Goal: Task Accomplishment & Management: Manage account settings

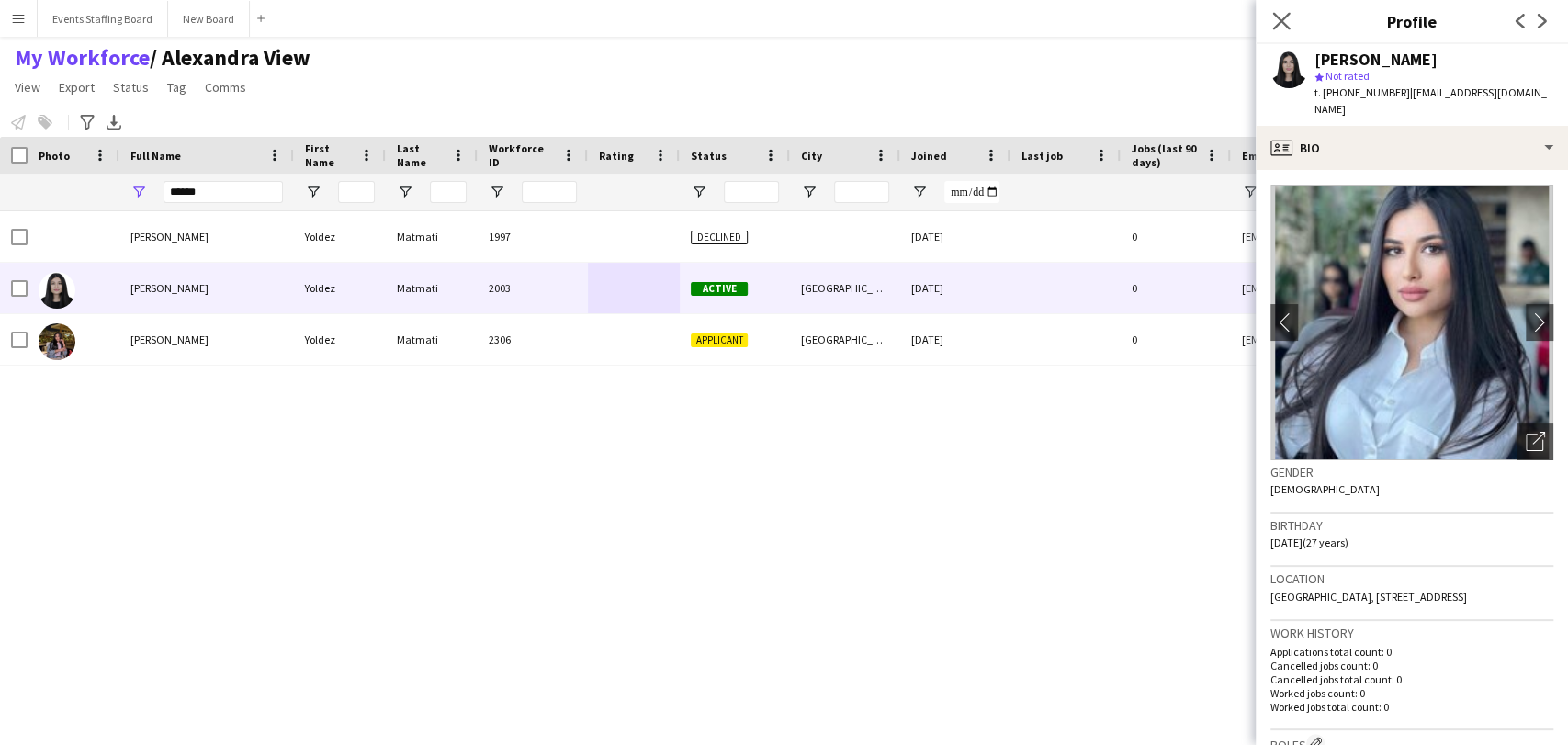
click at [1290, 13] on icon at bounding box center [1281, 20] width 17 height 17
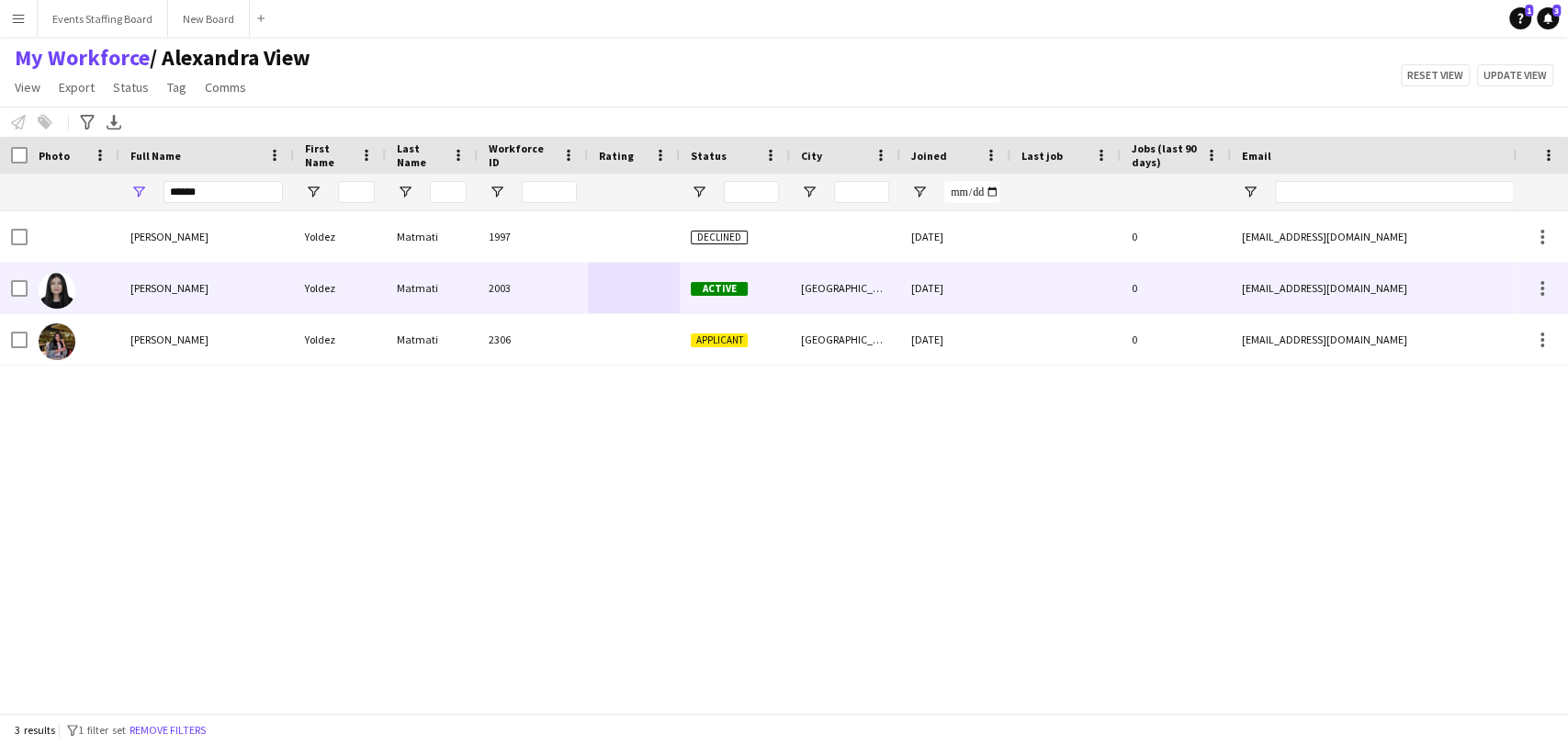
click at [222, 296] on div "[PERSON_NAME]" at bounding box center [207, 288] width 174 height 51
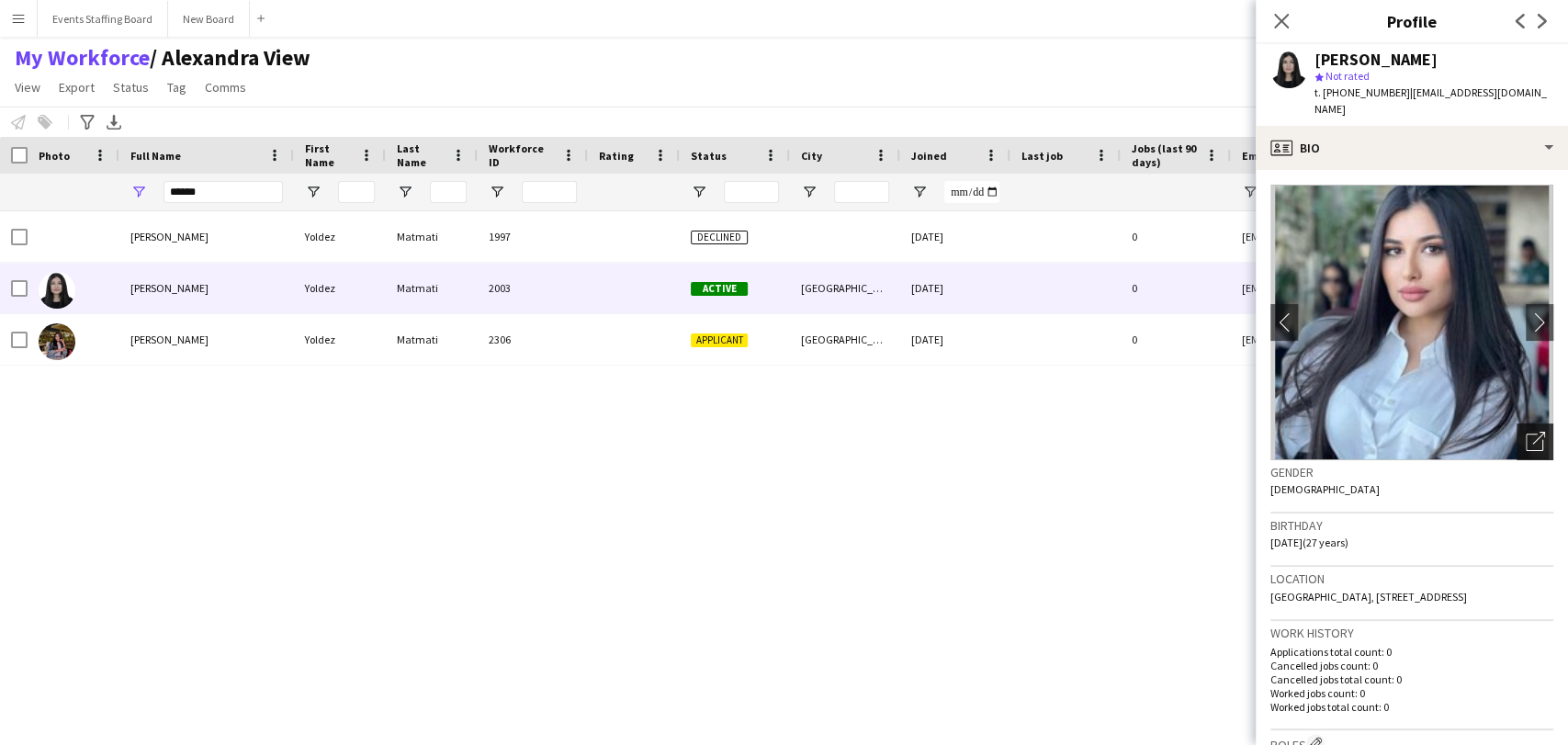
click at [1526, 431] on icon "Open photos pop-in" at bounding box center [1535, 441] width 19 height 19
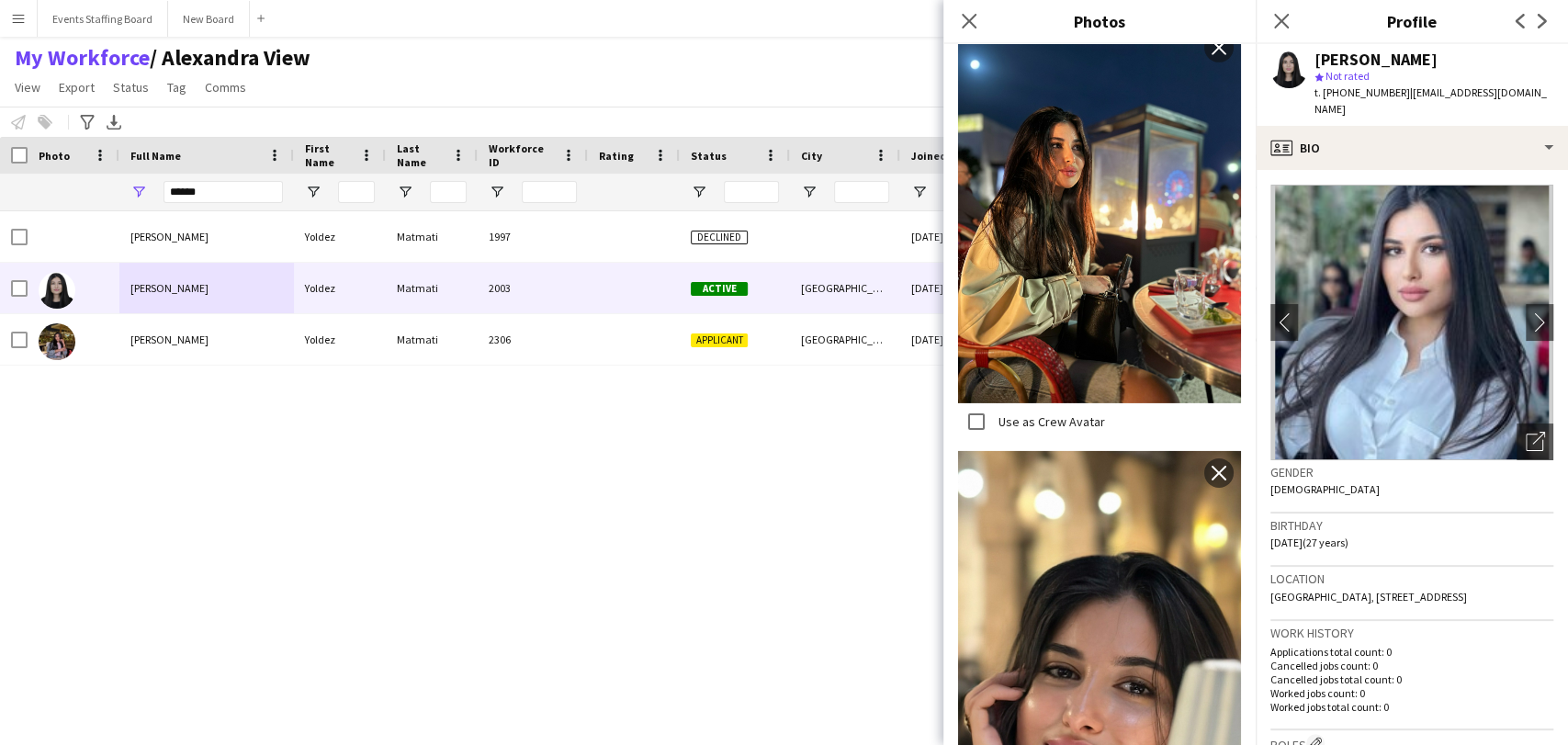
scroll to position [4387, 0]
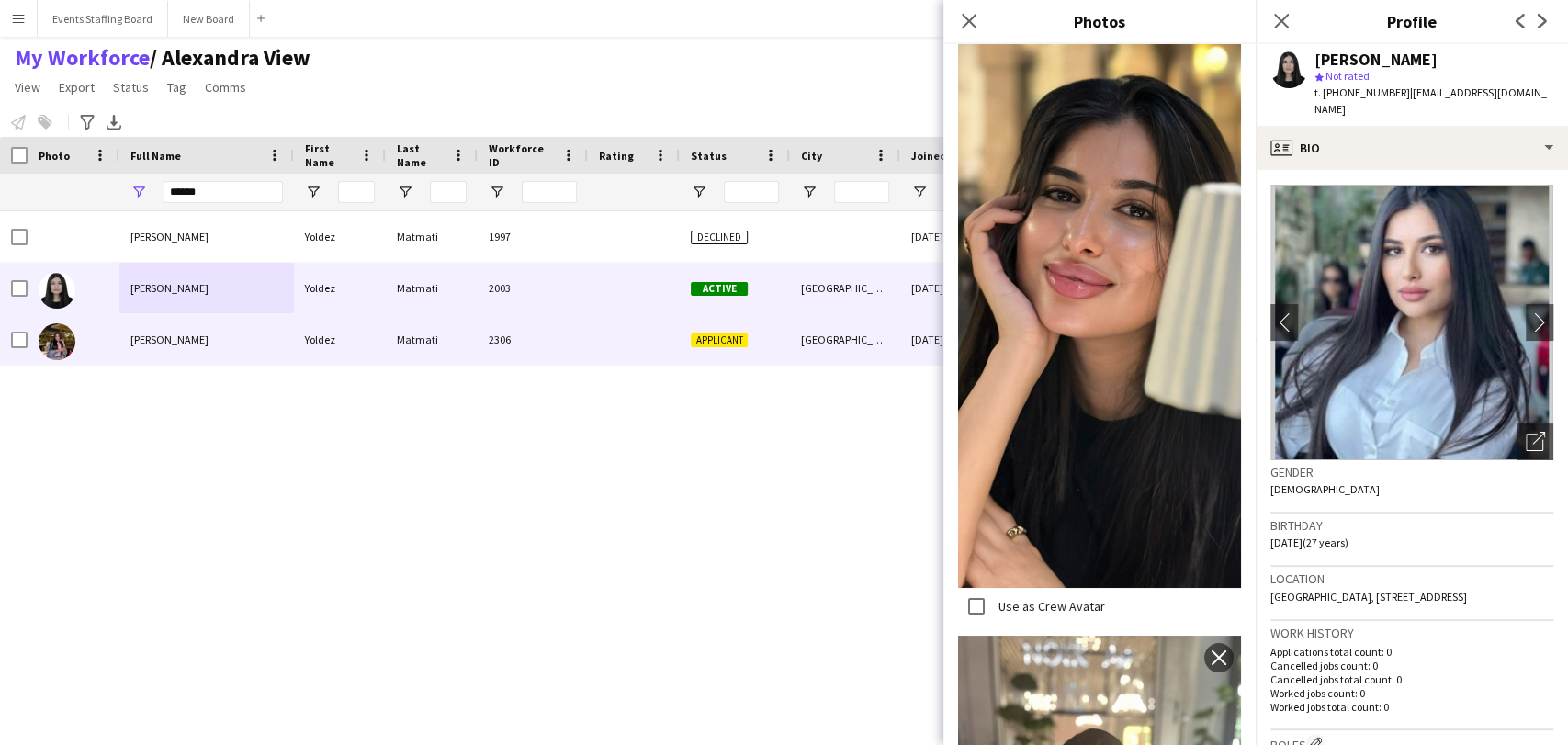
click at [199, 339] on span "[PERSON_NAME]" at bounding box center [169, 340] width 78 height 13
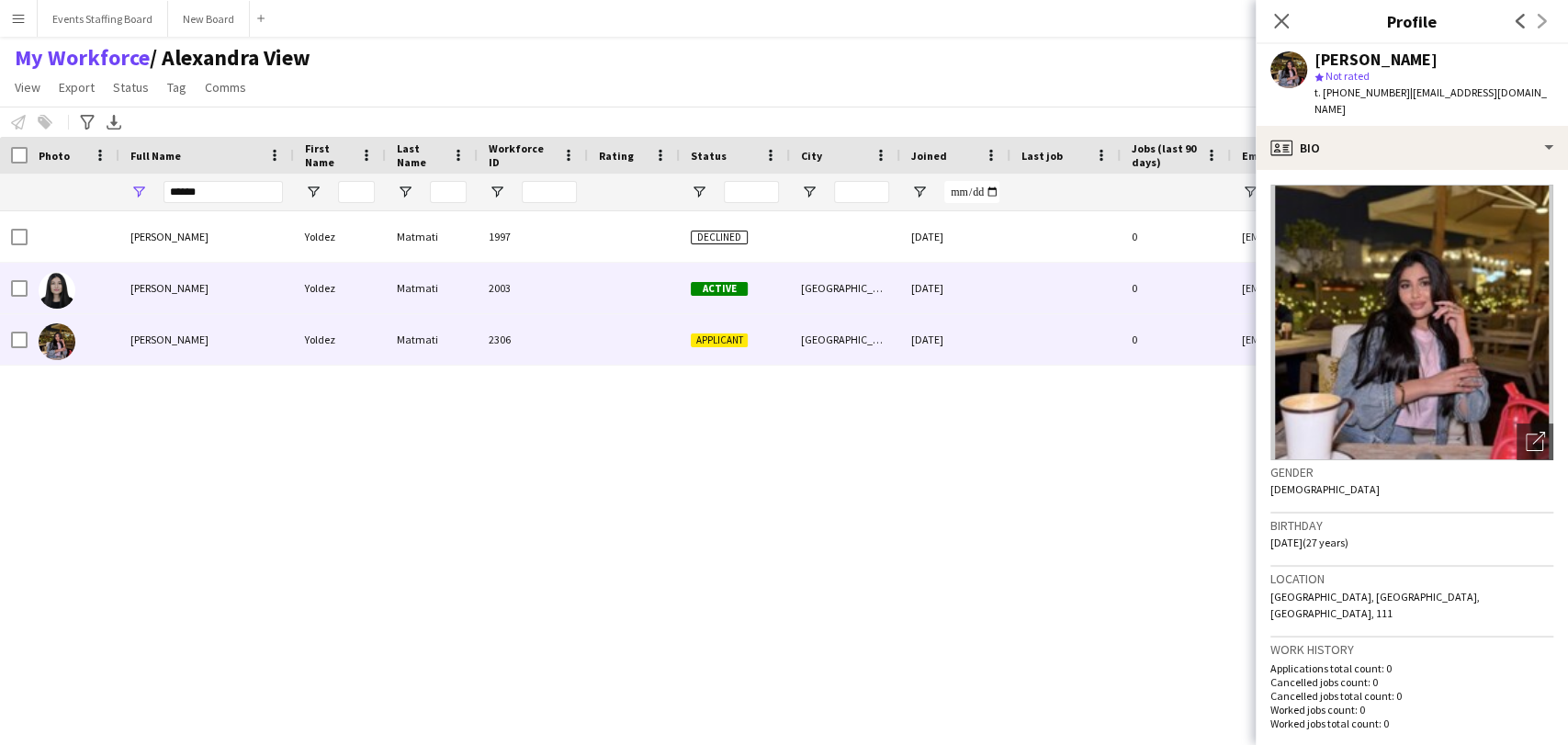
click at [493, 271] on div "2003" at bounding box center [532, 288] width 110 height 51
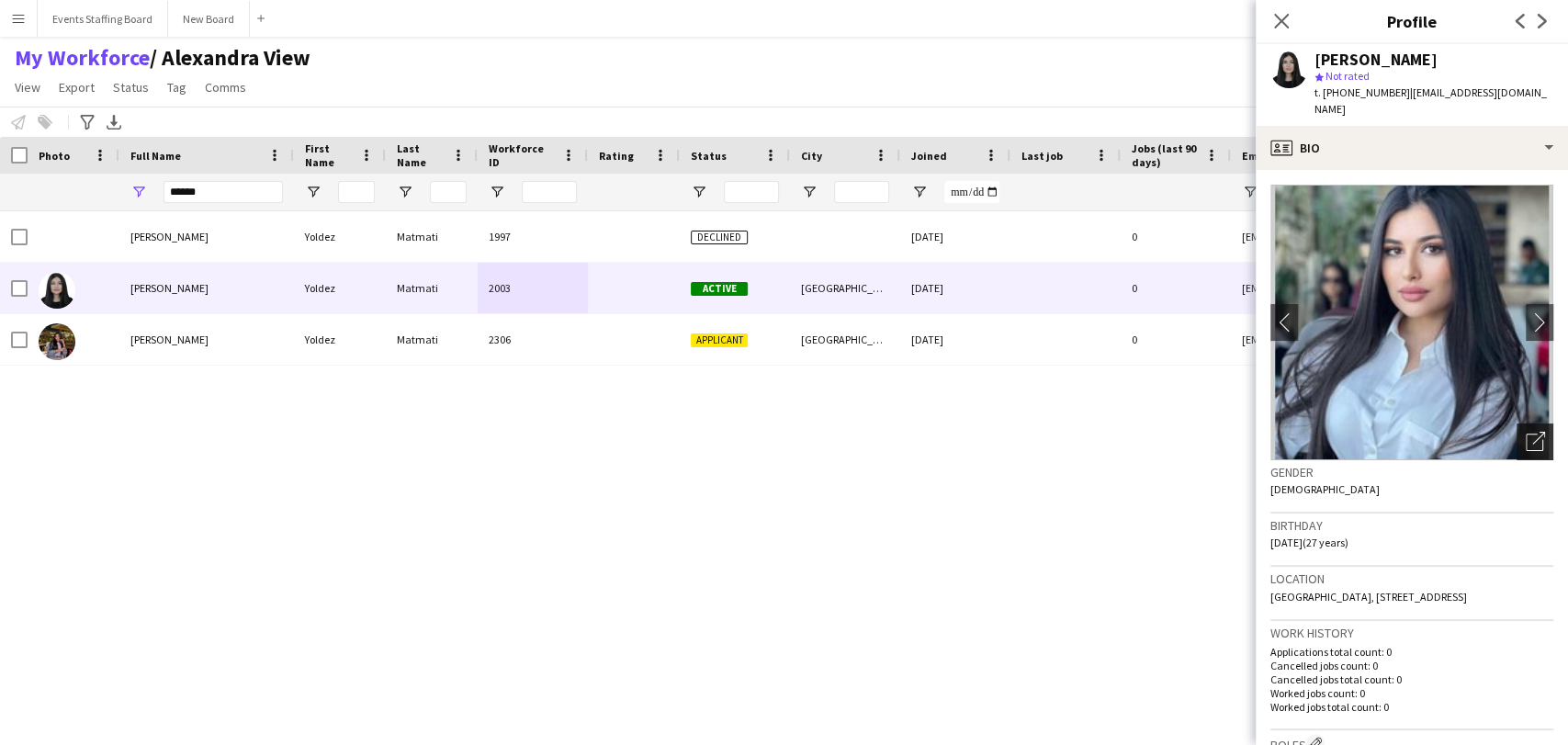
click at [1526, 431] on icon "Open photos pop-in" at bounding box center [1535, 441] width 19 height 19
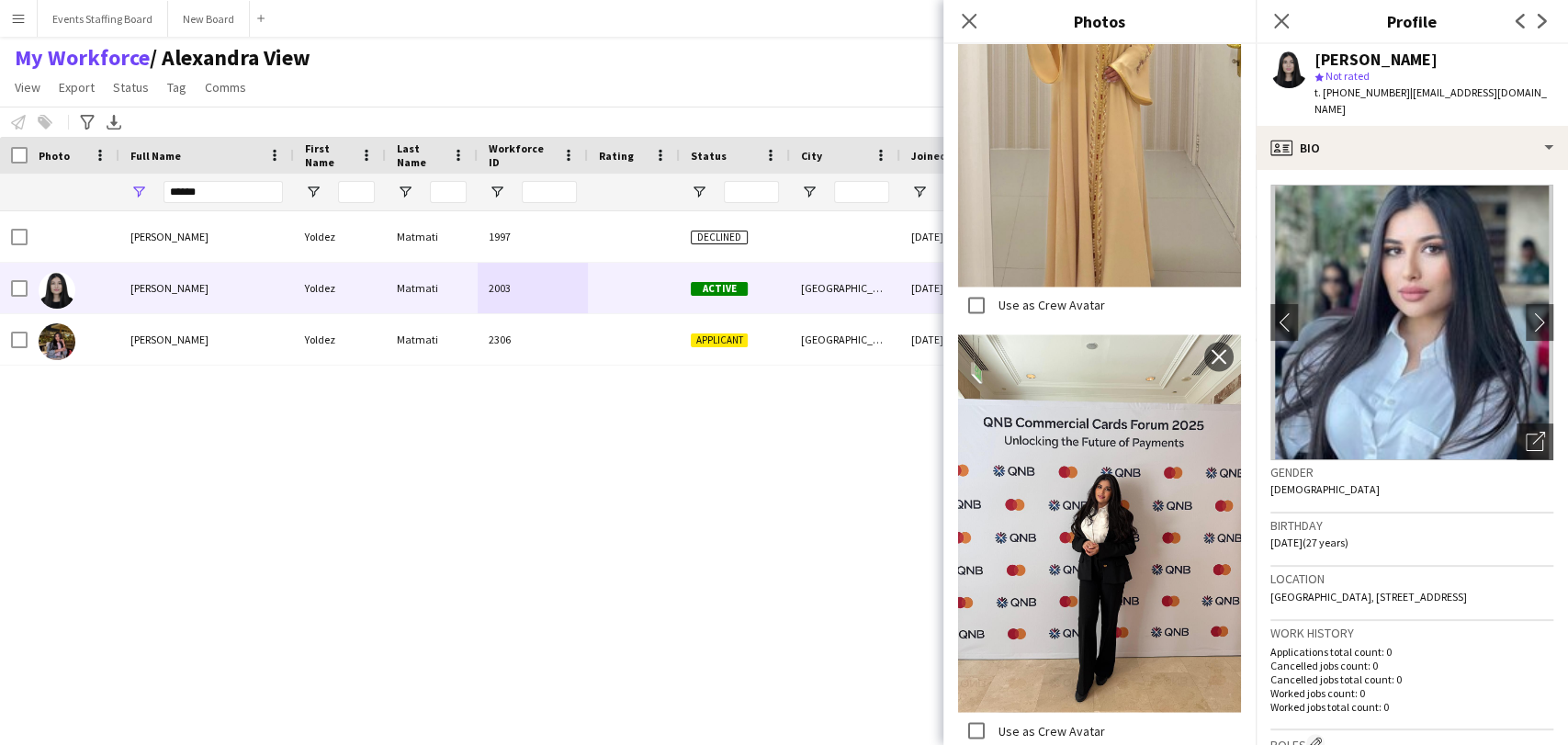
scroll to position [1847, 0]
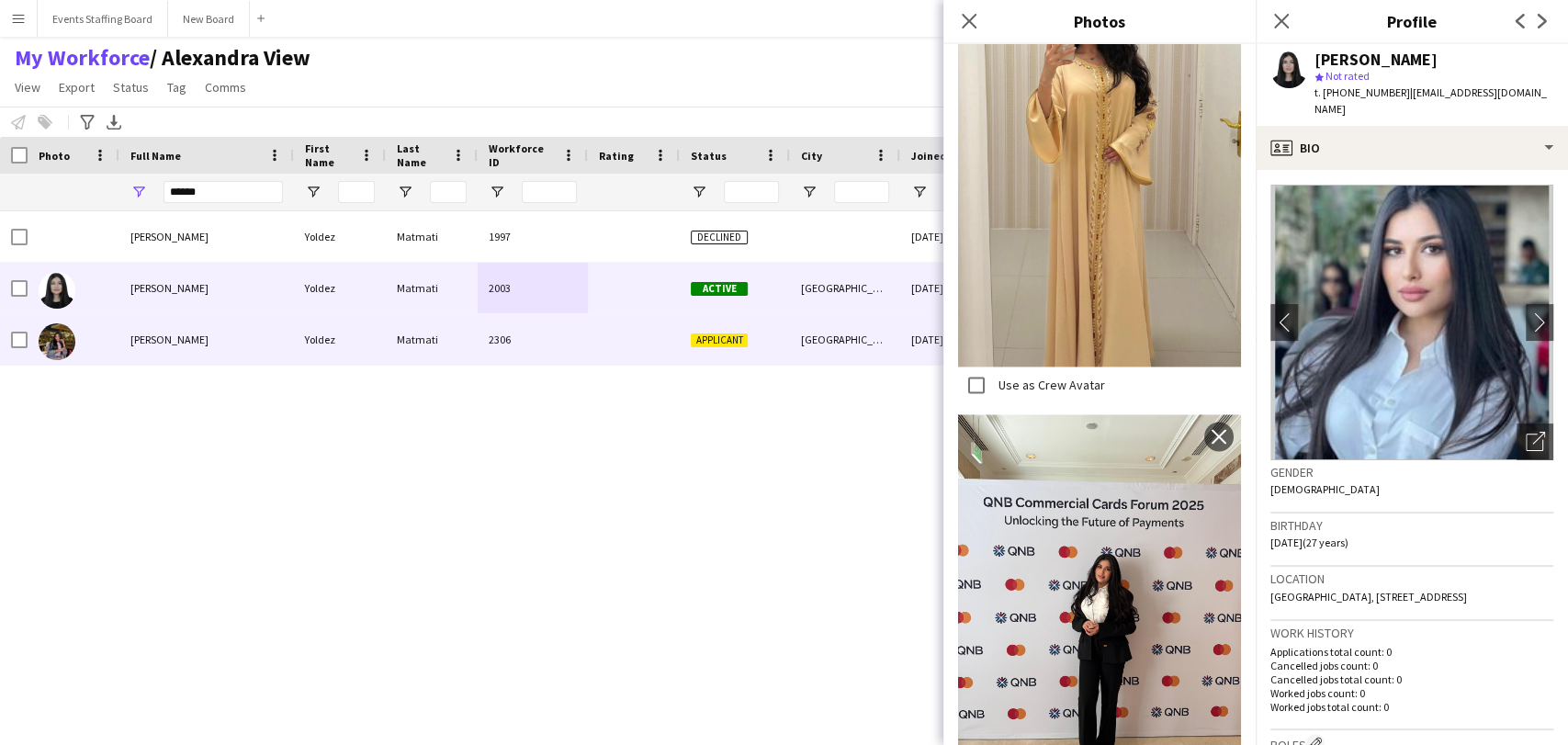
click at [141, 330] on div "[PERSON_NAME]" at bounding box center [207, 339] width 174 height 51
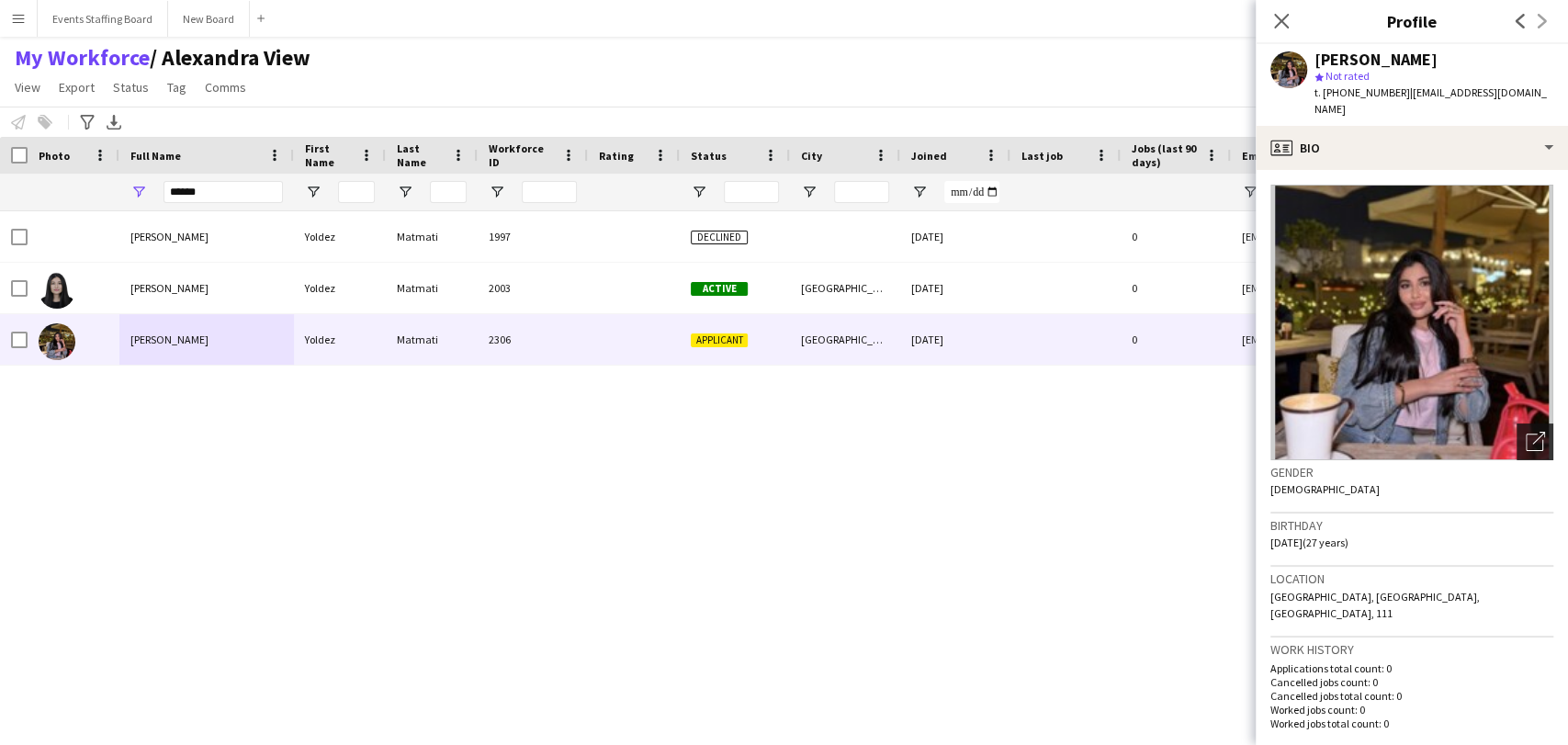
click at [1526, 431] on icon "Open photos pop-in" at bounding box center [1535, 441] width 19 height 19
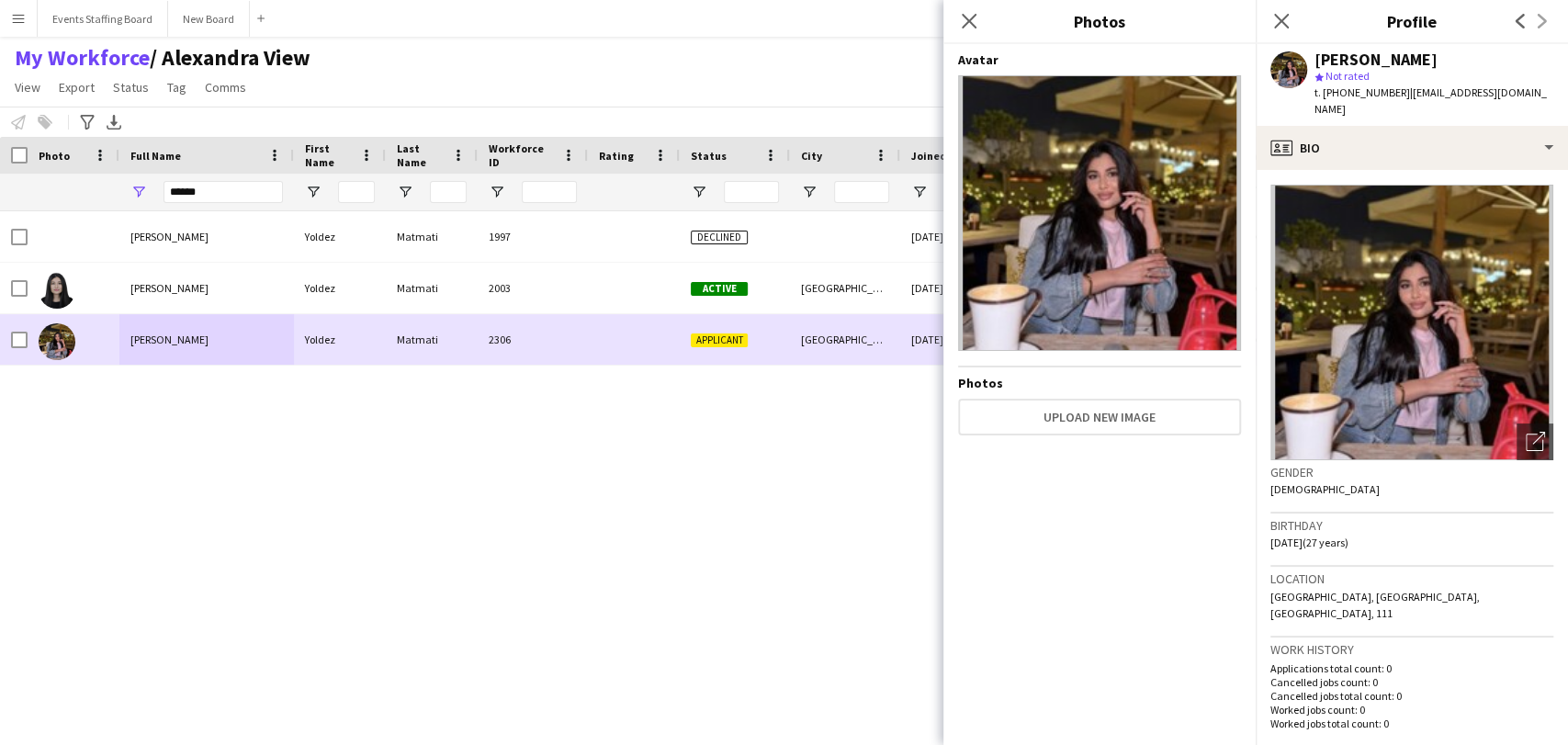
click at [306, 304] on div "Yoldez" at bounding box center [340, 288] width 92 height 51
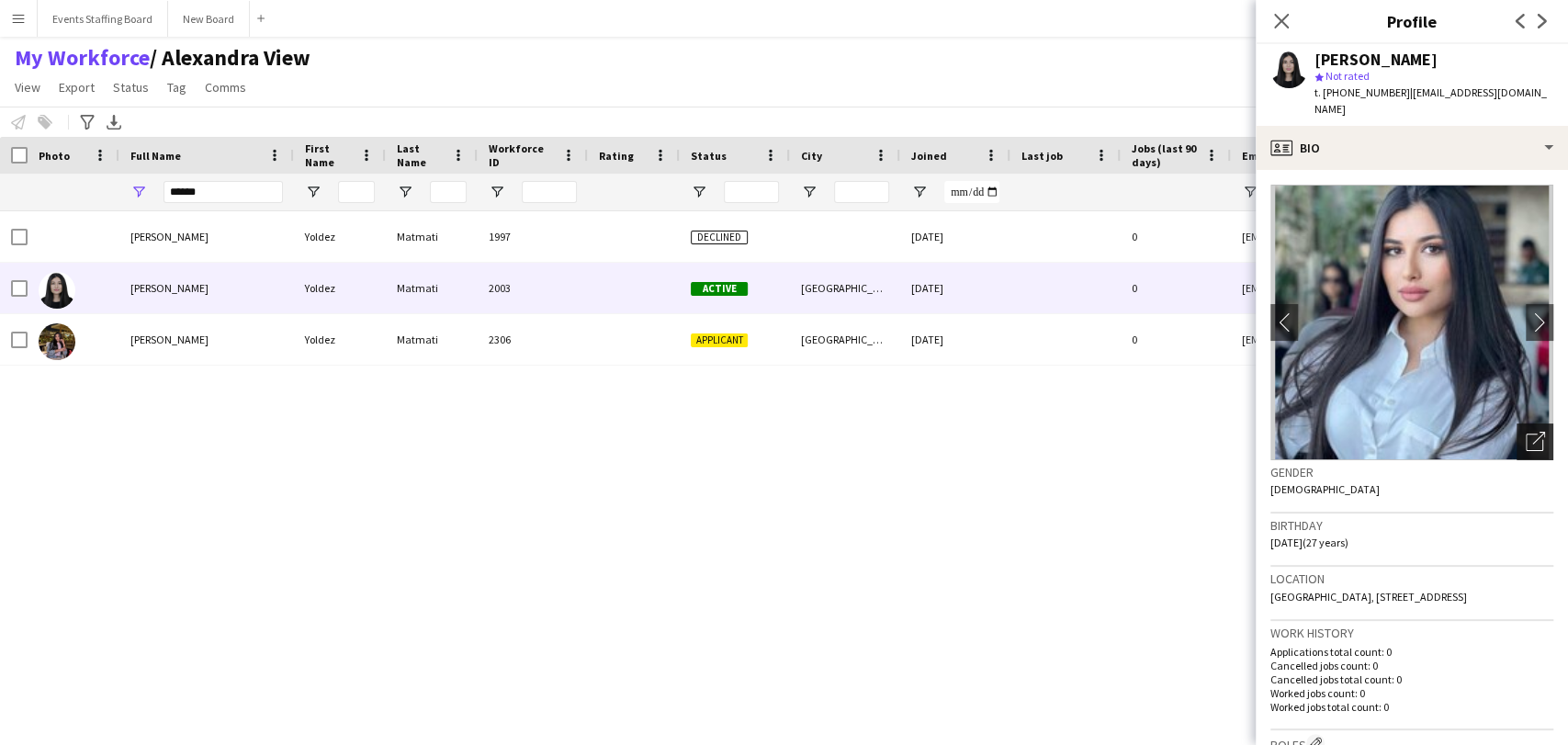
click at [1526, 431] on icon "Open photos pop-in" at bounding box center [1535, 441] width 19 height 19
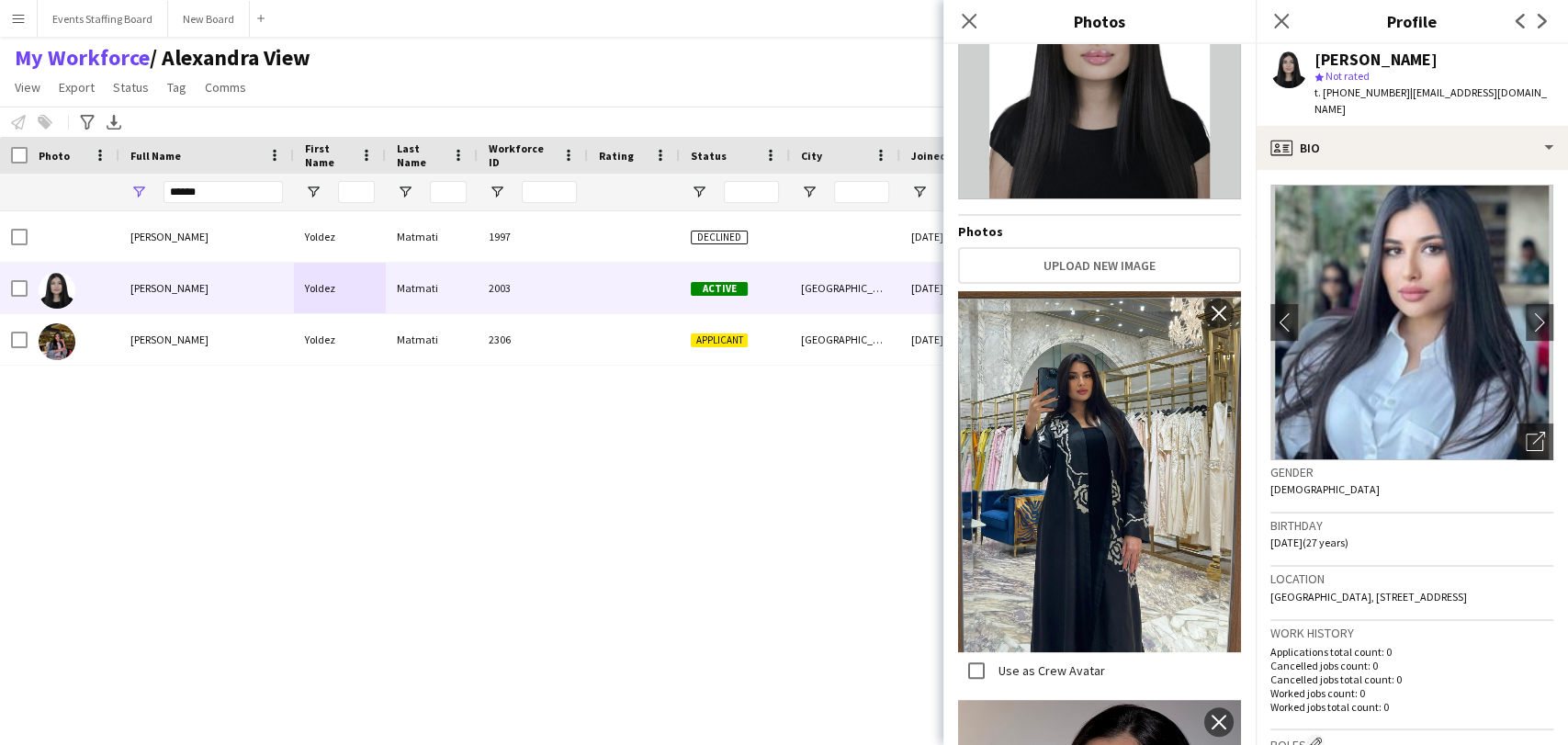
scroll to position [407, 0]
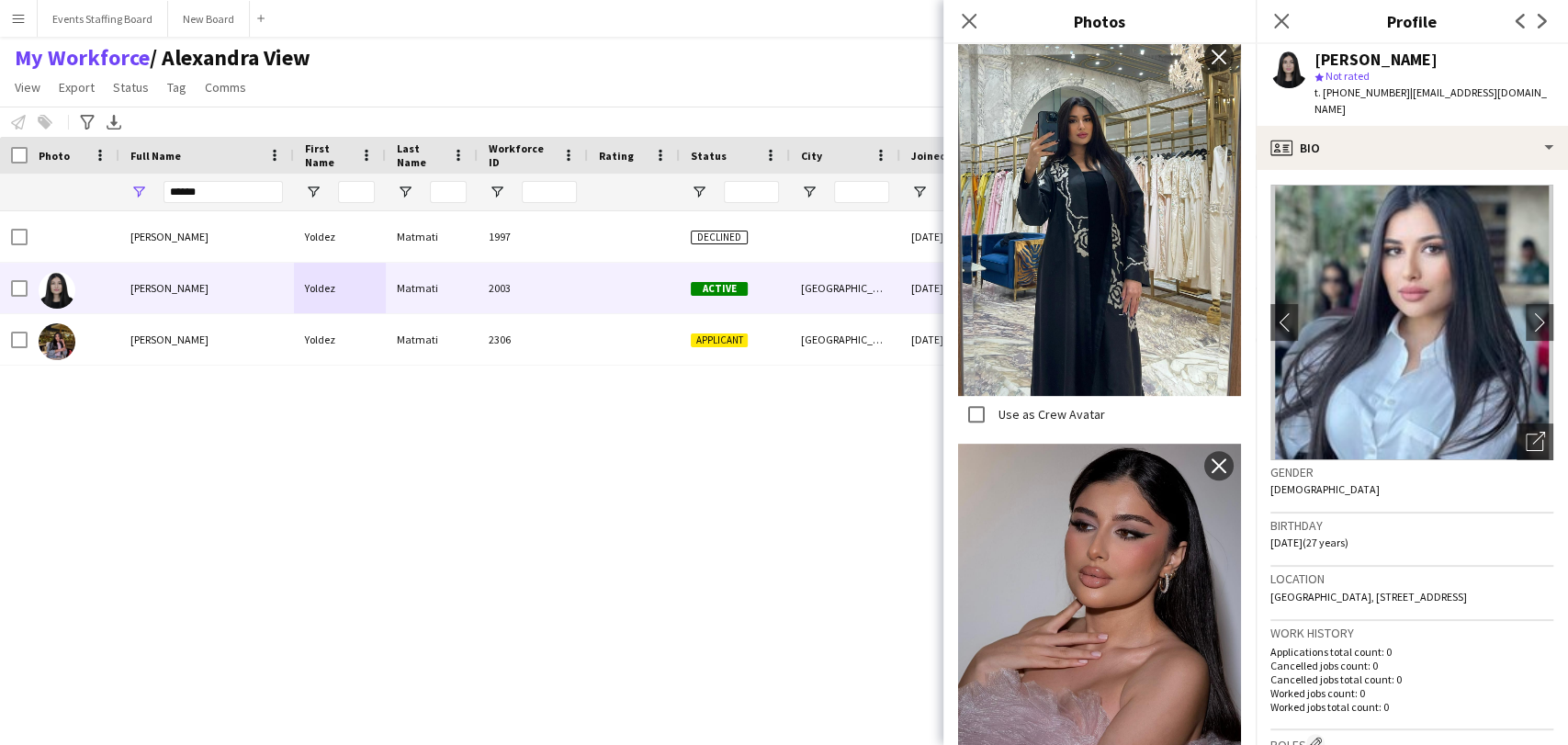
drag, startPoint x: 1102, startPoint y: 304, endPoint x: 1030, endPoint y: 472, distance: 182.8
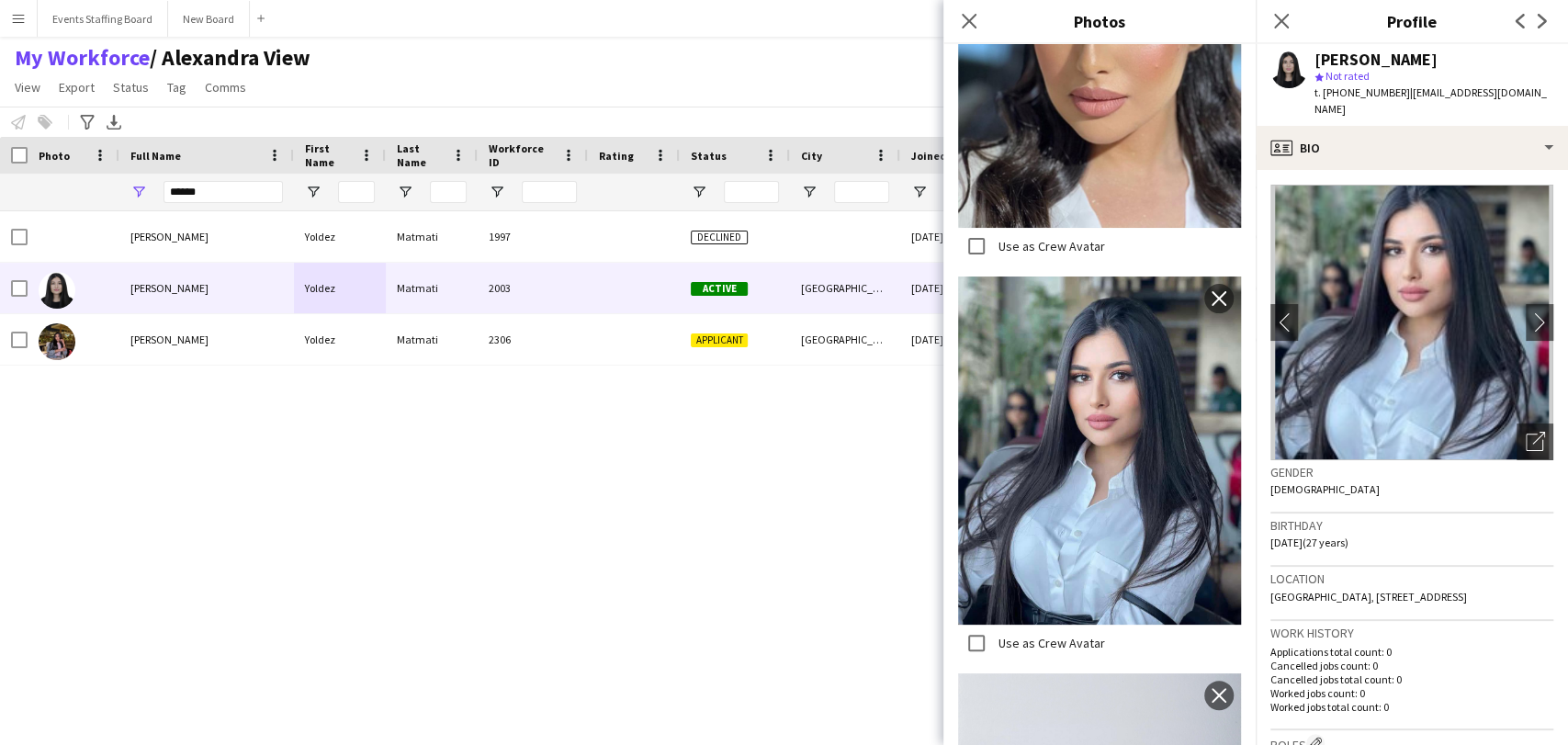
scroll to position [6643, 0]
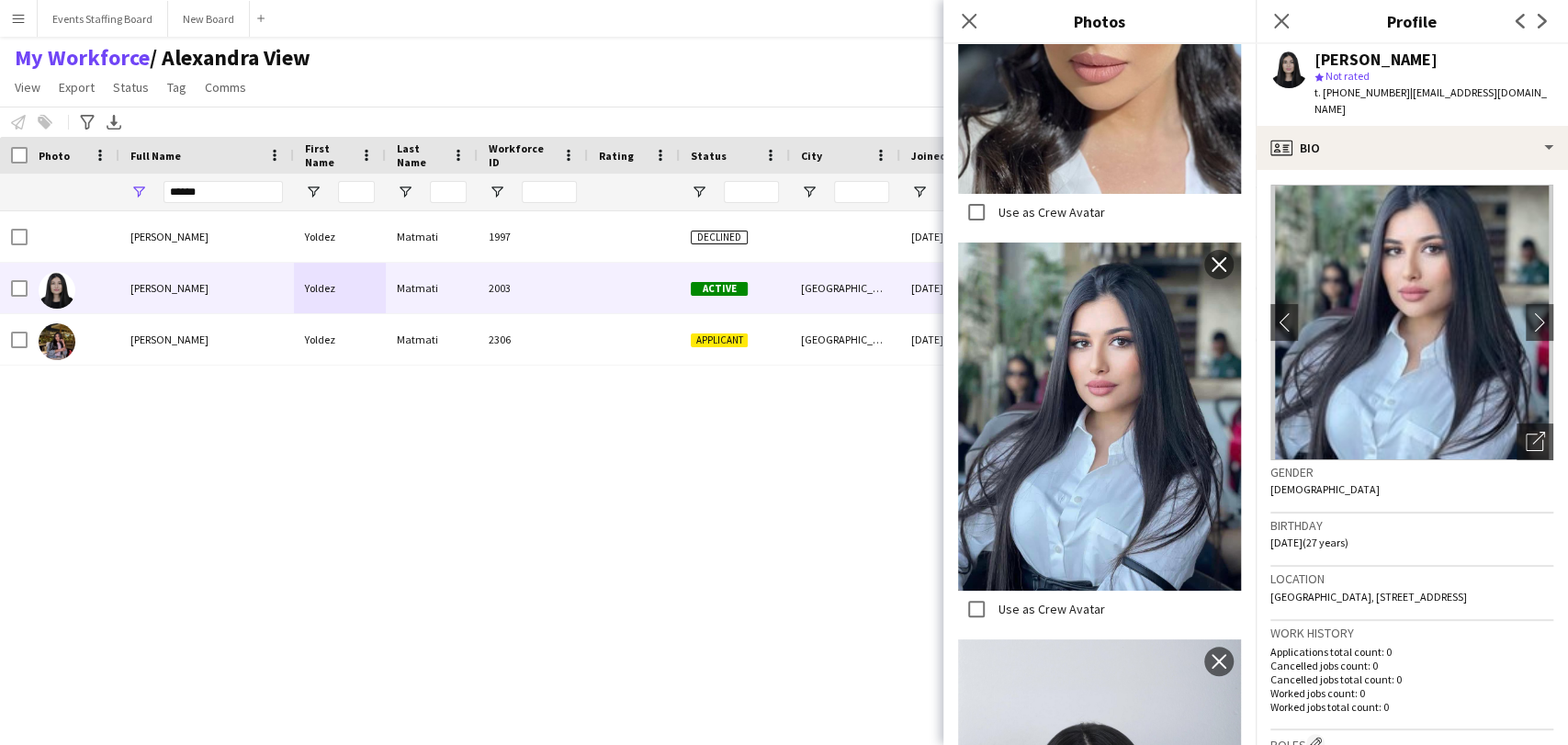
click at [166, 369] on div "Yoldez [PERSON_NAME] Yoldez [PERSON_NAME] 1997 Declined [DATE] 0 [EMAIL_ADDRESS…" at bounding box center [757, 454] width 1513 height 486
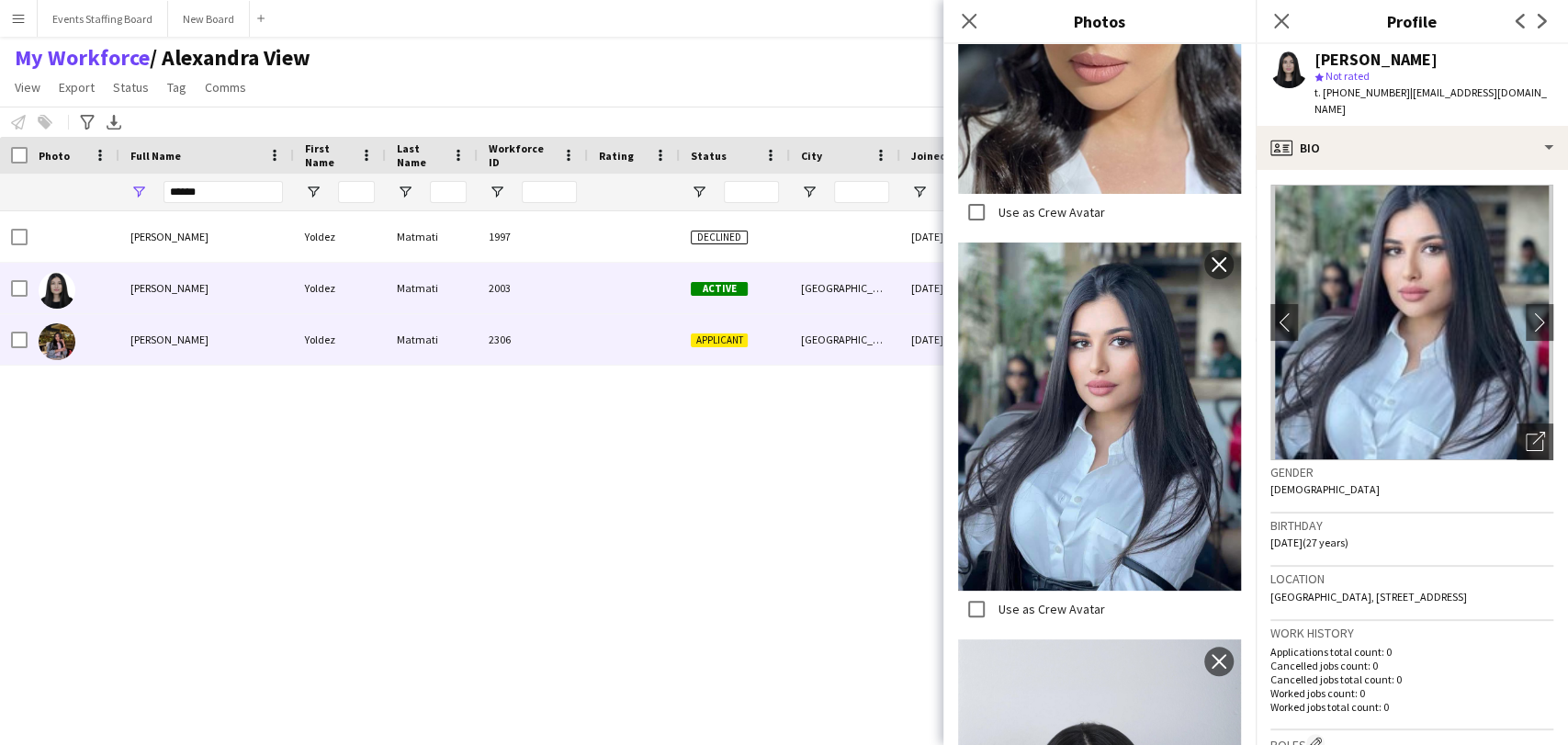
click at [175, 358] on div "[PERSON_NAME]" at bounding box center [207, 339] width 174 height 51
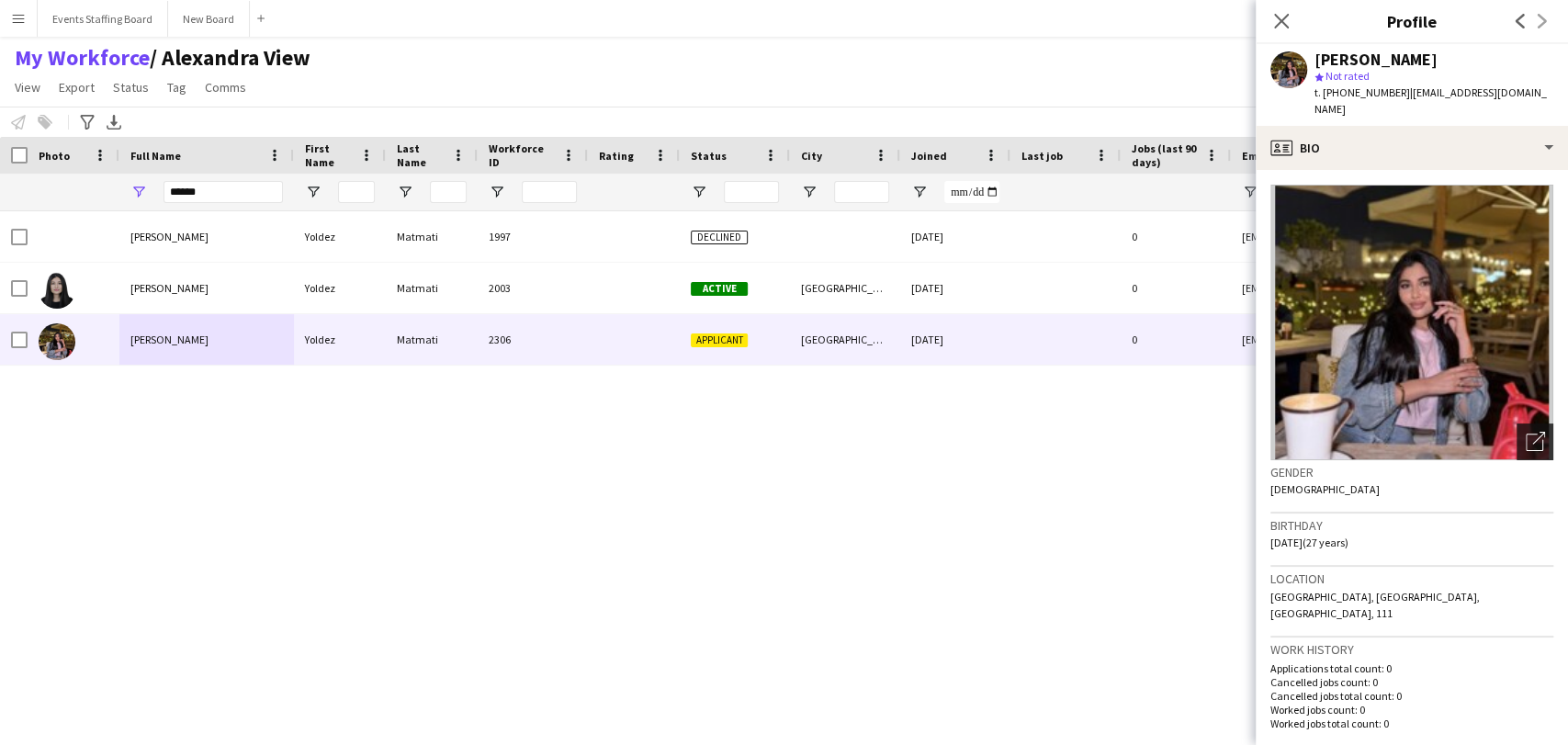
click at [1526, 431] on icon "Open photos pop-in" at bounding box center [1535, 441] width 19 height 19
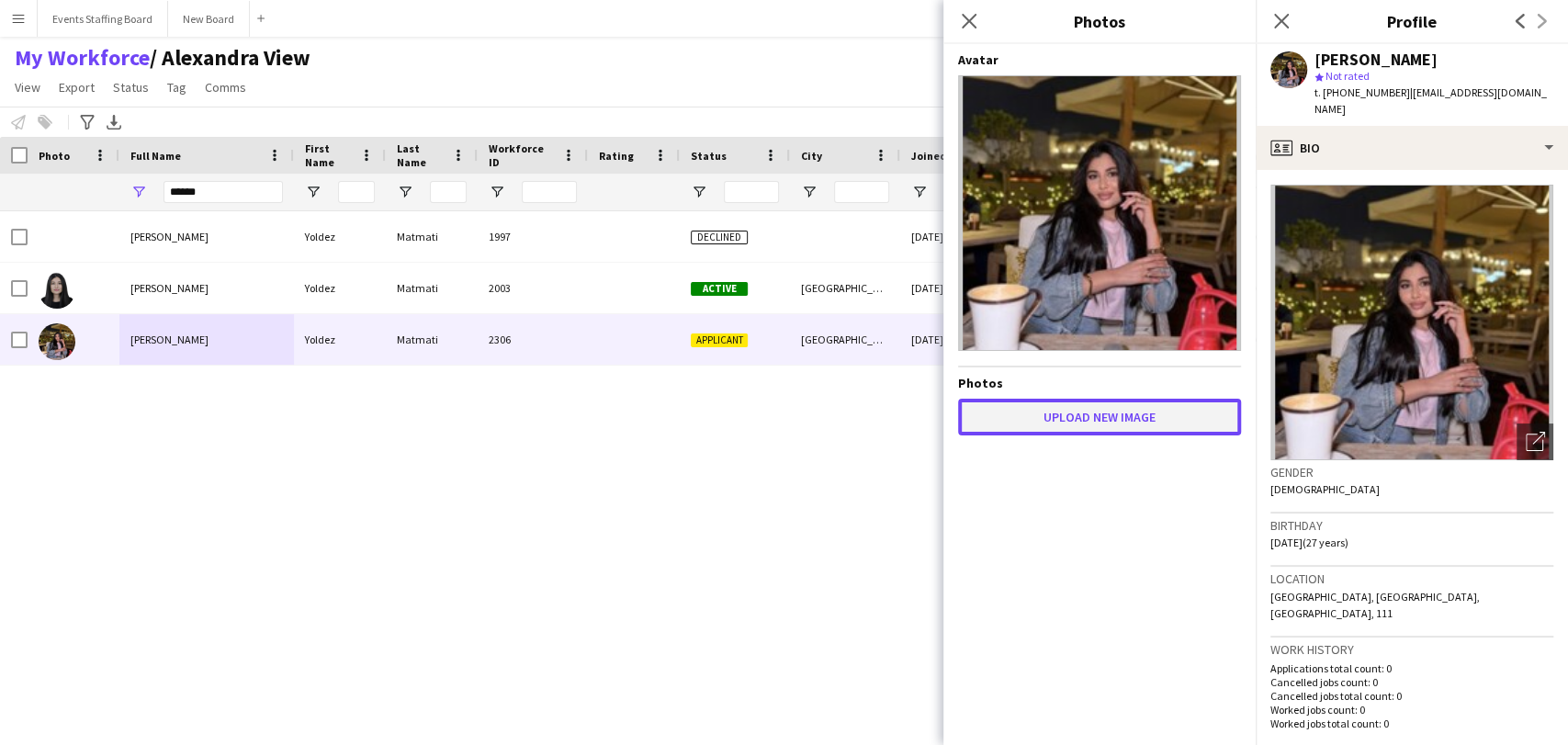
click at [1132, 407] on button "Upload new image" at bounding box center [1100, 417] width 283 height 36
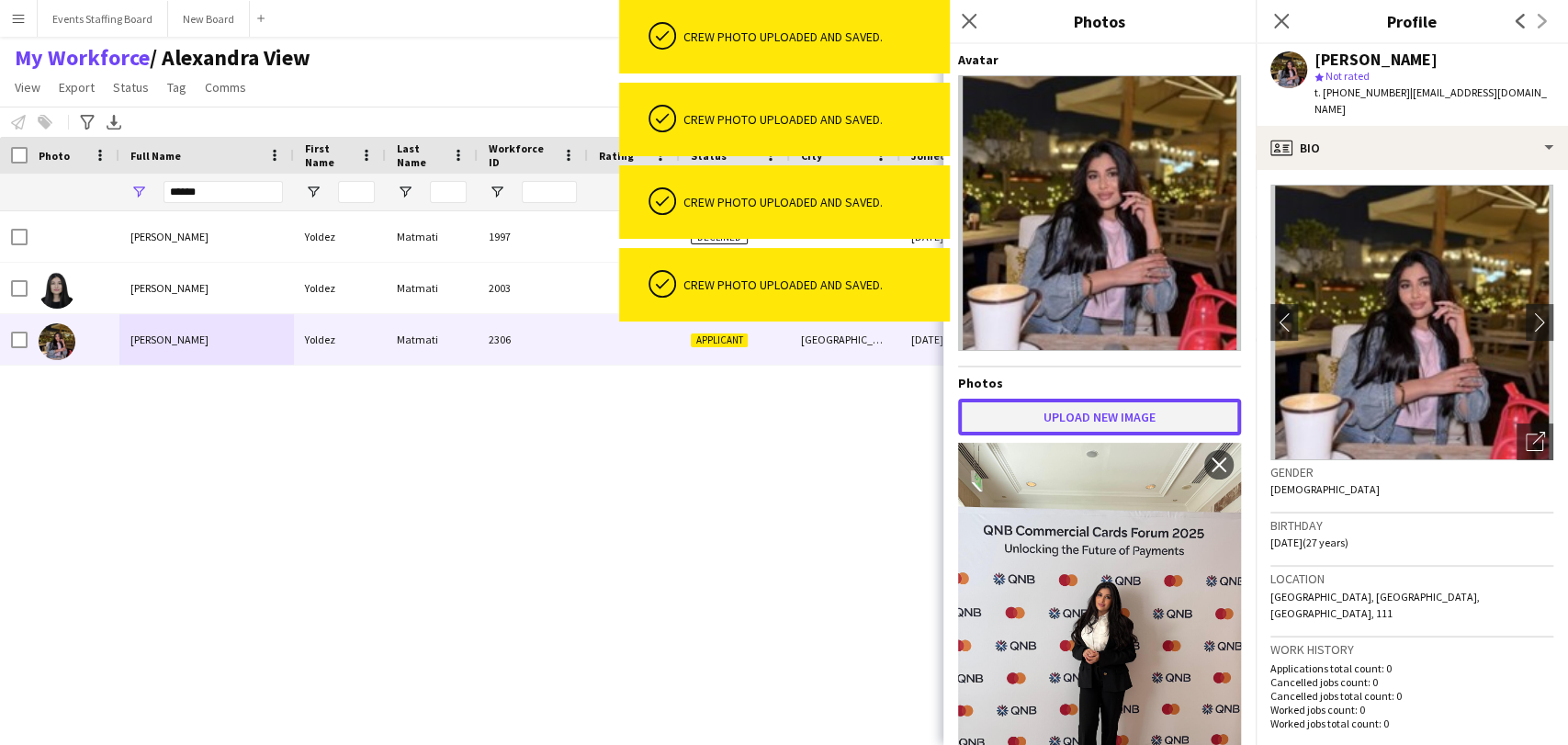
click at [1068, 418] on button "Upload new image" at bounding box center [1100, 417] width 283 height 36
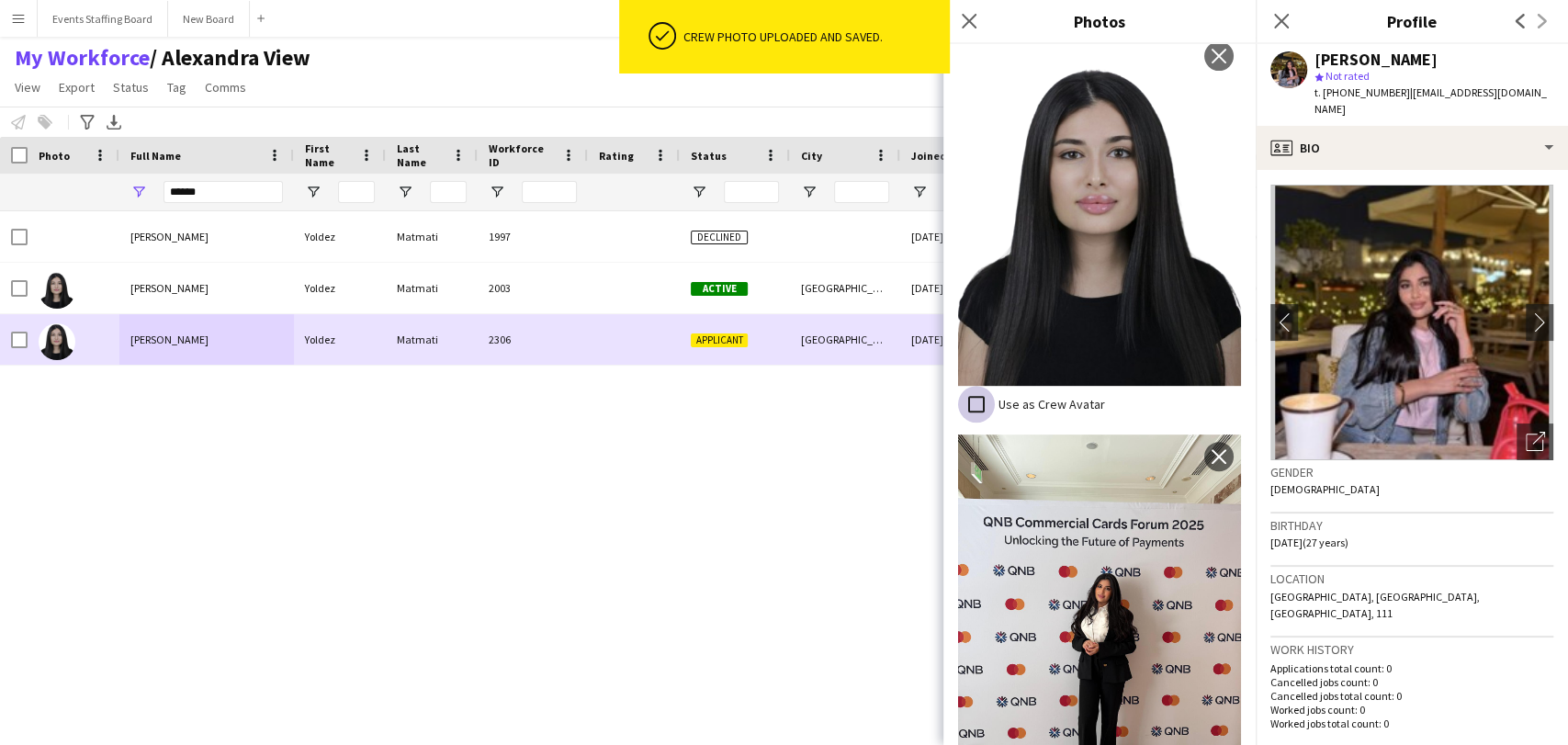
scroll to position [417, 0]
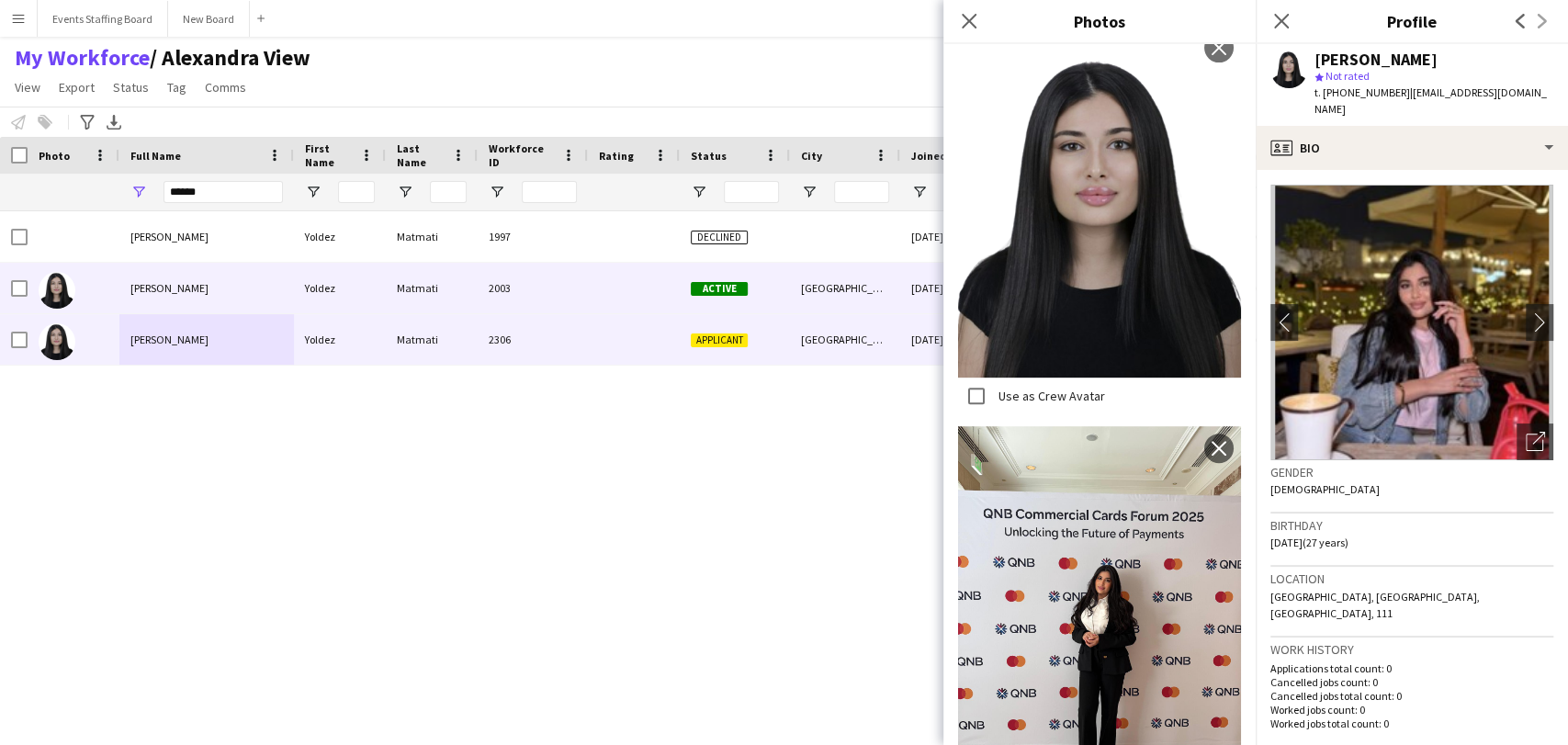
click at [493, 277] on div "2003" at bounding box center [532, 288] width 110 height 51
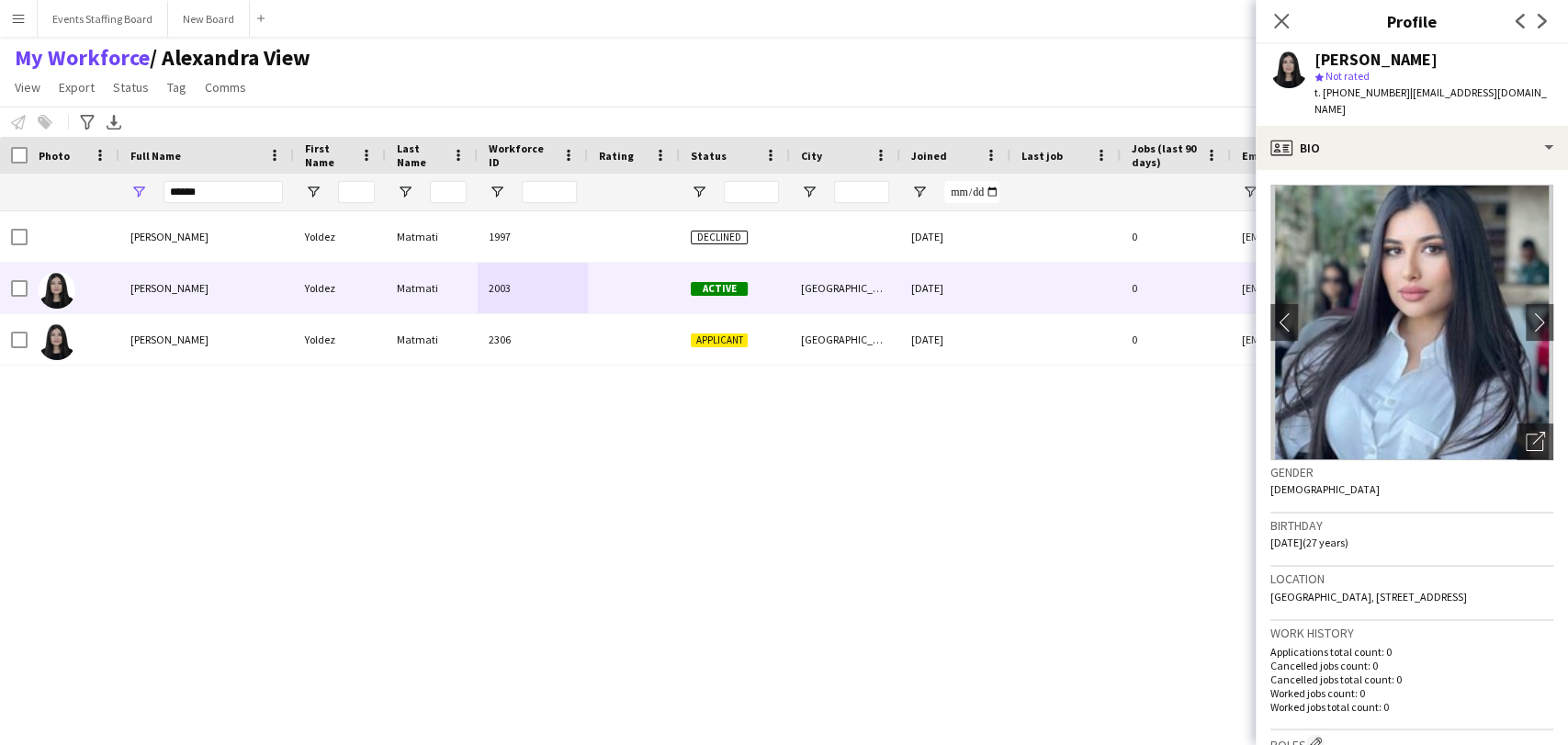
click at [1384, 78] on div "star Not rated" at bounding box center [1434, 76] width 239 height 16
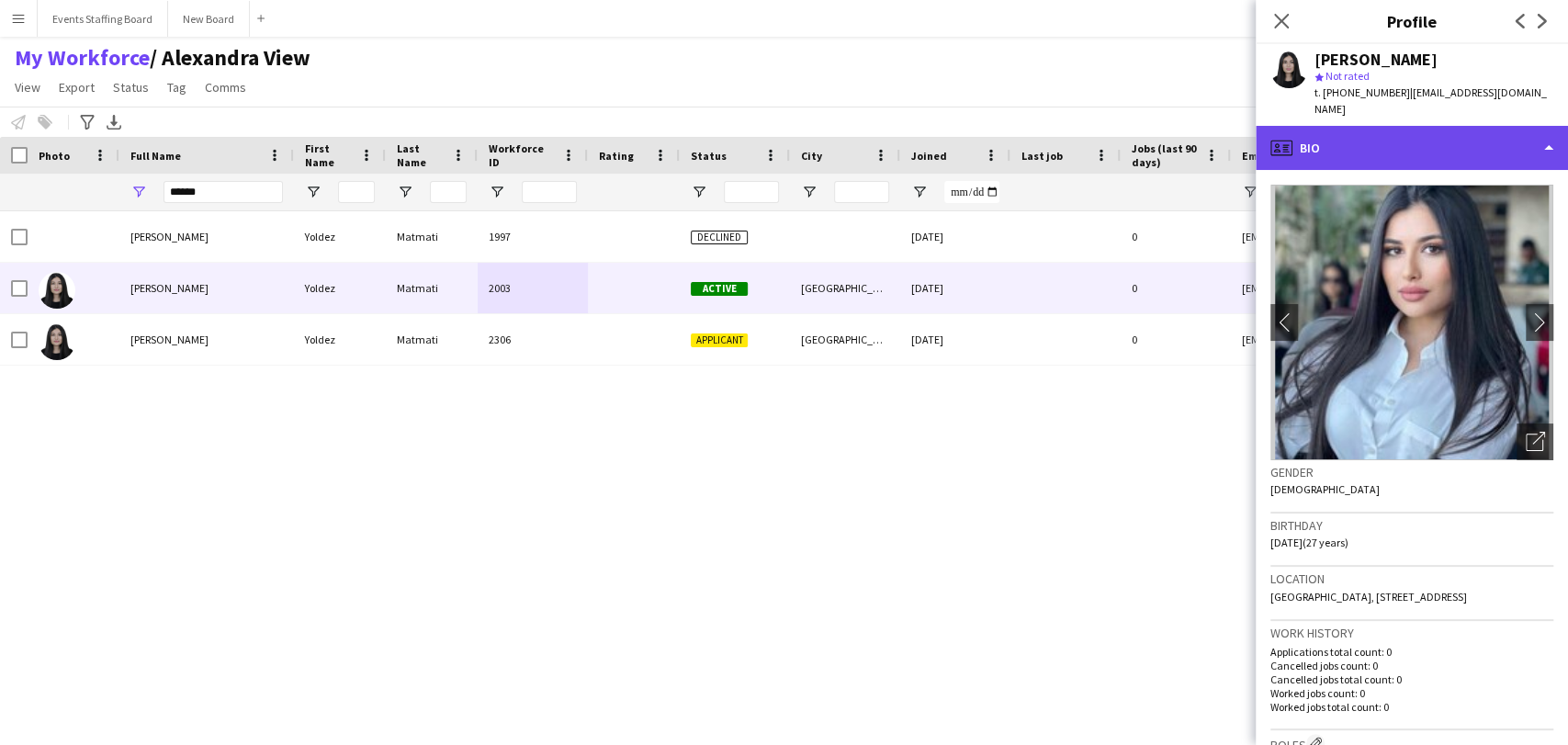
click at [1396, 126] on div "profile Bio" at bounding box center [1412, 148] width 312 height 44
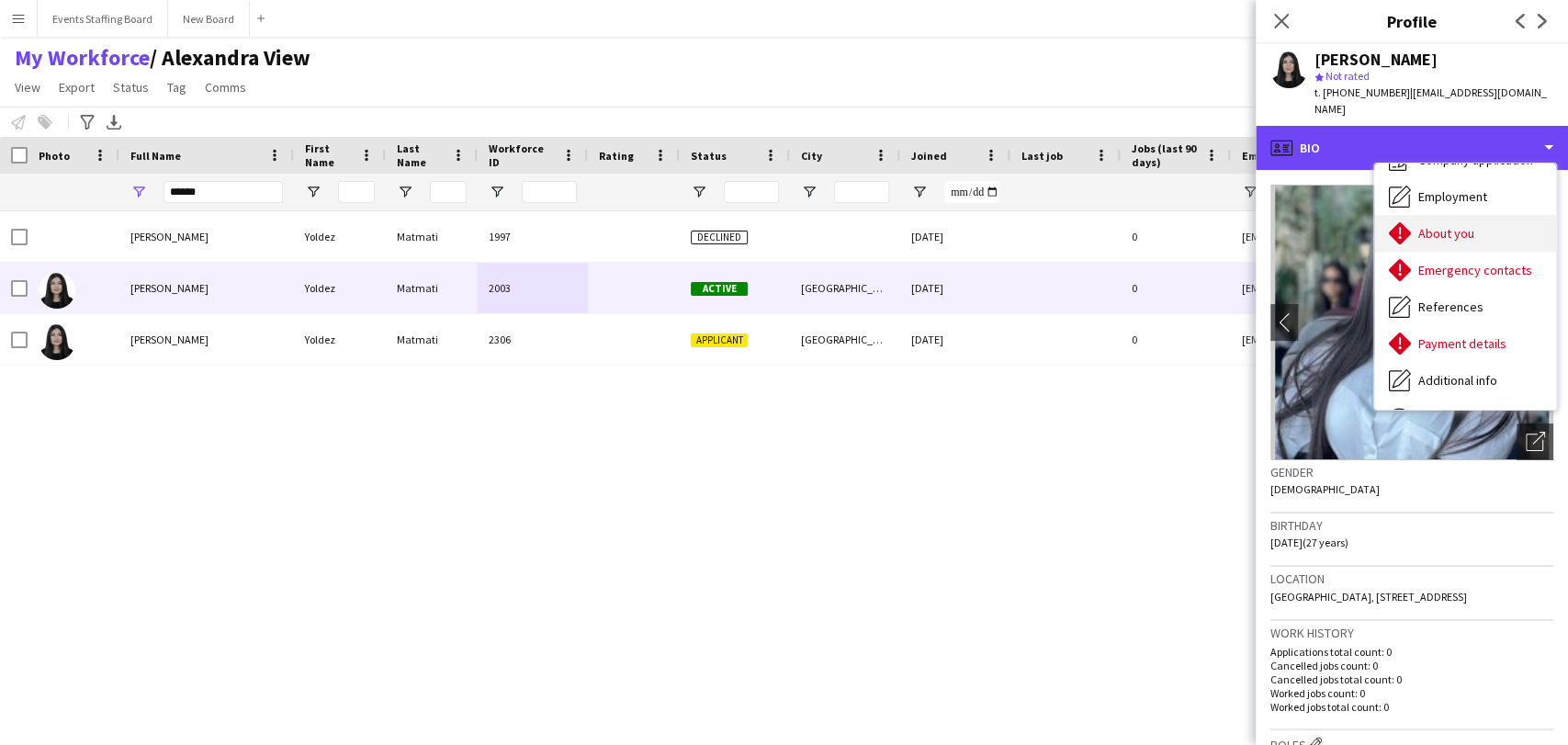
scroll to position [135, 0]
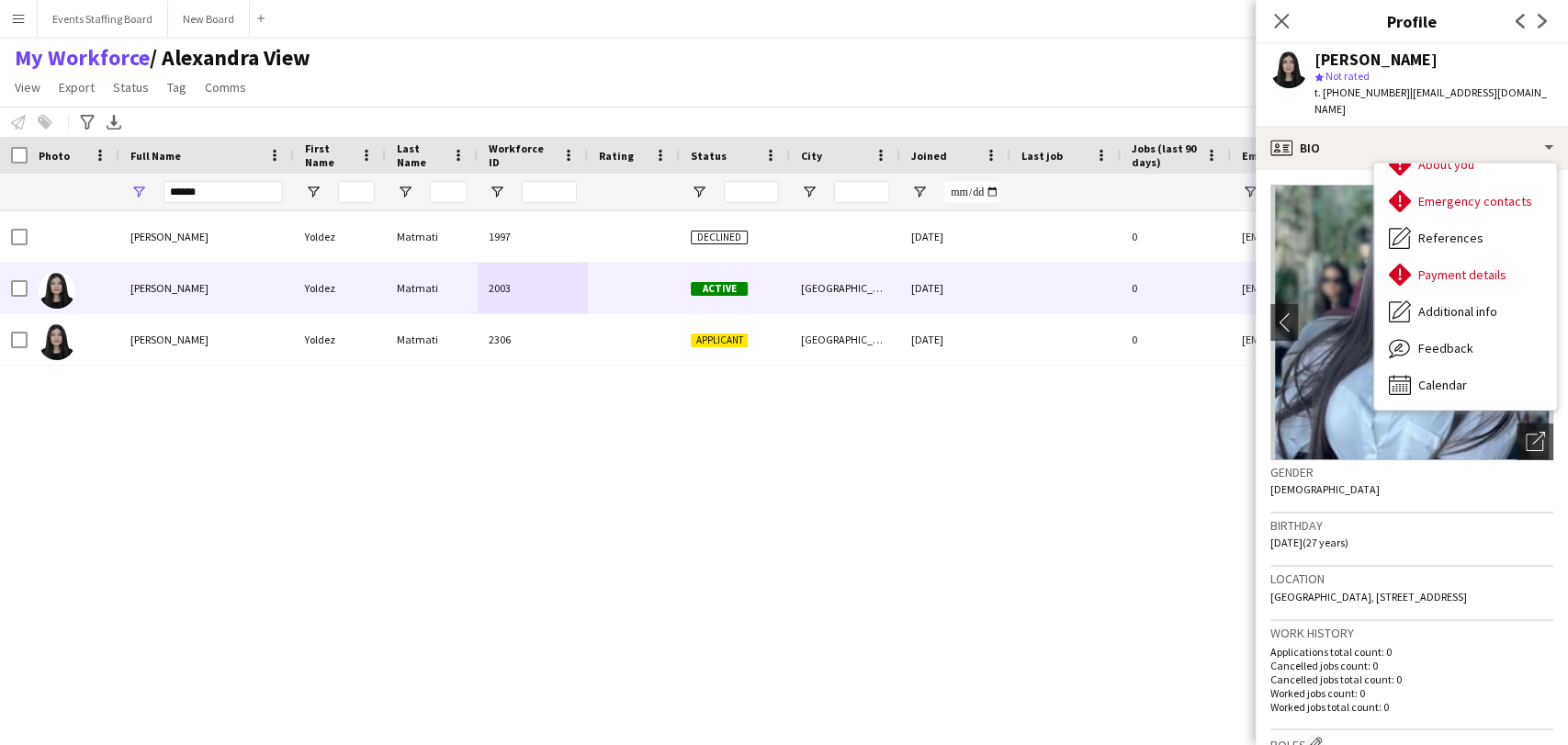
click at [1454, 163] on div "Bio Bio Company application Company application Employment Employment About you…" at bounding box center [1466, 286] width 184 height 248
click at [1421, 156] on span "About you" at bounding box center [1447, 164] width 56 height 16
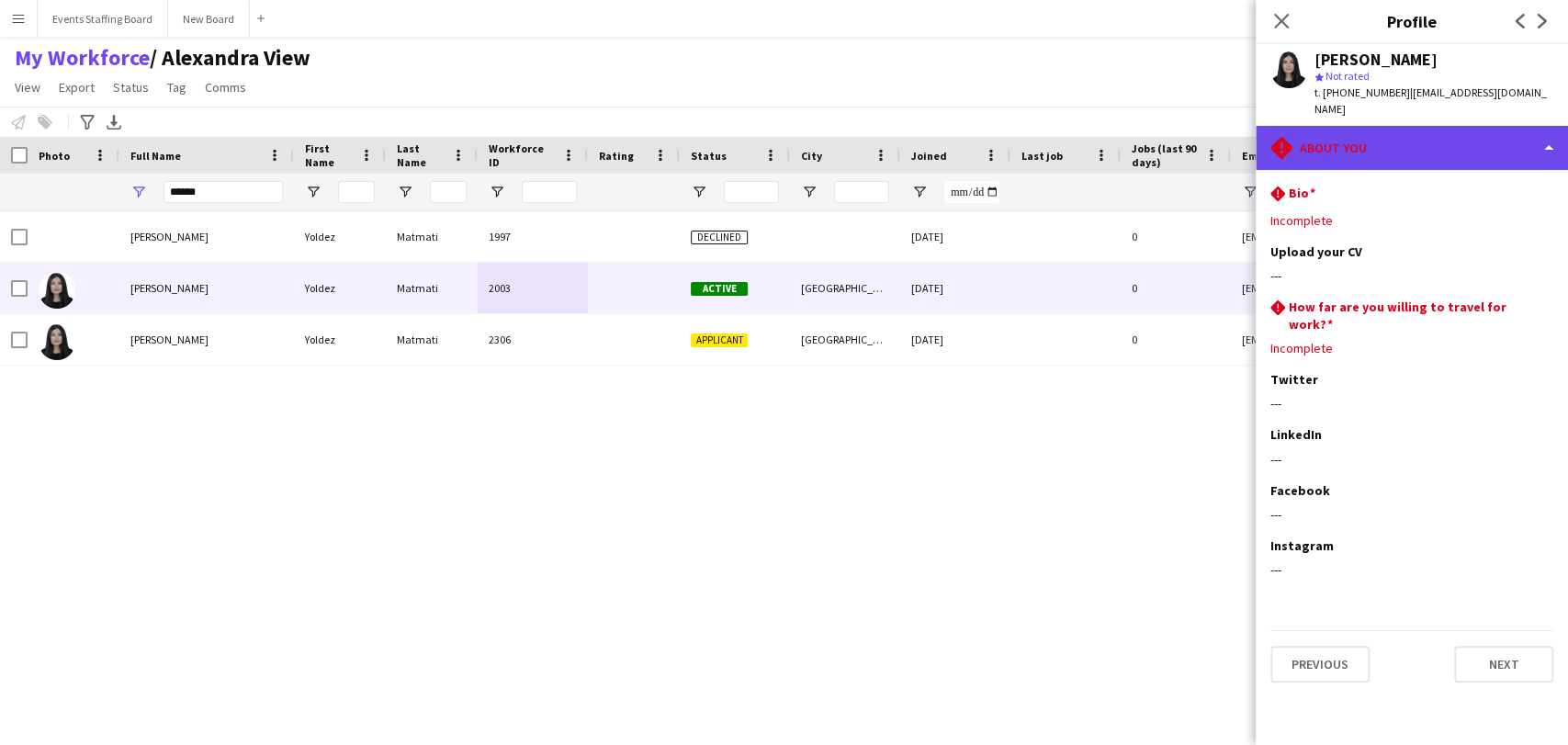
click at [1379, 141] on div "rhombus-alert About you" at bounding box center [1412, 148] width 312 height 44
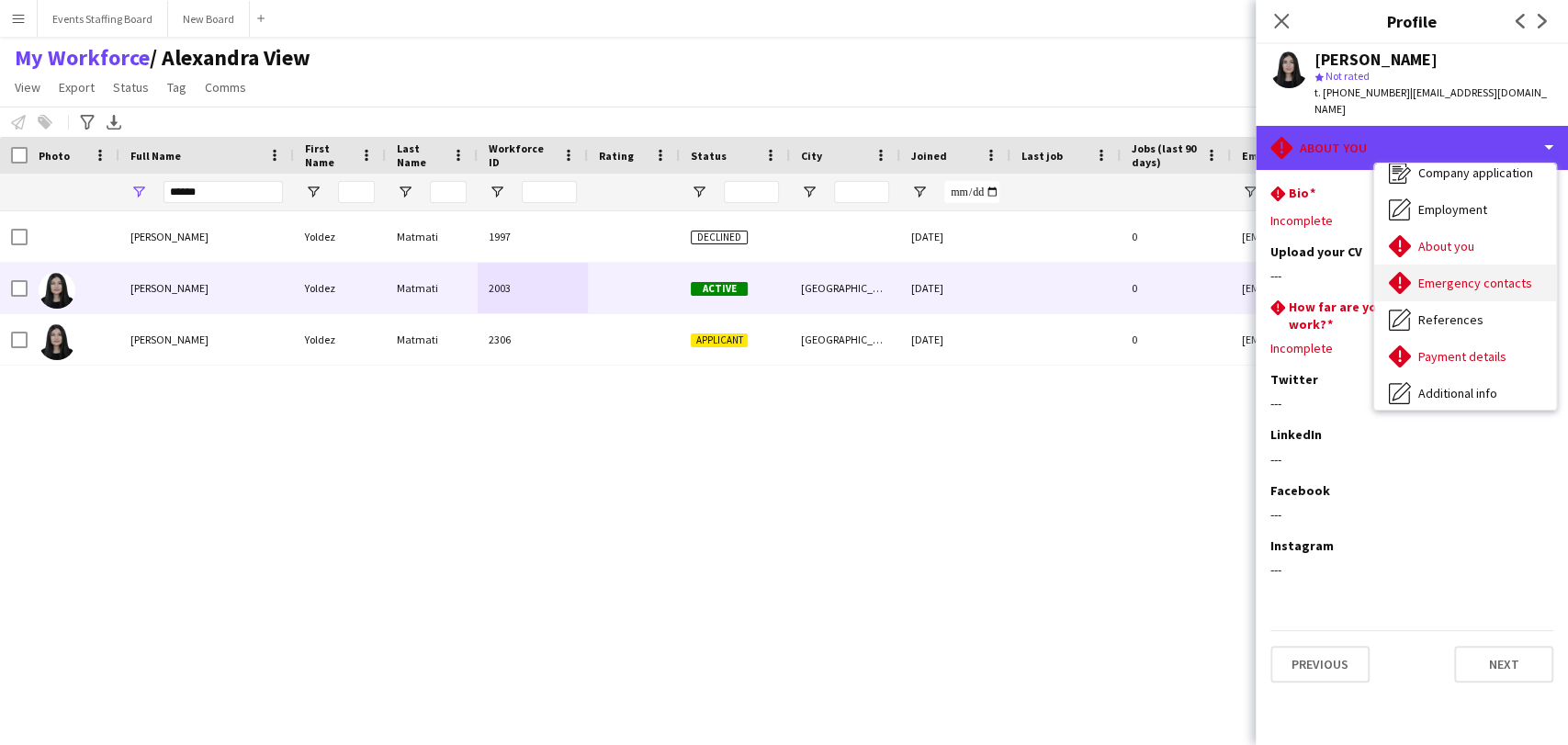
scroll to position [0, 0]
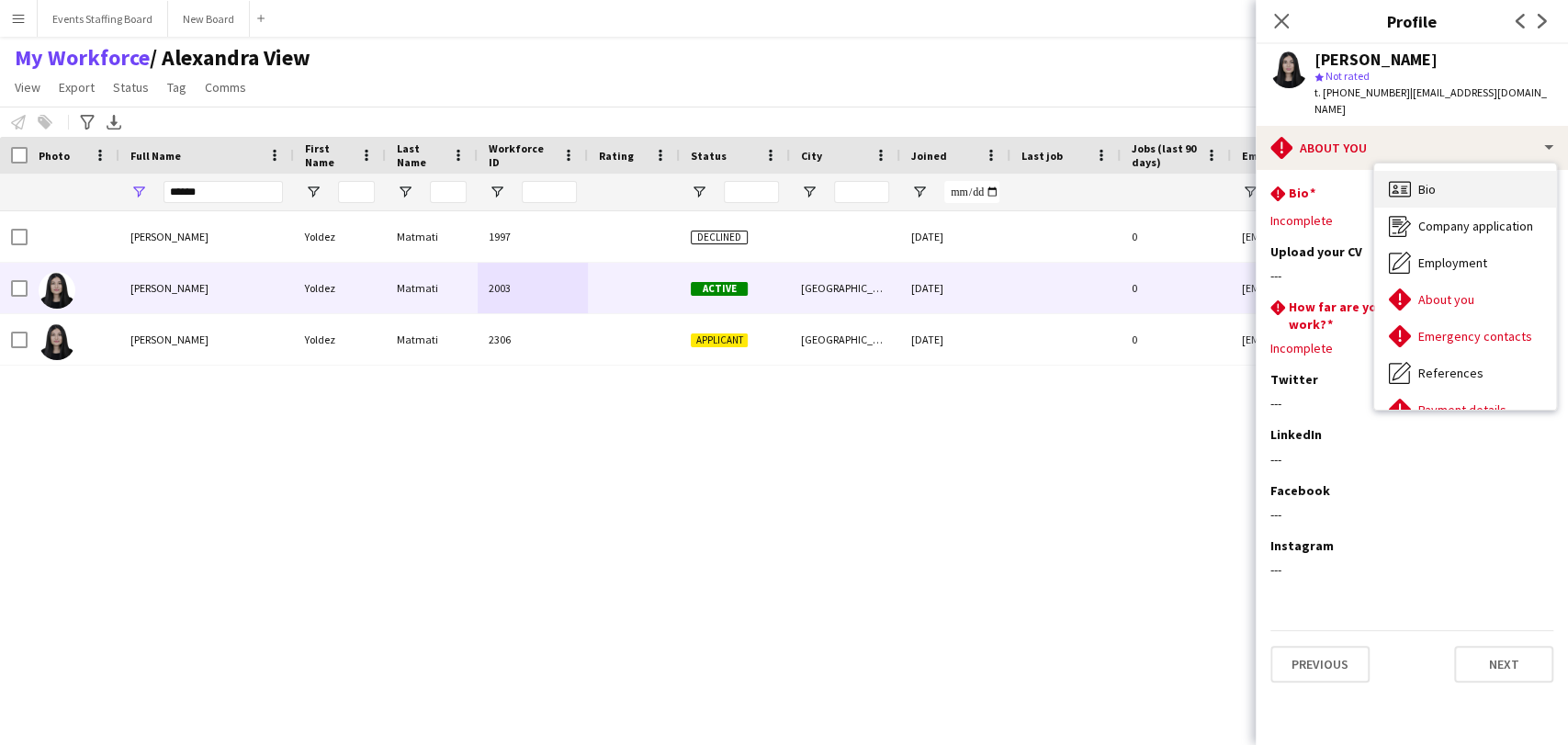
click at [1443, 183] on div "Bio Bio" at bounding box center [1466, 189] width 182 height 36
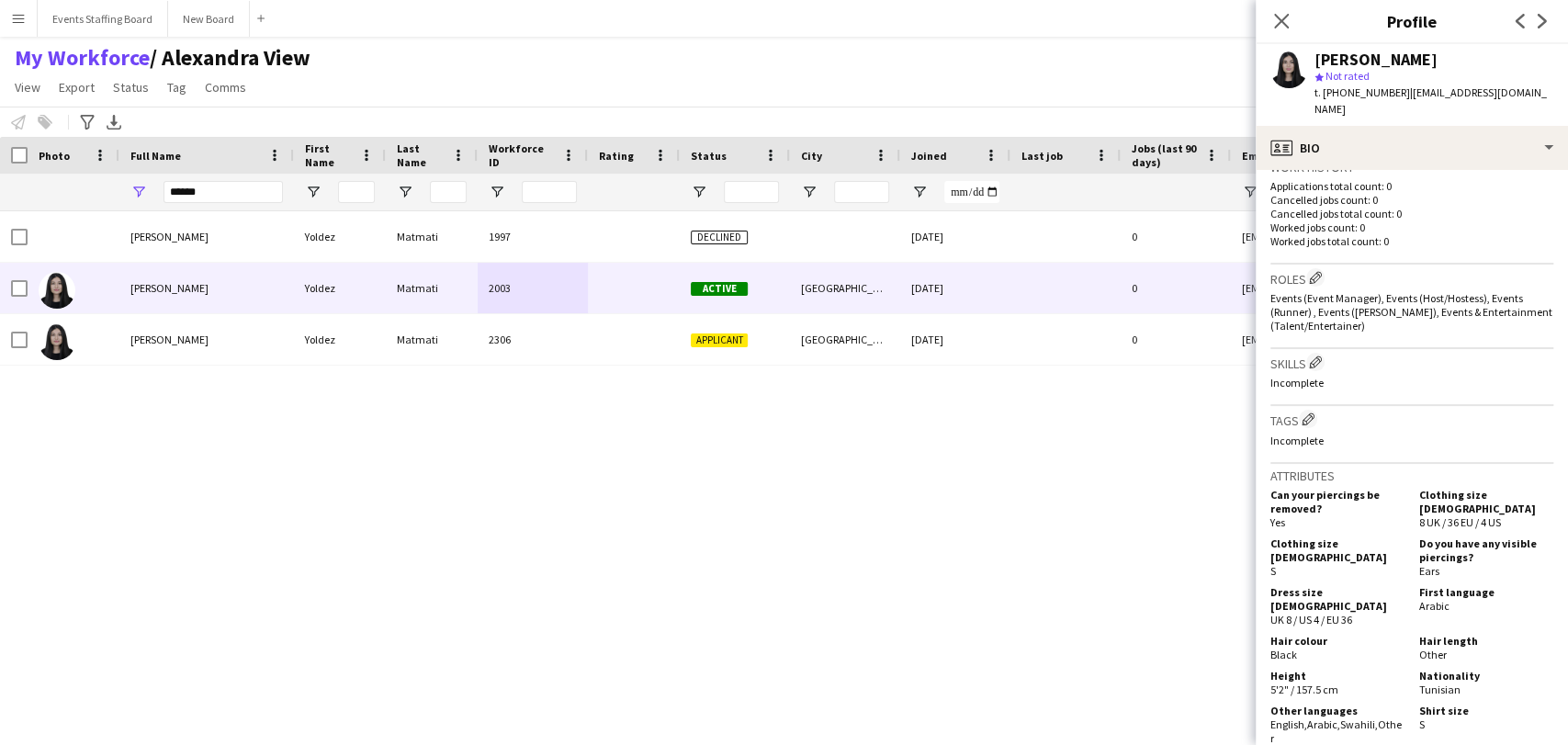
scroll to position [102, 0]
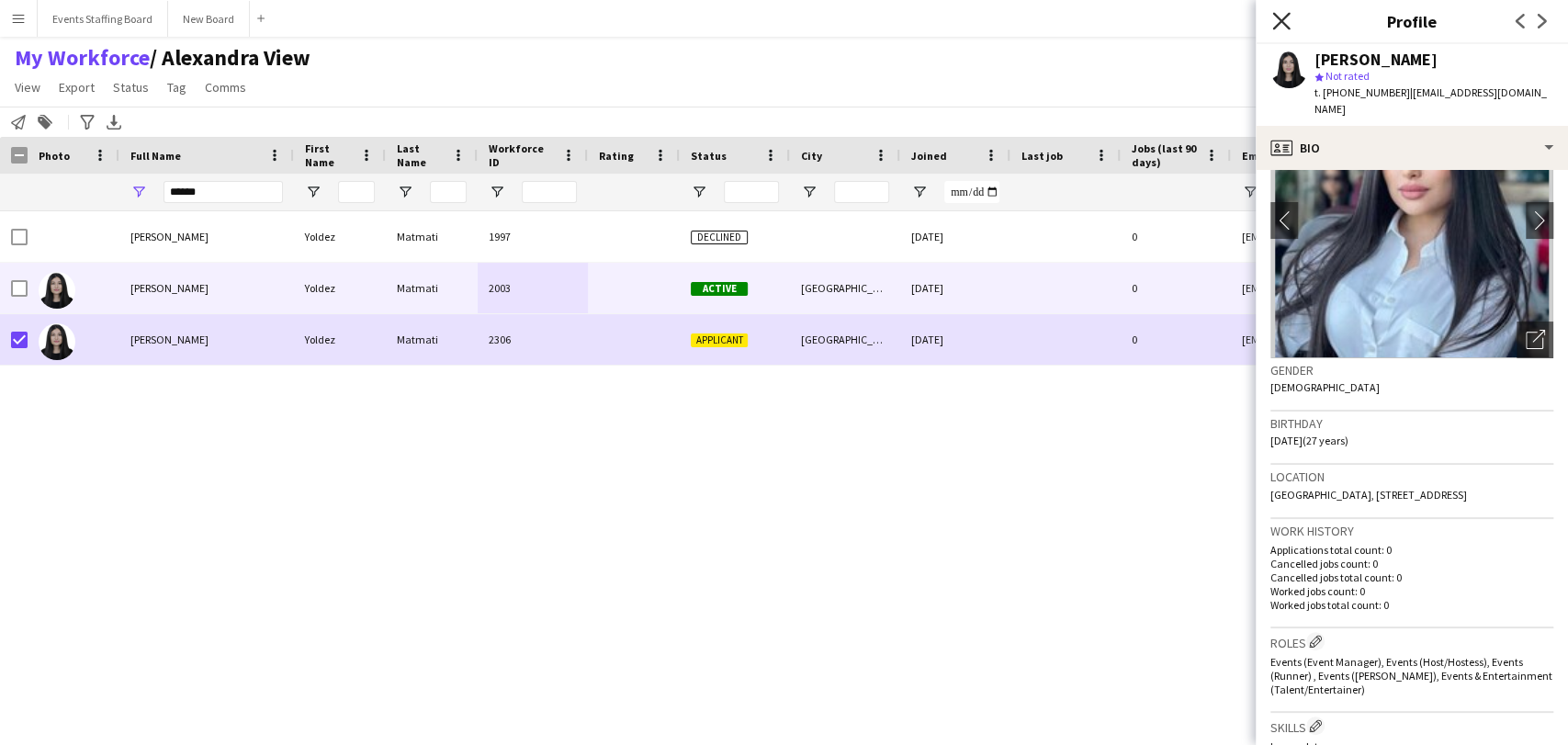
click at [1279, 22] on icon at bounding box center [1281, 20] width 17 height 17
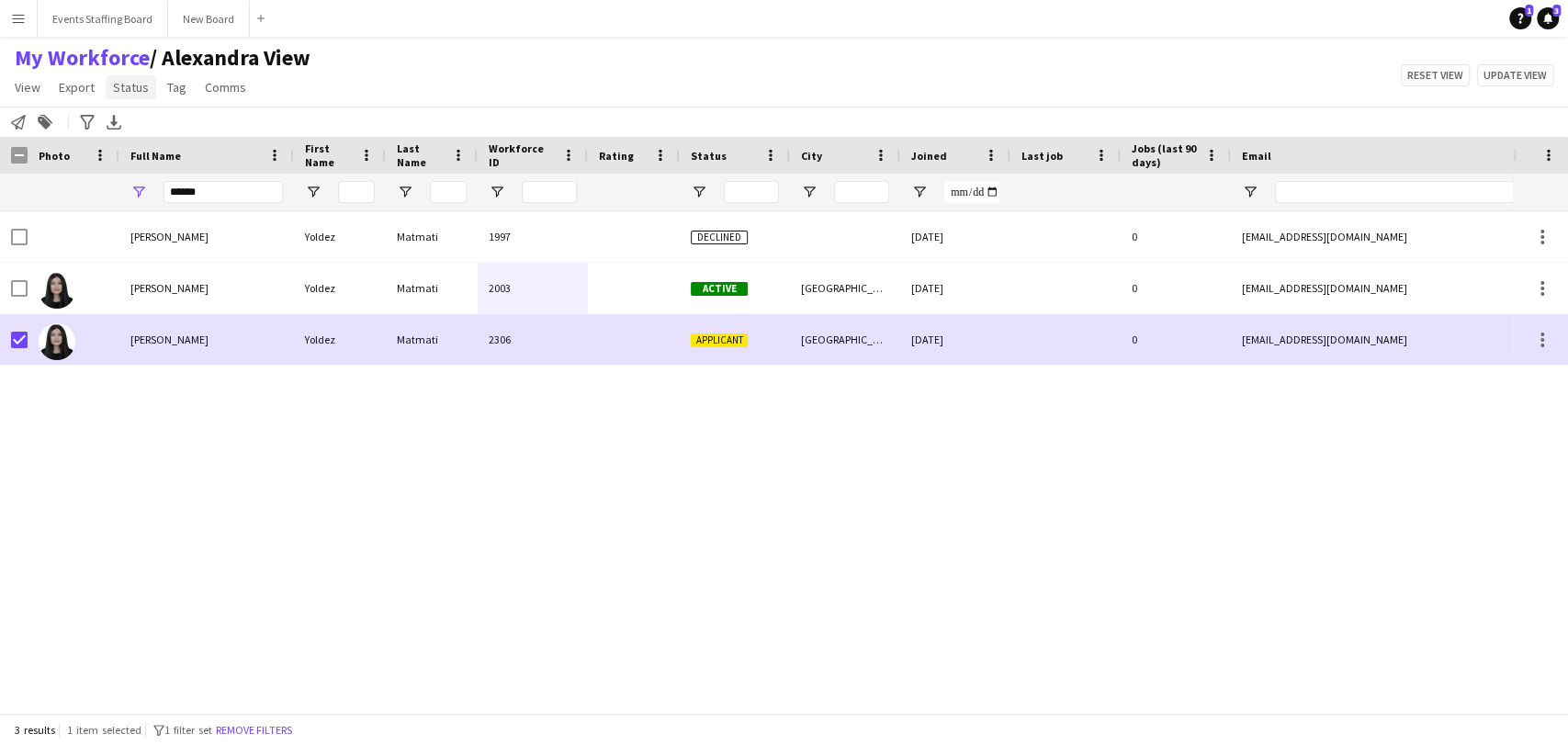
click at [119, 82] on span "Status" at bounding box center [130, 87] width 35 height 16
click at [174, 134] on link "Edit" at bounding box center [169, 126] width 128 height 38
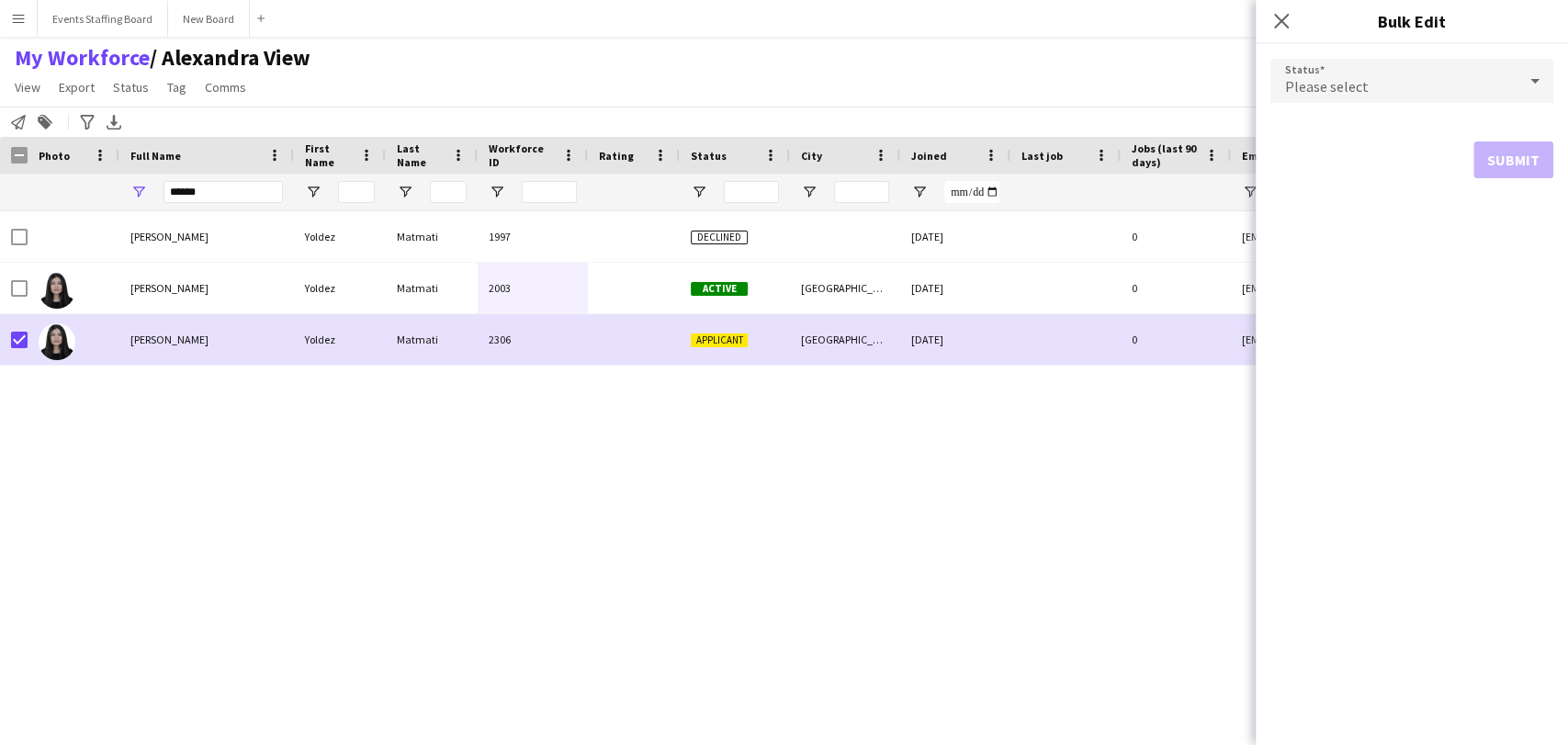
click at [1318, 91] on span "Please select" at bounding box center [1326, 86] width 83 height 18
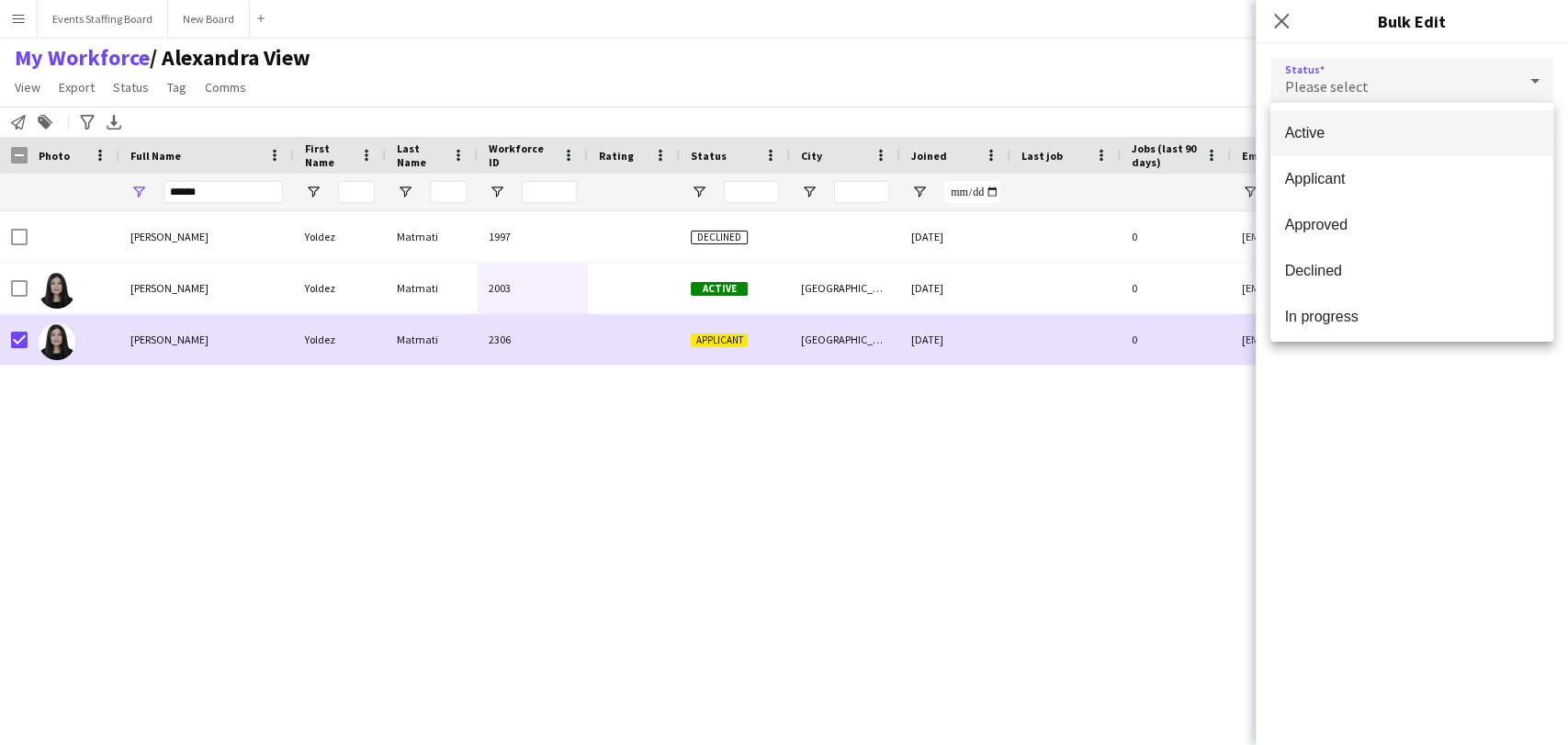
click at [1318, 118] on mat-option "Active" at bounding box center [1412, 133] width 283 height 46
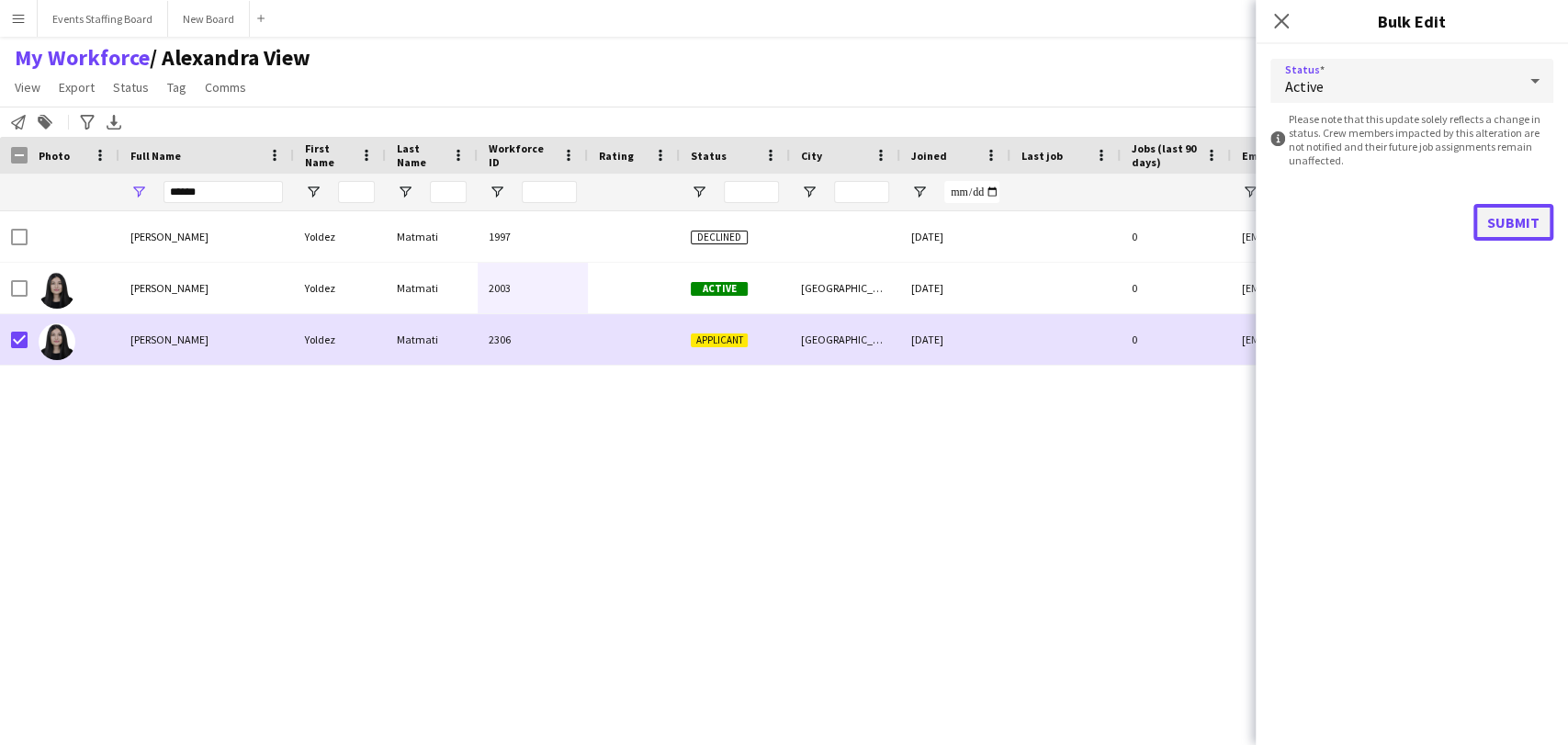
click at [1509, 217] on button "Submit" at bounding box center [1513, 222] width 80 height 36
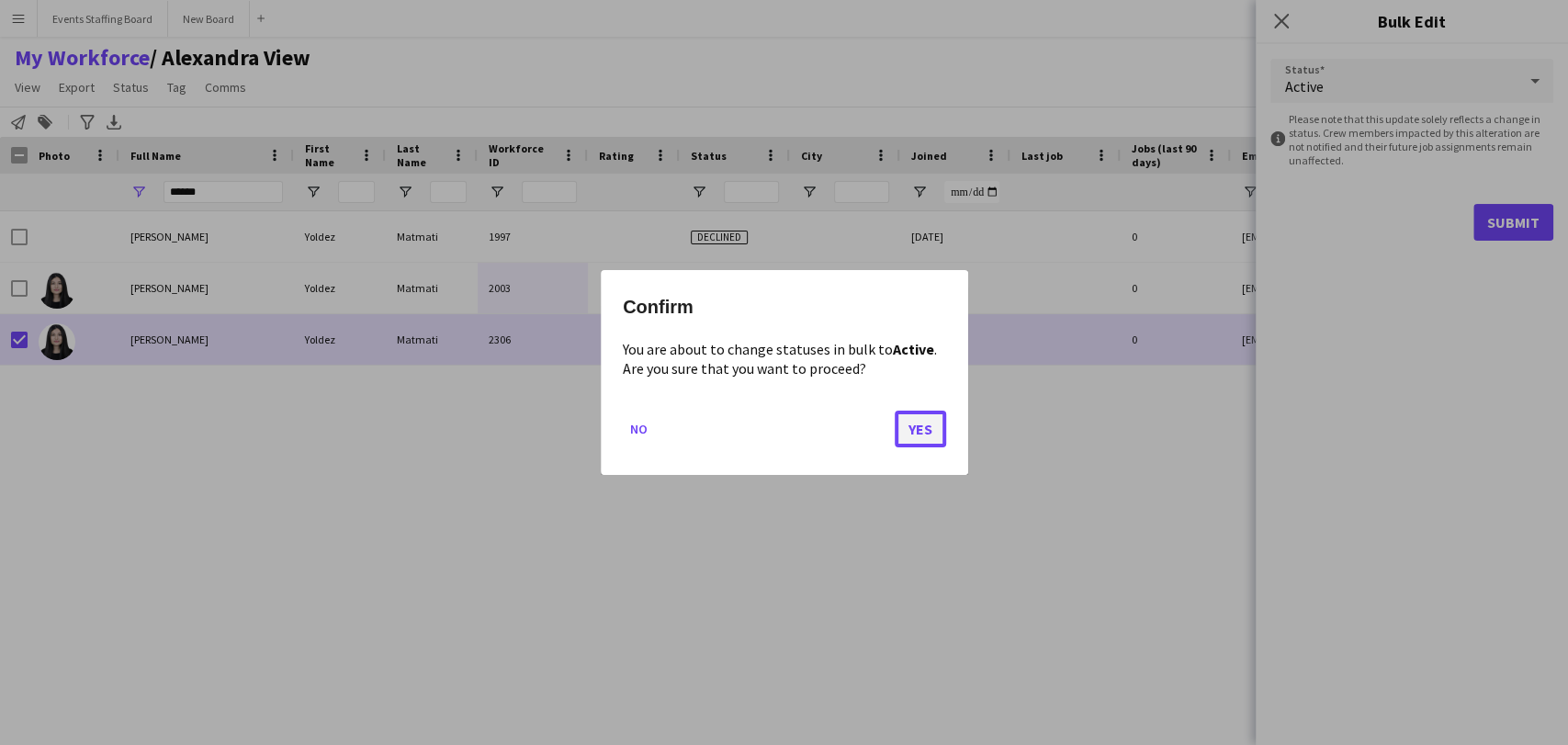
click at [928, 426] on button "Yes" at bounding box center [920, 428] width 52 height 36
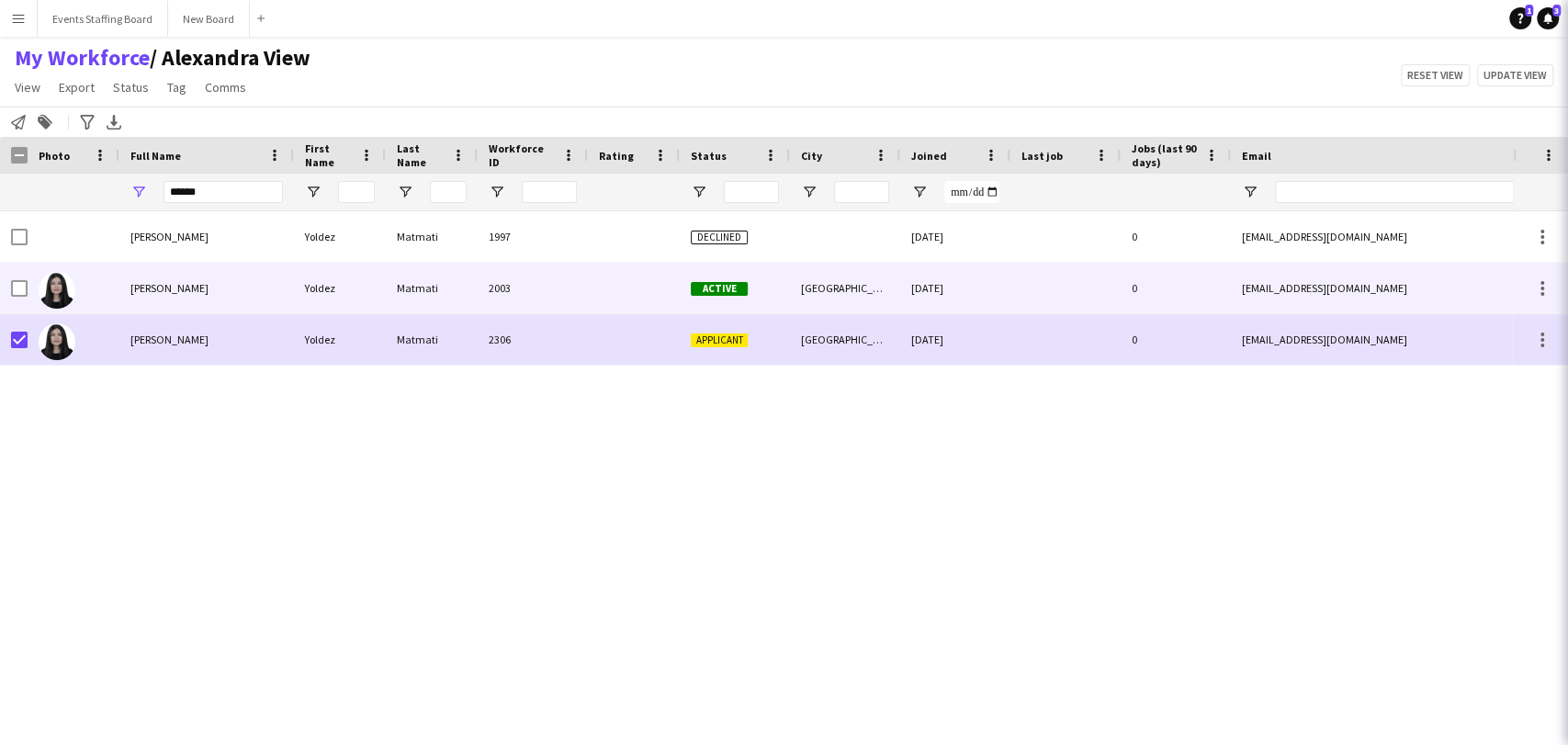
click at [167, 289] on span "[PERSON_NAME]" at bounding box center [169, 288] width 78 height 13
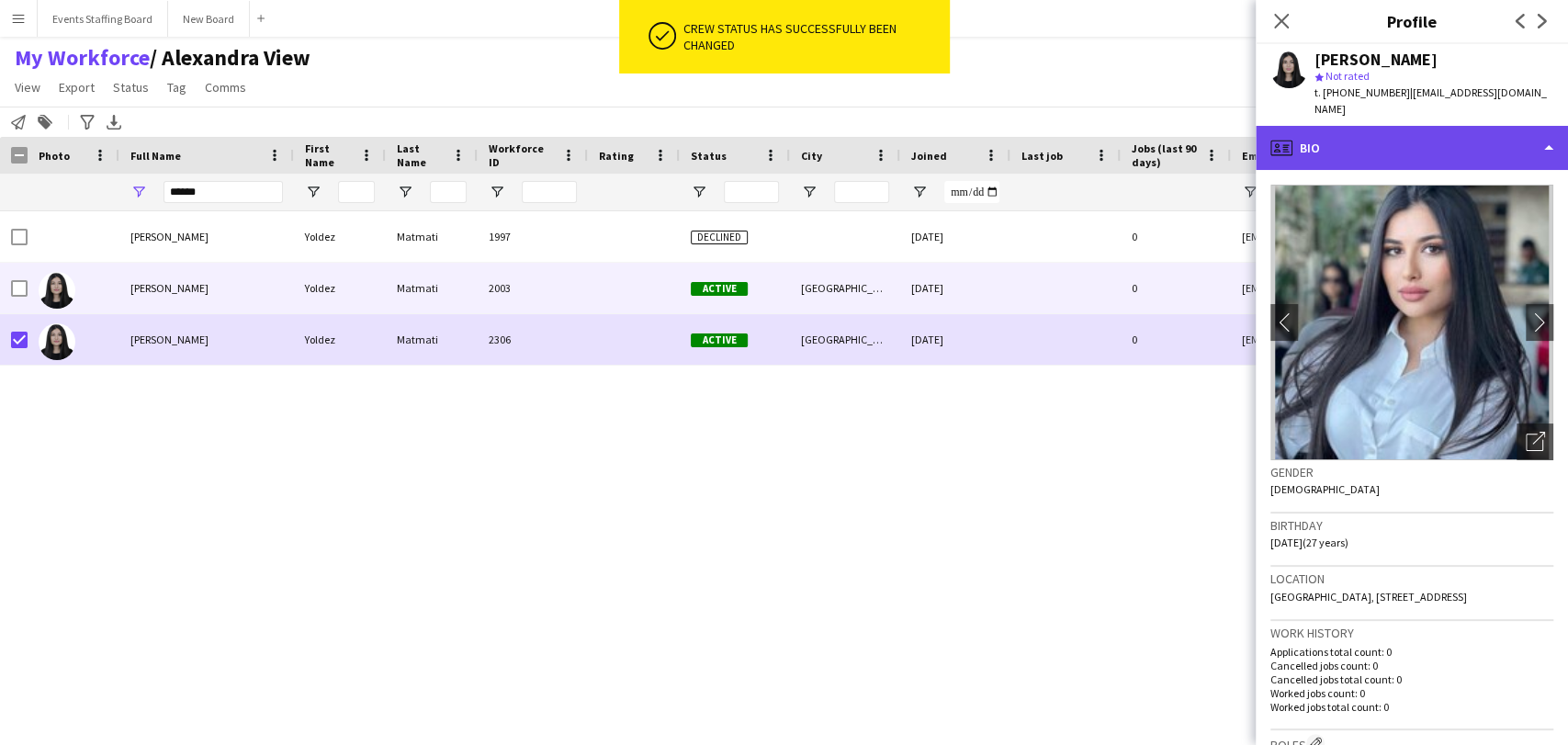
click at [1392, 142] on div "profile Bio" at bounding box center [1412, 148] width 312 height 44
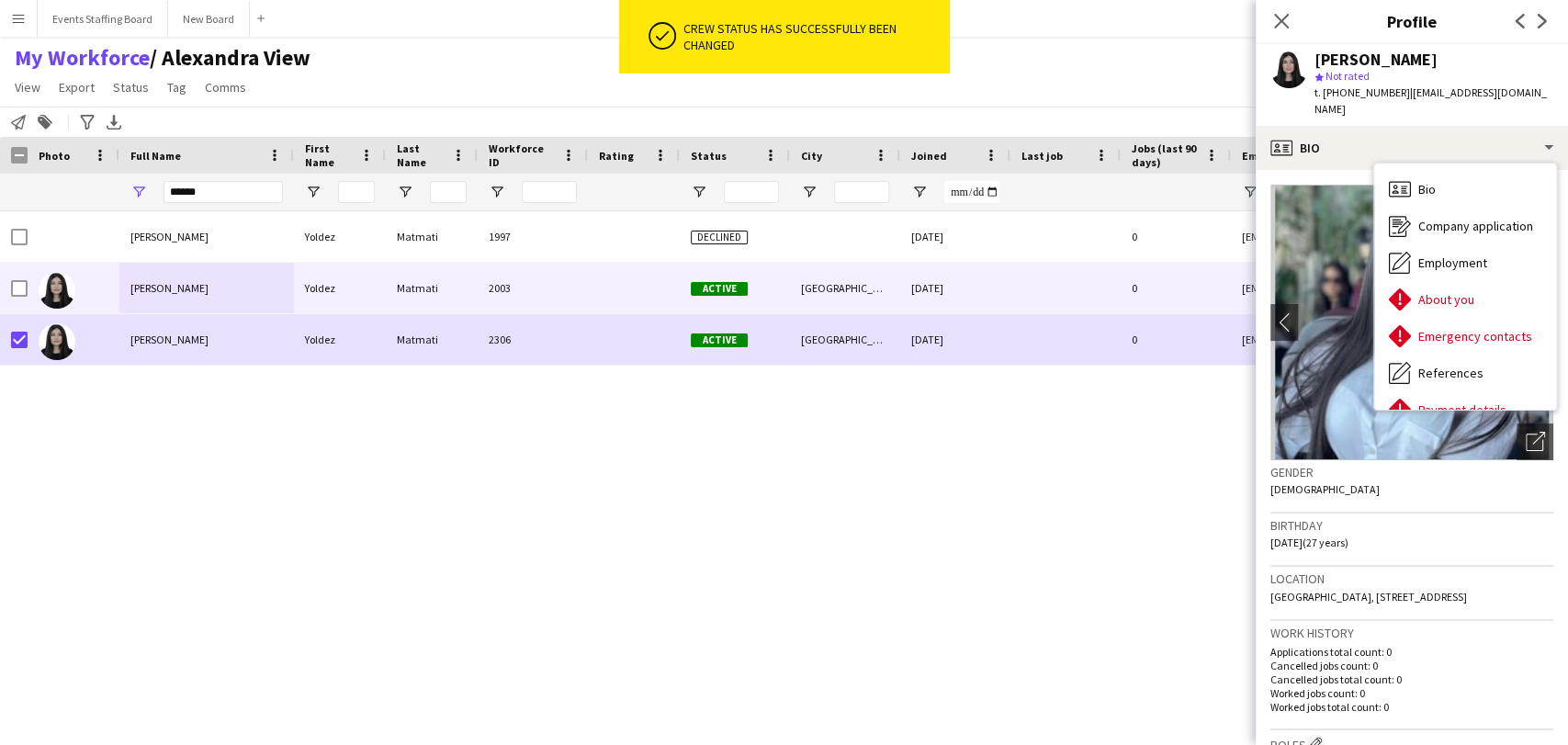
click at [323, 469] on div "Yoldez [PERSON_NAME] Yoldez [PERSON_NAME] 1997 Declined [DATE] 0 [EMAIL_ADDRESS…" at bounding box center [757, 454] width 1513 height 486
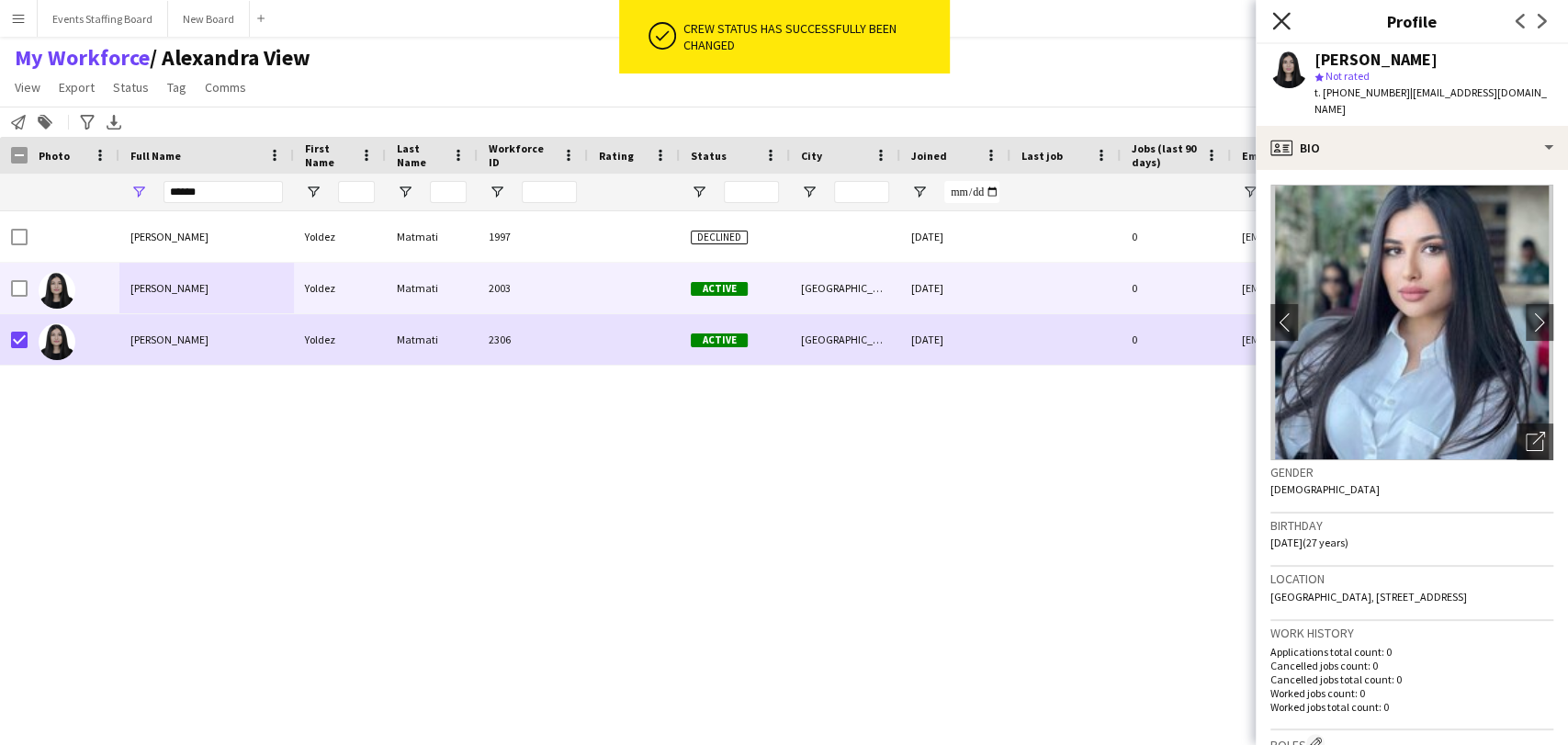
click at [1283, 27] on icon "Close pop-in" at bounding box center [1281, 20] width 17 height 17
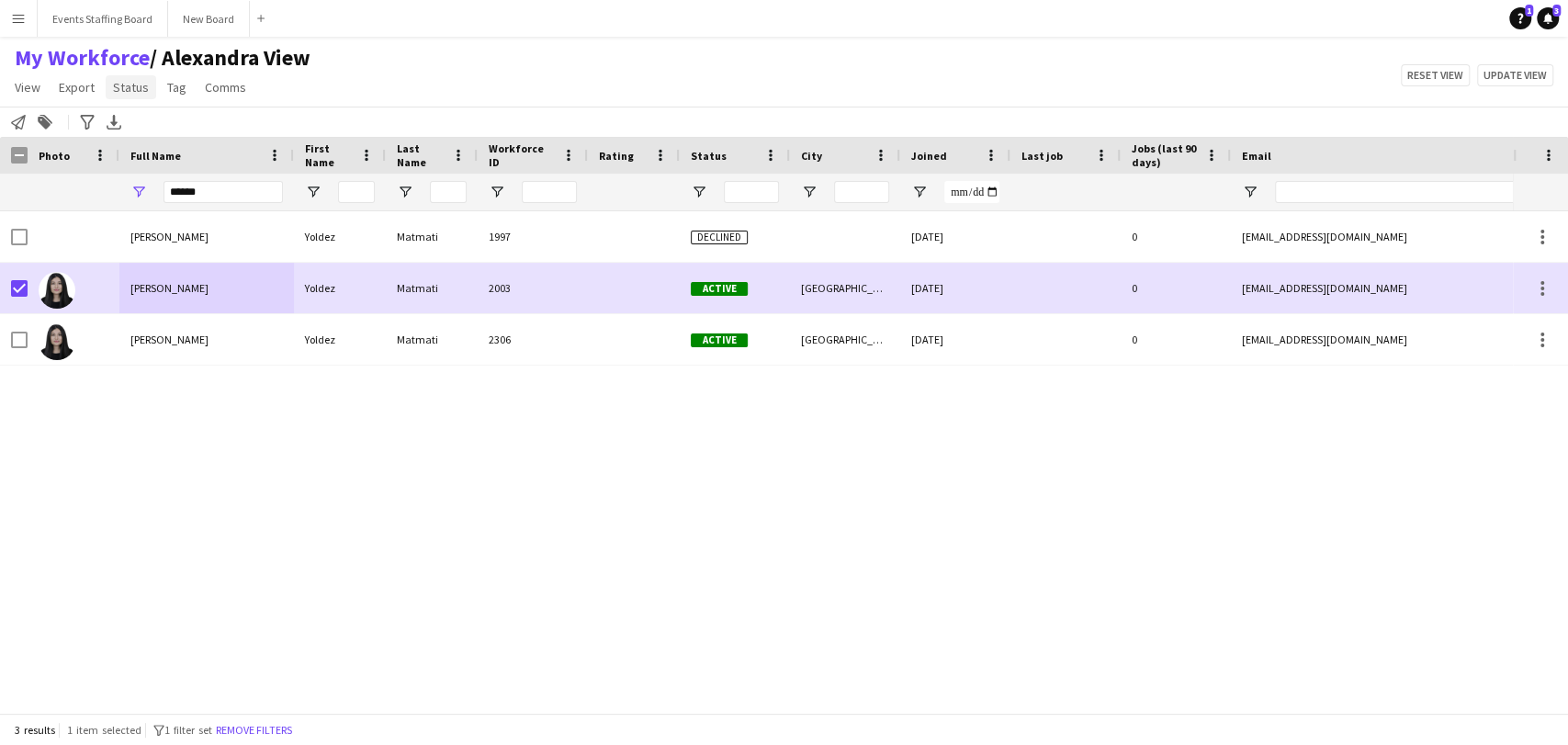
click at [146, 97] on link "Status" at bounding box center [130, 87] width 51 height 24
click at [144, 124] on link "Edit" at bounding box center [169, 126] width 128 height 38
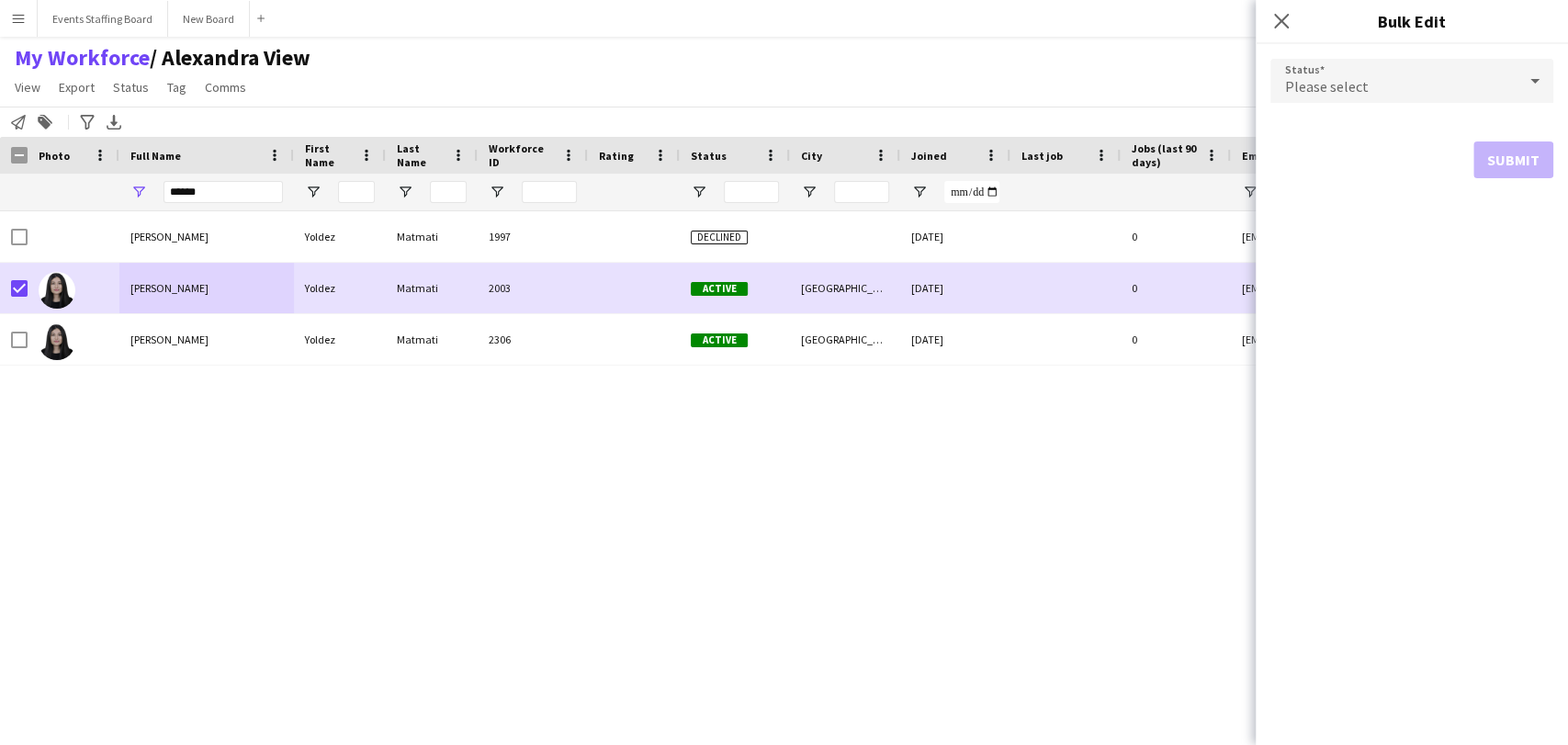
click at [1377, 103] on mat-select "Please select" at bounding box center [1412, 81] width 283 height 46
click at [1375, 79] on div "Please select" at bounding box center [1393, 80] width 246 height 44
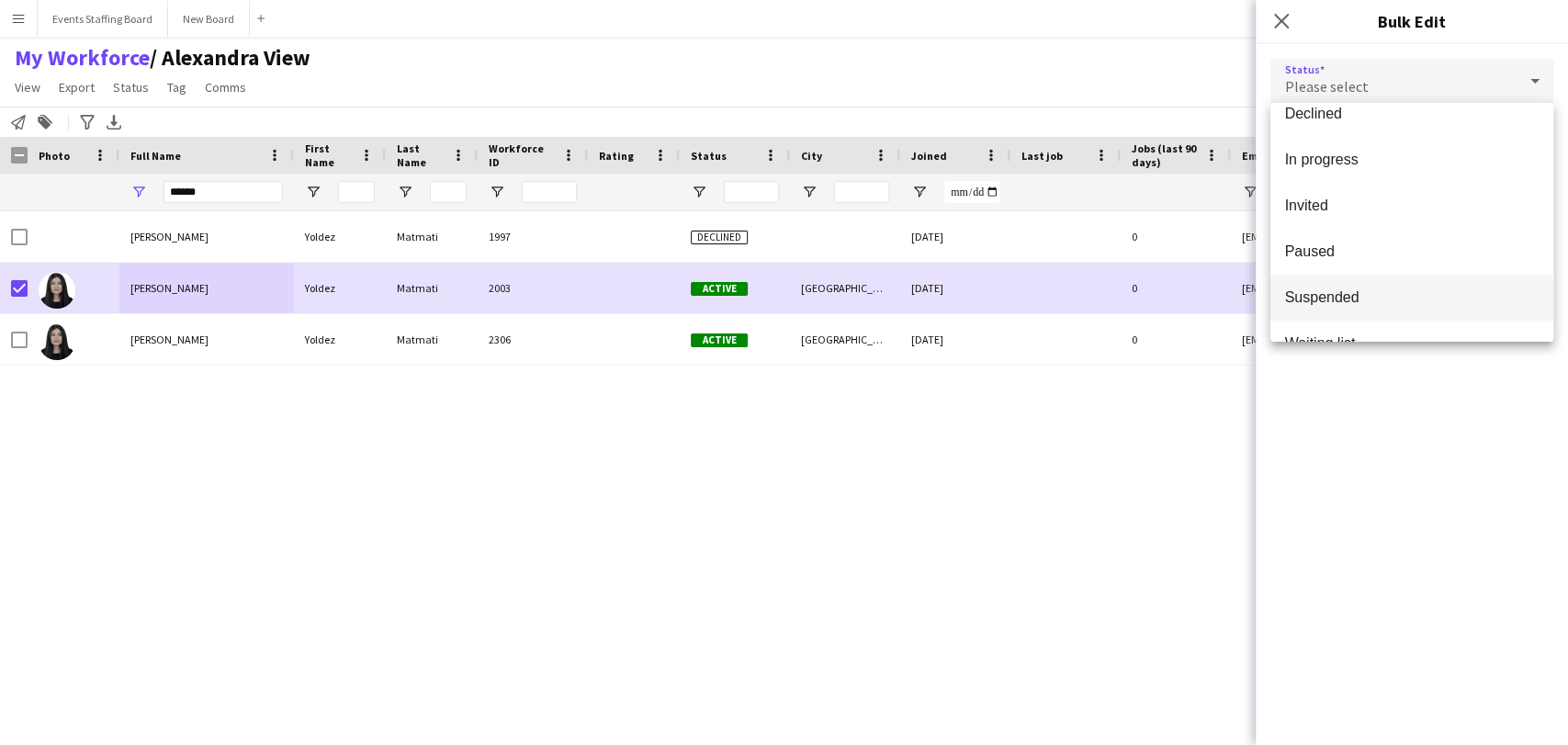
scroll to position [188, 0]
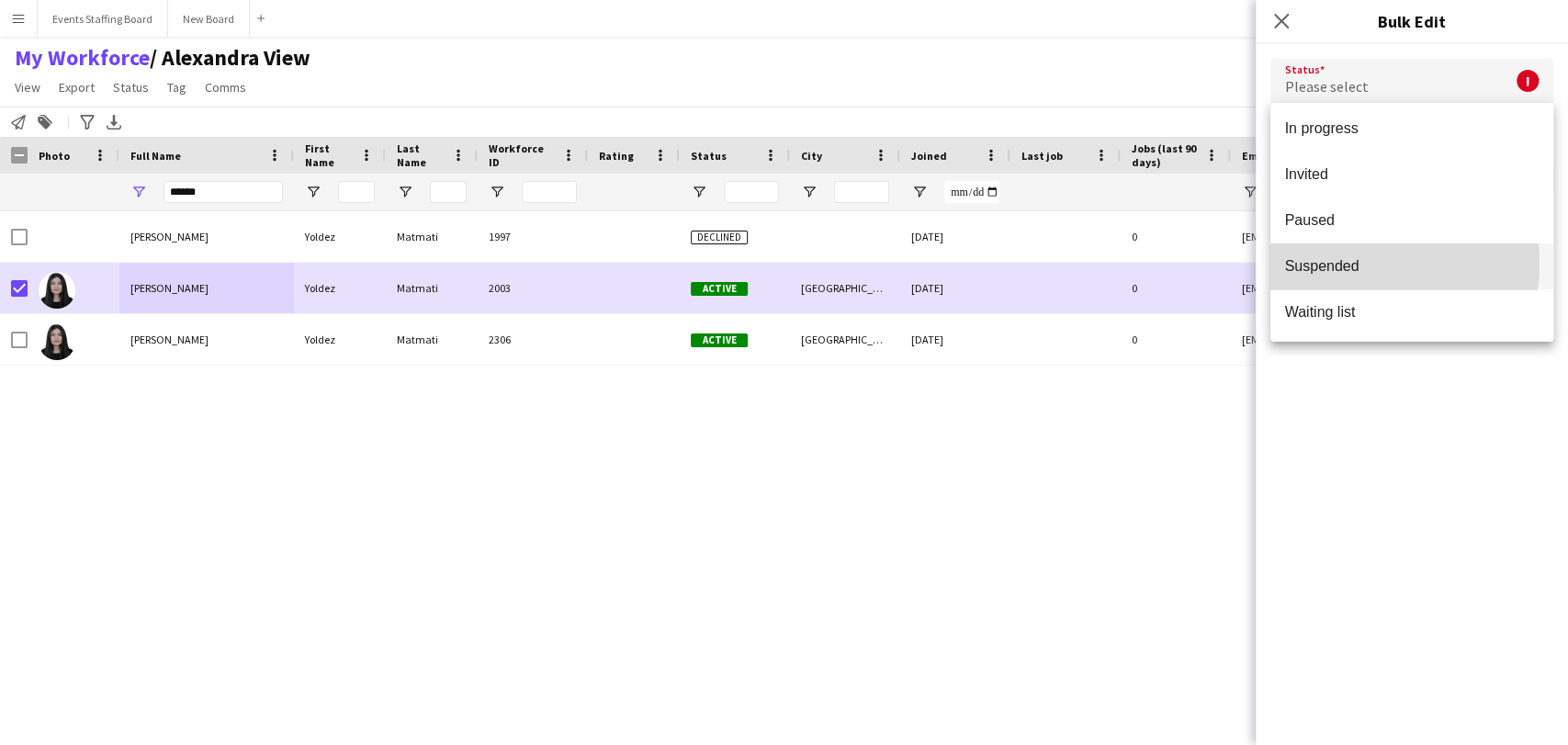
drag, startPoint x: 1350, startPoint y: 262, endPoint x: 1411, endPoint y: 262, distance: 61.0
click at [1349, 262] on span "Suspended" at bounding box center [1411, 266] width 254 height 17
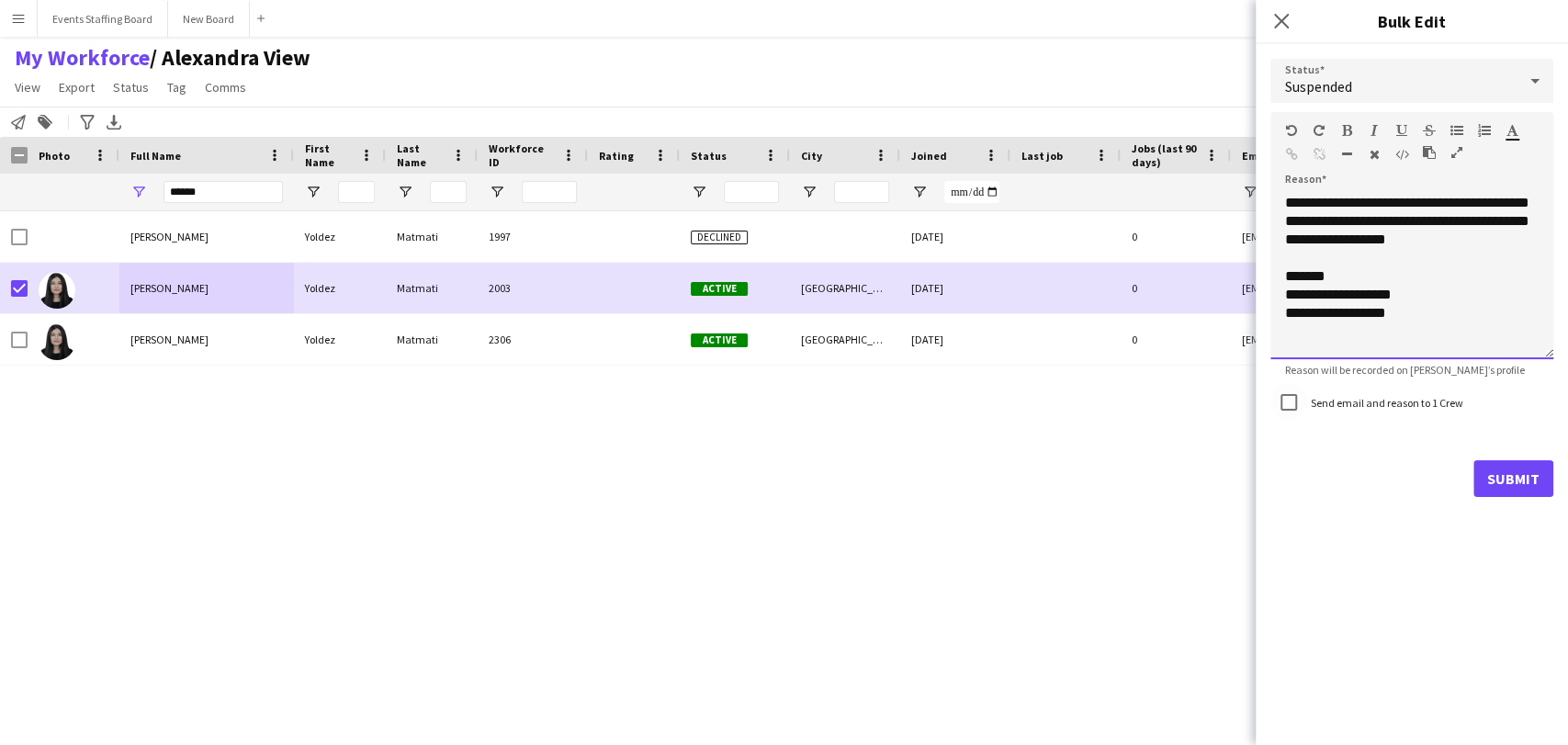
click at [1352, 316] on div "**********" at bounding box center [1412, 276] width 283 height 165
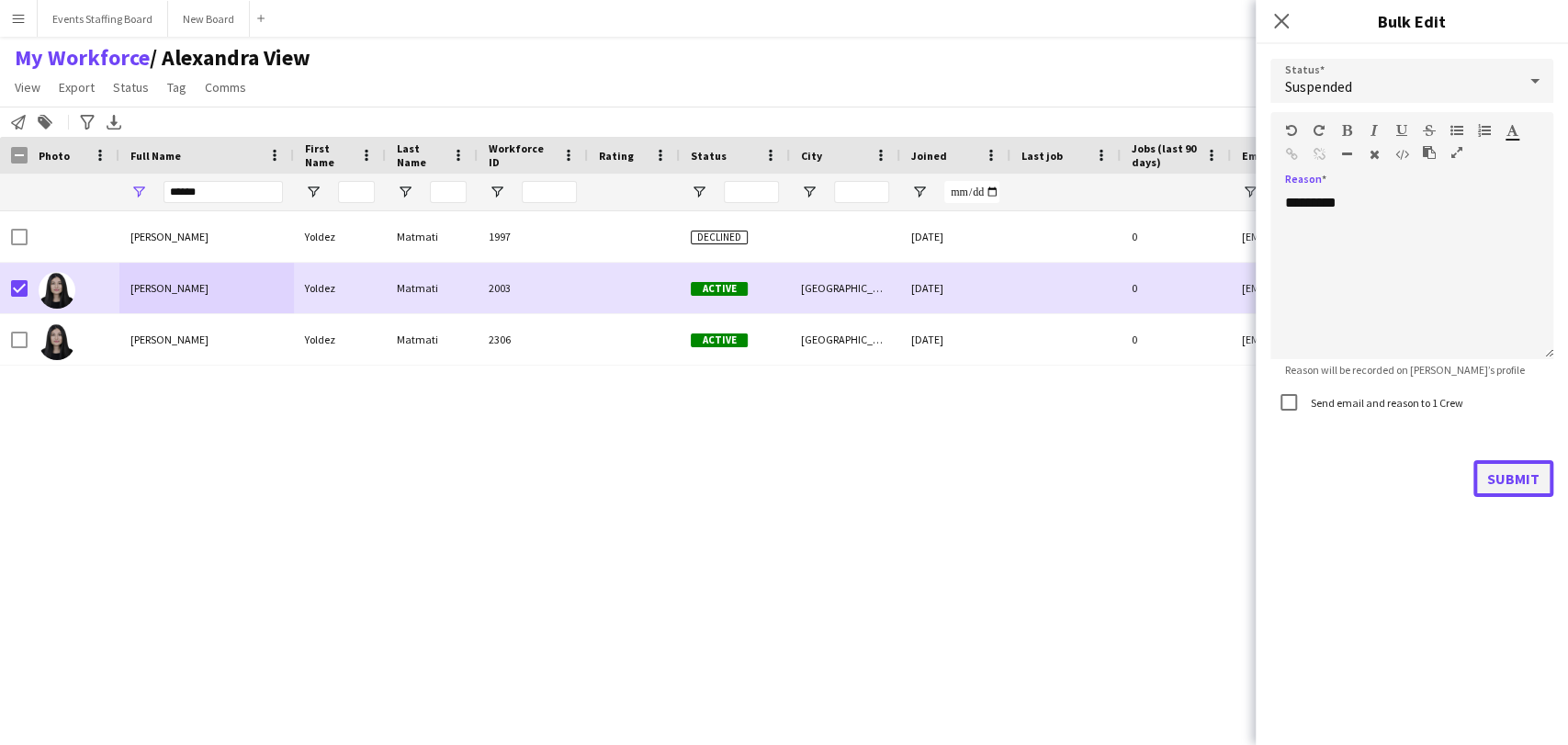
click at [1533, 482] on button "Submit" at bounding box center [1513, 478] width 80 height 36
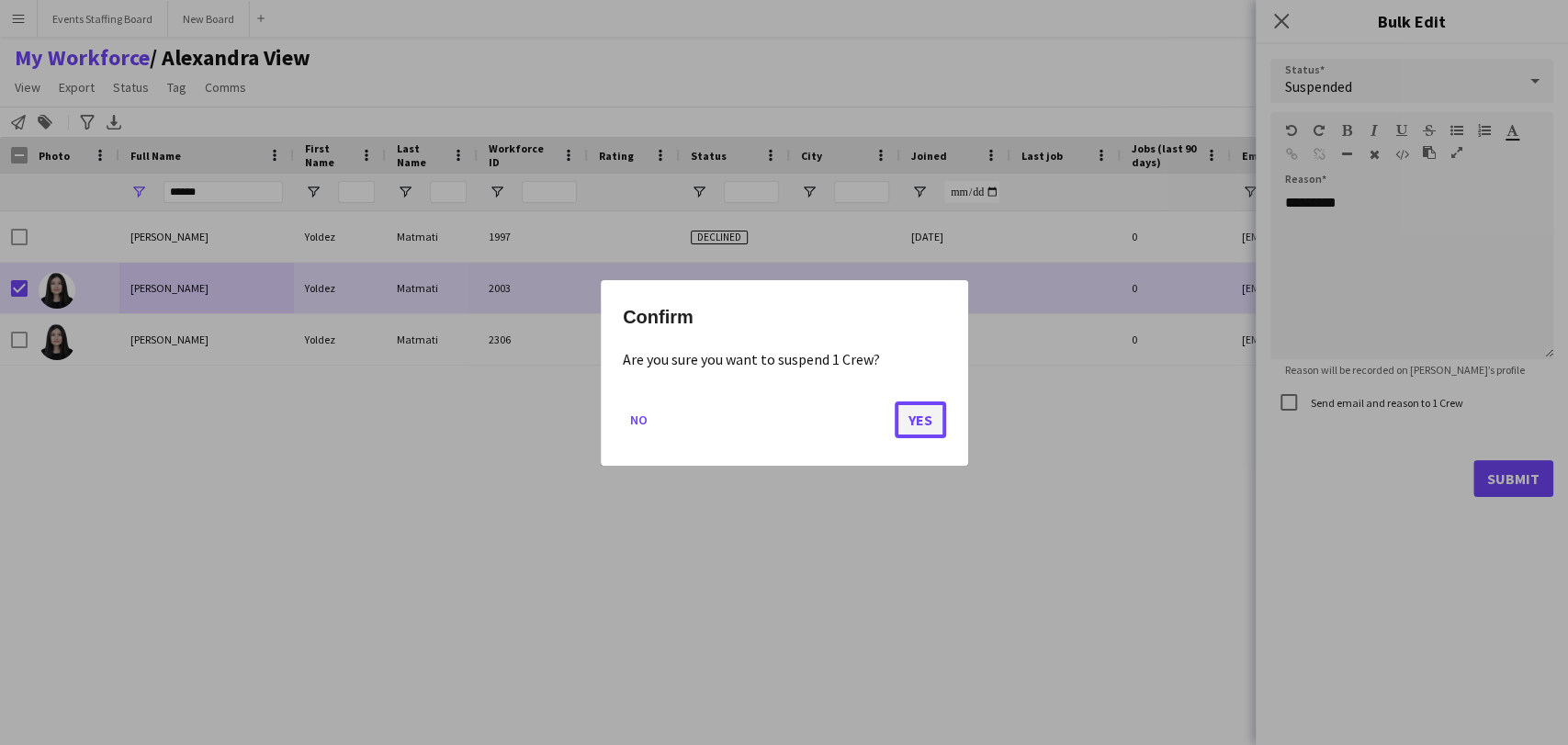
click at [928, 424] on button "Yes" at bounding box center [920, 419] width 52 height 36
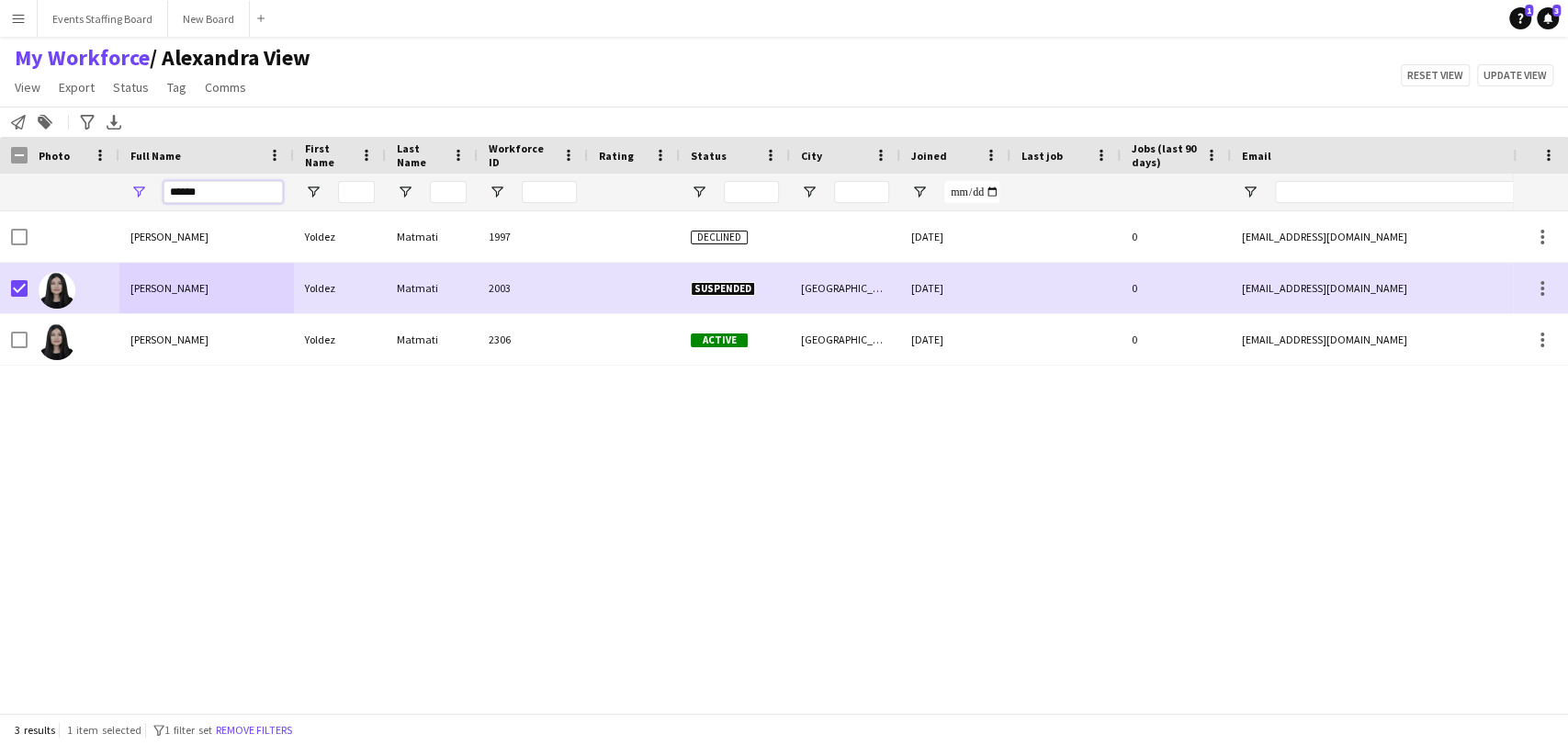
click at [178, 190] on input "******" at bounding box center [223, 191] width 120 height 22
click at [178, 189] on input "******" at bounding box center [223, 191] width 120 height 22
click at [268, 728] on button "Remove filters" at bounding box center [254, 730] width 83 height 20
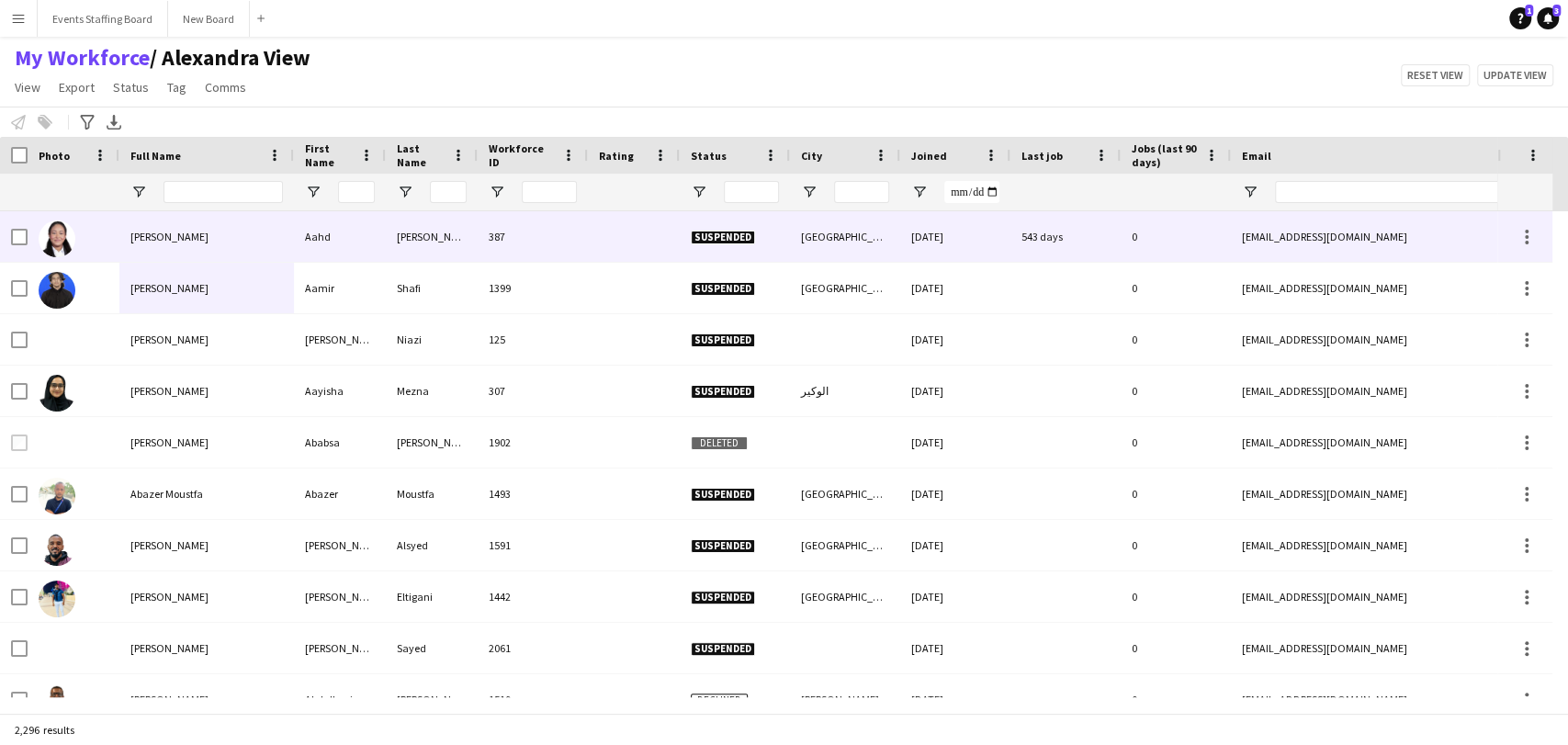
click at [173, 178] on div at bounding box center [223, 191] width 120 height 36
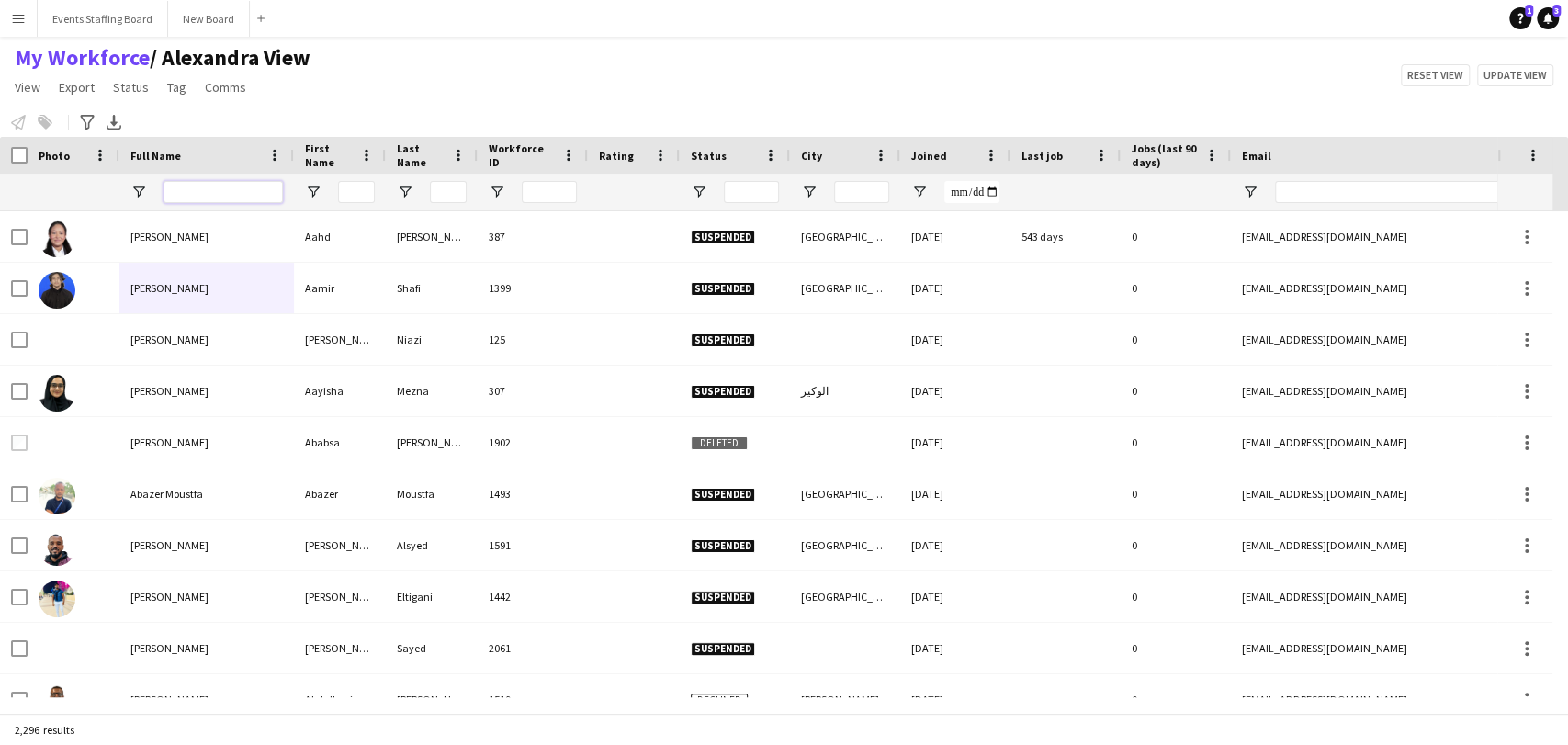
click at [252, 186] on input "Full Name Filter Input" at bounding box center [223, 191] width 120 height 22
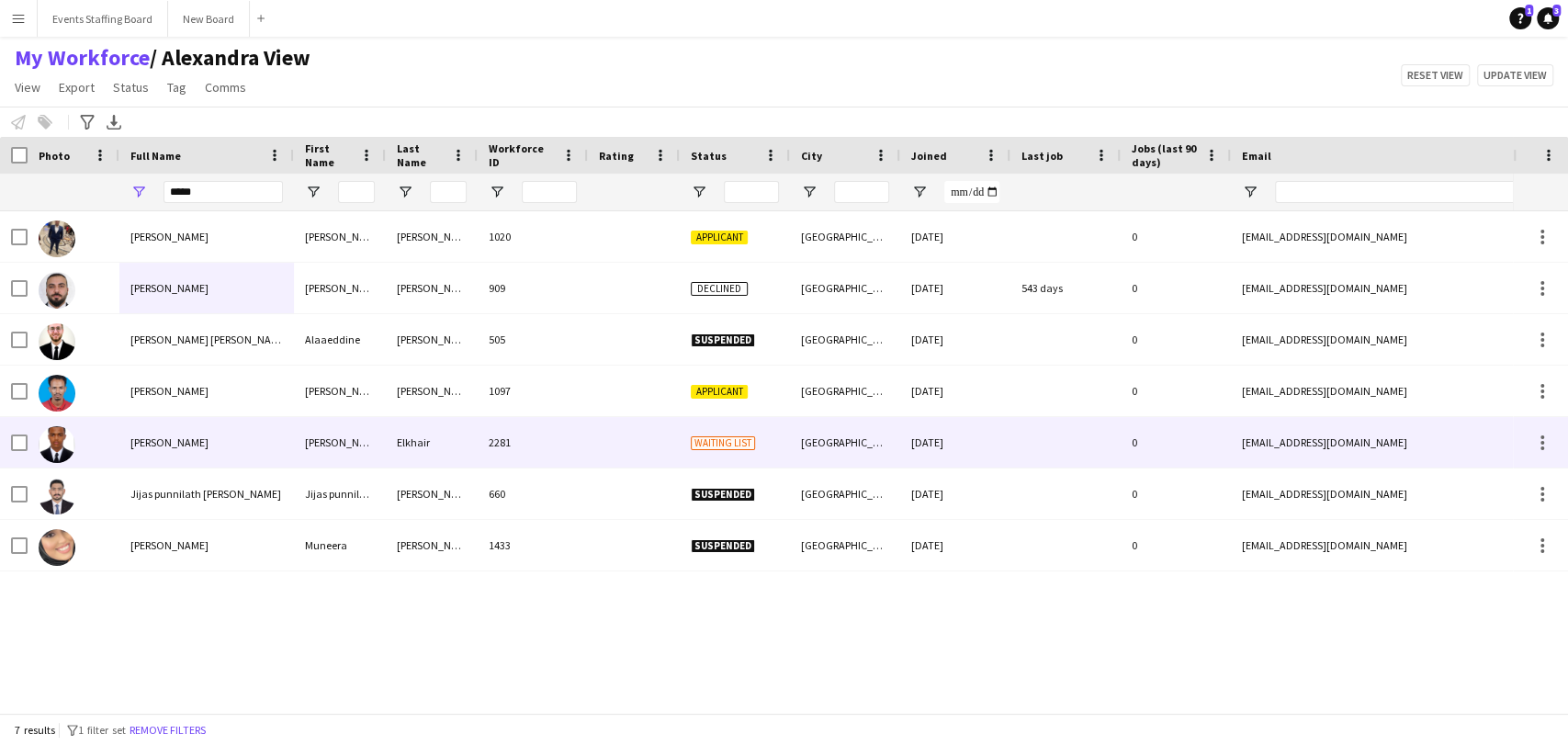
click at [223, 425] on div "[PERSON_NAME]" at bounding box center [207, 442] width 174 height 51
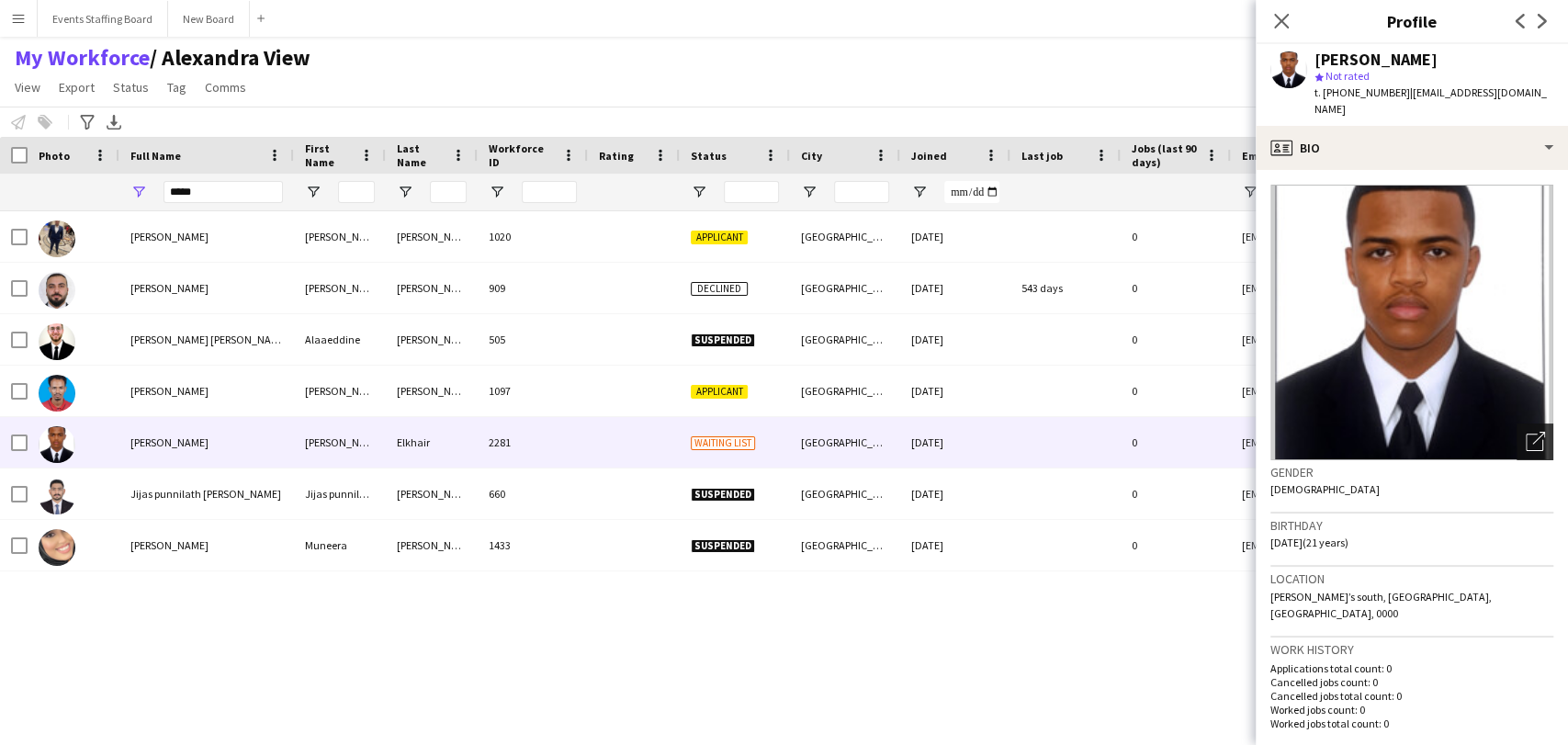
click at [1525, 424] on div "Open photos pop-in" at bounding box center [1535, 442] width 36 height 36
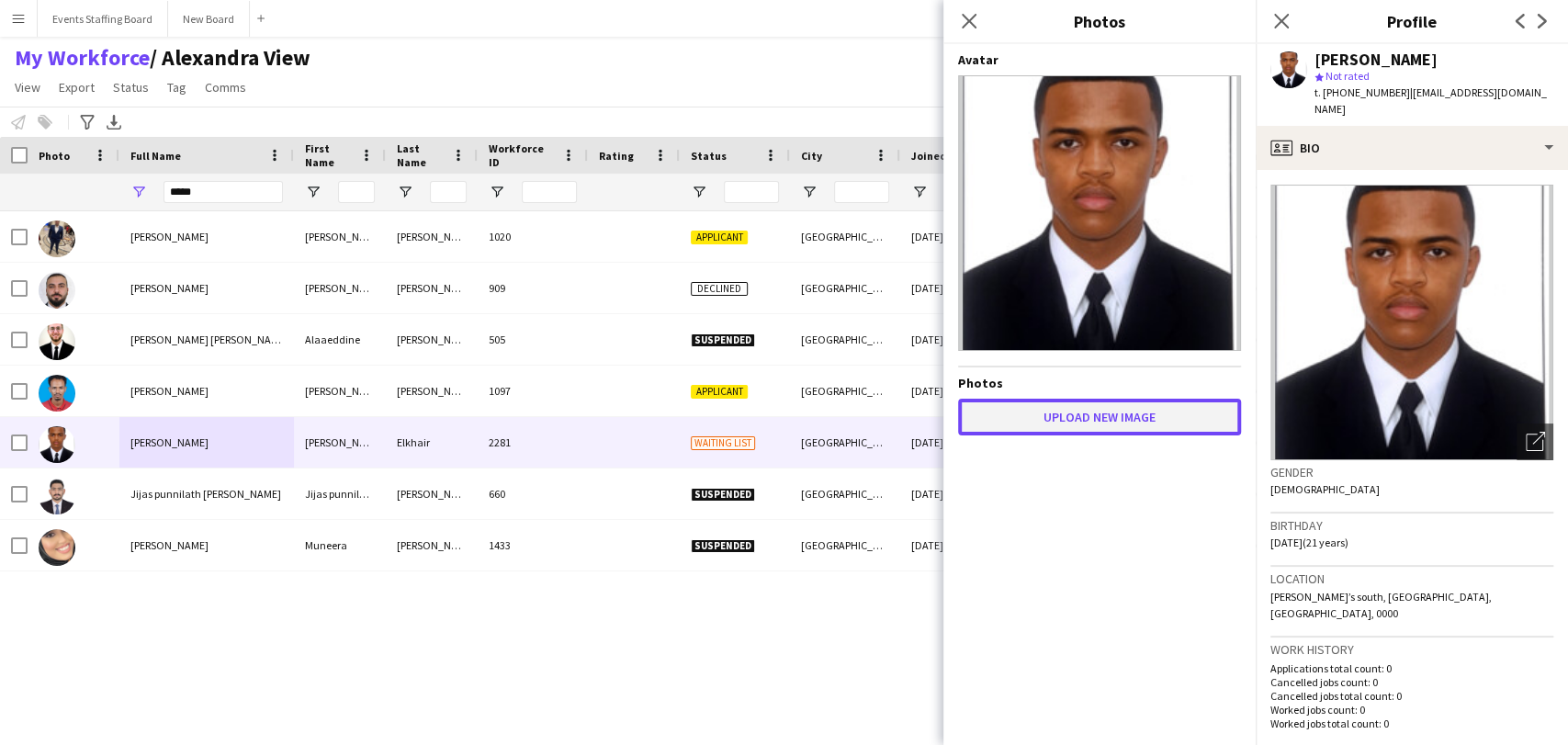
click at [1094, 427] on button "Upload new image" at bounding box center [1100, 417] width 283 height 36
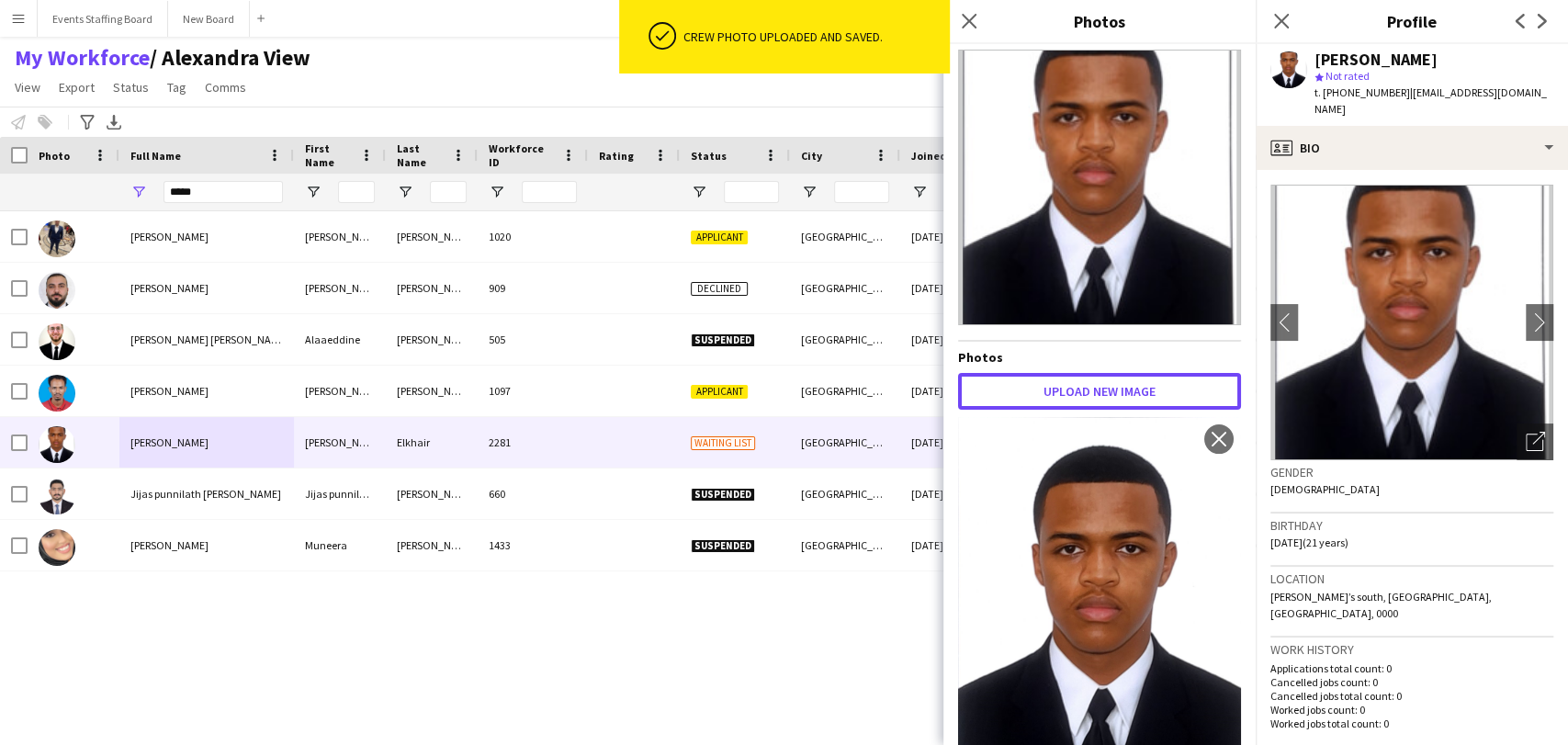
scroll to position [52, 0]
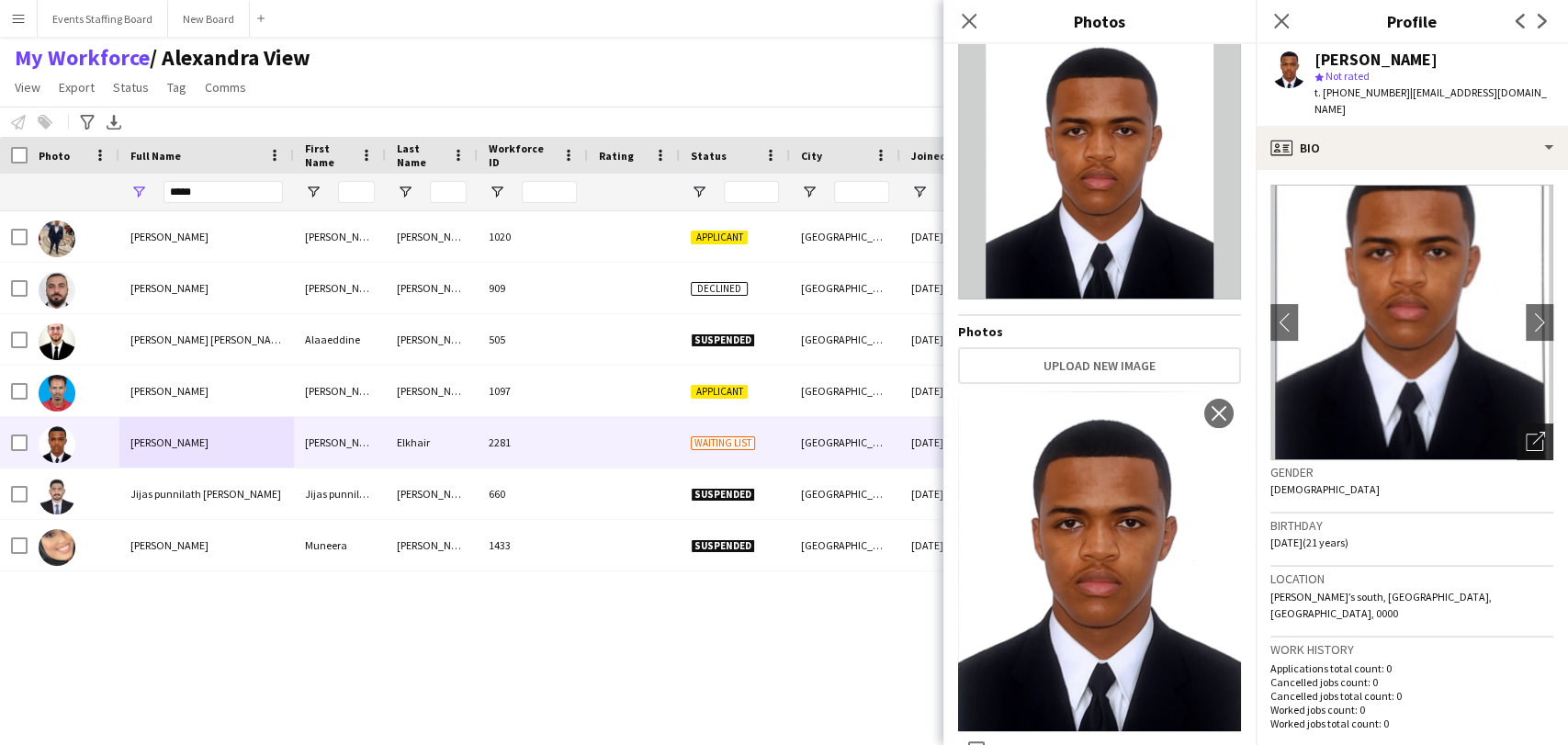
click at [1526, 431] on icon "Open photos pop-in" at bounding box center [1535, 441] width 19 height 19
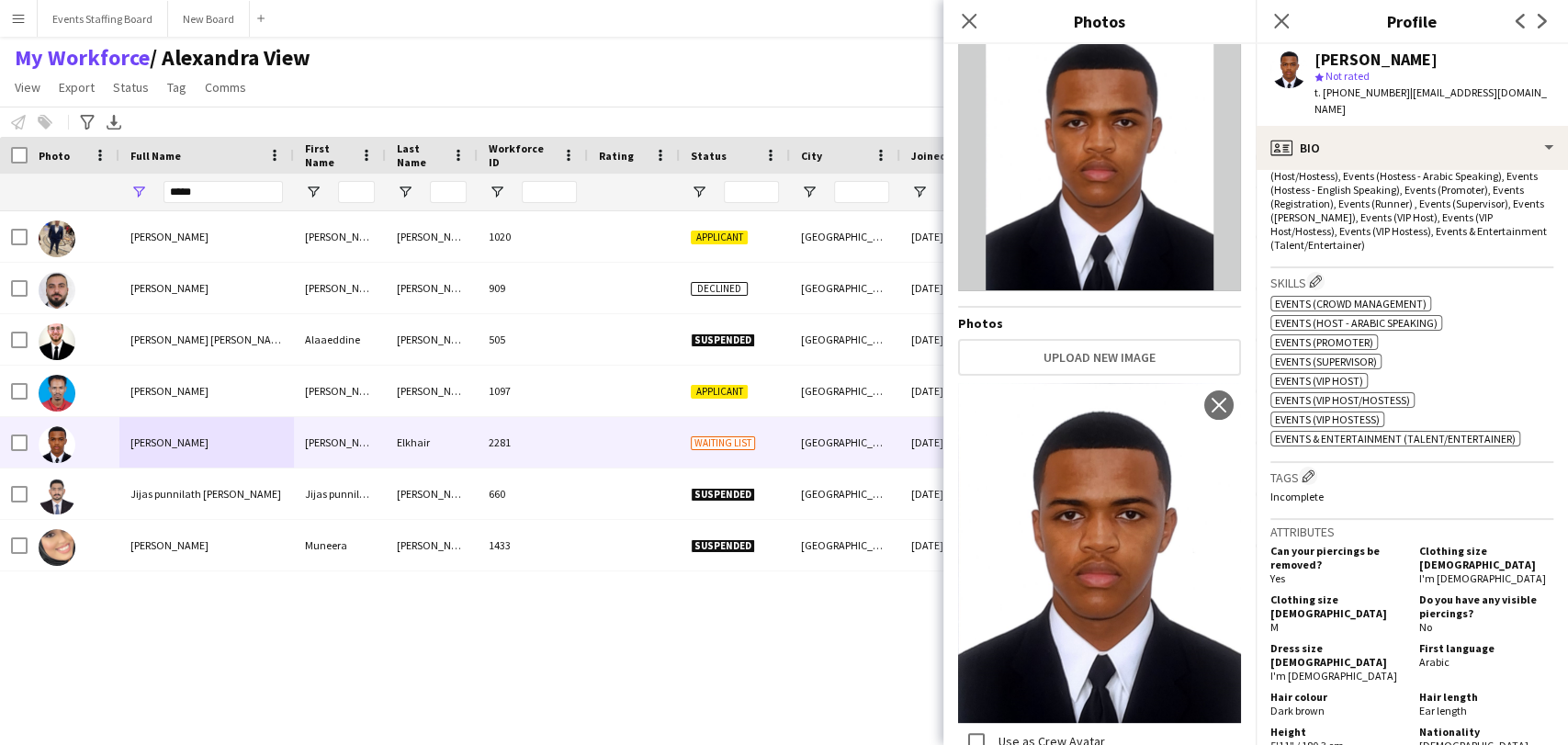
scroll to position [472, 0]
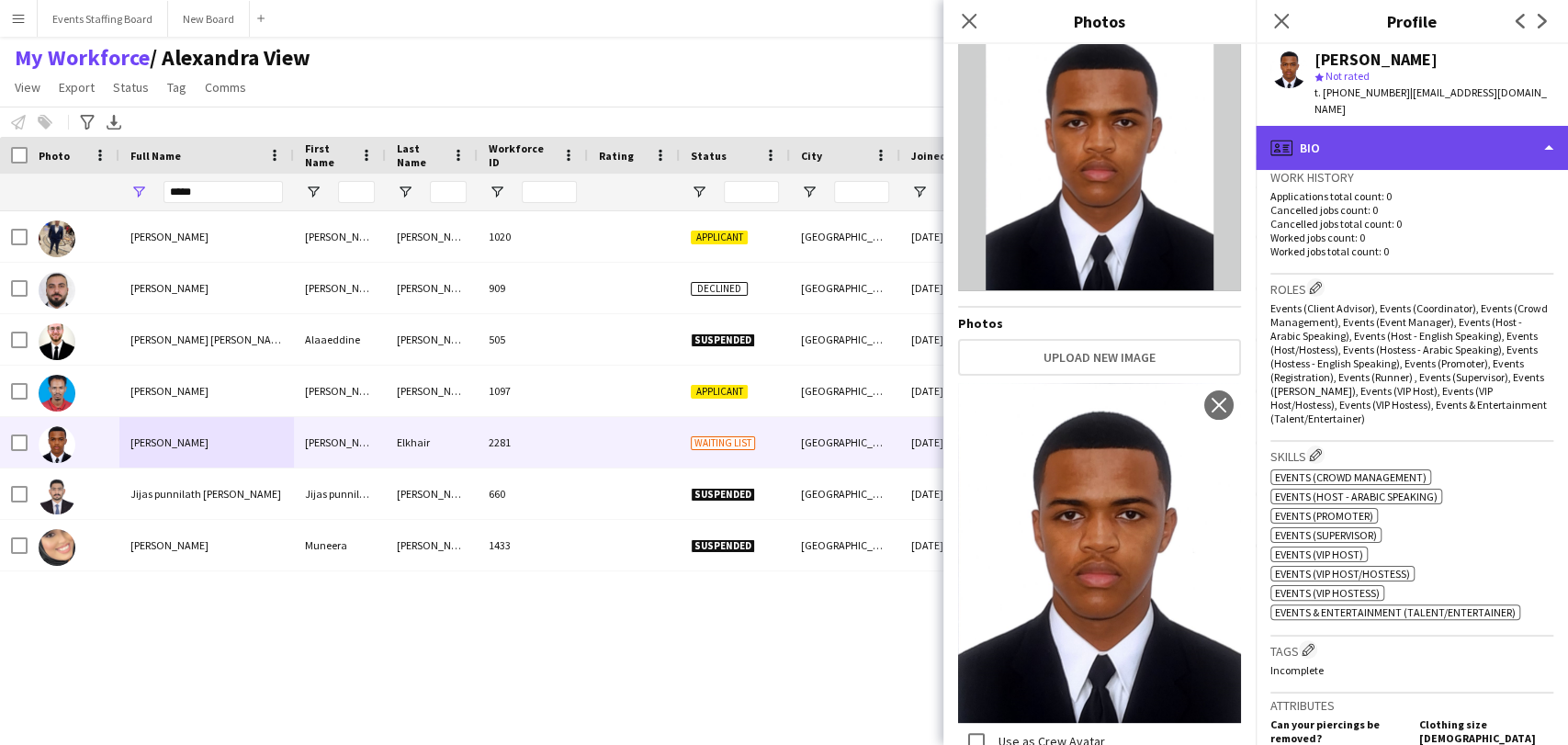
click at [1458, 142] on div "profile Bio" at bounding box center [1412, 148] width 312 height 44
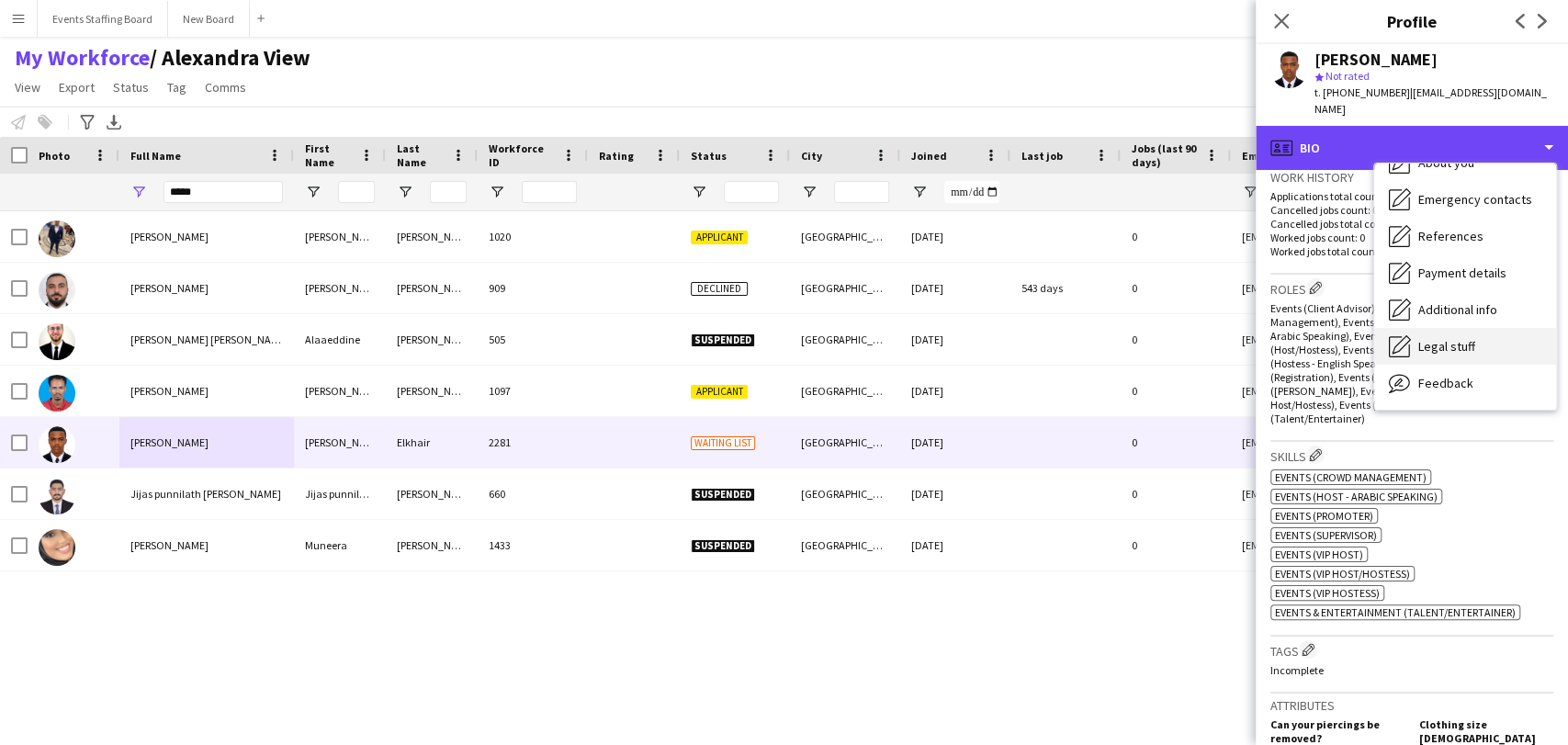
scroll to position [172, 0]
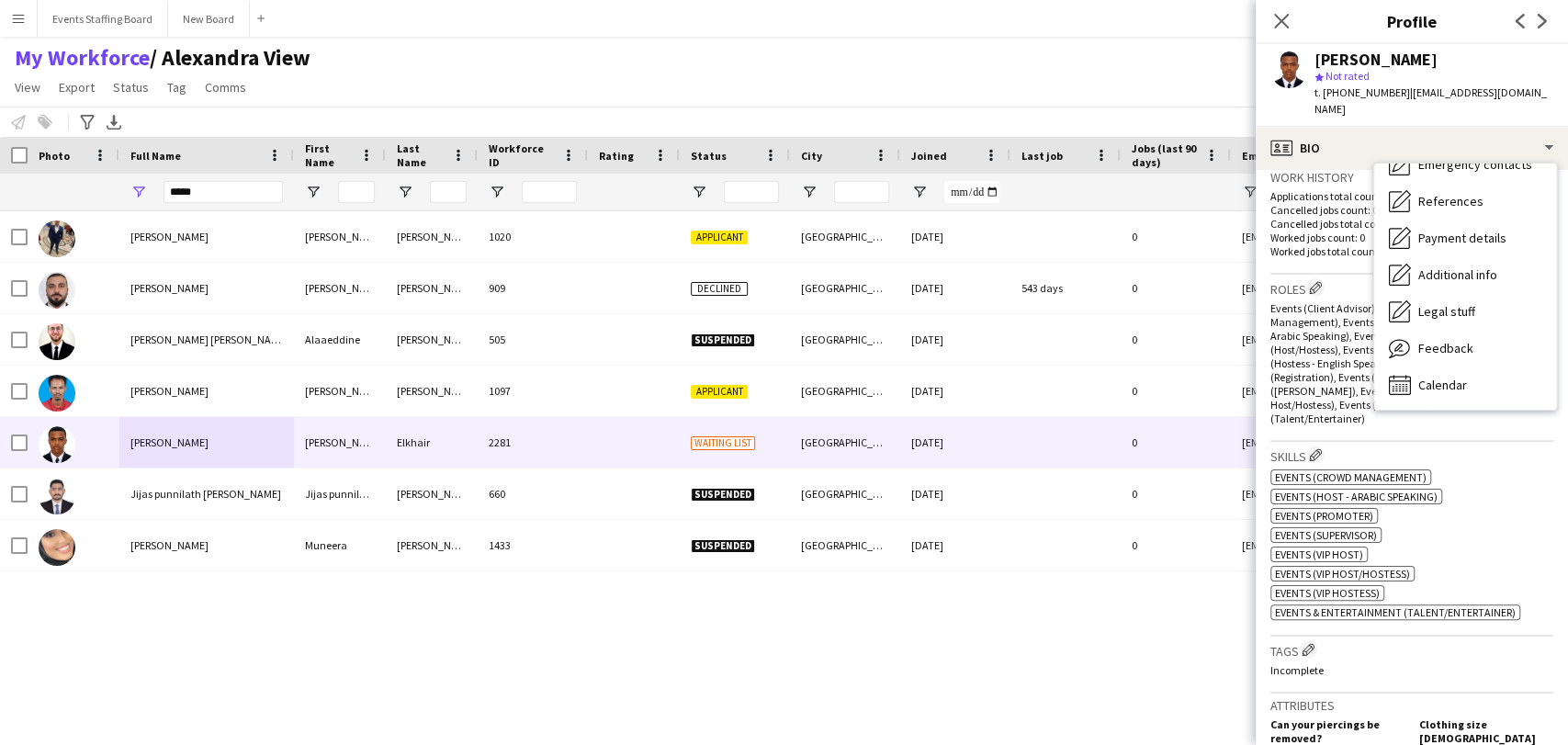
click at [1487, 470] on div "ok-circled2 background Layer 1 cross-circle-red background Layer 1 Events (Crow…" at bounding box center [1412, 542] width 283 height 154
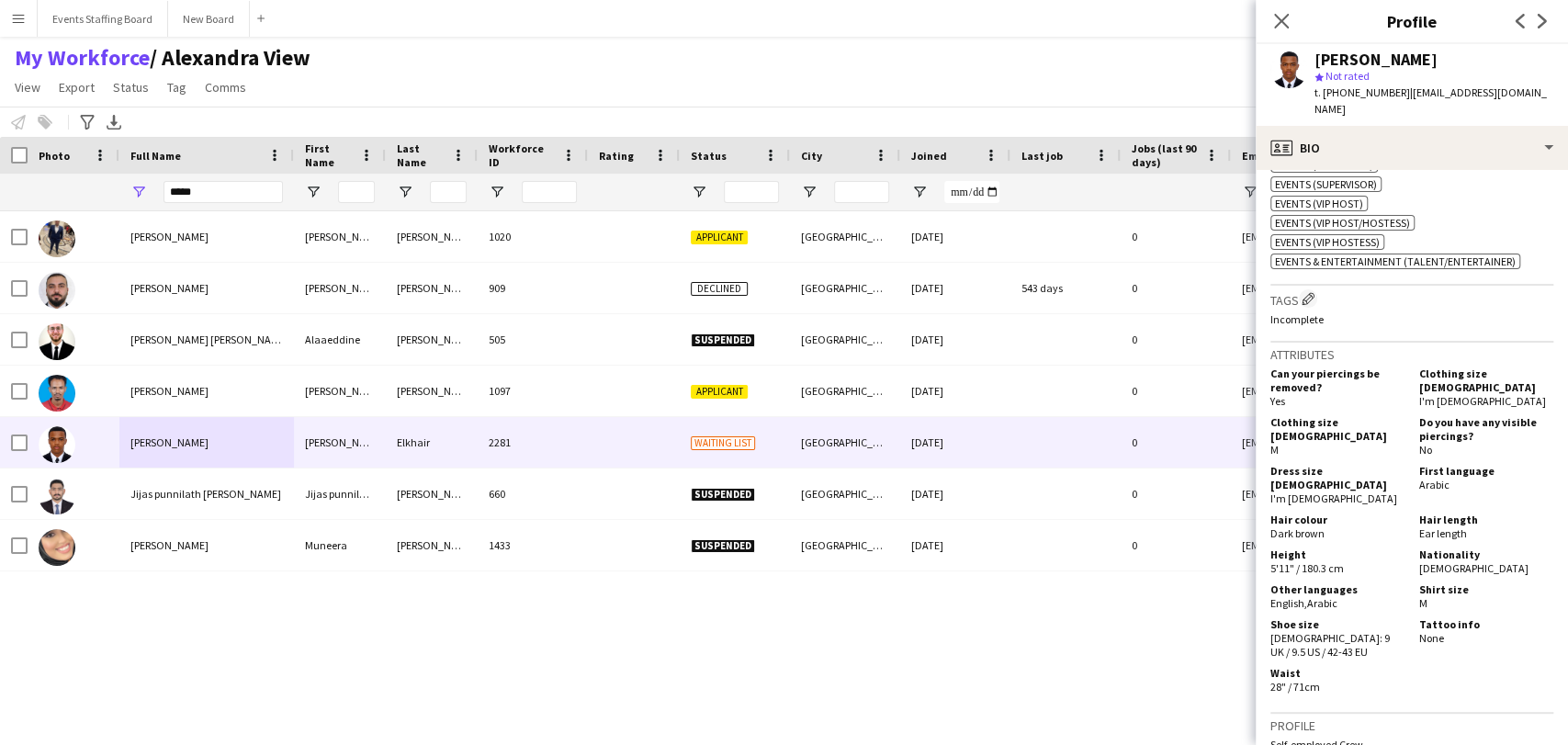
scroll to position [1187, 0]
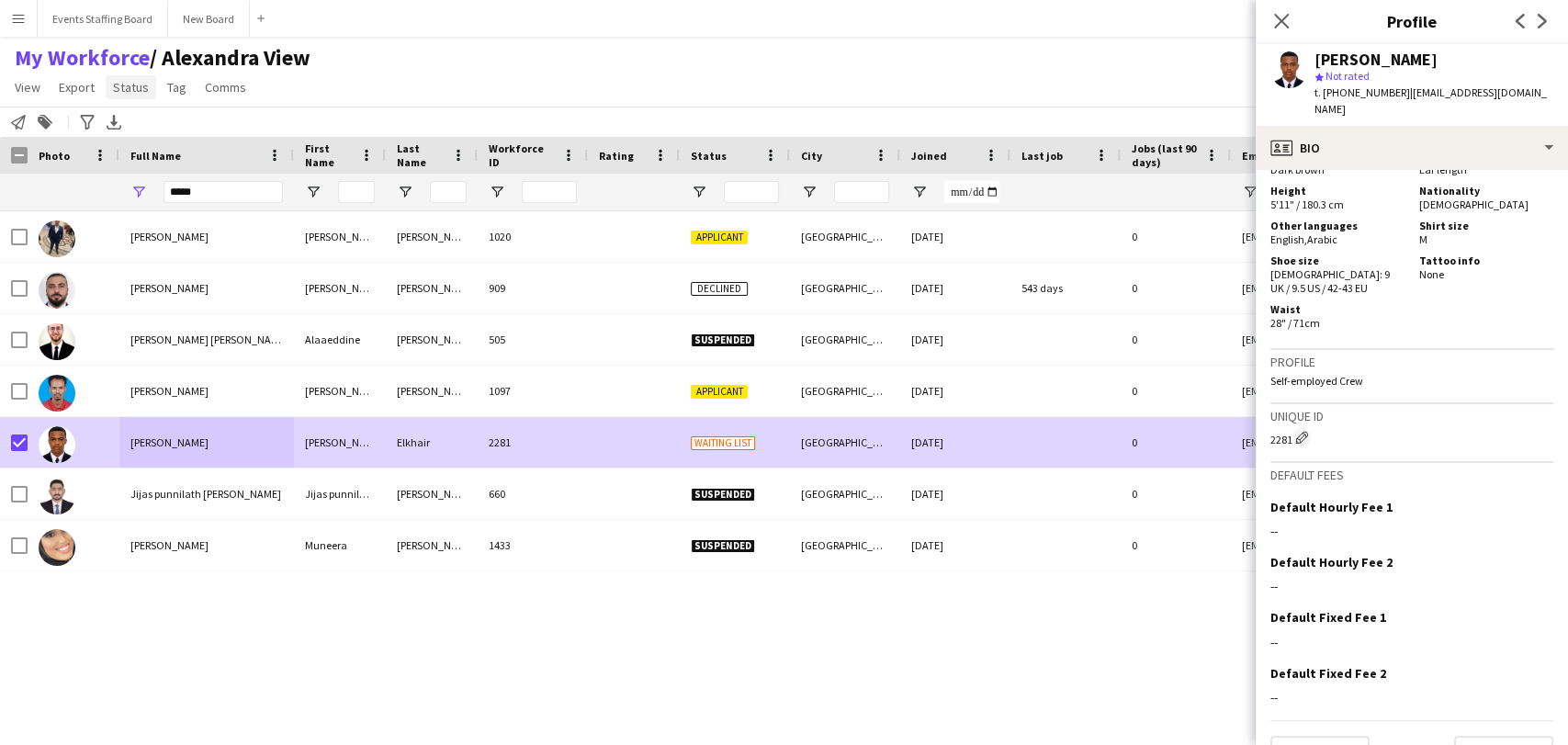
click at [132, 82] on span "Status" at bounding box center [130, 87] width 35 height 16
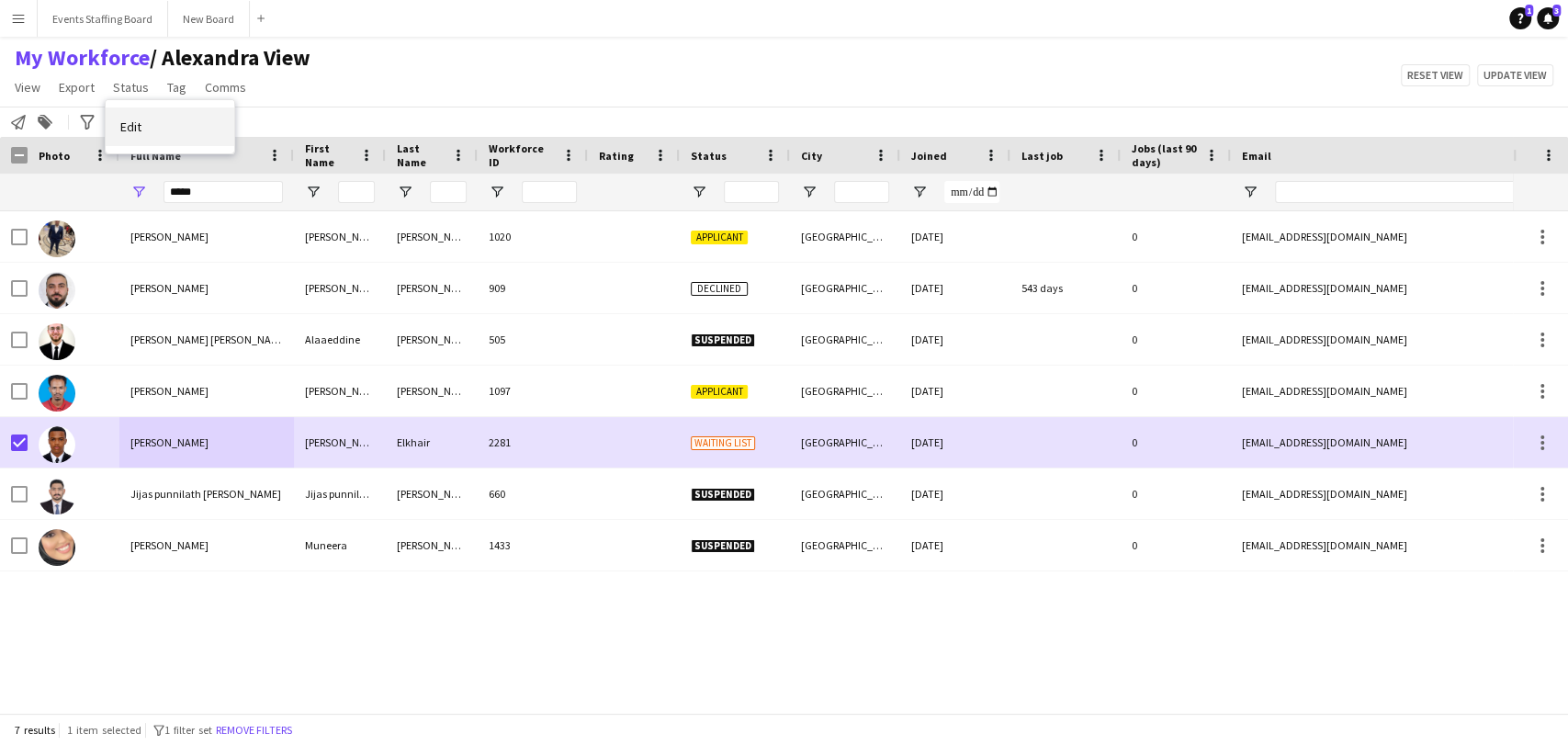
click at [160, 123] on link "Edit" at bounding box center [169, 126] width 128 height 38
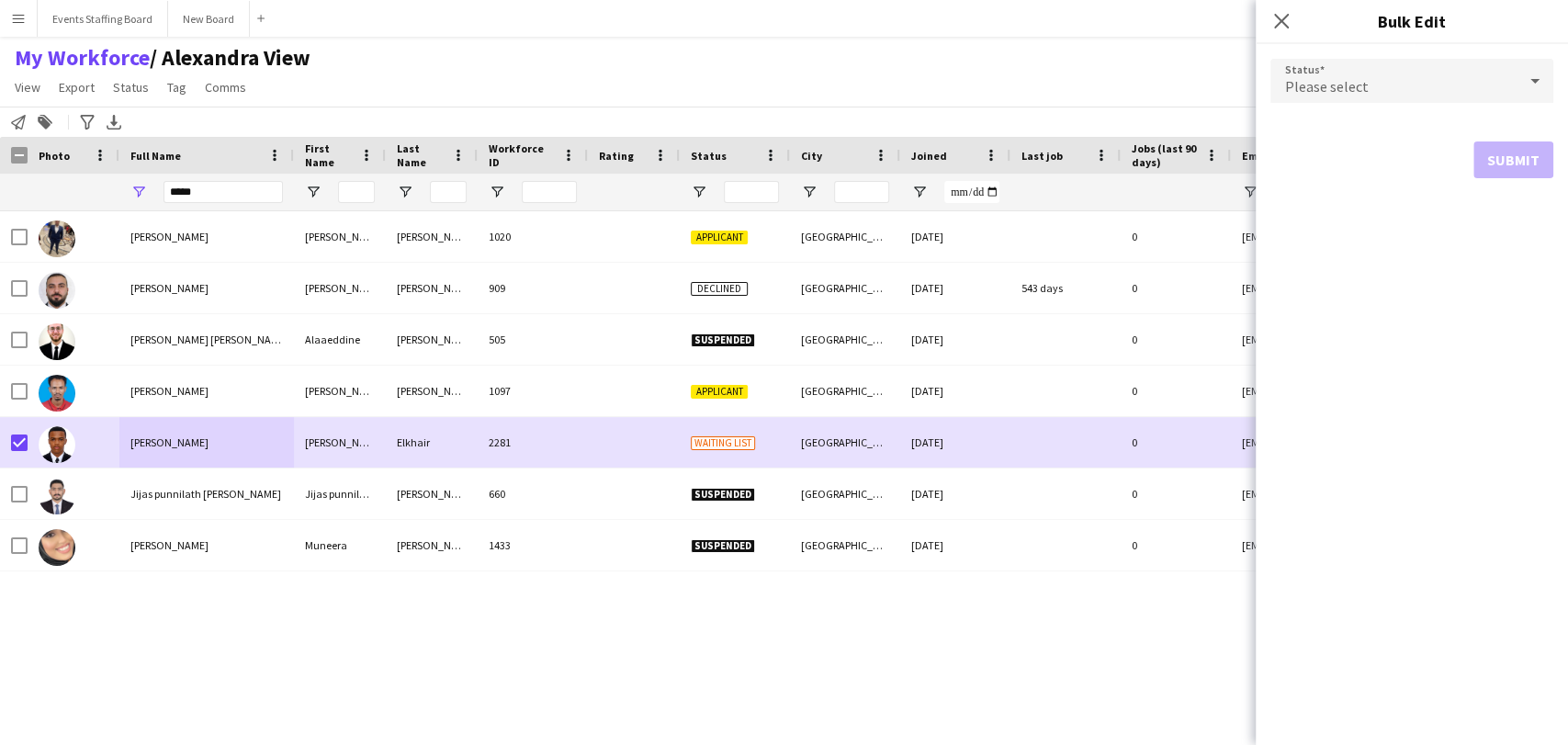
click at [1418, 55] on form "Status Please select Submit" at bounding box center [1412, 119] width 283 height 149
click at [1394, 72] on div "Please select" at bounding box center [1393, 80] width 246 height 44
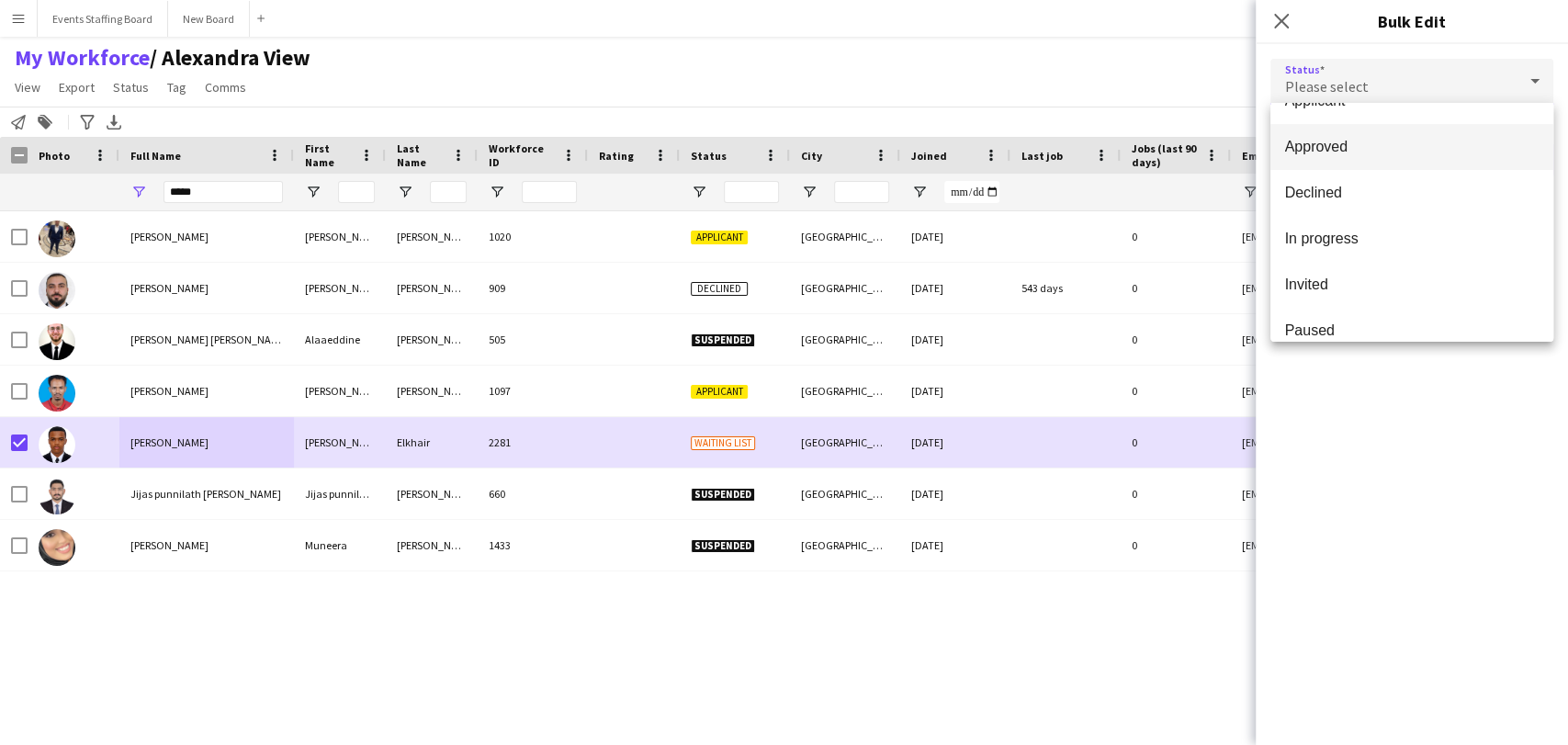
scroll to position [0, 0]
click at [1311, 142] on mat-option "Active" at bounding box center [1412, 133] width 283 height 46
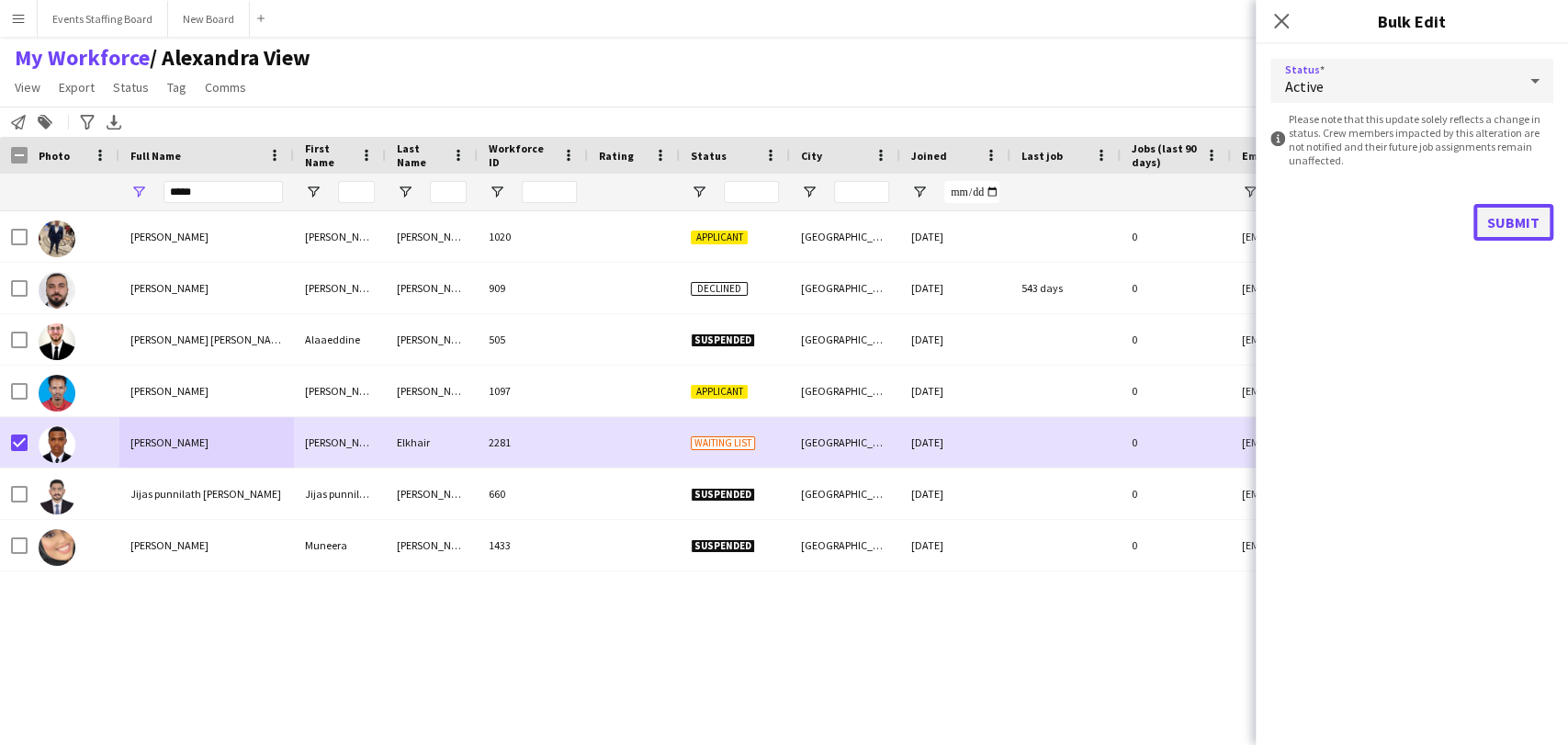
click at [1515, 222] on button "Submit" at bounding box center [1513, 222] width 80 height 36
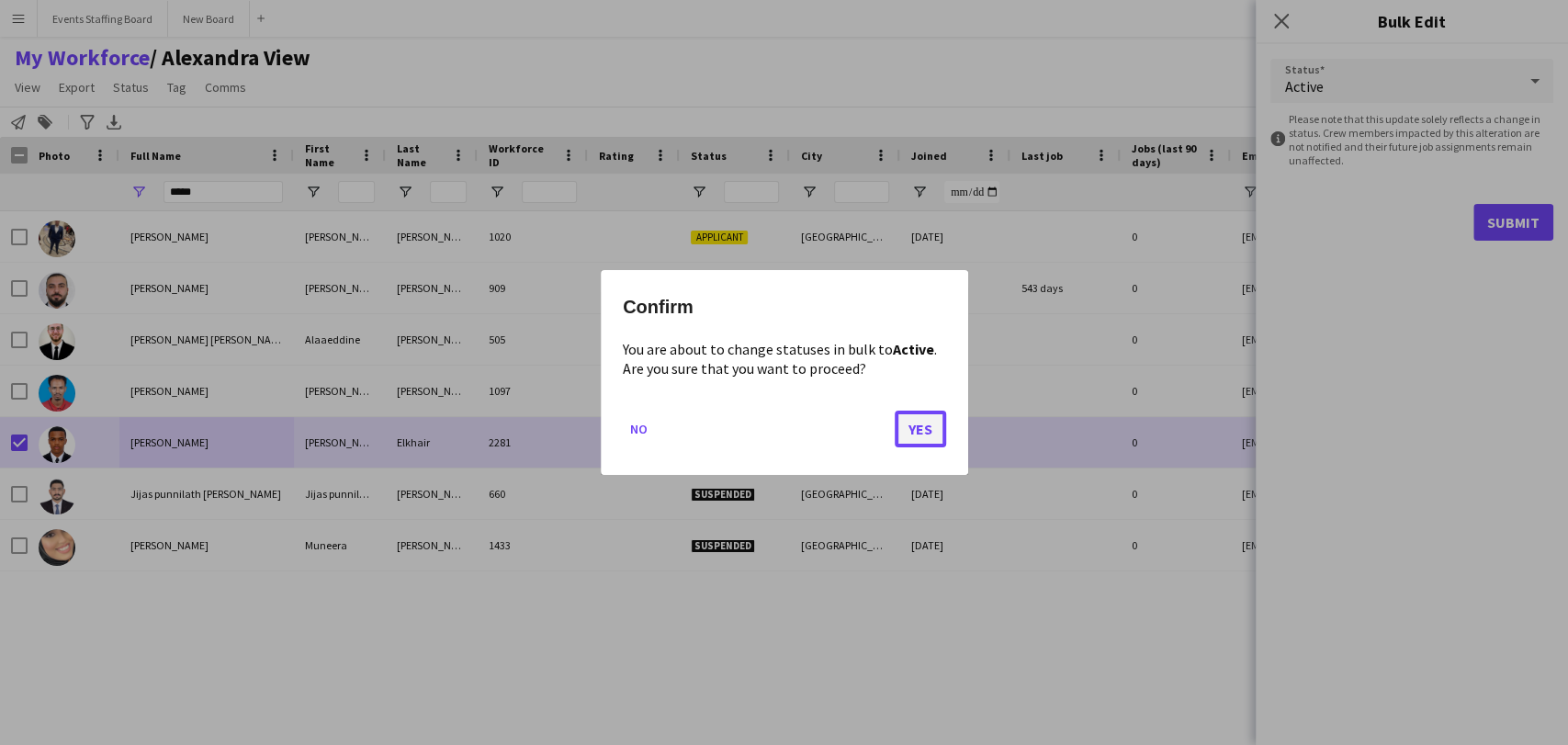
click at [914, 427] on button "Yes" at bounding box center [920, 428] width 52 height 36
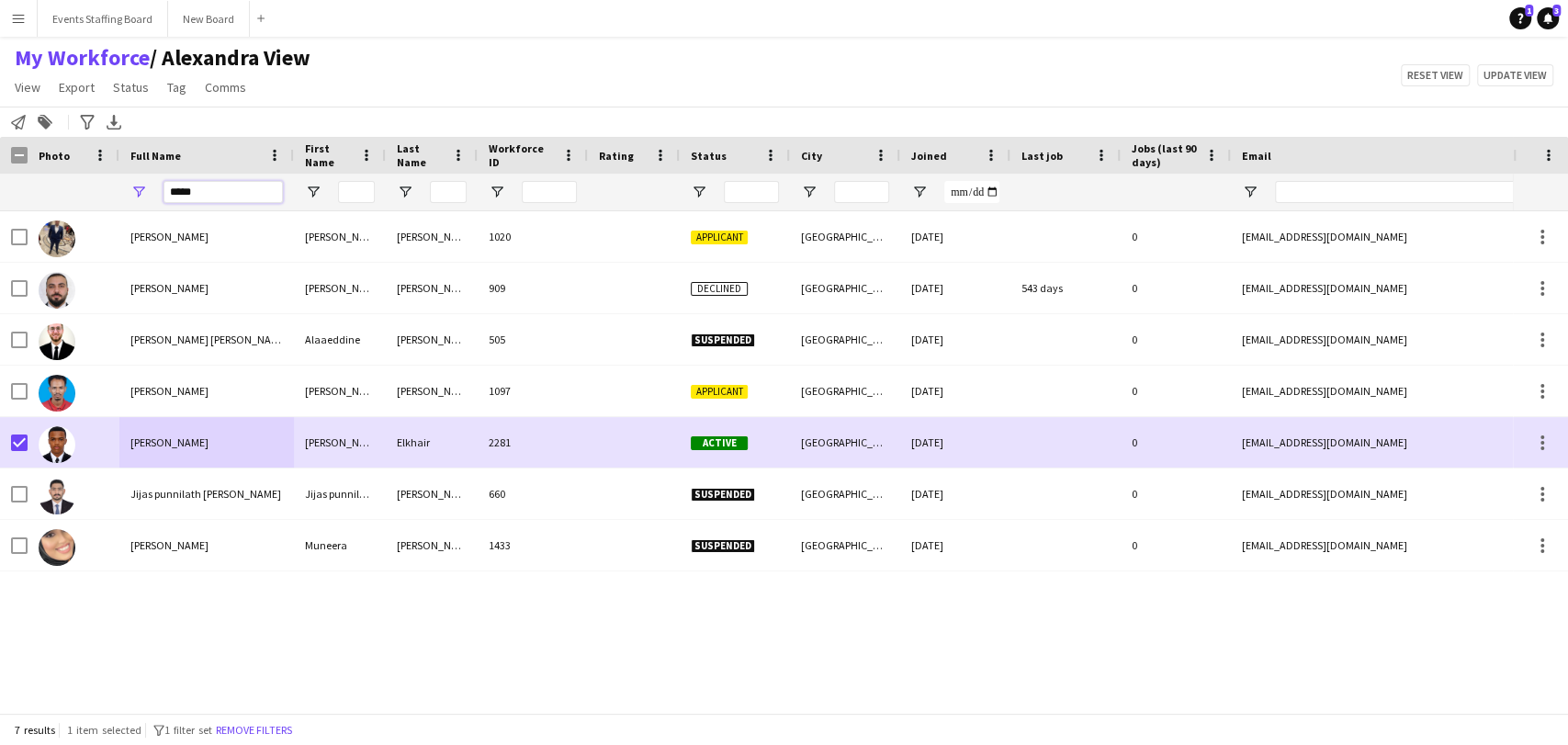
click at [187, 183] on input "*****" at bounding box center [223, 191] width 120 height 22
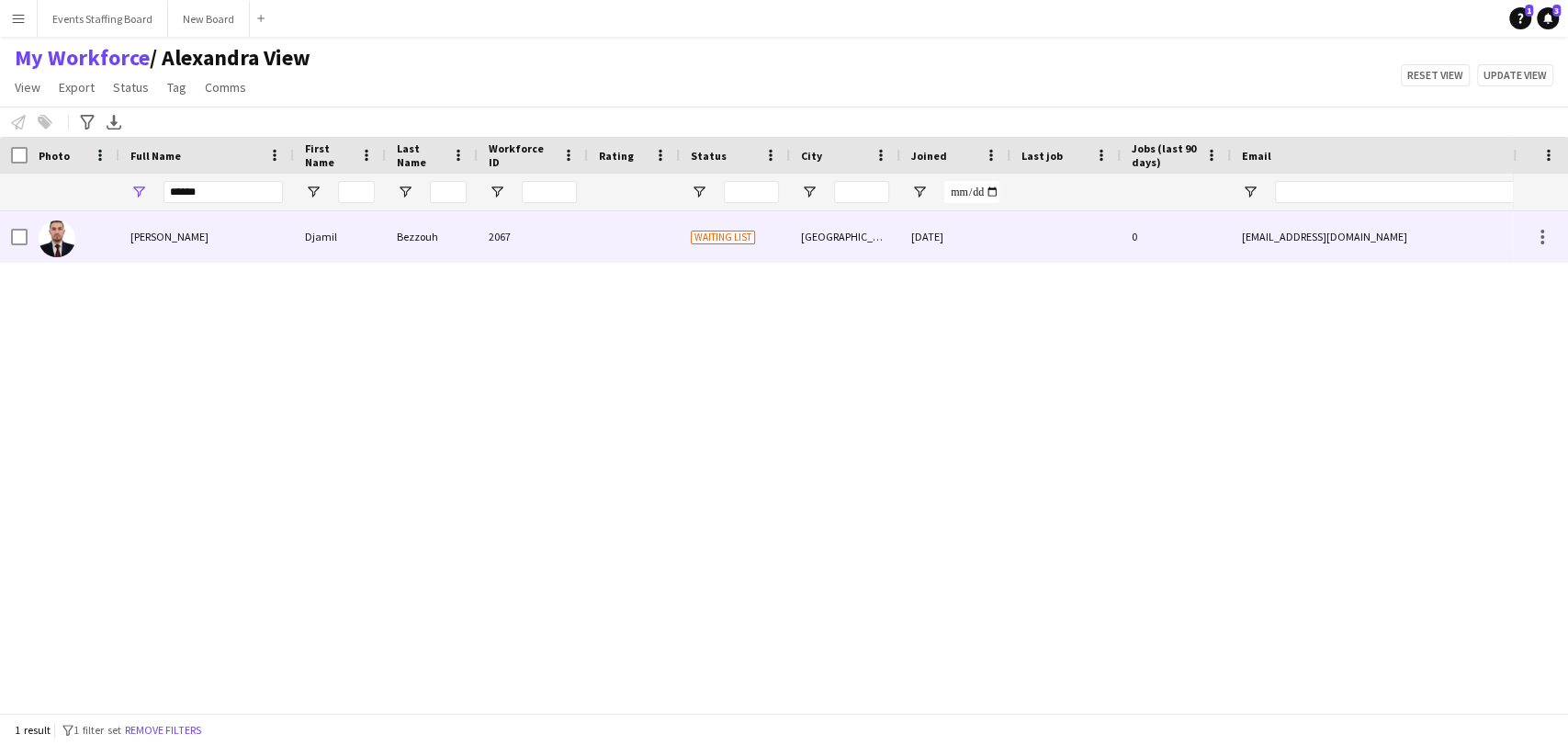
click at [141, 246] on div "[PERSON_NAME]" at bounding box center [207, 236] width 174 height 51
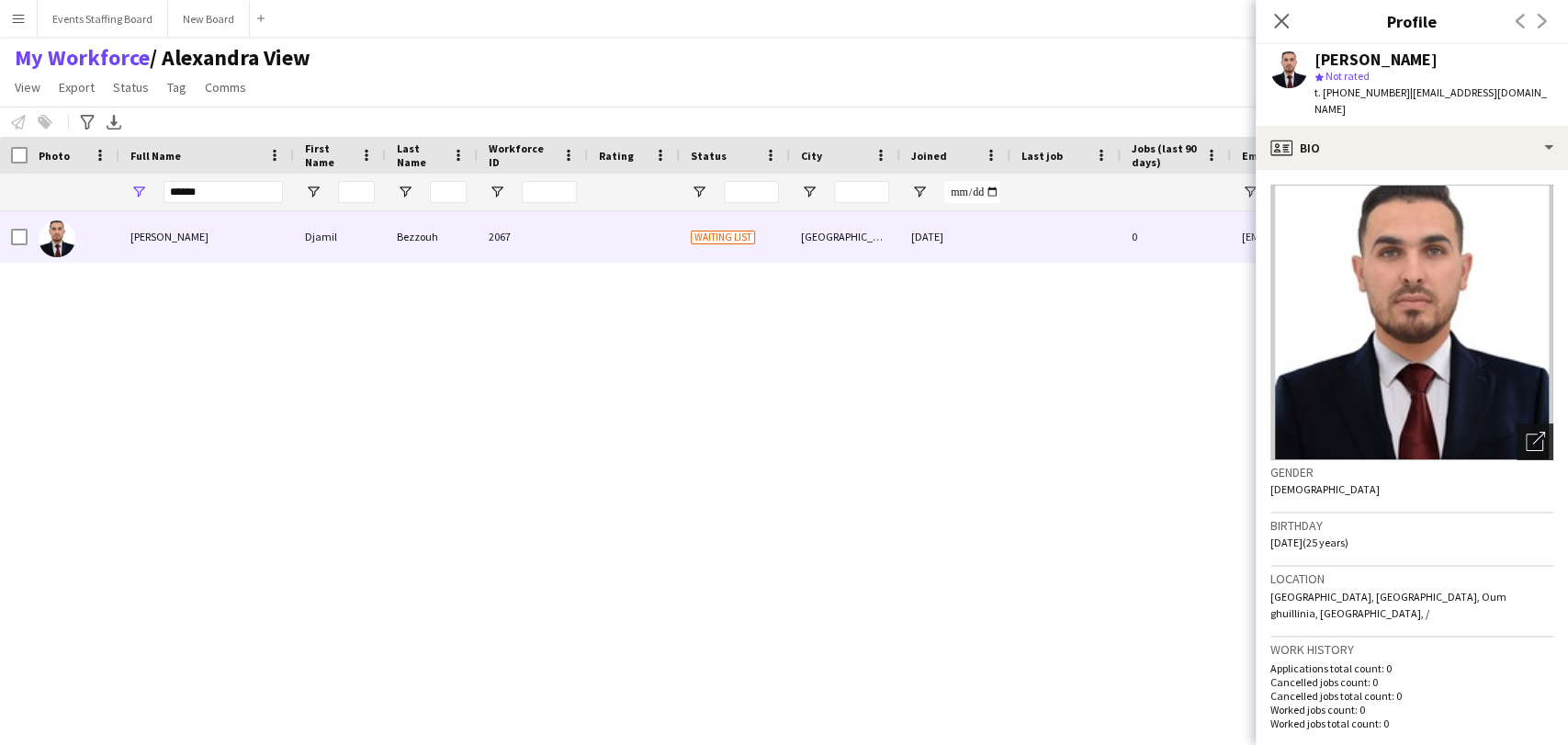
click at [1516, 427] on div "Open photos pop-in" at bounding box center [1535, 442] width 36 height 36
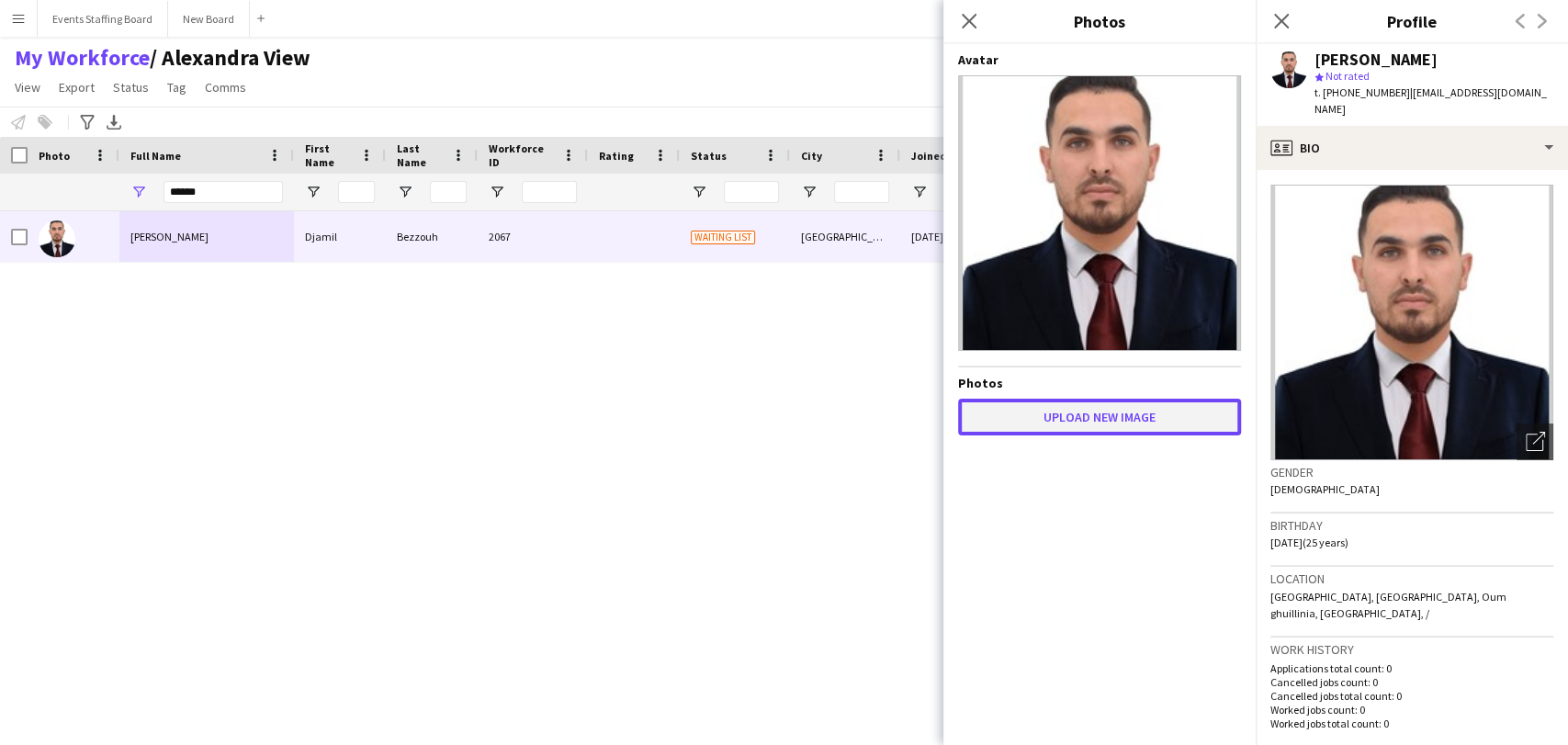
click at [1093, 427] on button "Upload new image" at bounding box center [1100, 417] width 283 height 36
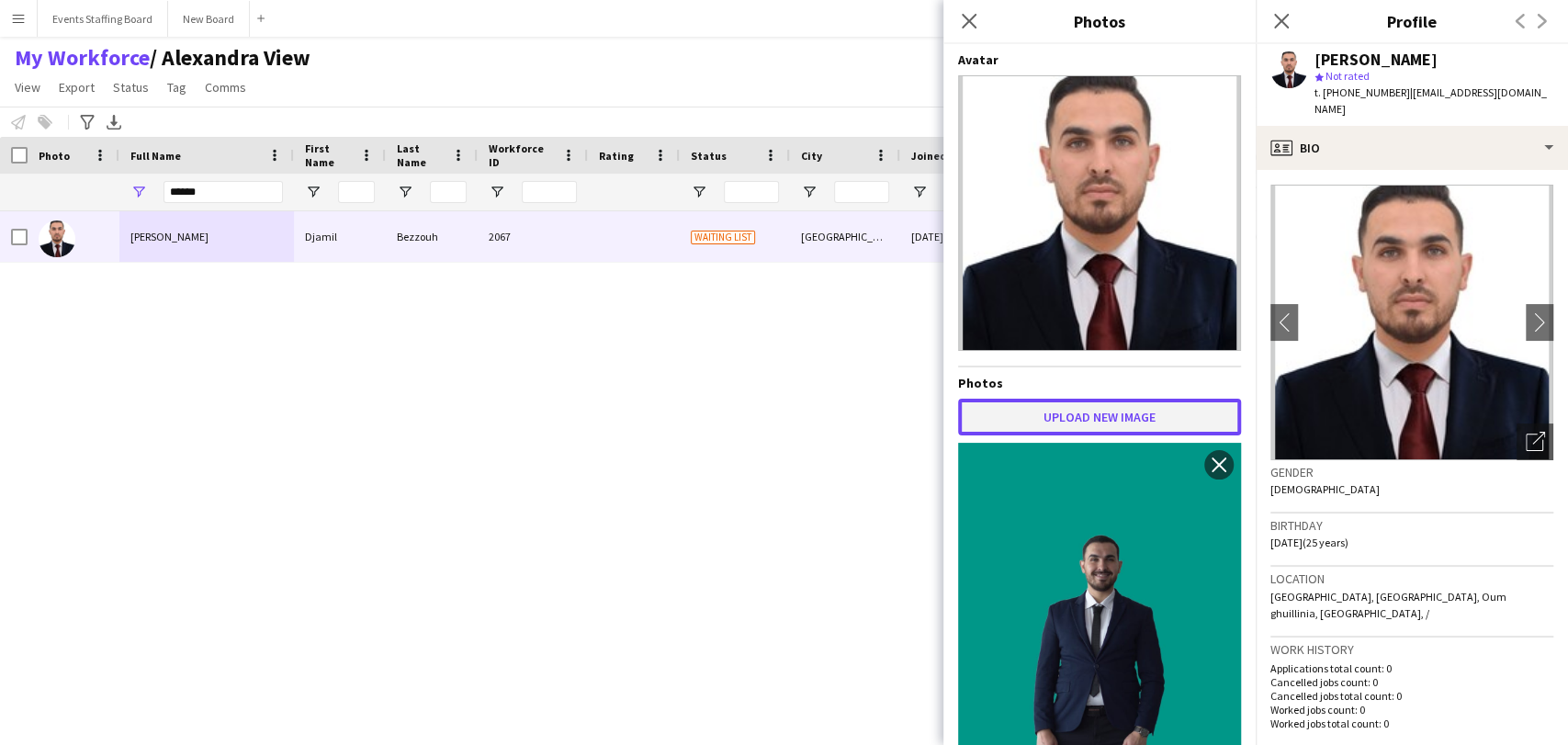
click at [1087, 406] on button "Upload new image" at bounding box center [1100, 417] width 283 height 36
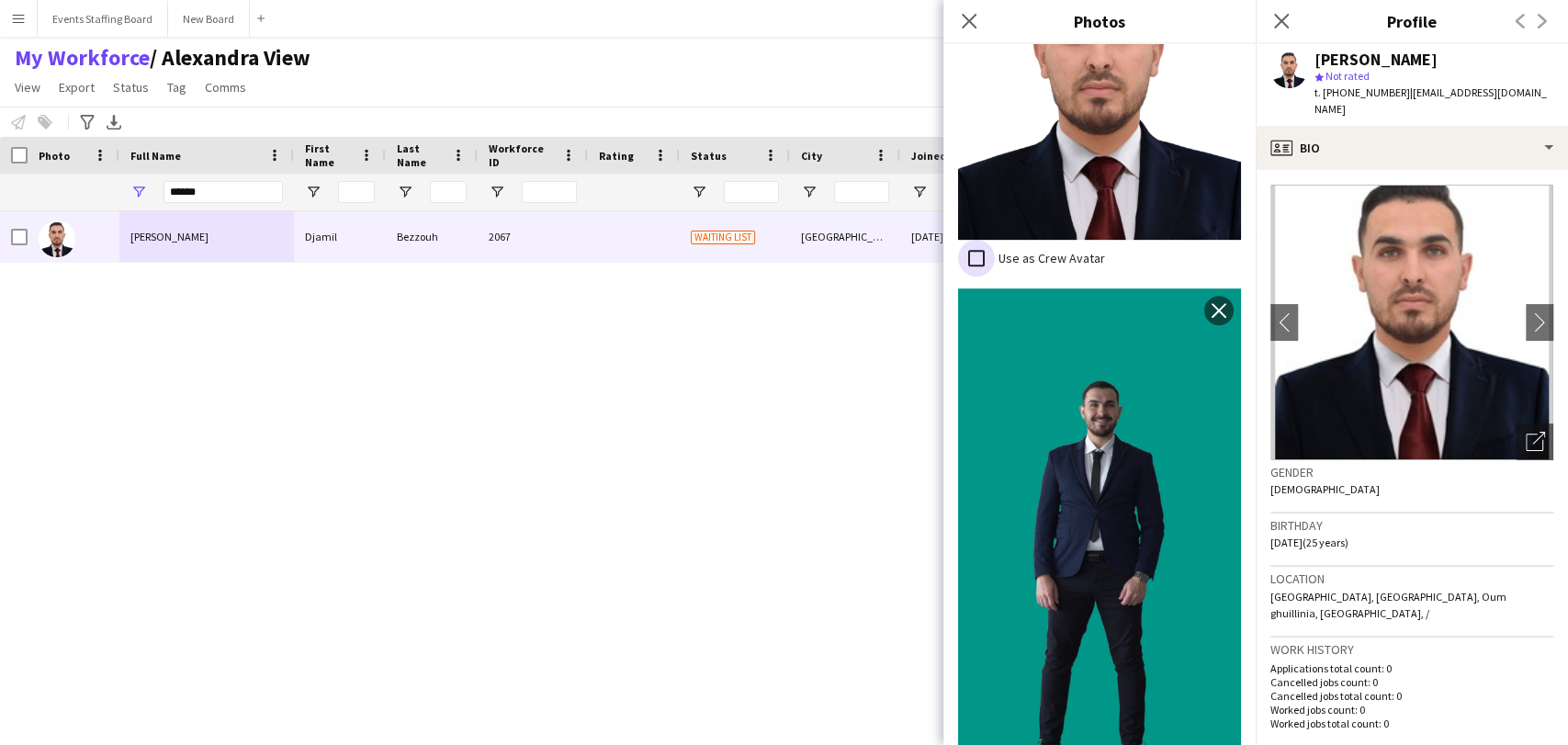
scroll to position [519, 0]
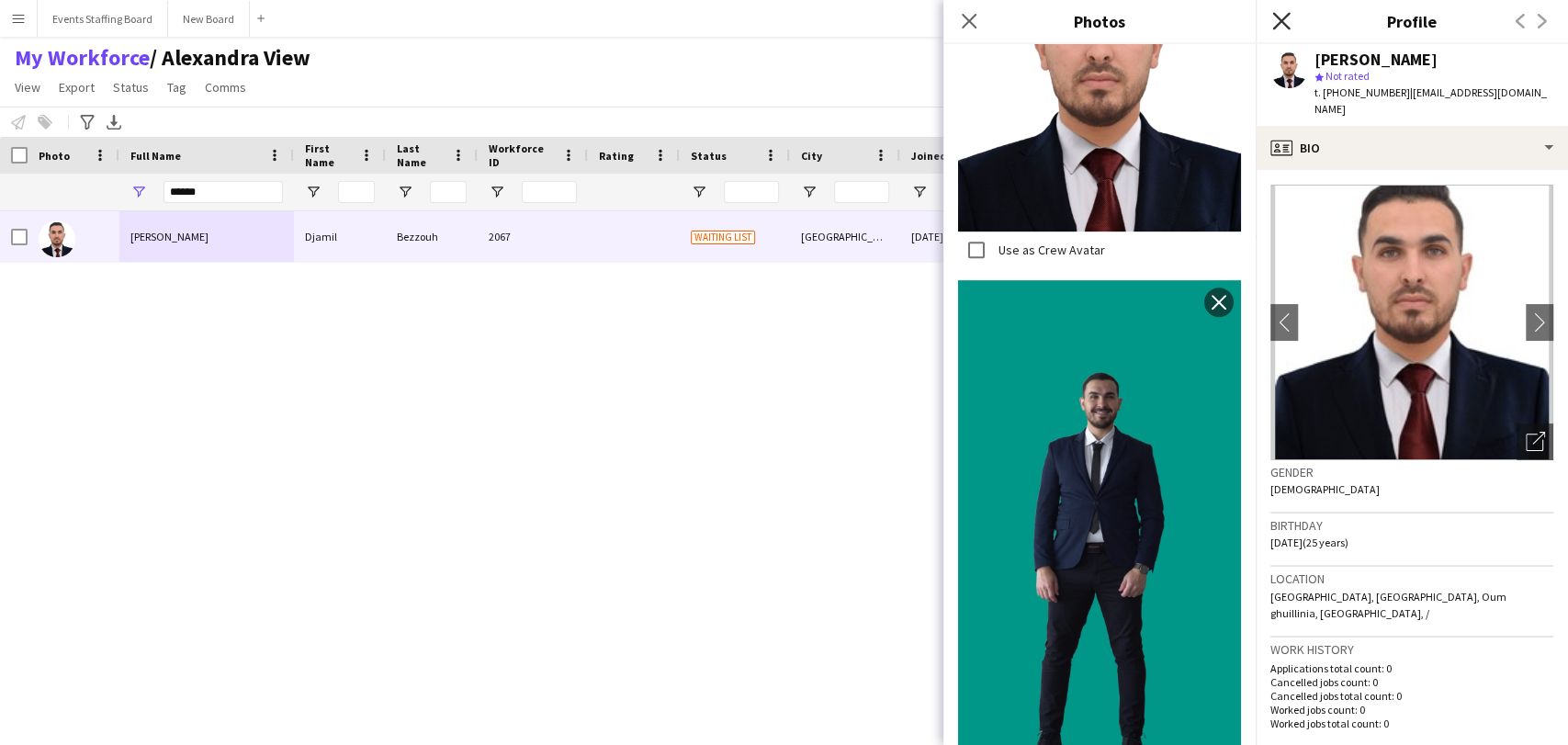
click at [1274, 18] on icon "Close pop-in" at bounding box center [1281, 20] width 17 height 17
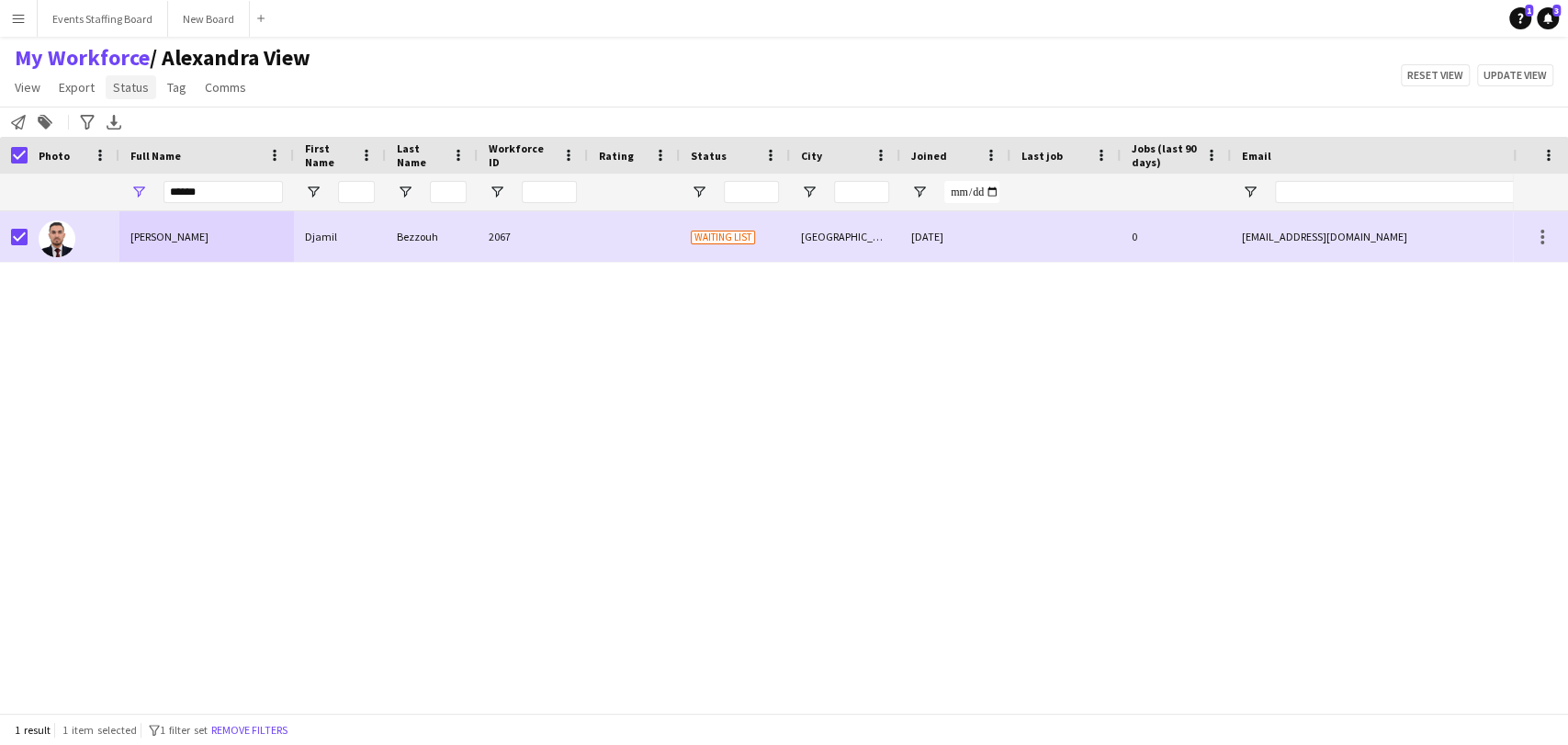
click at [129, 87] on span "Status" at bounding box center [130, 87] width 35 height 16
click at [144, 126] on link "Edit" at bounding box center [169, 126] width 128 height 38
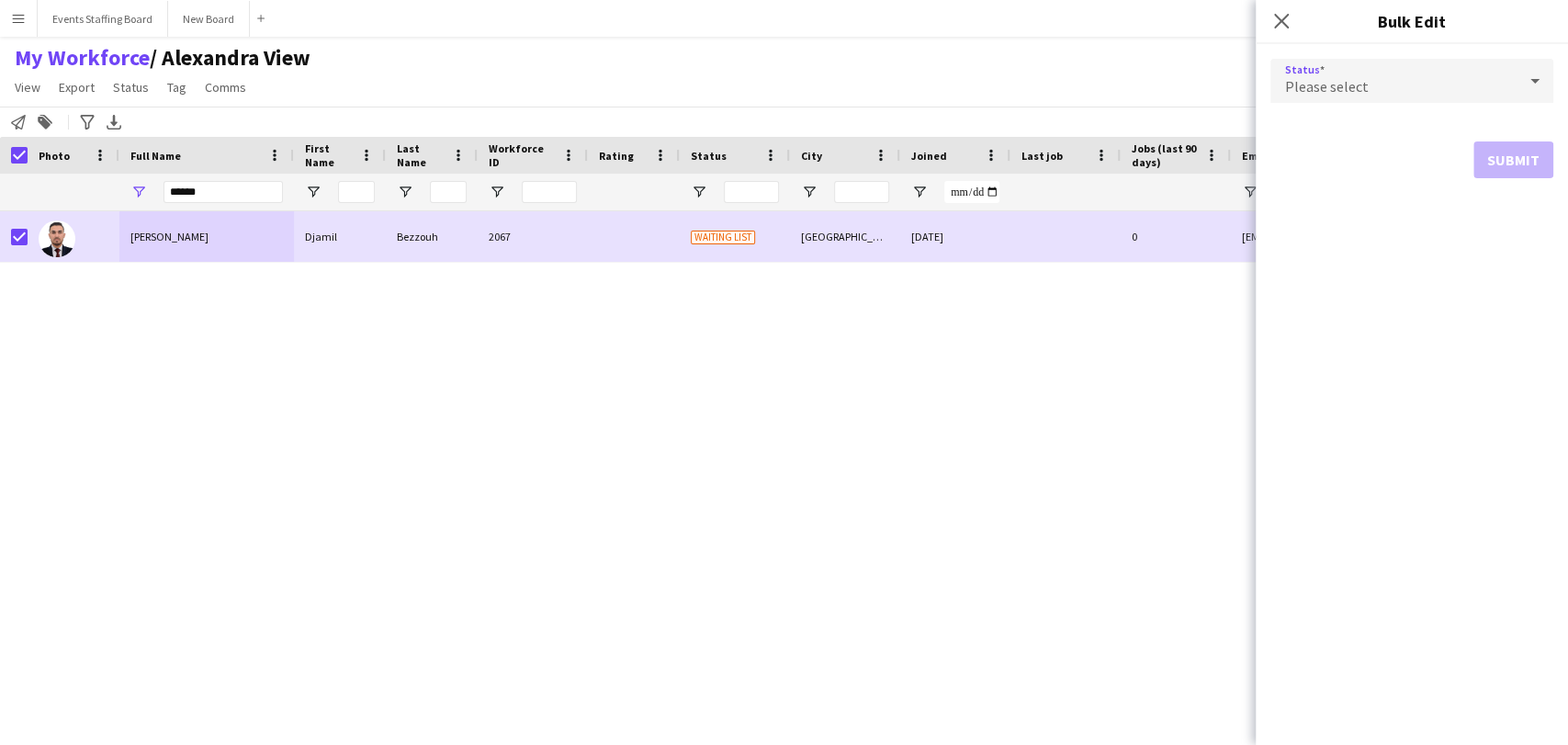
click at [1382, 90] on div "Please select" at bounding box center [1393, 80] width 246 height 44
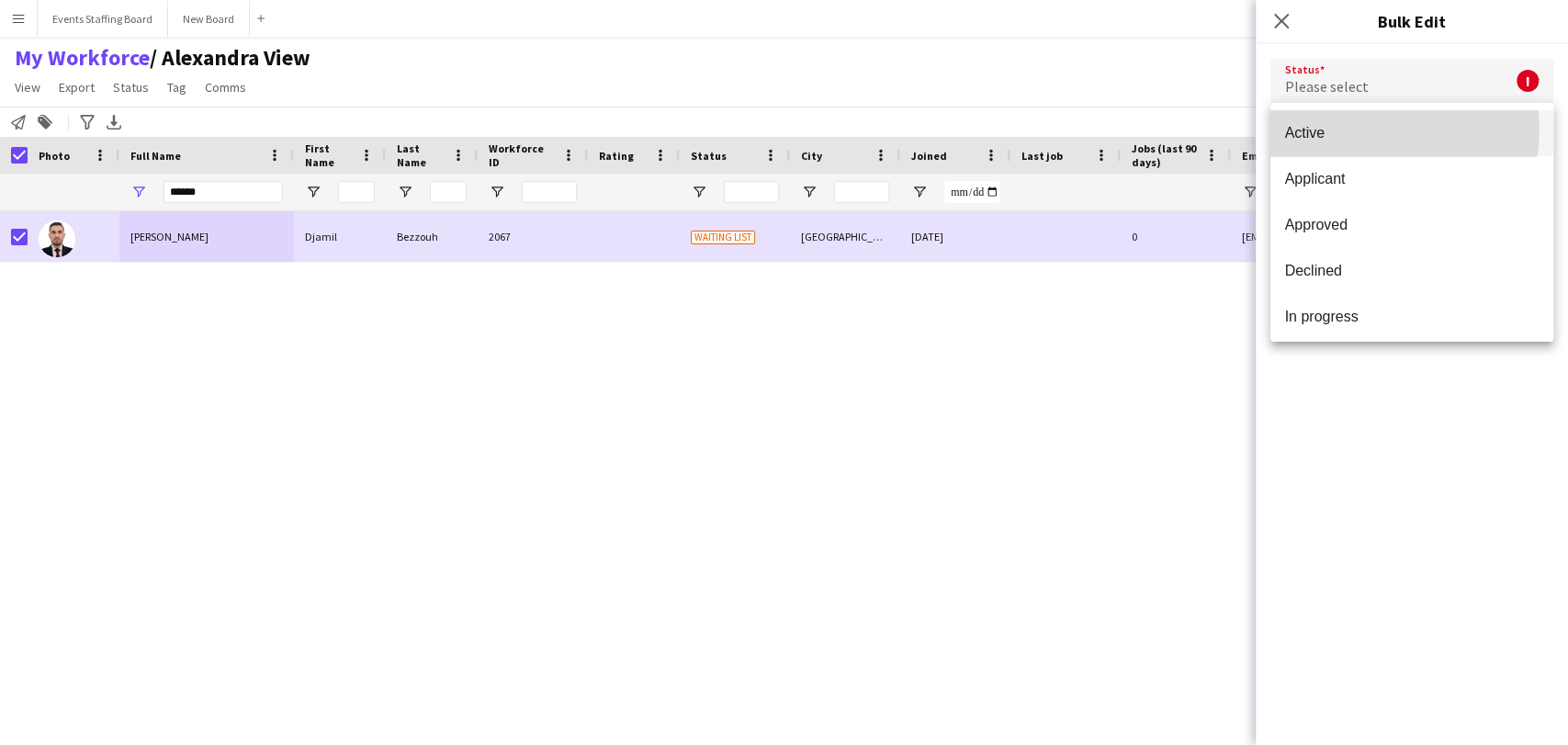
click at [1371, 129] on span "Active" at bounding box center [1411, 133] width 254 height 17
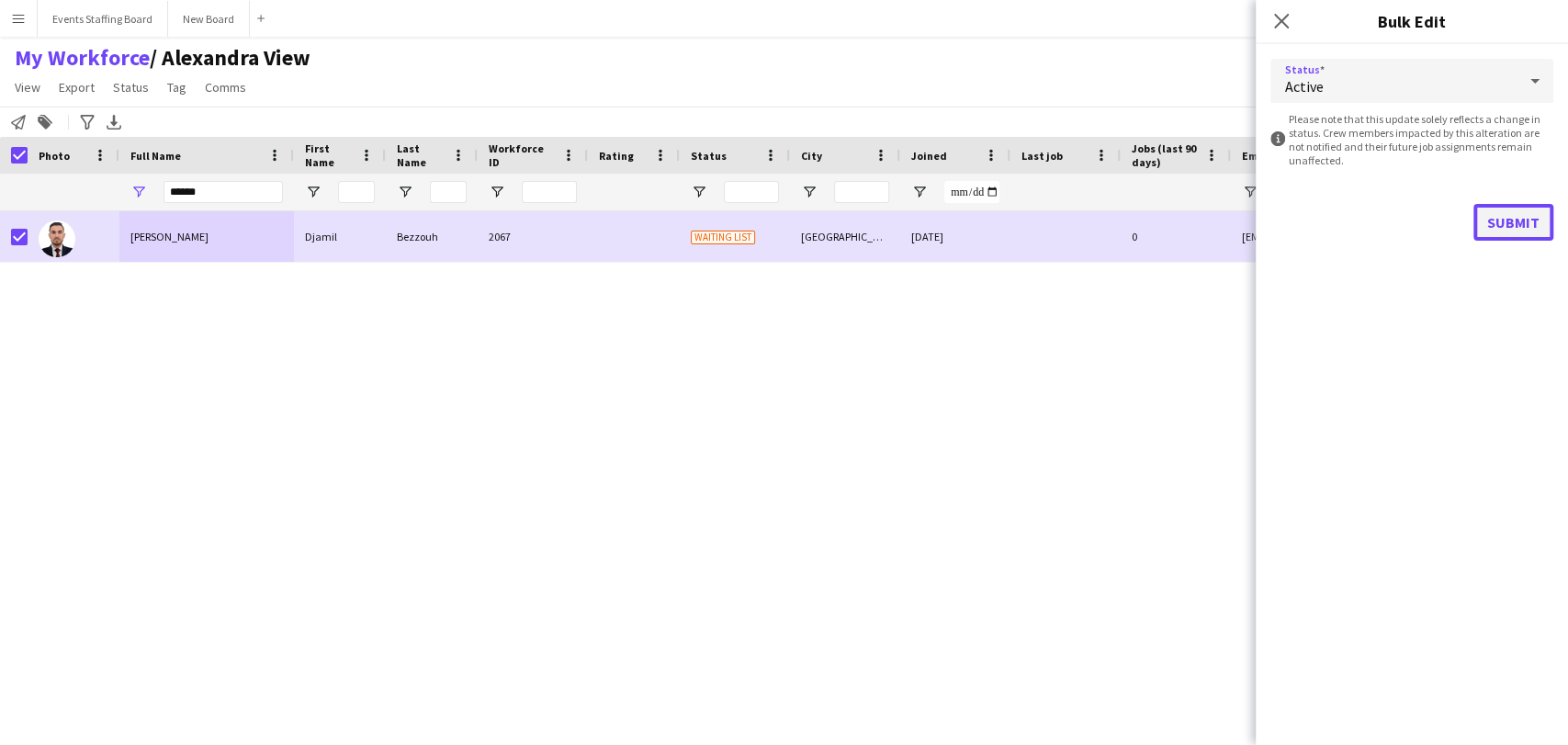
click at [1499, 215] on button "Submit" at bounding box center [1513, 222] width 80 height 36
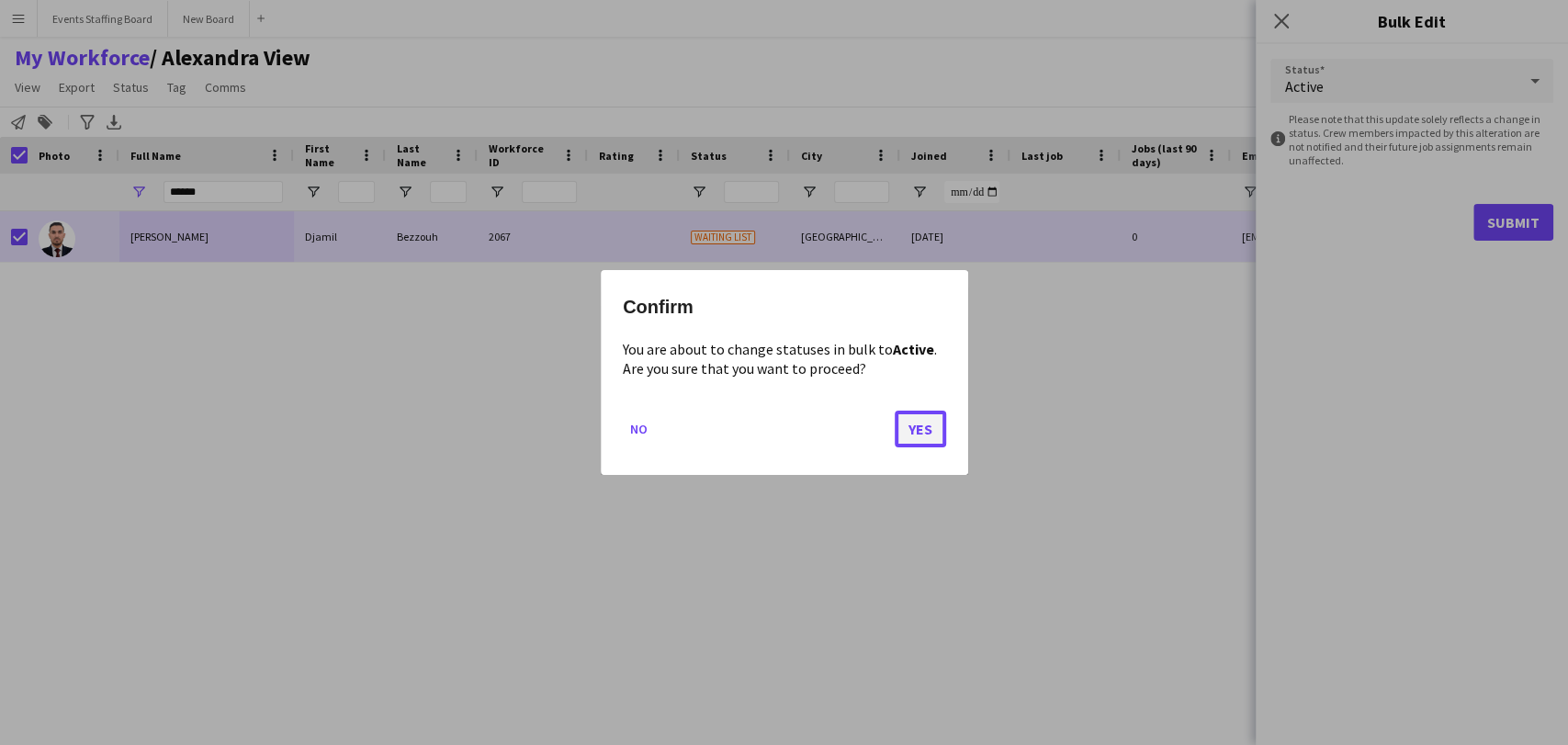
click at [920, 421] on button "Yes" at bounding box center [920, 428] width 52 height 36
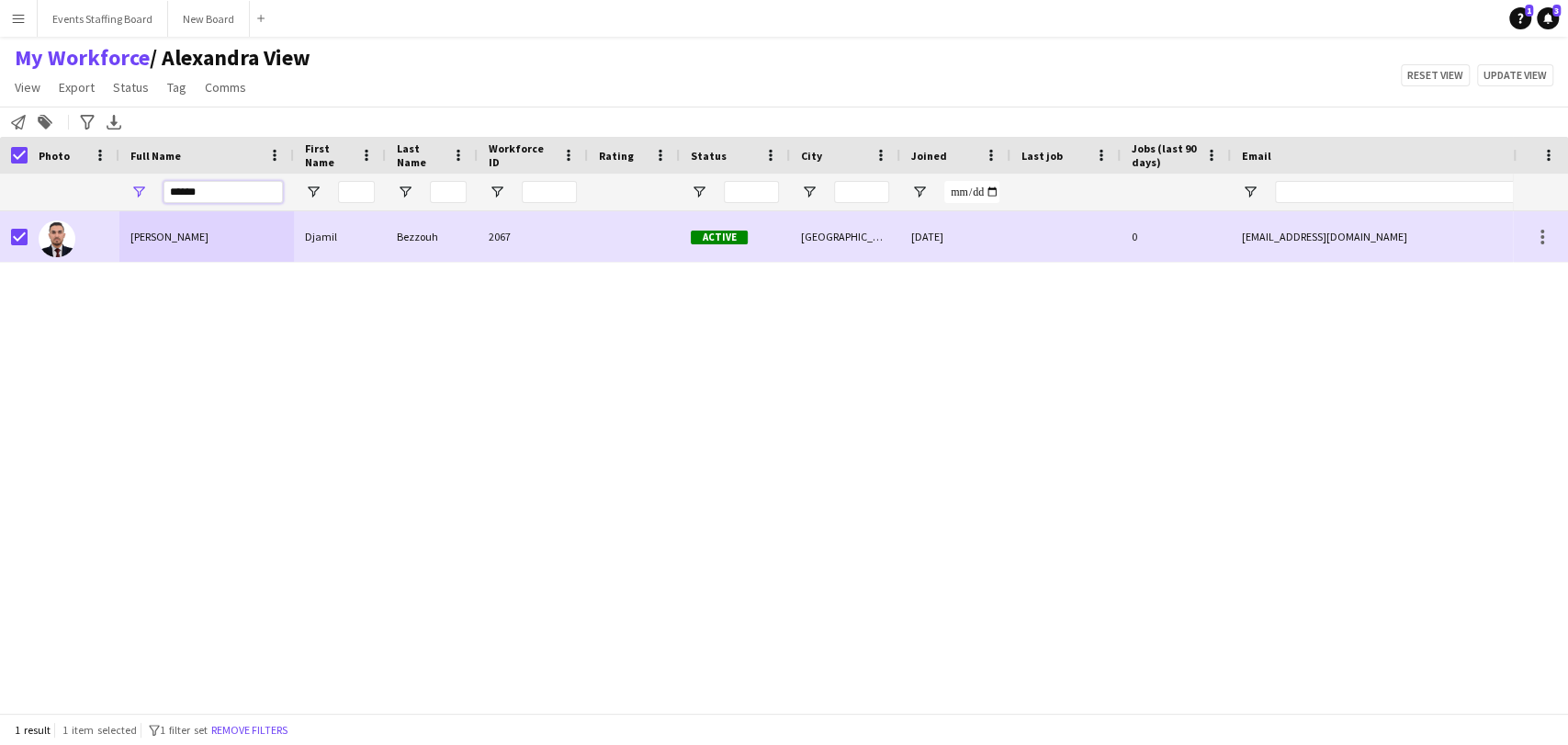
click at [187, 186] on input "******" at bounding box center [223, 191] width 120 height 22
paste input "****"
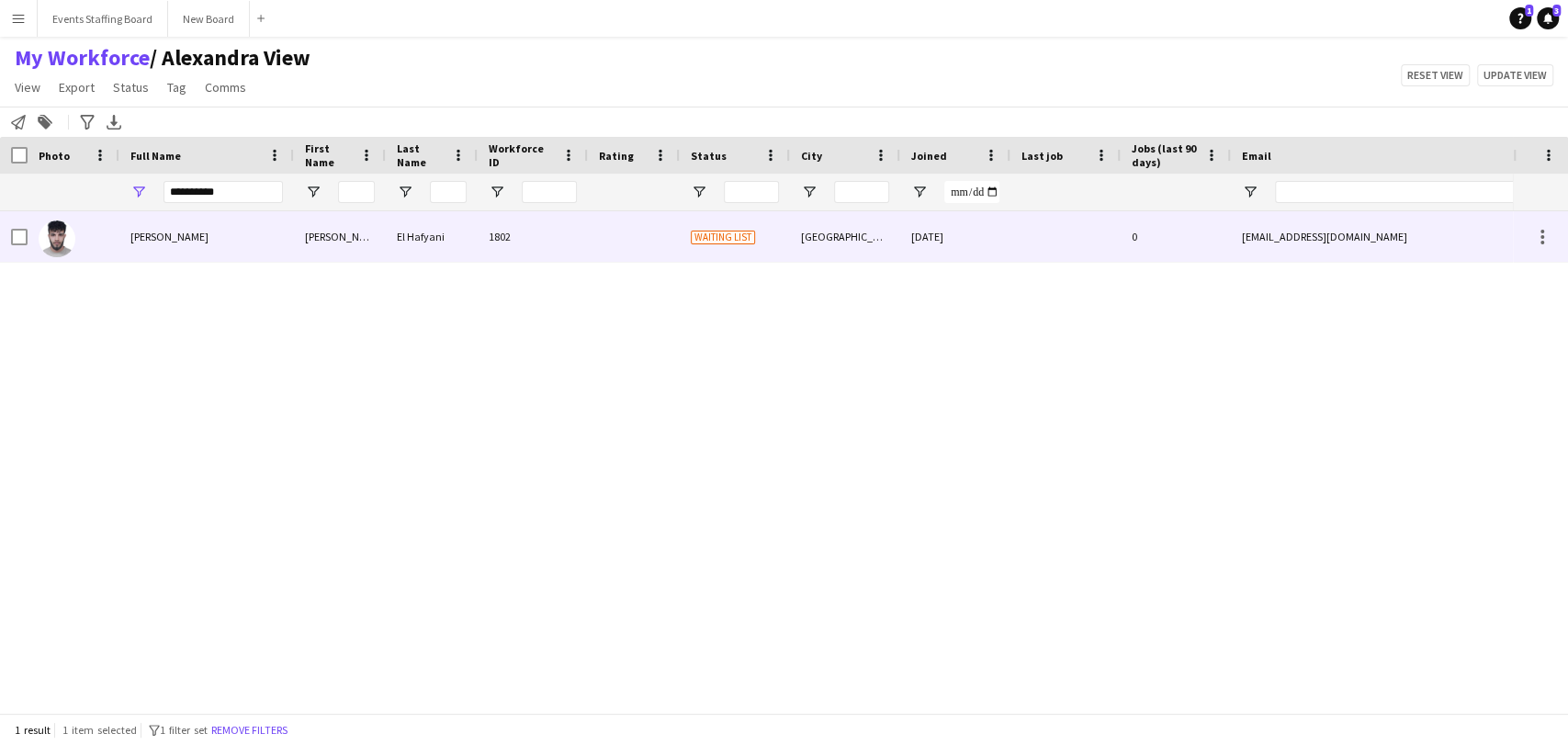
drag, startPoint x: 166, startPoint y: 226, endPoint x: 372, endPoint y: 318, distance: 225.6
click at [167, 225] on div "[PERSON_NAME]" at bounding box center [207, 236] width 174 height 51
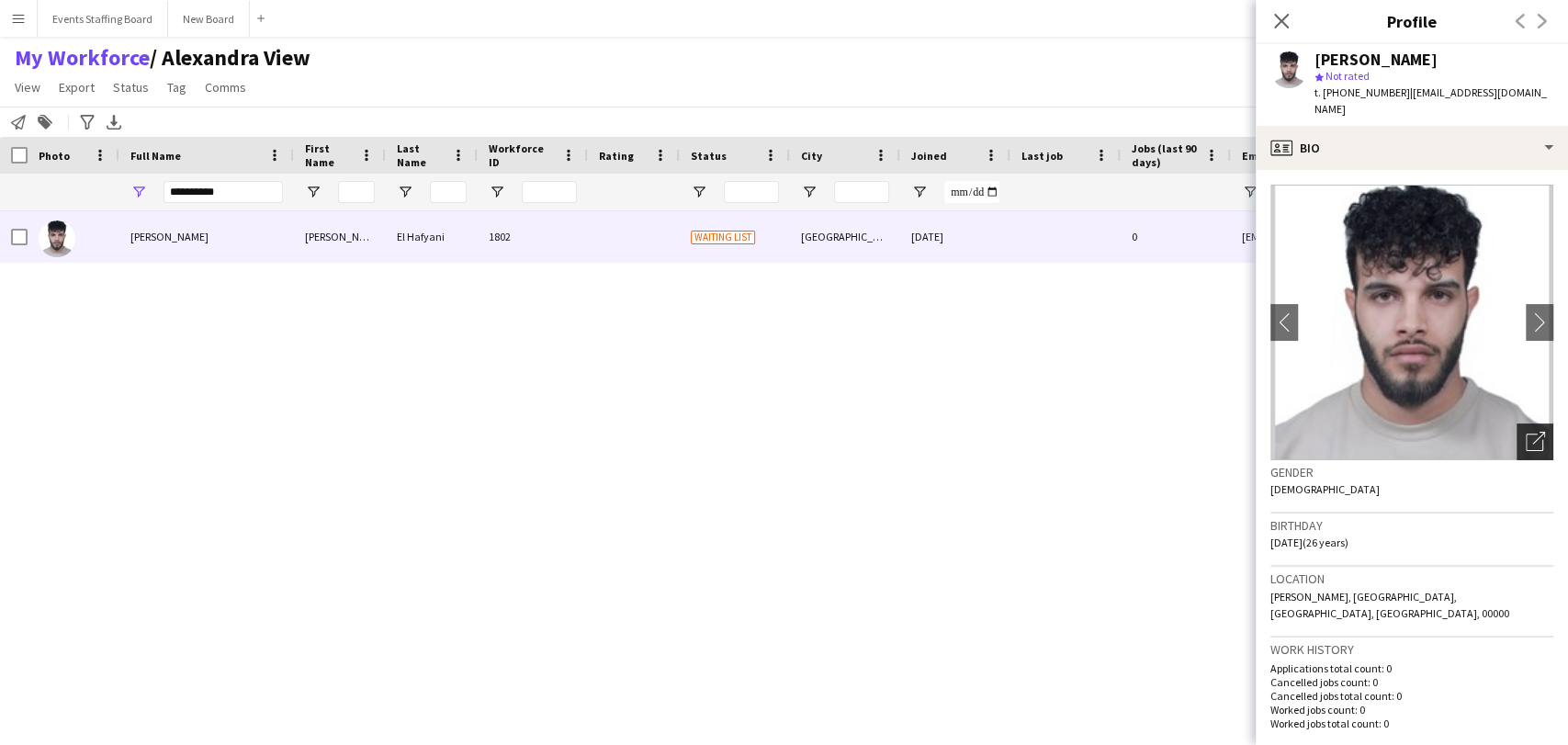
click at [1526, 431] on icon "Open photos pop-in" at bounding box center [1535, 441] width 19 height 19
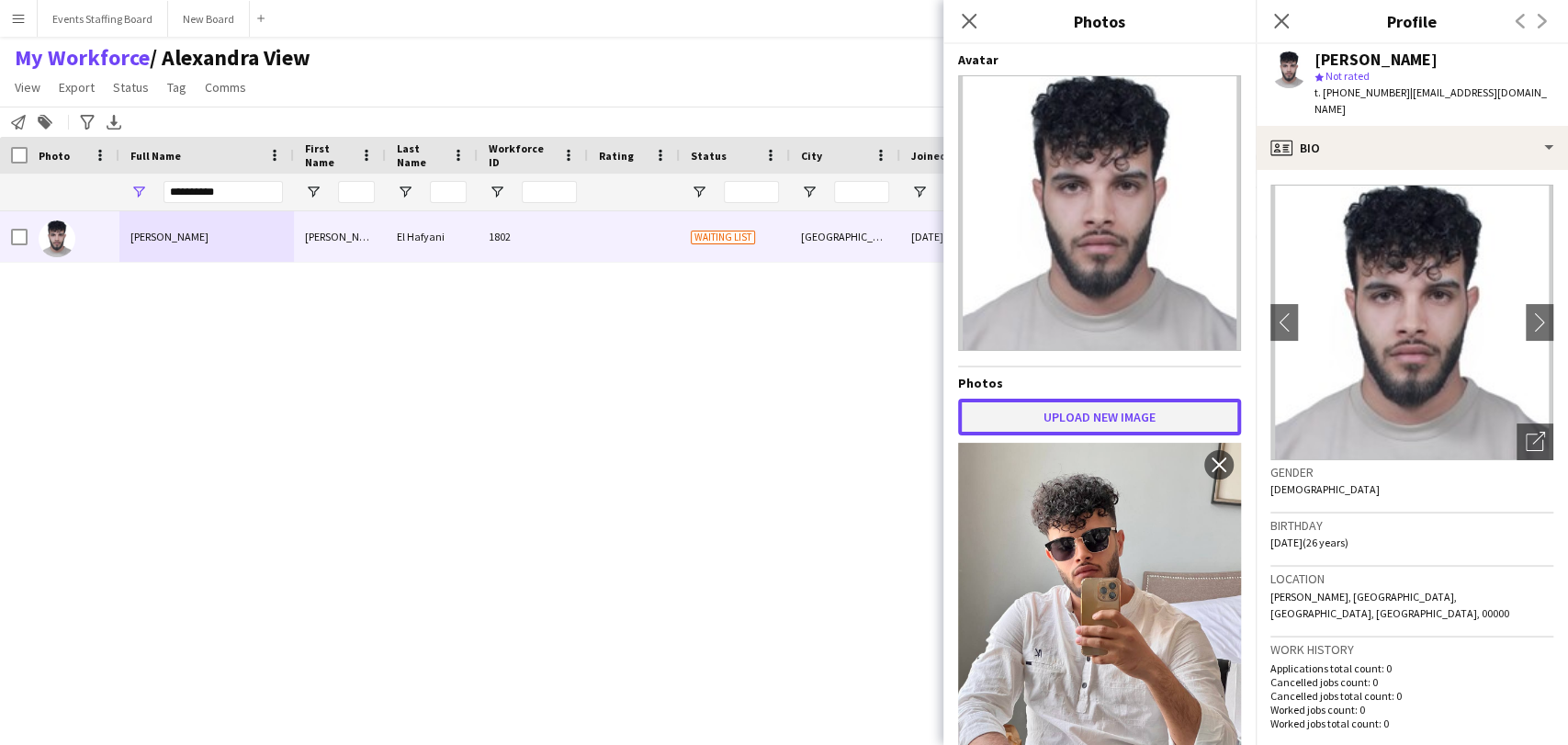
click at [1082, 405] on button "Upload new image" at bounding box center [1100, 417] width 283 height 36
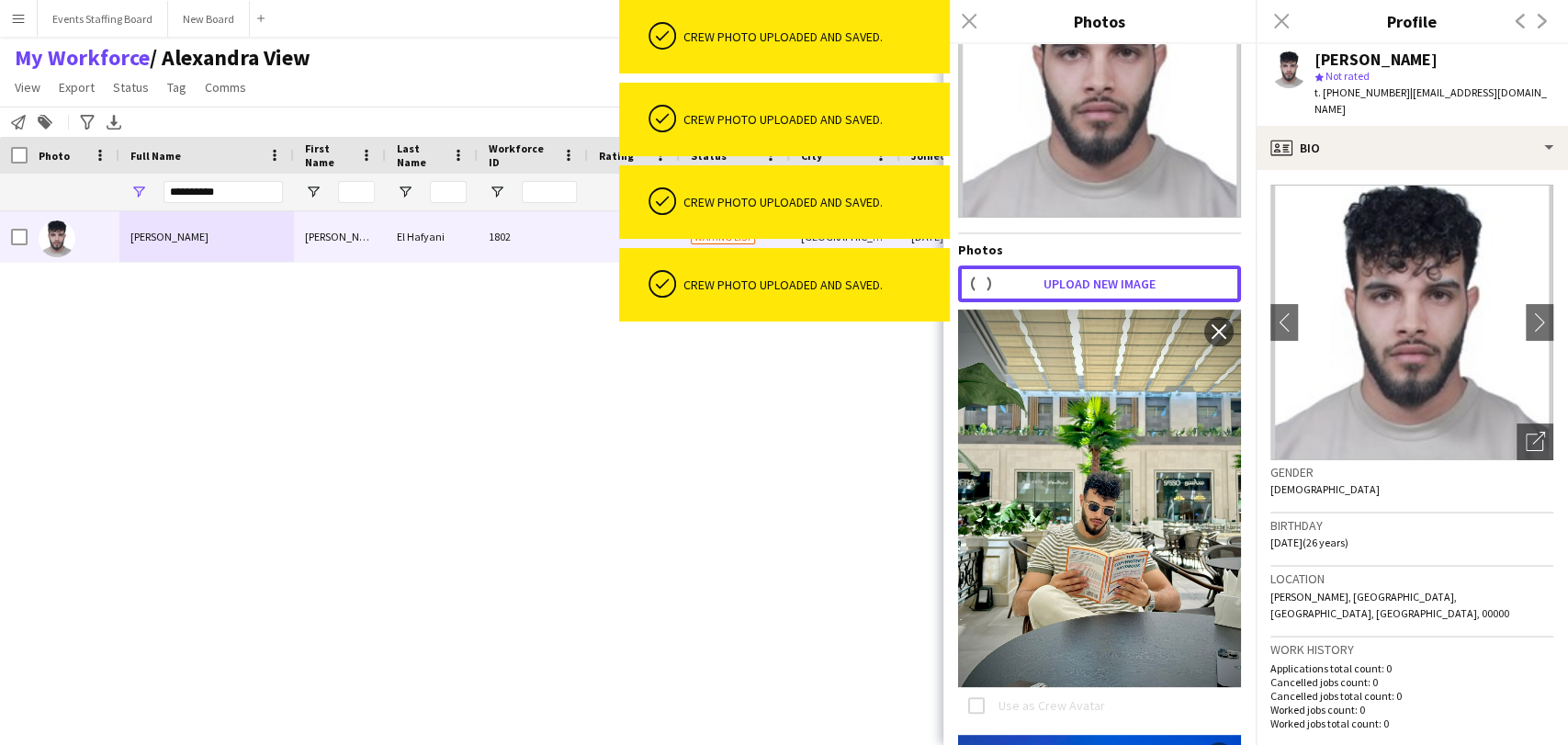
scroll to position [0, 0]
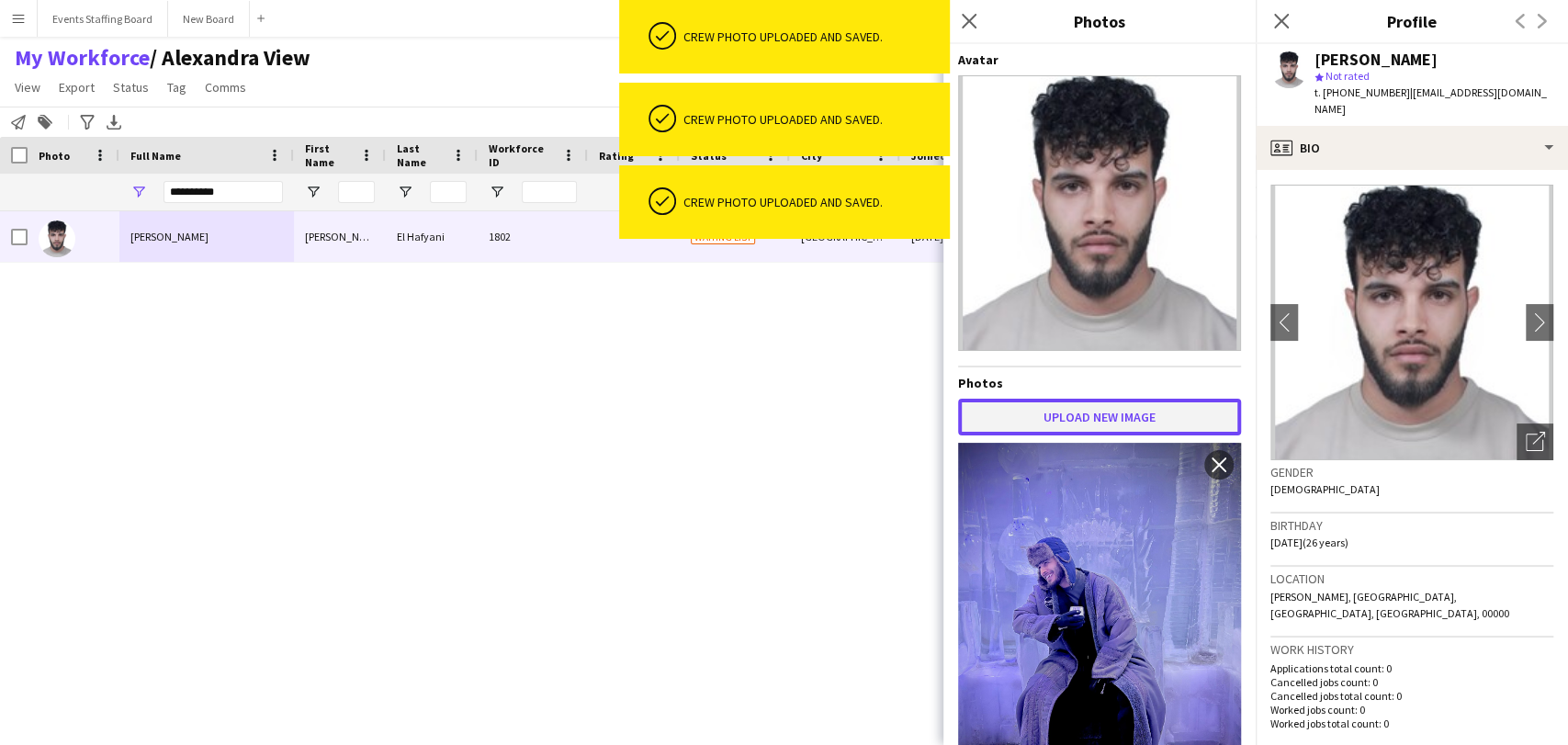
click at [1105, 399] on button "Upload new image" at bounding box center [1100, 417] width 283 height 36
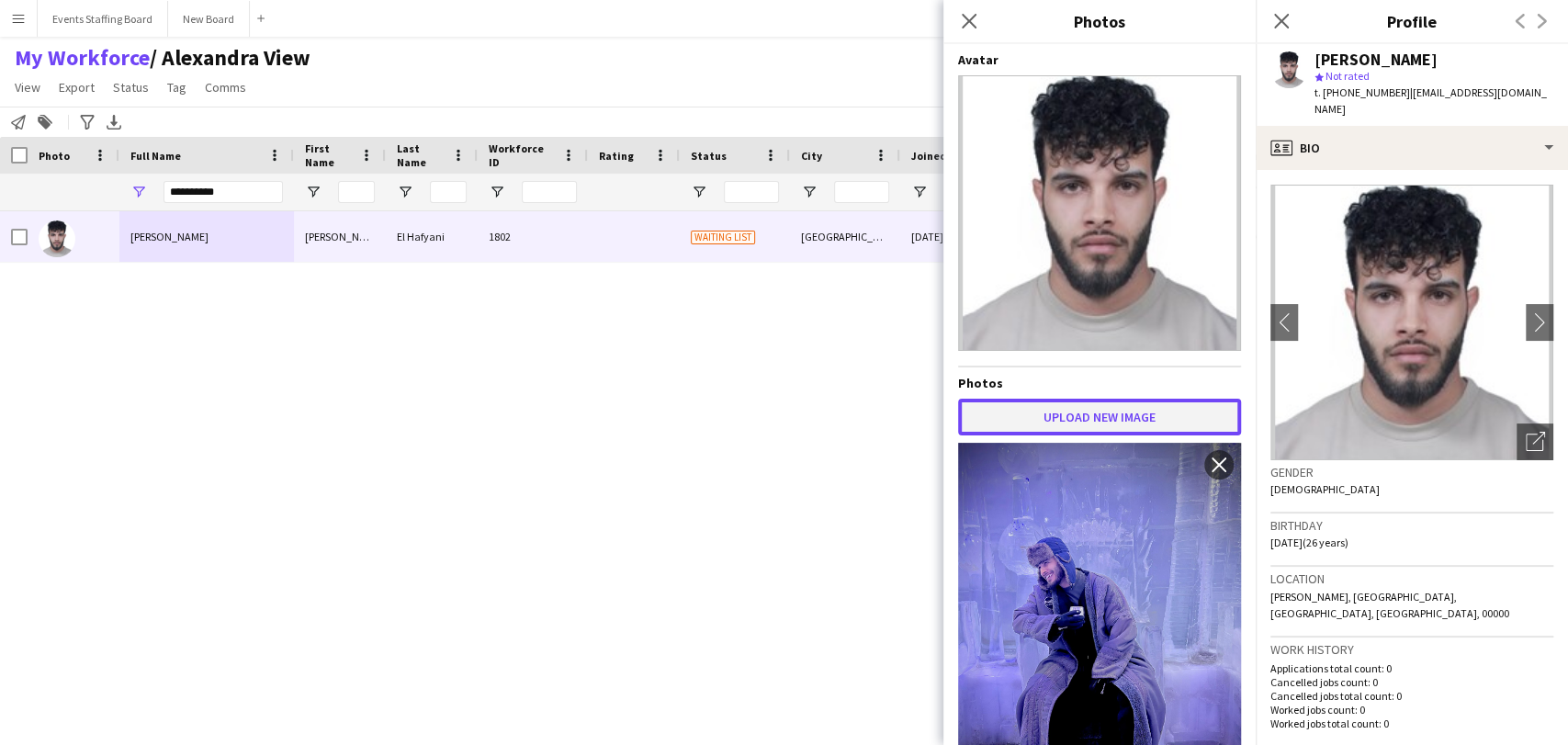
click at [1091, 414] on button "Upload new image" at bounding box center [1100, 417] width 283 height 36
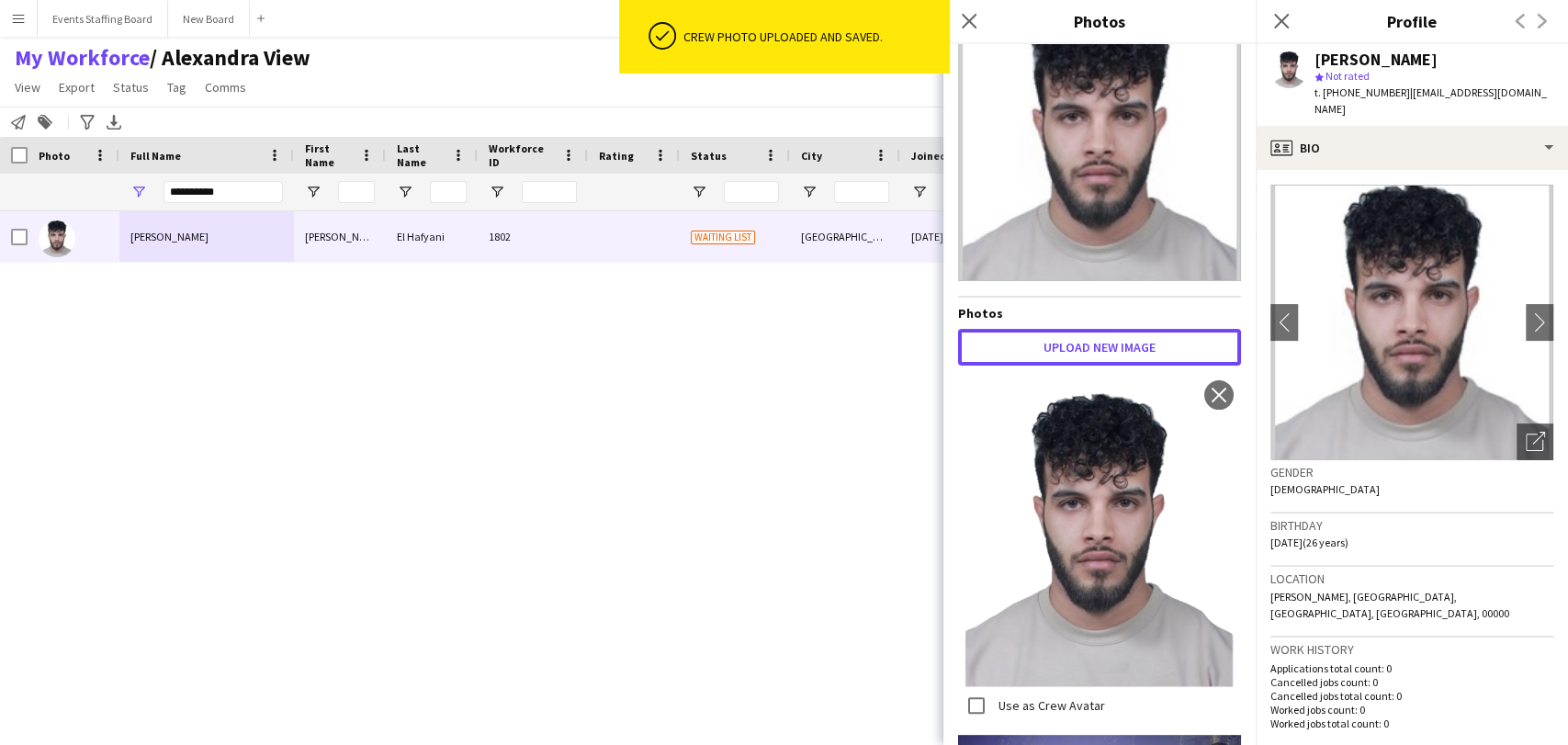
scroll to position [102, 0]
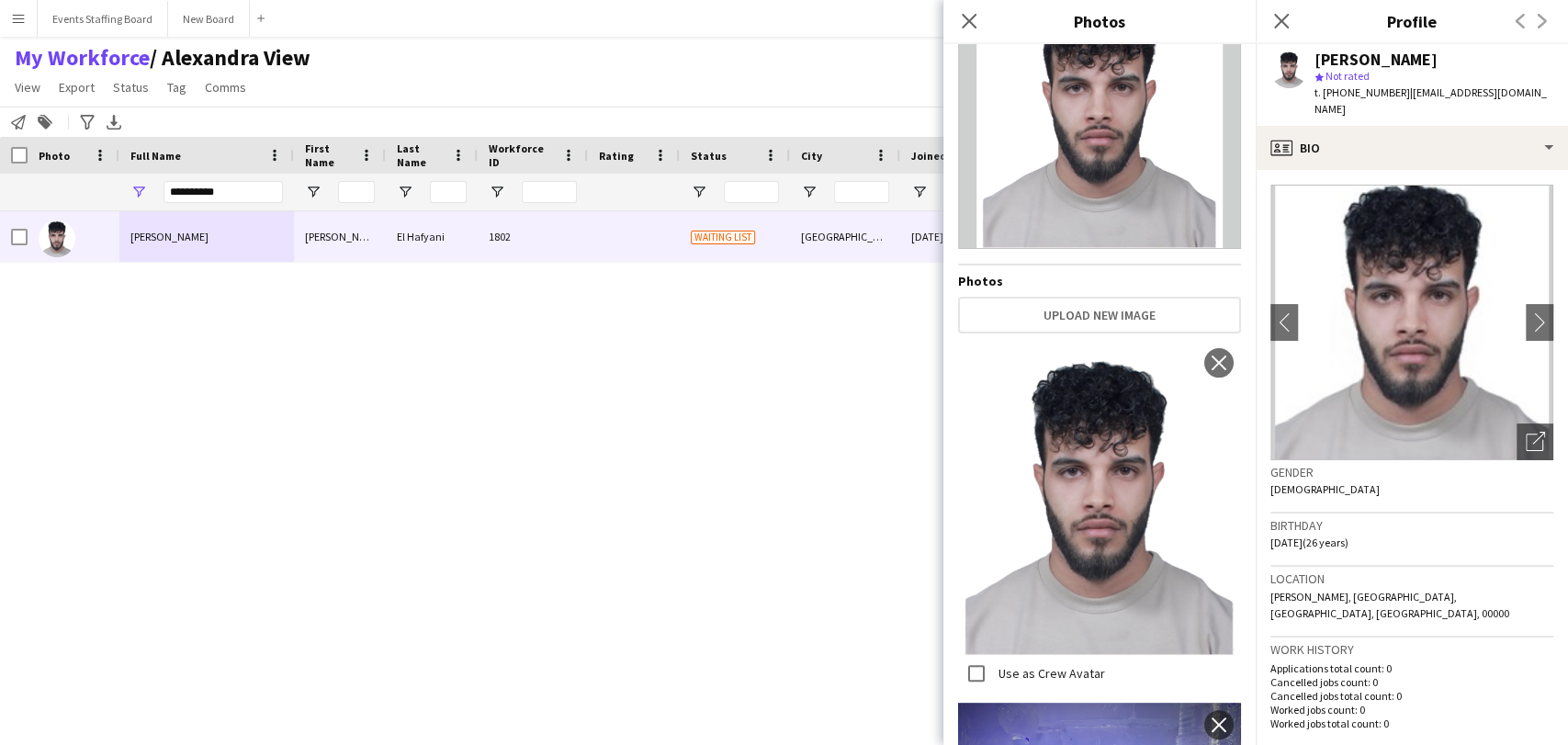
click at [1279, 28] on icon "Close pop-in" at bounding box center [1281, 20] width 14 height 14
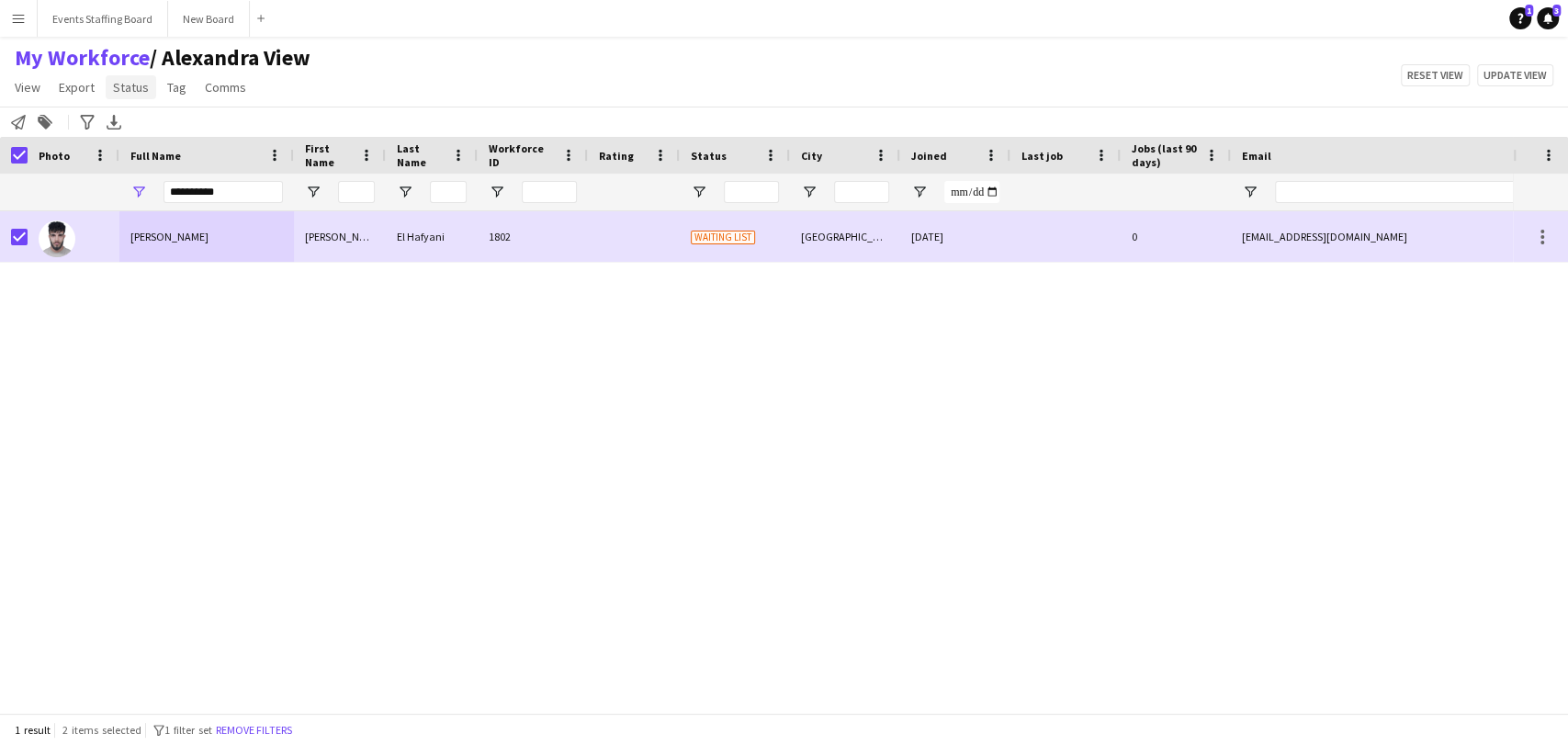
click at [125, 91] on span "Status" at bounding box center [130, 87] width 35 height 16
click at [141, 124] on span "Edit" at bounding box center [131, 126] width 21 height 16
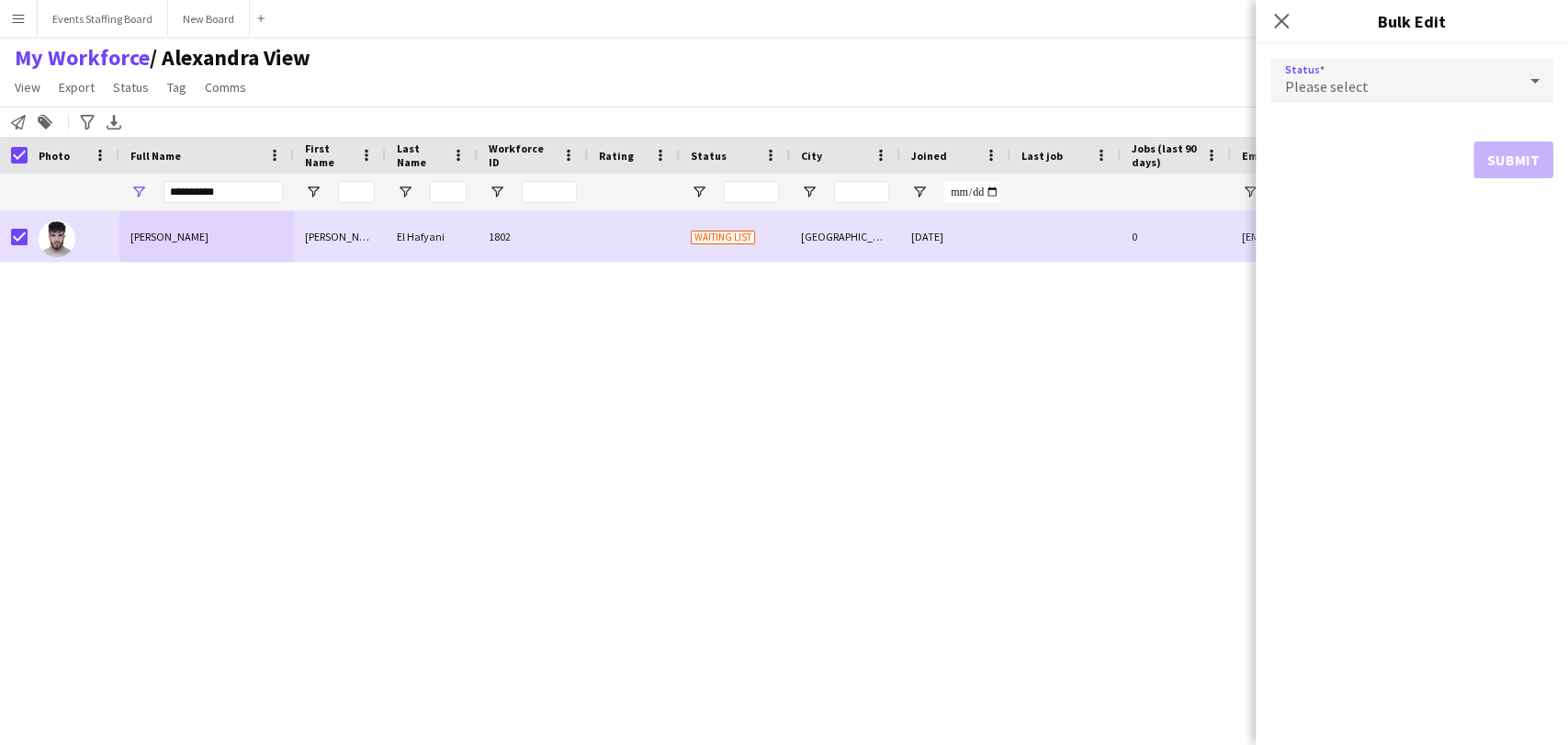
click at [1377, 77] on div "Please select" at bounding box center [1393, 80] width 246 height 44
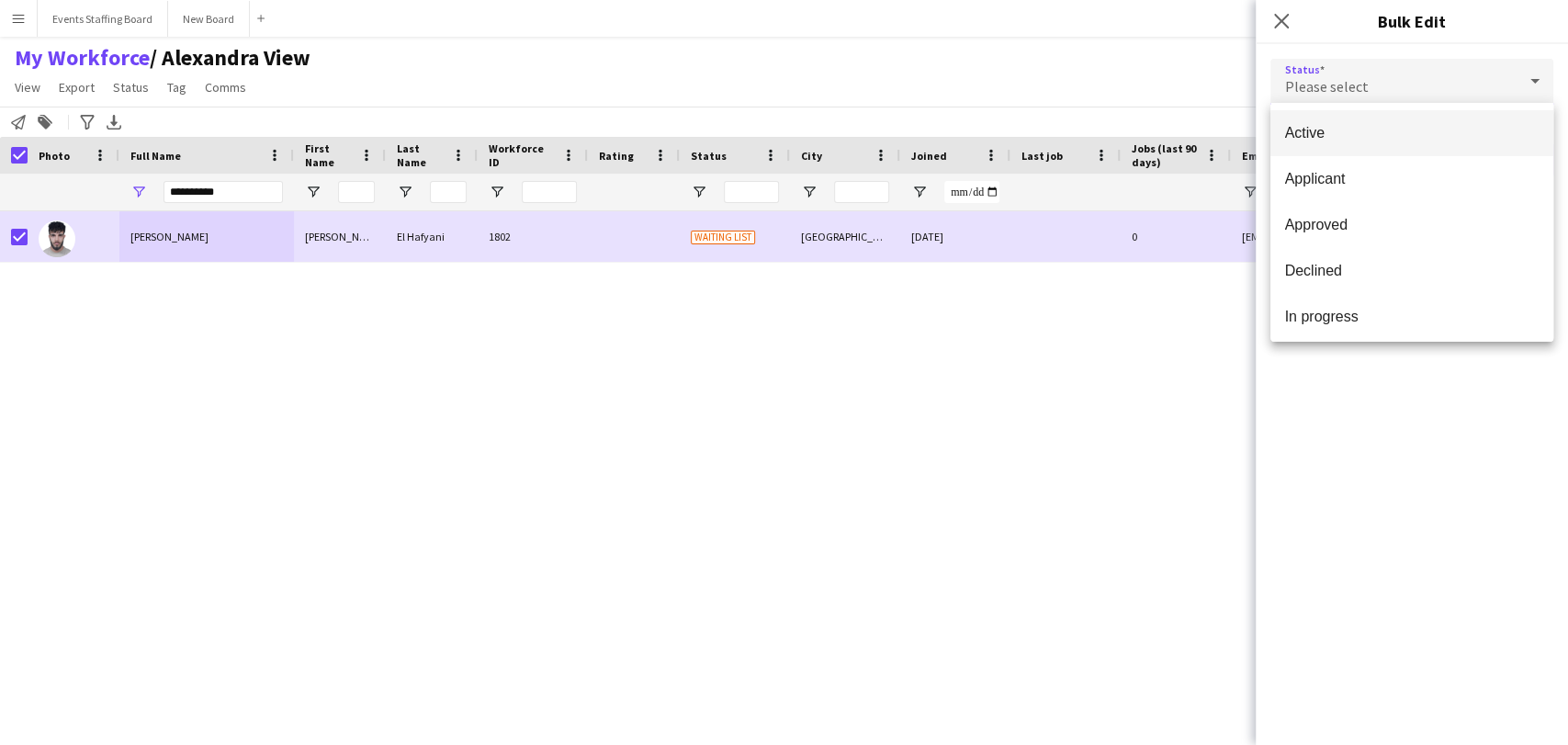
click at [1348, 127] on span "Active" at bounding box center [1411, 133] width 254 height 17
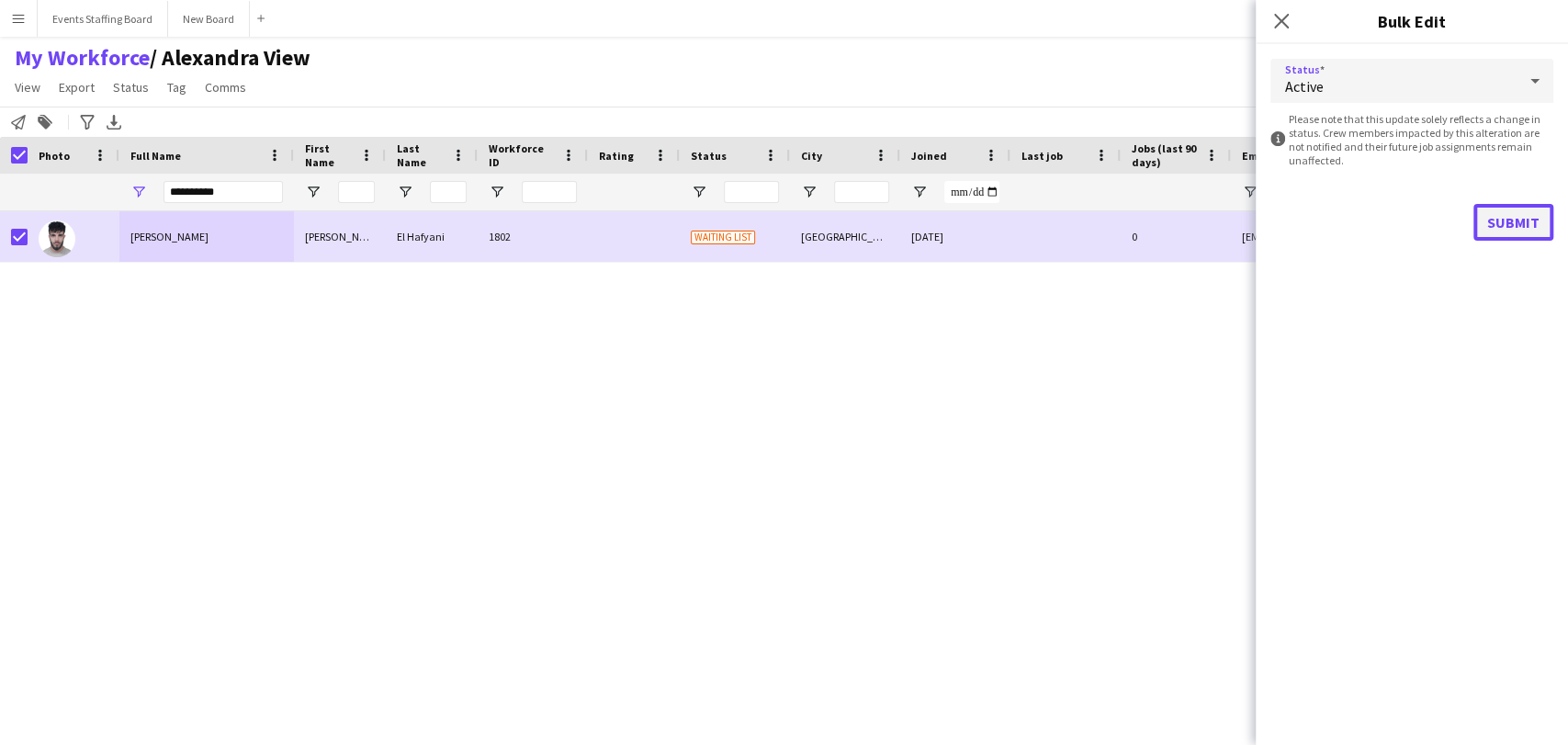
click at [1507, 222] on button "Submit" at bounding box center [1513, 222] width 80 height 36
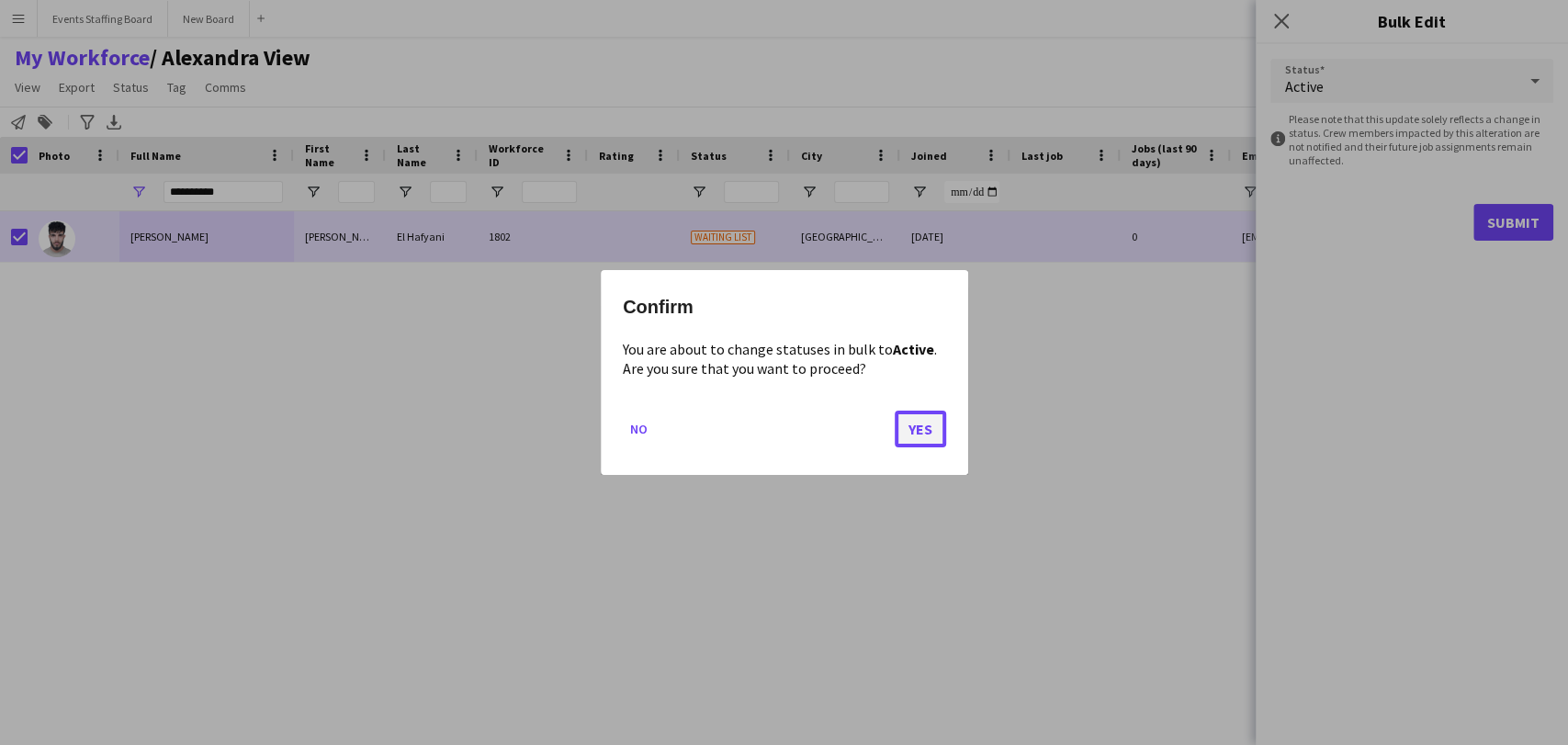
click at [913, 422] on button "Yes" at bounding box center [920, 428] width 52 height 36
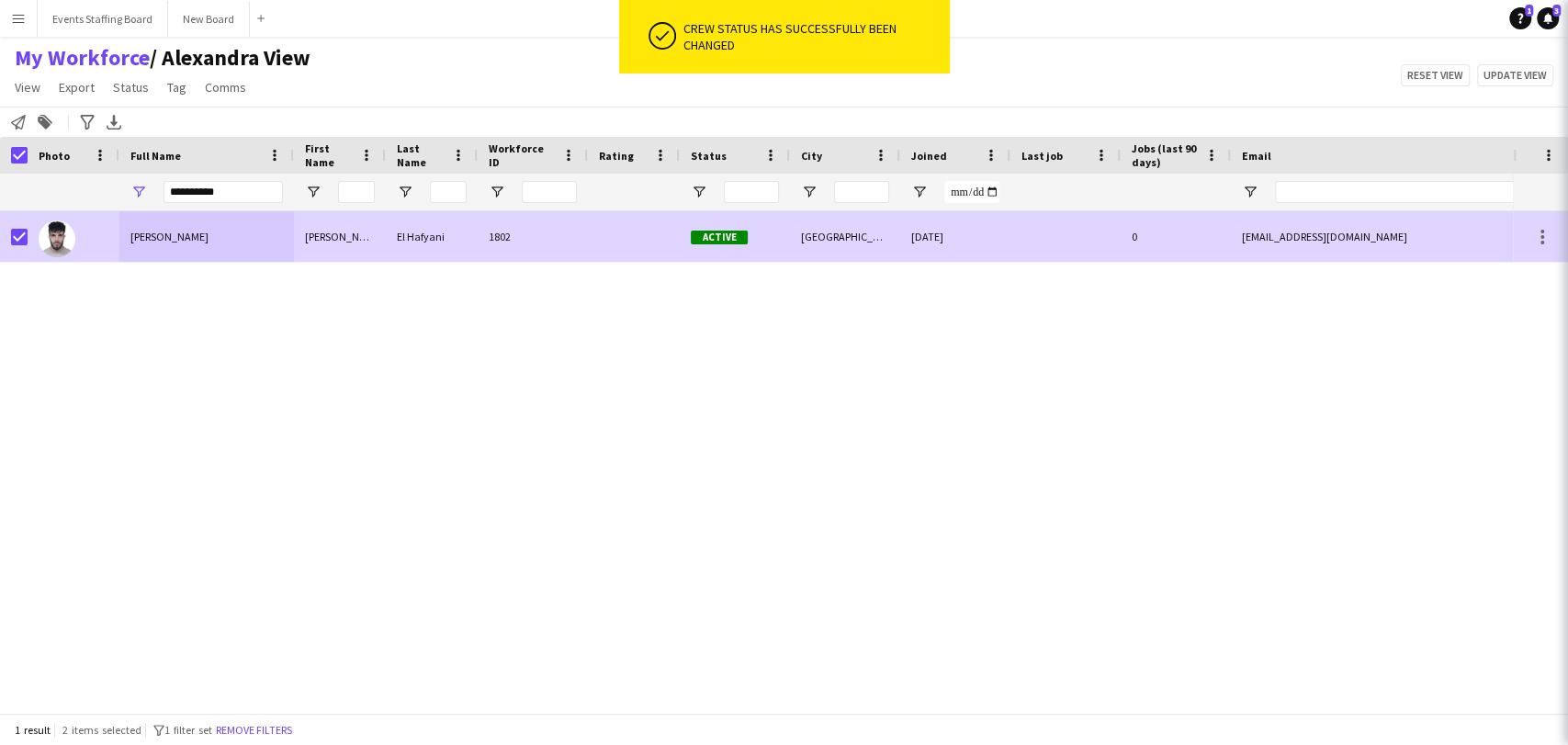
click at [209, 240] on span "[PERSON_NAME]" at bounding box center [169, 236] width 78 height 13
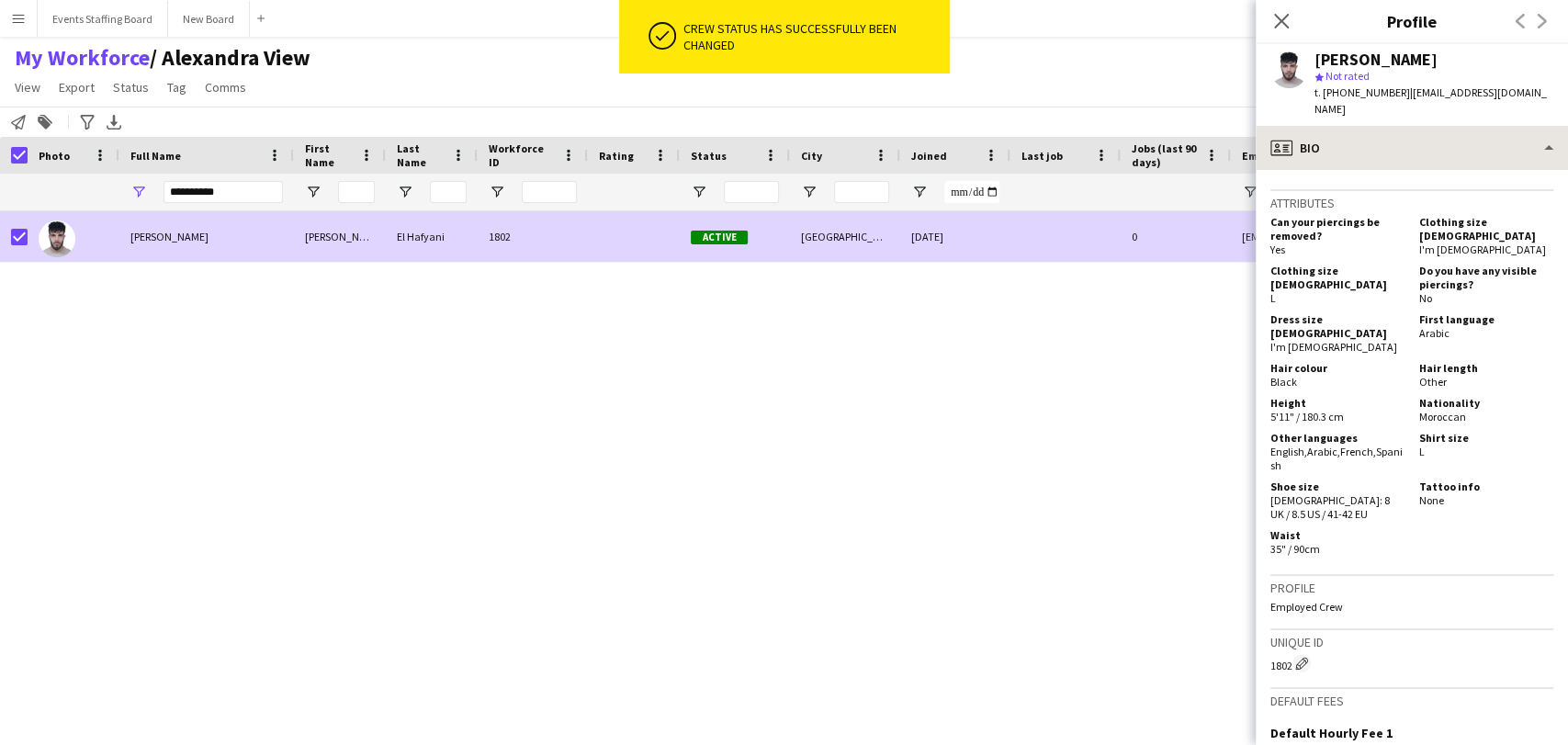
scroll to position [816, 0]
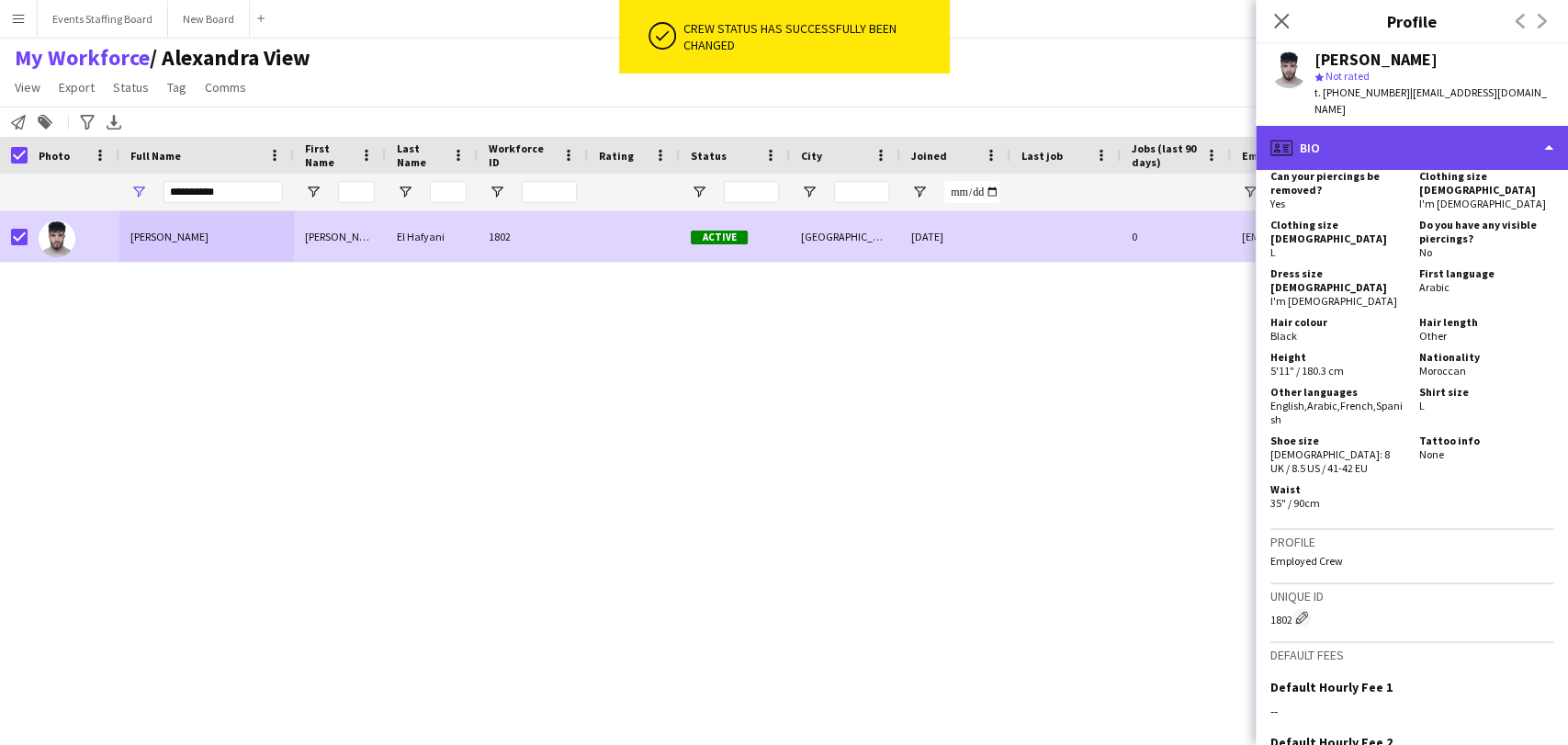
click at [1345, 126] on div "profile Bio" at bounding box center [1412, 148] width 312 height 44
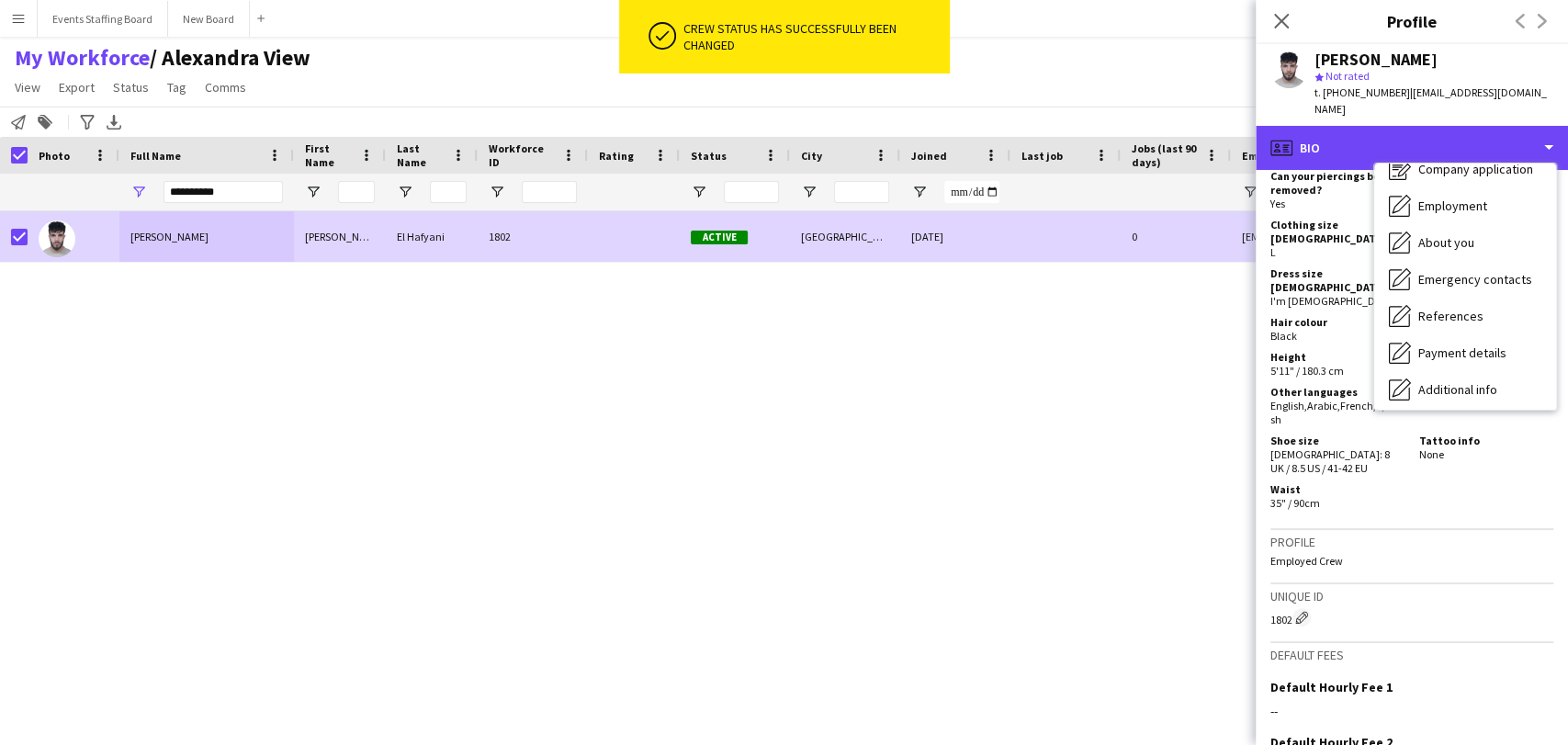
scroll to position [135, 0]
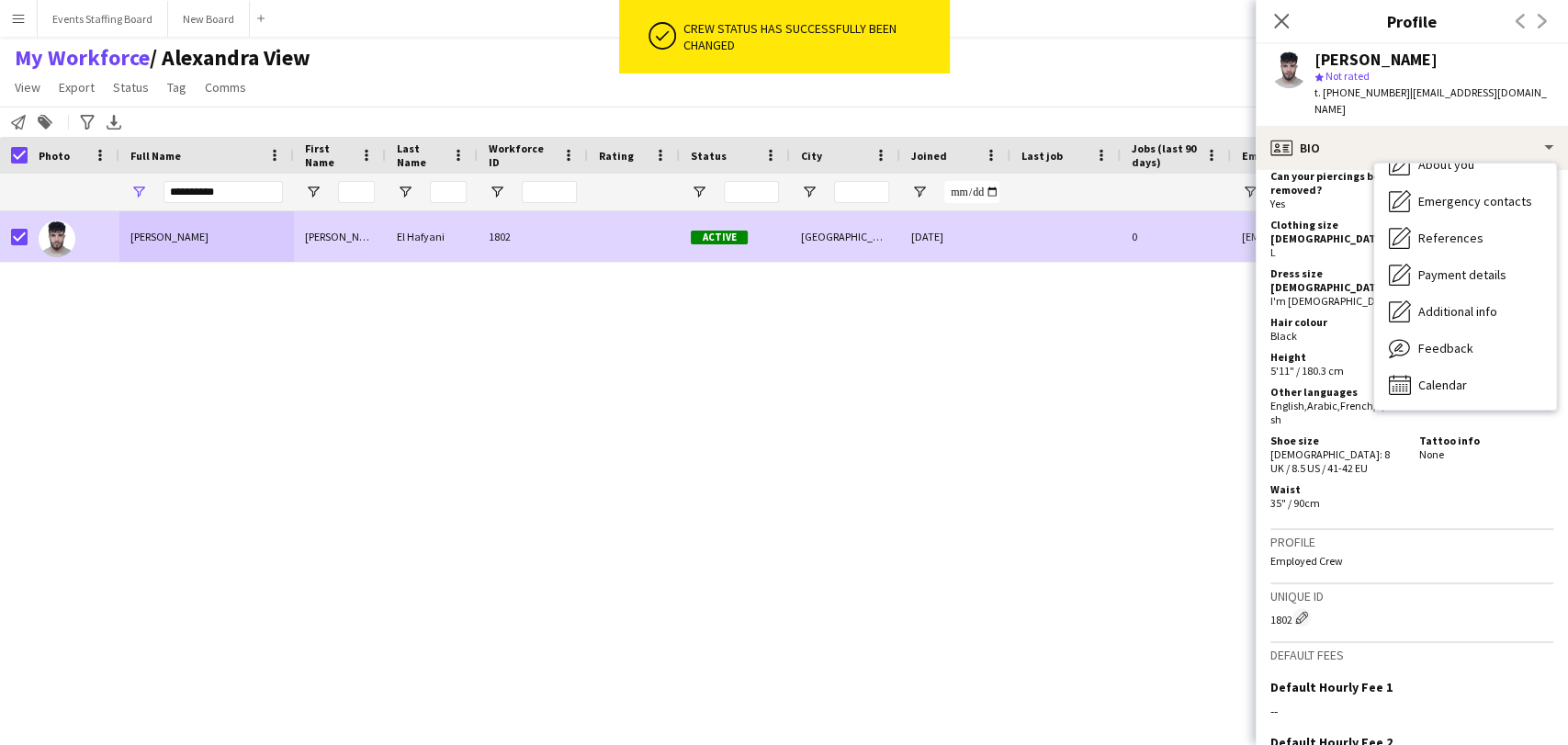
click at [1401, 431] on div "Can your piercings be removed? Yes Clothing size [DEMOGRAPHIC_DATA] I'm [DEMOGR…" at bounding box center [1412, 340] width 283 height 348
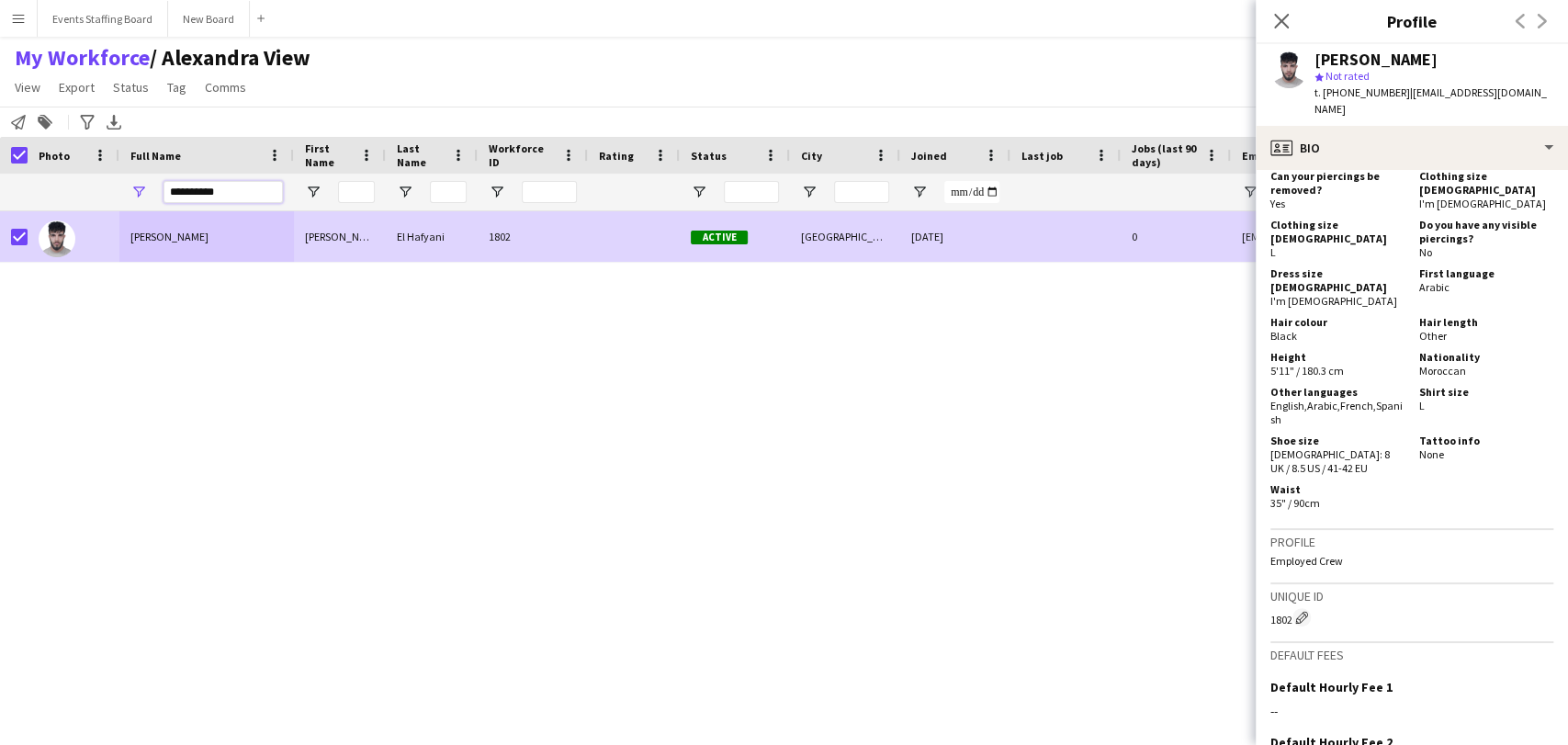
click at [232, 193] on input "**********" at bounding box center [223, 191] width 120 height 22
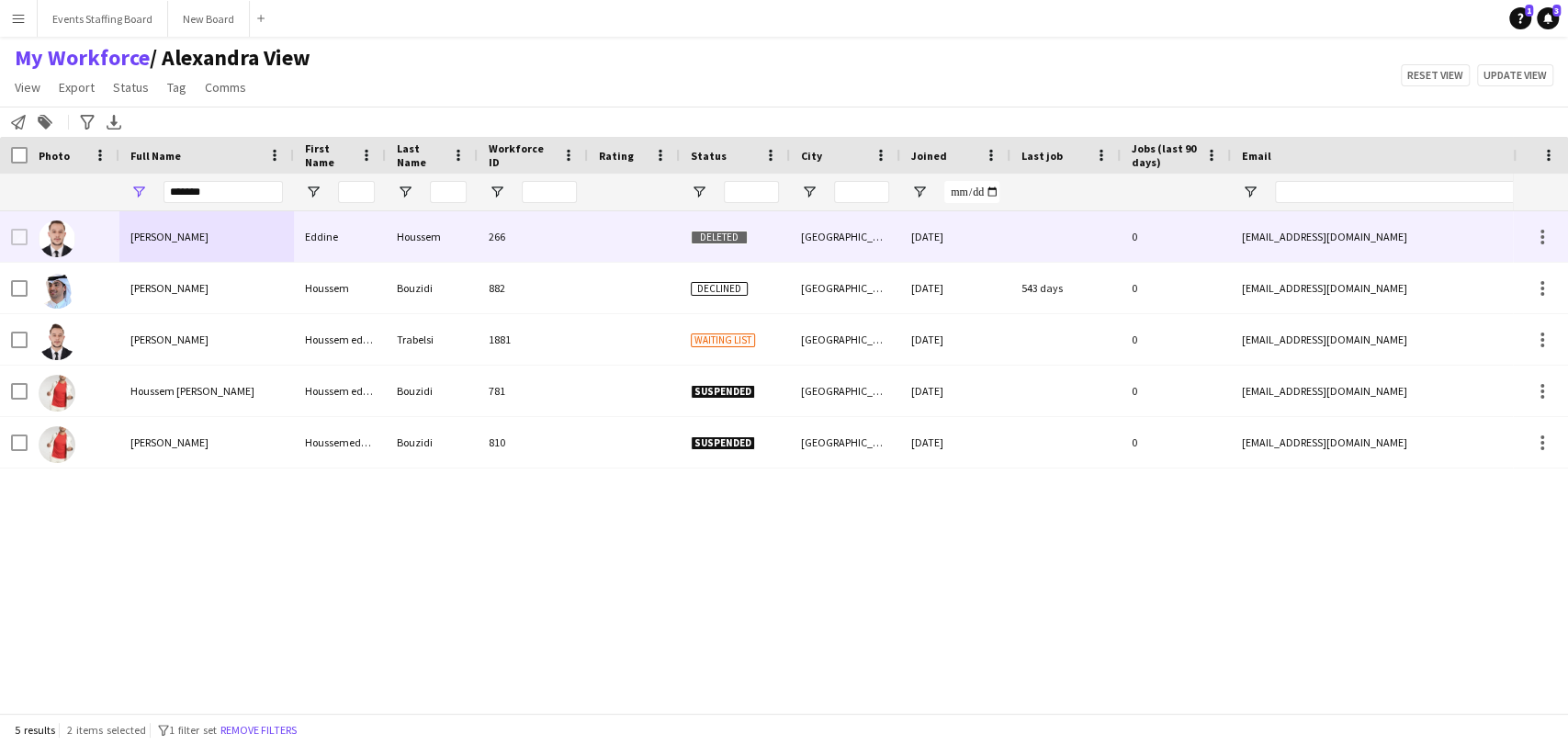
click at [166, 238] on span "[PERSON_NAME]" at bounding box center [169, 236] width 78 height 13
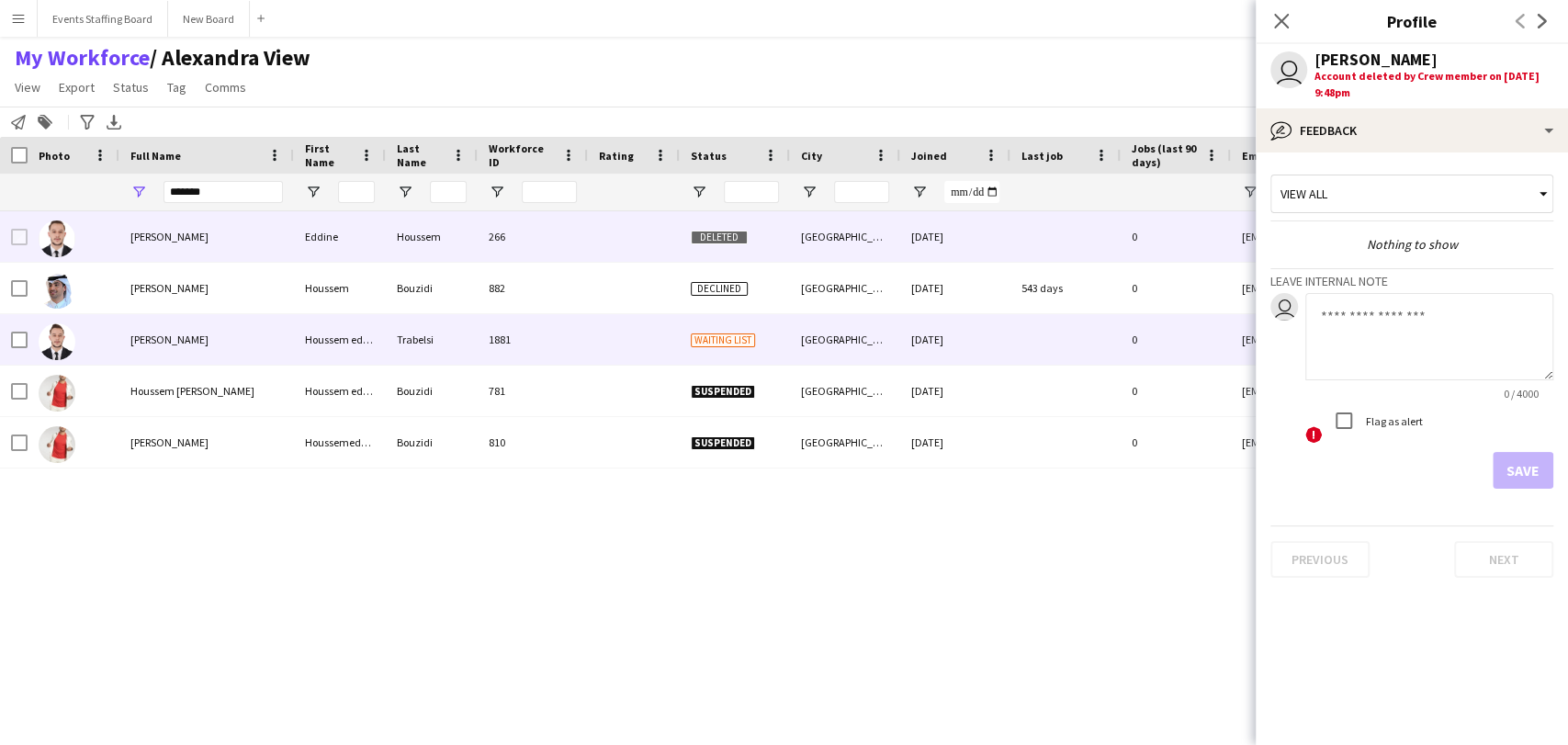
click at [122, 354] on div "[PERSON_NAME]" at bounding box center [207, 339] width 174 height 51
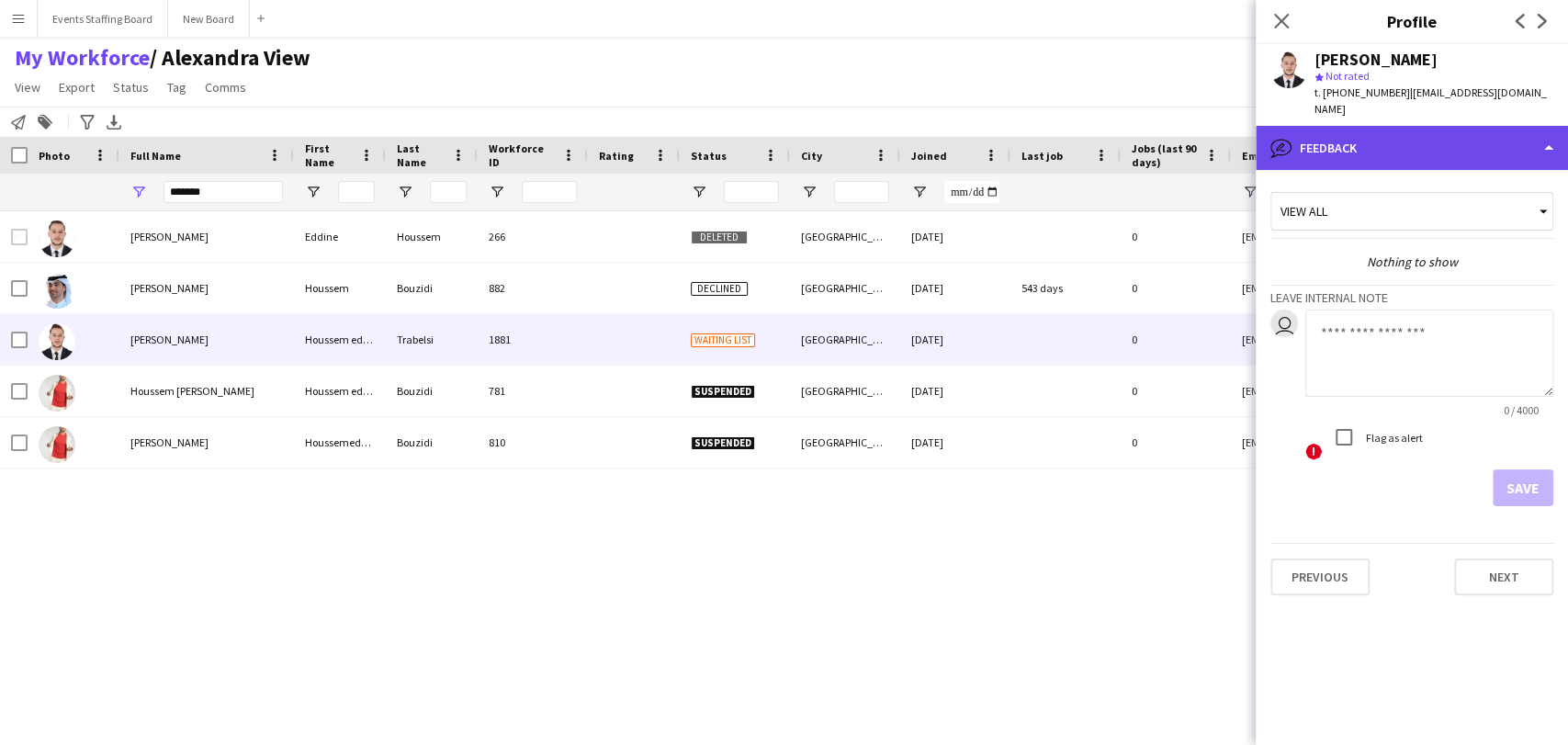
click at [1410, 134] on div "bubble-pencil Feedback" at bounding box center [1412, 148] width 312 height 44
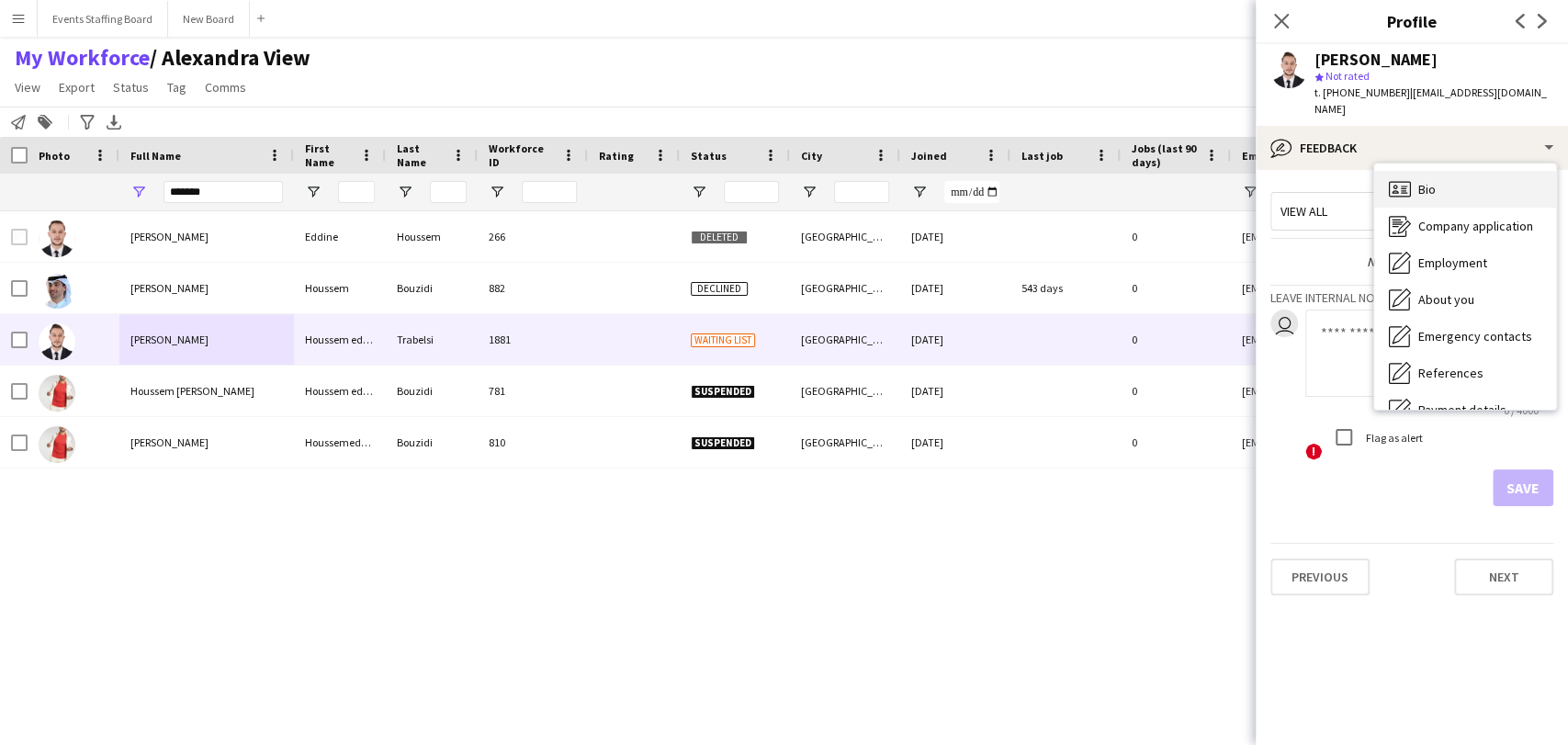
click at [1465, 180] on div "Bio Bio" at bounding box center [1466, 189] width 182 height 36
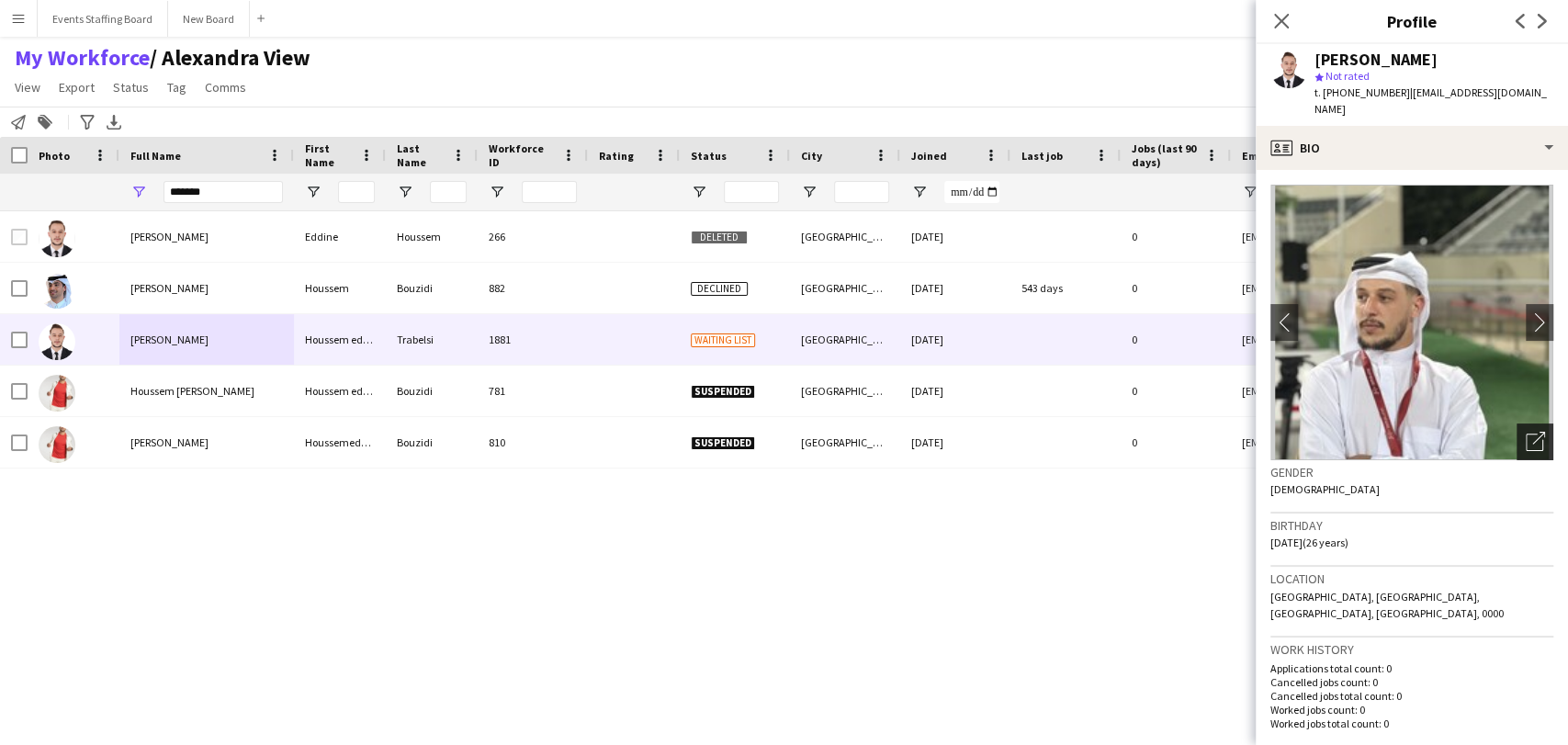
click at [1526, 432] on icon "Open photos pop-in" at bounding box center [1535, 441] width 19 height 19
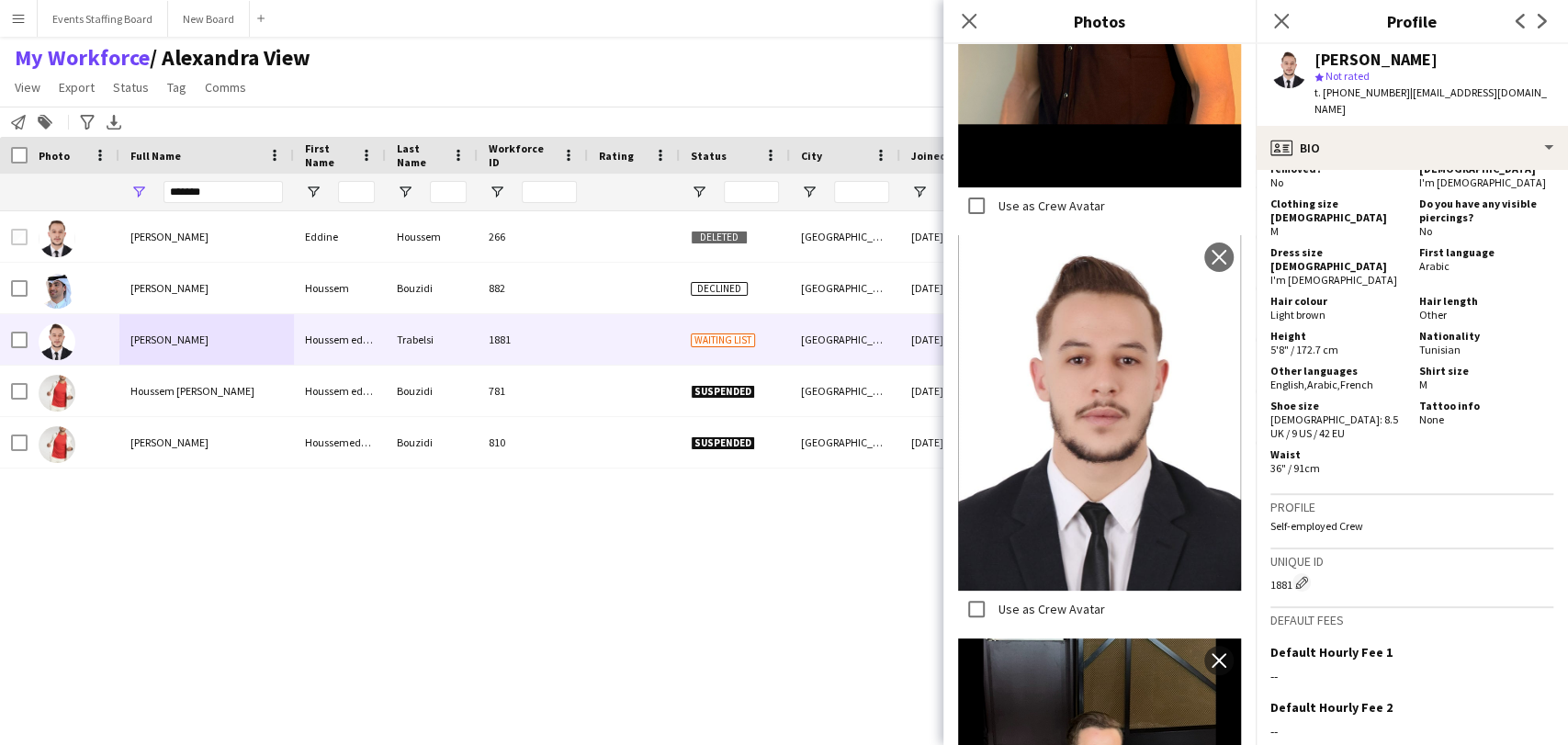
scroll to position [1021, 0]
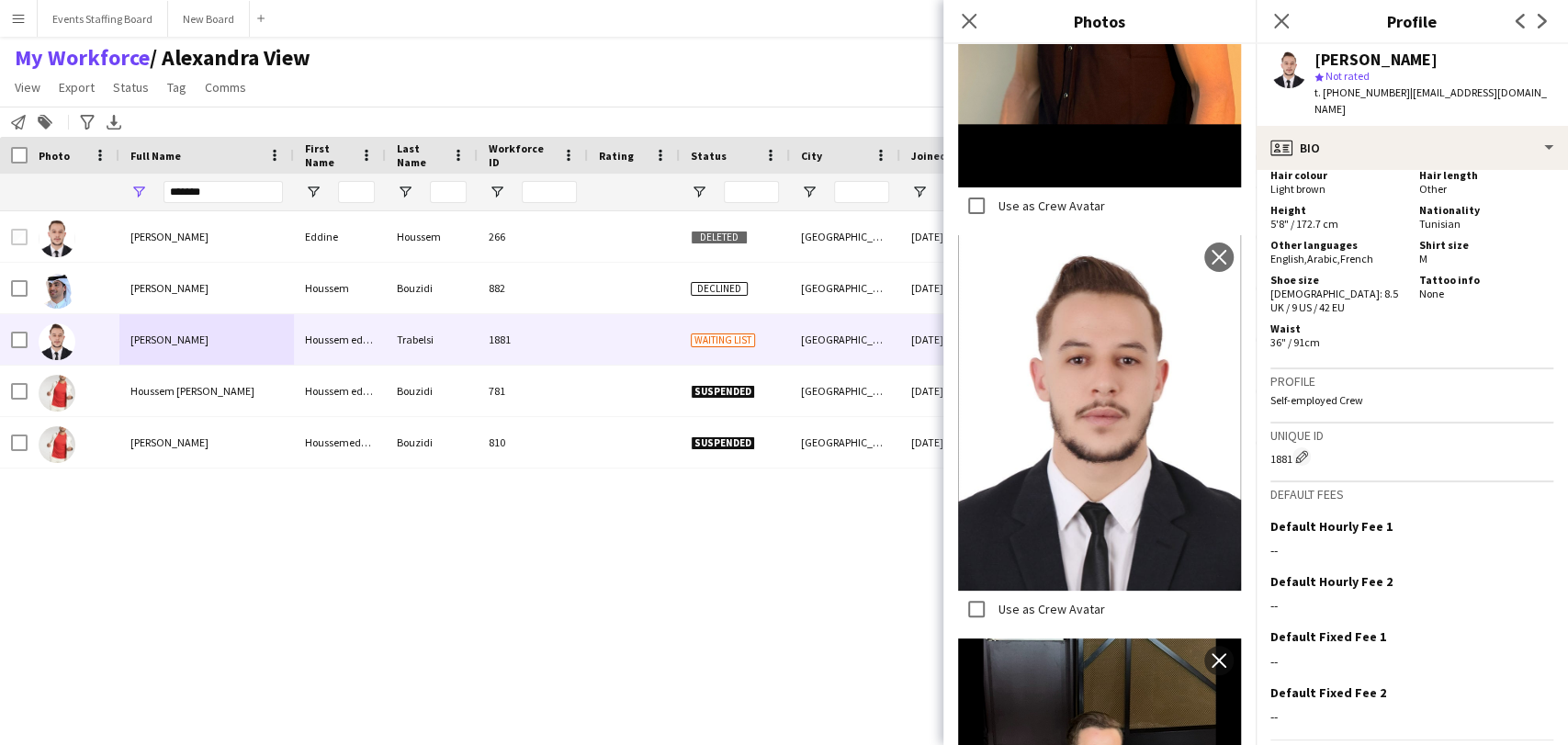
click at [1283, 11] on app-icon "Close pop-in" at bounding box center [1281, 21] width 22 height 22
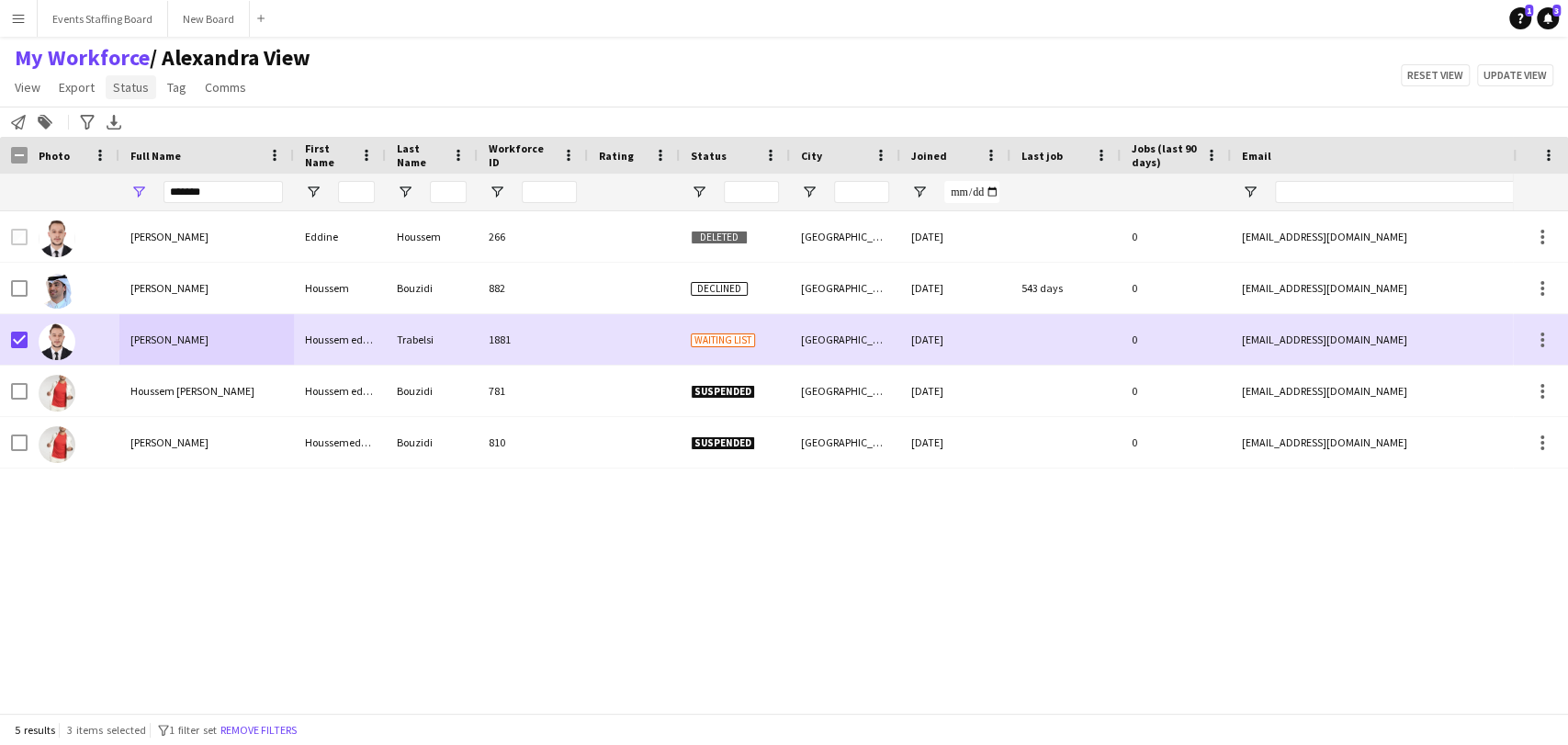
click at [137, 84] on span "Status" at bounding box center [130, 87] width 35 height 16
click at [157, 120] on link "Edit" at bounding box center [169, 126] width 128 height 38
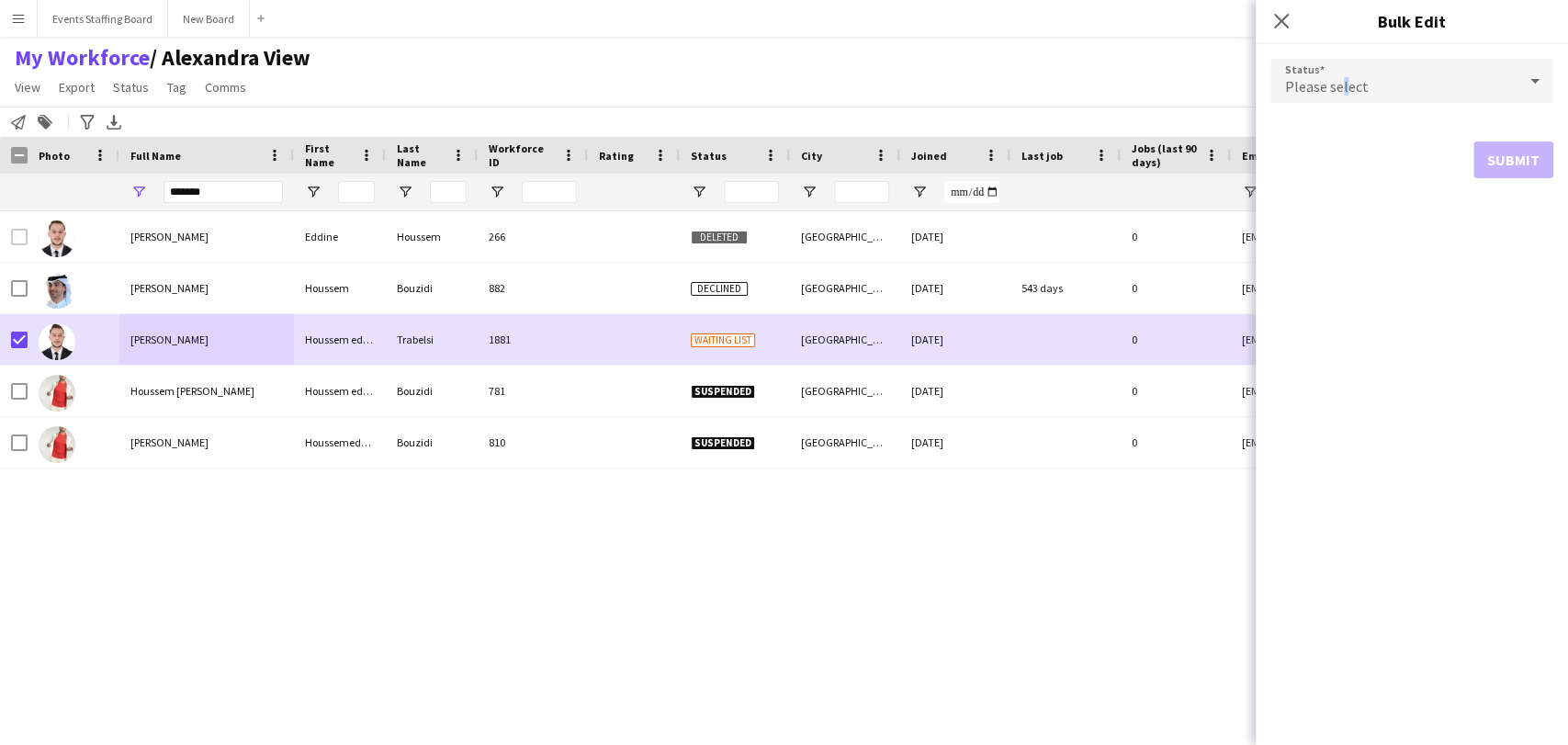
click at [1347, 85] on span "Please select" at bounding box center [1326, 86] width 83 height 18
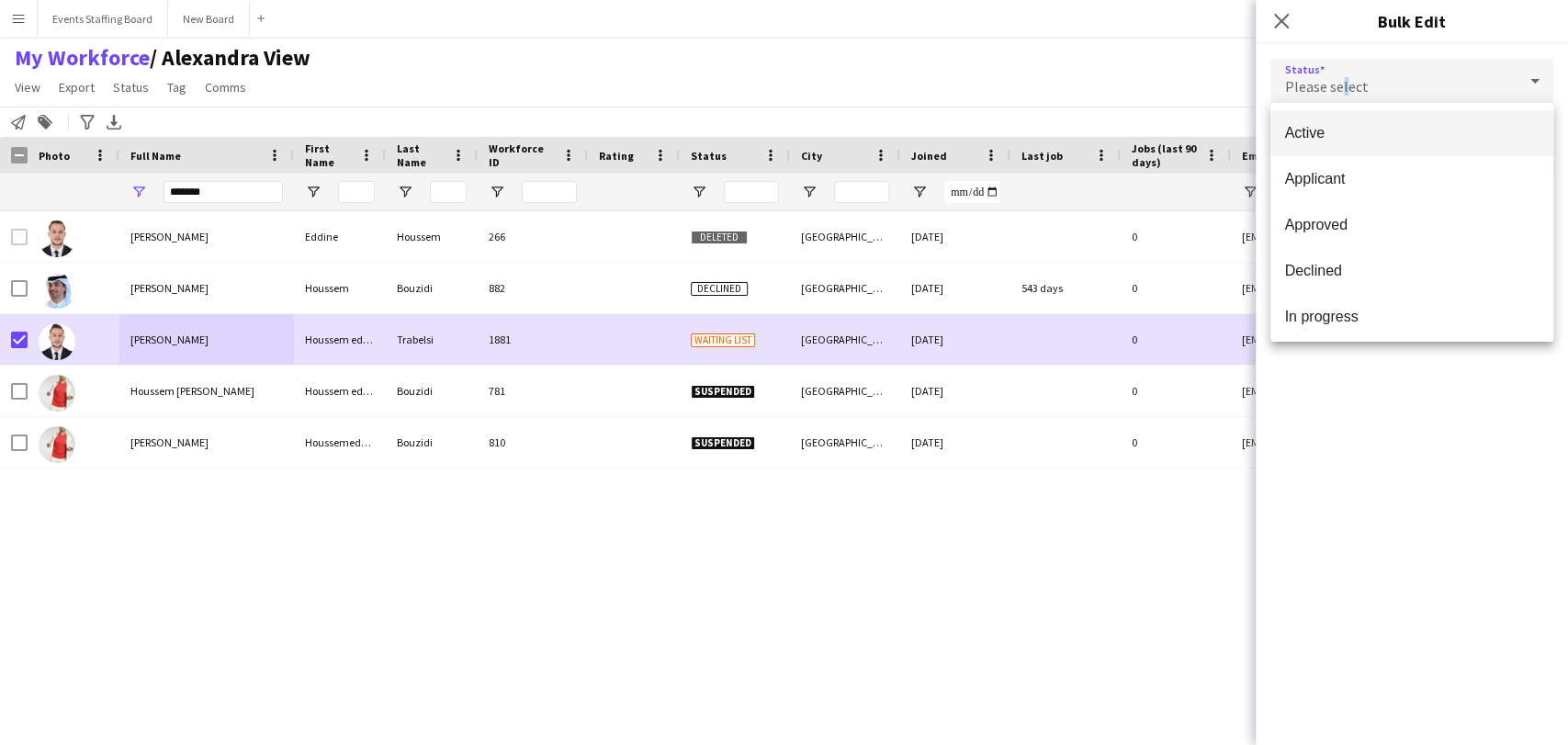
click at [1347, 128] on span "Active" at bounding box center [1411, 133] width 254 height 17
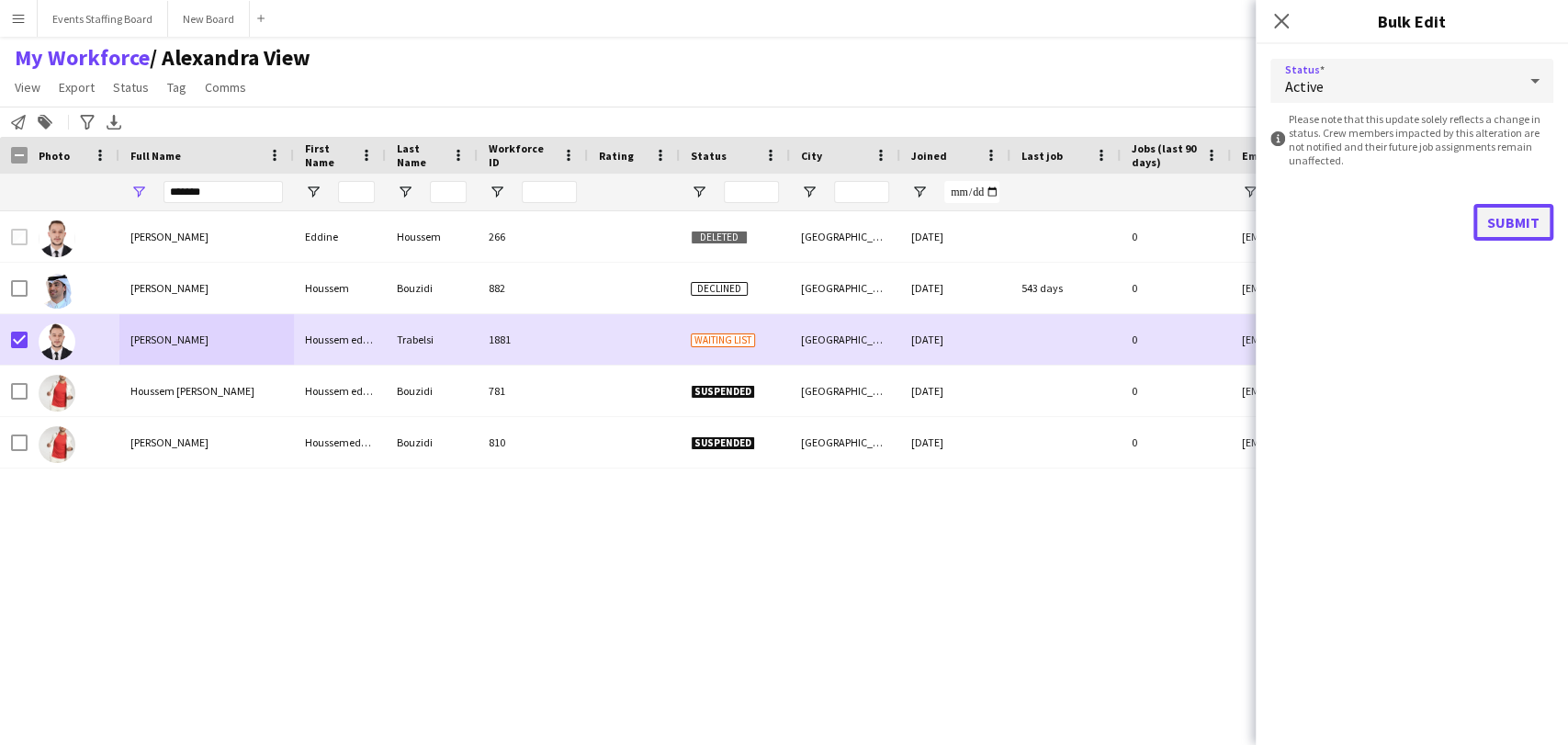
click at [1500, 208] on button "Submit" at bounding box center [1513, 222] width 80 height 36
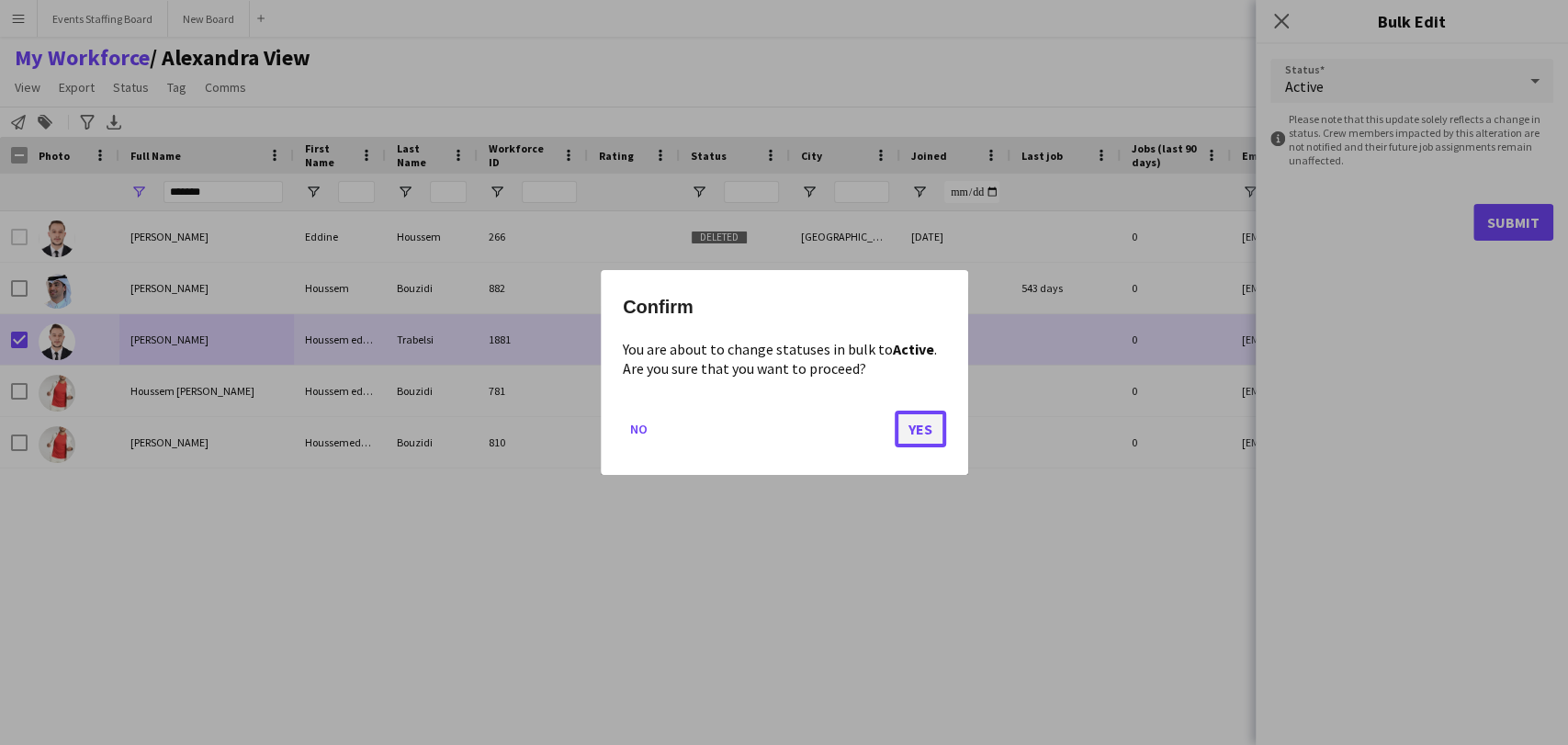
click at [917, 421] on button "Yes" at bounding box center [920, 428] width 52 height 36
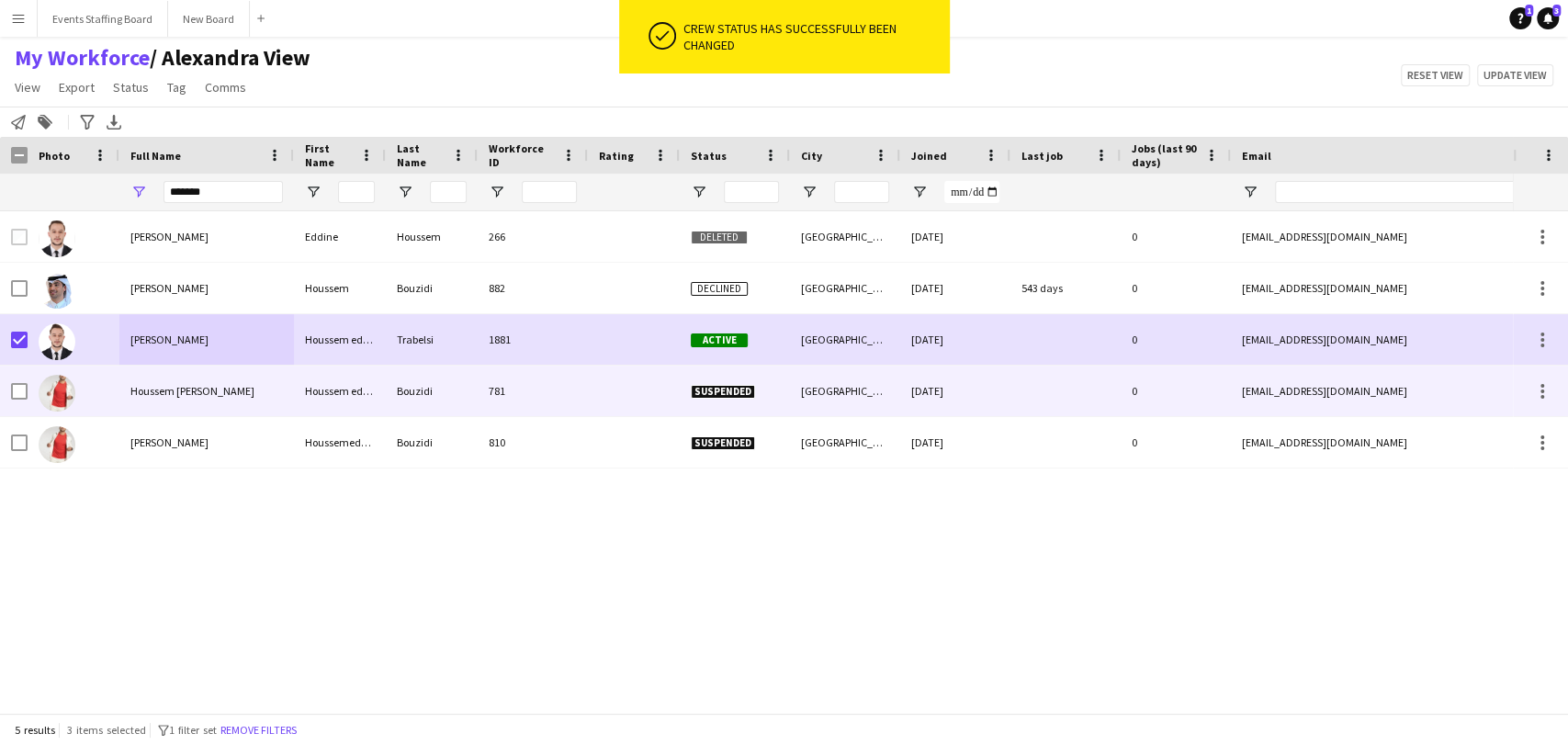
click at [209, 357] on div "[PERSON_NAME]" at bounding box center [207, 339] width 174 height 51
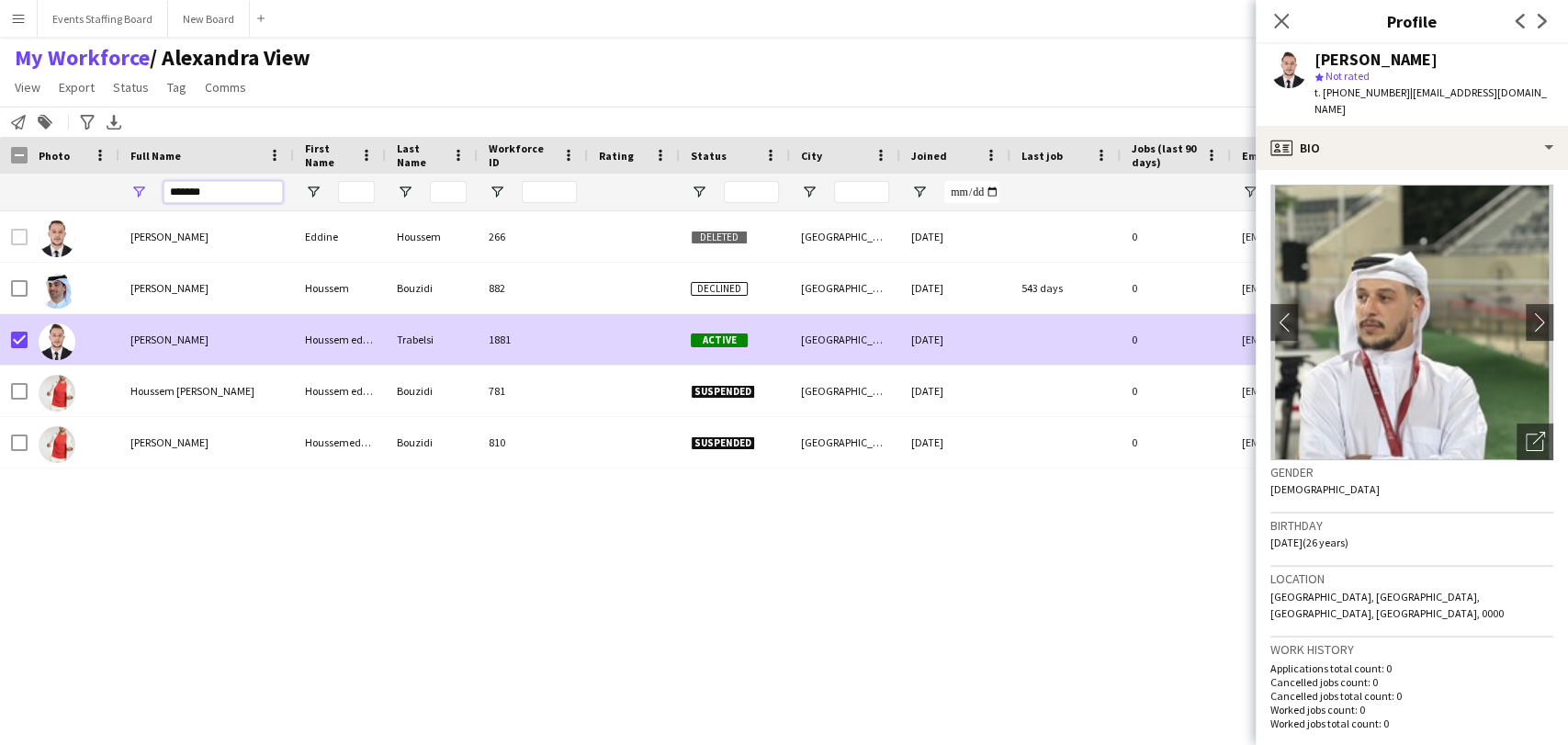
click at [181, 190] on input "*******" at bounding box center [223, 191] width 120 height 22
paste input "Full Name Filter Input"
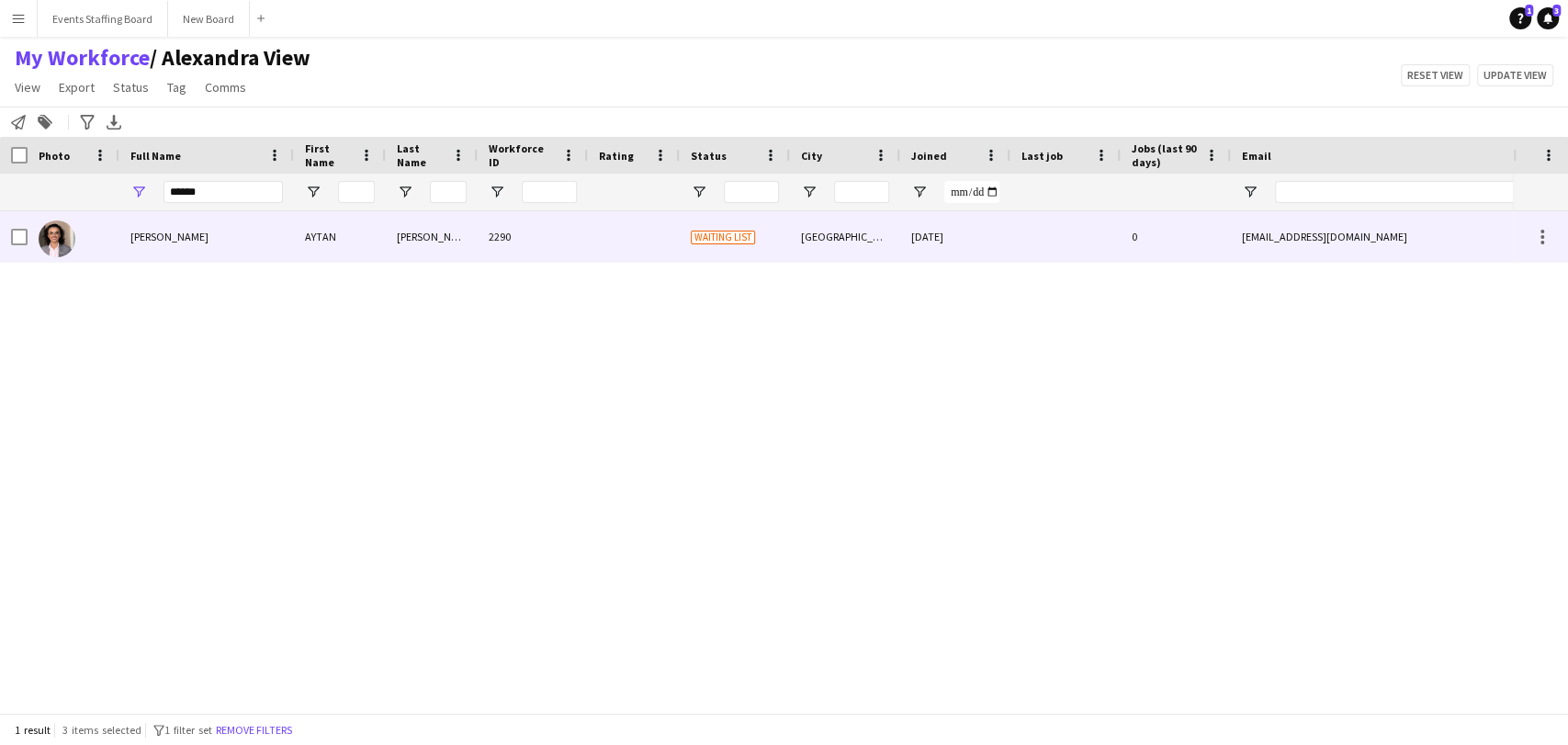
click at [162, 237] on span "[PERSON_NAME]" at bounding box center [169, 236] width 78 height 13
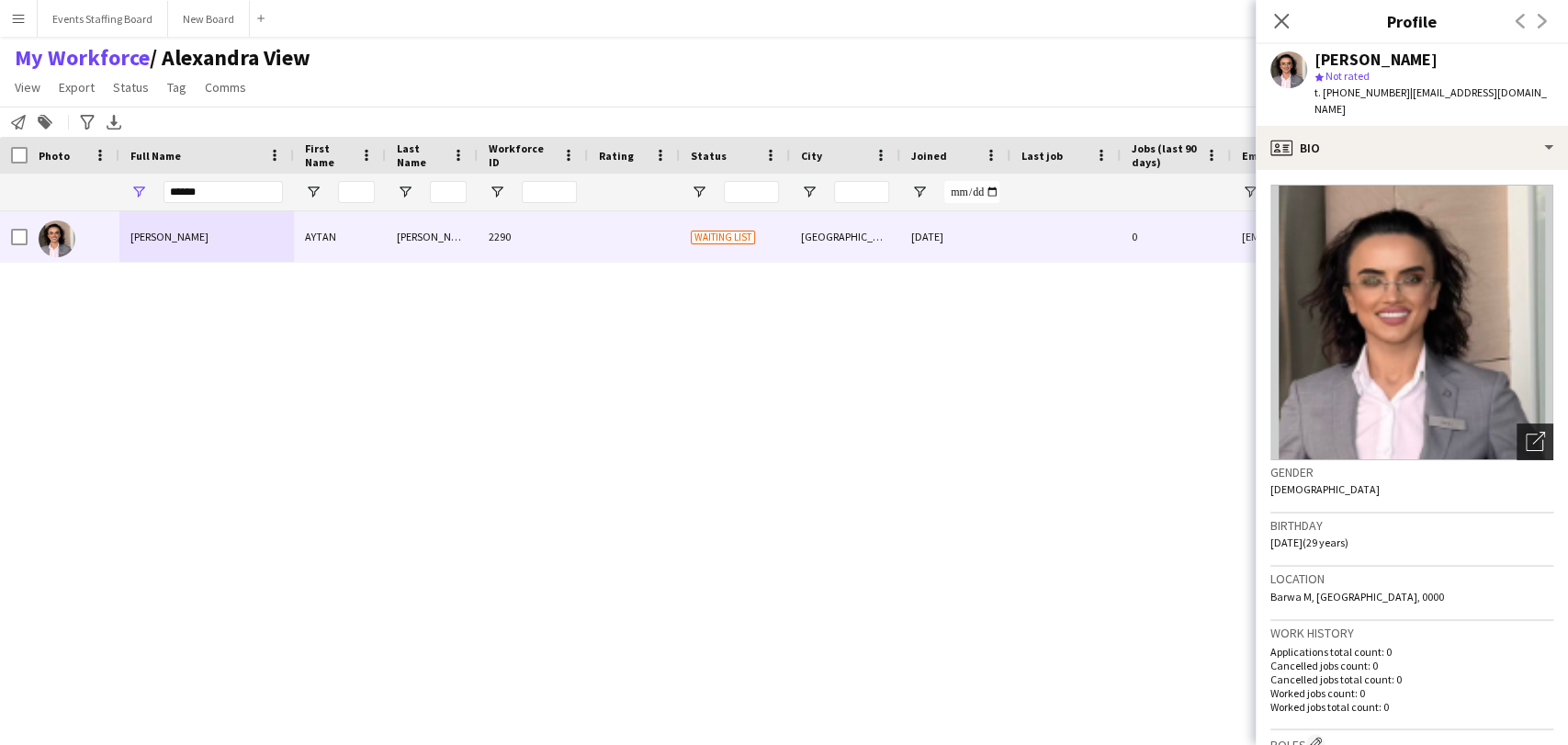
click at [1529, 431] on icon "Open photos pop-in" at bounding box center [1535, 441] width 19 height 19
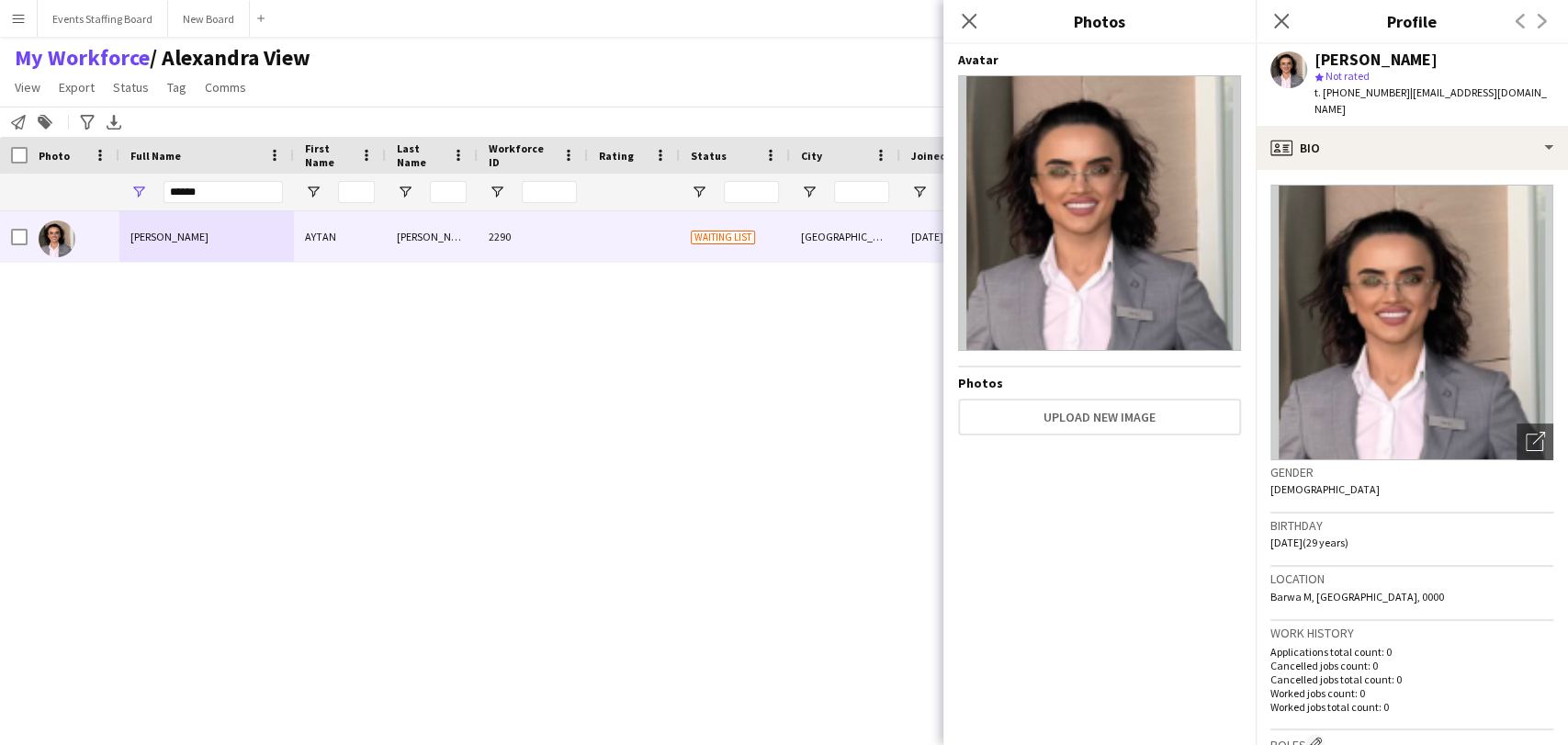
click at [730, 365] on div "[PERSON_NAME] [PERSON_NAME] 2290 Waiting list [GEOGRAPHIC_DATA] [DATE] 0 [EMAIL…" at bounding box center [757, 454] width 1513 height 486
click at [759, 355] on div "[PERSON_NAME] [PERSON_NAME] 2290 Waiting list [GEOGRAPHIC_DATA] [DATE] 0 [EMAIL…" at bounding box center [757, 454] width 1513 height 486
click at [872, 473] on div "[PERSON_NAME] [PERSON_NAME] 2290 Waiting list [GEOGRAPHIC_DATA] [DATE] 0 [EMAIL…" at bounding box center [757, 454] width 1513 height 486
click at [1282, 20] on icon at bounding box center [1281, 20] width 17 height 17
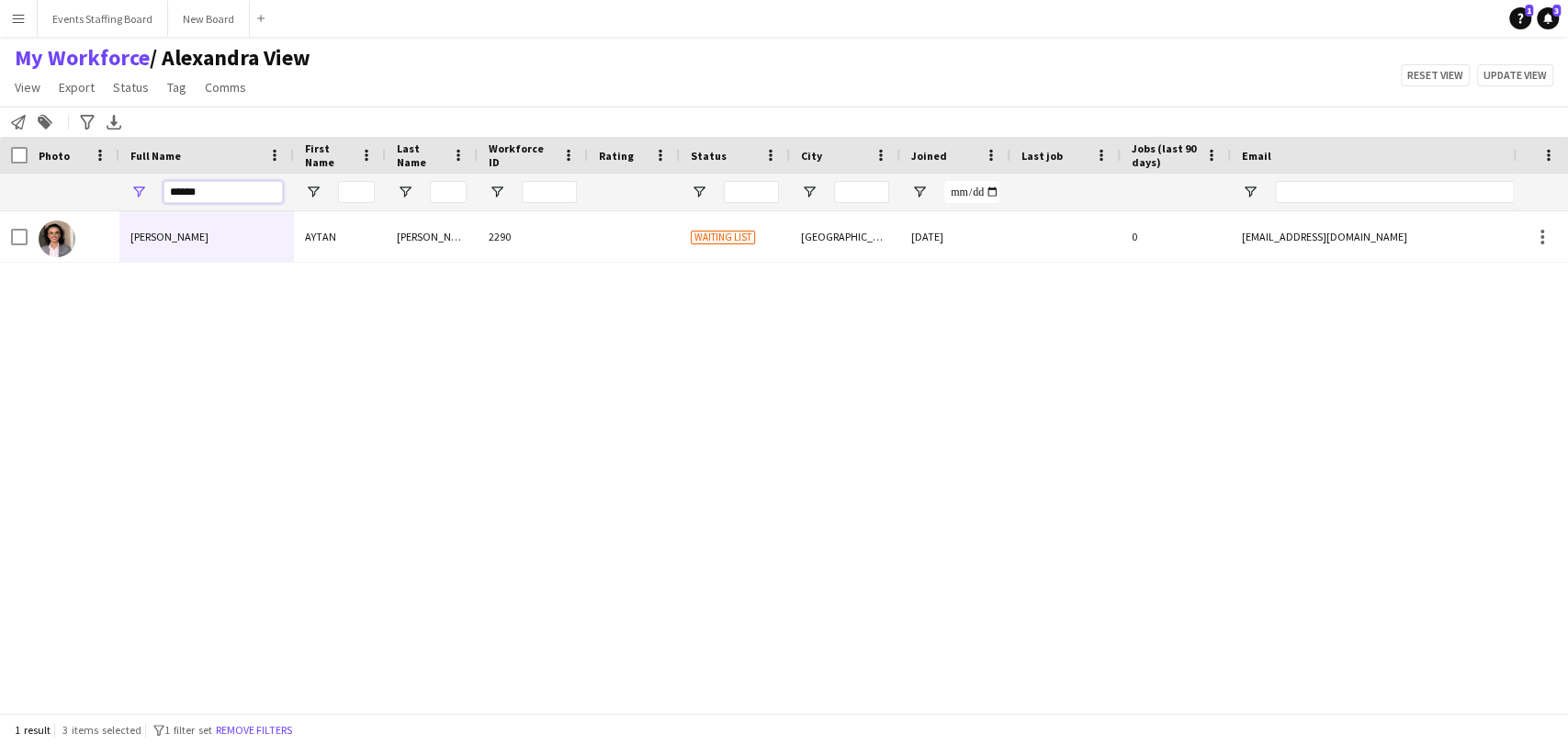
click at [263, 194] on input "*****" at bounding box center [223, 191] width 120 height 22
click at [263, 195] on input "*****" at bounding box center [223, 191] width 120 height 22
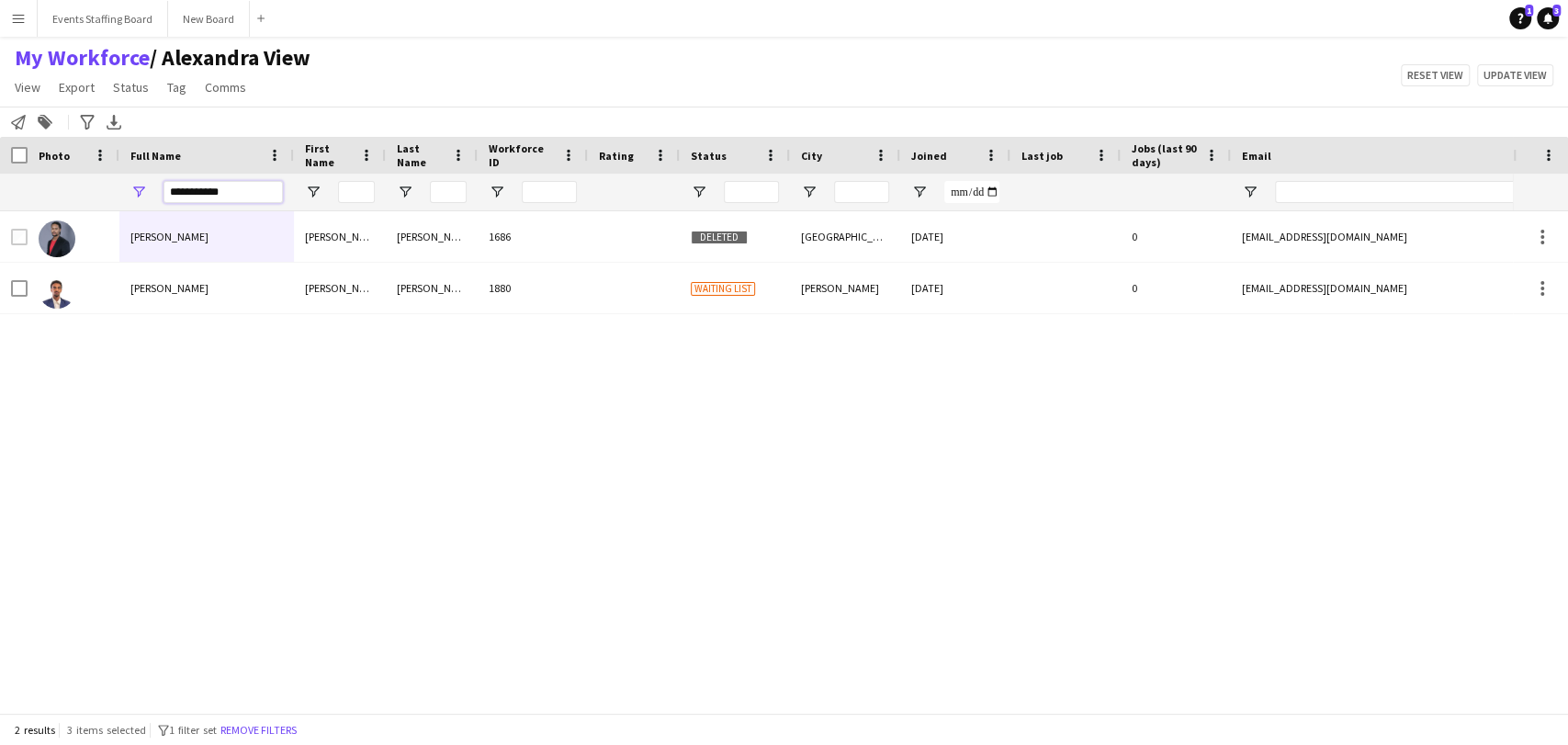
type input "**********"
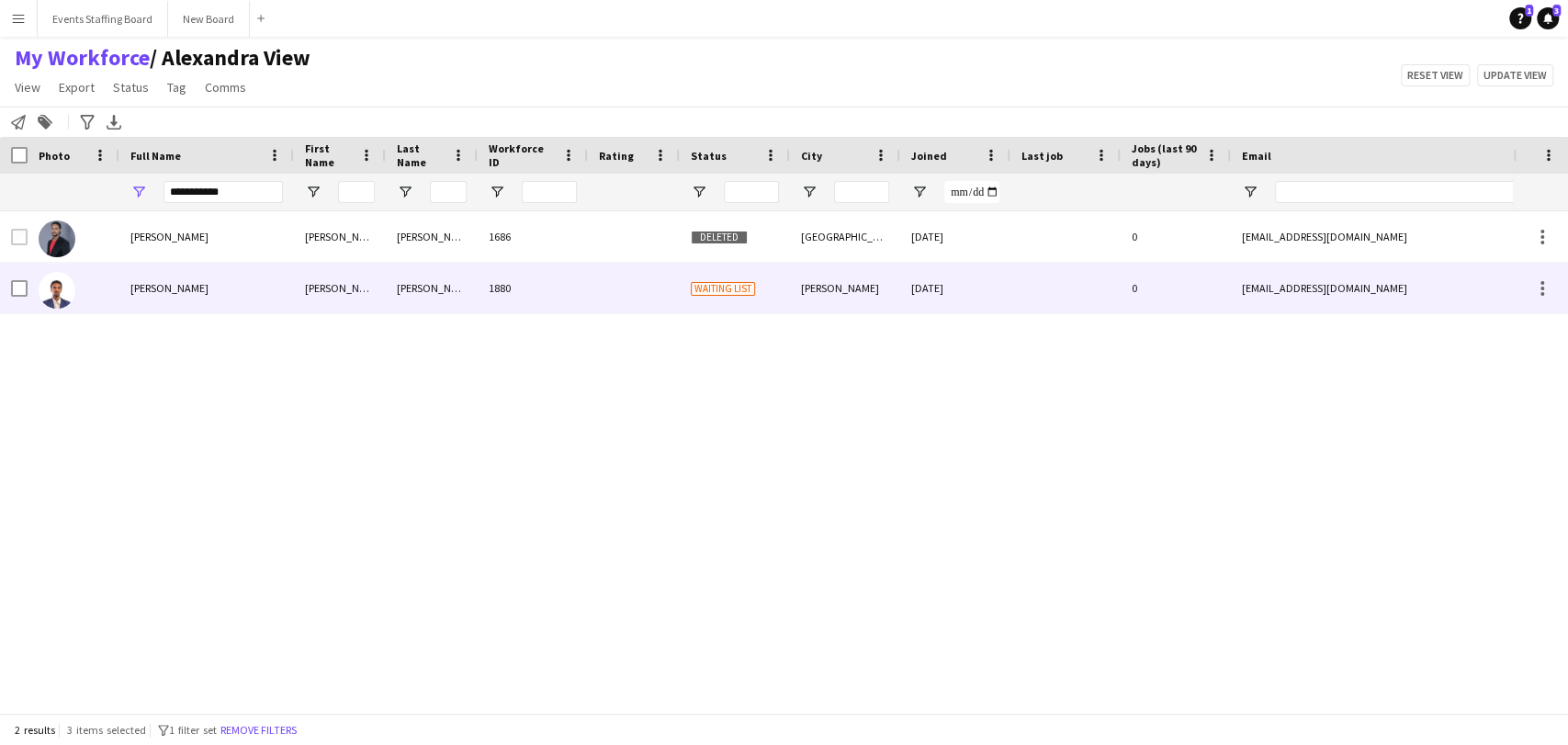
click at [127, 280] on div "[PERSON_NAME]" at bounding box center [207, 288] width 174 height 51
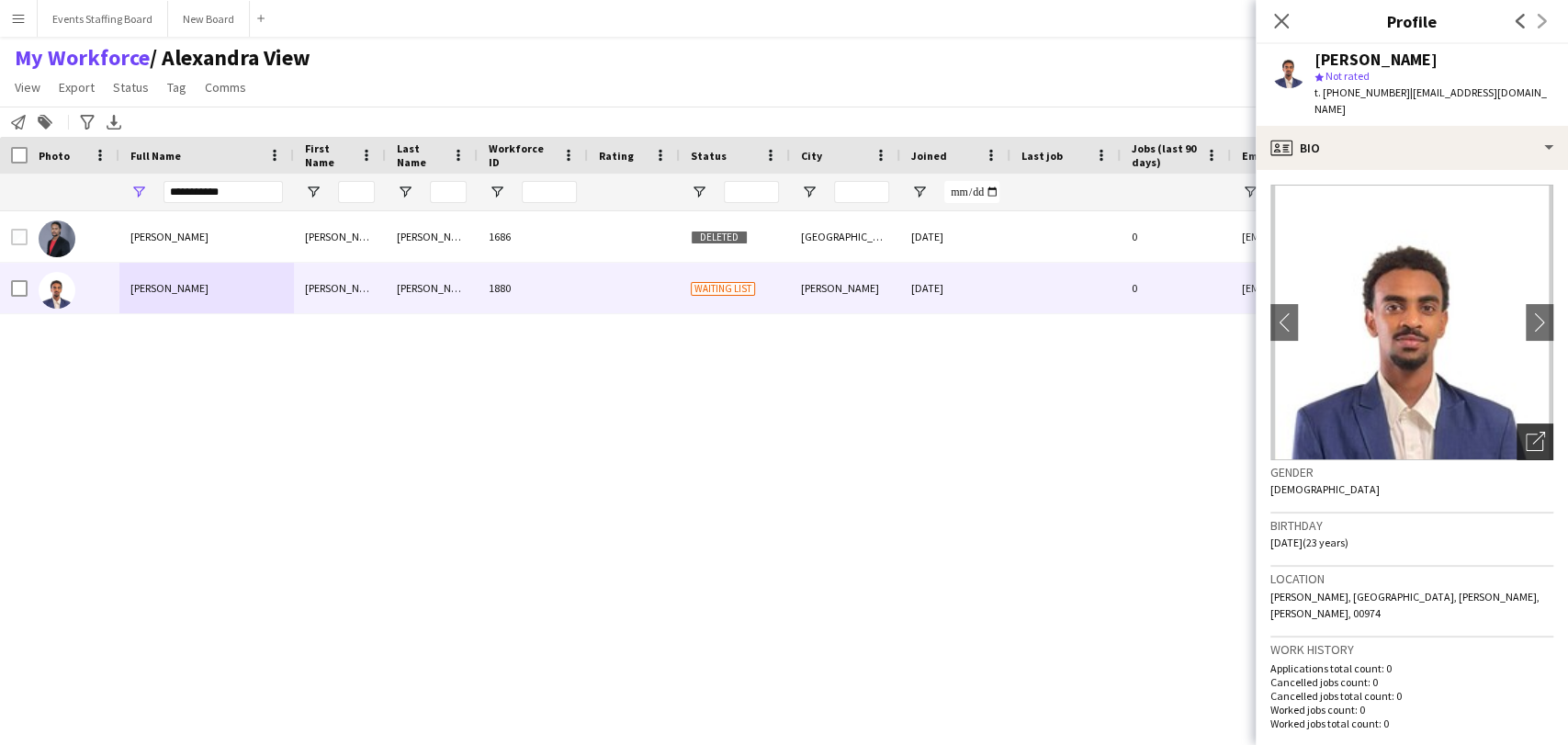
click at [1516, 424] on div "Open photos pop-in" at bounding box center [1535, 442] width 36 height 36
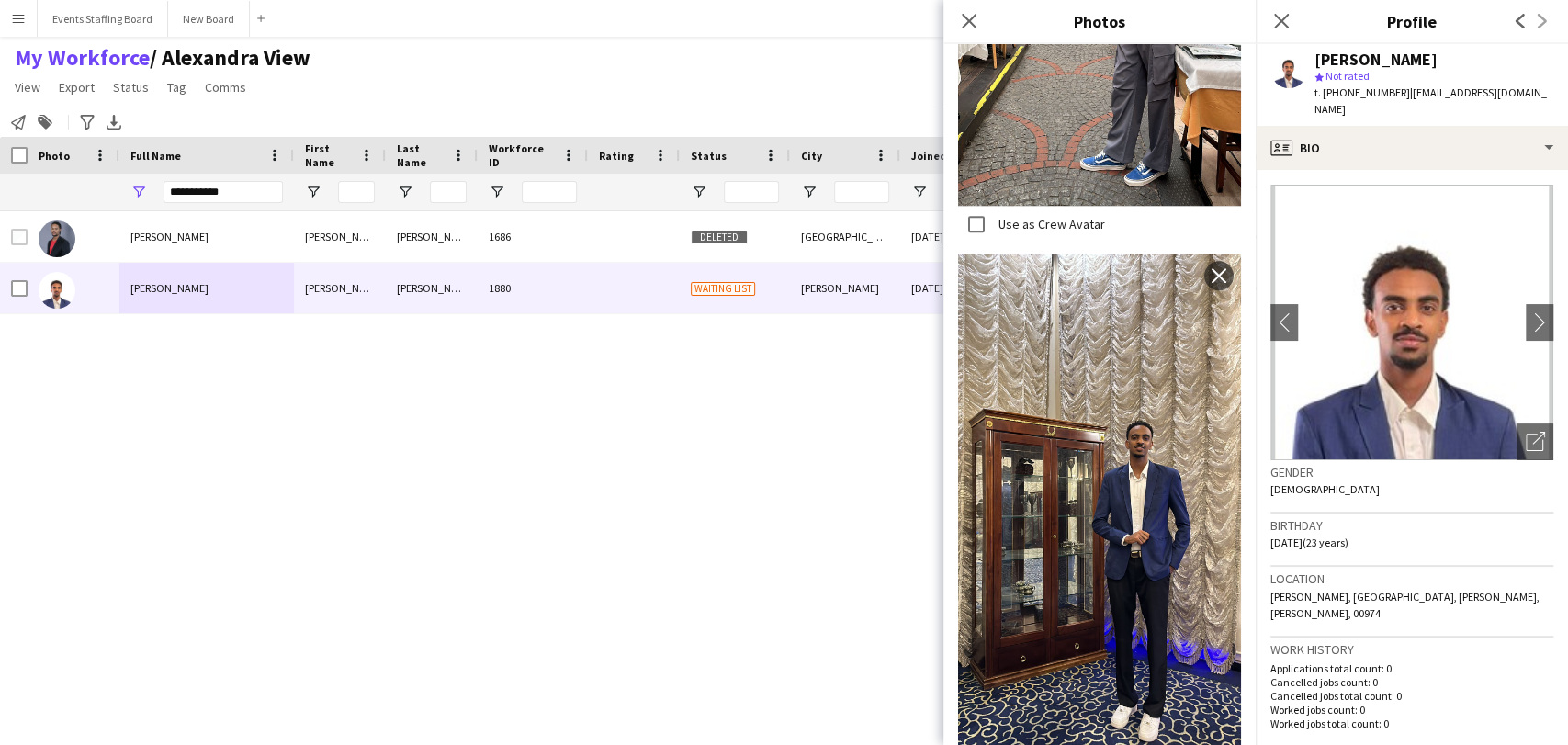
scroll to position [0, 0]
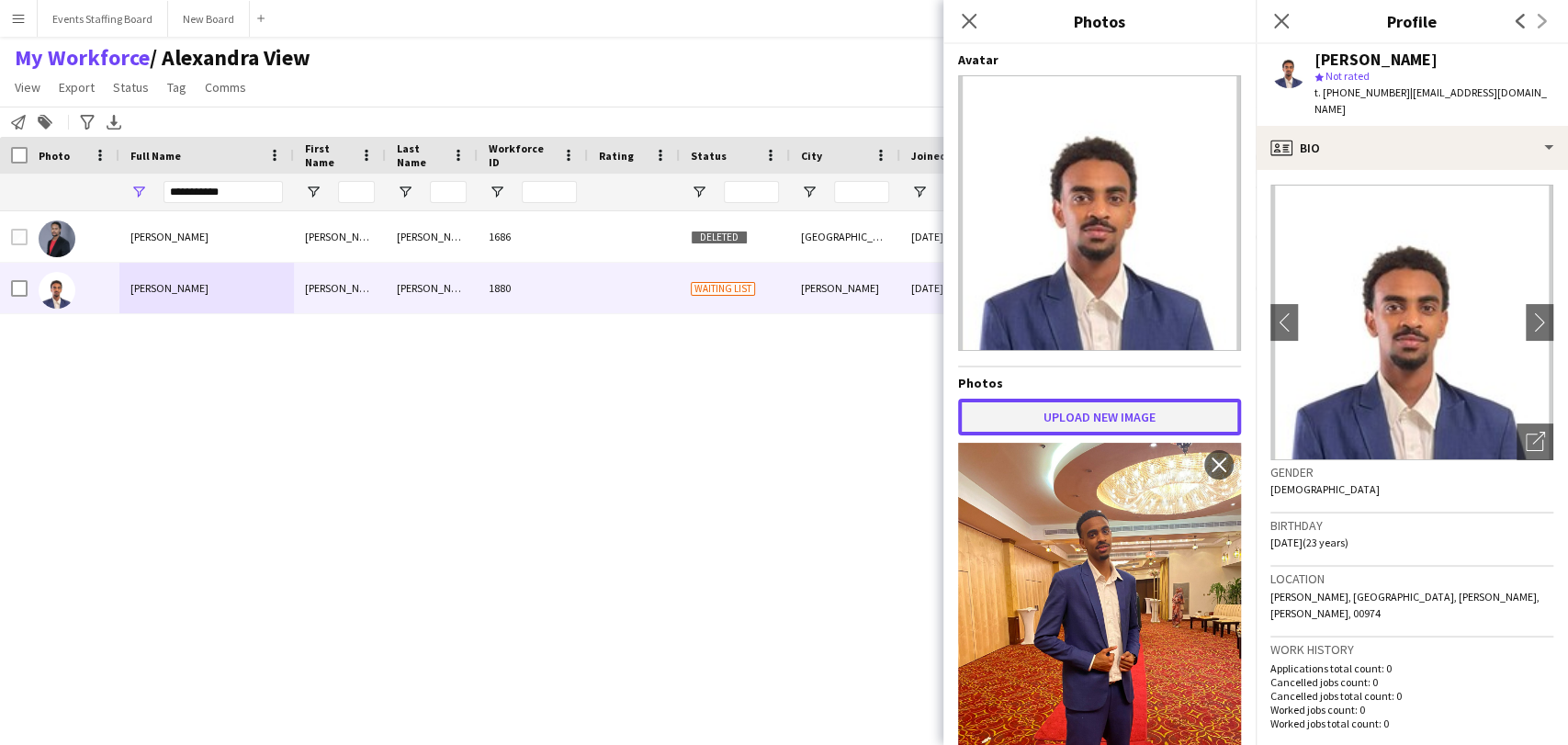
click at [1055, 400] on button "Upload new image" at bounding box center [1100, 417] width 283 height 36
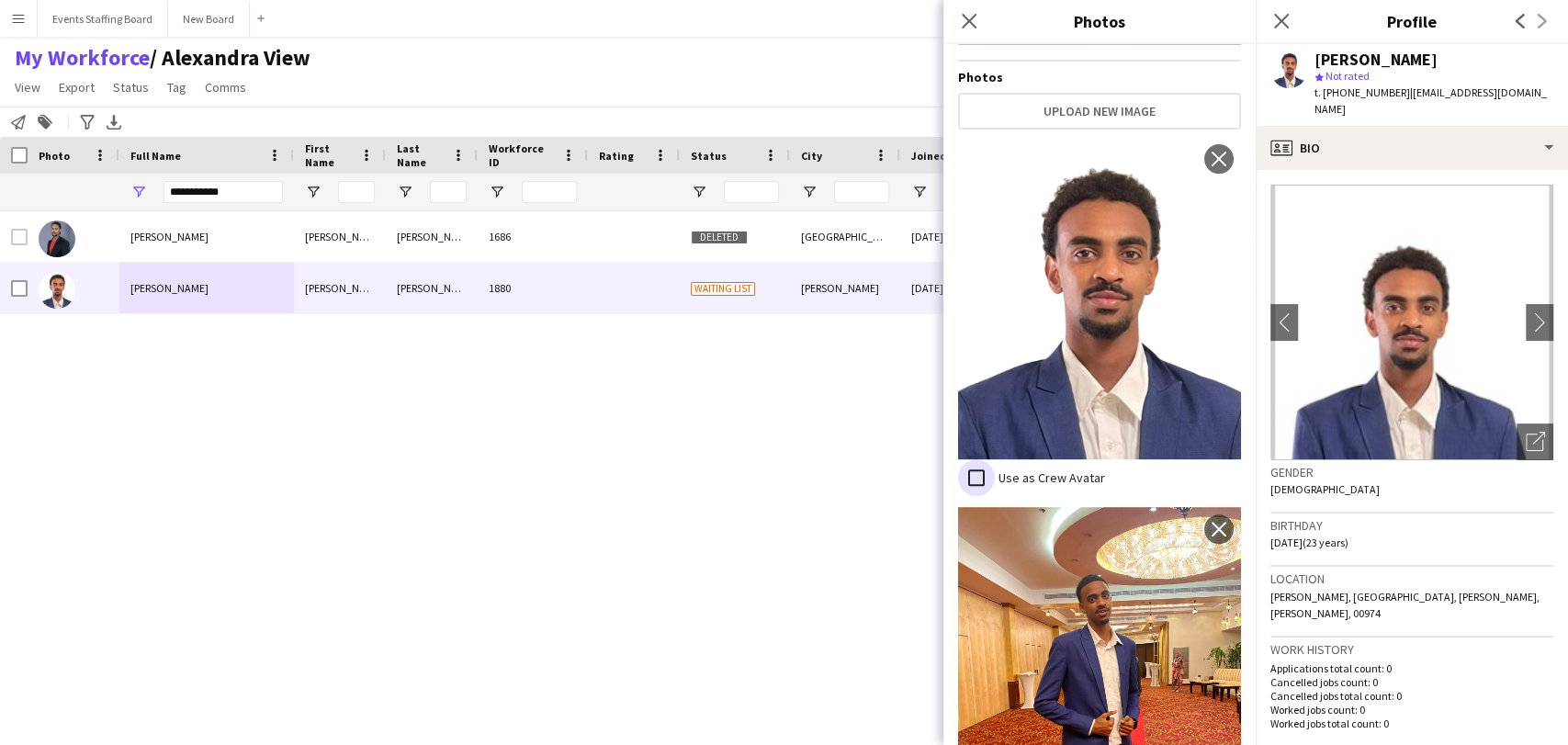
scroll to position [314, 0]
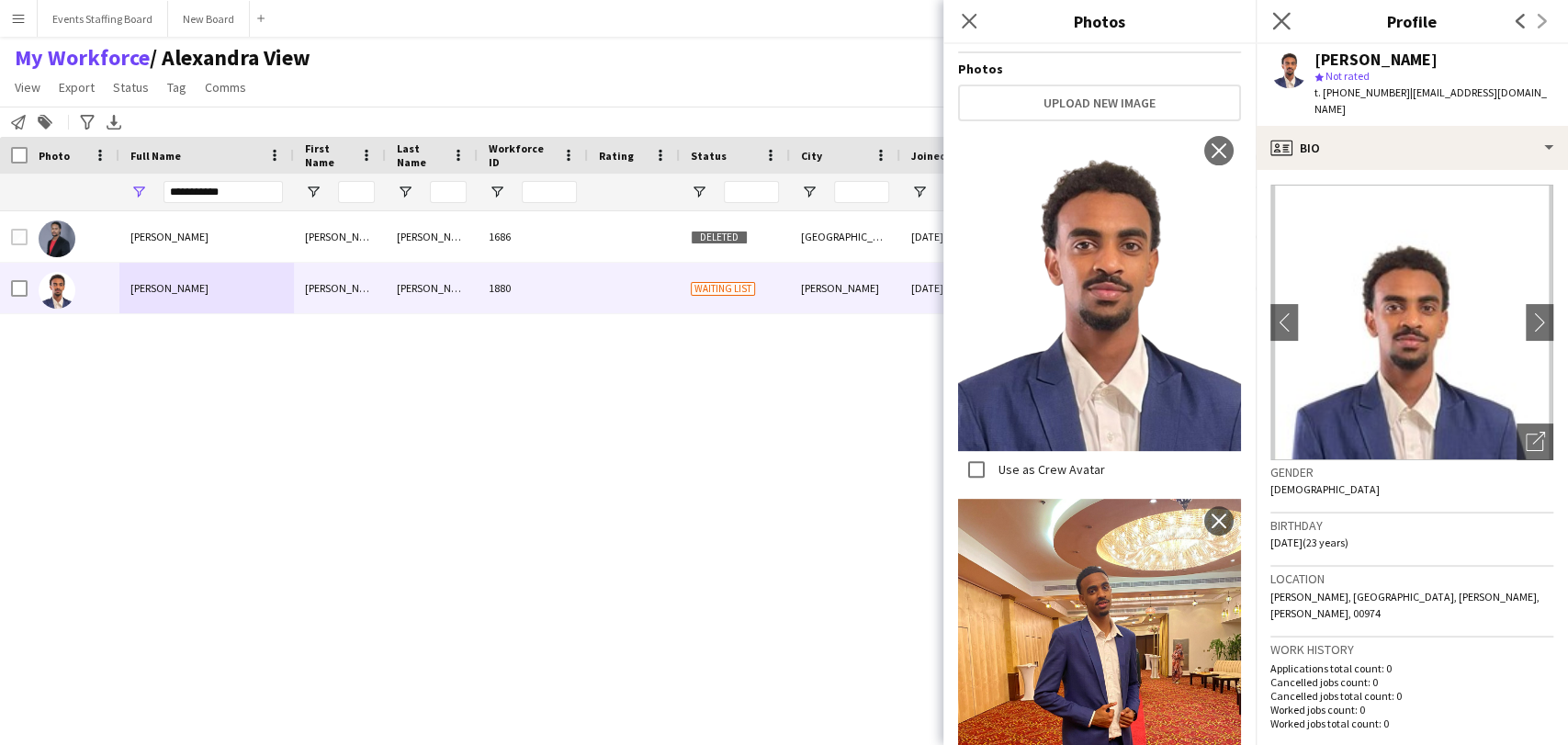
click at [1291, 13] on app-icon "Close pop-in" at bounding box center [1282, 22] width 27 height 27
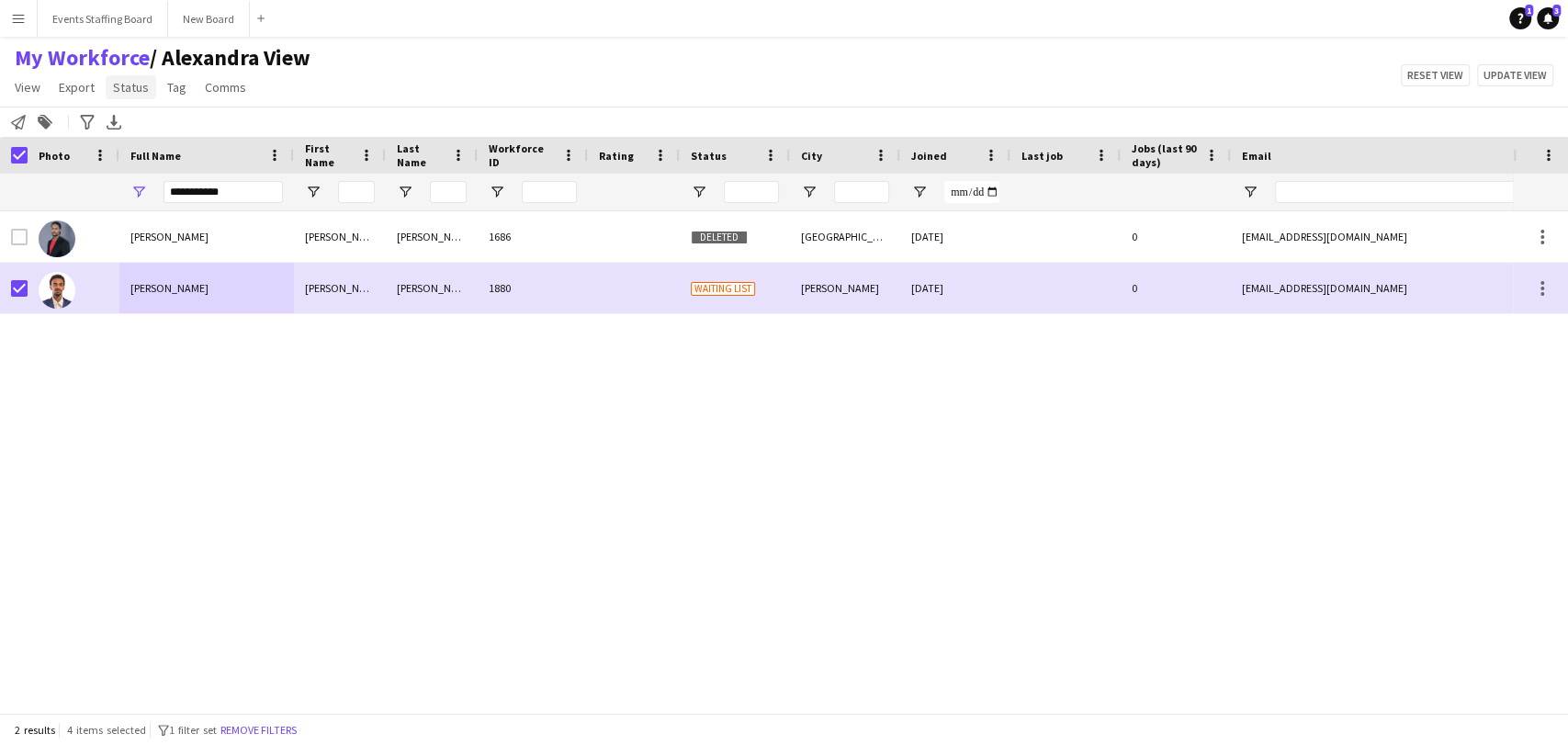
click at [138, 90] on span "Status" at bounding box center [130, 87] width 35 height 16
click at [157, 118] on link "Edit" at bounding box center [169, 126] width 128 height 38
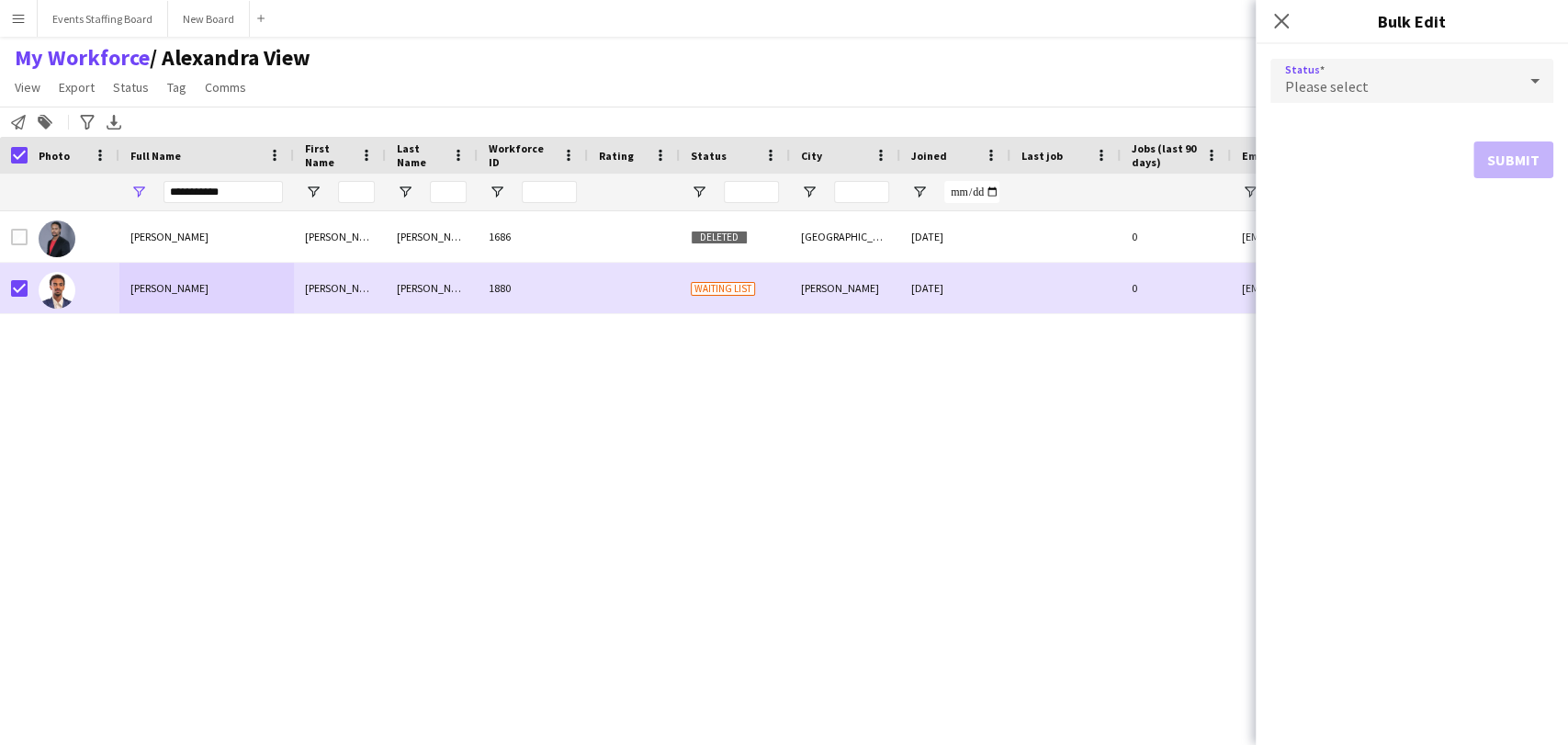
click at [1378, 76] on div "Please select" at bounding box center [1393, 80] width 246 height 44
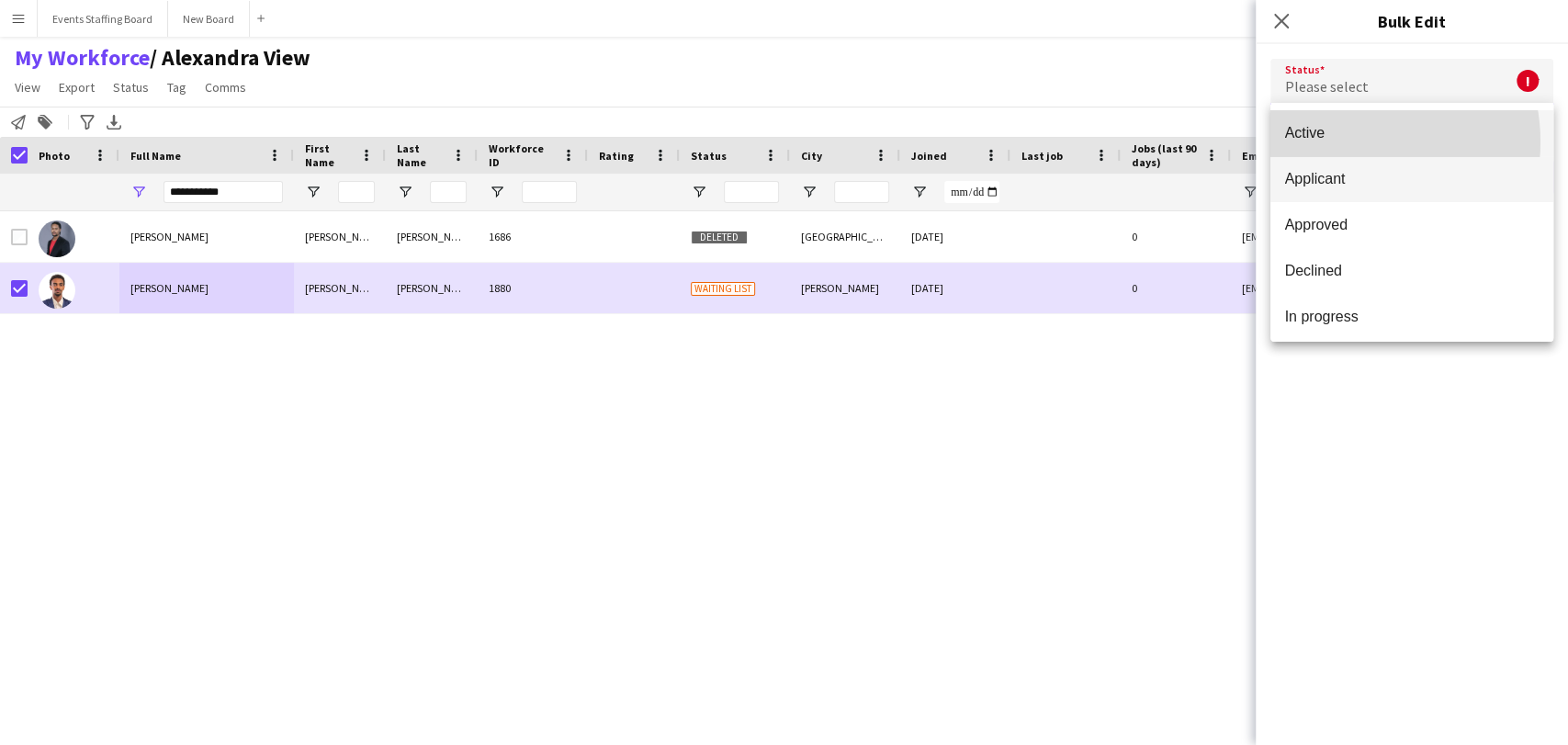
drag, startPoint x: 1345, startPoint y: 142, endPoint x: 1425, endPoint y: 162, distance: 82.5
click at [1345, 142] on span "Active" at bounding box center [1411, 133] width 254 height 17
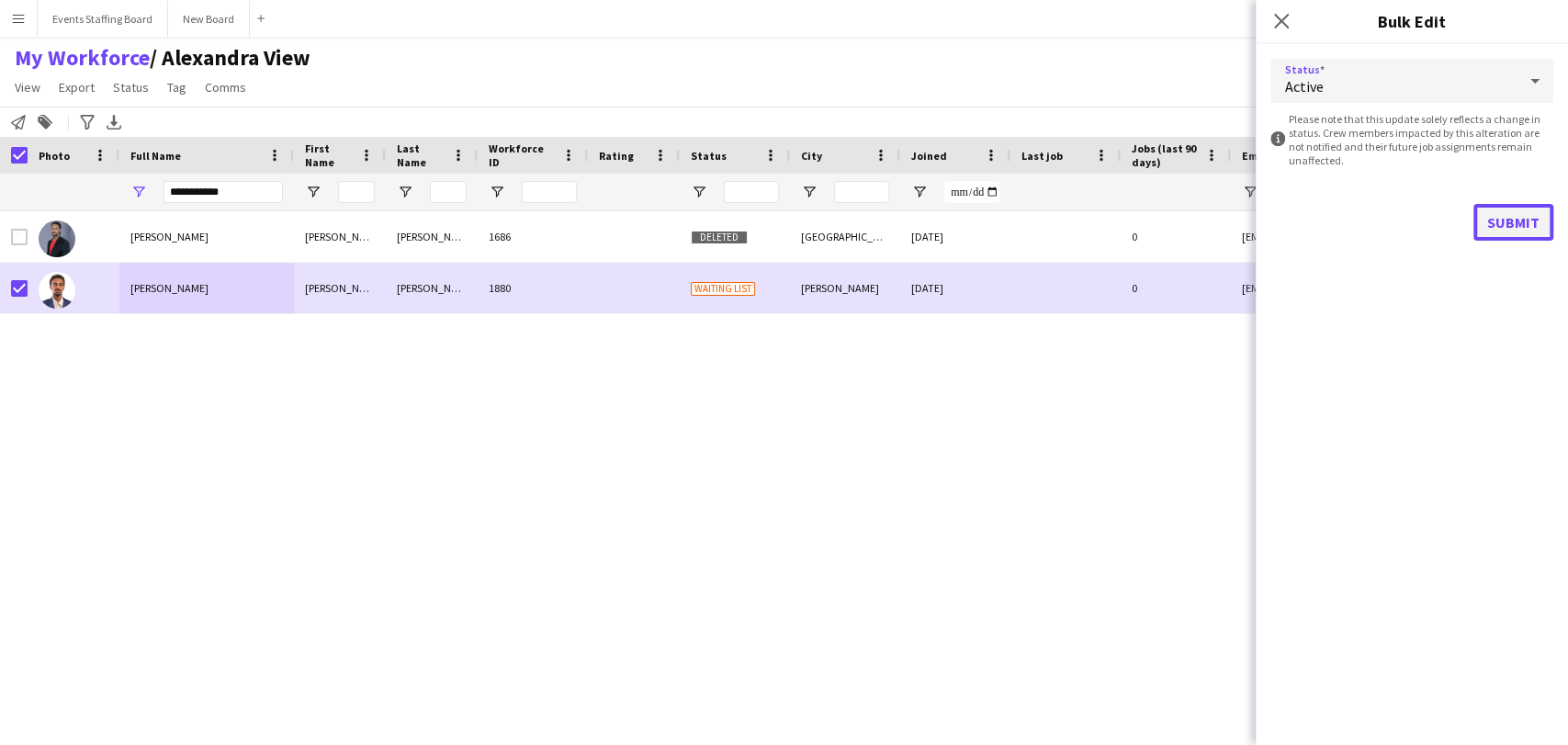
click at [1491, 220] on button "Submit" at bounding box center [1513, 222] width 80 height 36
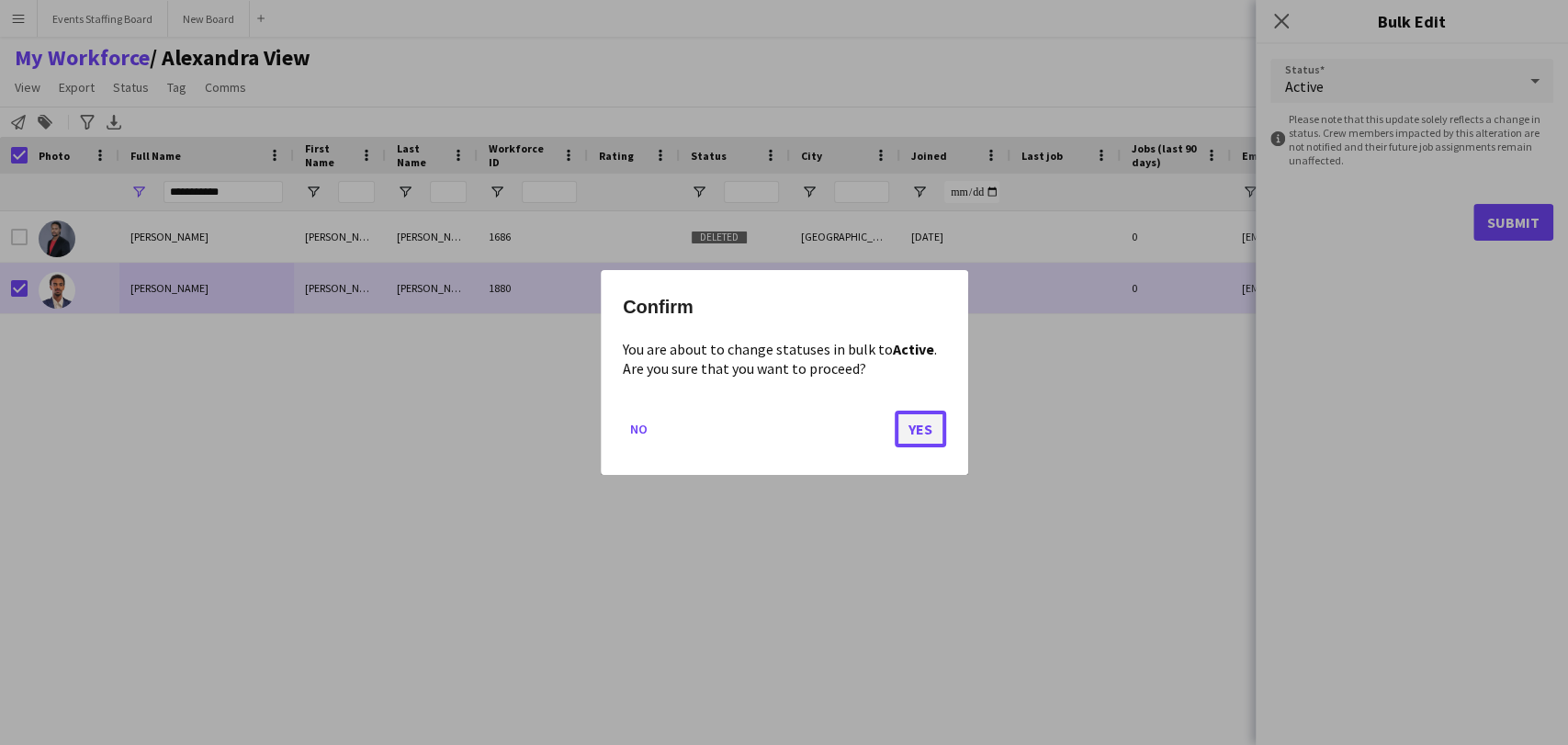
click at [919, 428] on button "Yes" at bounding box center [920, 428] width 52 height 36
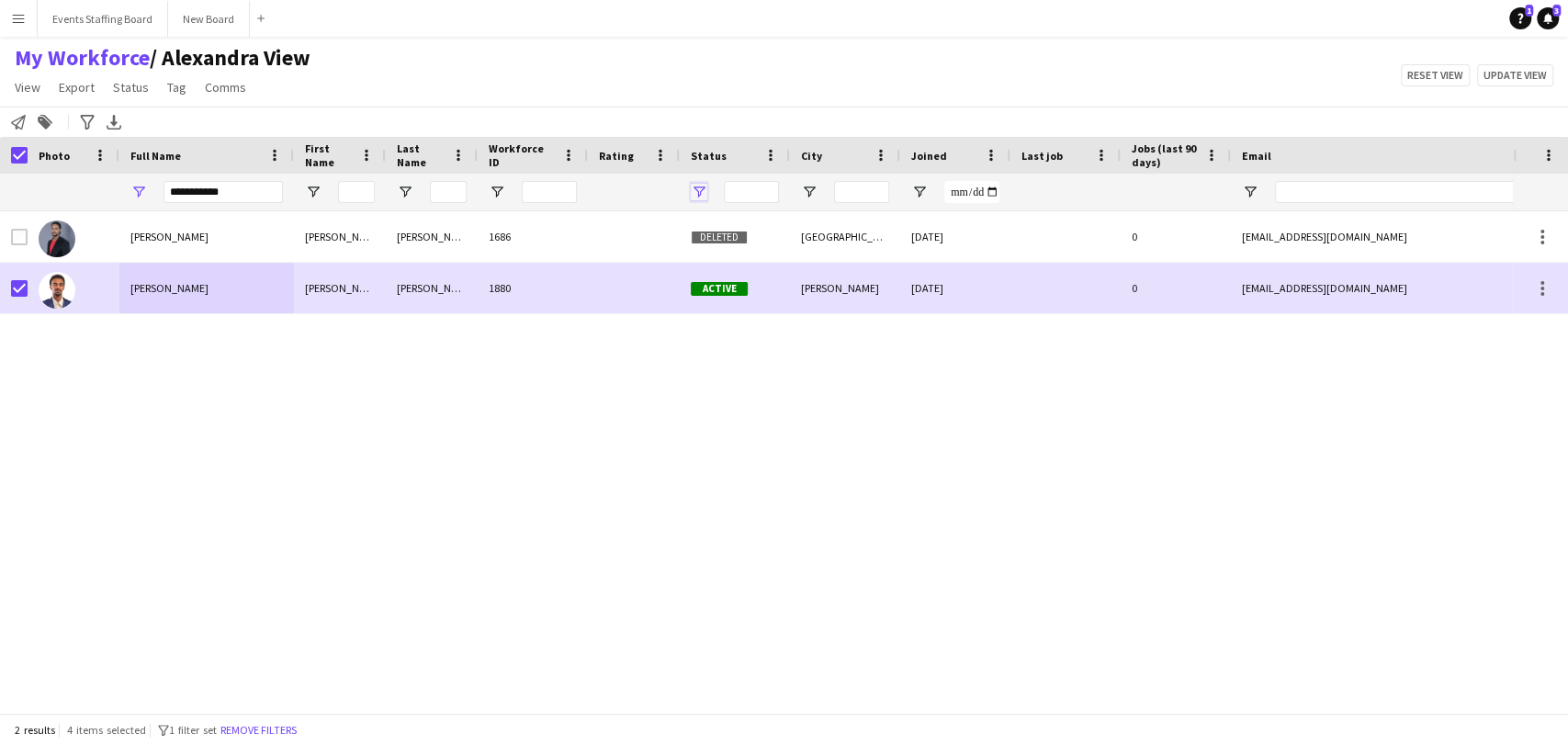
click at [701, 187] on span "Open Filter Menu" at bounding box center [698, 191] width 16 height 16
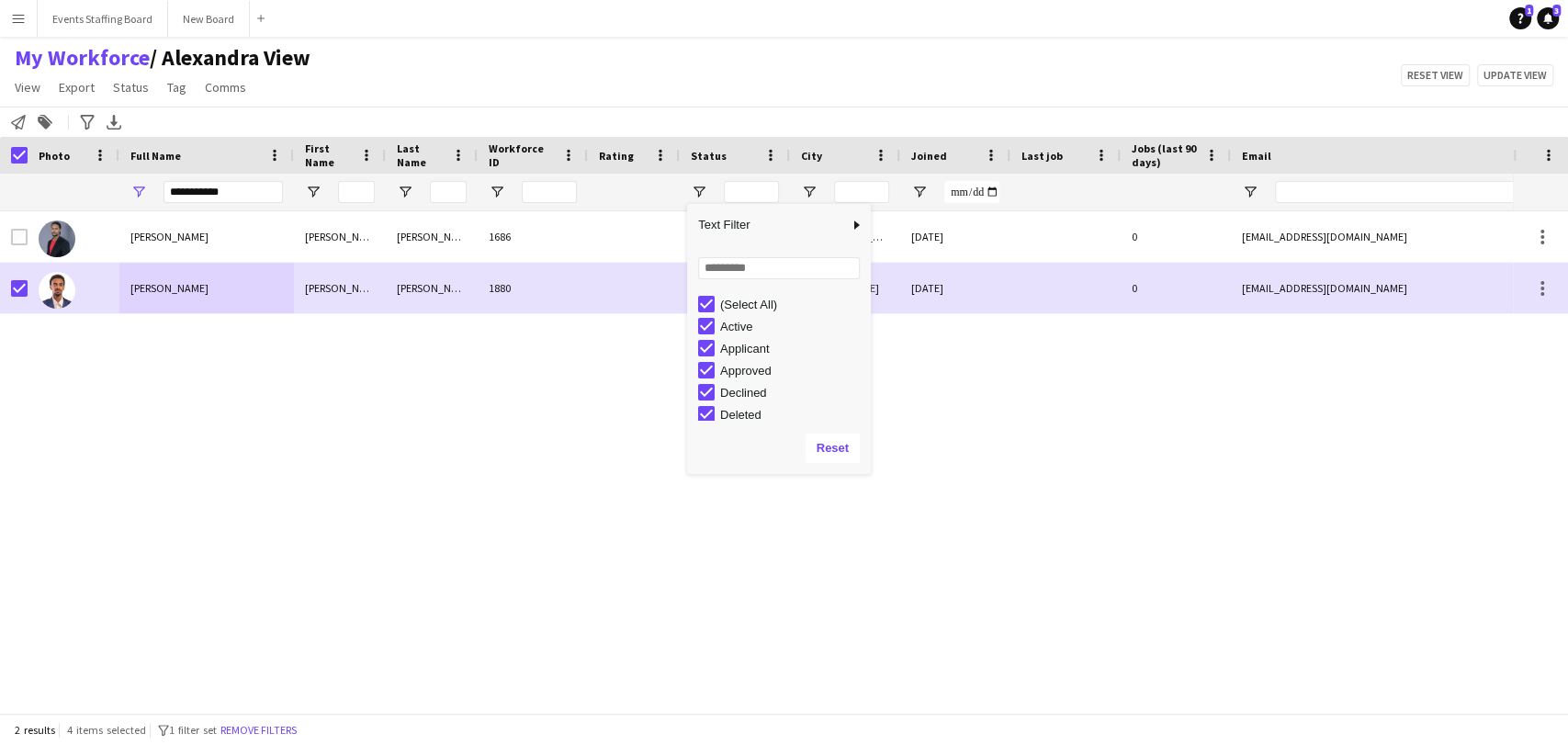
click at [734, 307] on div "(Select All)" at bounding box center [793, 304] width 145 height 13
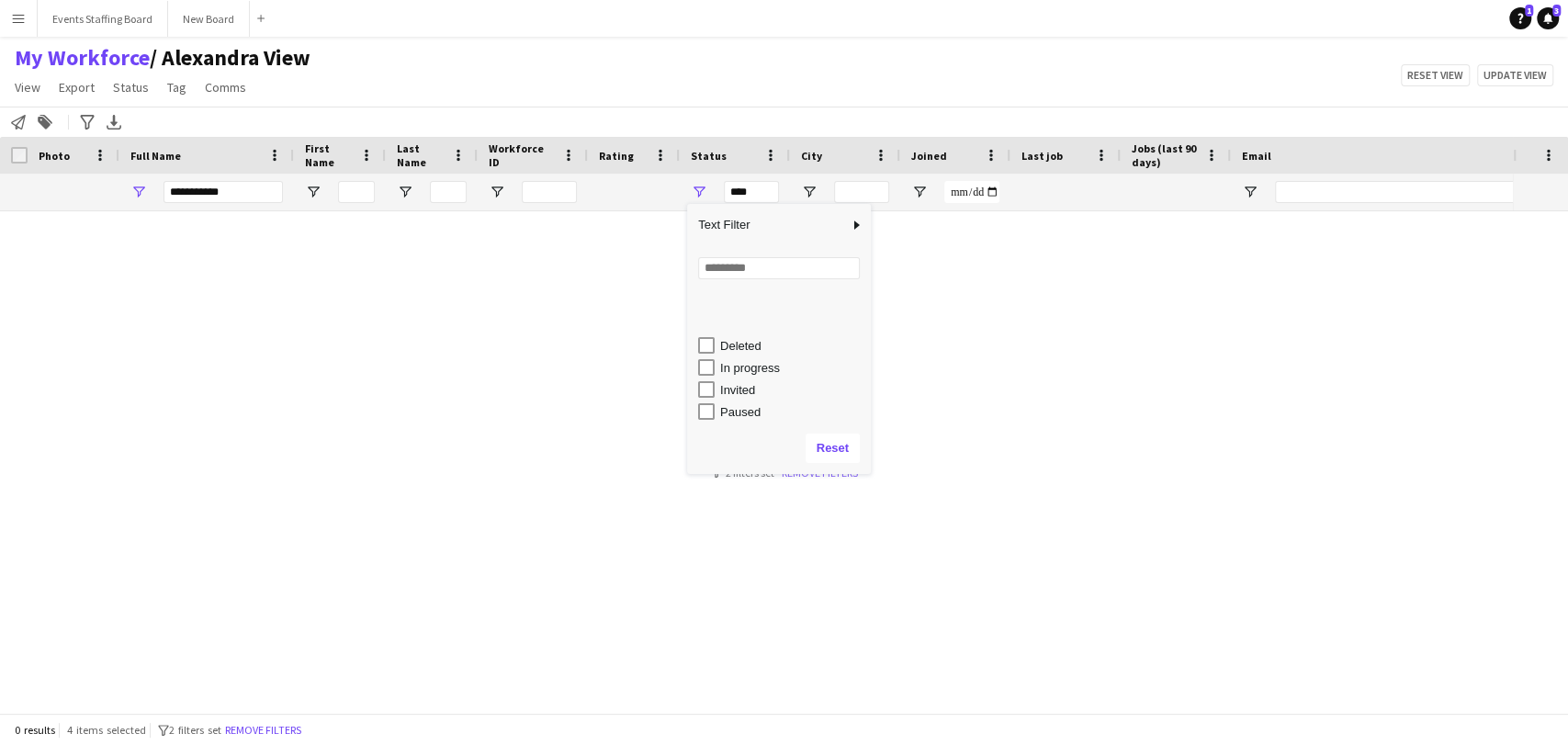
scroll to position [116, 0]
click at [731, 407] on div "Waiting list" at bounding box center [793, 409] width 145 height 13
type input "**********"
click at [232, 197] on input "**********" at bounding box center [223, 191] width 120 height 22
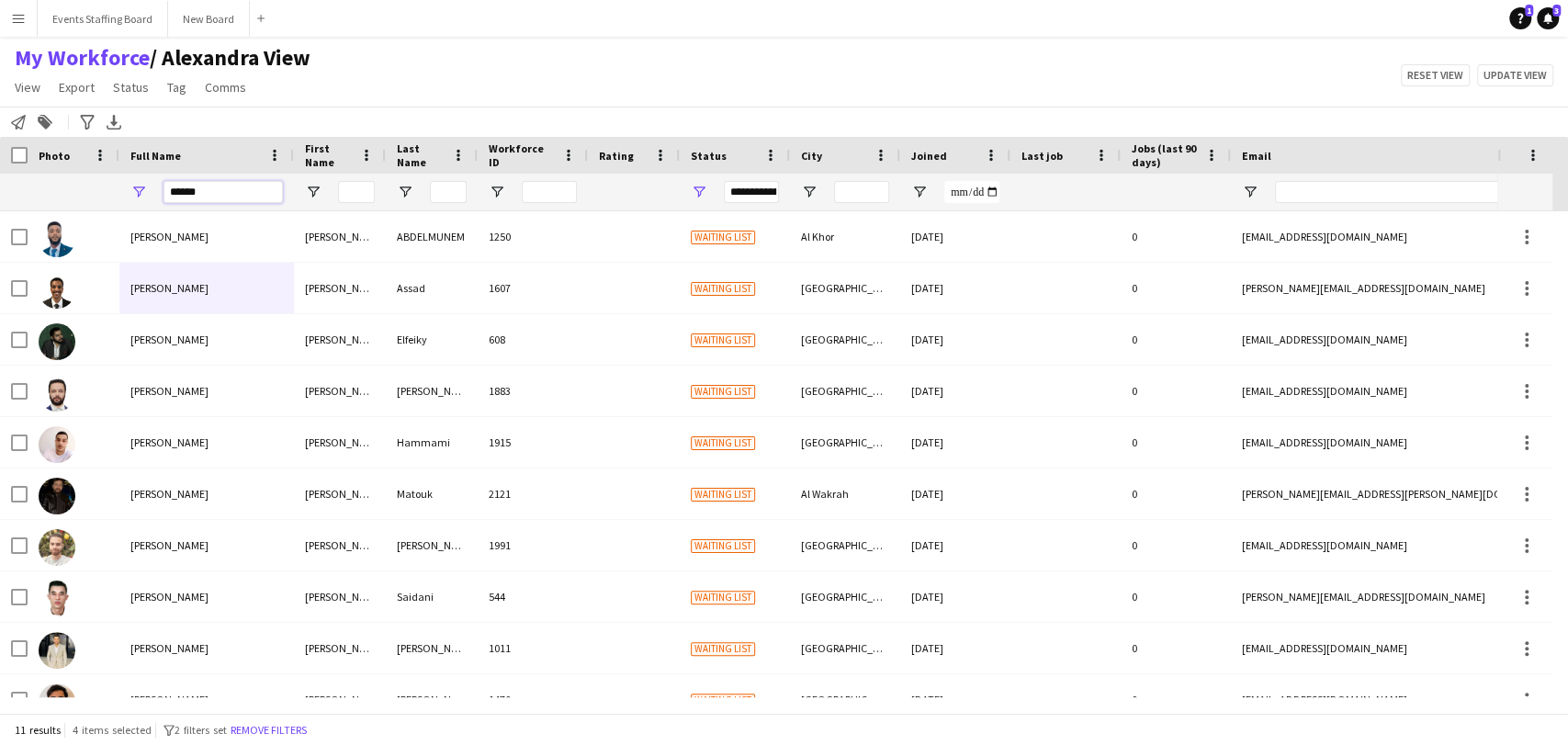
type input "*****"
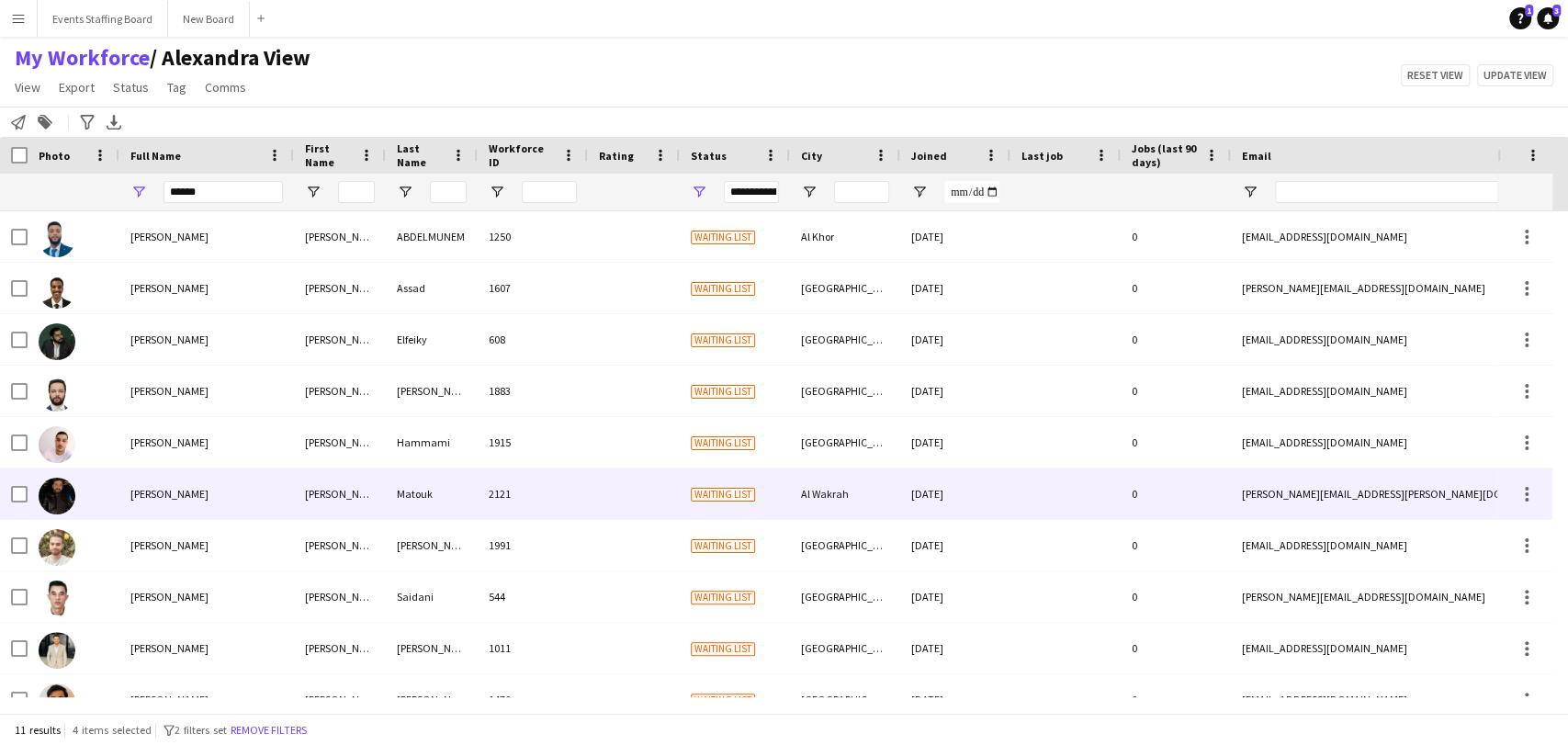
click at [181, 515] on div "[PERSON_NAME]" at bounding box center [207, 493] width 174 height 51
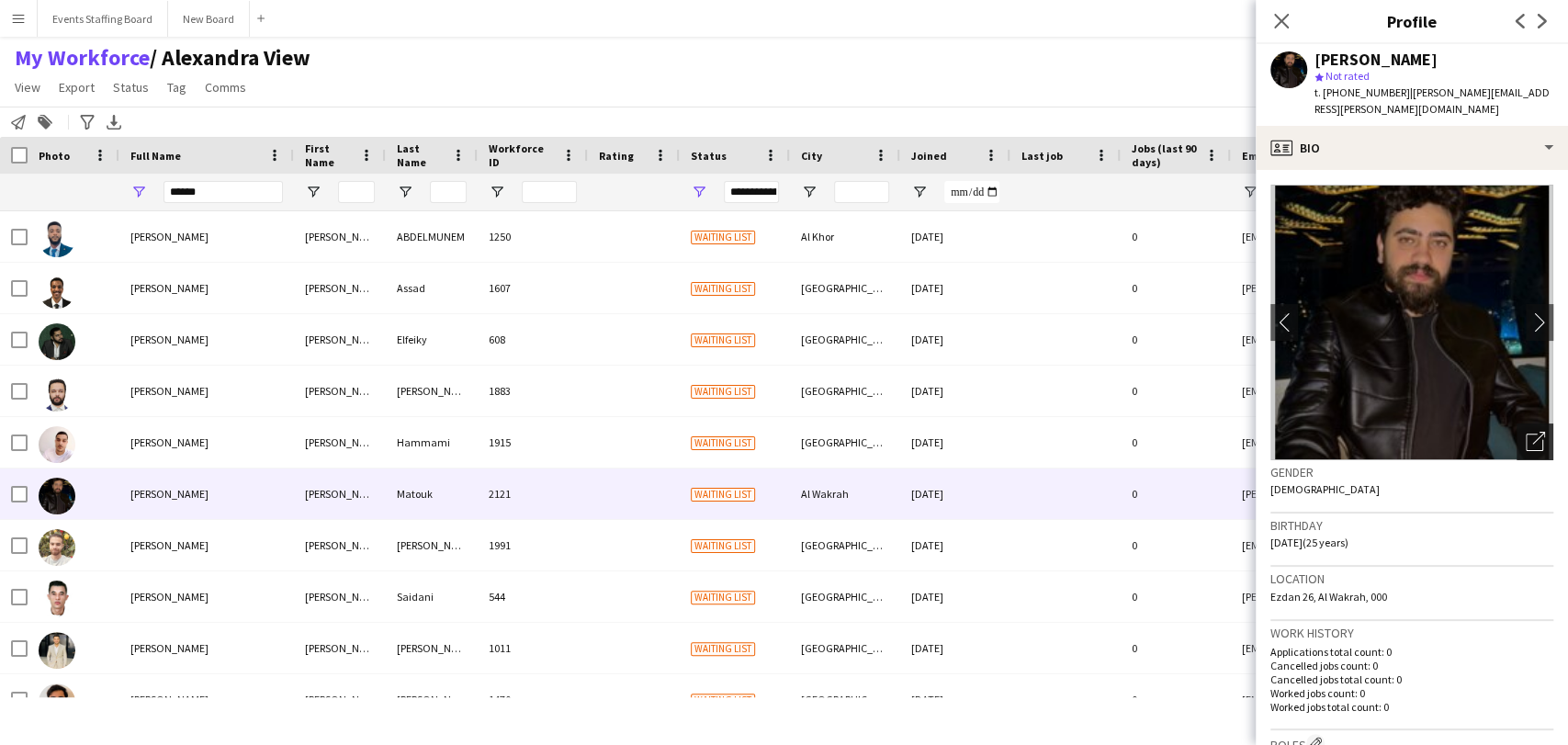
click at [1526, 431] on icon "Open photos pop-in" at bounding box center [1535, 441] width 19 height 19
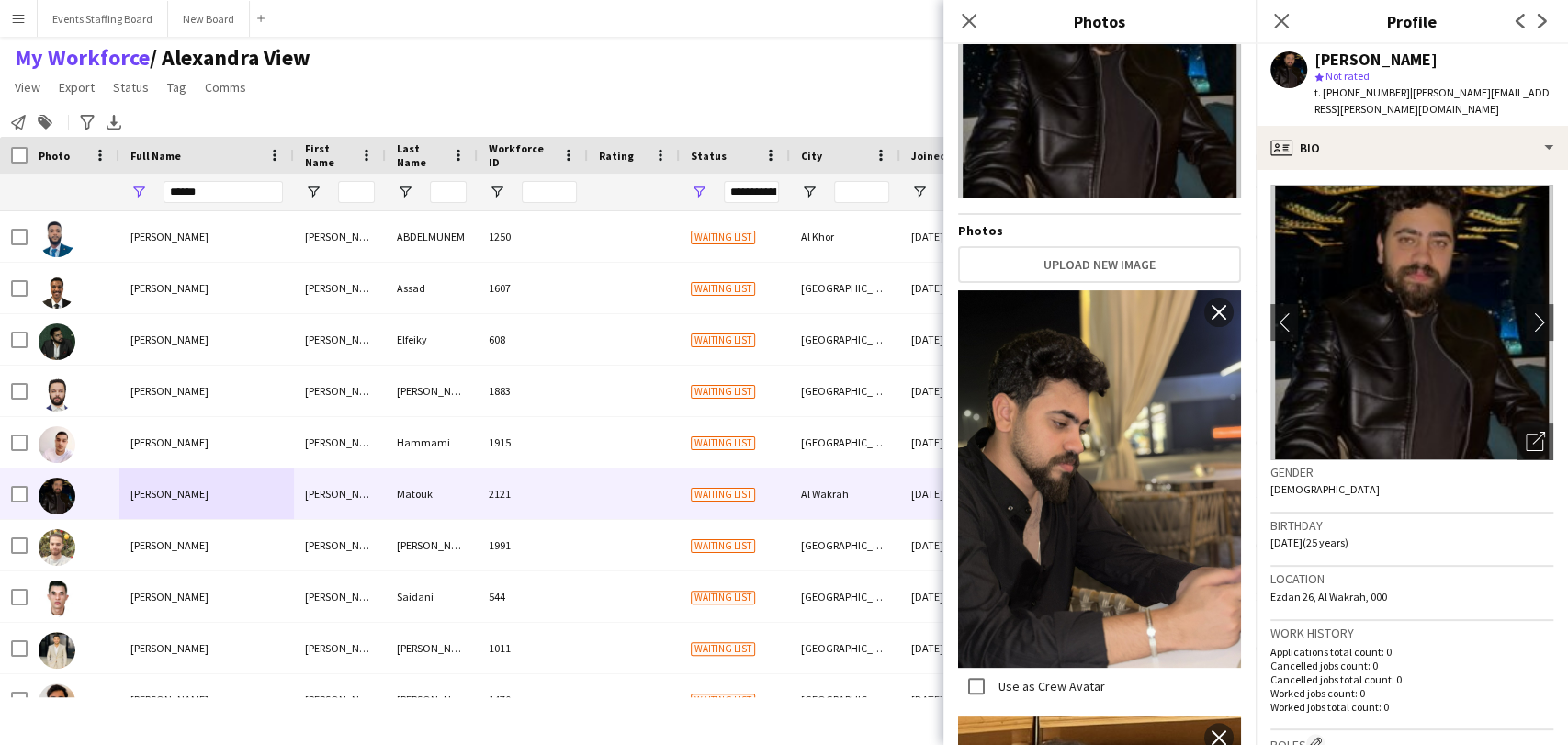
scroll to position [66, 0]
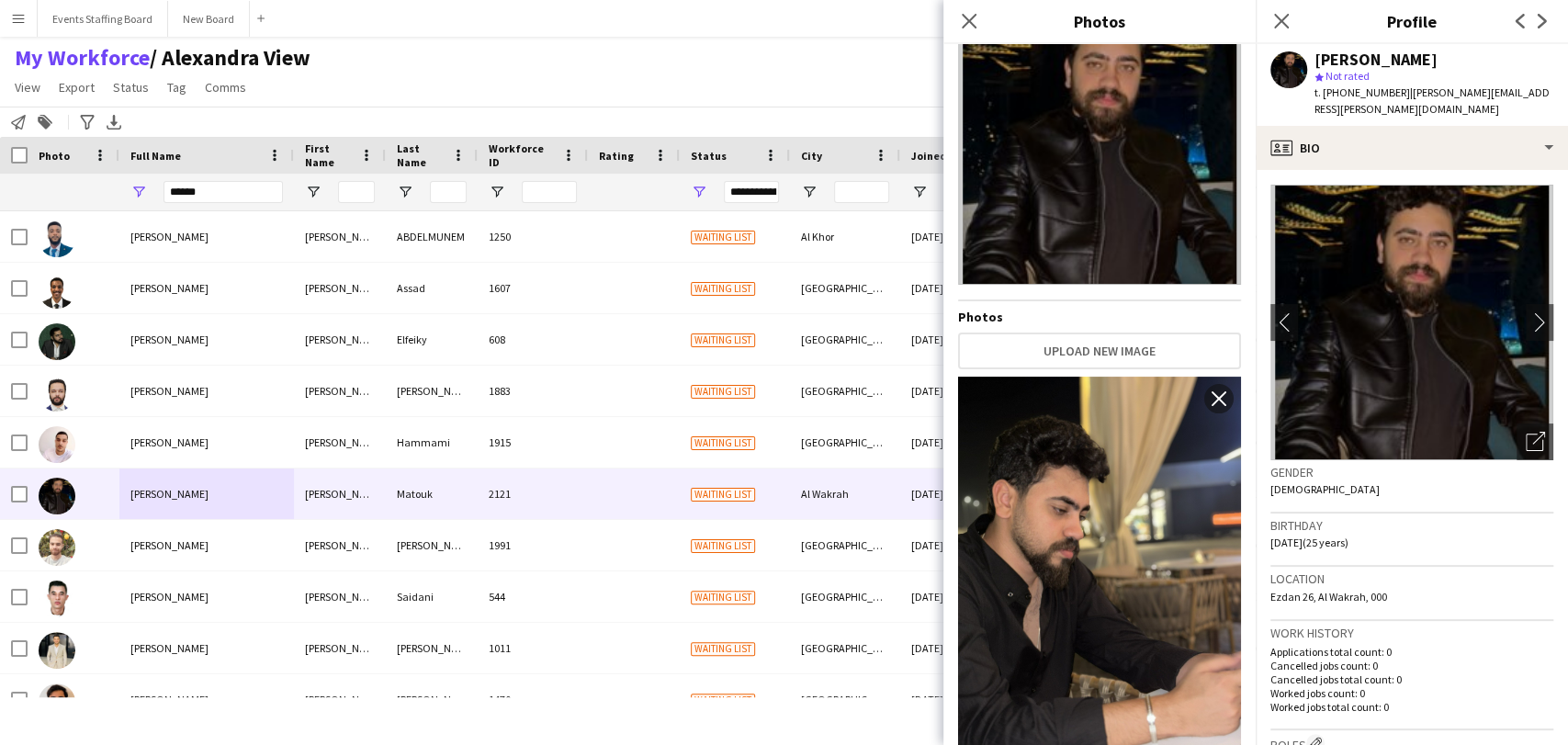
click at [1088, 318] on div "Avatar Photos Upload new image Use as Crew Avatar close Use as Crew Avatar clos…" at bounding box center [1100, 325] width 283 height 679
click at [1074, 341] on button "Upload new image" at bounding box center [1100, 351] width 283 height 36
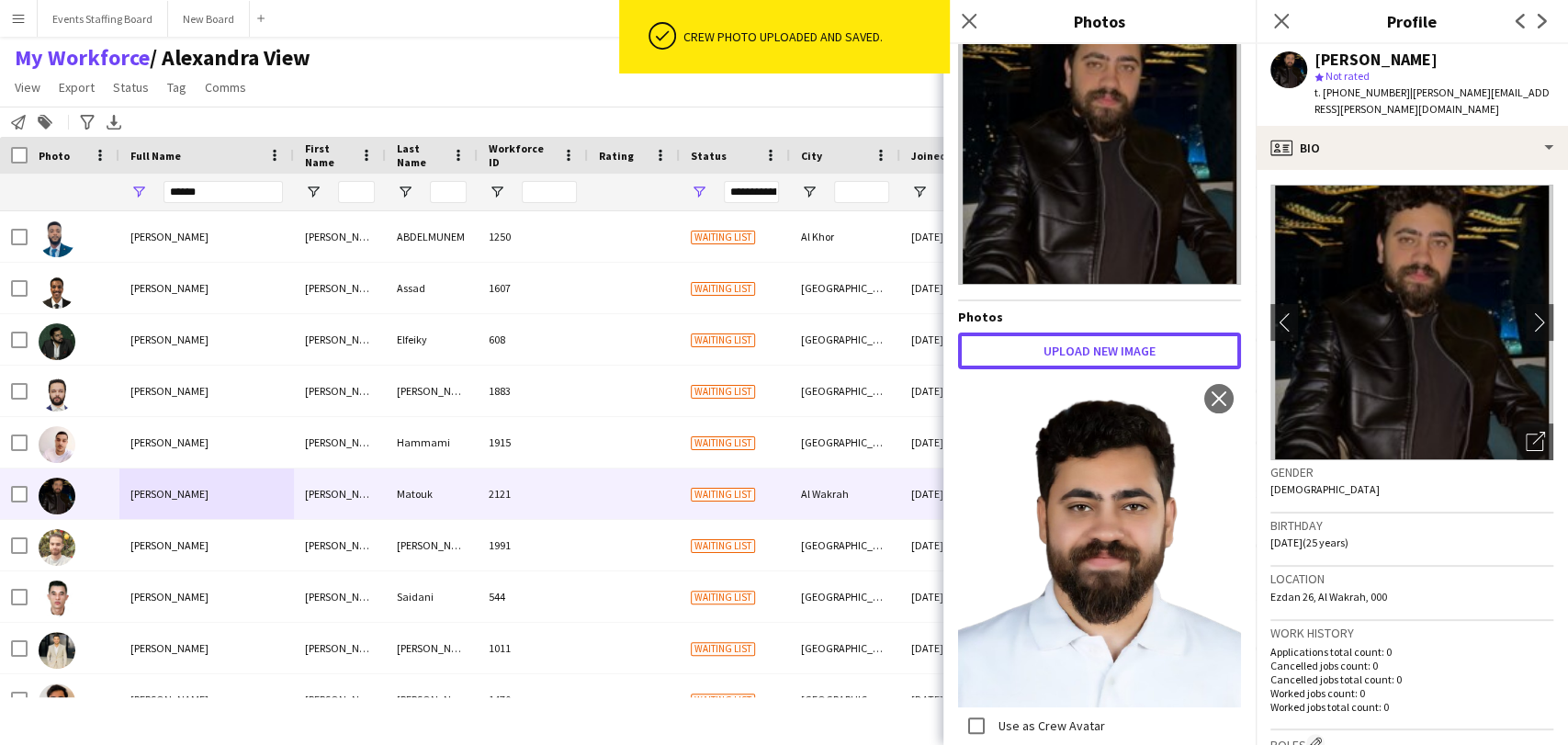
scroll to position [271, 0]
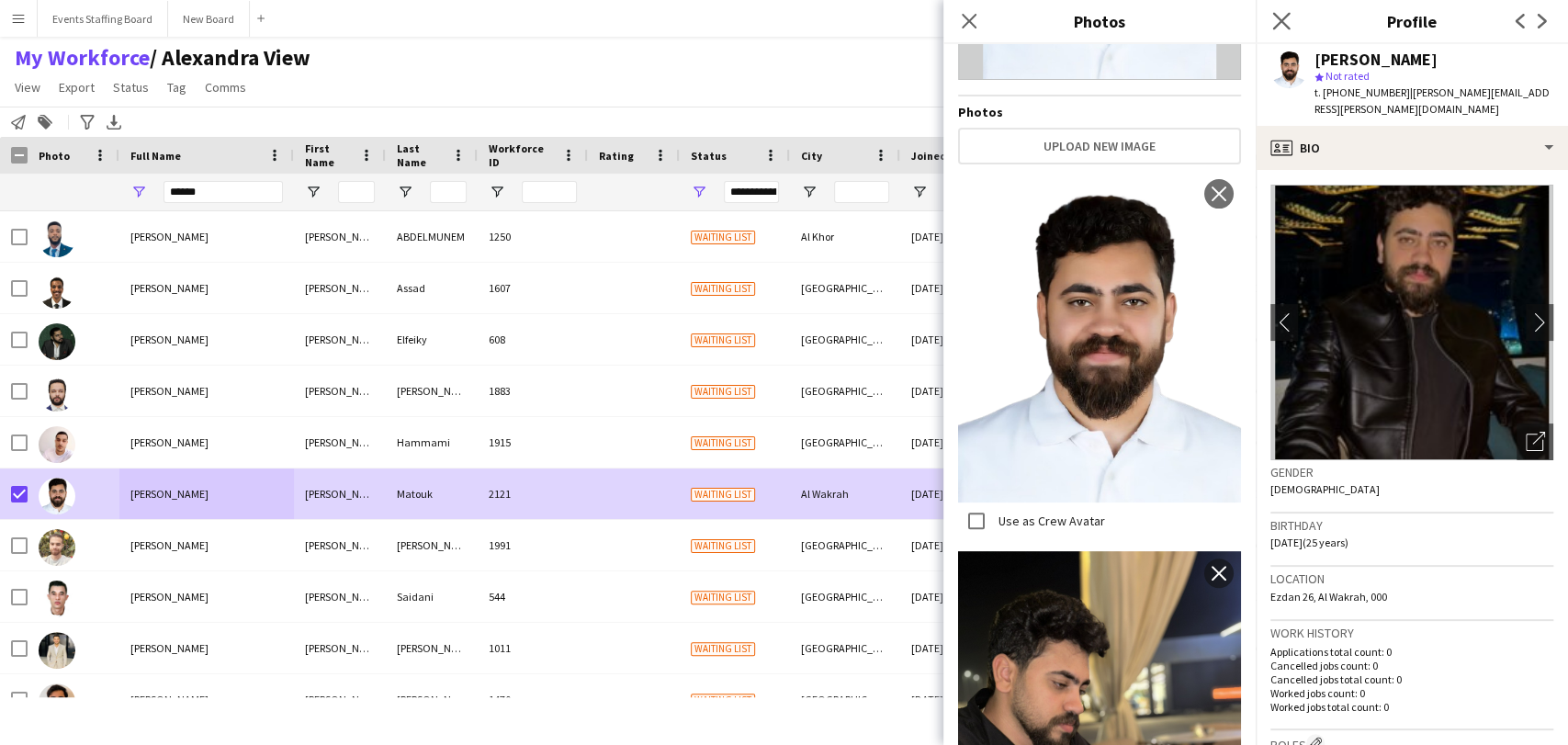
click at [1291, 18] on app-icon "Close pop-in" at bounding box center [1282, 22] width 27 height 27
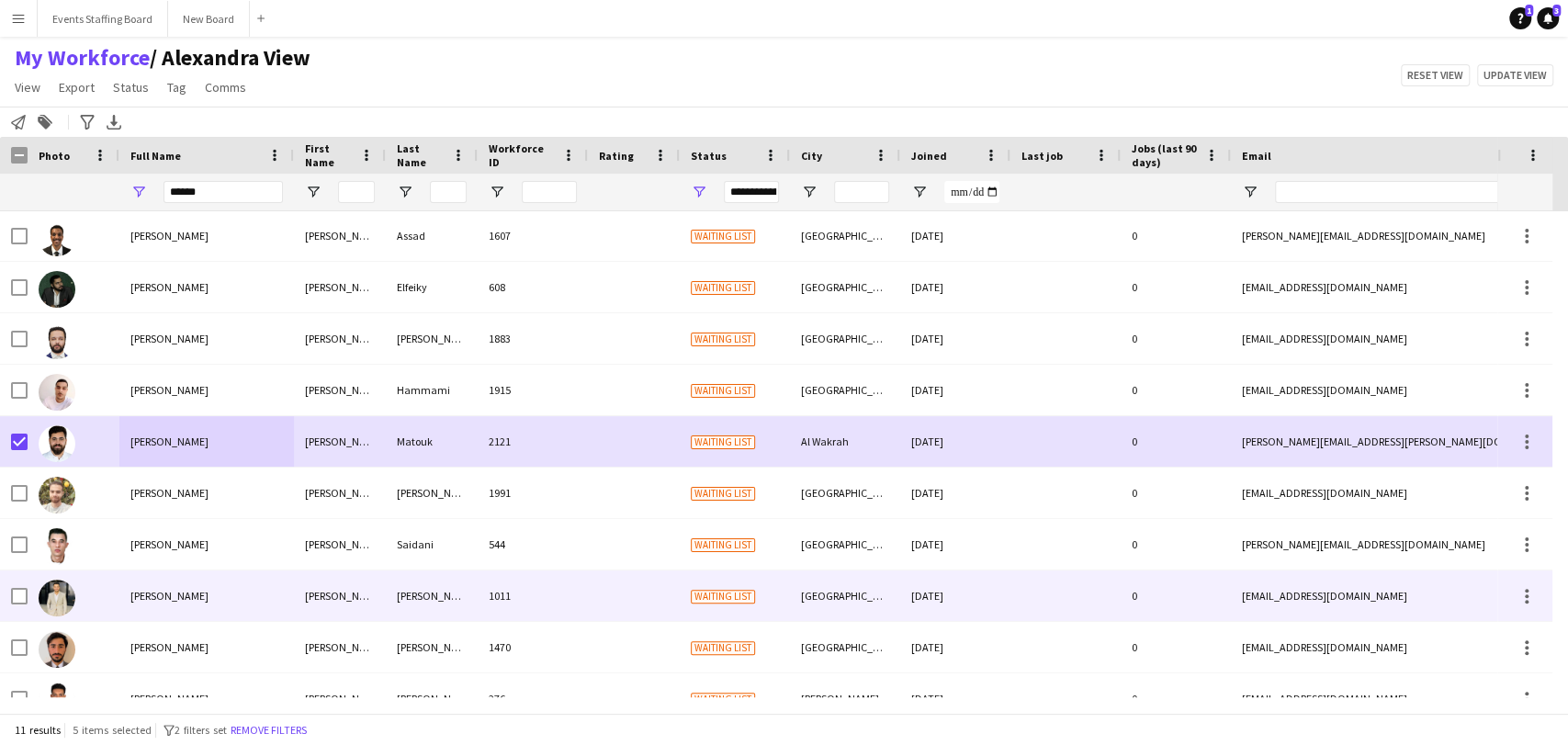
scroll to position [80, 0]
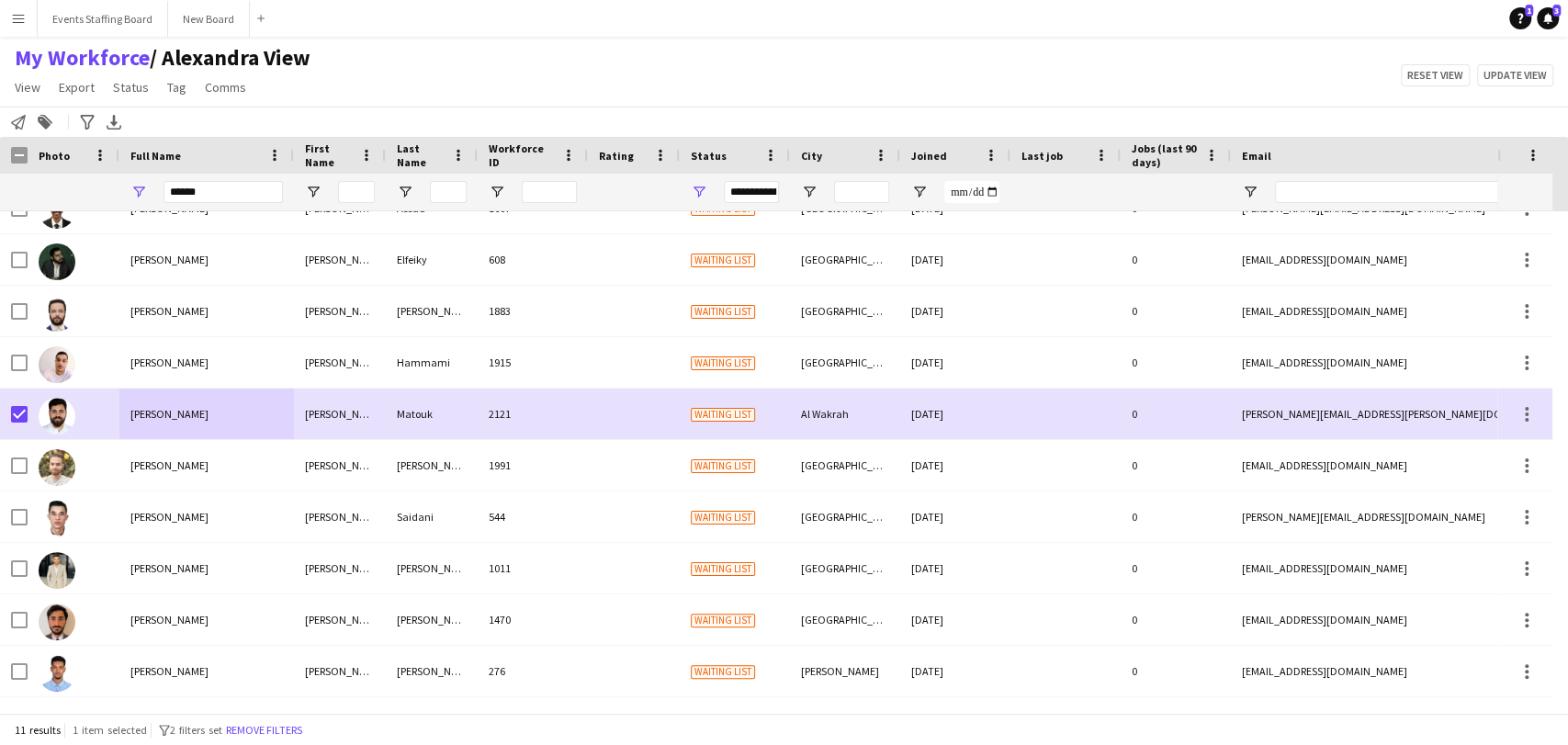
click at [131, 90] on span "Status" at bounding box center [130, 87] width 35 height 16
click at [163, 134] on link "Edit" at bounding box center [169, 126] width 128 height 38
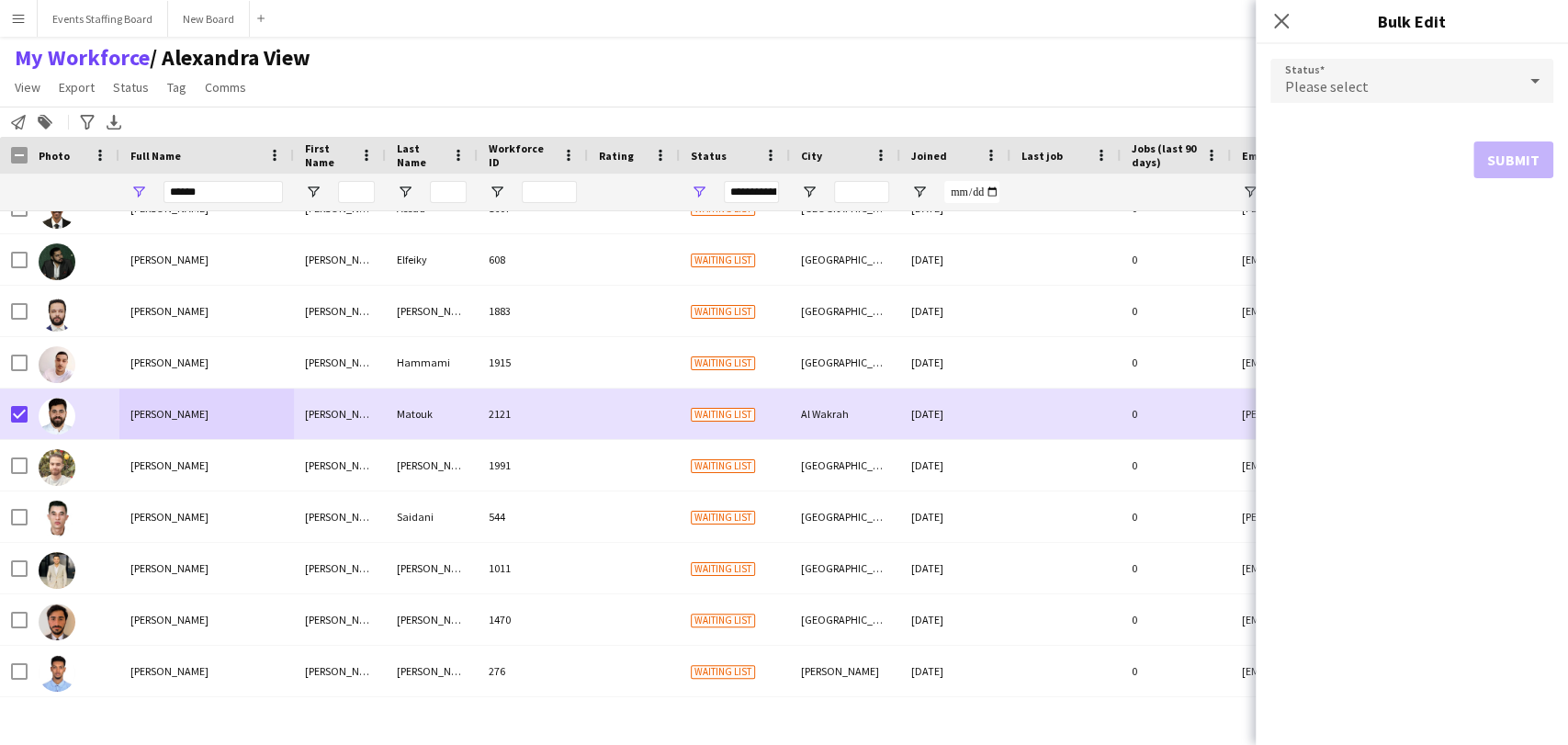
click at [1358, 81] on span "Please select" at bounding box center [1326, 86] width 83 height 18
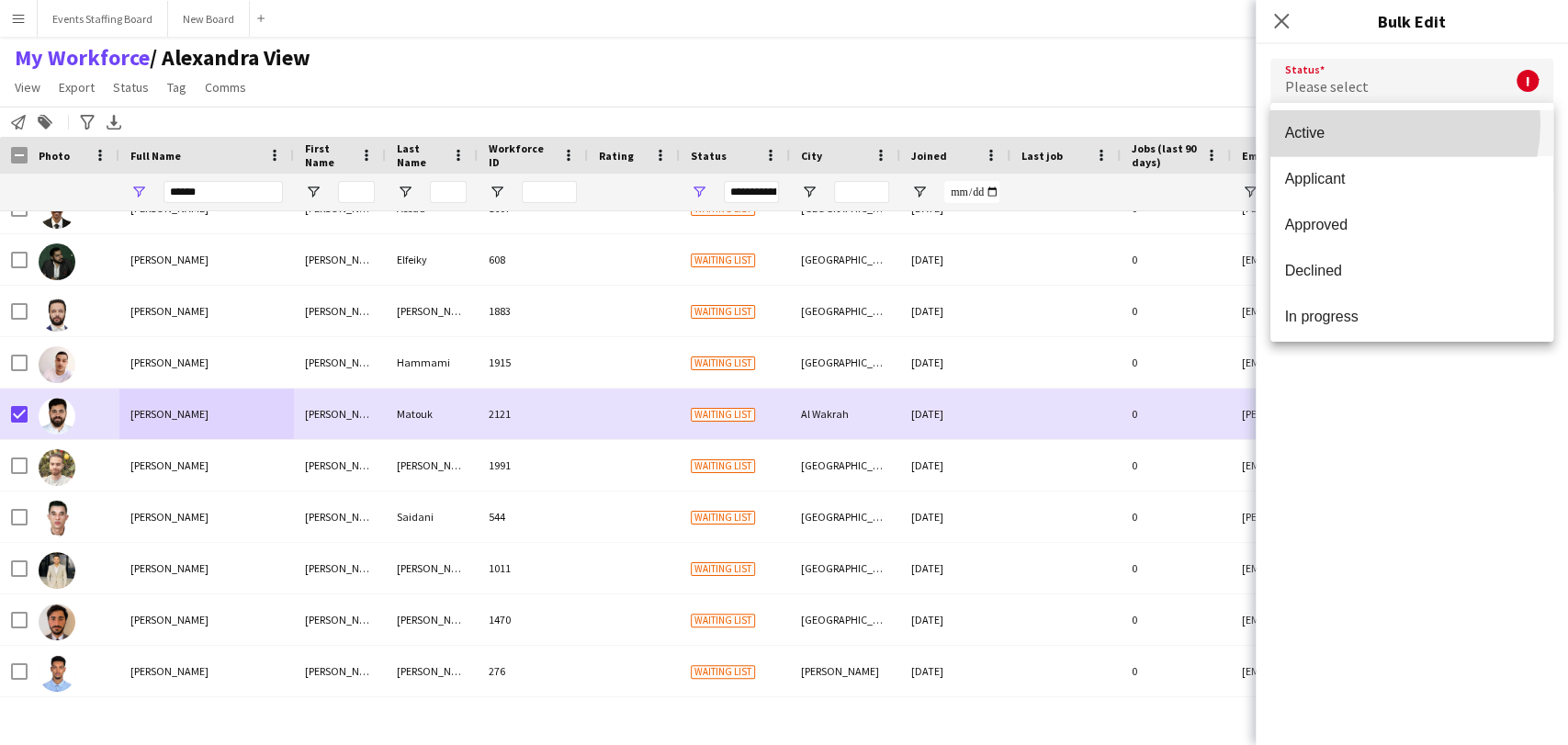
click at [1374, 123] on mat-option "Active" at bounding box center [1412, 133] width 283 height 46
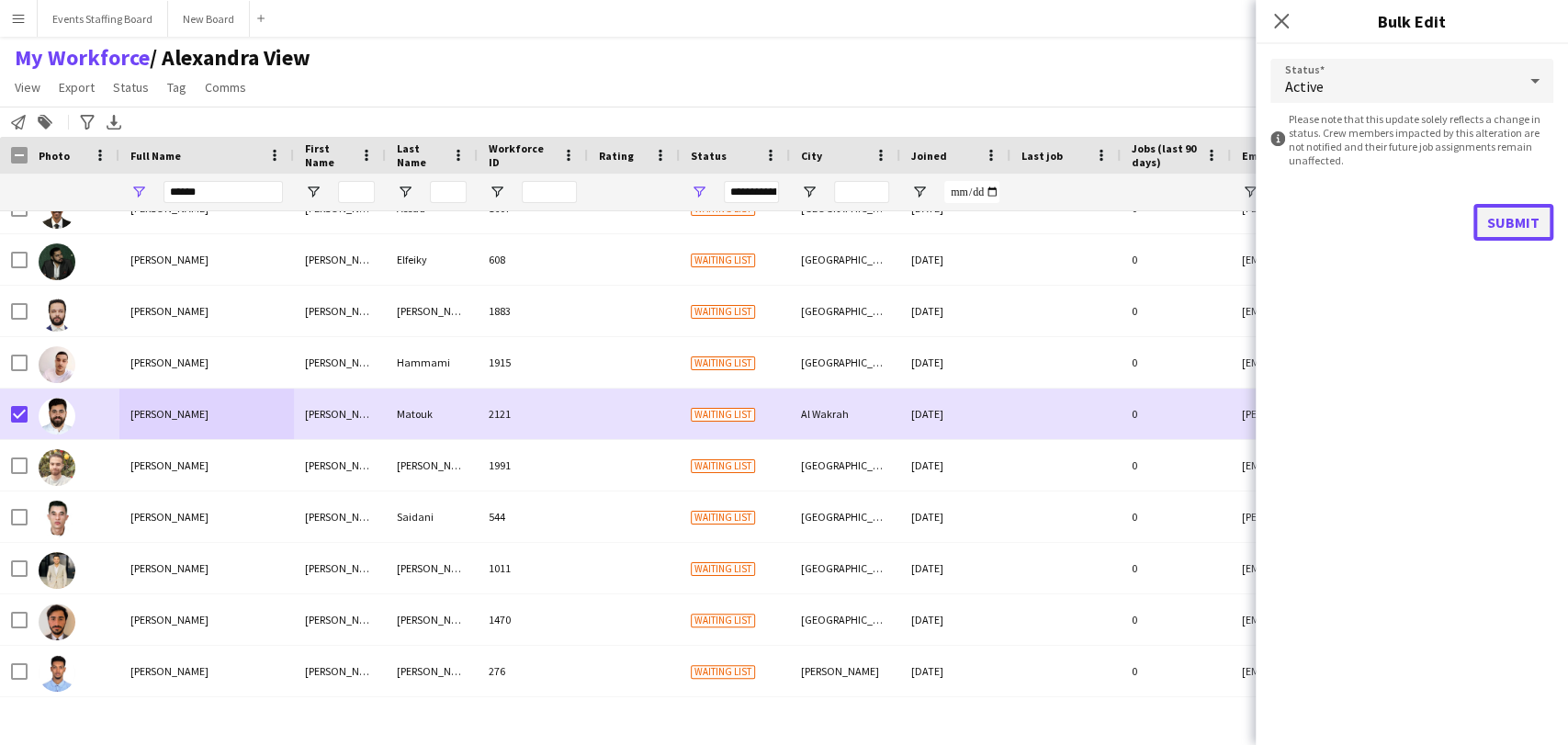
click at [1515, 233] on button "Submit" at bounding box center [1513, 222] width 80 height 36
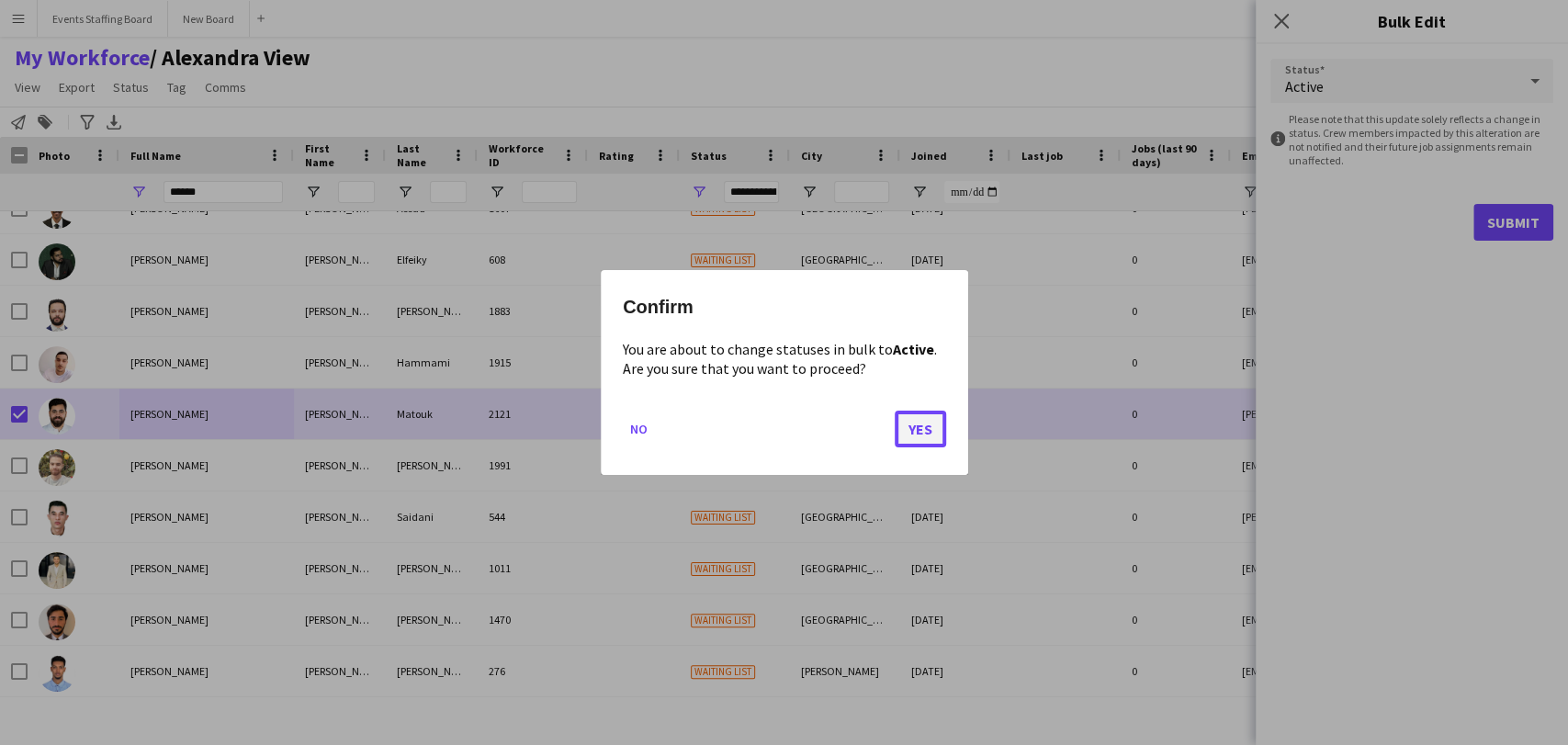
click at [905, 427] on button "Yes" at bounding box center [920, 428] width 52 height 36
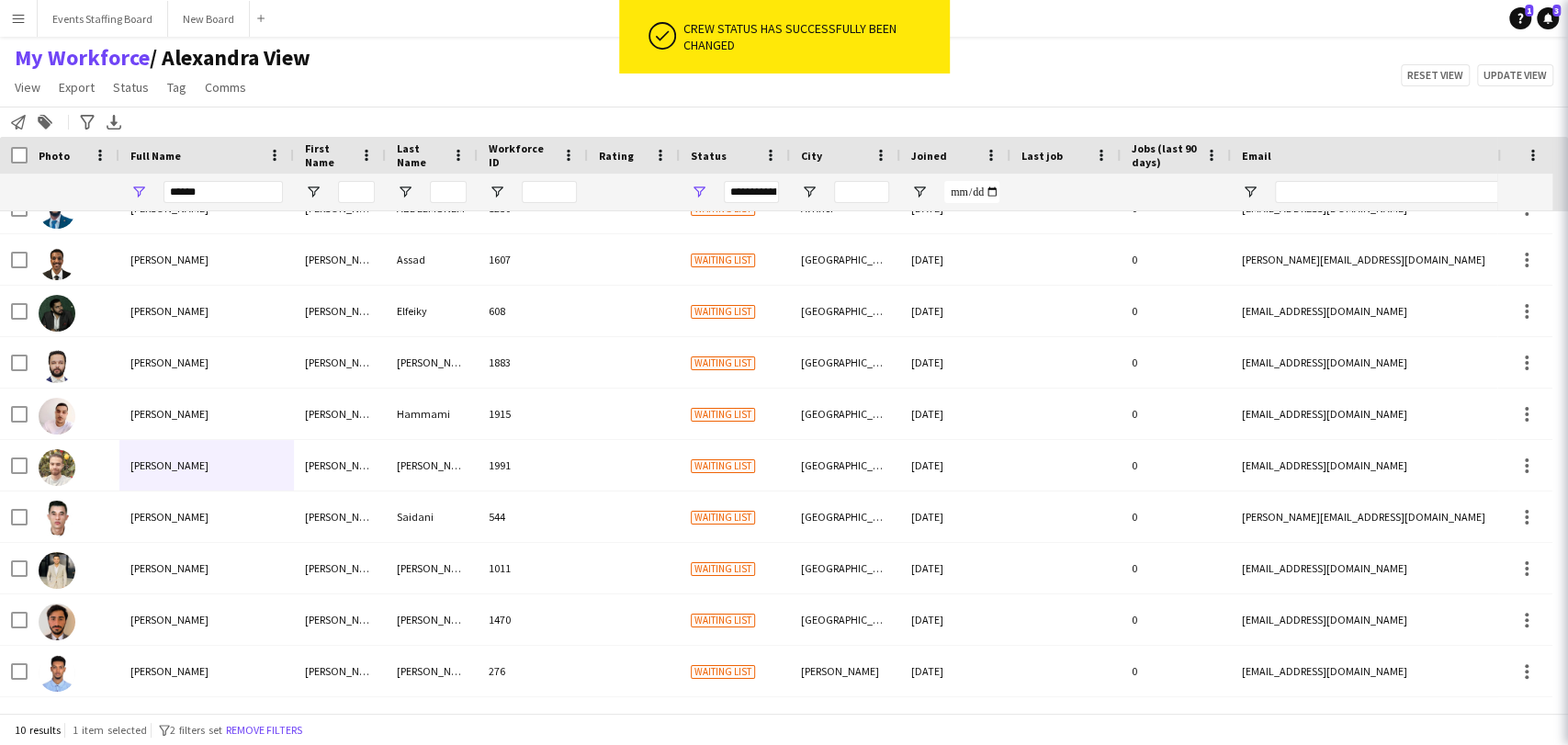
scroll to position [29, 0]
click at [511, 87] on div "My Workforce / [PERSON_NAME] View View Views Default view [PERSON_NAME] View Ap…" at bounding box center [784, 75] width 1568 height 62
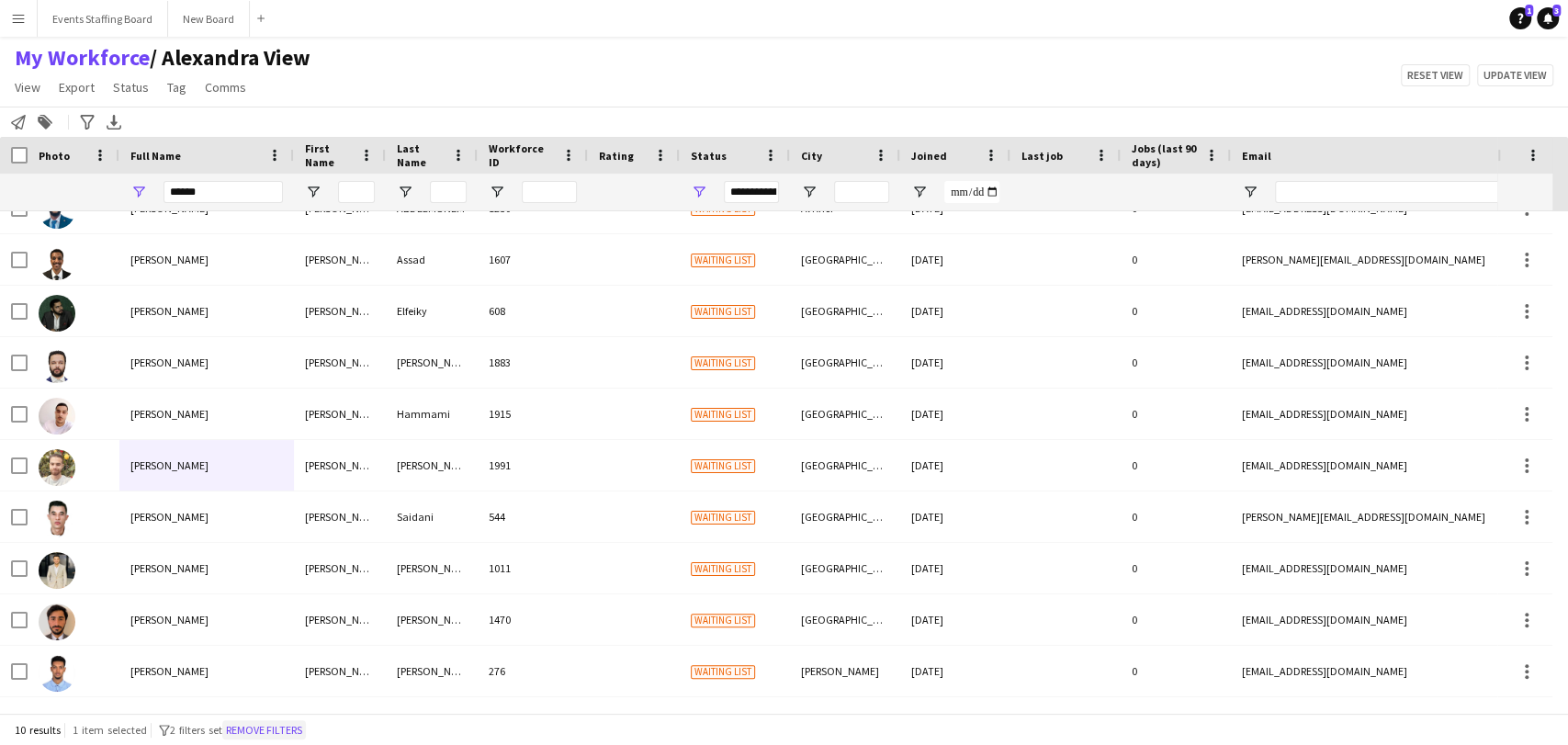
click at [287, 722] on button "Remove filters" at bounding box center [263, 730] width 83 height 20
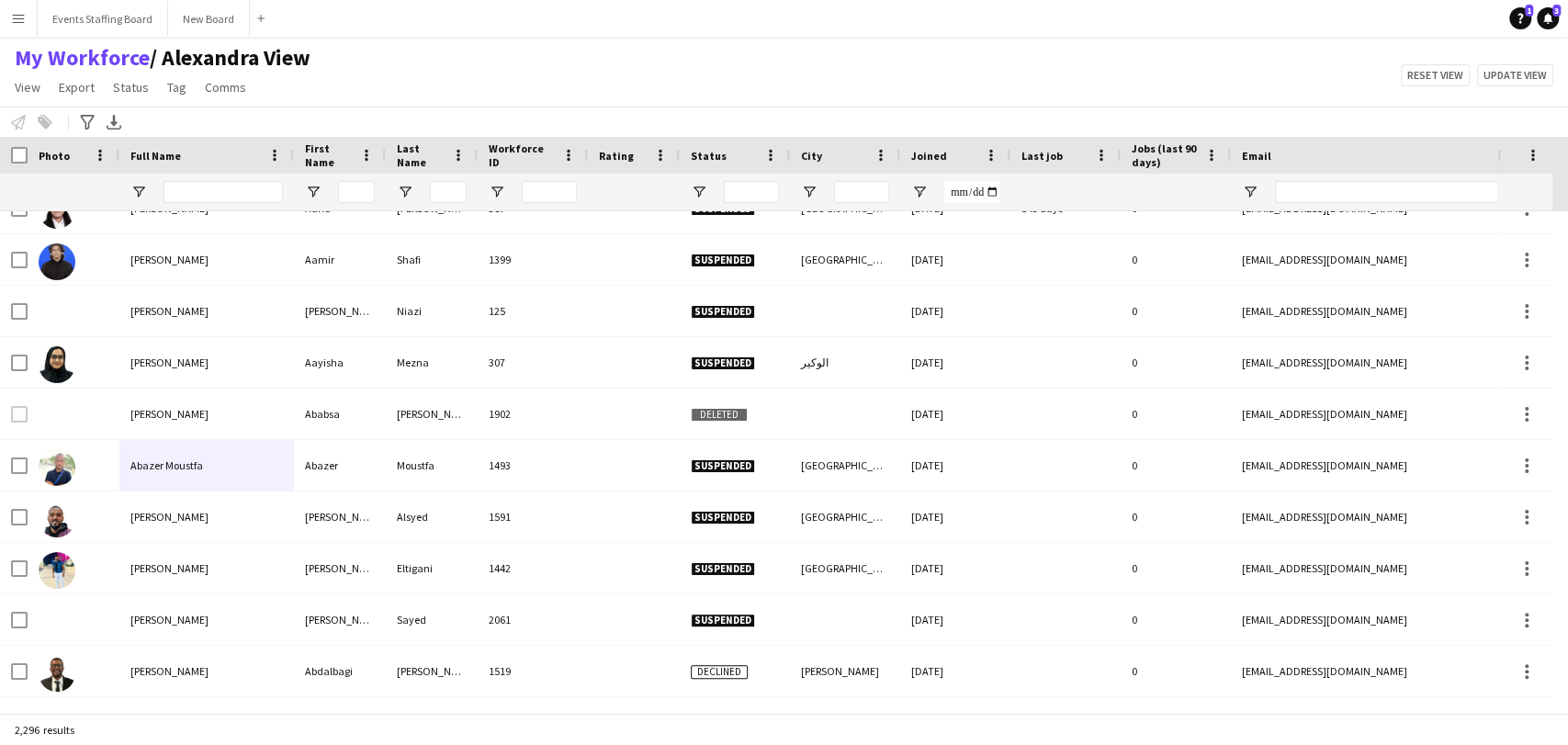
drag, startPoint x: 673, startPoint y: 186, endPoint x: 689, endPoint y: 184, distance: 16.1
click at [682, 184] on div at bounding box center [1207, 191] width 2415 height 36
click at [689, 184] on div at bounding box center [735, 191] width 110 height 36
click at [700, 187] on span "Open Filter Menu" at bounding box center [698, 191] width 16 height 16
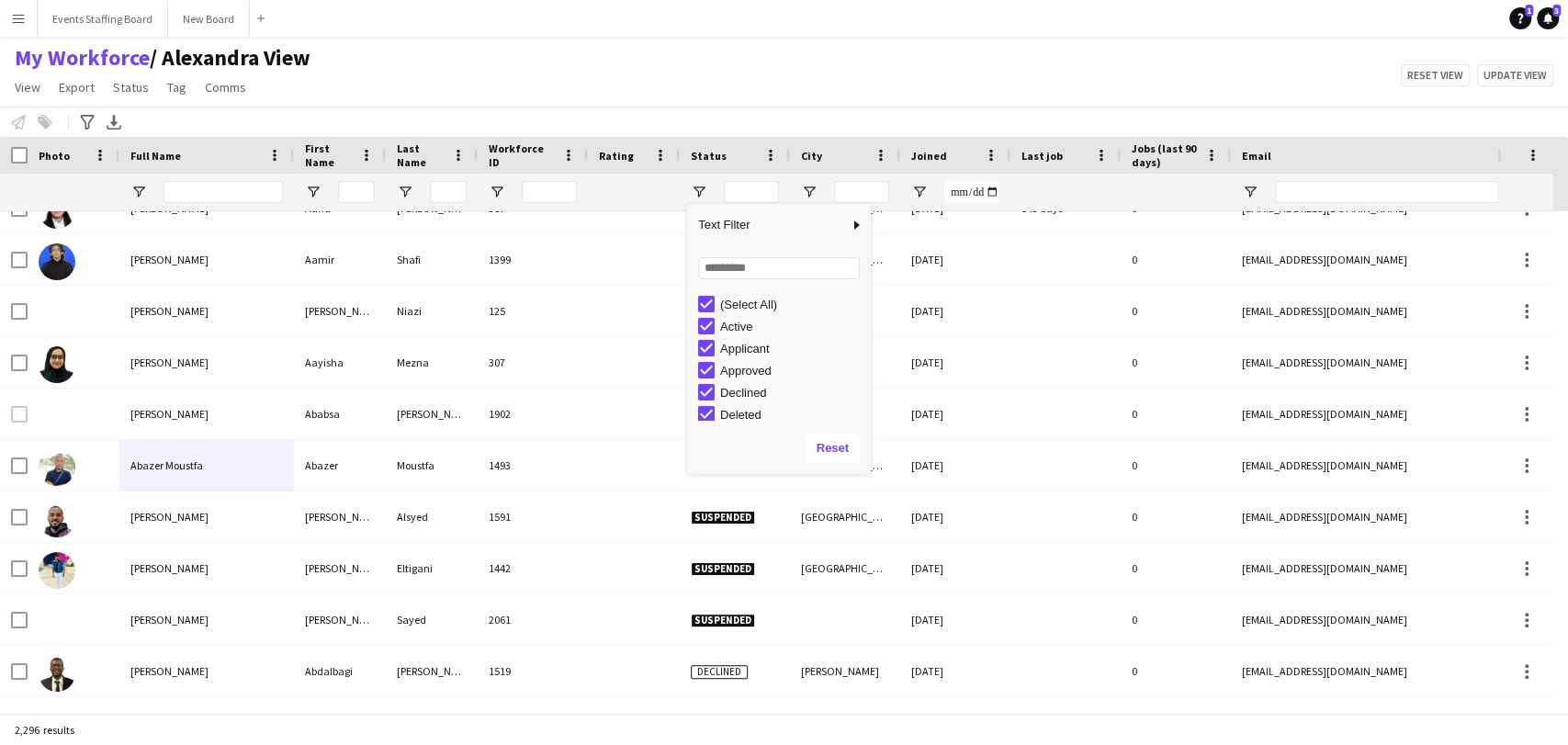
click at [746, 313] on div "(Select All) Active Applicant Approved Declined Deleted" at bounding box center [779, 414] width 184 height 243
click at [728, 305] on div "(Select All)" at bounding box center [793, 304] width 145 height 13
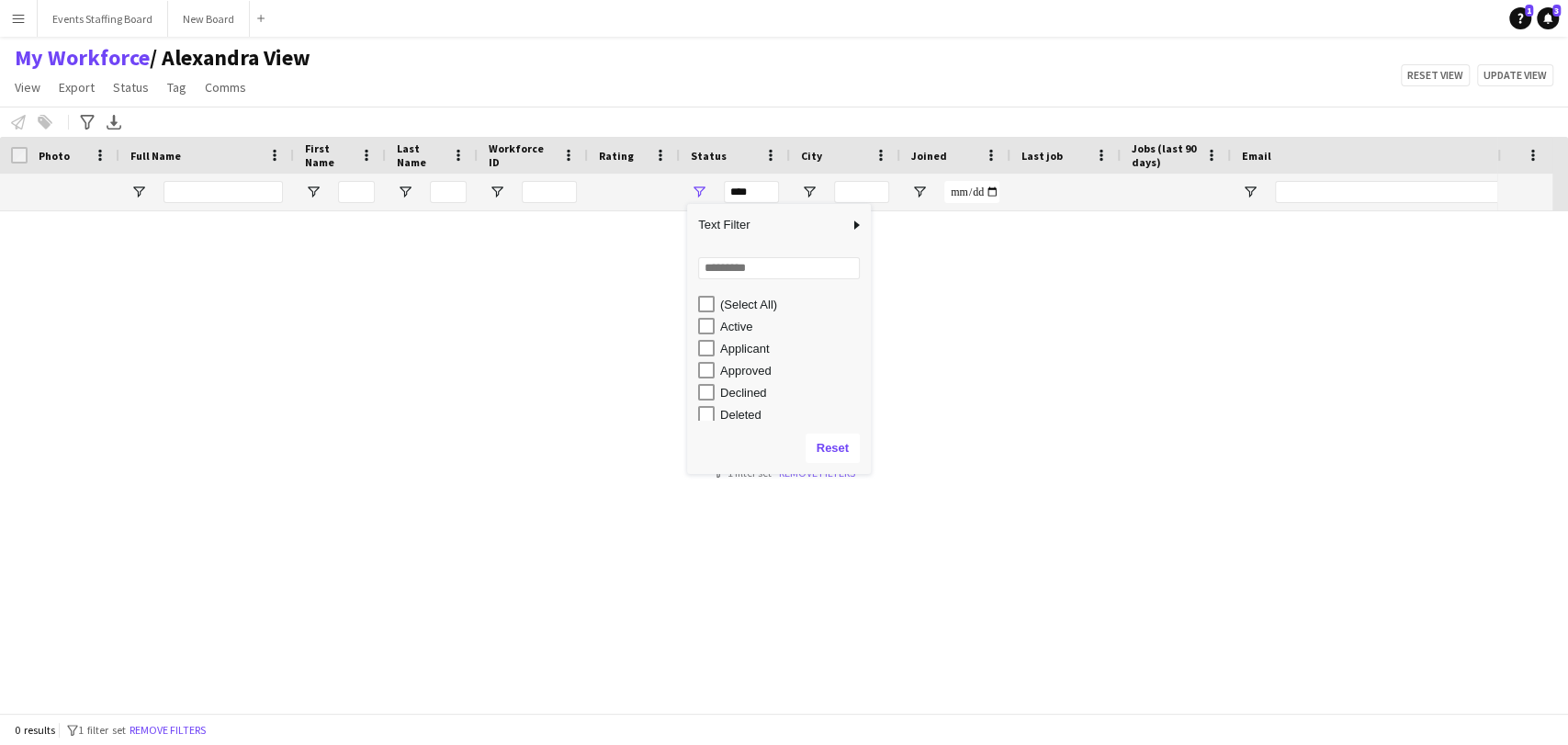
scroll to position [0, 0]
click at [718, 329] on div "Active" at bounding box center [784, 325] width 173 height 22
type input "**********"
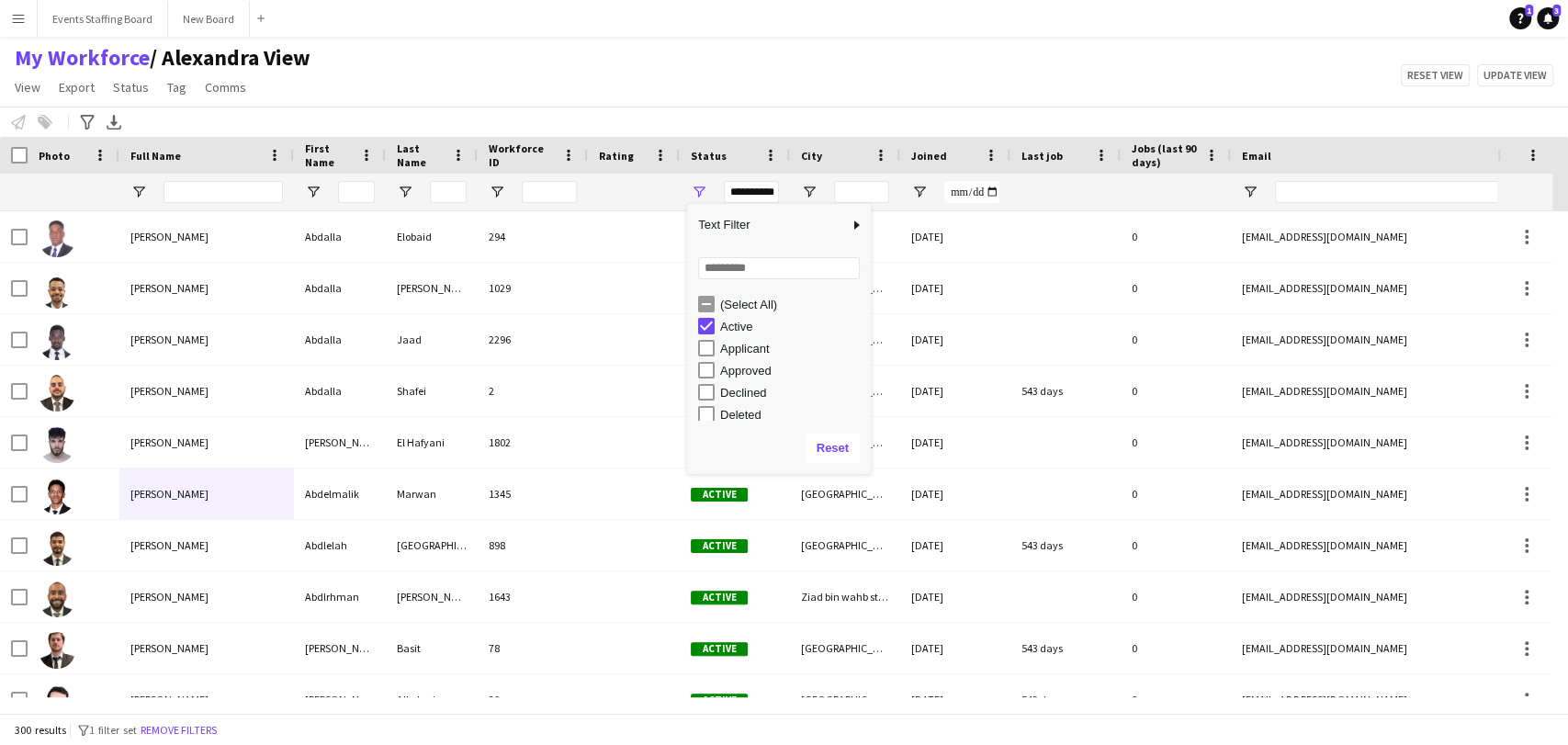
click at [589, 98] on div "My Workforce / [PERSON_NAME] View View Views Default view [PERSON_NAME] View Ap…" at bounding box center [784, 75] width 1568 height 62
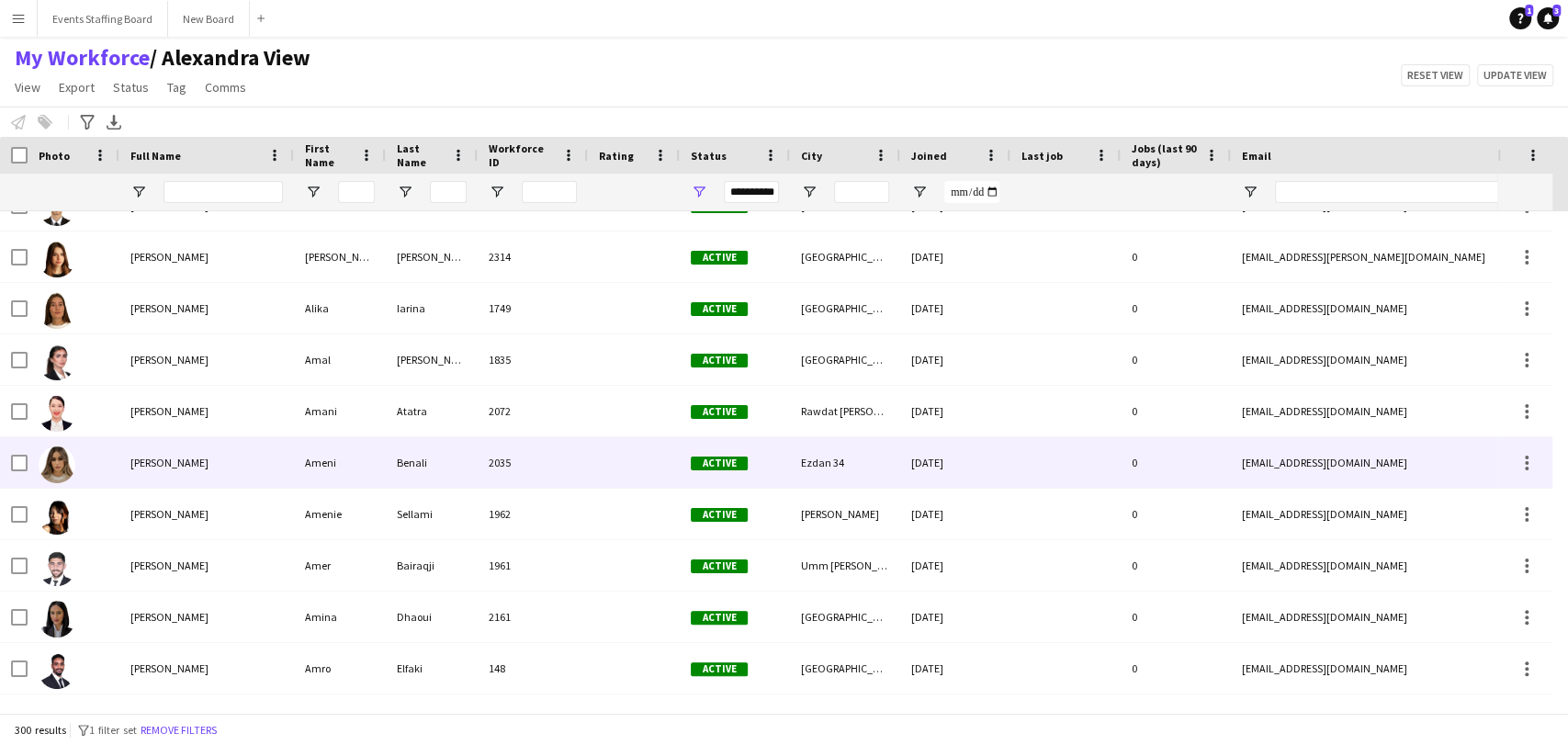
scroll to position [2156, 0]
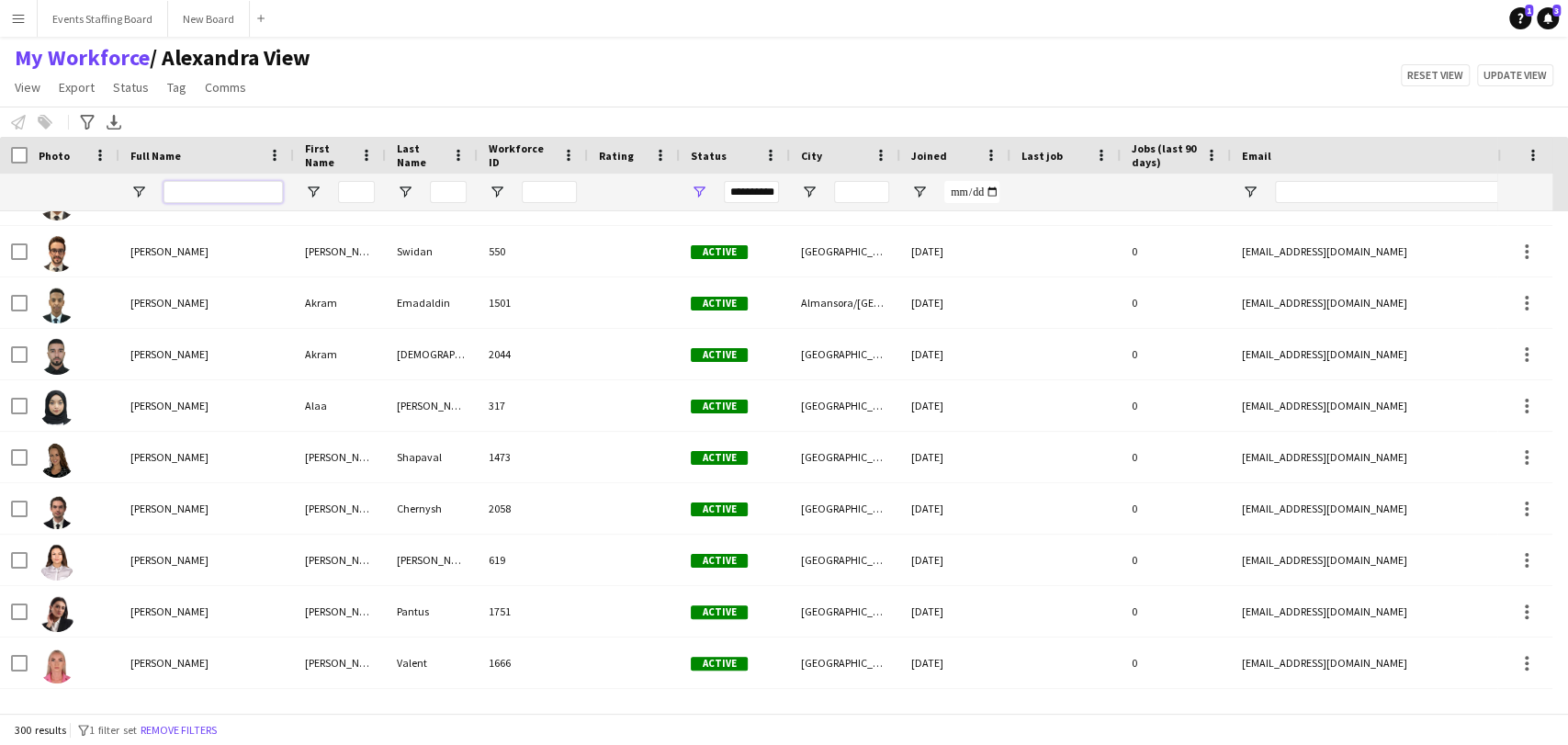
click at [211, 198] on input "Full Name Filter Input" at bounding box center [223, 191] width 120 height 22
type input "*"
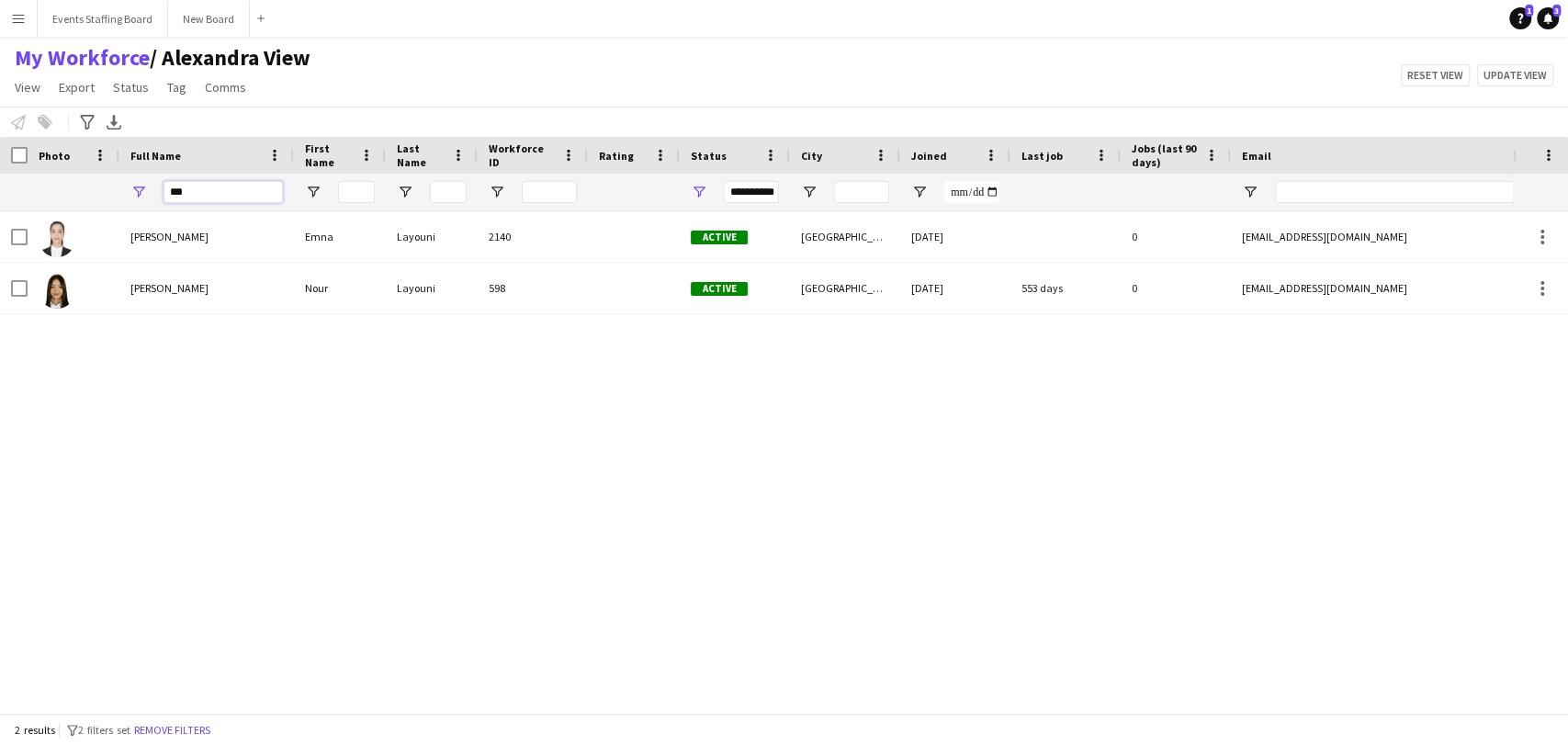
type input "**"
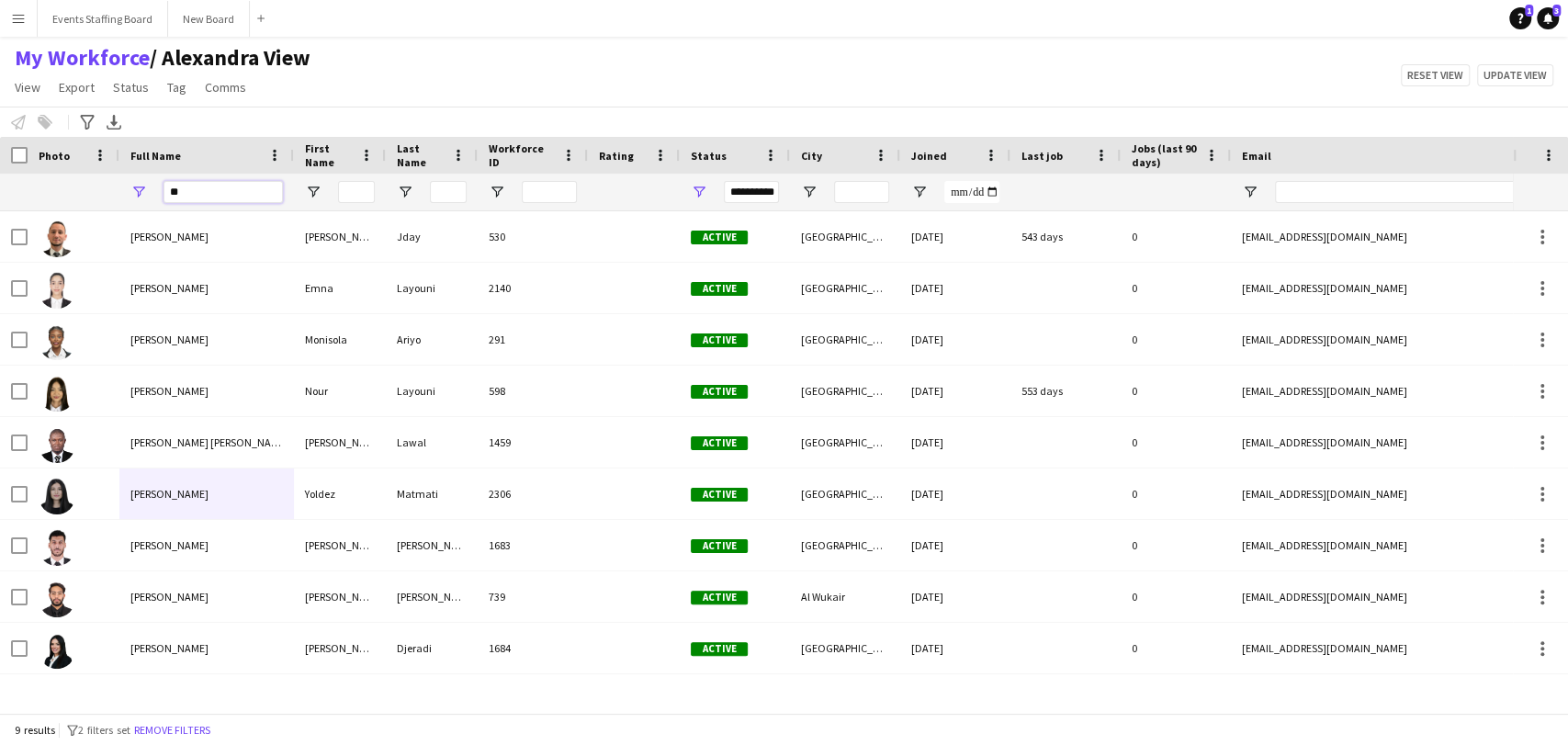
click at [185, 199] on input "**" at bounding box center [223, 191] width 120 height 22
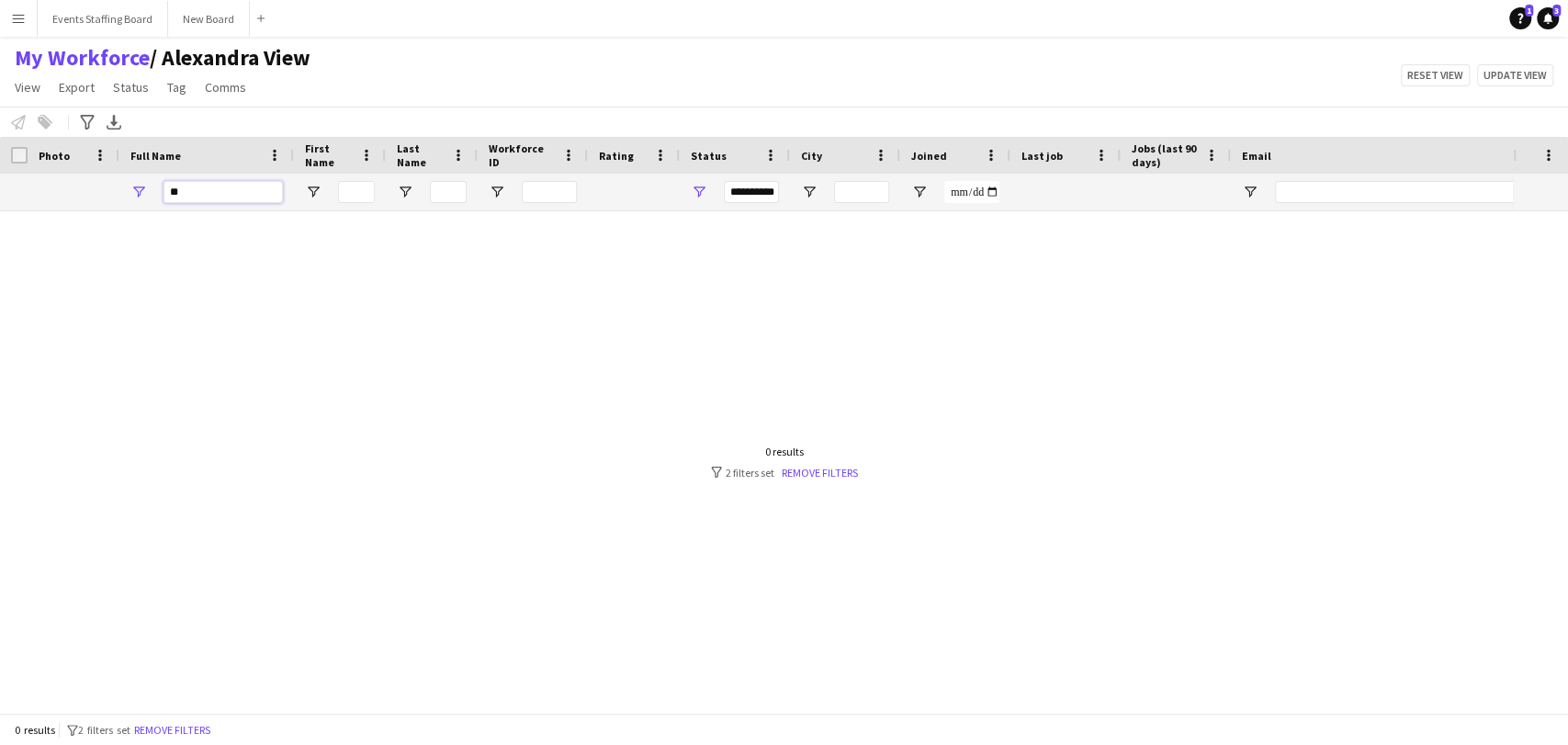
type input "*"
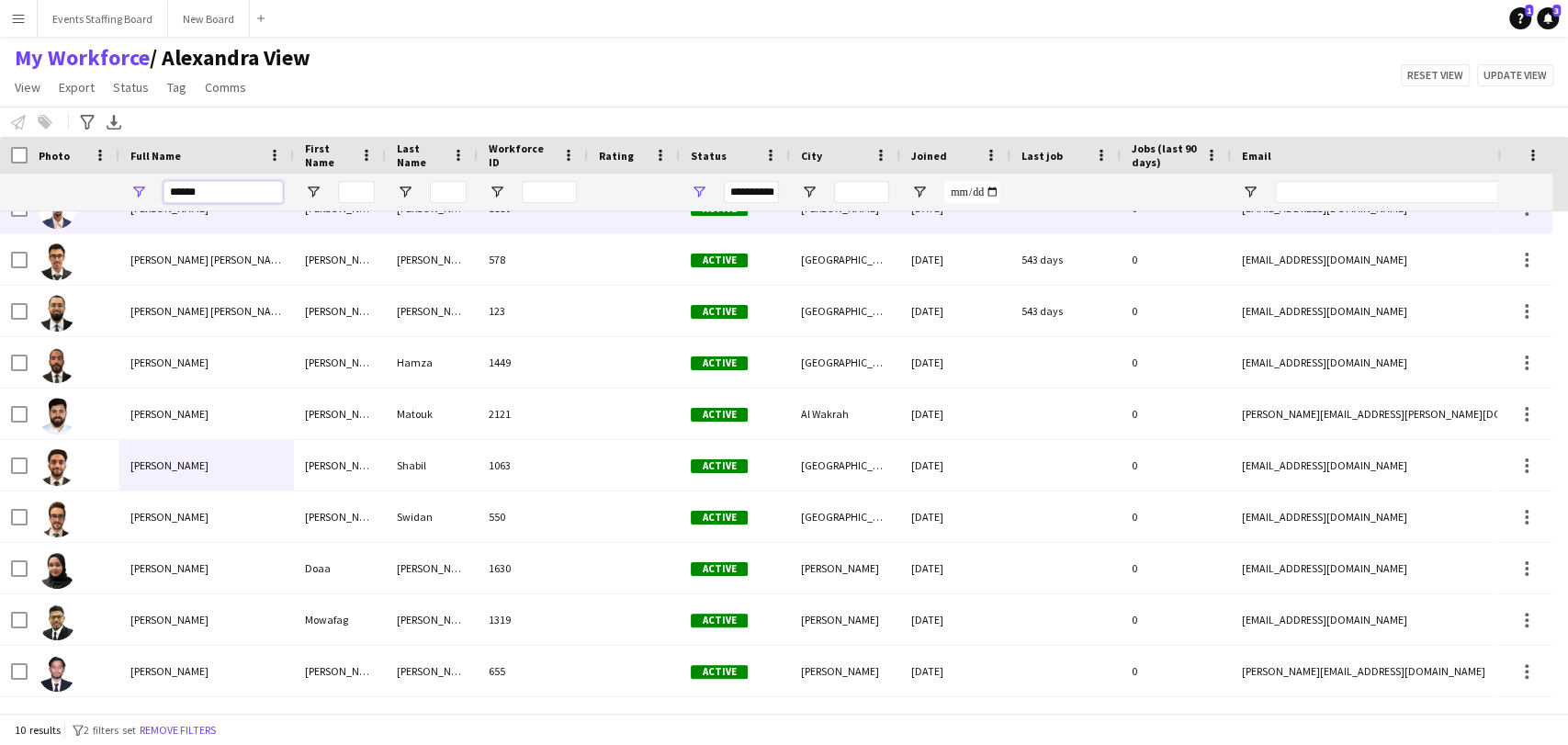
paste input "*****"
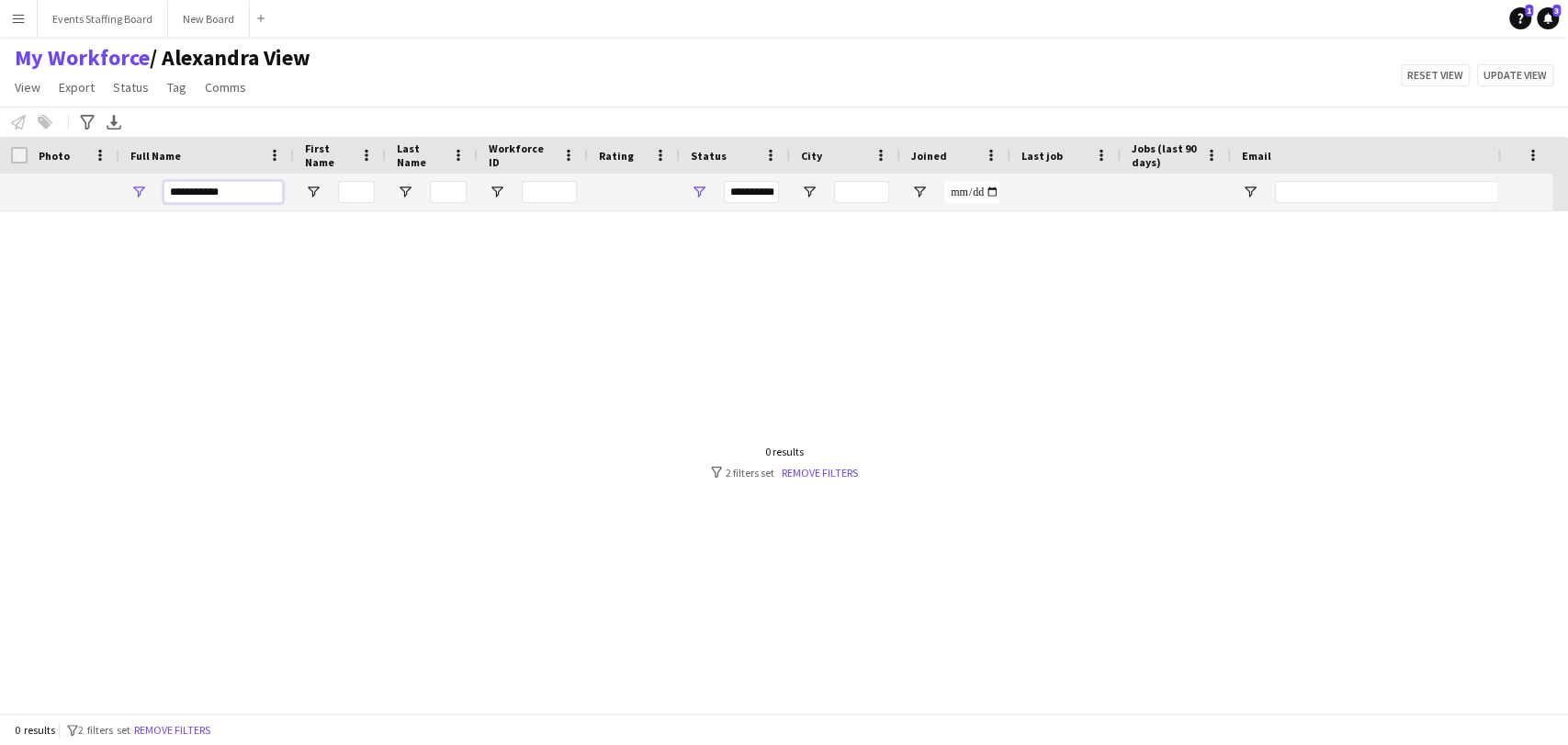
scroll to position [0, 0]
type input "********"
click at [701, 191] on span "Open Filter Menu" at bounding box center [698, 191] width 16 height 16
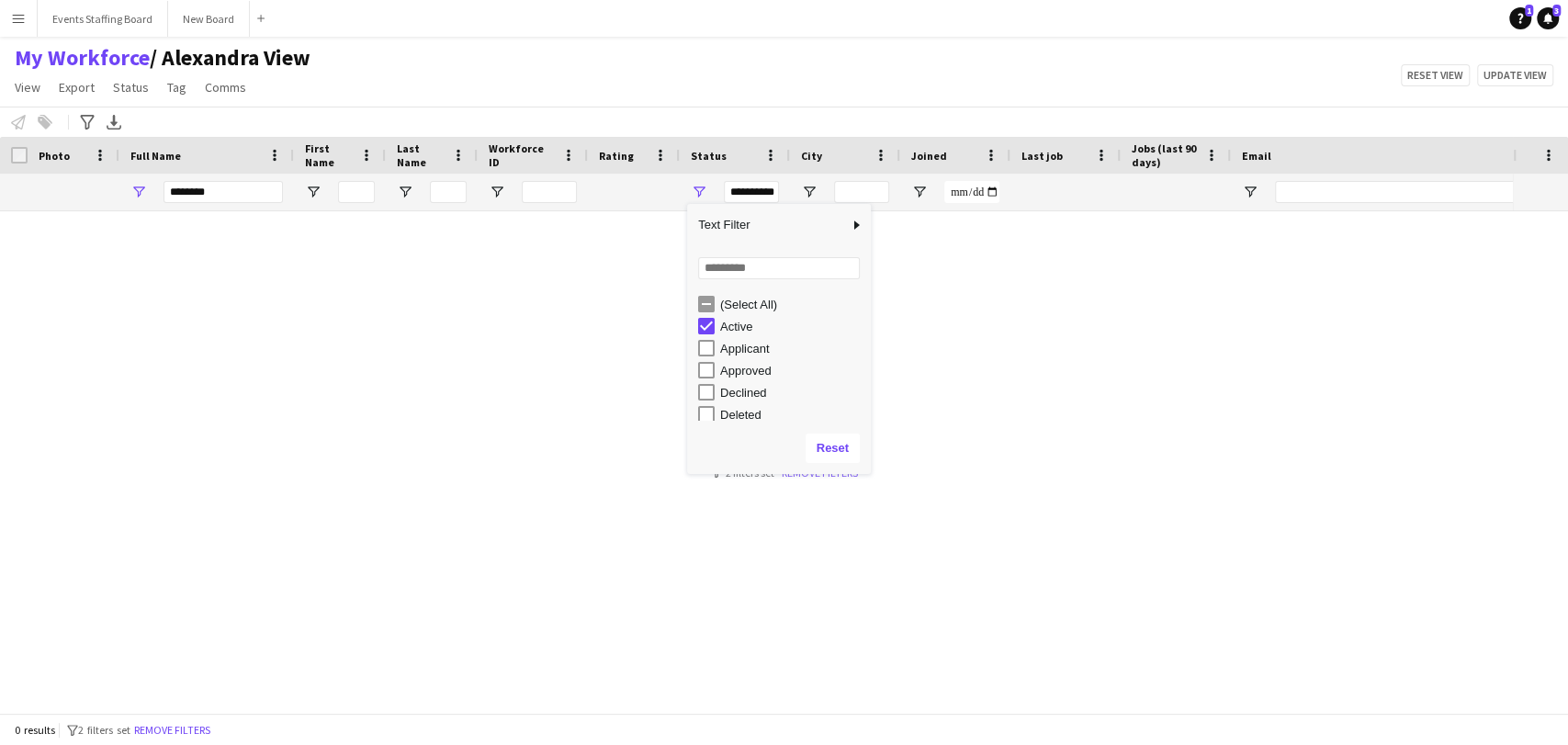
click at [739, 319] on div "Active" at bounding box center [793, 326] width 145 height 13
type input "***"
click at [485, 141] on div "Workforce ID" at bounding box center [532, 155] width 110 height 36
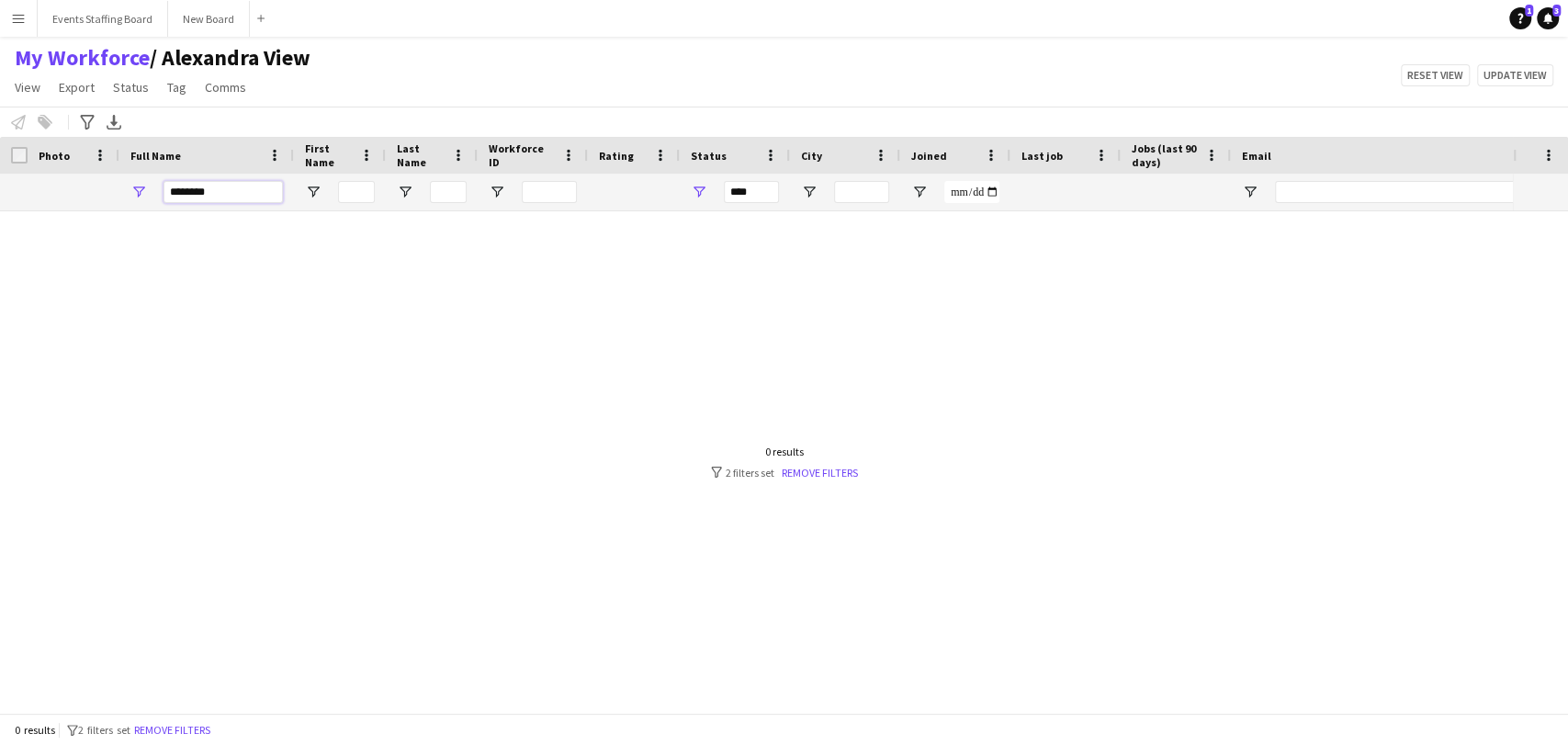
click at [235, 200] on input "********" at bounding box center [223, 191] width 120 height 22
click at [693, 194] on span "Open Filter Menu" at bounding box center [698, 191] width 16 height 16
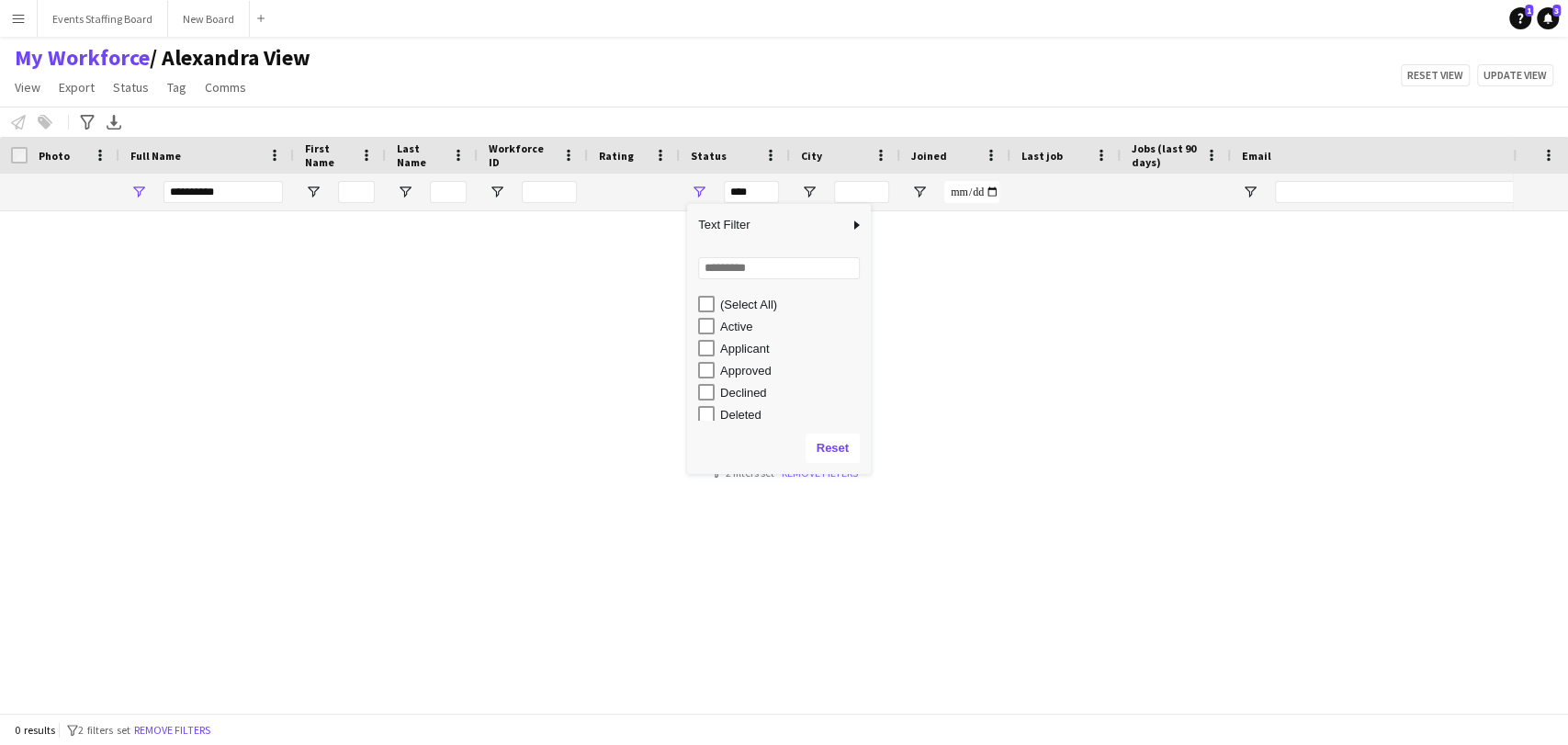
click at [740, 303] on div "(Select All)" at bounding box center [793, 304] width 145 height 13
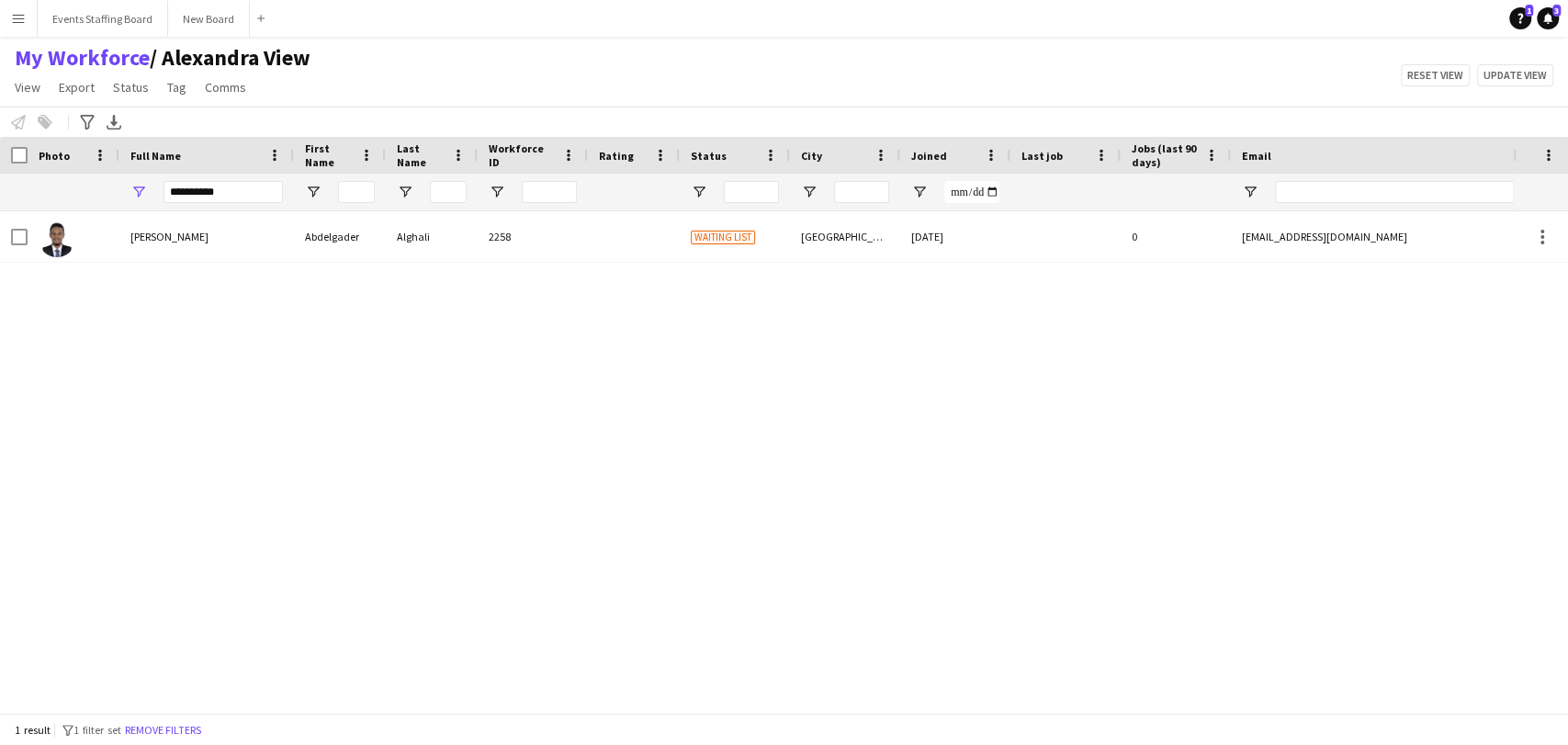
drag, startPoint x: 463, startPoint y: 57, endPoint x: 218, endPoint y: 178, distance: 273.3
click at [454, 57] on div "My Workforce / [PERSON_NAME] View View Views Default view [PERSON_NAME] View Ap…" at bounding box center [784, 75] width 1568 height 62
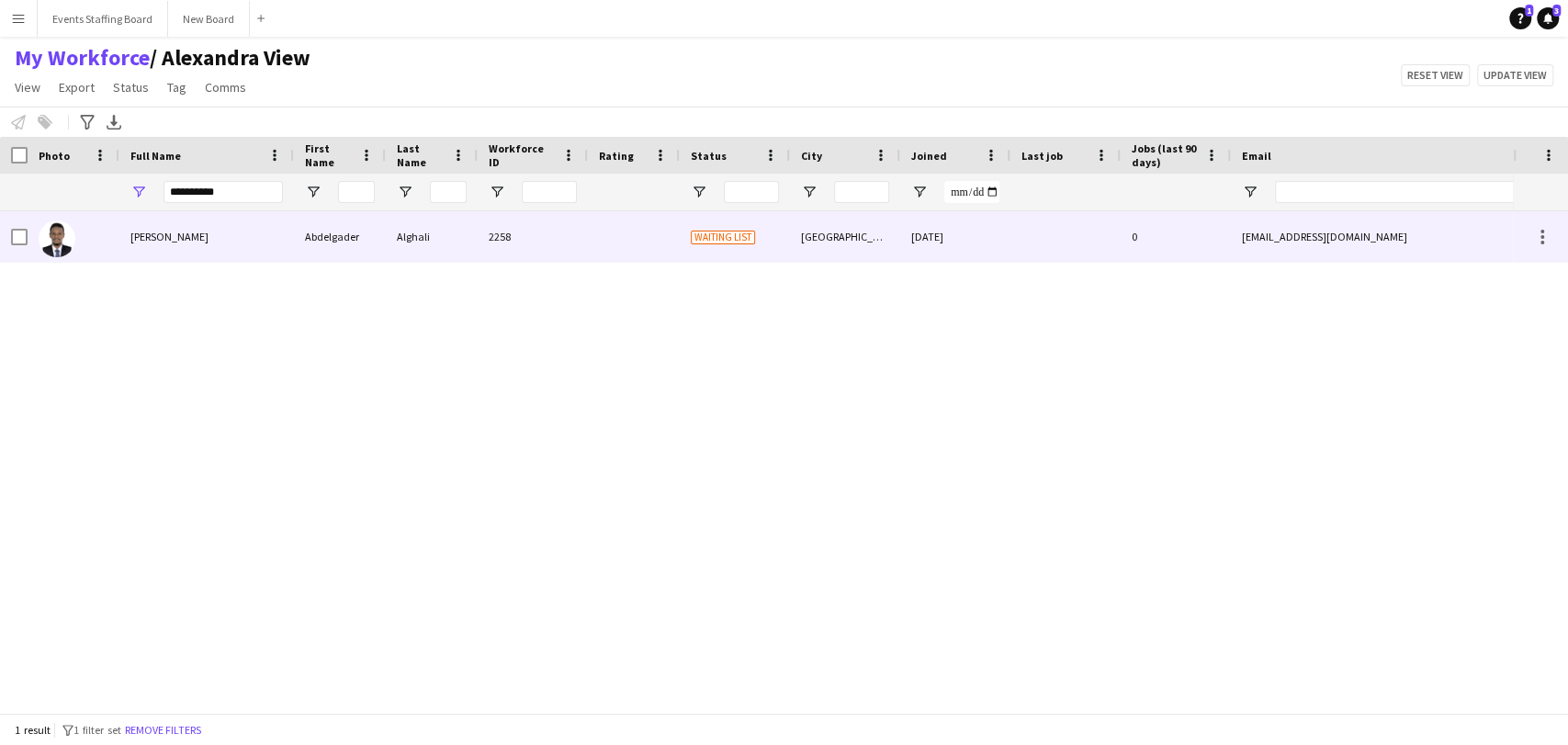
click at [168, 234] on span "[PERSON_NAME]" at bounding box center [169, 236] width 78 height 13
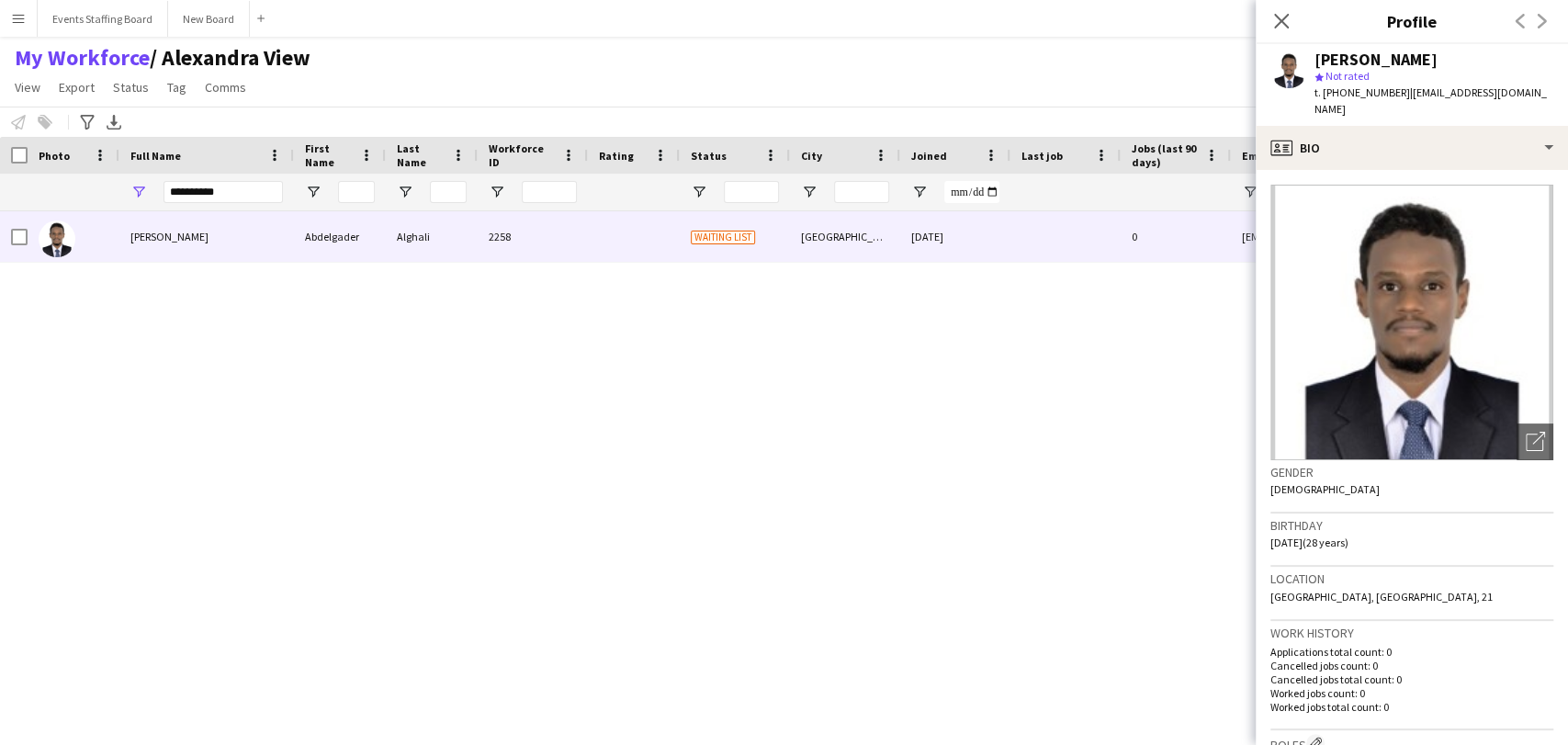
click at [1541, 423] on app-crew-profile-bio "Open photos pop-in Gender [DEMOGRAPHIC_DATA] Birthday [DEMOGRAPHIC_DATA] (28 ye…" at bounding box center [1412, 457] width 312 height 575
click at [1529, 424] on div "Open photos pop-in" at bounding box center [1535, 442] width 36 height 36
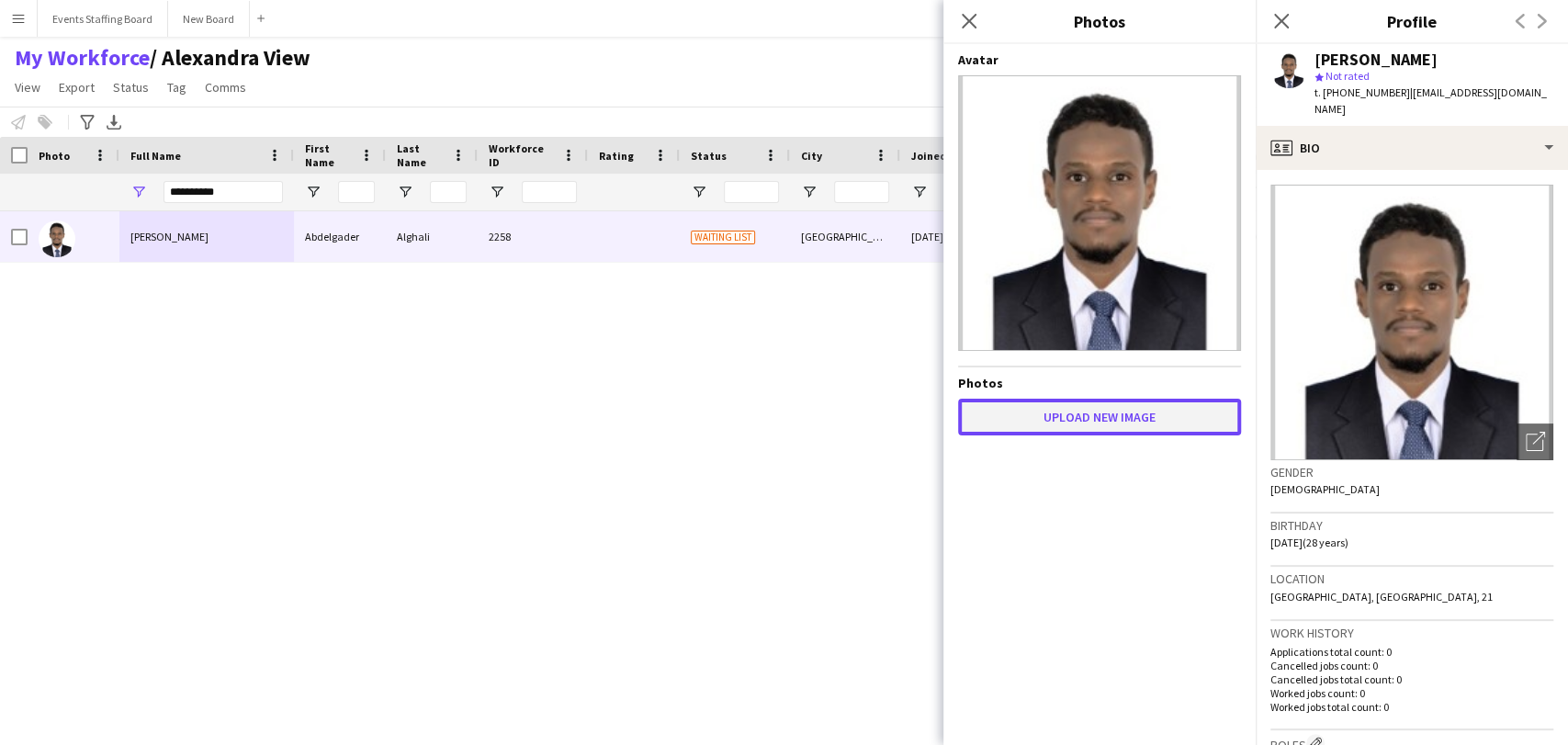
click at [1106, 407] on button "Upload new image" at bounding box center [1100, 417] width 283 height 36
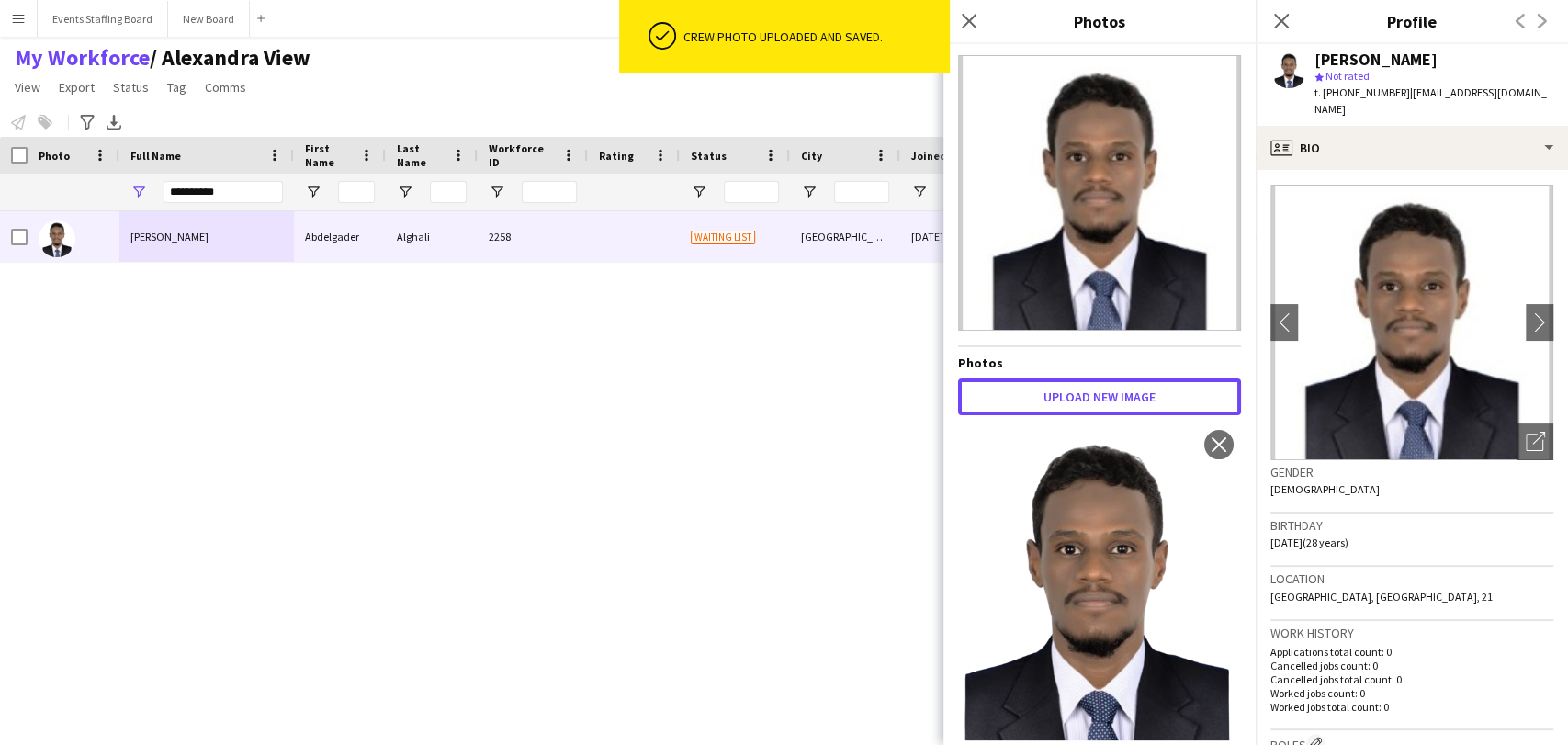
scroll to position [30, 0]
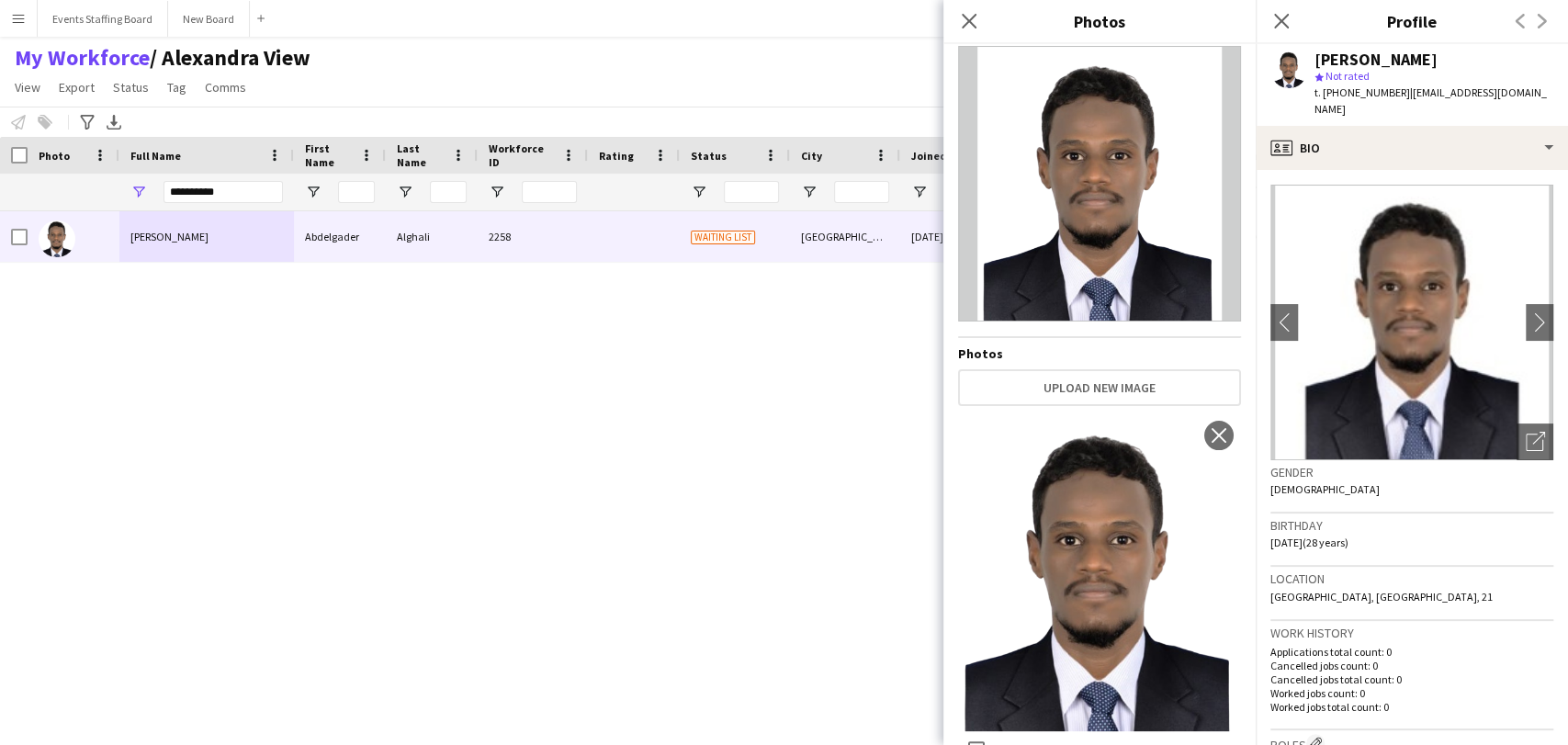
drag, startPoint x: 331, startPoint y: 344, endPoint x: 41, endPoint y: 353, distance: 290.1
click at [336, 344] on div "[PERSON_NAME] [PERSON_NAME][STREET_ADDRESS] list [GEOGRAPHIC_DATA] [DATE] 0 [EM…" at bounding box center [757, 454] width 1513 height 486
click at [1279, 18] on icon at bounding box center [1281, 20] width 17 height 17
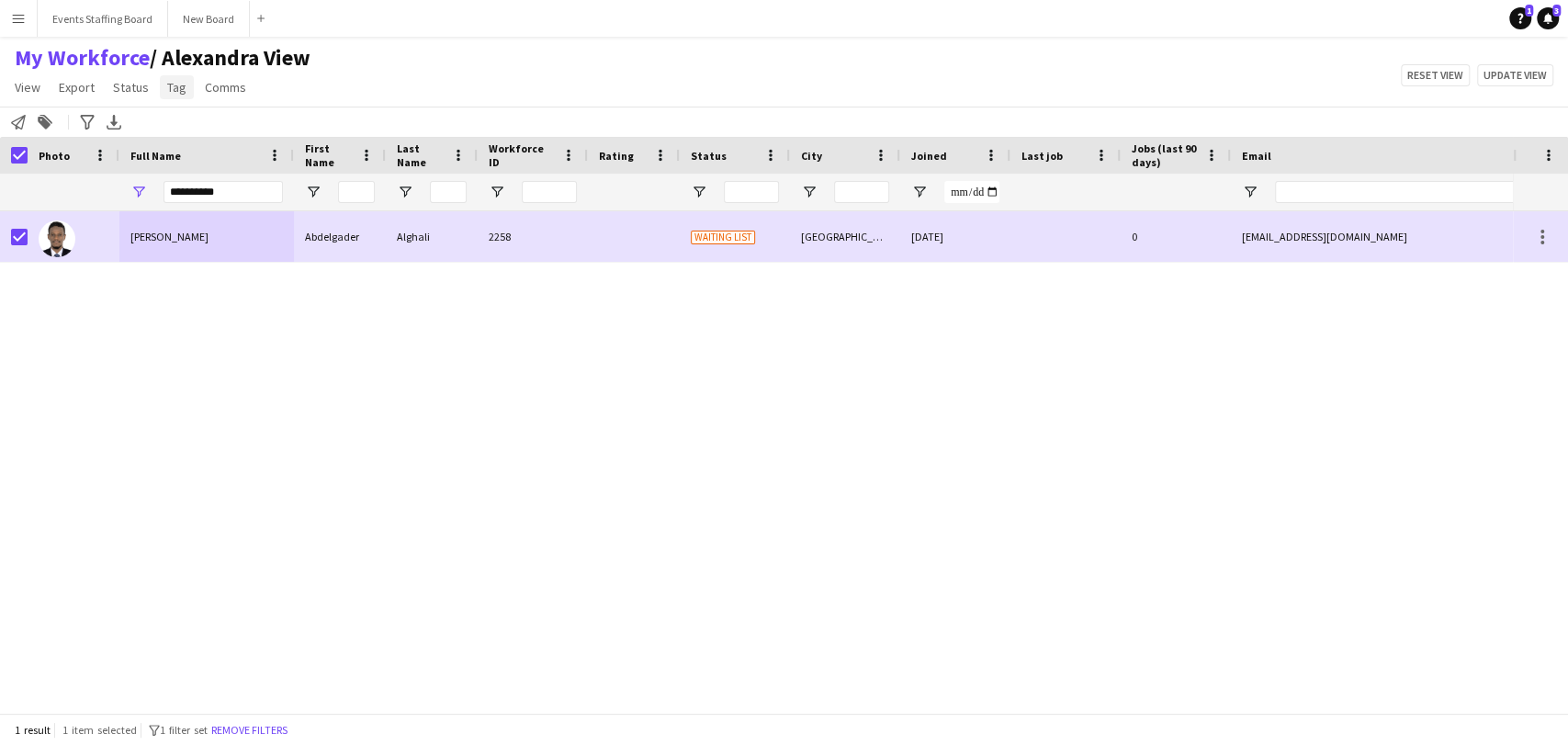
click at [160, 83] on link "Tag" at bounding box center [177, 87] width 34 height 24
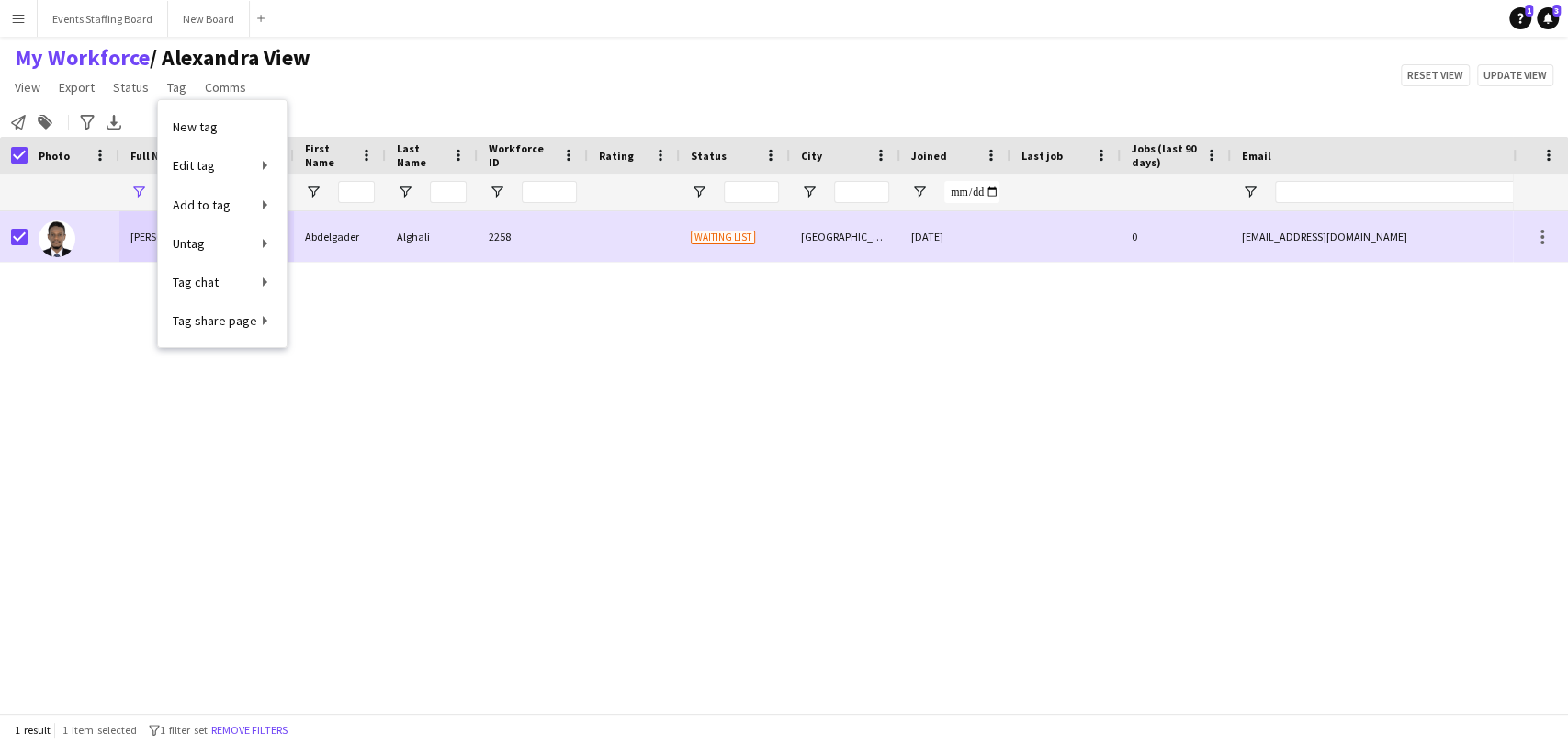
drag, startPoint x: 131, startPoint y: 88, endPoint x: 167, endPoint y: 113, distance: 43.8
click at [129, 88] on span "Status" at bounding box center [130, 87] width 35 height 16
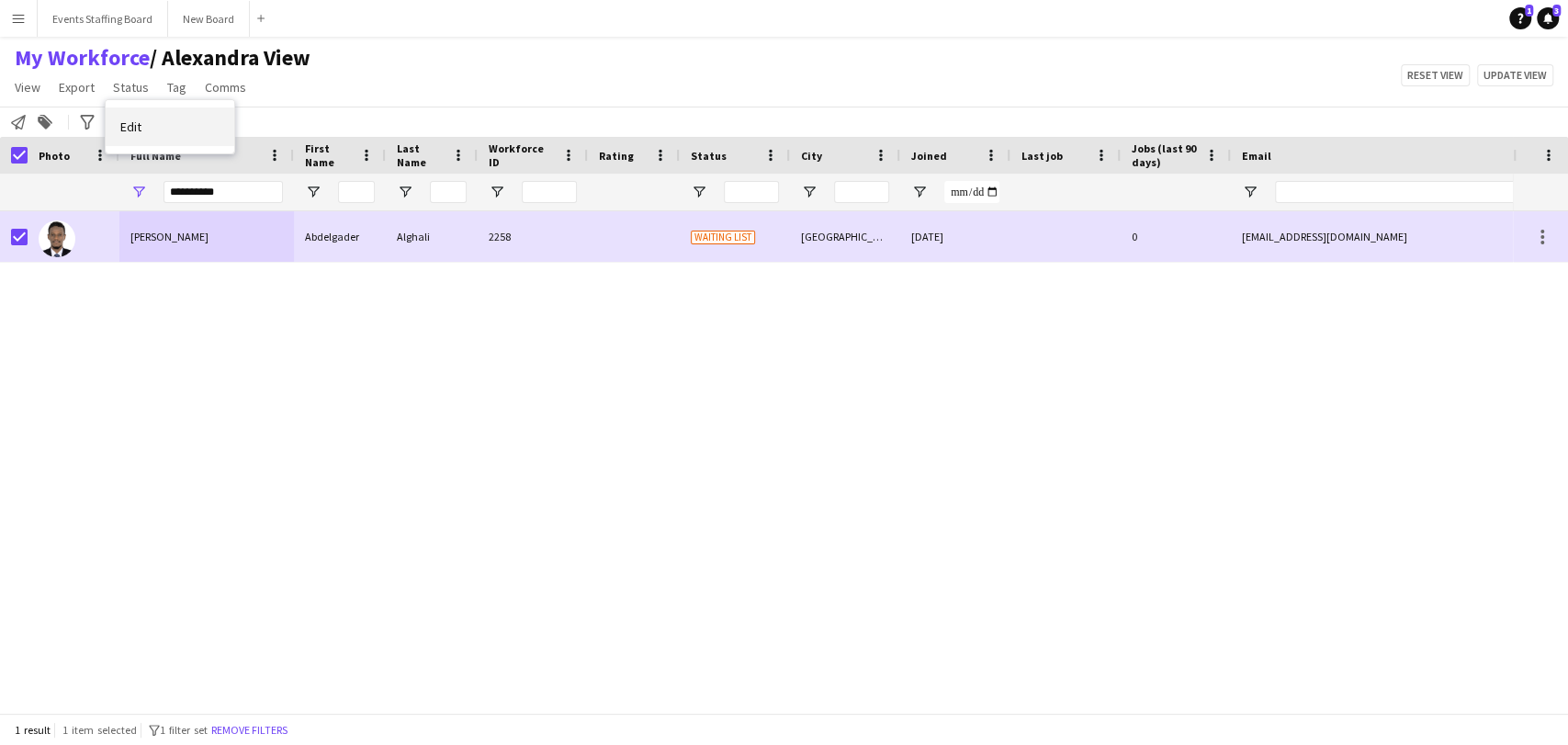
click at [157, 121] on link "Edit" at bounding box center [169, 126] width 128 height 38
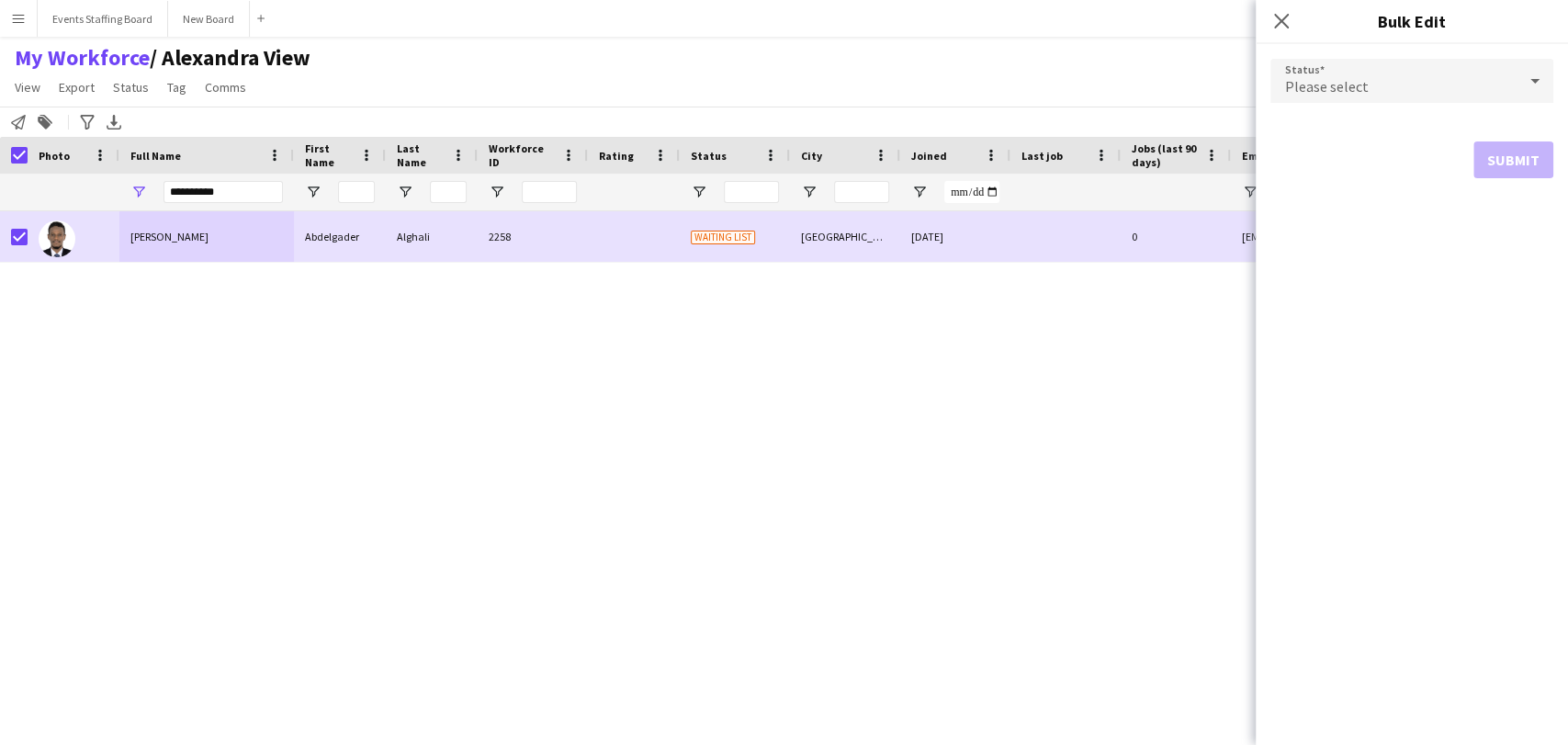
click at [1322, 68] on div "Please select" at bounding box center [1393, 80] width 246 height 44
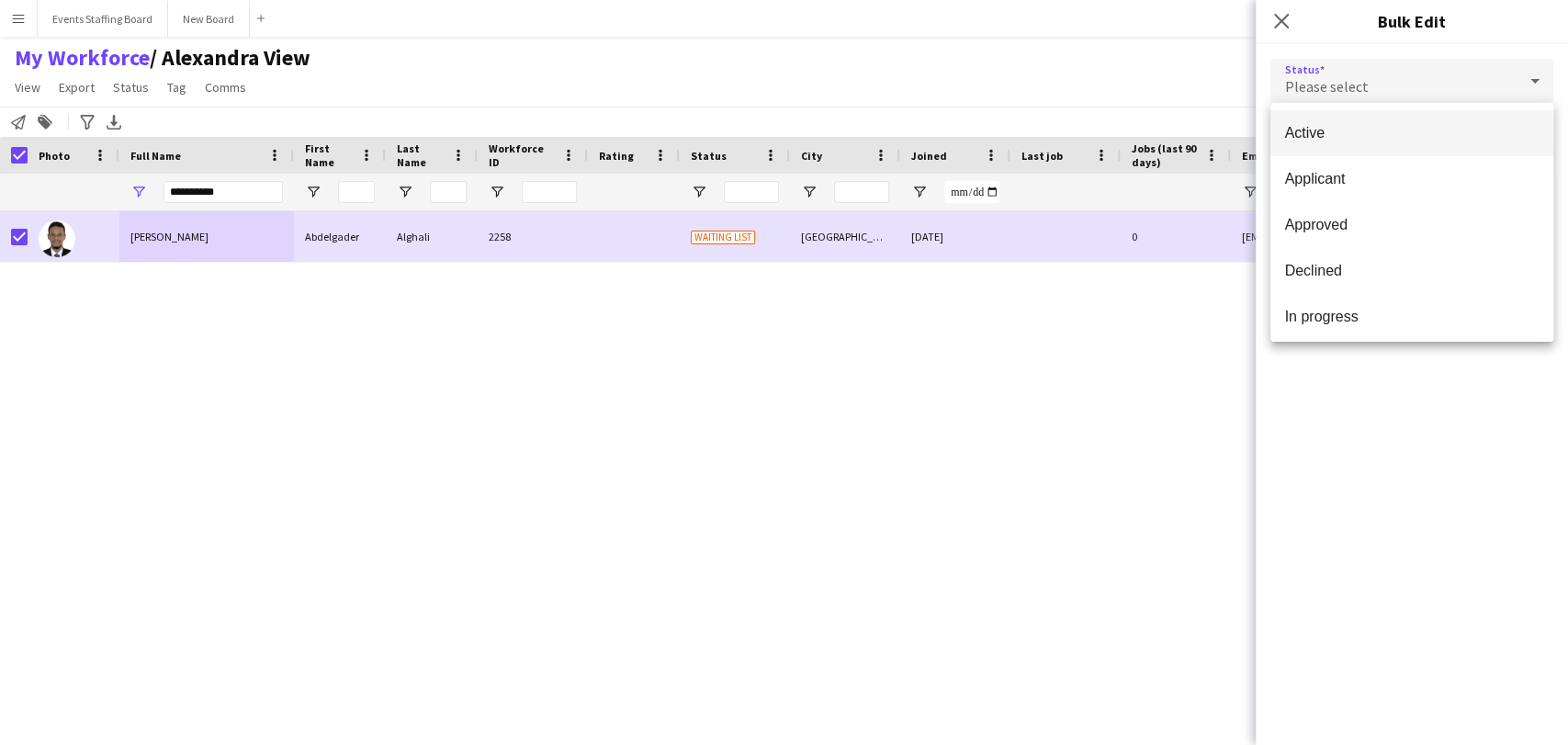
click at [1332, 116] on mat-option "Active" at bounding box center [1412, 133] width 283 height 46
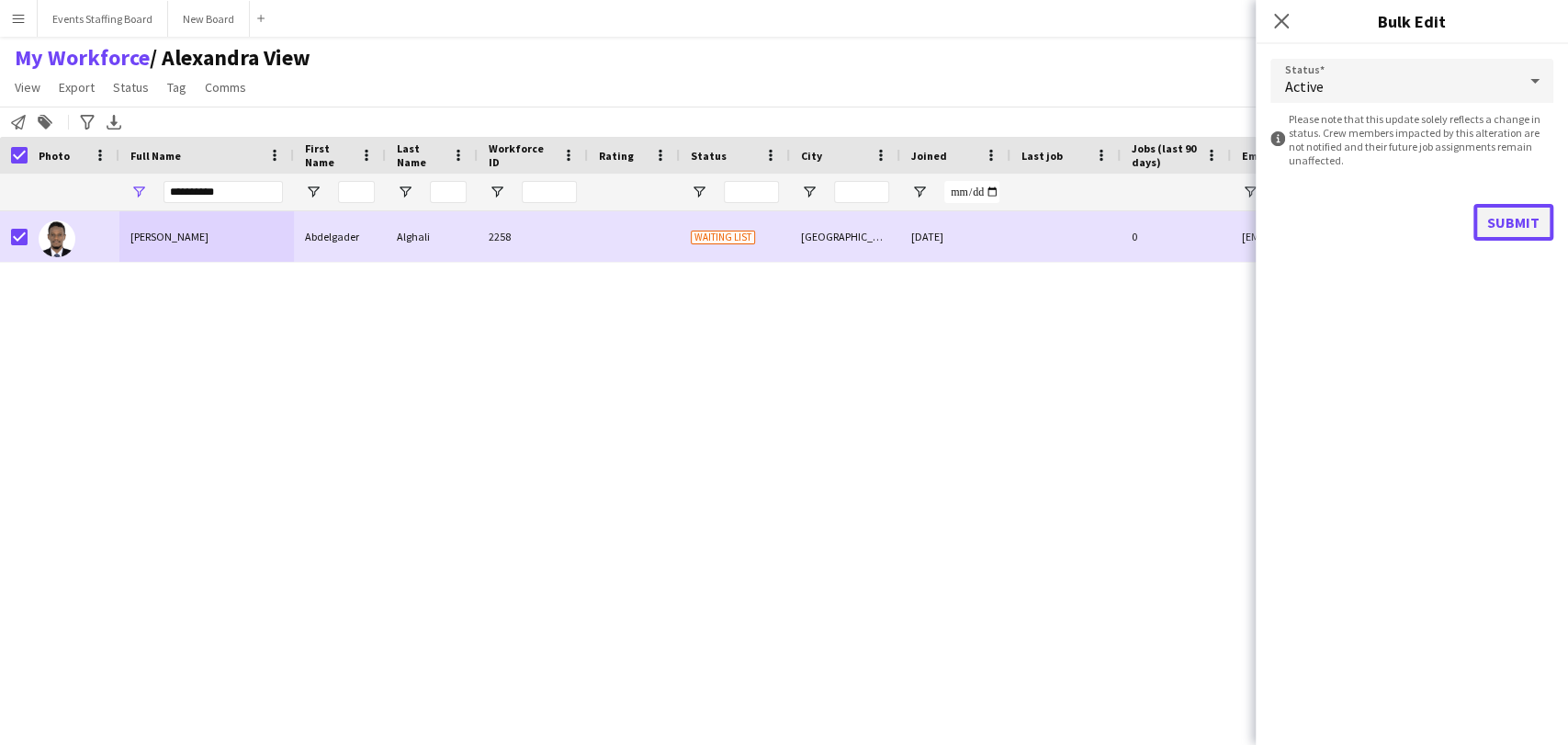
click at [1514, 237] on button "Submit" at bounding box center [1513, 222] width 80 height 36
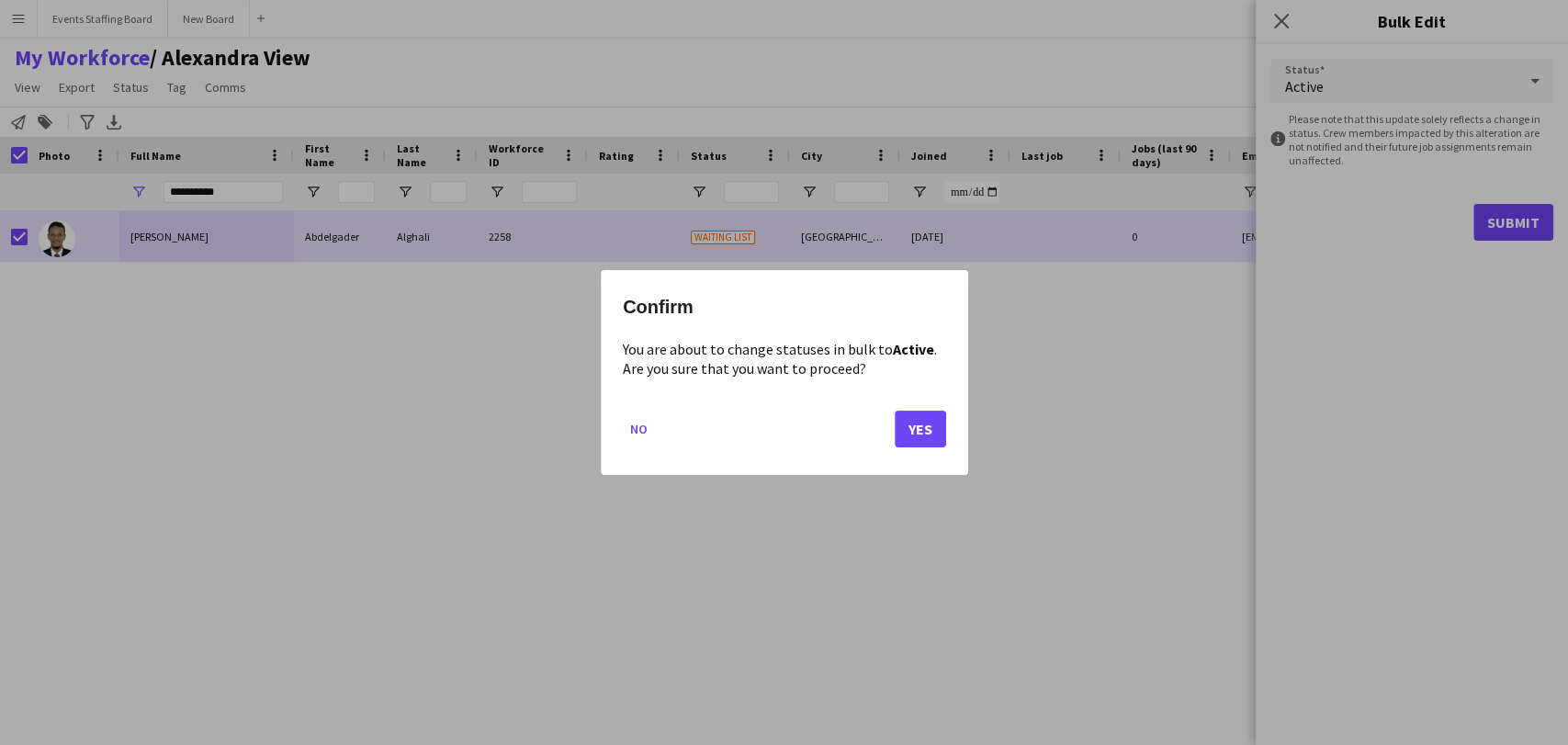
drag, startPoint x: 880, startPoint y: 427, endPoint x: 898, endPoint y: 427, distance: 18.0
click at [891, 427] on mat-dialog-actions "No Yes" at bounding box center [784, 436] width 323 height 78
click at [898, 427] on button "Yes" at bounding box center [920, 428] width 52 height 36
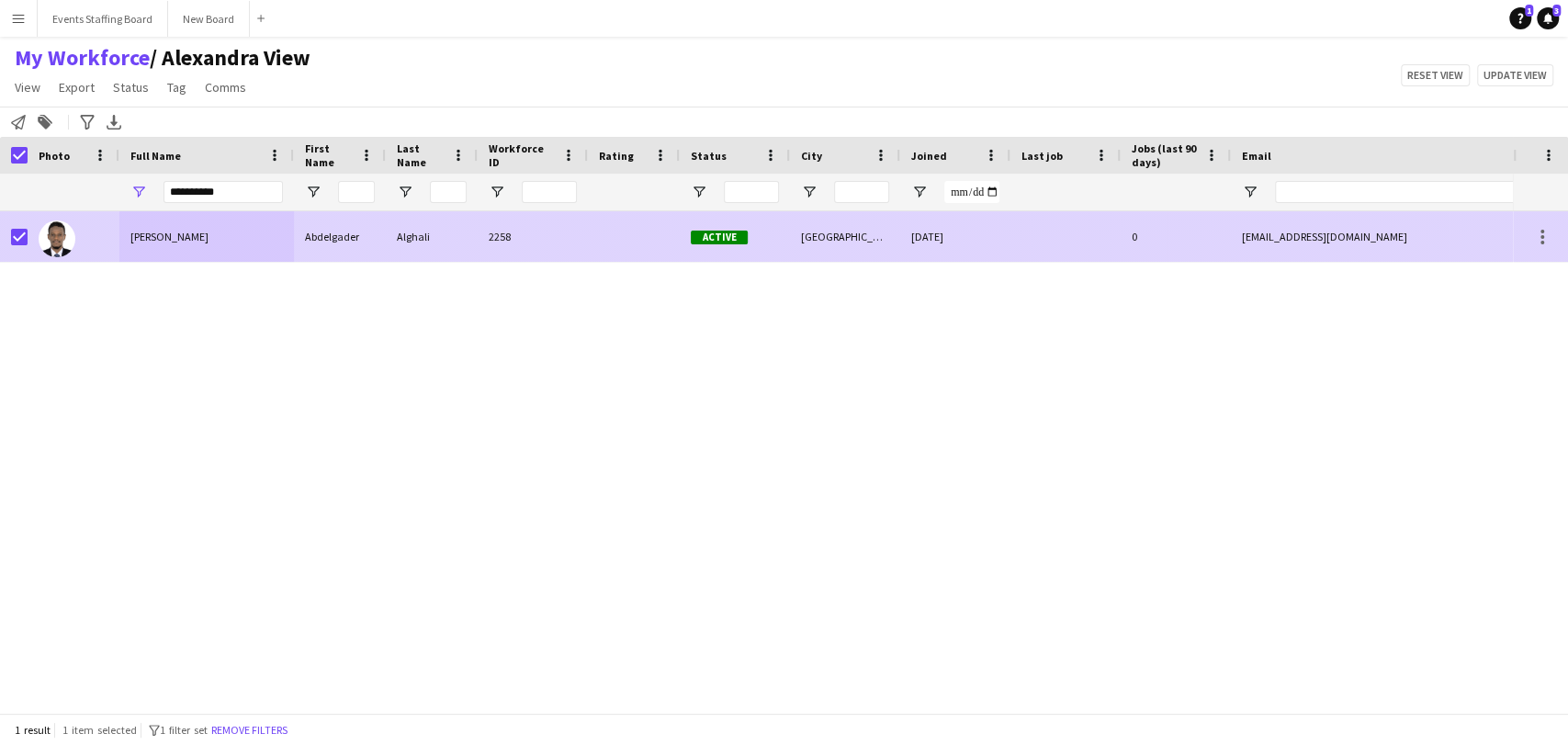
click at [205, 173] on div "**********" at bounding box center [223, 191] width 120 height 36
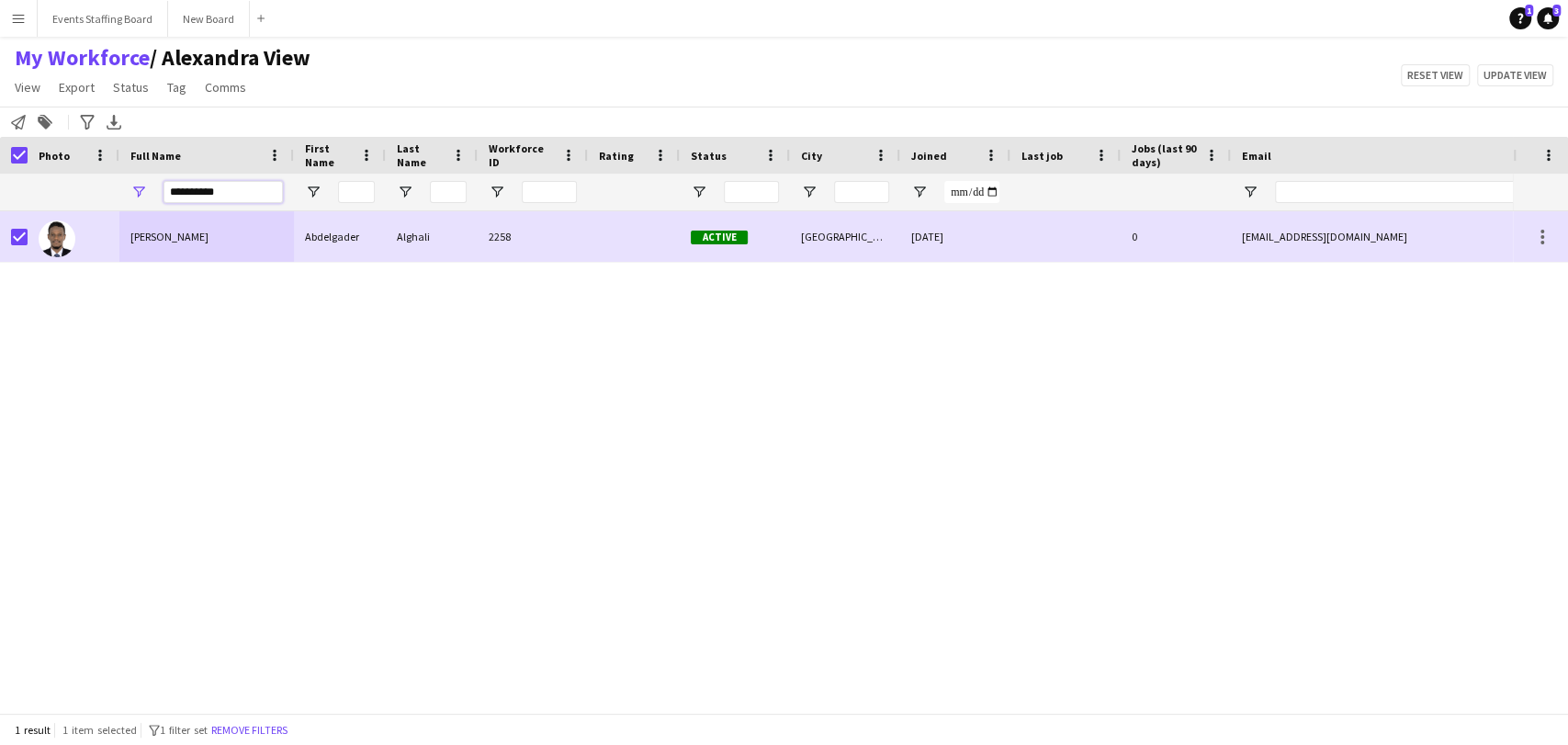
click at [184, 201] on input "**********" at bounding box center [223, 191] width 120 height 22
click at [184, 200] on input "**********" at bounding box center [223, 191] width 120 height 22
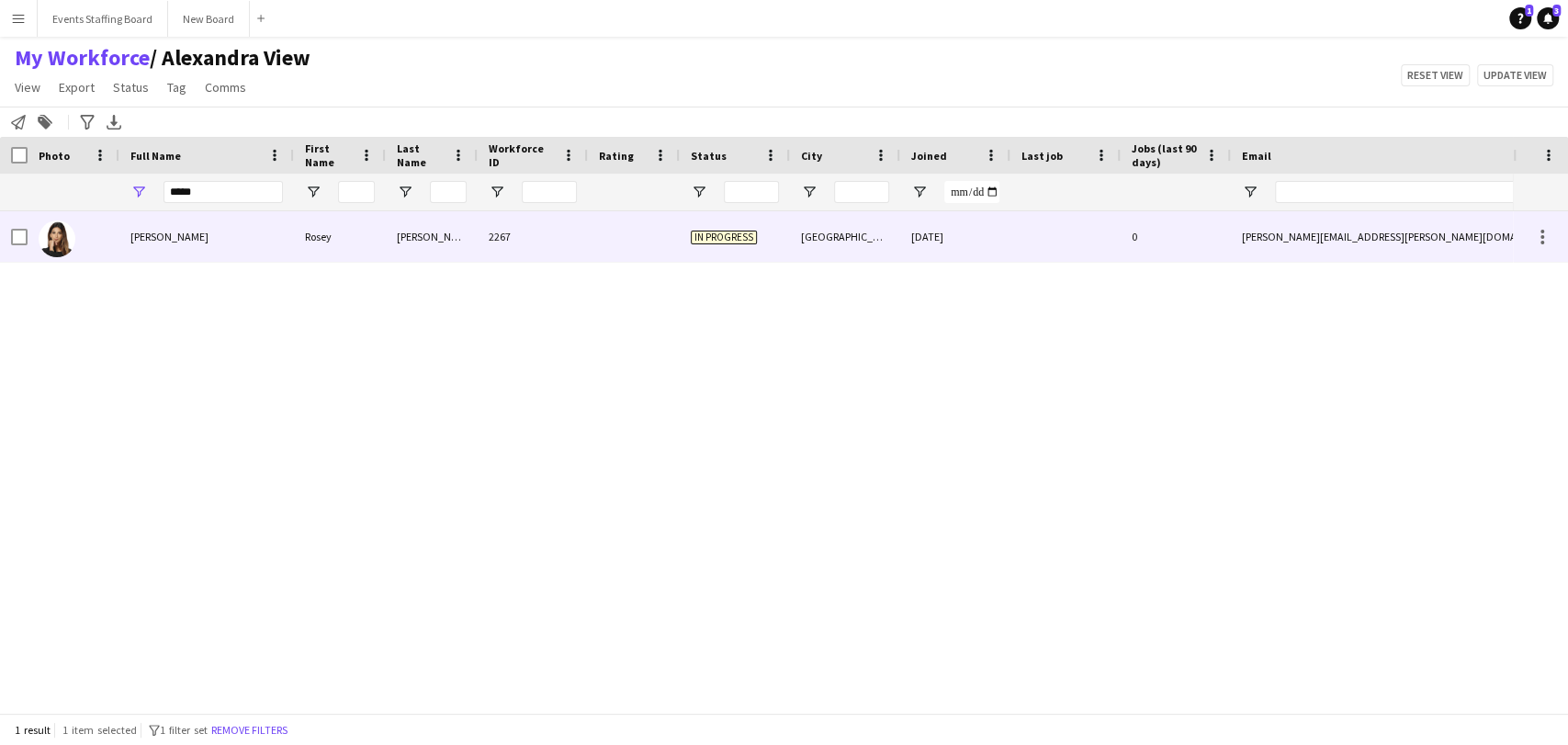
click at [176, 243] on span "[PERSON_NAME]" at bounding box center [169, 236] width 78 height 13
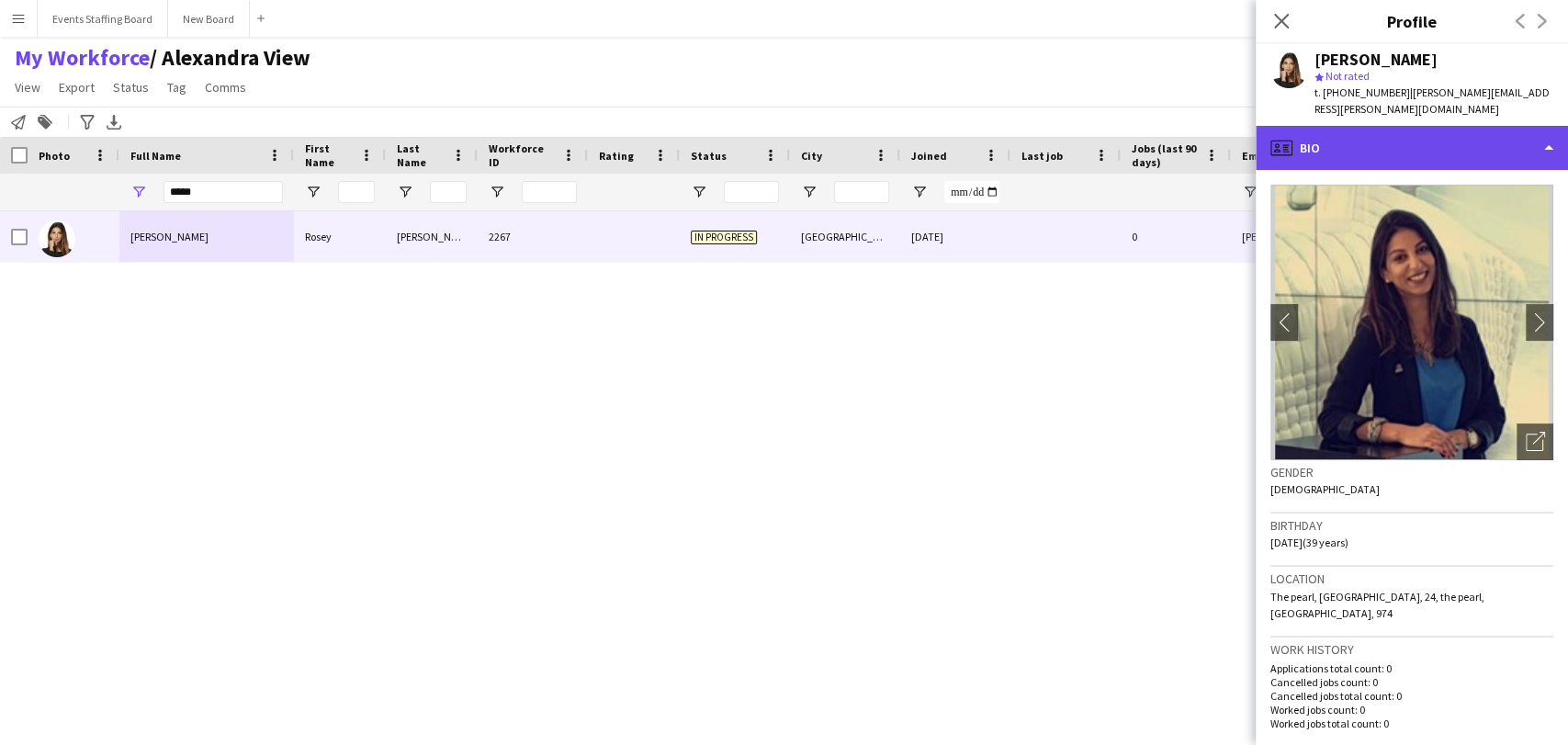
click at [1384, 126] on div "profile Bio" at bounding box center [1412, 148] width 312 height 44
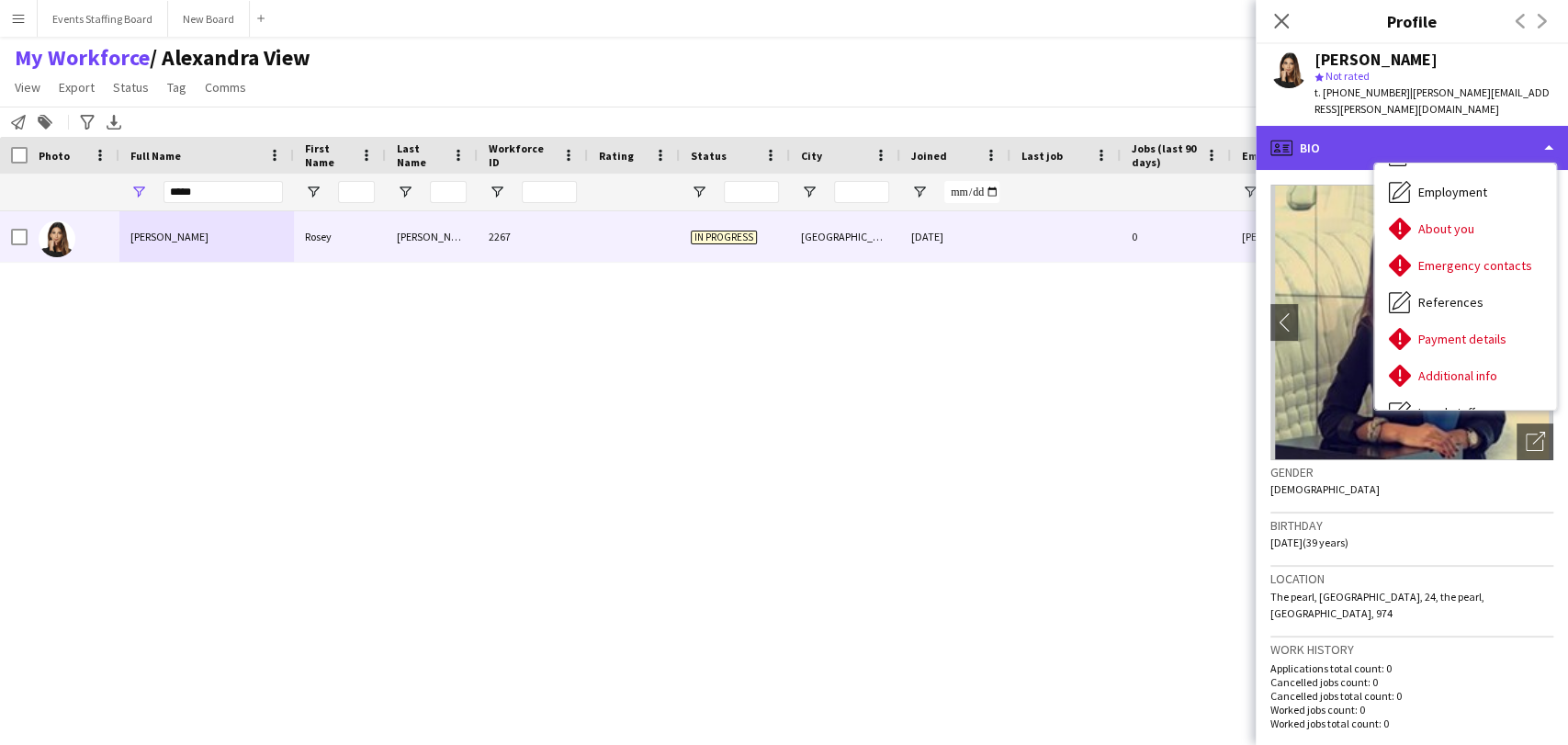
scroll to position [0, 0]
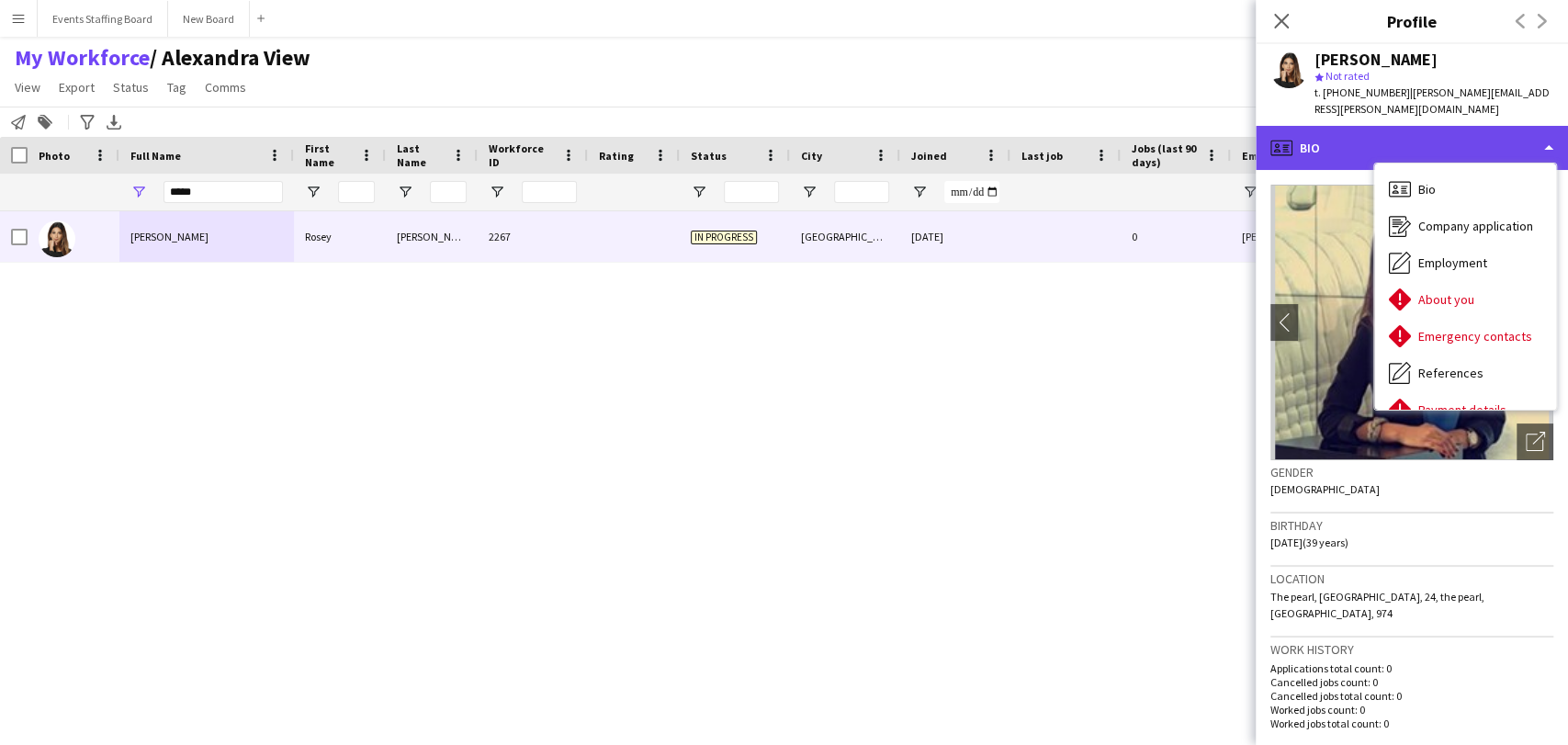
click at [1391, 126] on div "profile Bio" at bounding box center [1412, 148] width 312 height 44
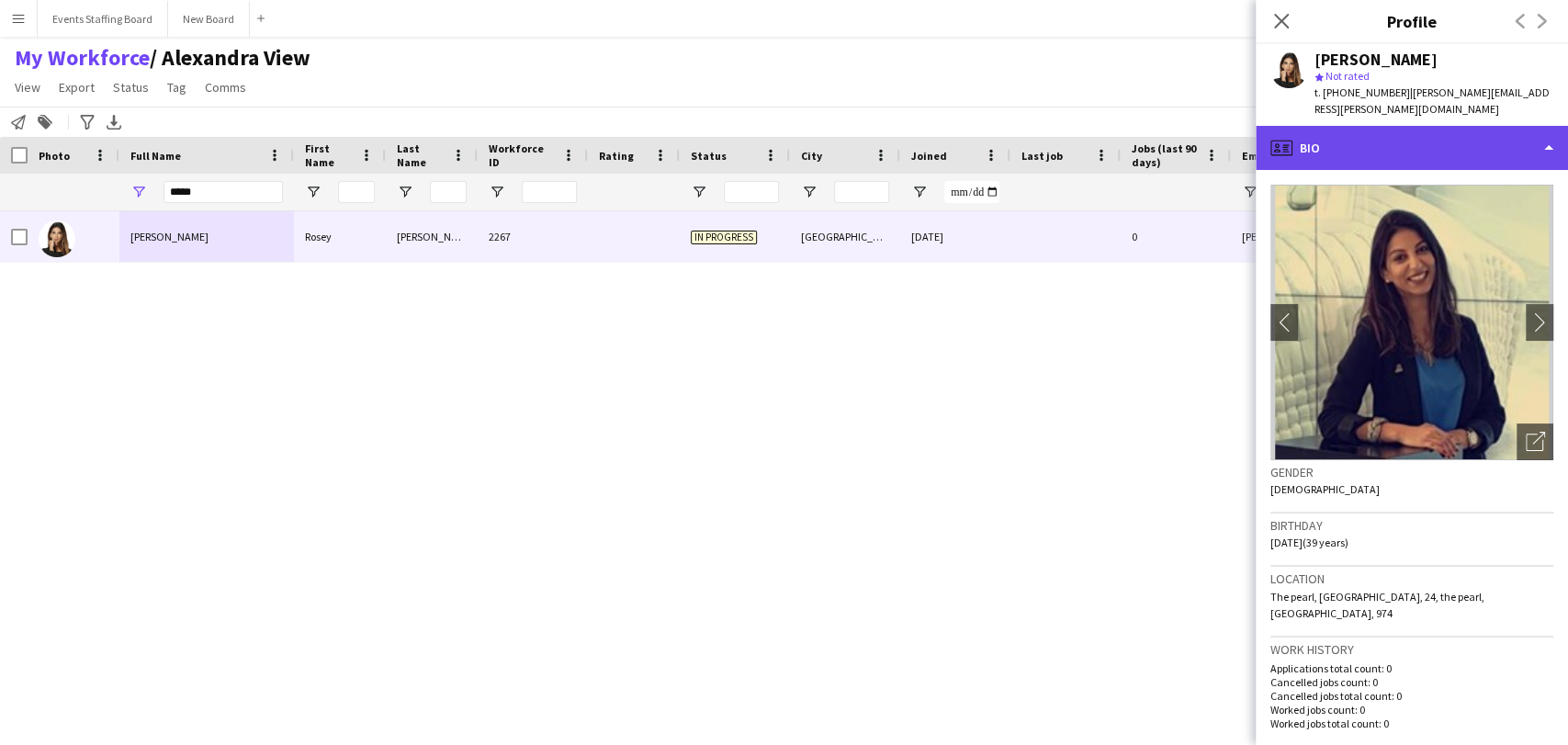
click at [1391, 126] on div "profile Bio" at bounding box center [1412, 148] width 312 height 44
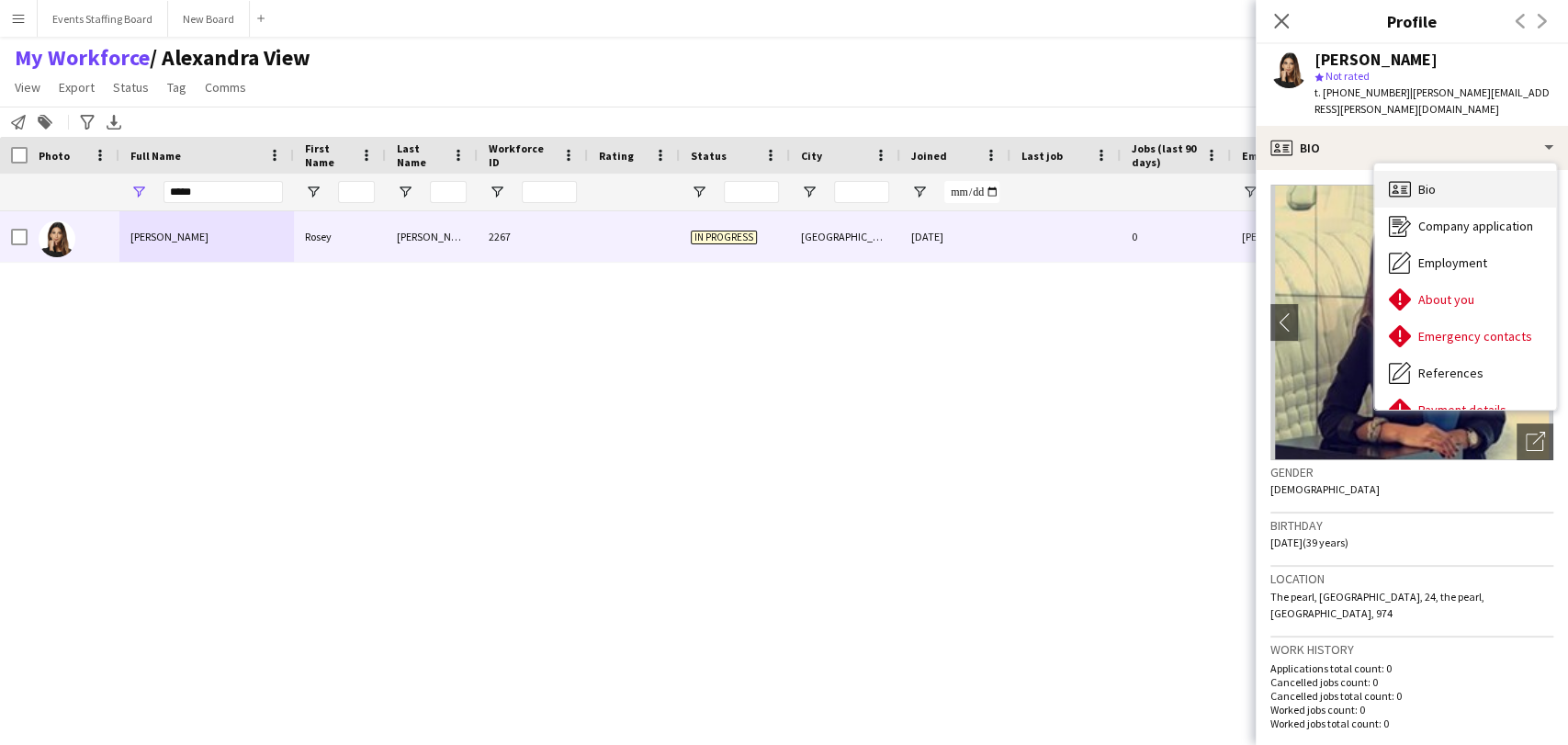
click at [1428, 181] on span "Bio" at bounding box center [1427, 188] width 17 height 16
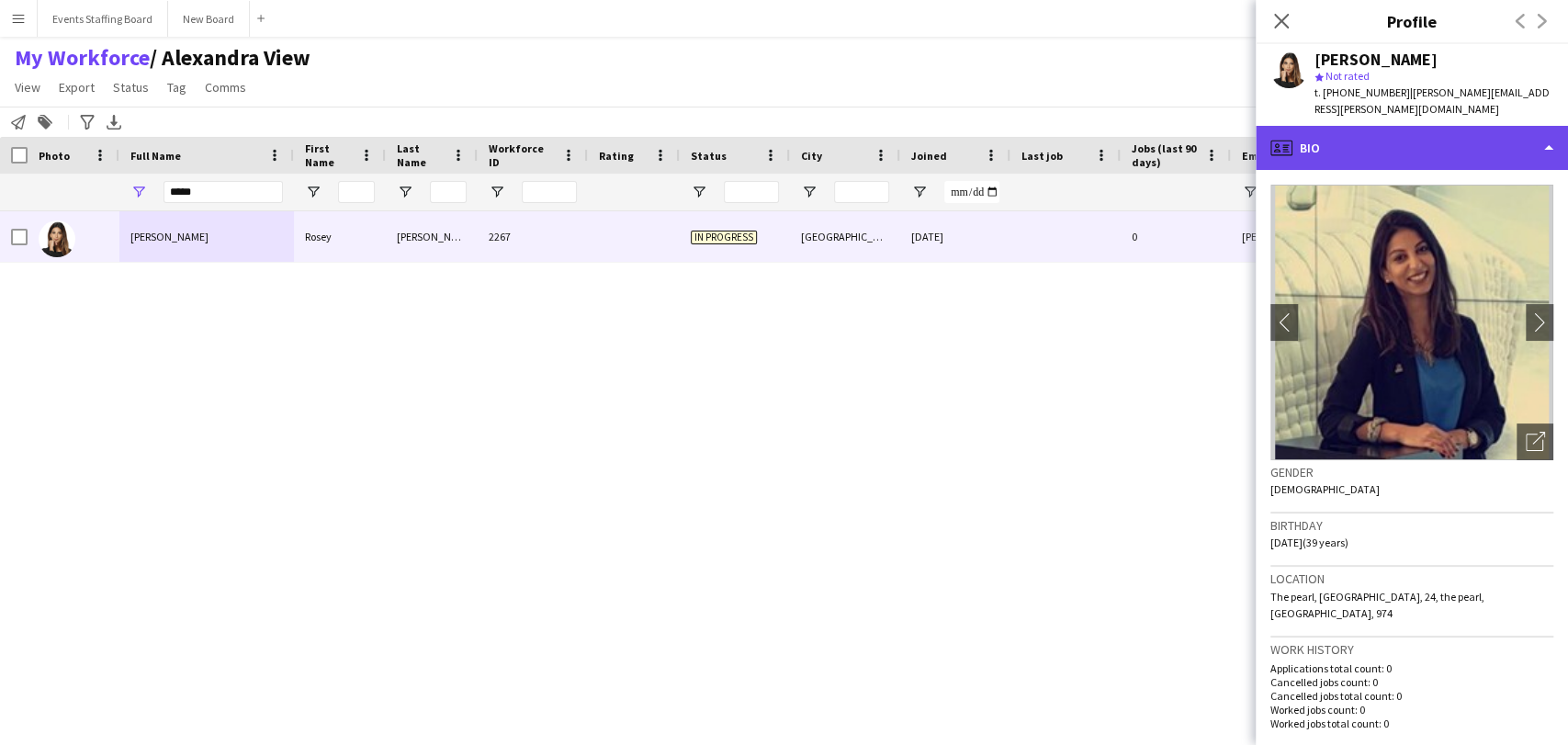
click at [1377, 126] on div "profile Bio" at bounding box center [1412, 148] width 312 height 44
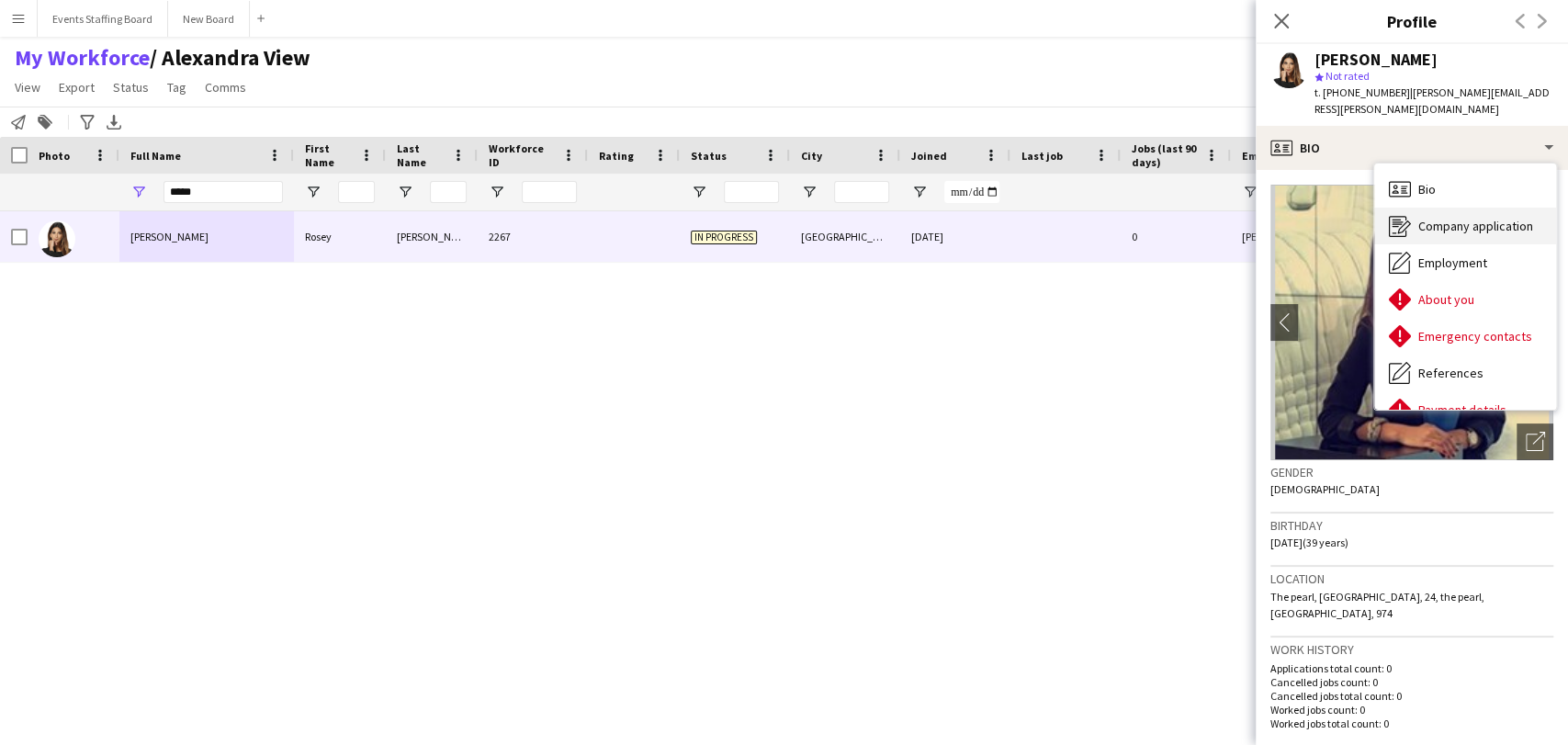
click at [1455, 218] on span "Company application" at bounding box center [1476, 226] width 115 height 16
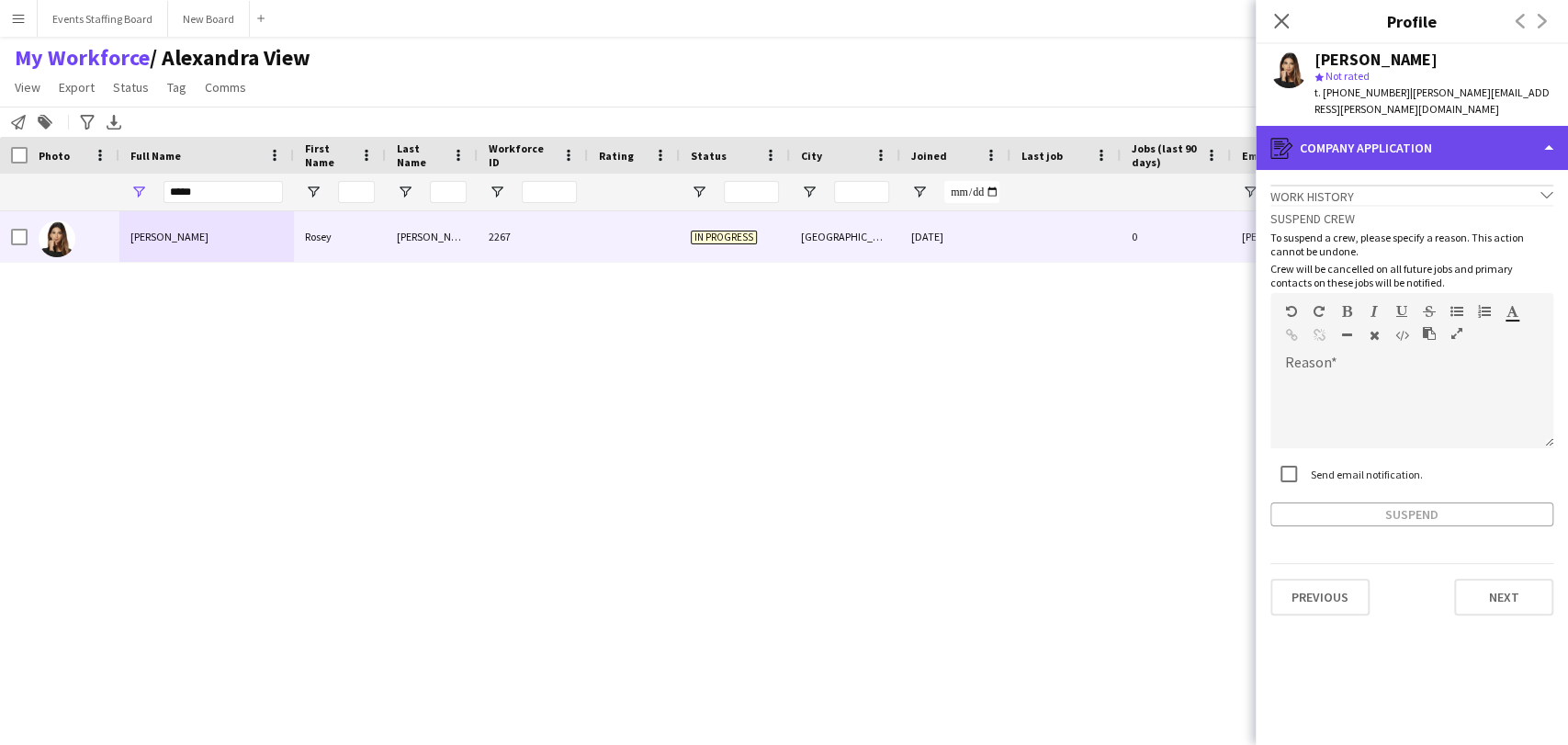
click at [1348, 126] on div "register Company application" at bounding box center [1412, 148] width 312 height 44
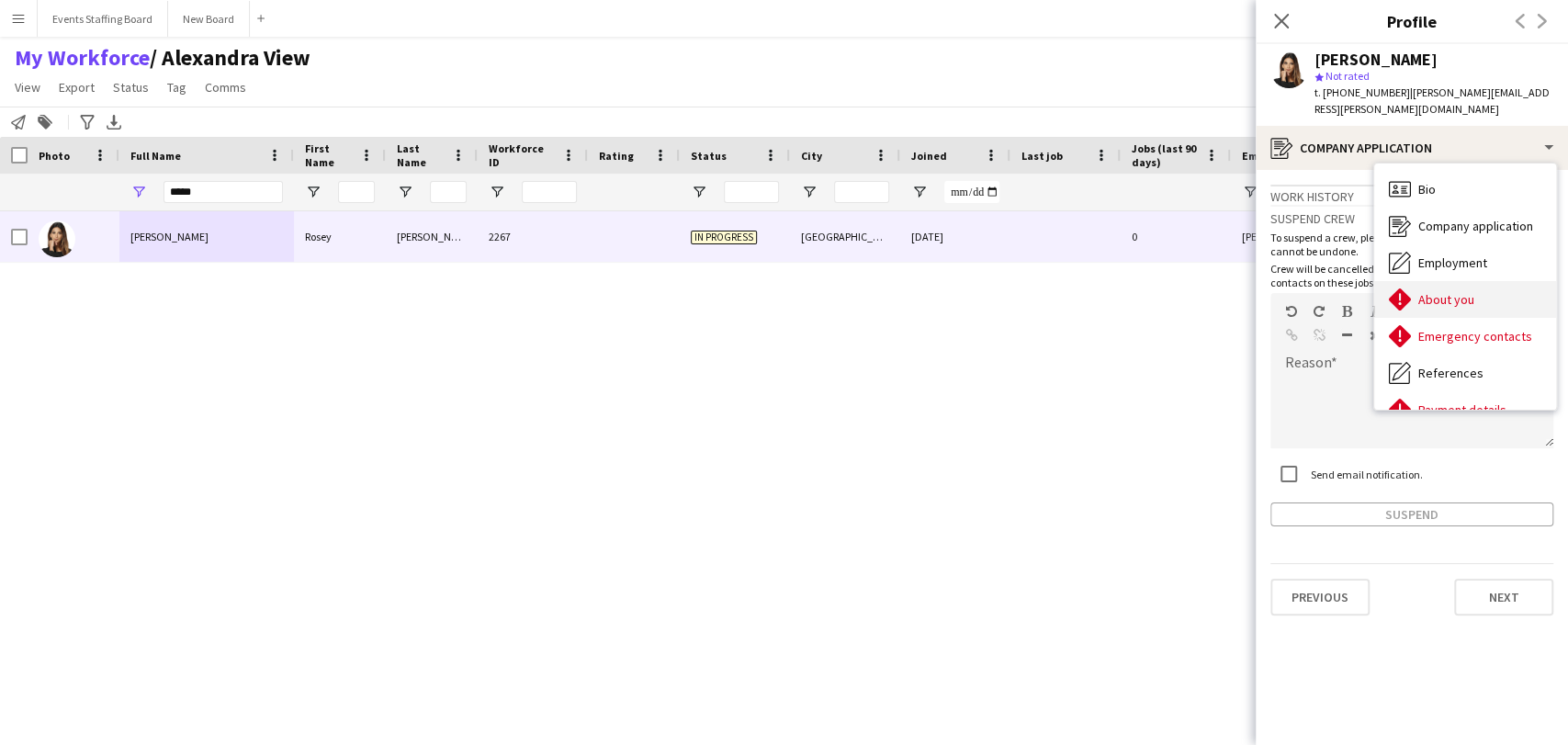
click at [1452, 291] on span "About you" at bounding box center [1447, 298] width 56 height 16
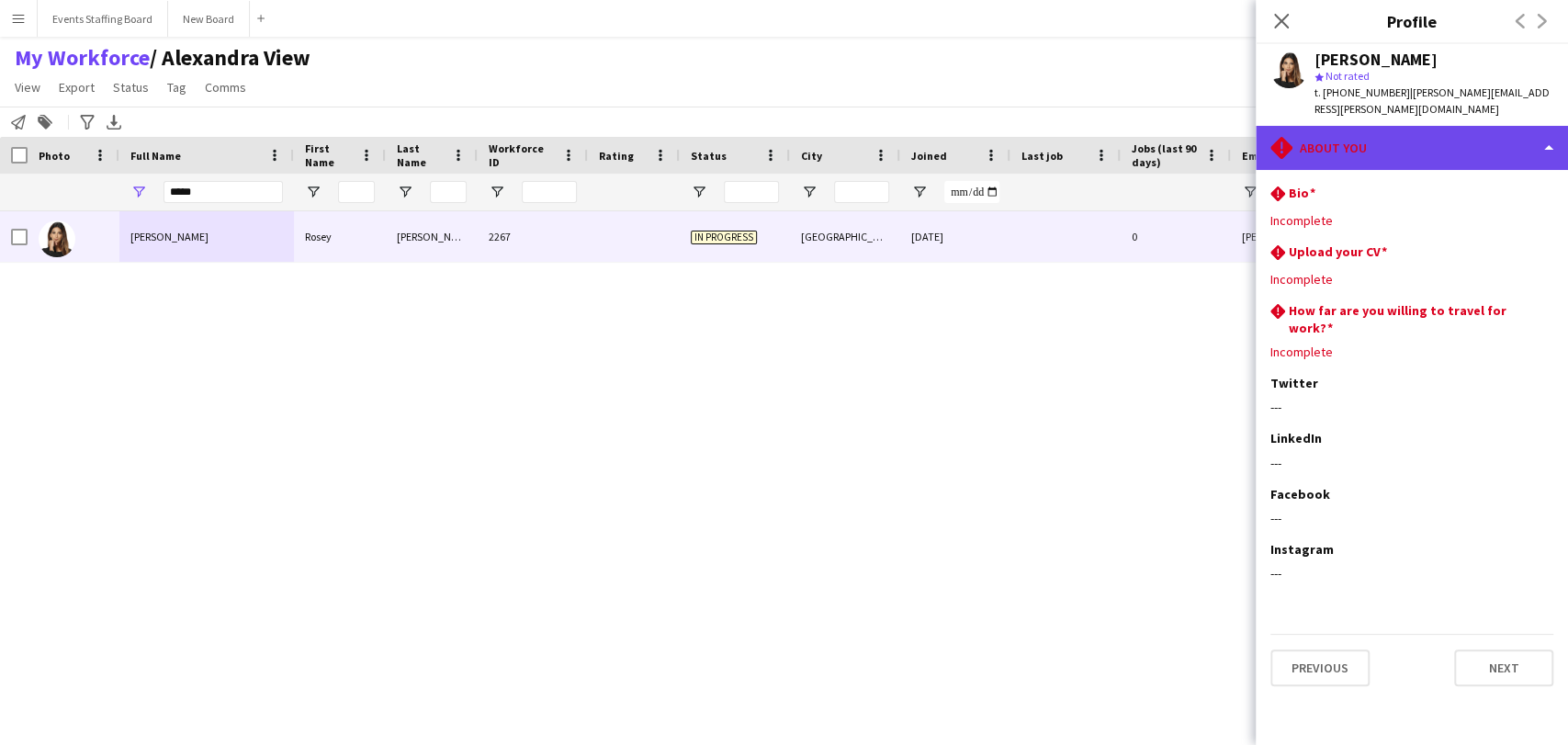
click at [1391, 127] on div "rhombus-alert About you" at bounding box center [1412, 148] width 312 height 44
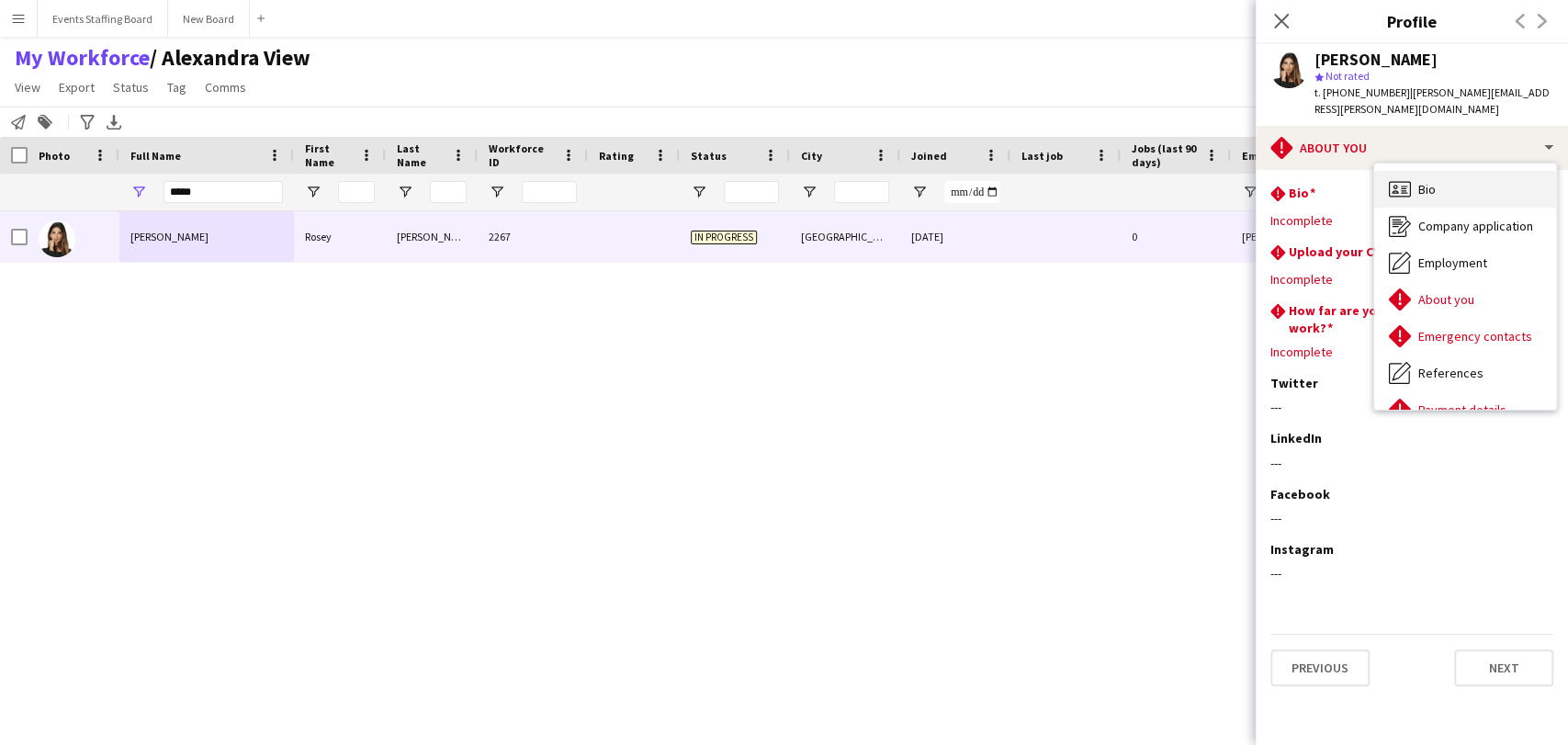
click at [1405, 178] on icon "Bio" at bounding box center [1400, 188] width 22 height 22
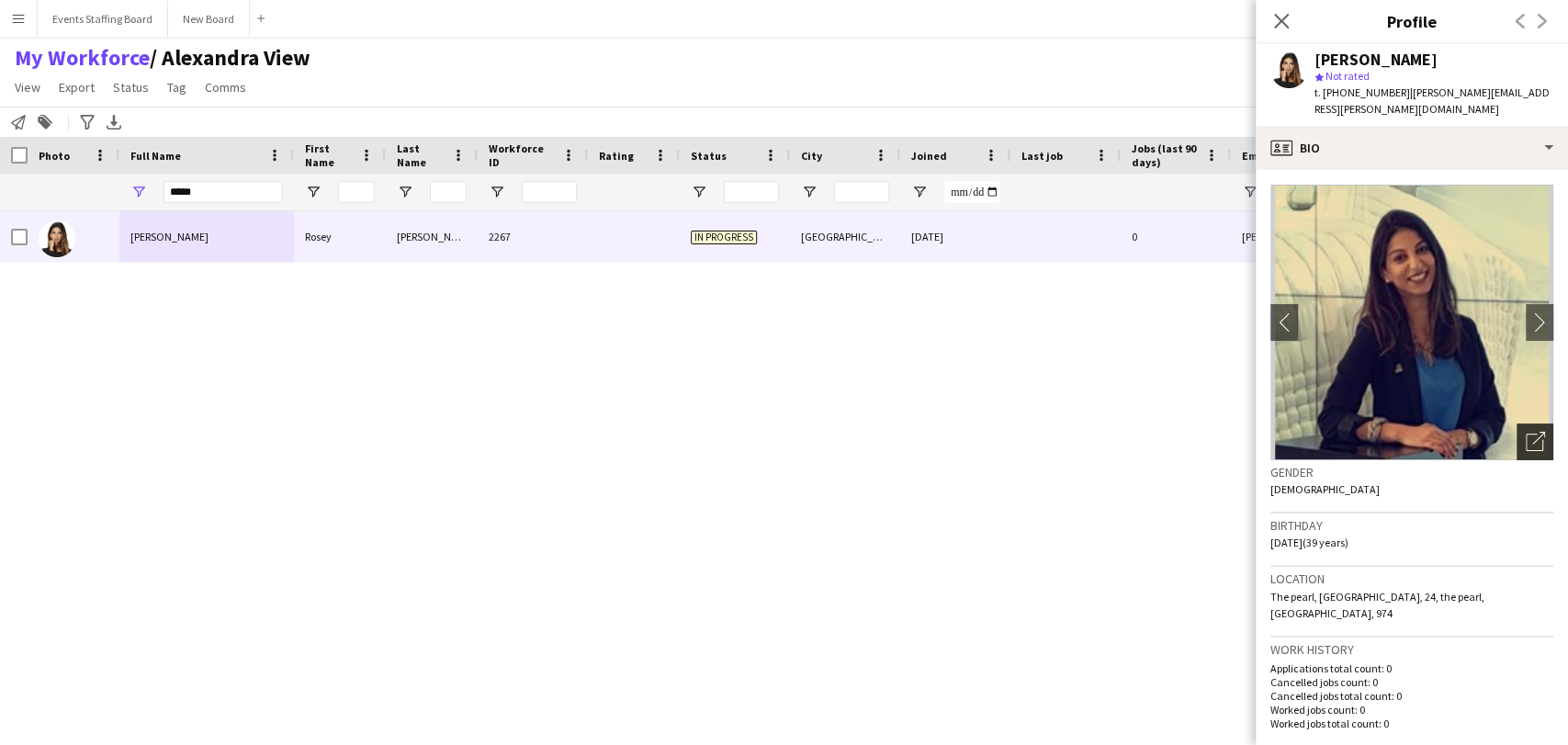
click at [1526, 431] on icon "Open photos pop-in" at bounding box center [1535, 441] width 19 height 19
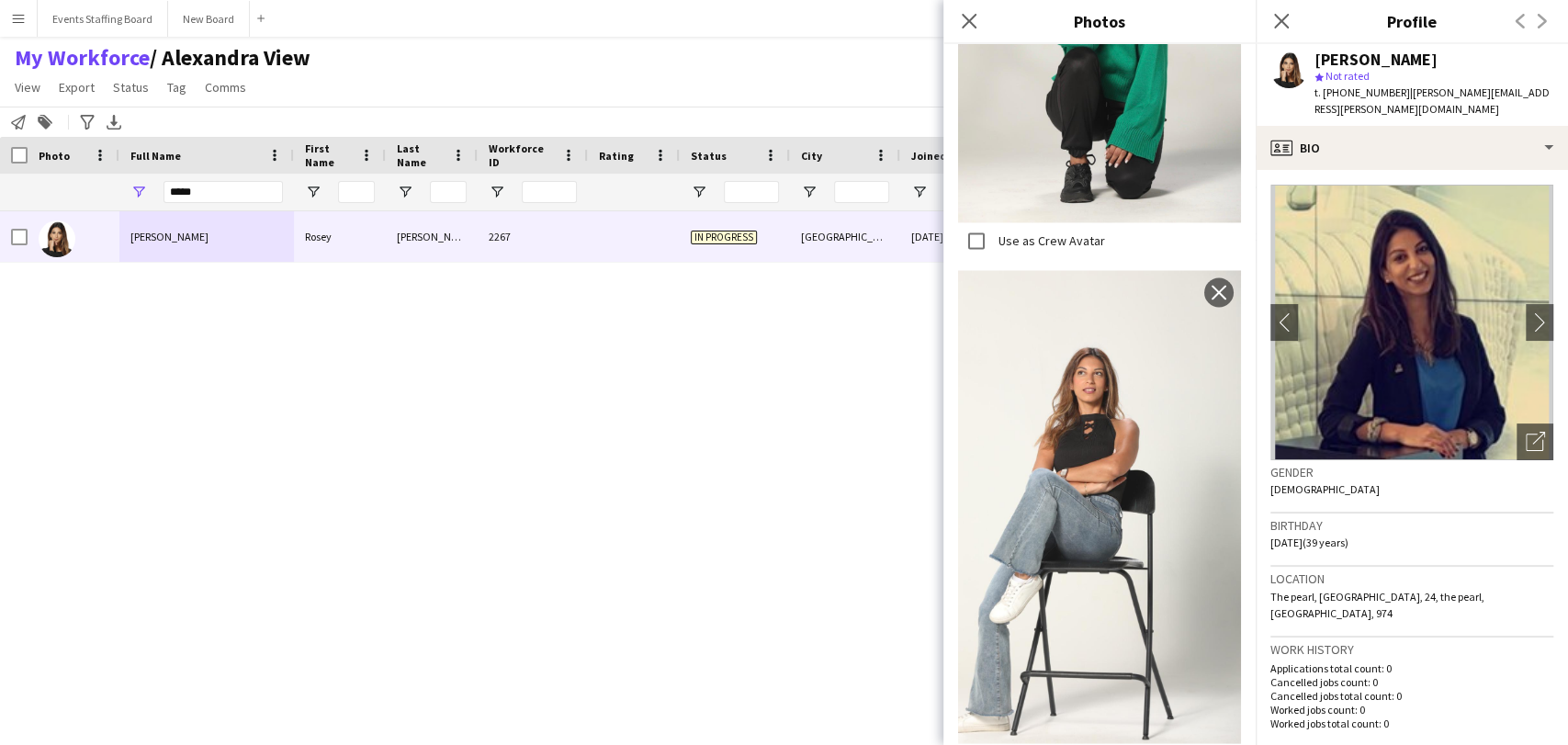
scroll to position [2366, 0]
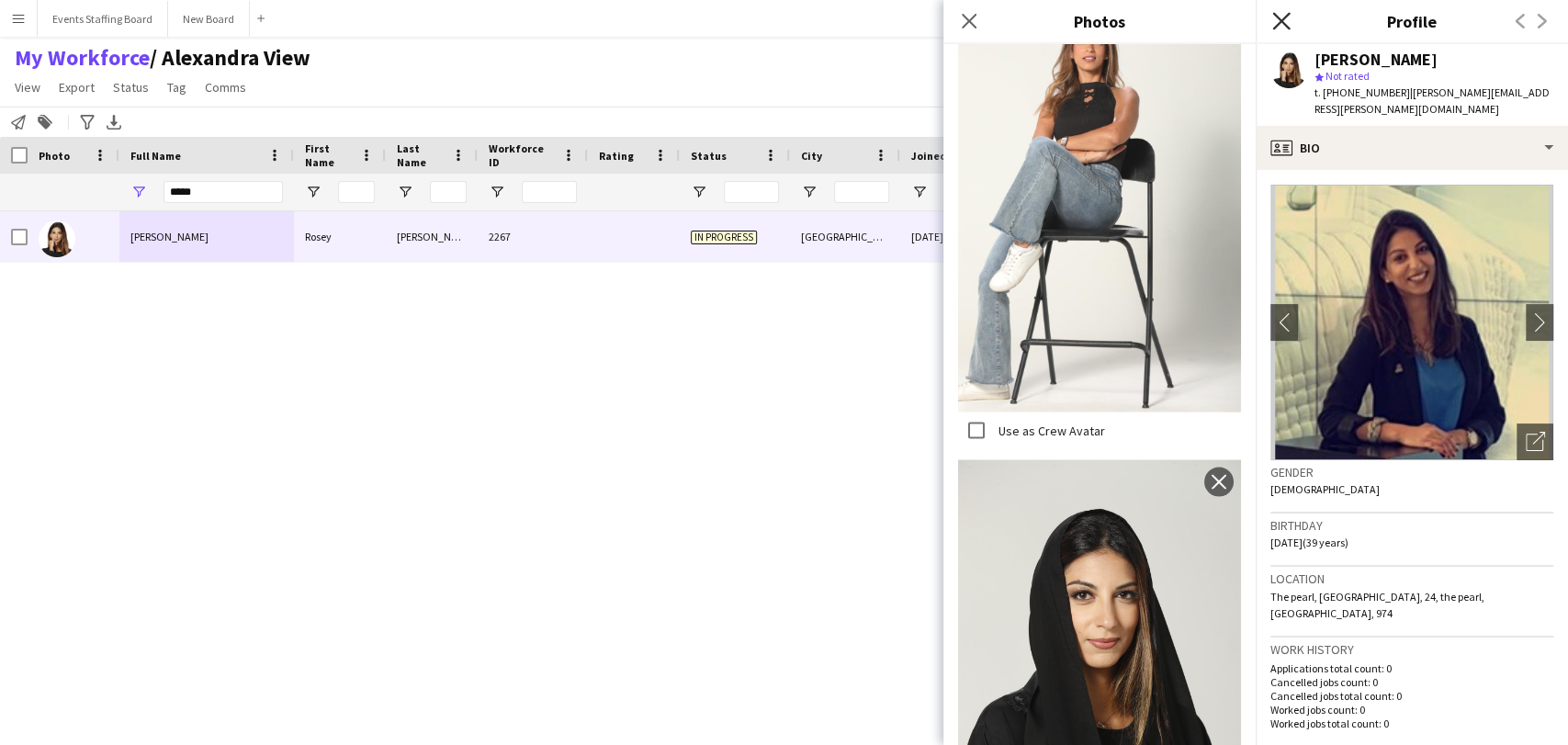
click at [1272, 16] on icon "Close pop-in" at bounding box center [1281, 20] width 17 height 17
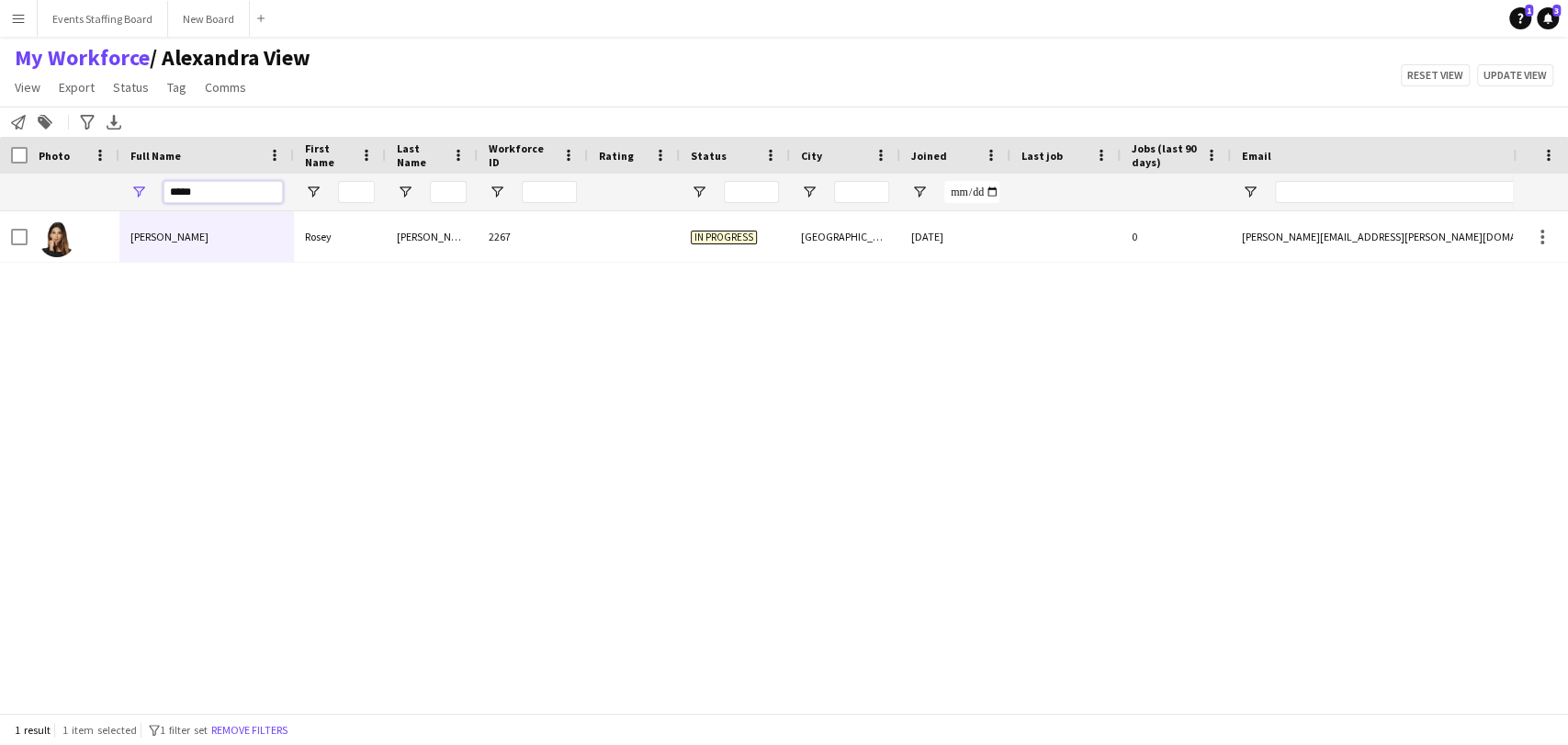
click at [178, 189] on input "*****" at bounding box center [223, 191] width 120 height 22
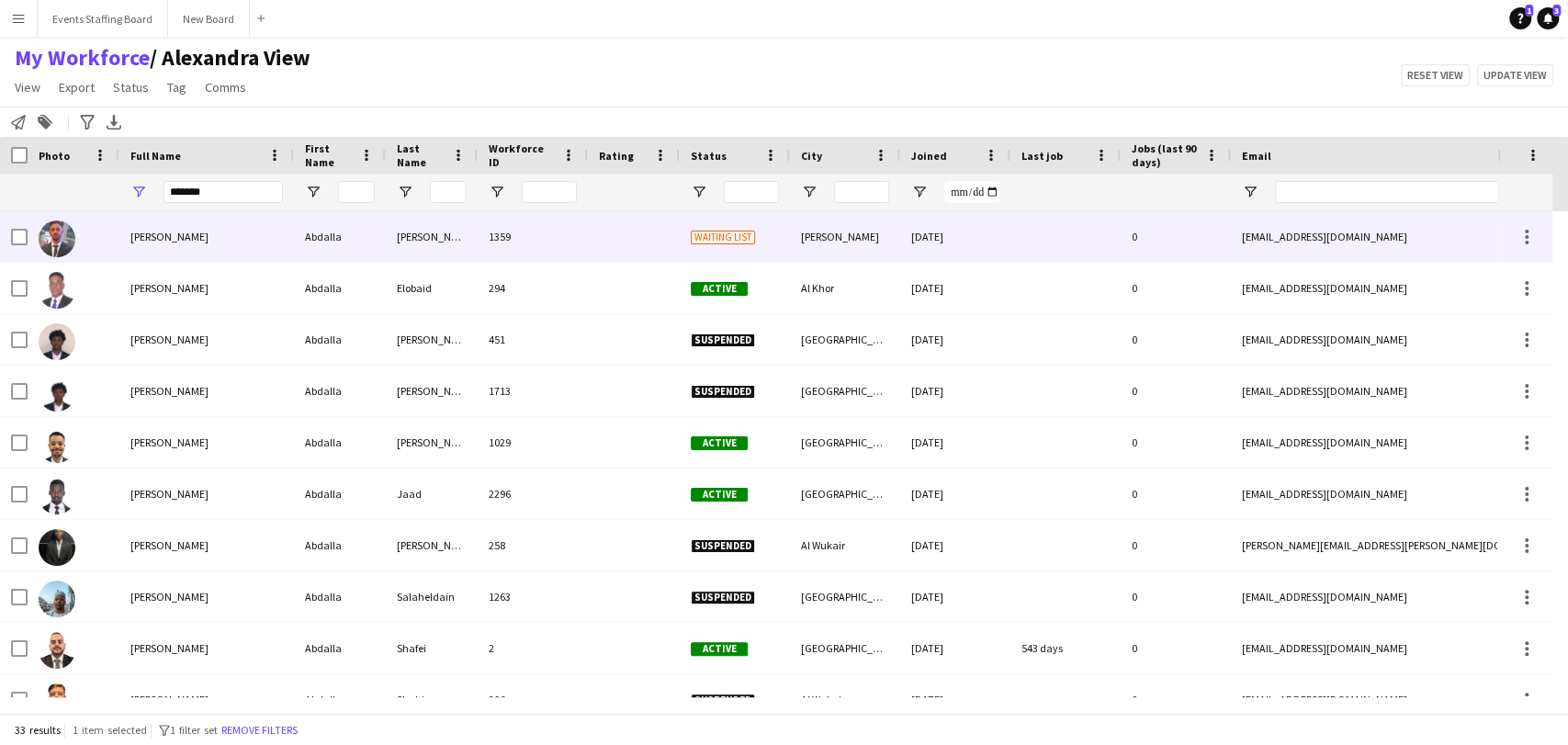
click at [146, 244] on div "[PERSON_NAME]" at bounding box center [207, 236] width 174 height 51
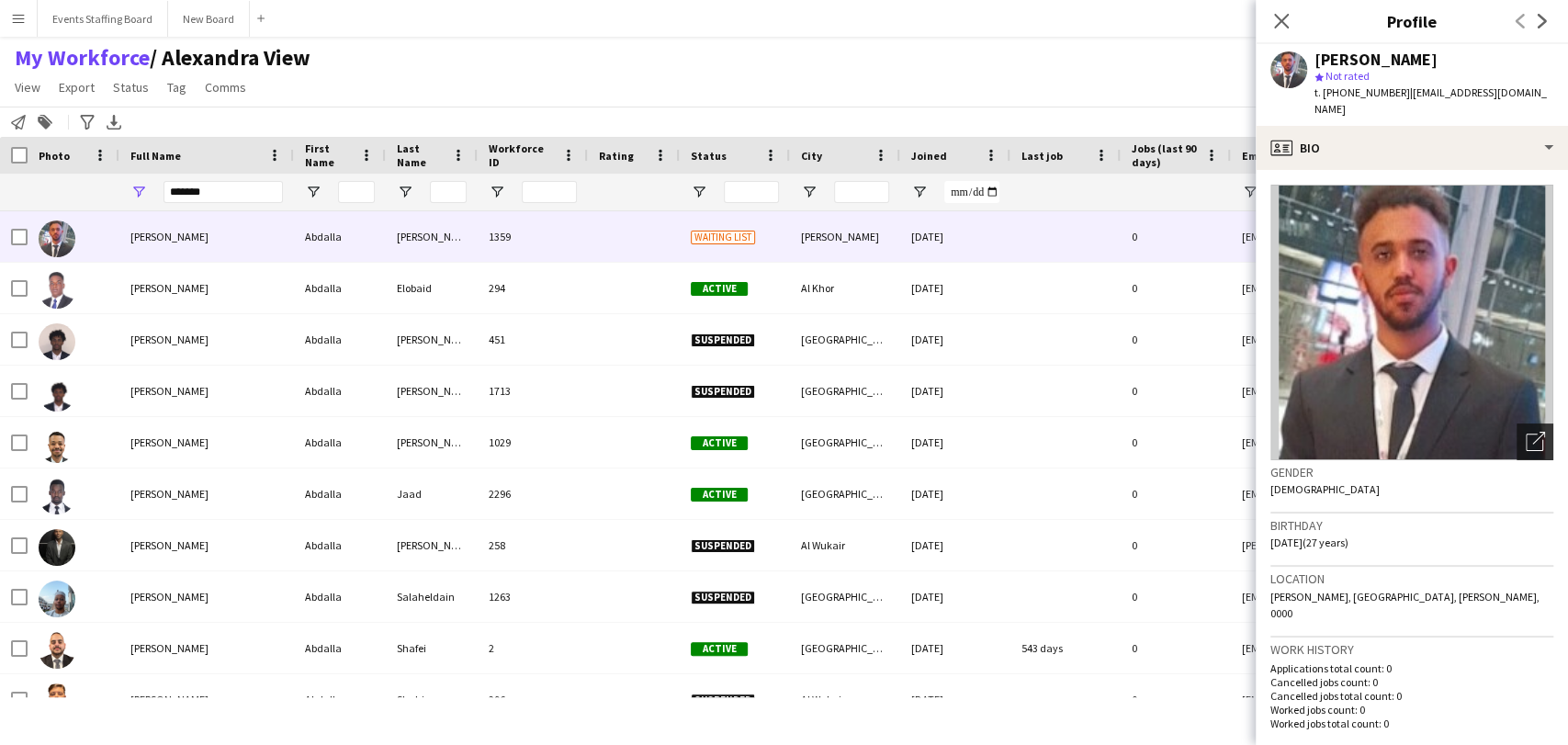
click at [1526, 431] on icon "Open photos pop-in" at bounding box center [1535, 441] width 19 height 19
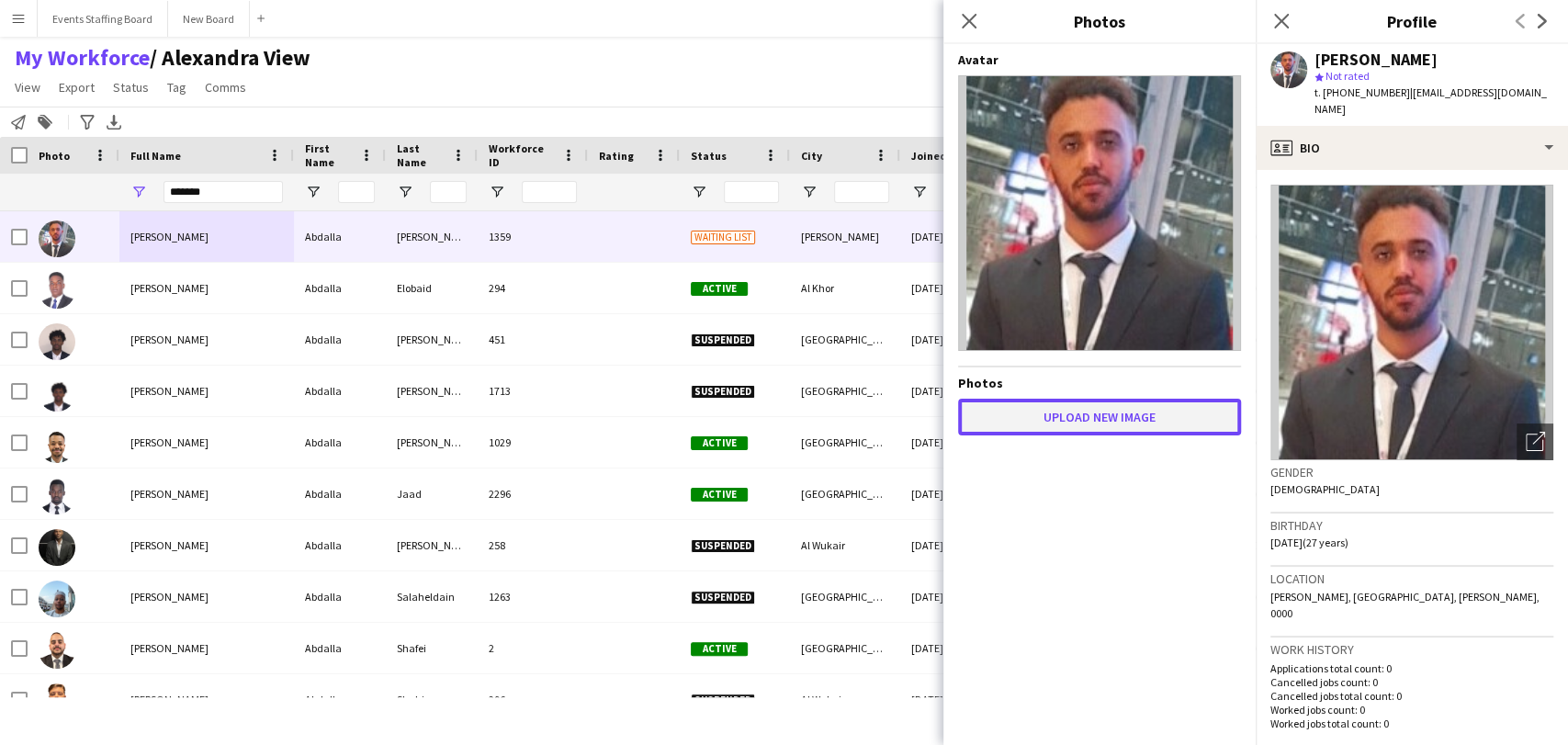
click at [1159, 416] on button "Upload new image" at bounding box center [1100, 417] width 283 height 36
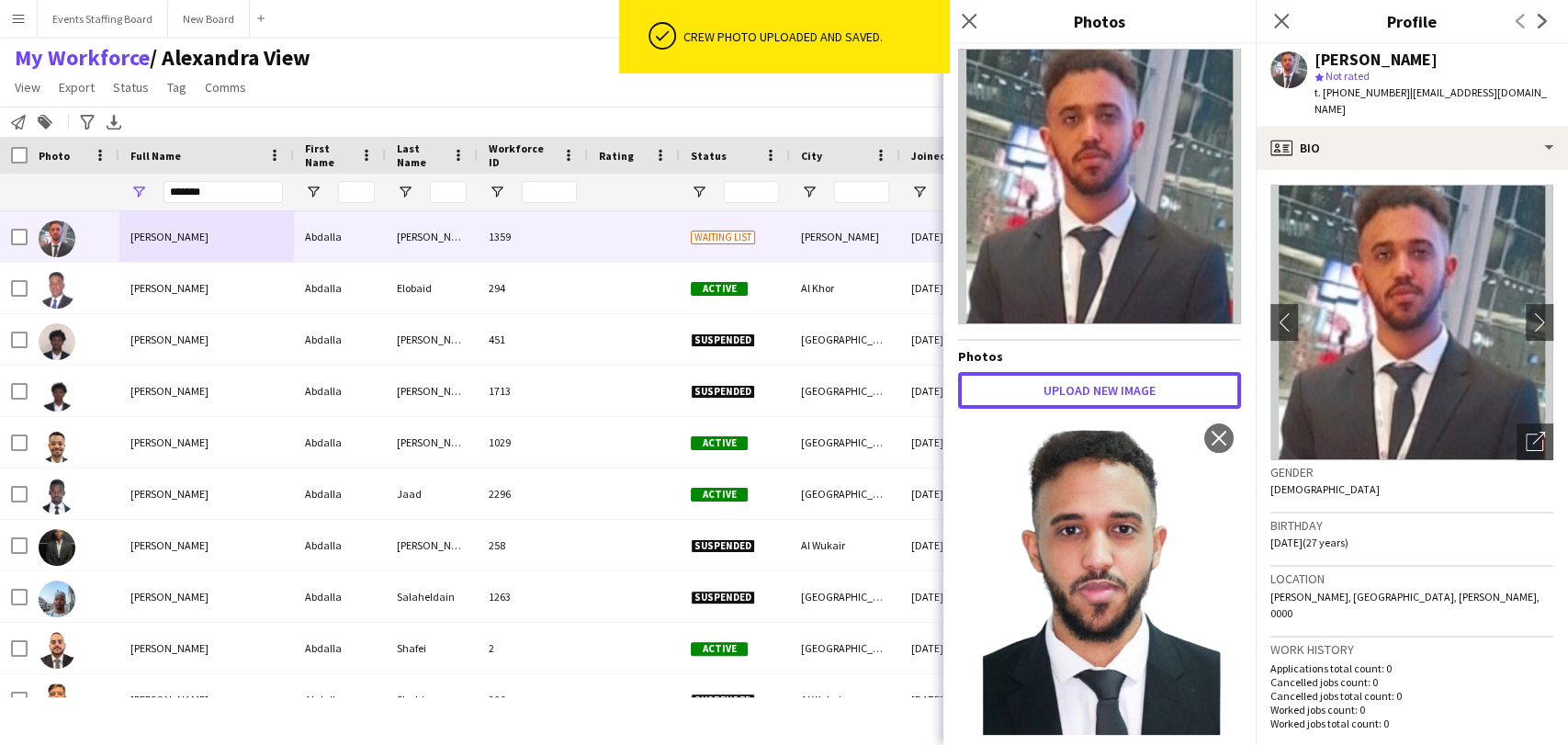
scroll to position [37, 0]
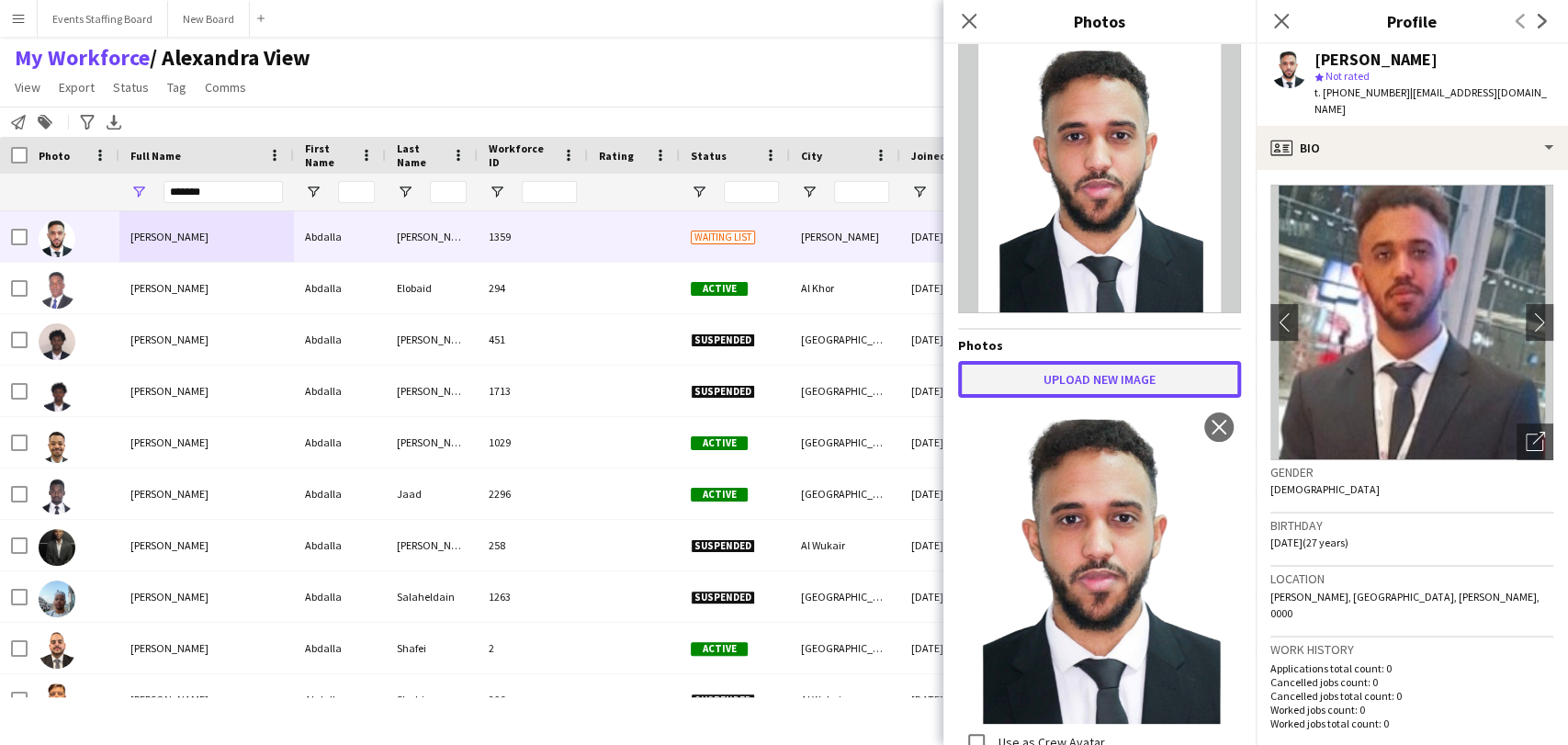
click at [1060, 369] on button "Upload new image" at bounding box center [1100, 379] width 283 height 36
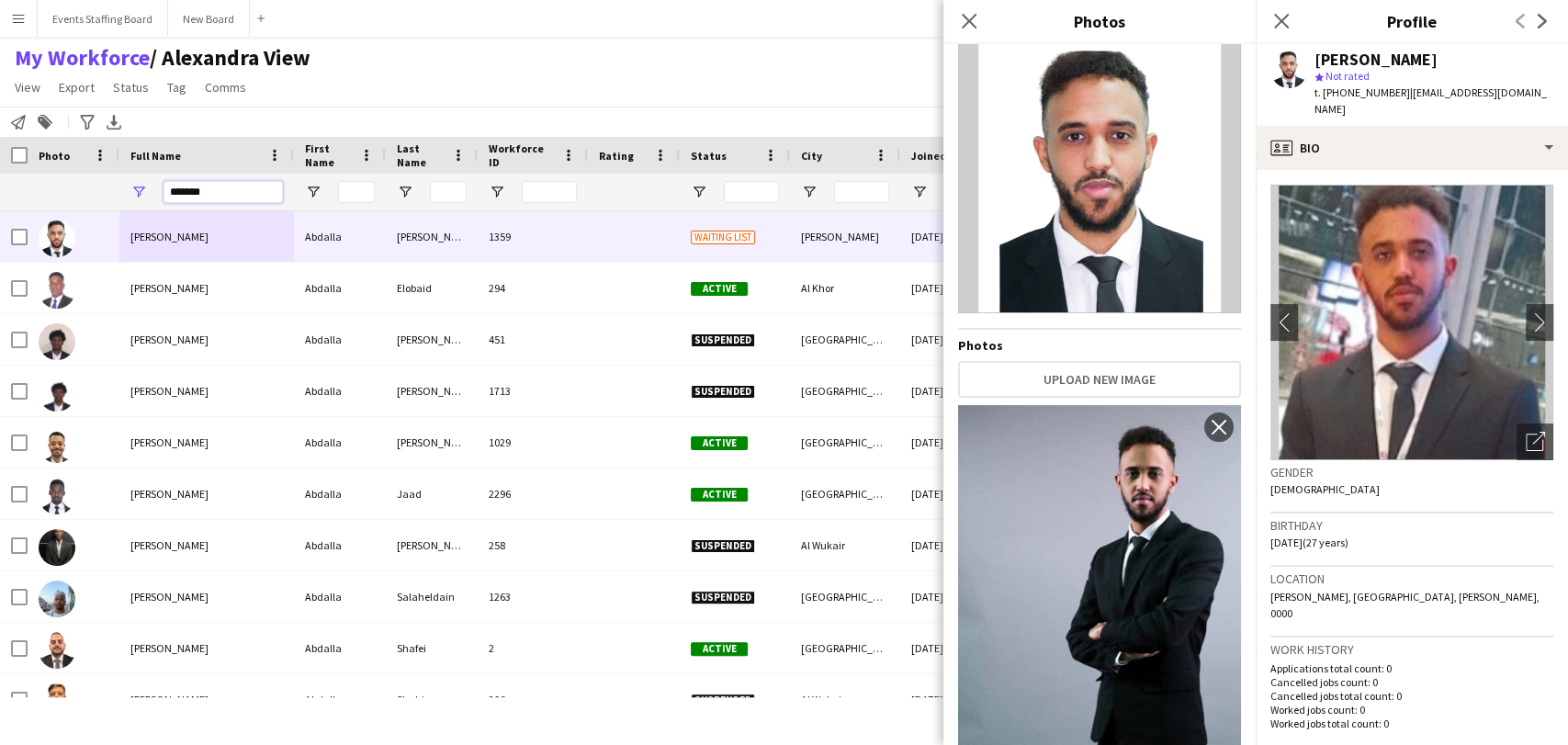
click at [233, 195] on input "*******" at bounding box center [223, 191] width 120 height 22
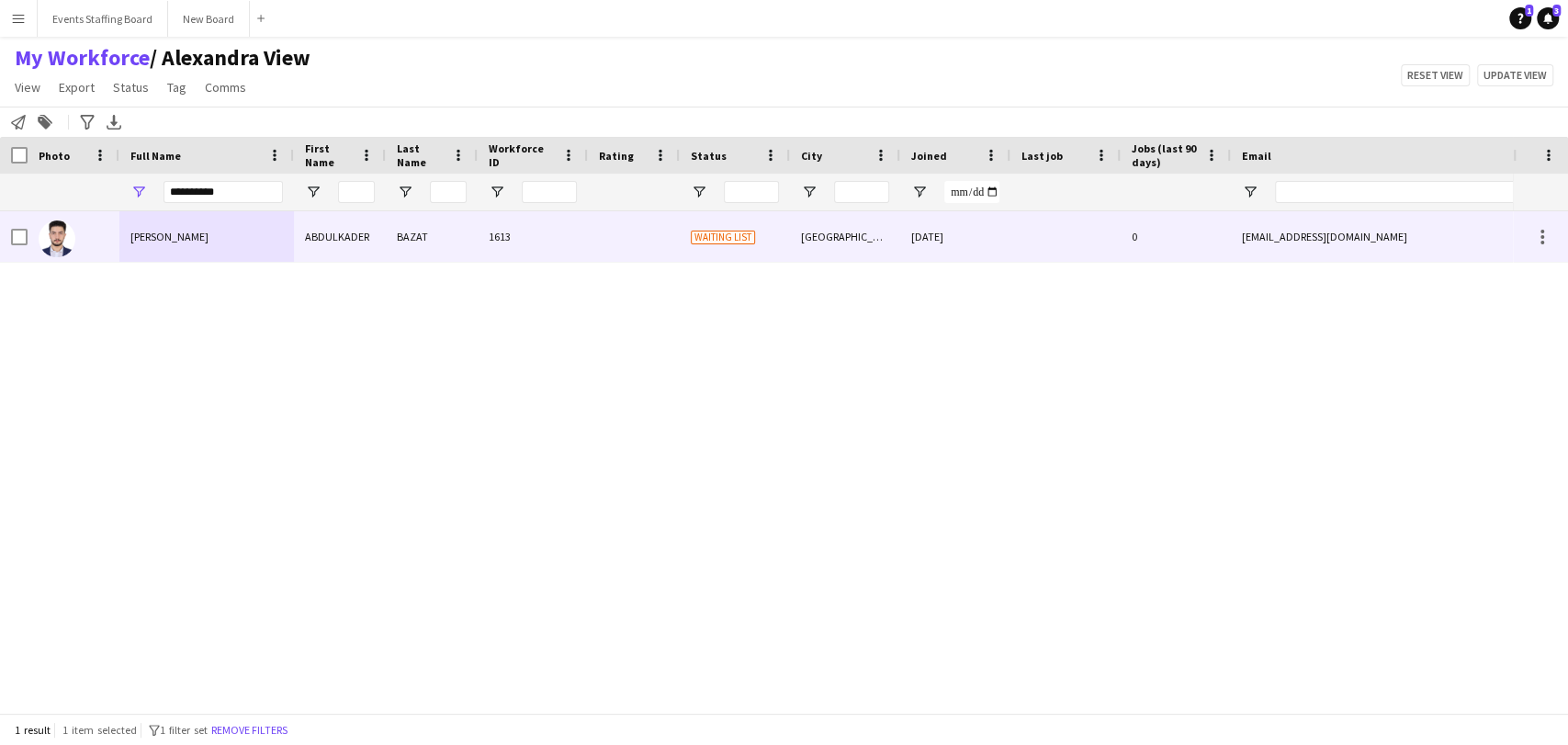
click at [209, 238] on span "[PERSON_NAME]" at bounding box center [169, 236] width 78 height 13
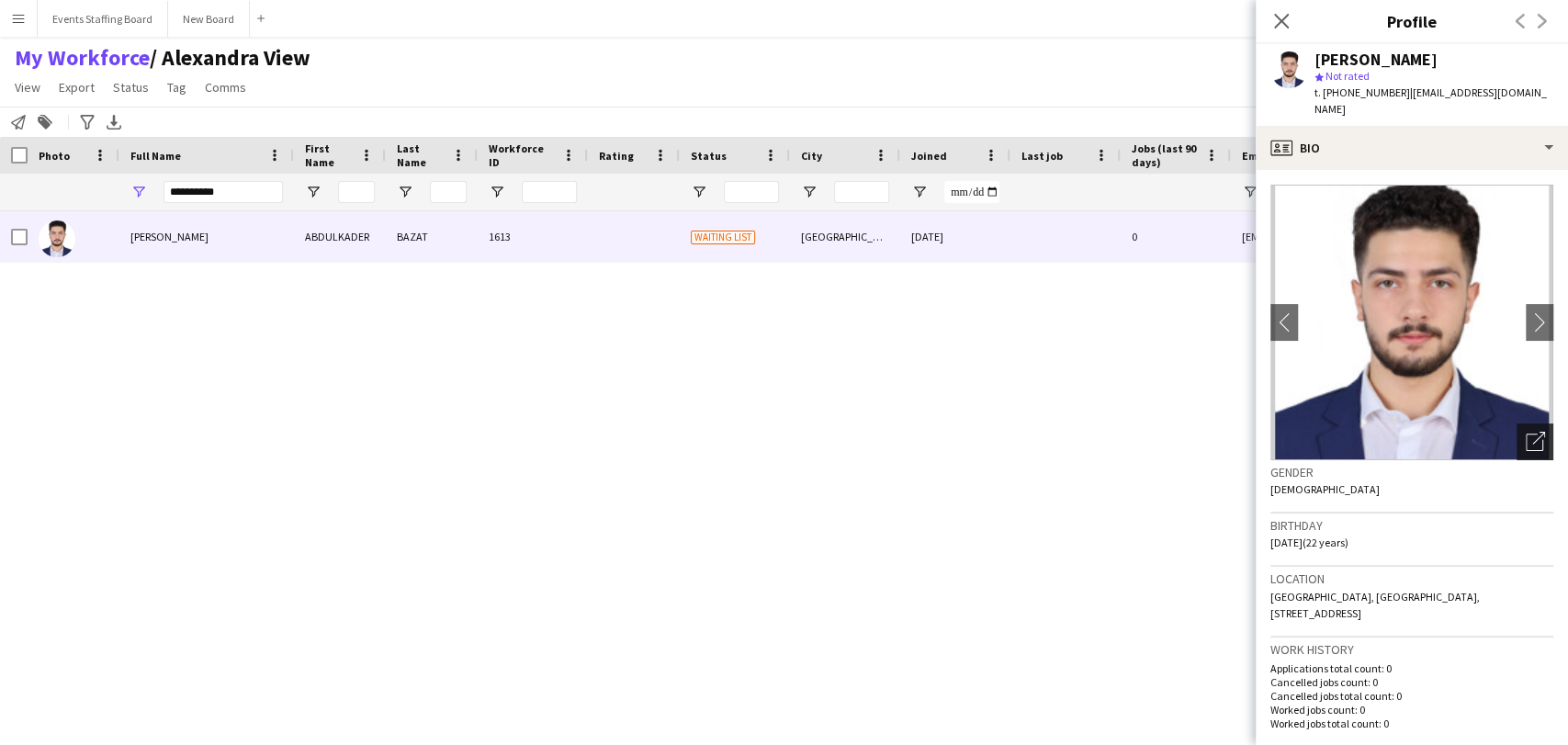
click at [1526, 432] on icon "Open photos pop-in" at bounding box center [1535, 441] width 19 height 19
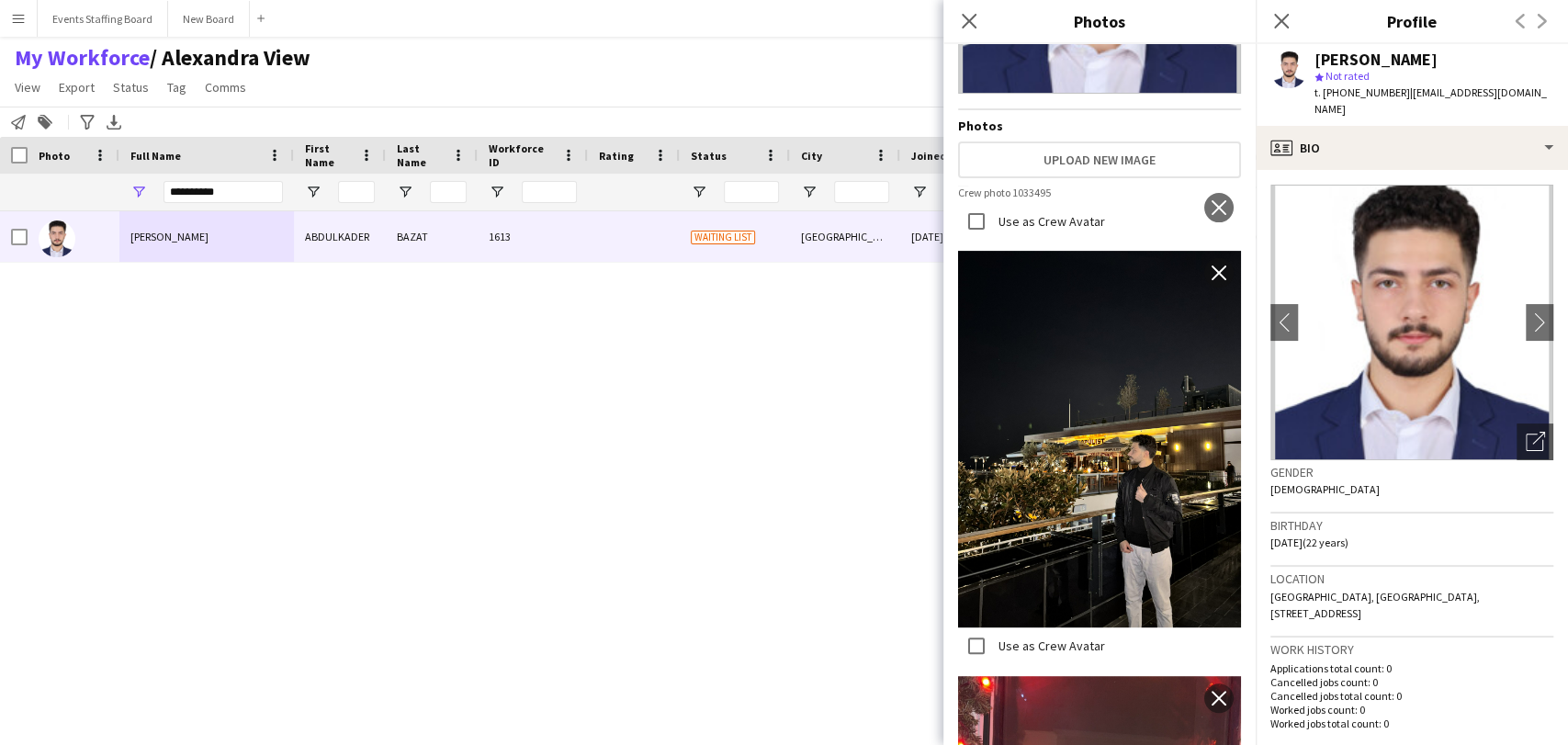
scroll to position [0, 0]
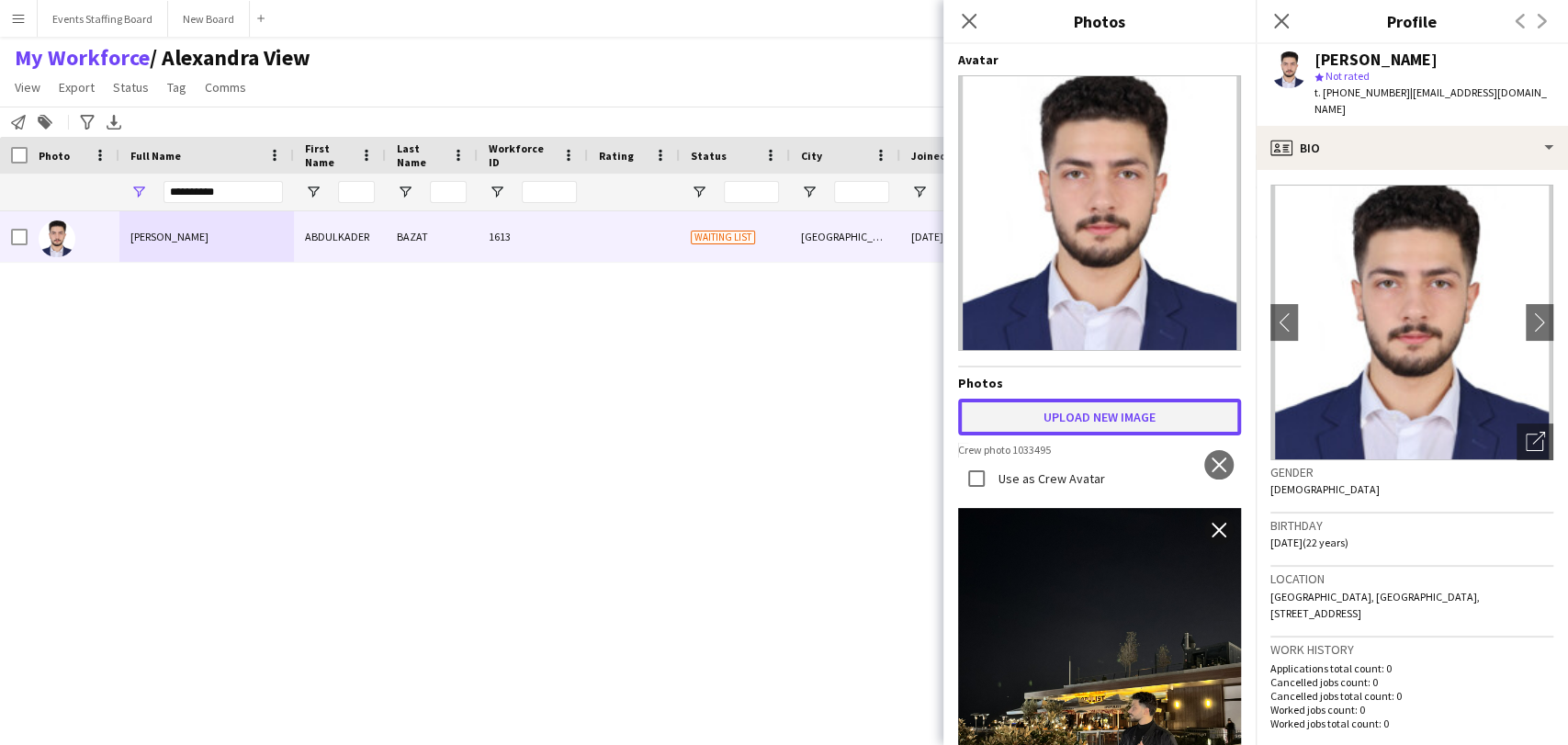
click at [1125, 399] on button "Upload new image" at bounding box center [1100, 417] width 283 height 36
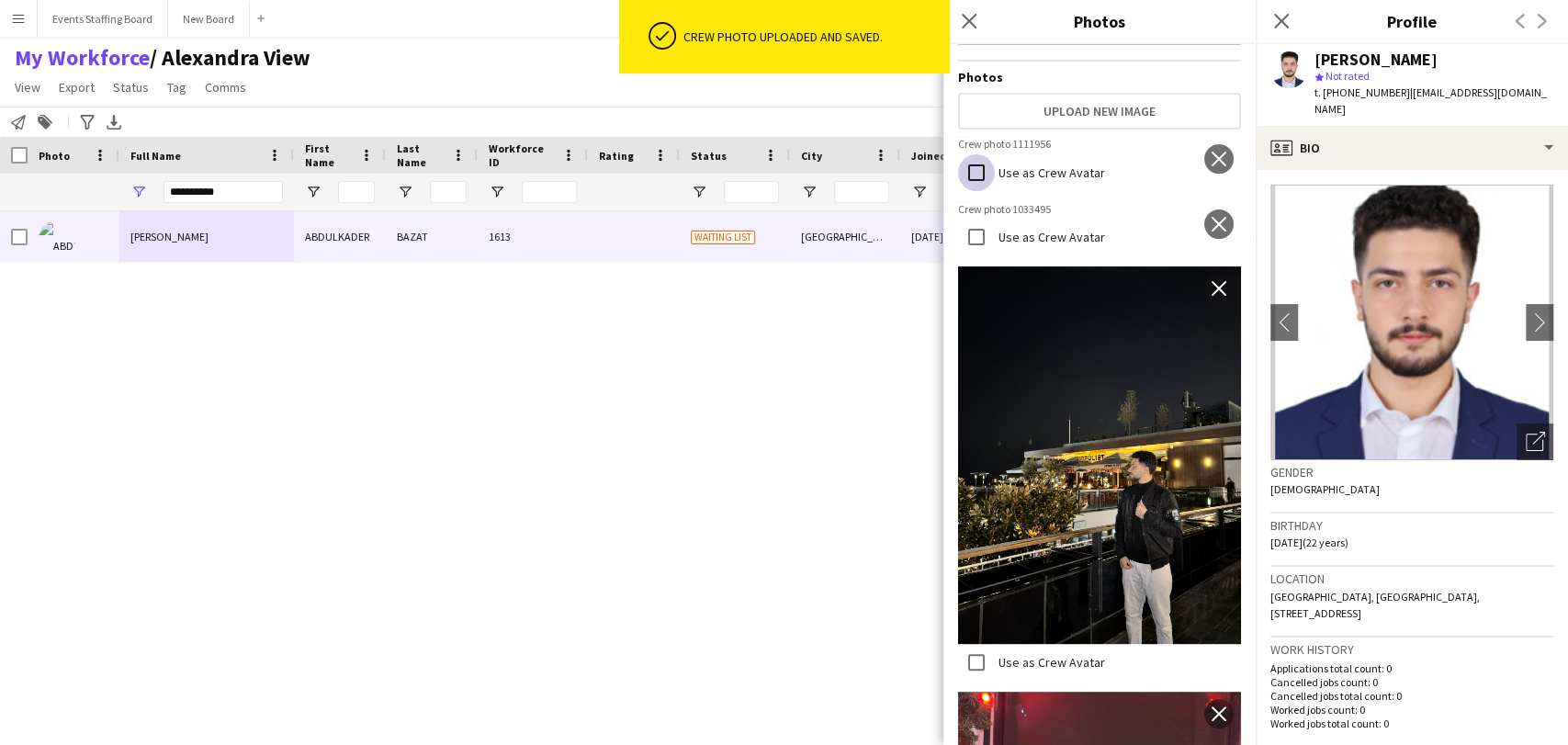
scroll to position [314, 0]
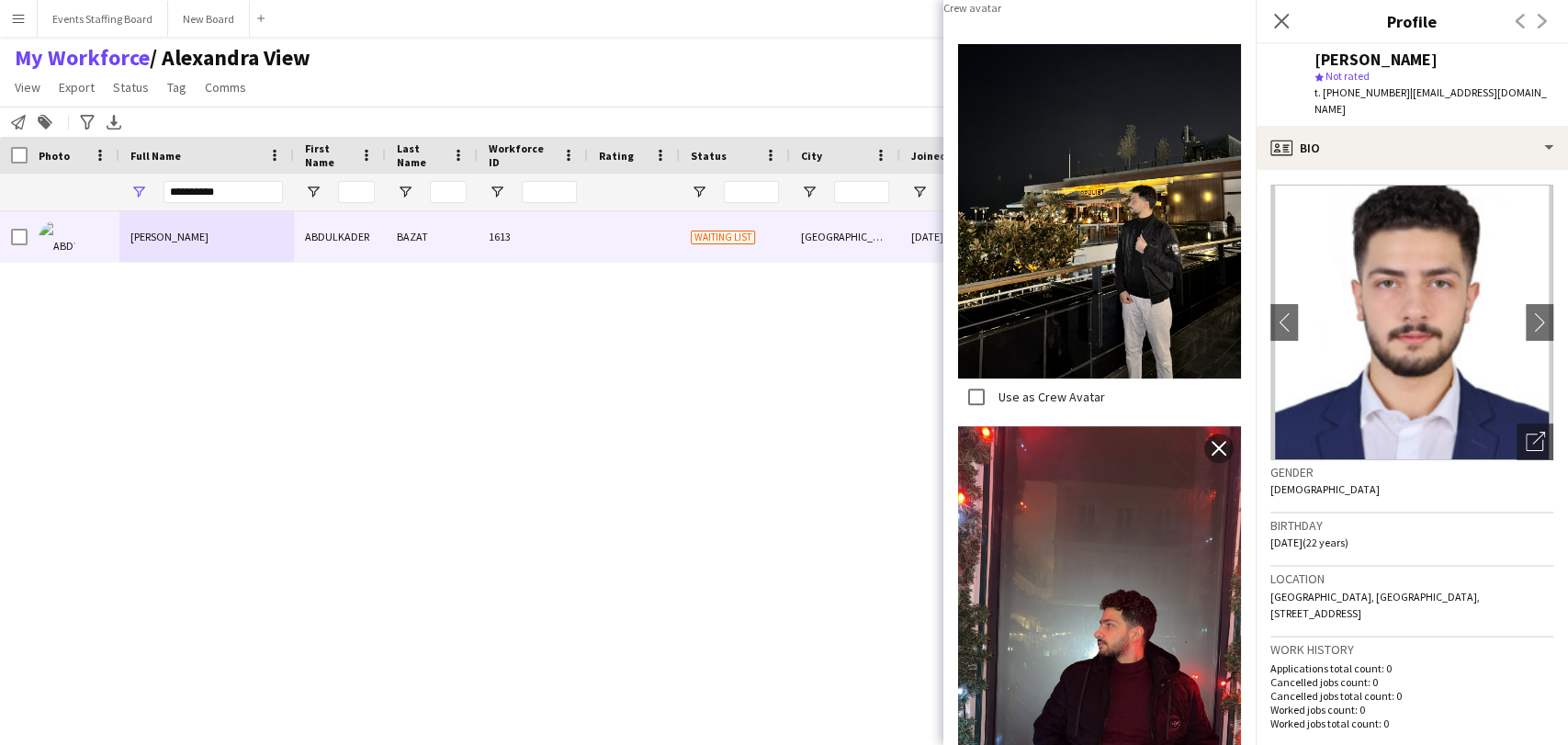
click at [1086, 82] on div "Avatar Photos Upload new image Use as Crew Avatar close Use as Crew Avatar clos…" at bounding box center [1100, 77] width 283 height 679
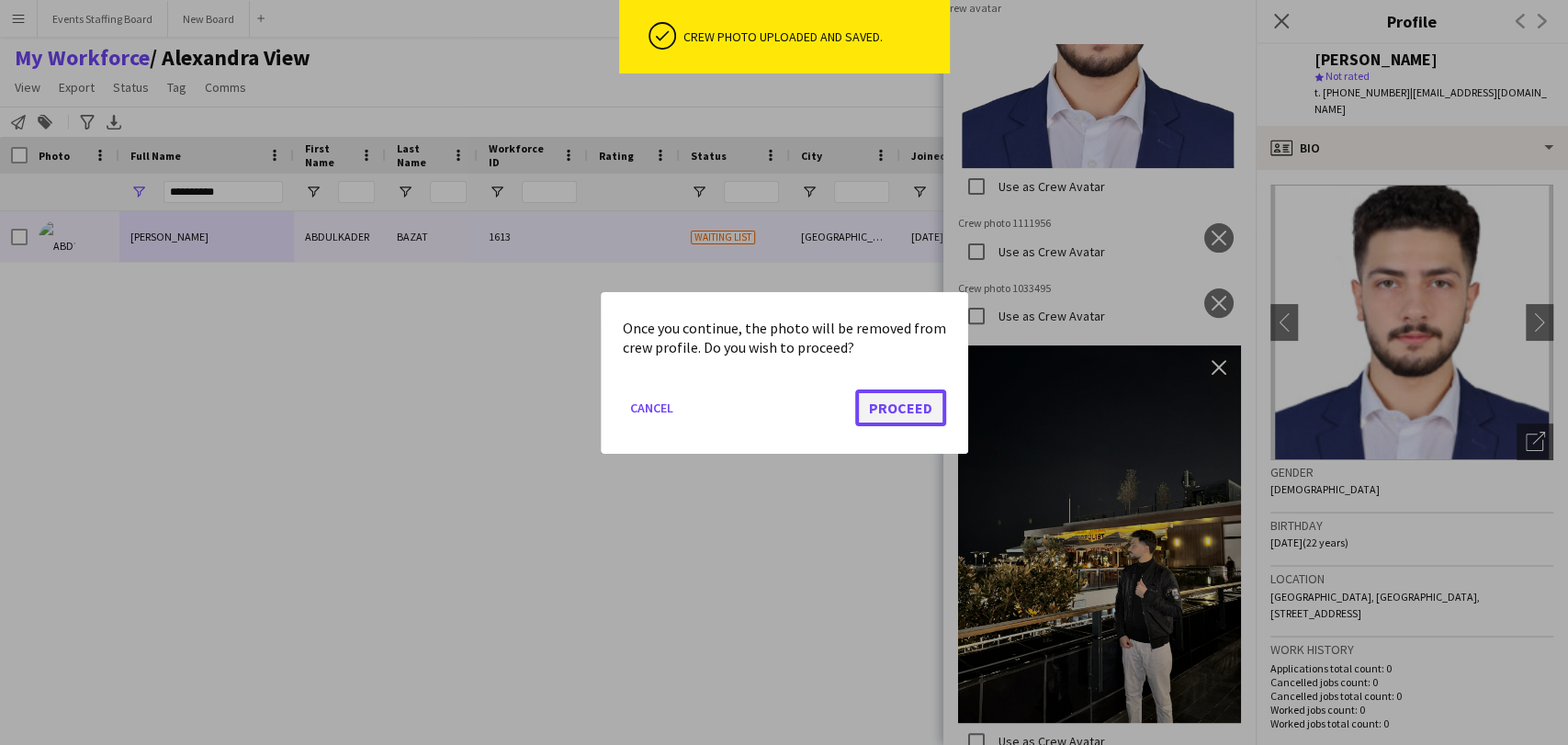
click at [891, 405] on button "Proceed" at bounding box center [900, 406] width 91 height 36
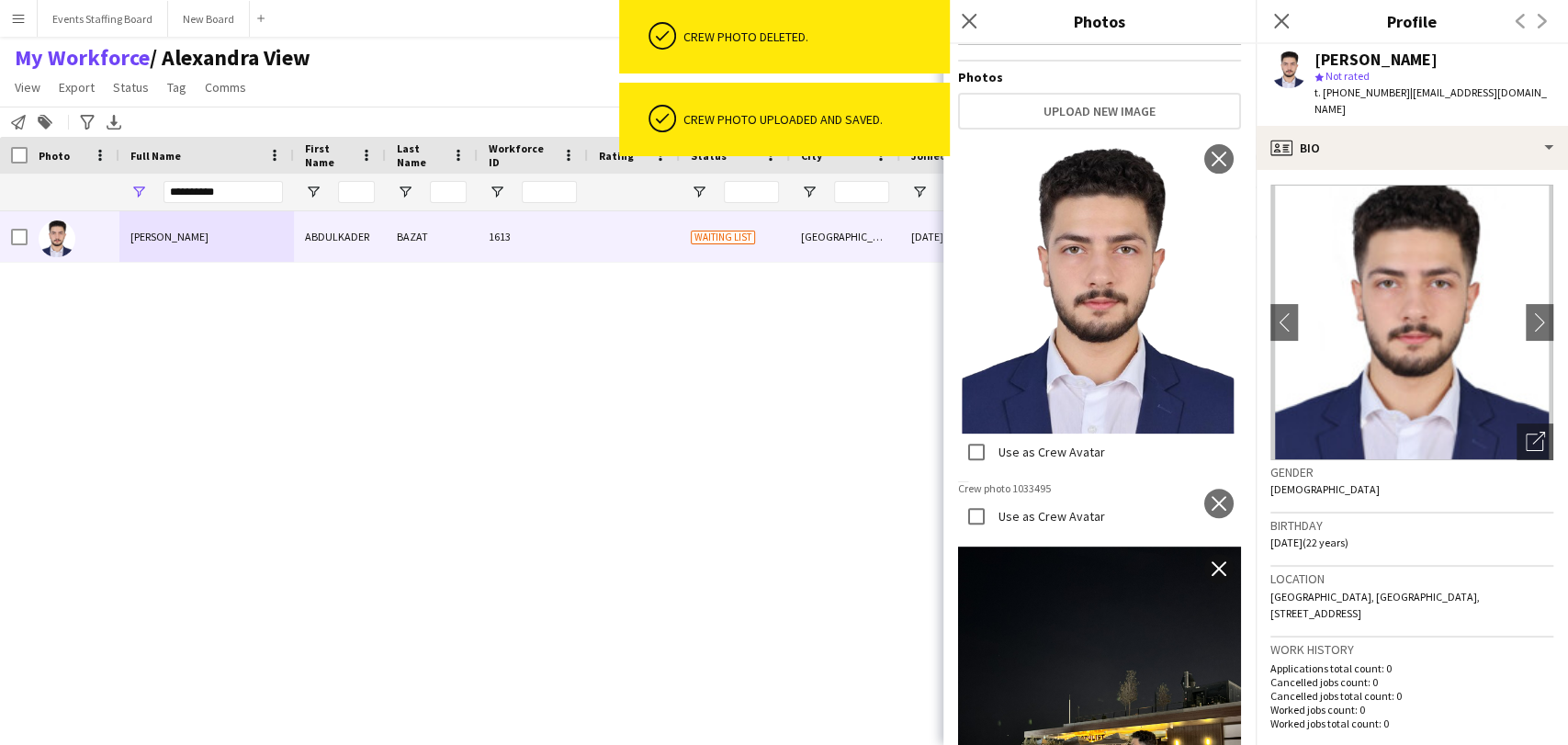
click at [1034, 444] on label "Use as Crew Avatar" at bounding box center [1049, 451] width 110 height 16
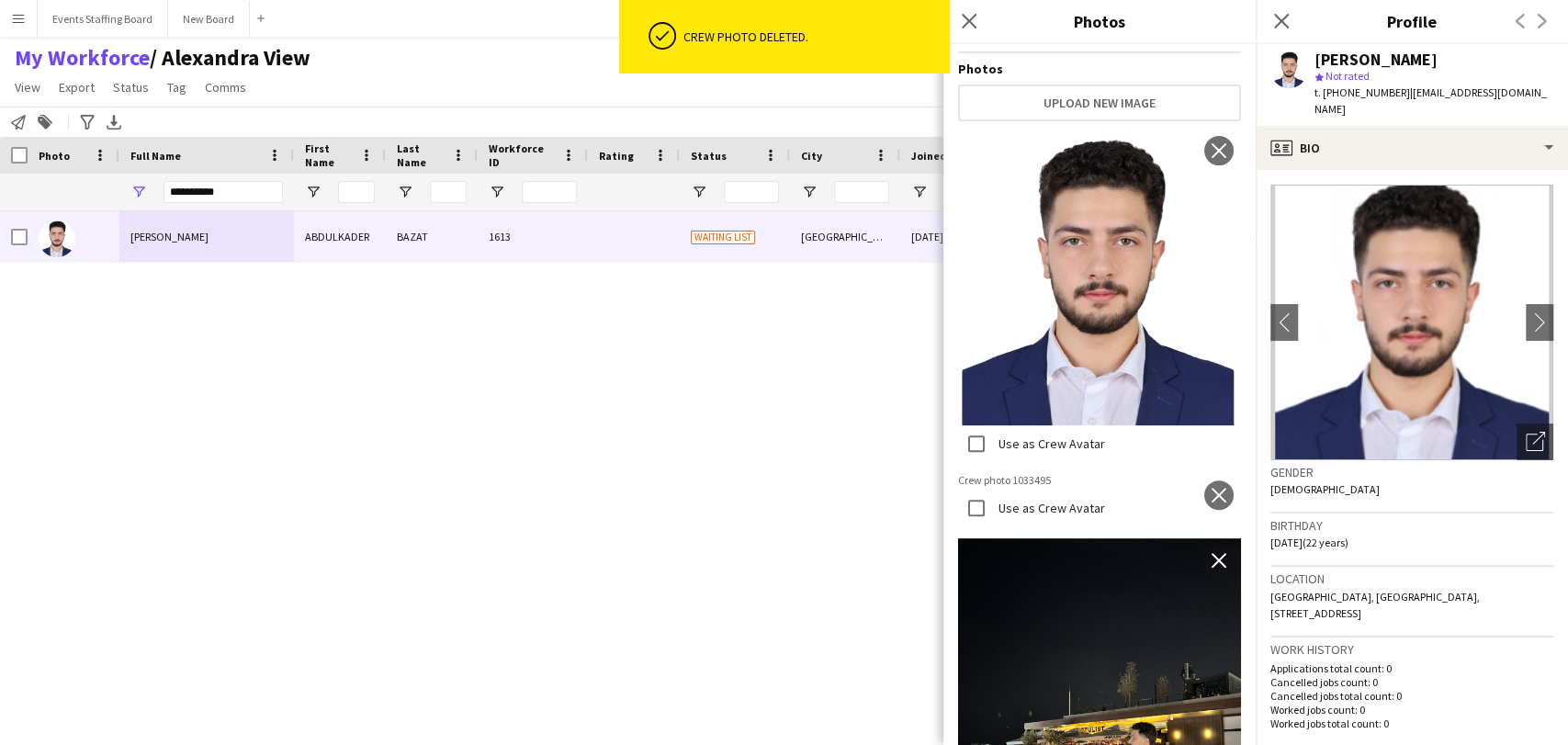
click at [1215, 490] on img at bounding box center [1100, 481] width 283 height 16
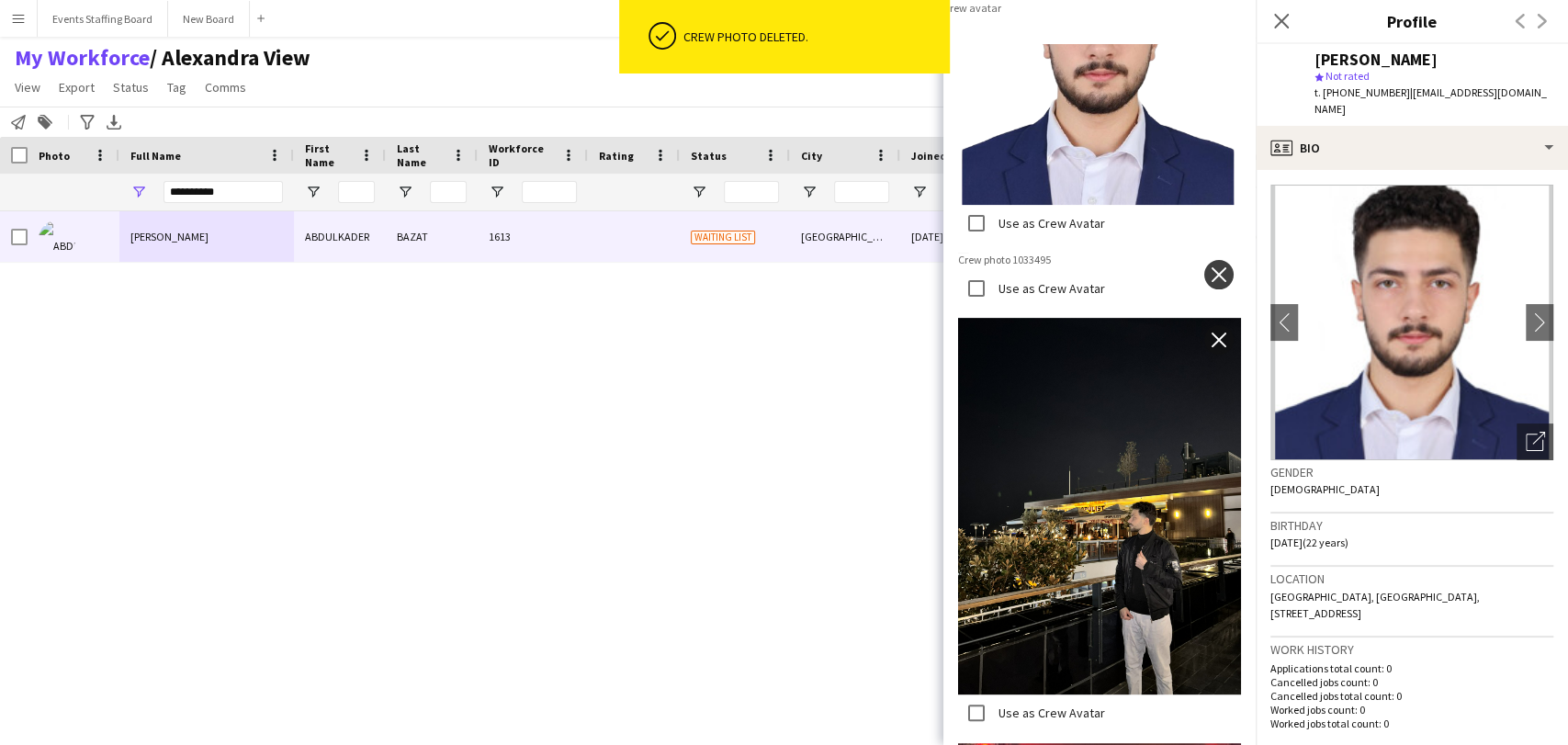
click at [1210, 282] on app-icon "close" at bounding box center [1219, 274] width 18 height 14
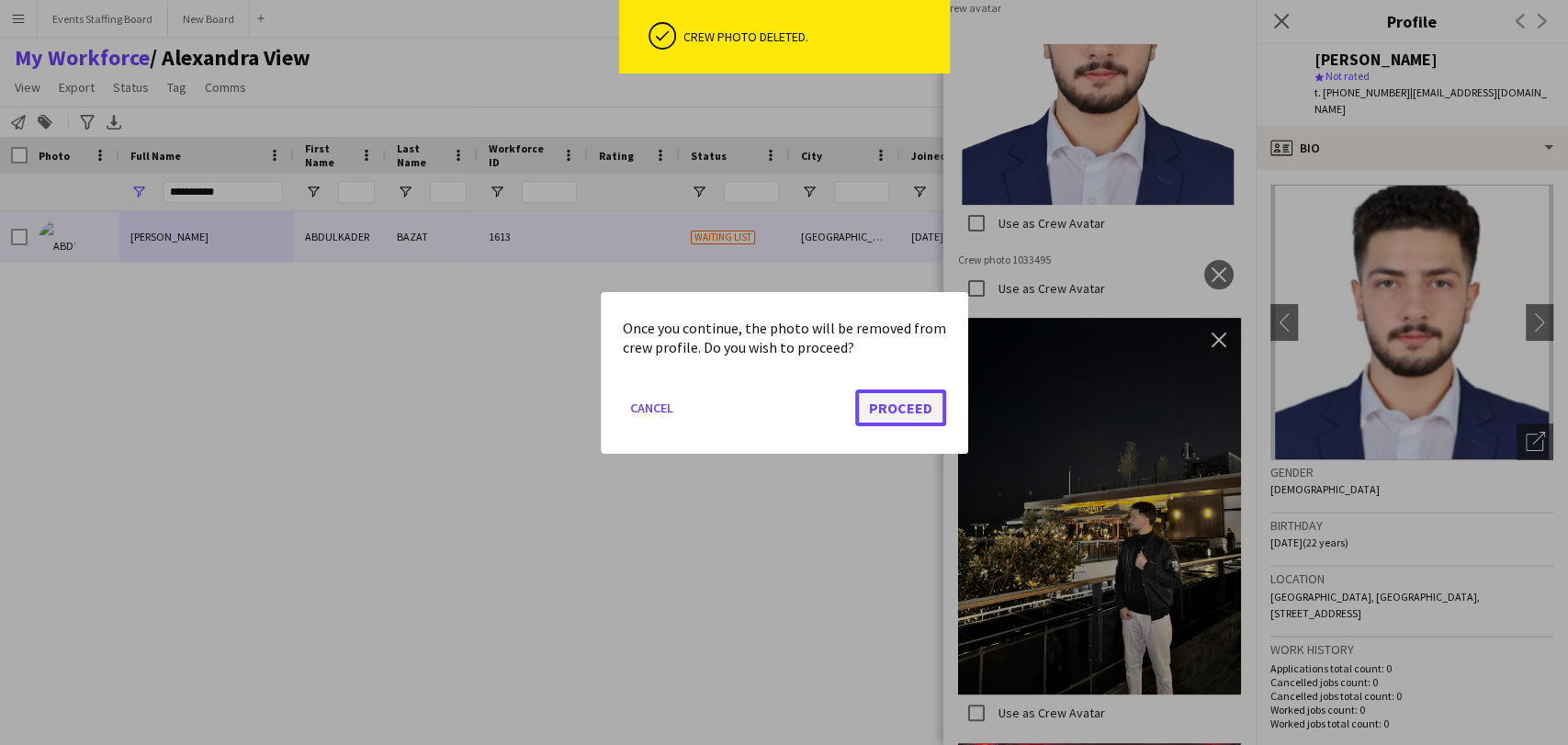
click at [891, 401] on button "Proceed" at bounding box center [900, 406] width 91 height 36
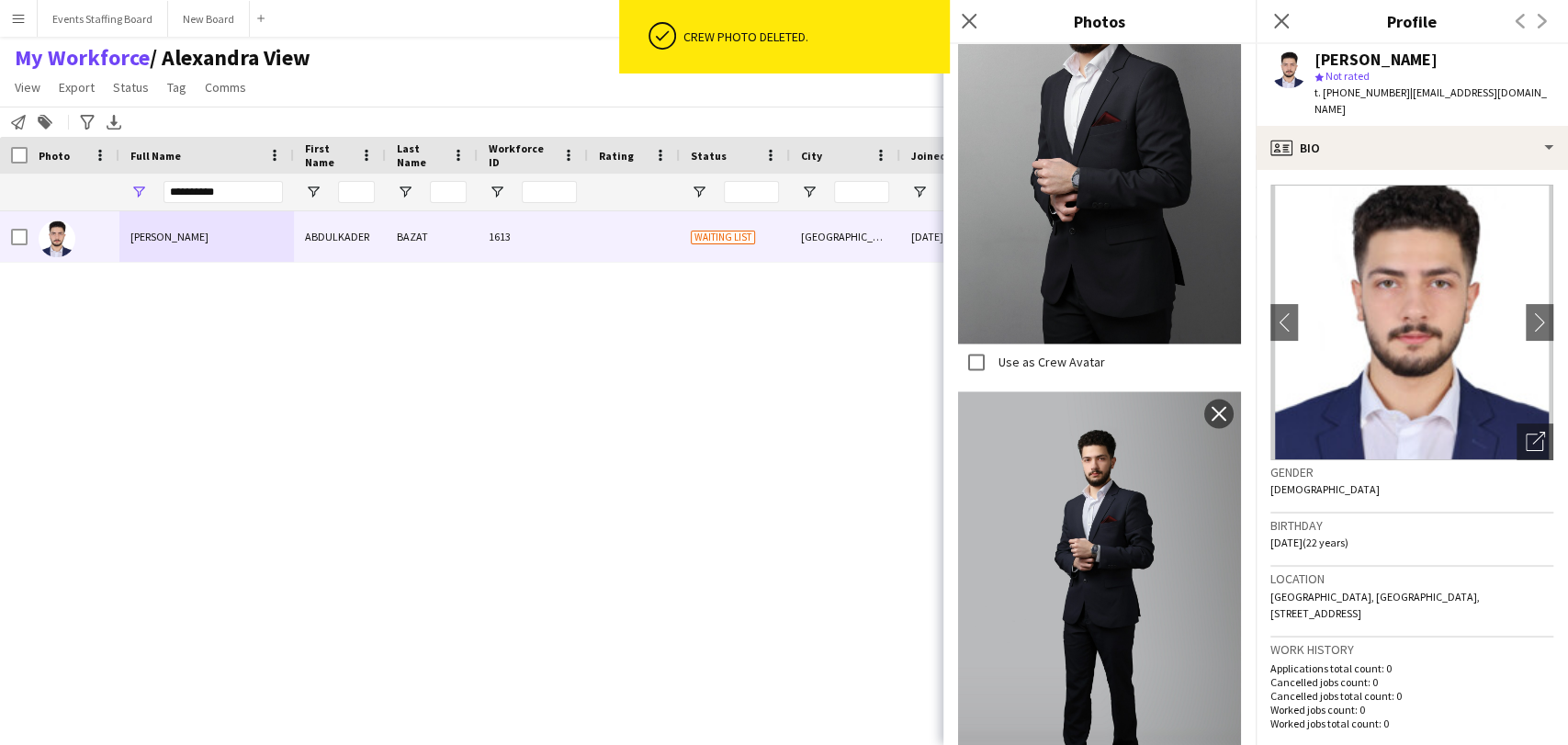
scroll to position [1847, 0]
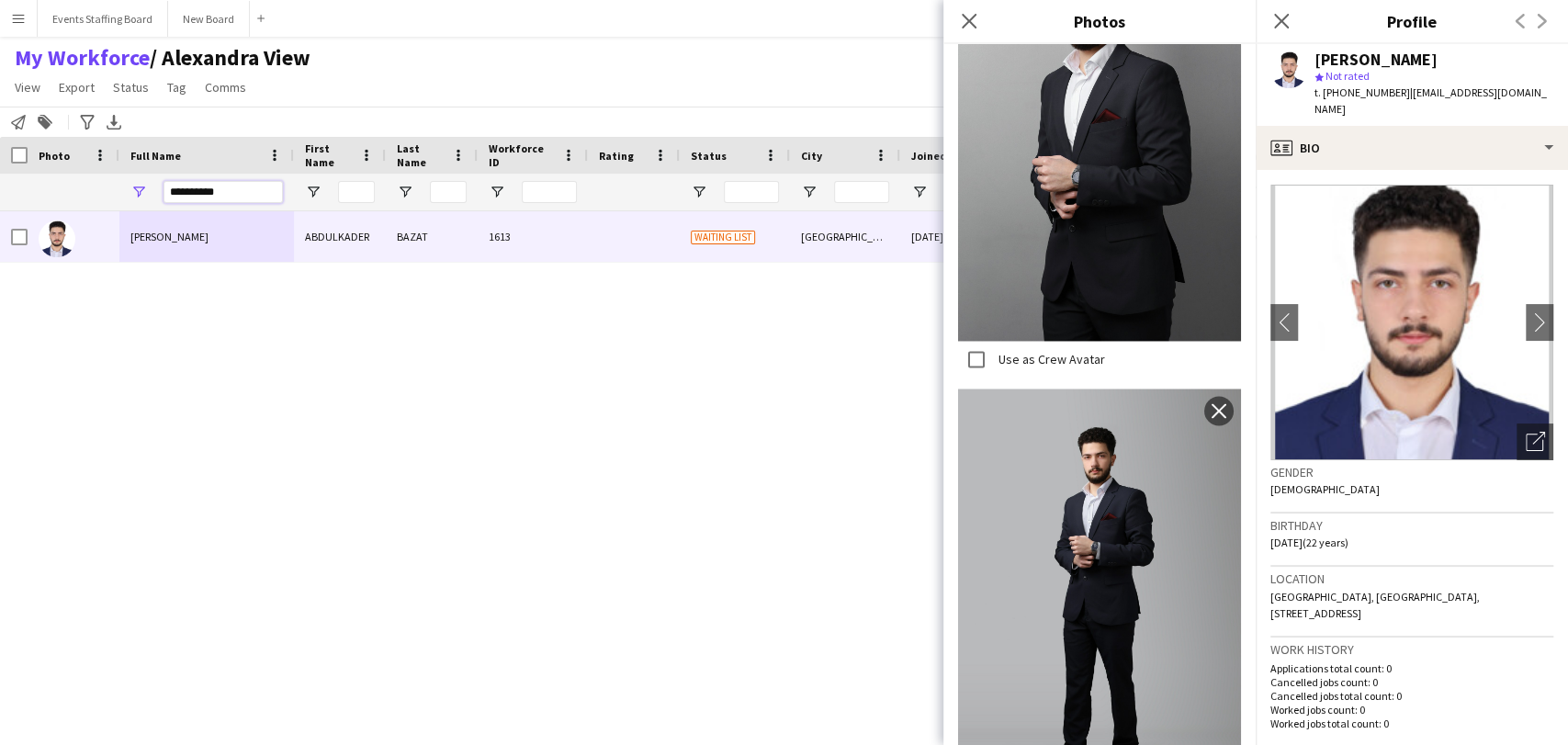
click at [214, 191] on input "**********" at bounding box center [223, 191] width 120 height 22
click at [214, 190] on input "**********" at bounding box center [223, 191] width 120 height 22
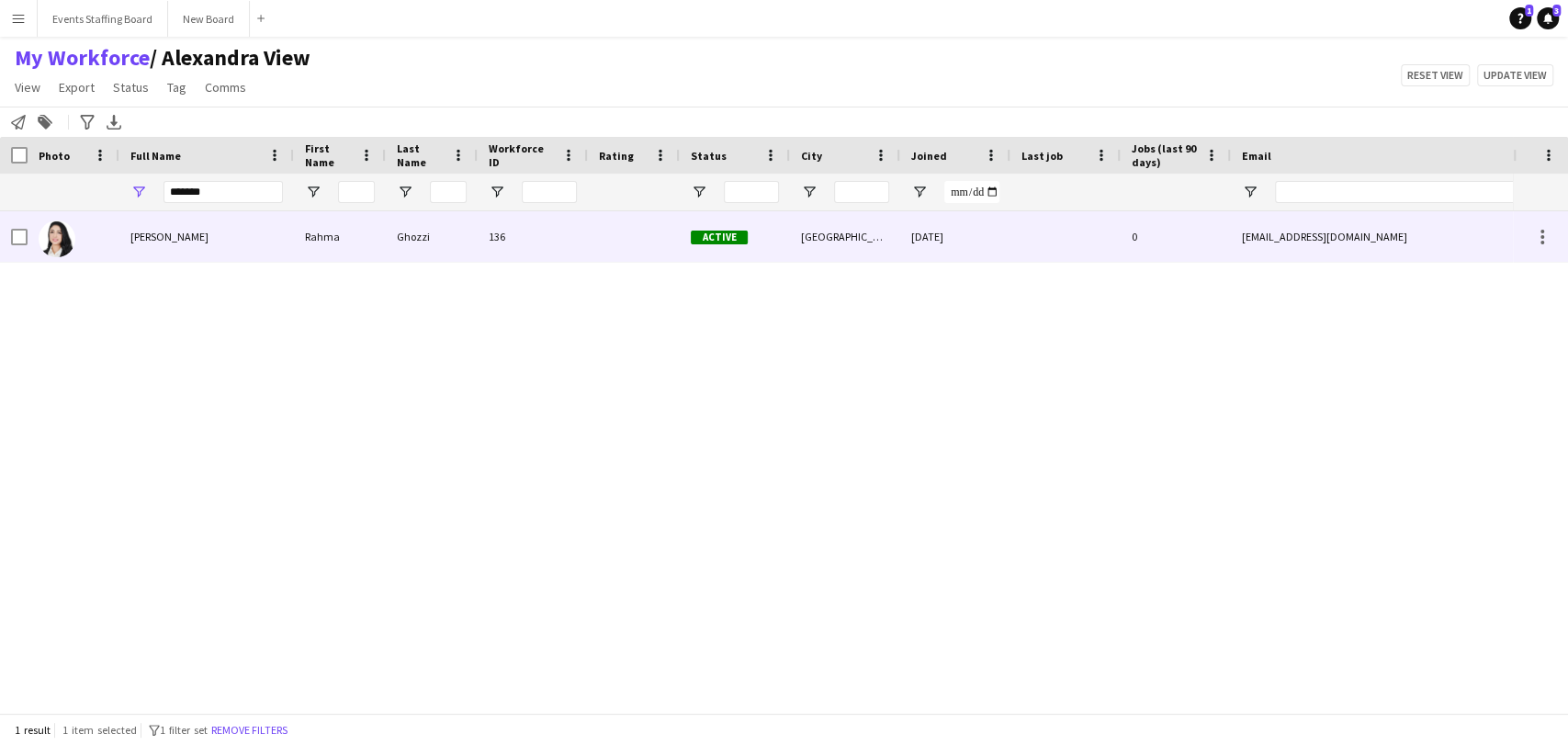
click at [122, 230] on div "[PERSON_NAME]" at bounding box center [207, 236] width 174 height 51
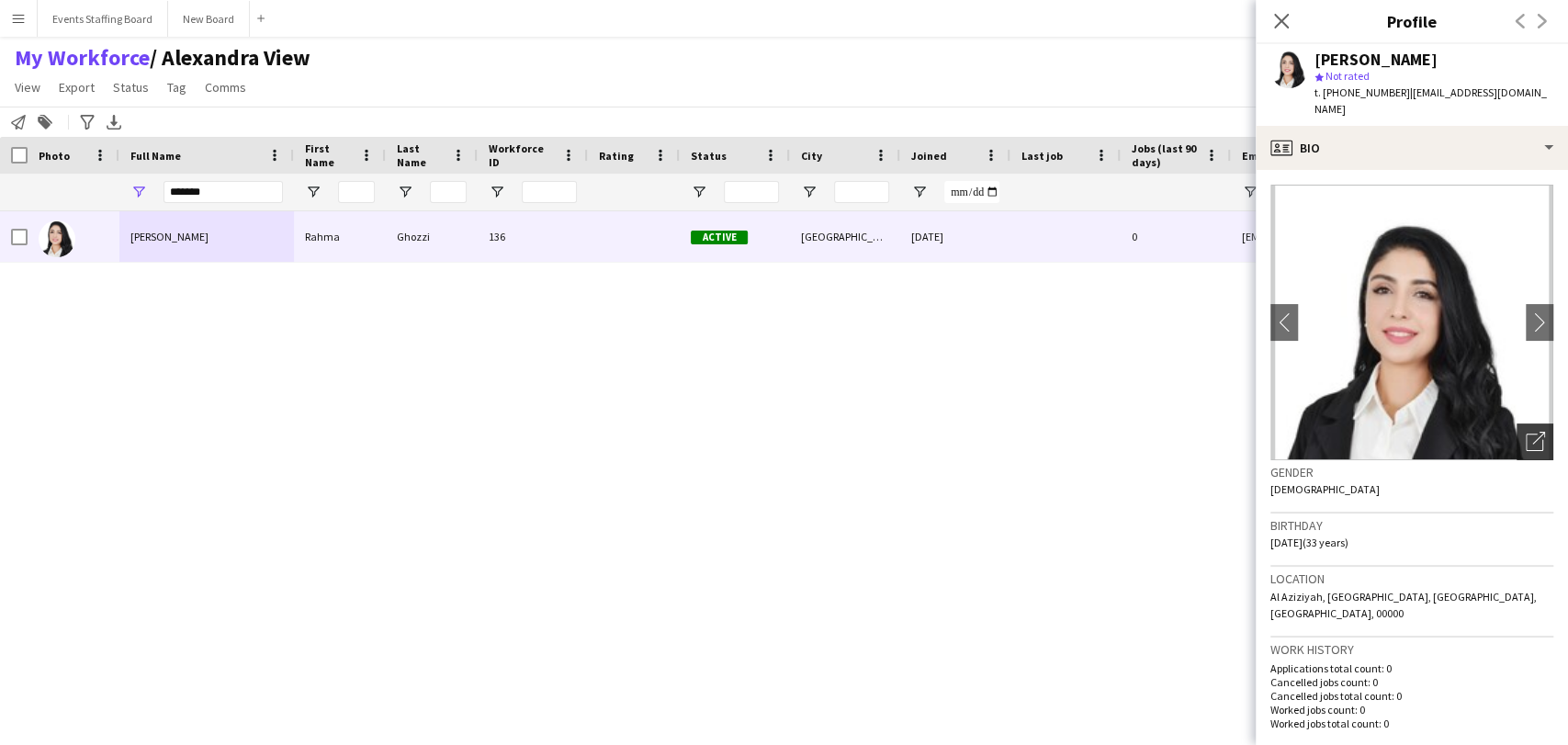
click at [1533, 431] on icon at bounding box center [1538, 437] width 12 height 12
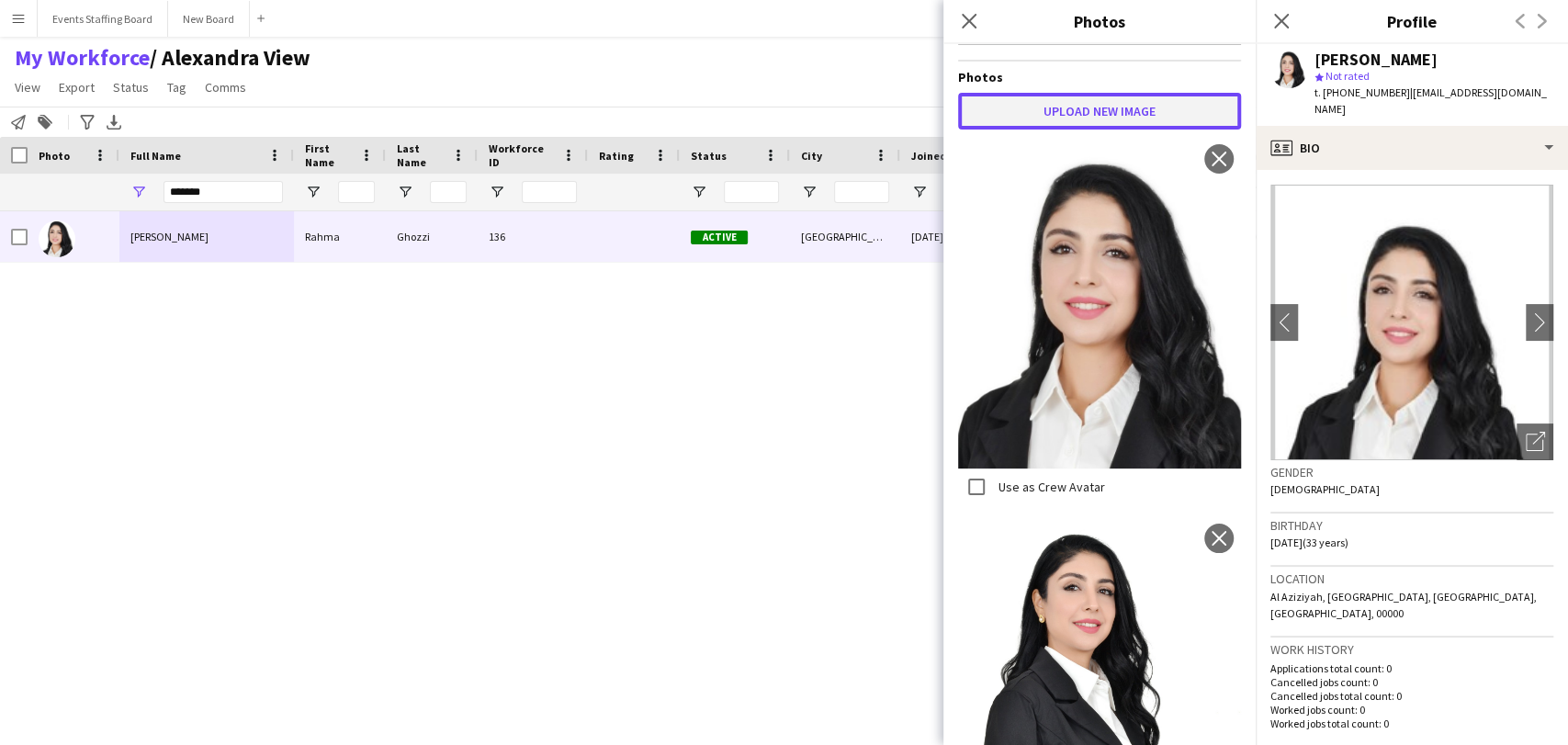
click at [1091, 104] on button "Upload new image" at bounding box center [1100, 111] width 283 height 36
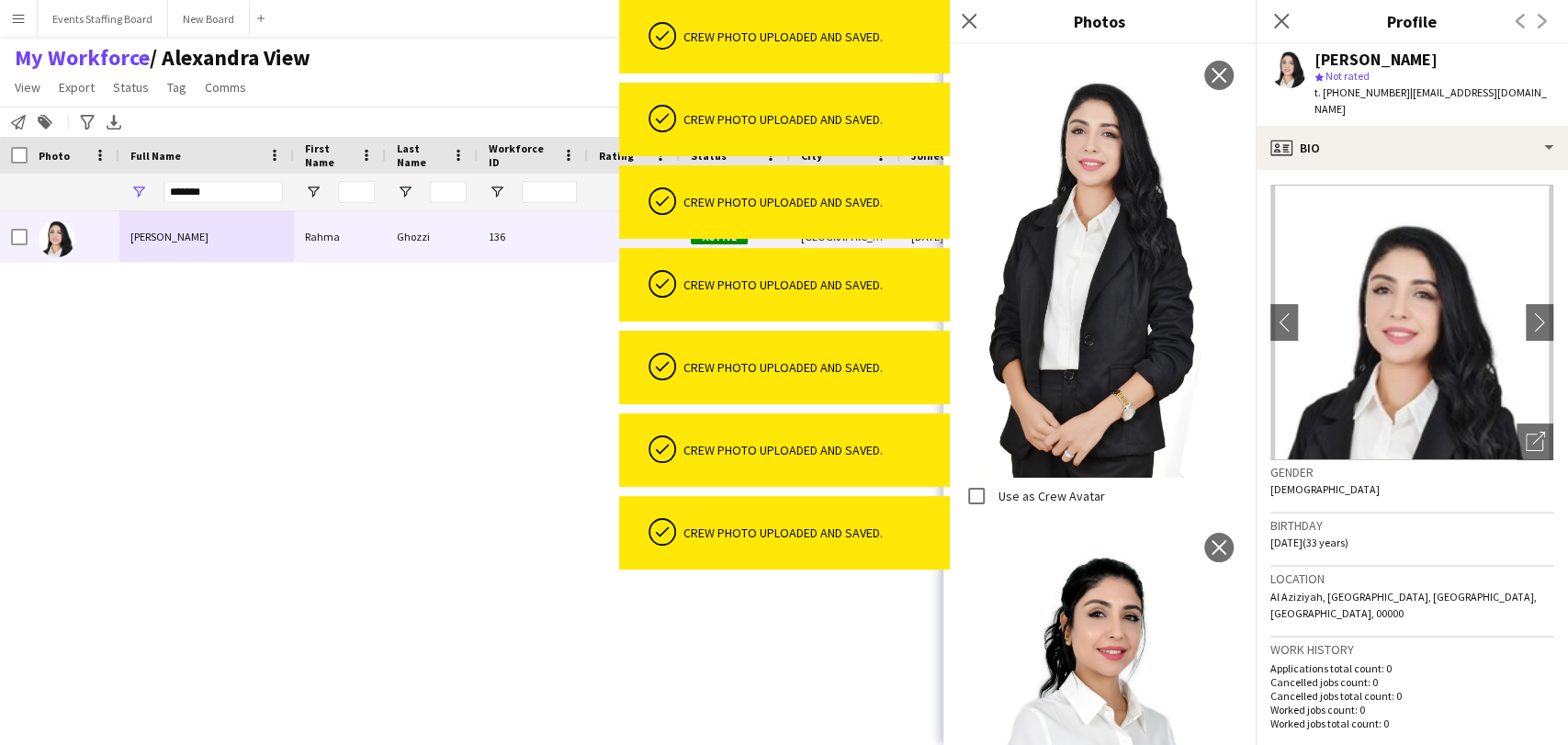
scroll to position [8823, 0]
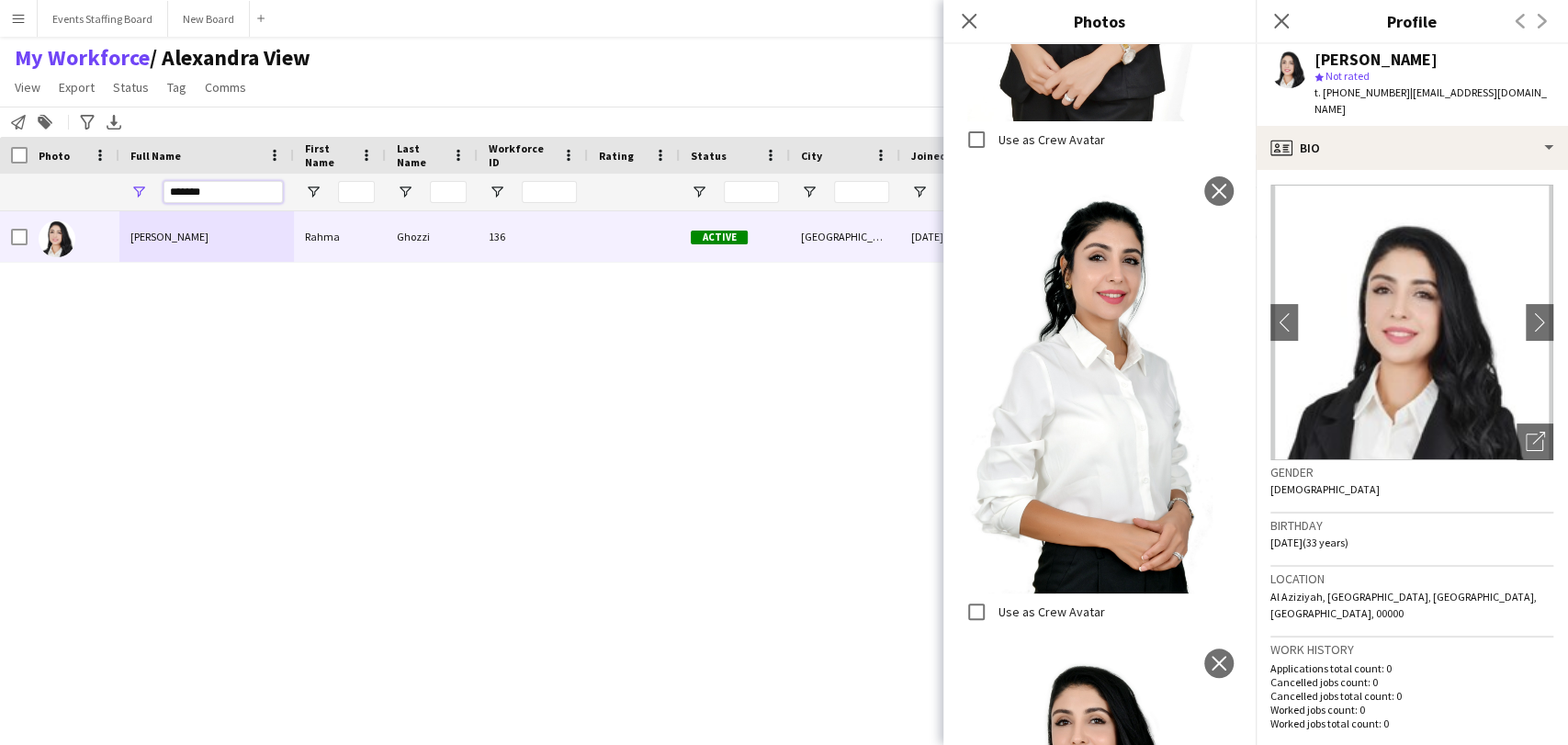
click at [230, 193] on input "*******" at bounding box center [223, 191] width 120 height 22
paste input "*******"
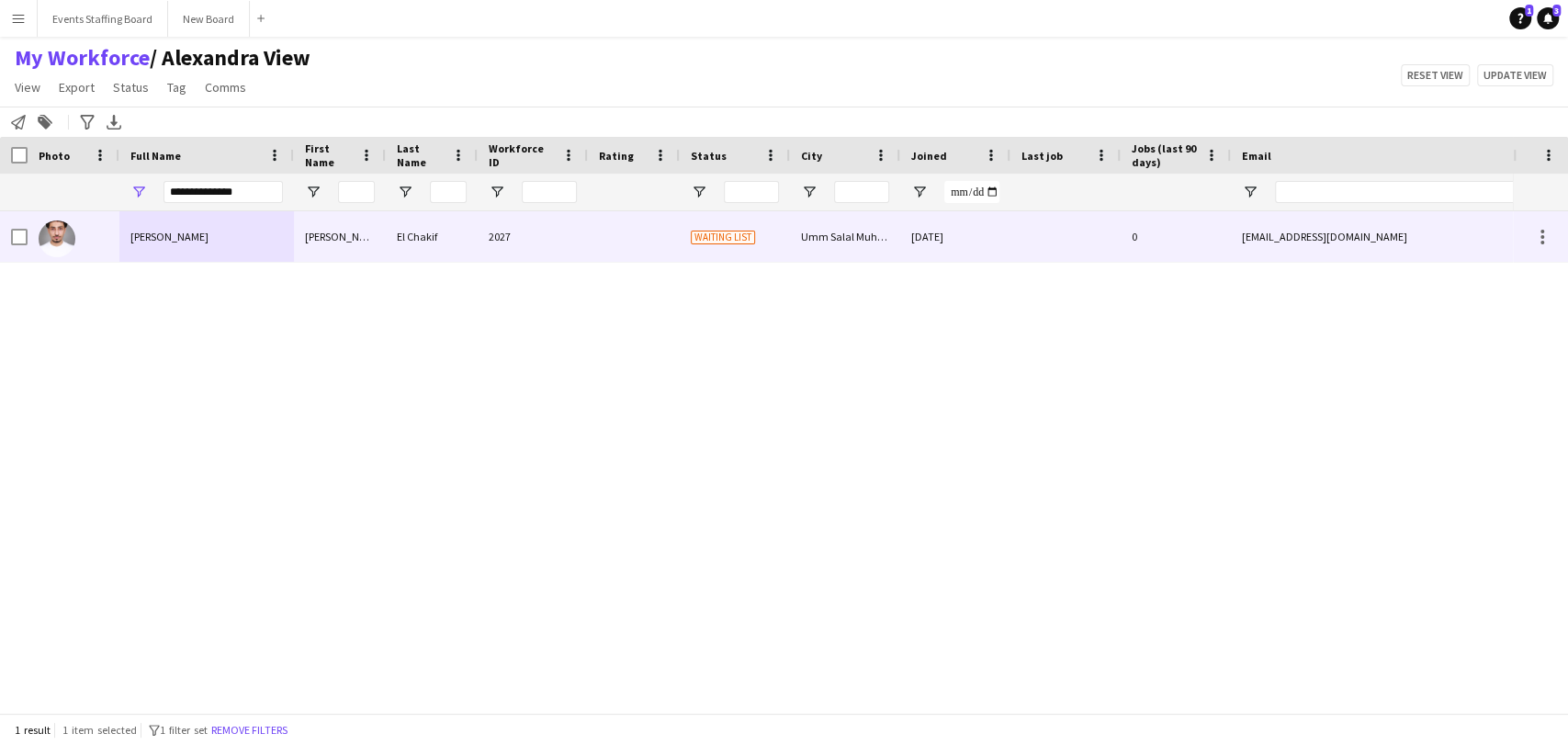
click at [155, 245] on div "[PERSON_NAME]" at bounding box center [207, 236] width 174 height 51
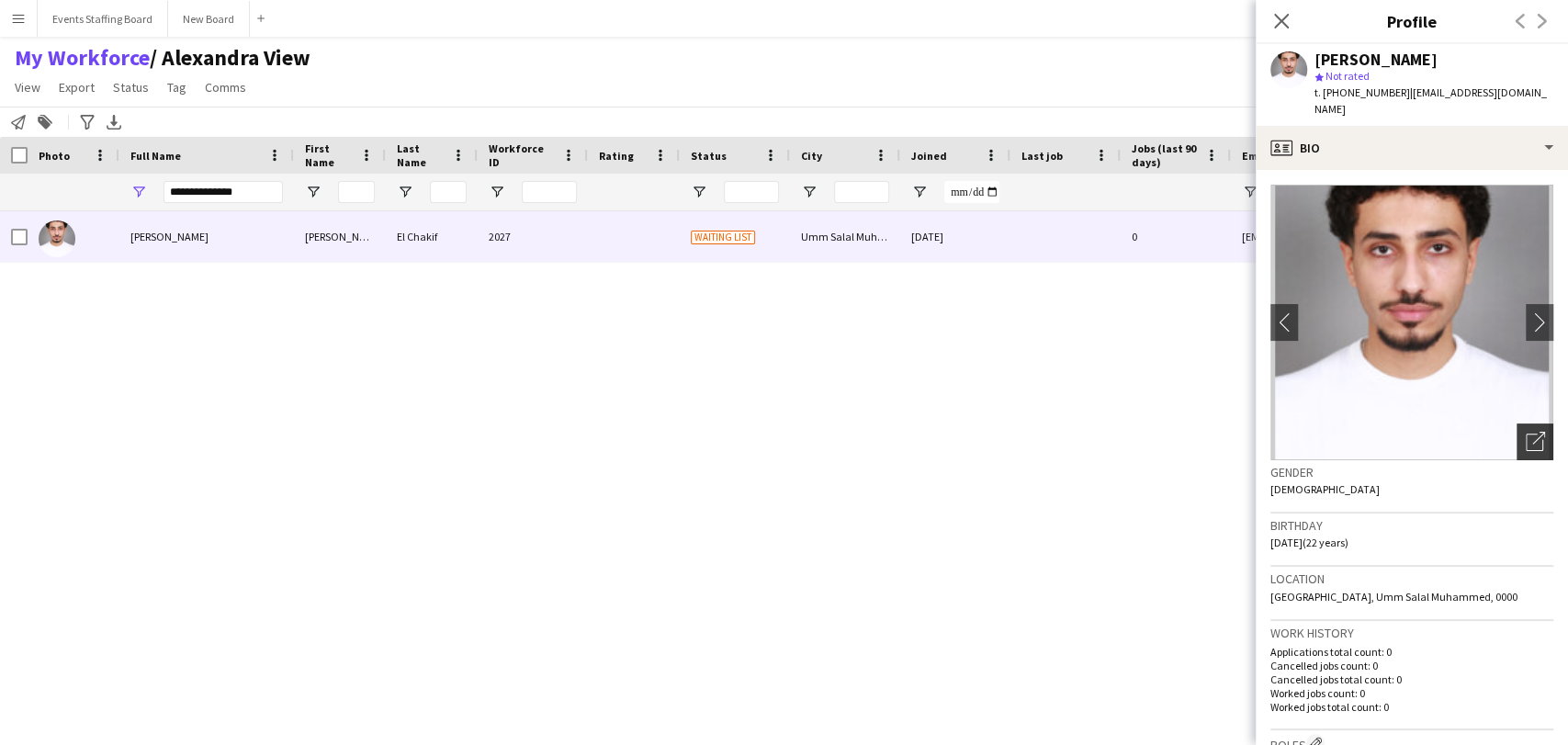
click at [1526, 431] on icon "Open photos pop-in" at bounding box center [1535, 441] width 19 height 19
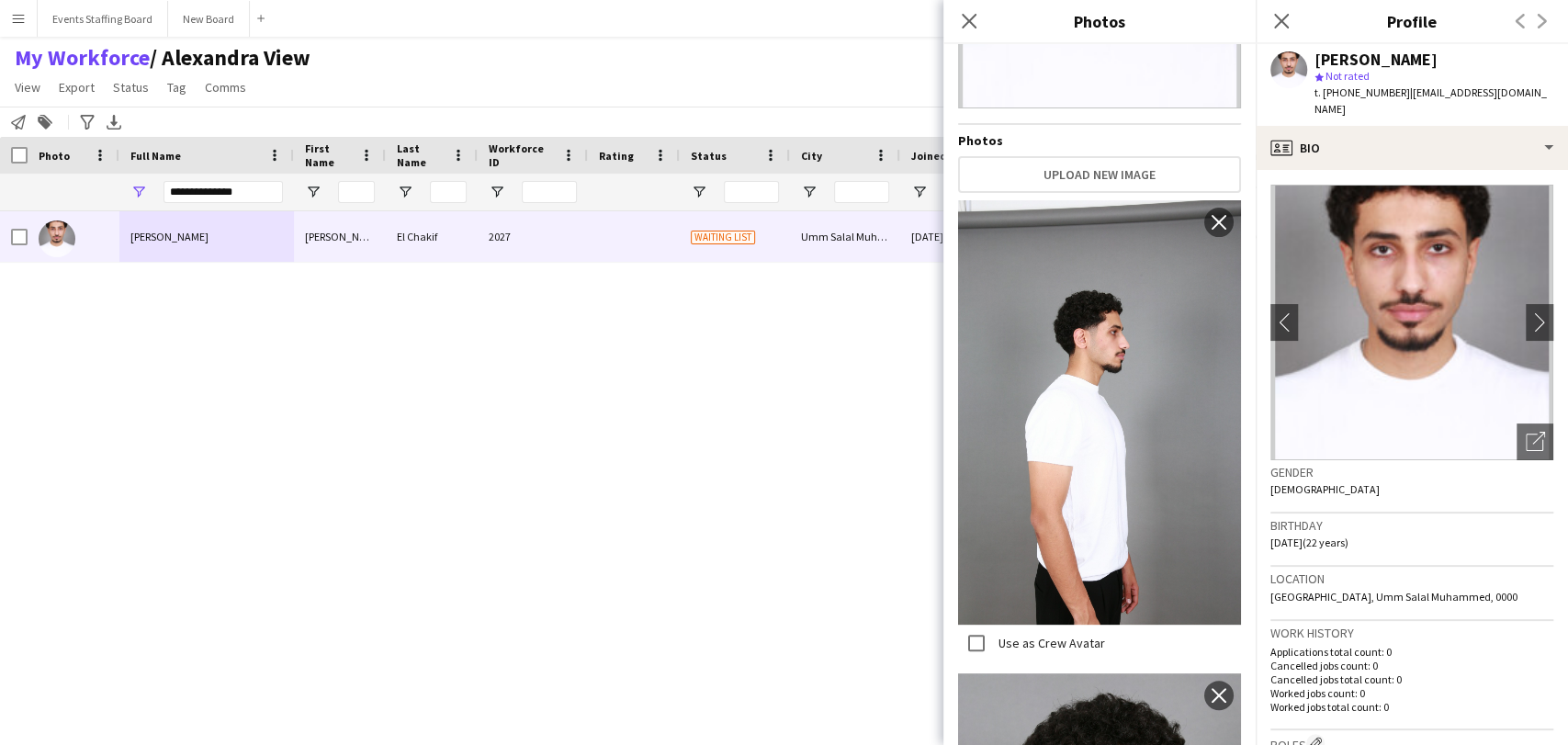
scroll to position [236, 0]
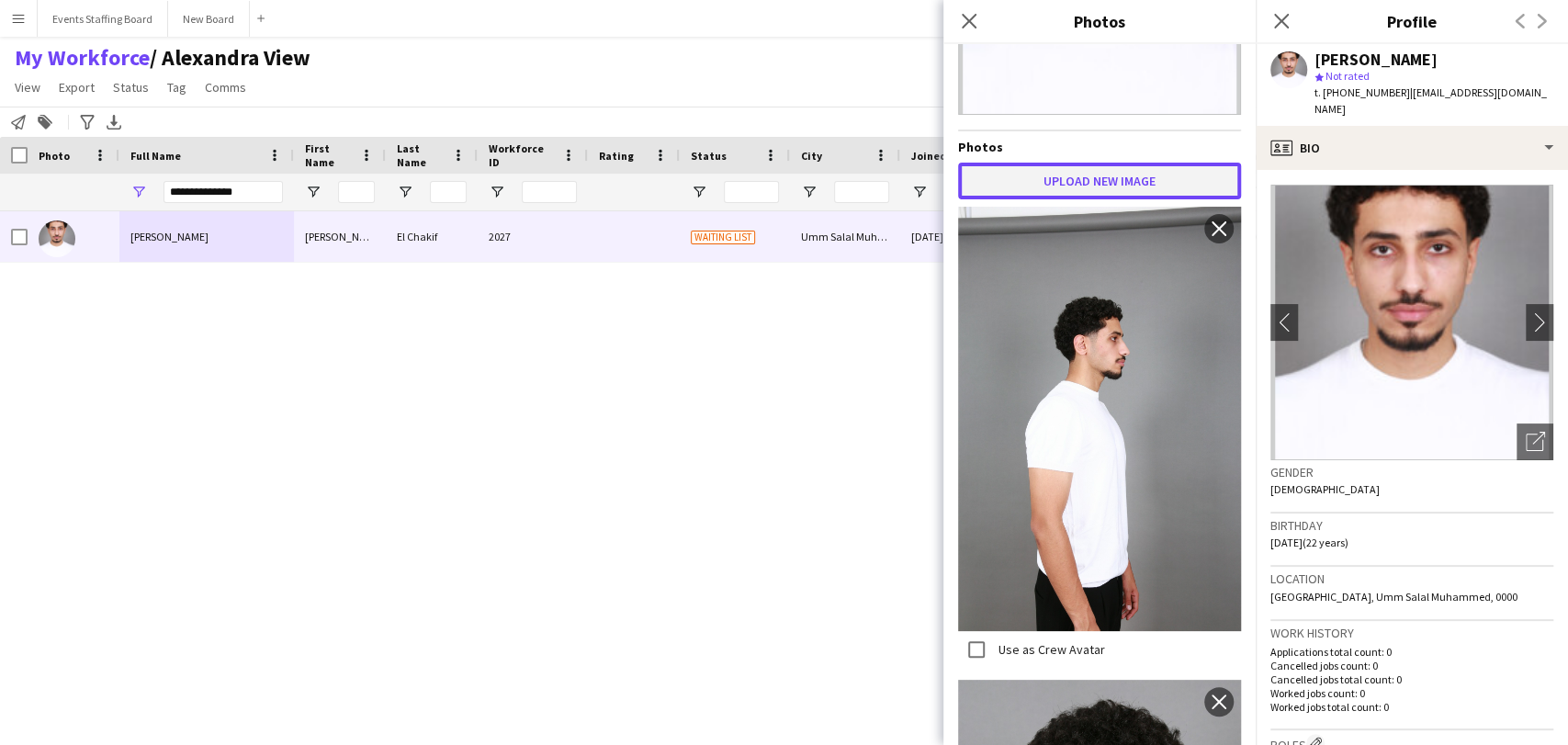
click at [1116, 163] on button "Upload new image" at bounding box center [1100, 181] width 283 height 36
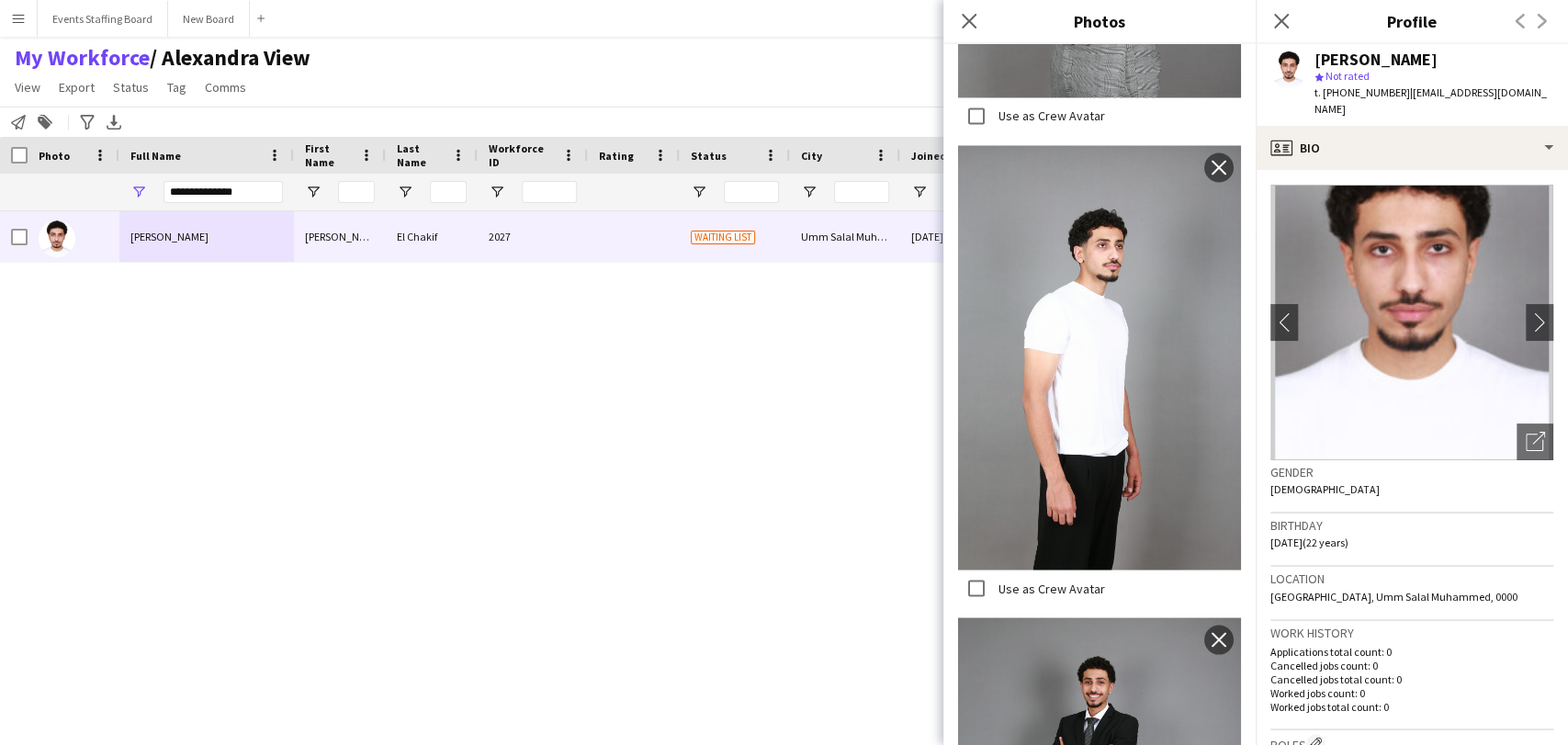
scroll to position [2739, 0]
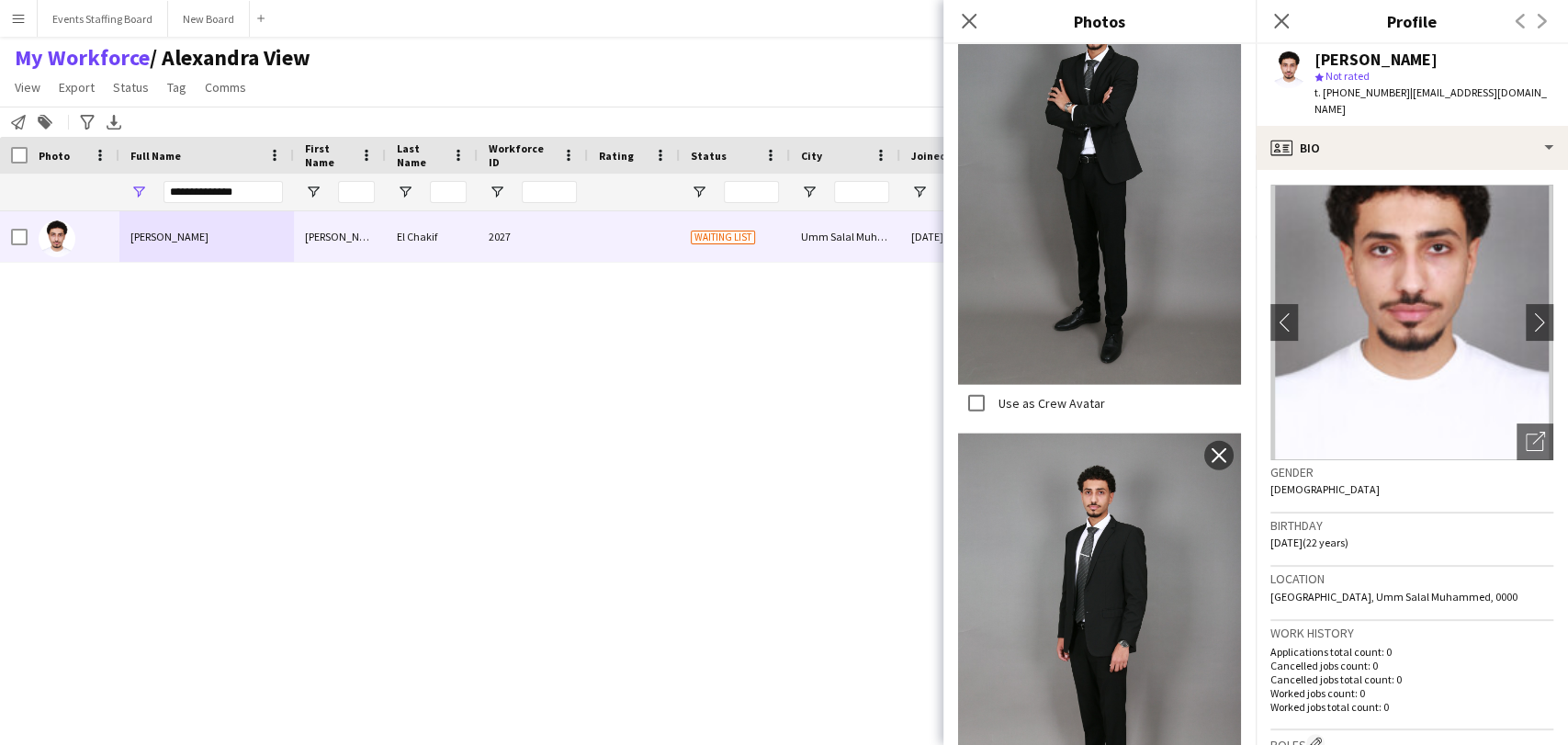
click at [515, 517] on div "[PERSON_NAME] [PERSON_NAME] Chakif 2027 Waiting list Umm Salal Muhammed [DATE] …" at bounding box center [757, 454] width 1513 height 486
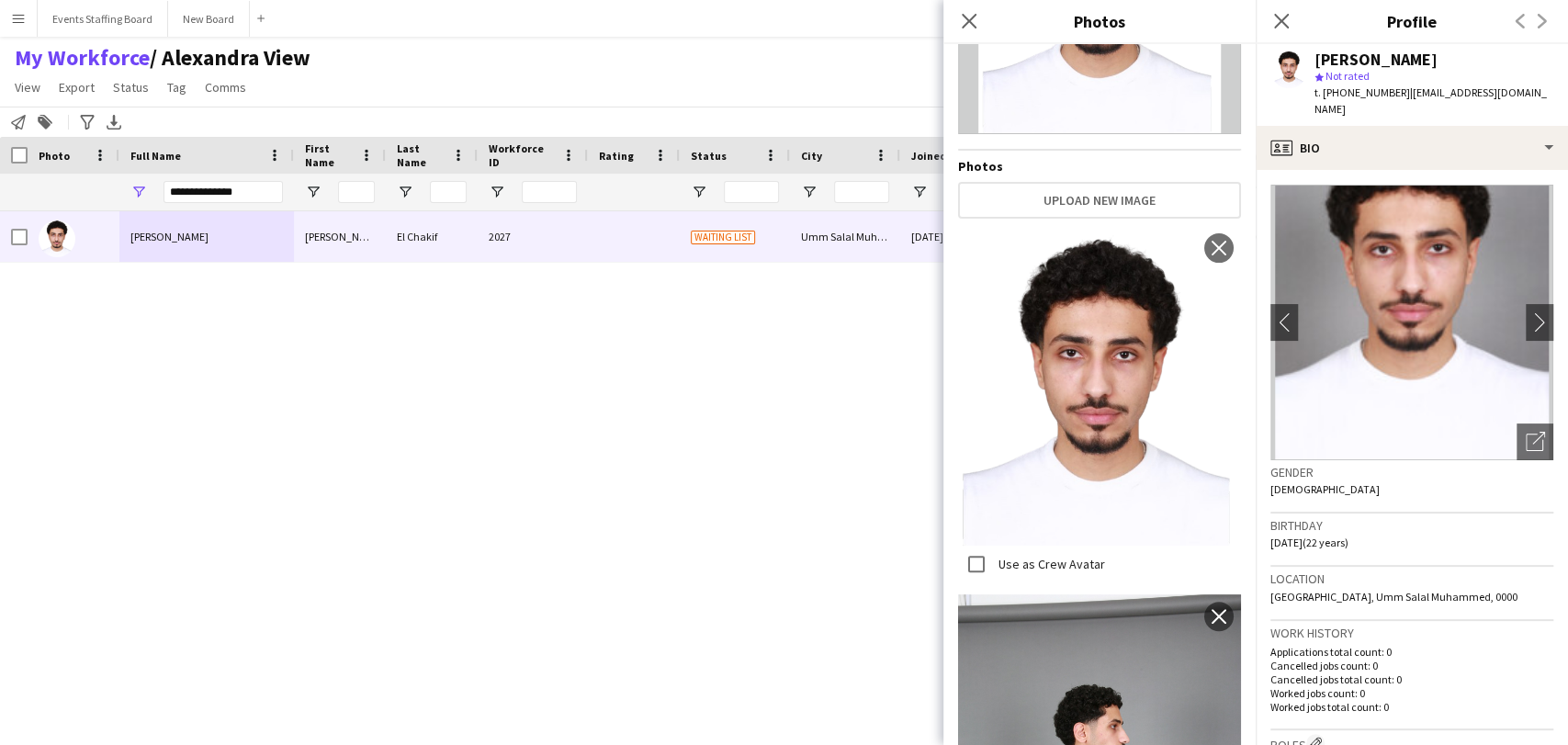
scroll to position [0, 0]
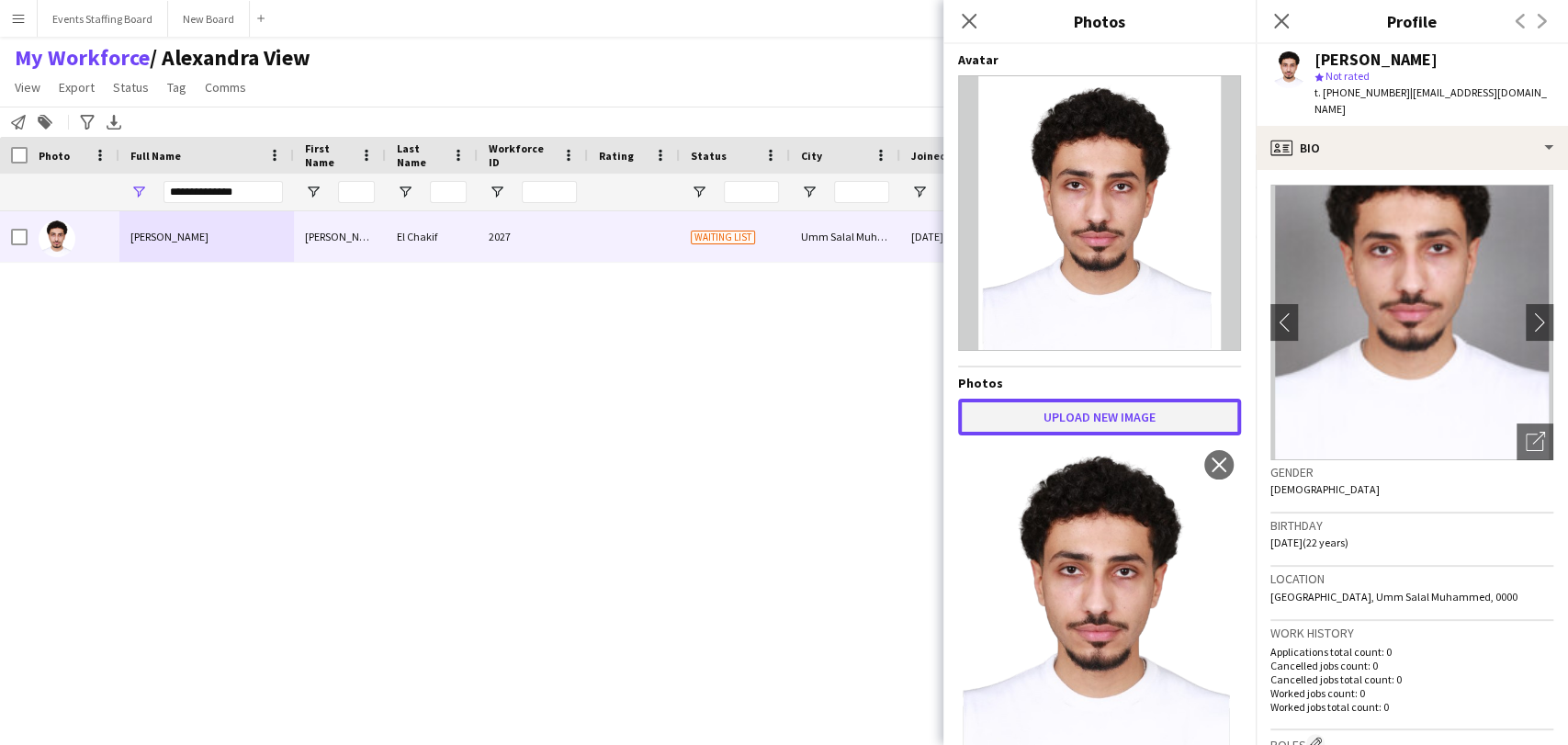
click at [1073, 420] on button "Upload new image" at bounding box center [1100, 417] width 283 height 36
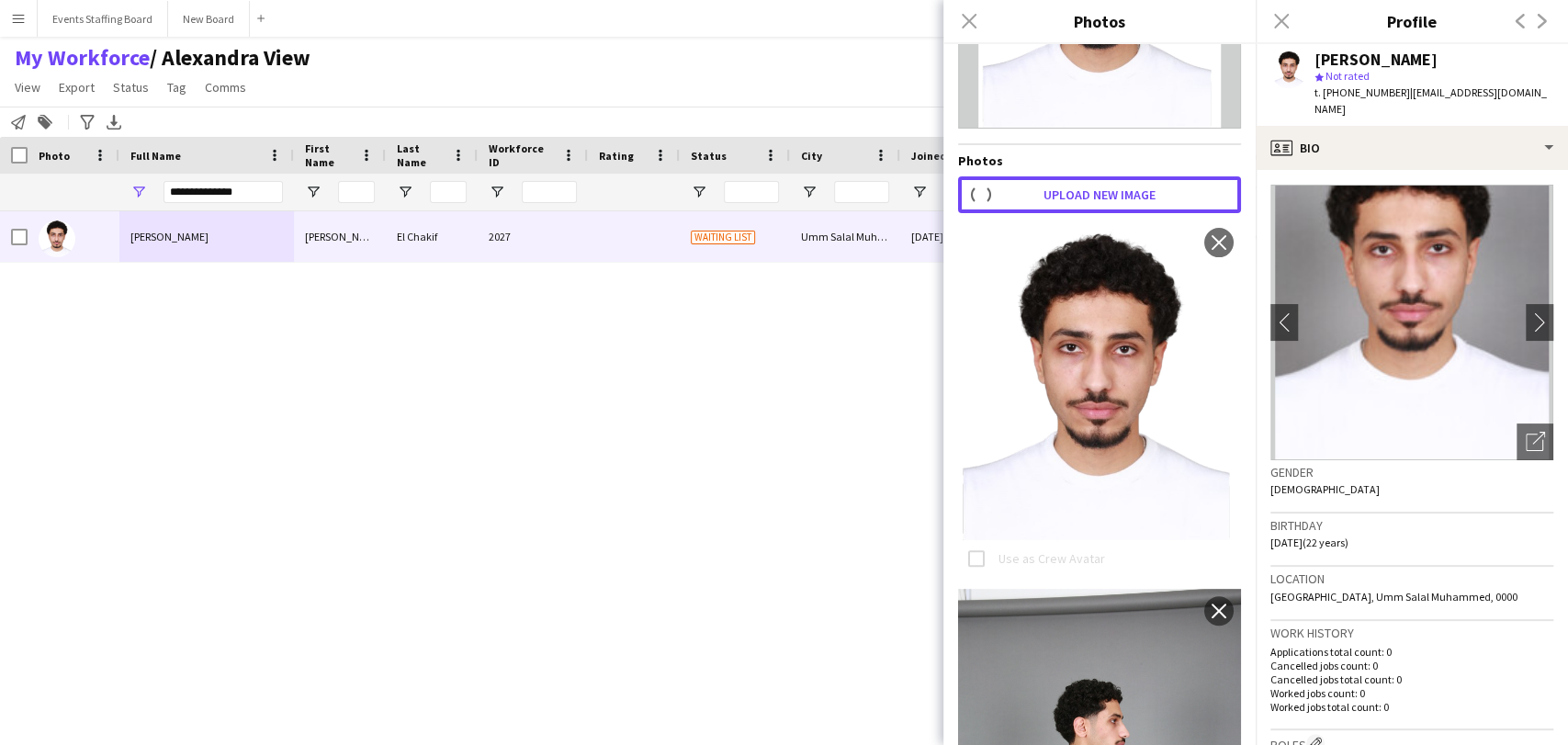
scroll to position [306, 0]
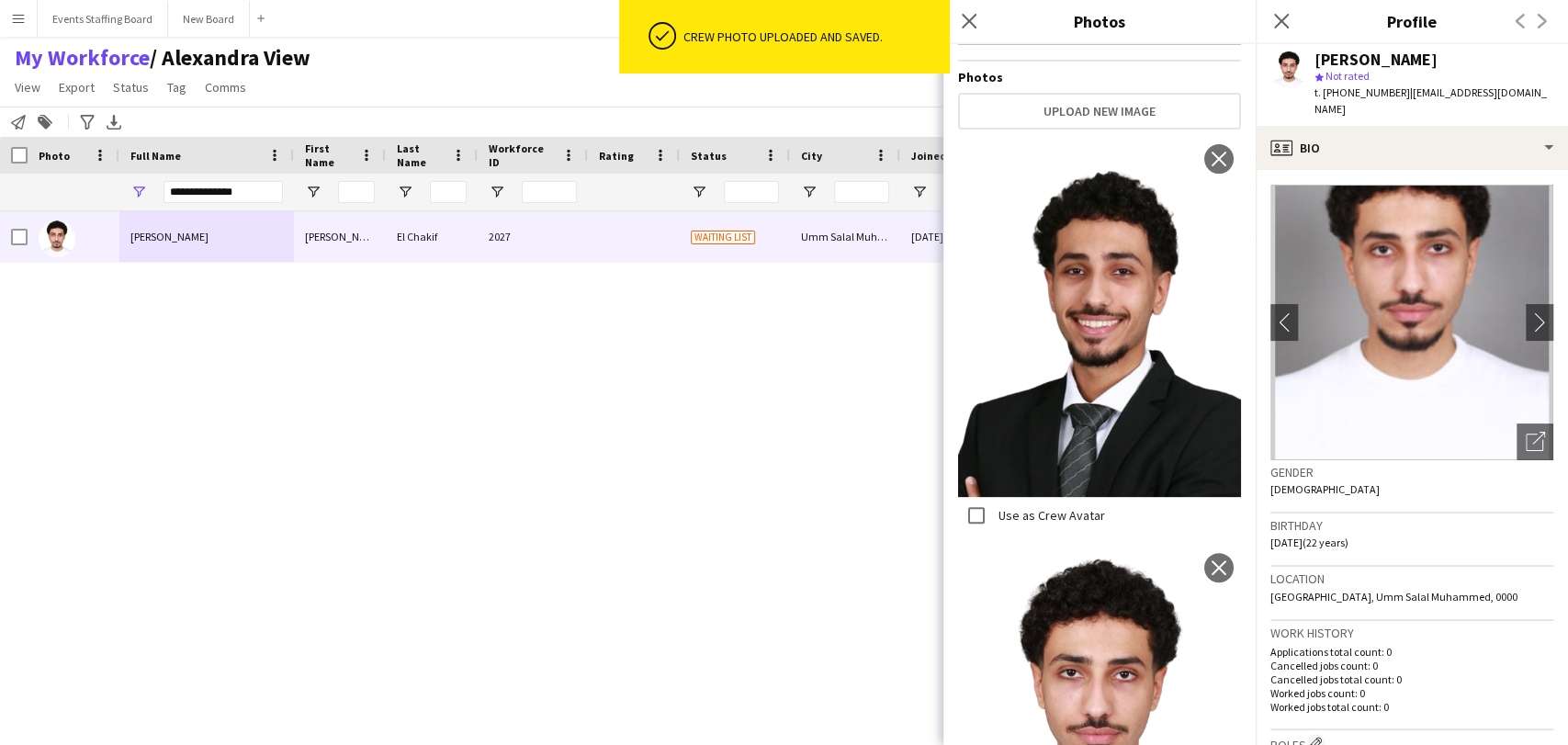
click at [1006, 507] on label "Use as Crew Avatar" at bounding box center [1049, 515] width 110 height 16
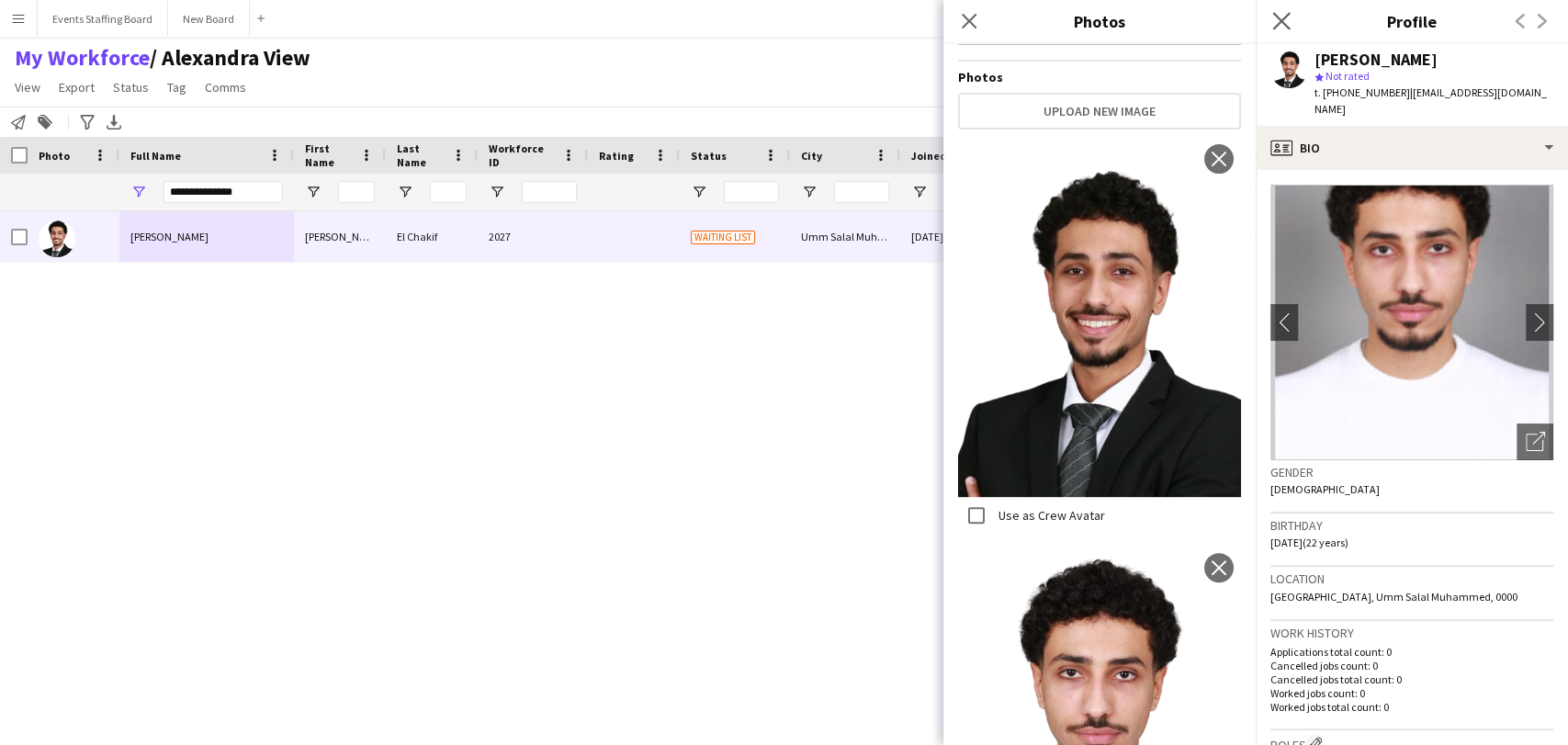
click at [1283, 10] on app-icon "Close pop-in" at bounding box center [1282, 22] width 27 height 27
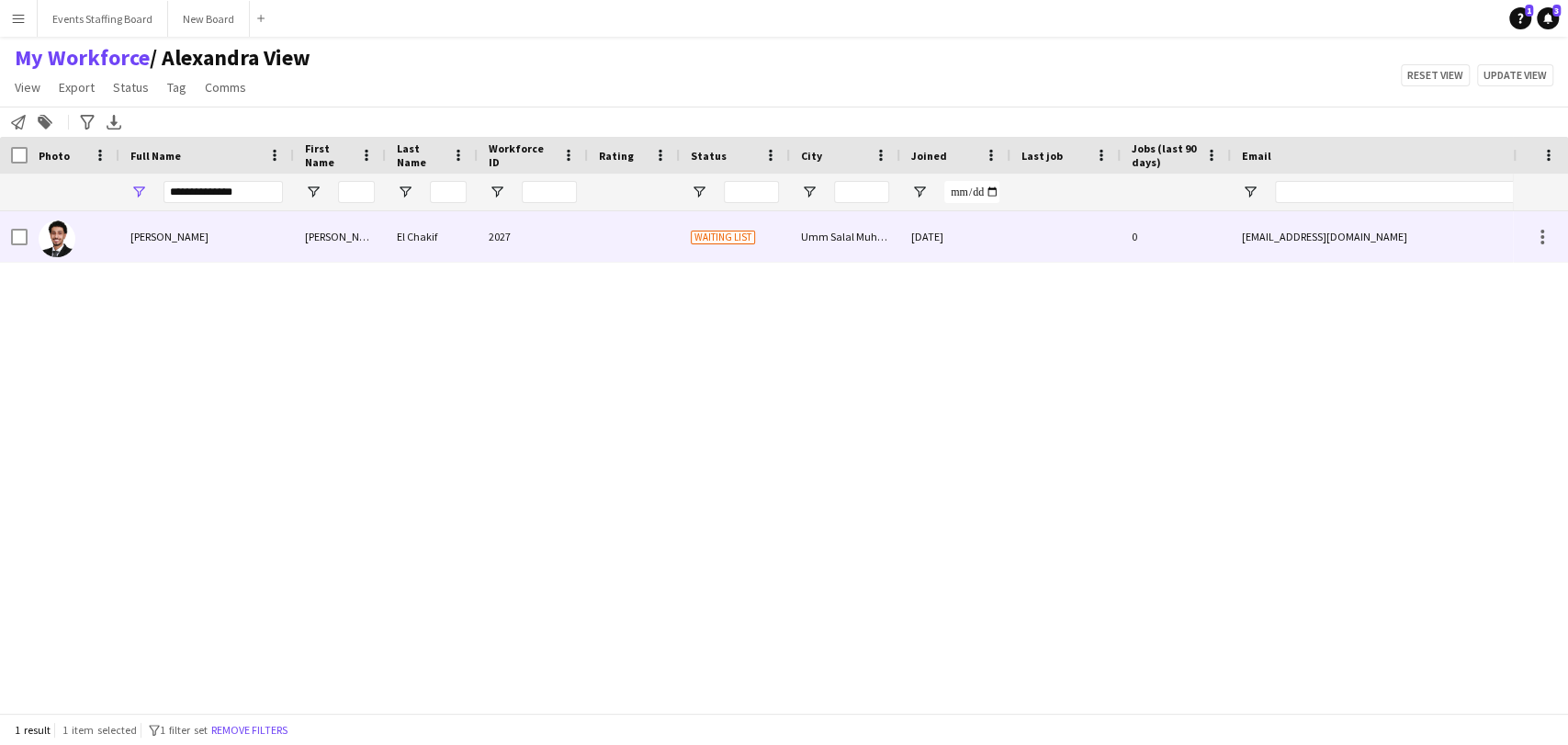
click at [497, 250] on div "2027" at bounding box center [532, 236] width 110 height 51
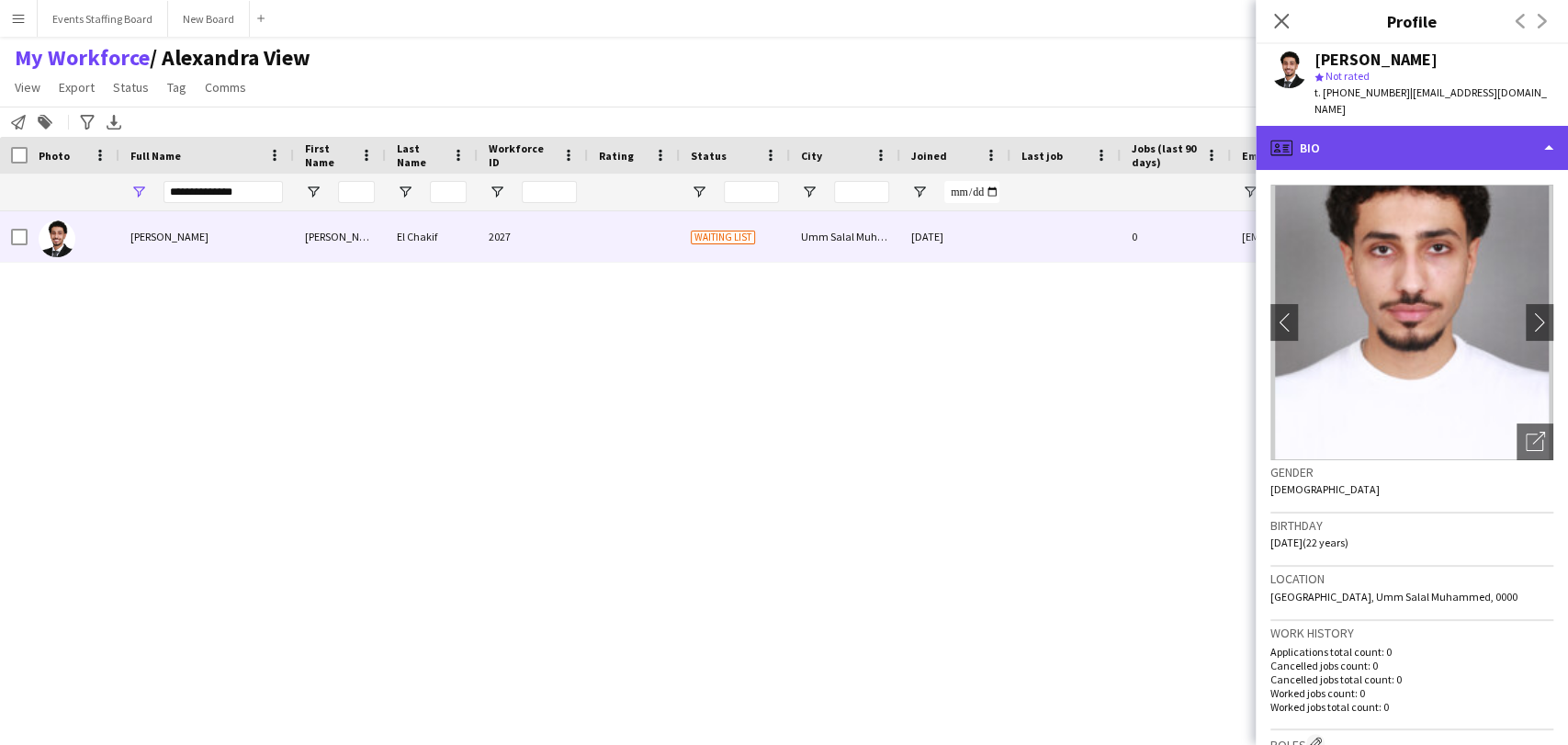
click at [1322, 126] on div "profile Bio" at bounding box center [1412, 148] width 312 height 44
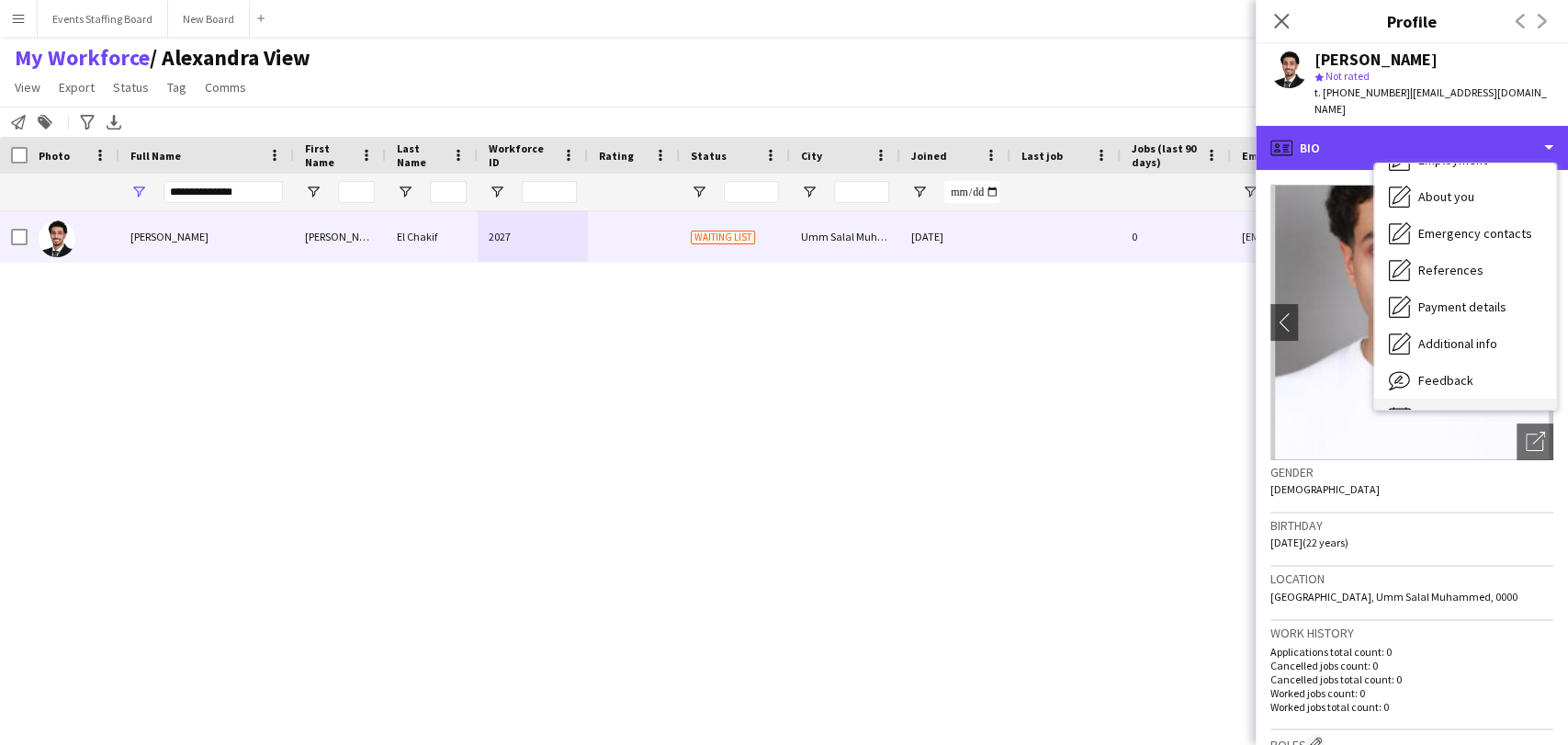
scroll to position [135, 0]
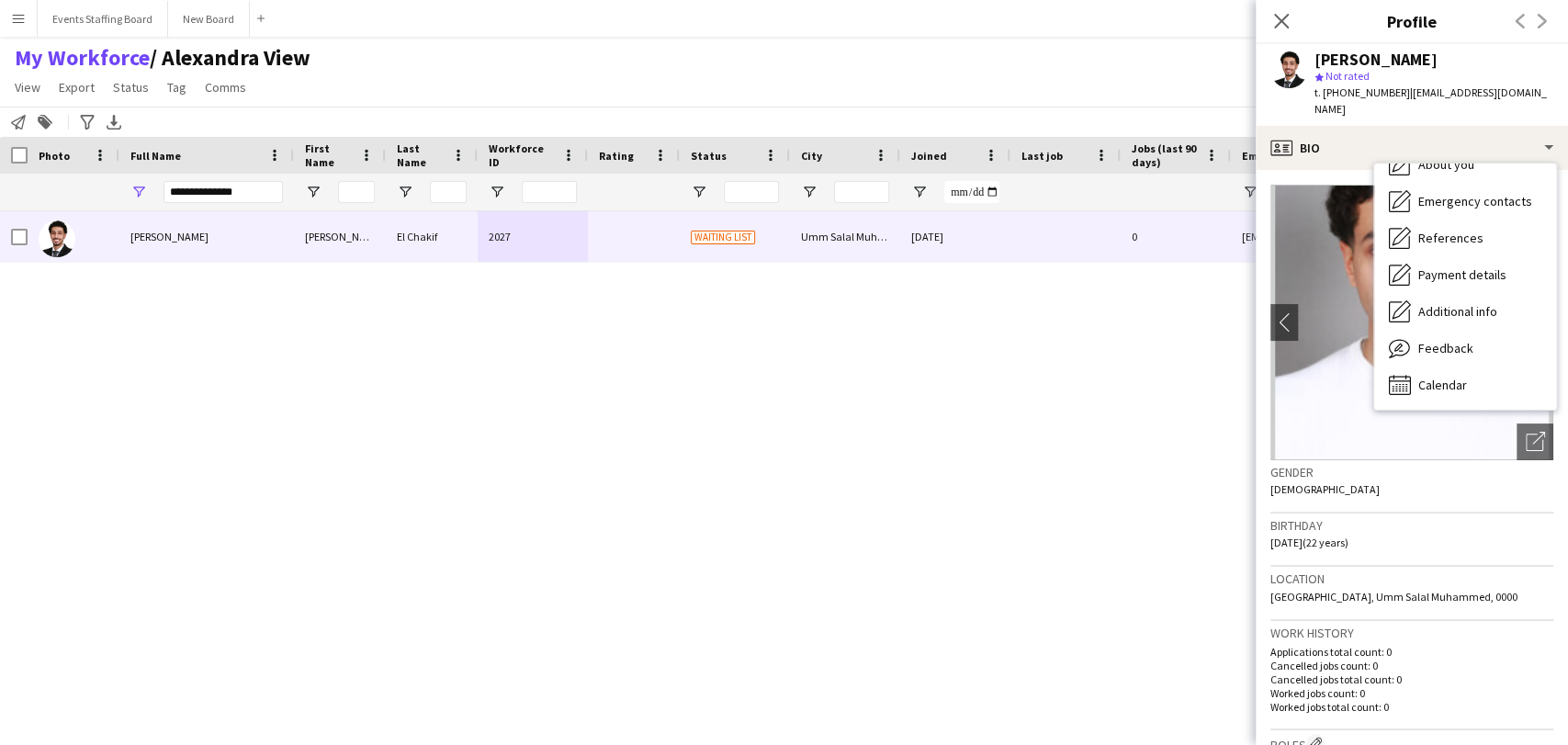
click at [890, 485] on div "[PERSON_NAME] [PERSON_NAME] Chakif 2027 Waiting list Umm Salal Muhammed [DATE] …" at bounding box center [757, 454] width 1513 height 486
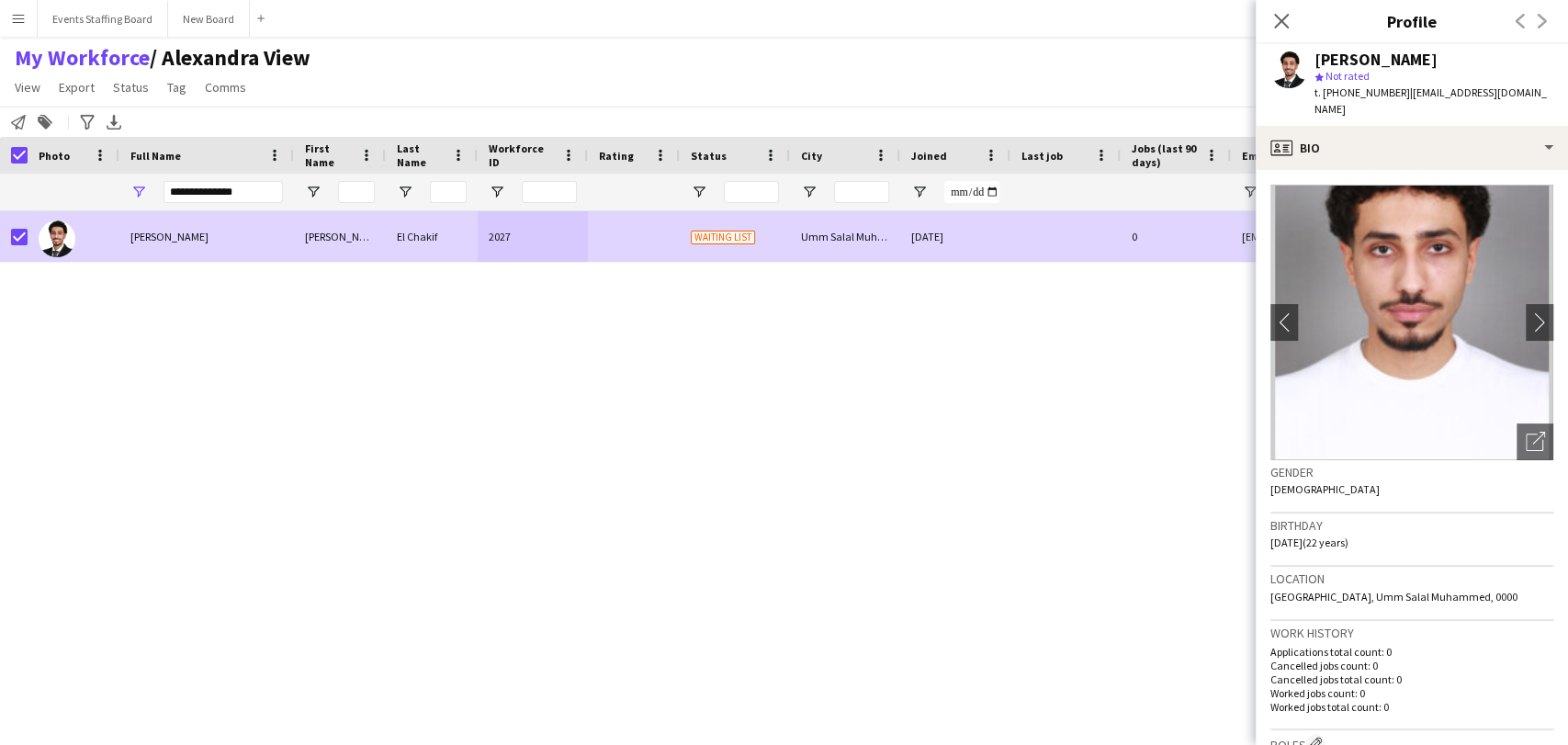
click at [129, 83] on span "Status" at bounding box center [130, 87] width 35 height 16
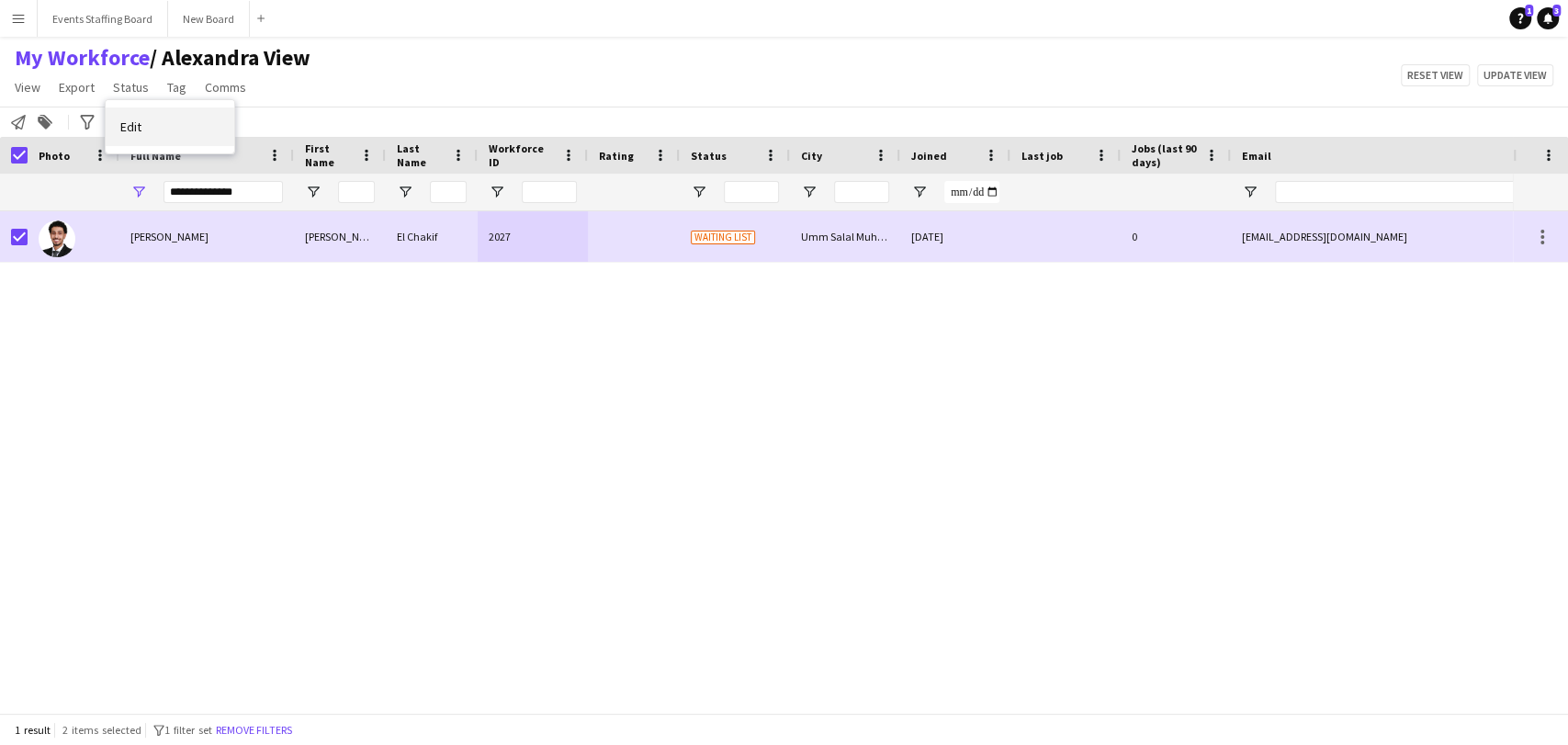
click at [164, 114] on link "Edit" at bounding box center [169, 126] width 128 height 38
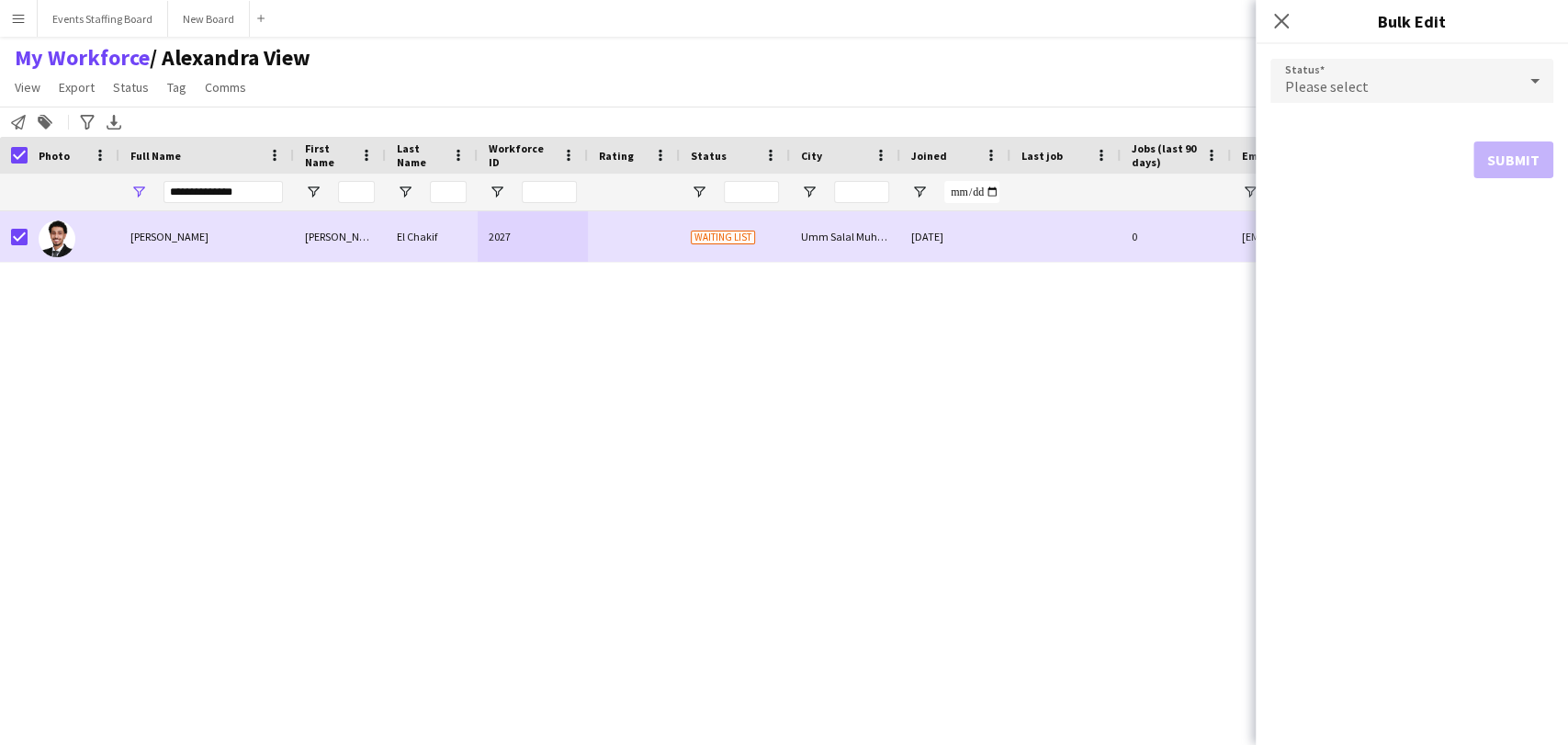
click at [1330, 75] on div "Please select" at bounding box center [1393, 80] width 246 height 44
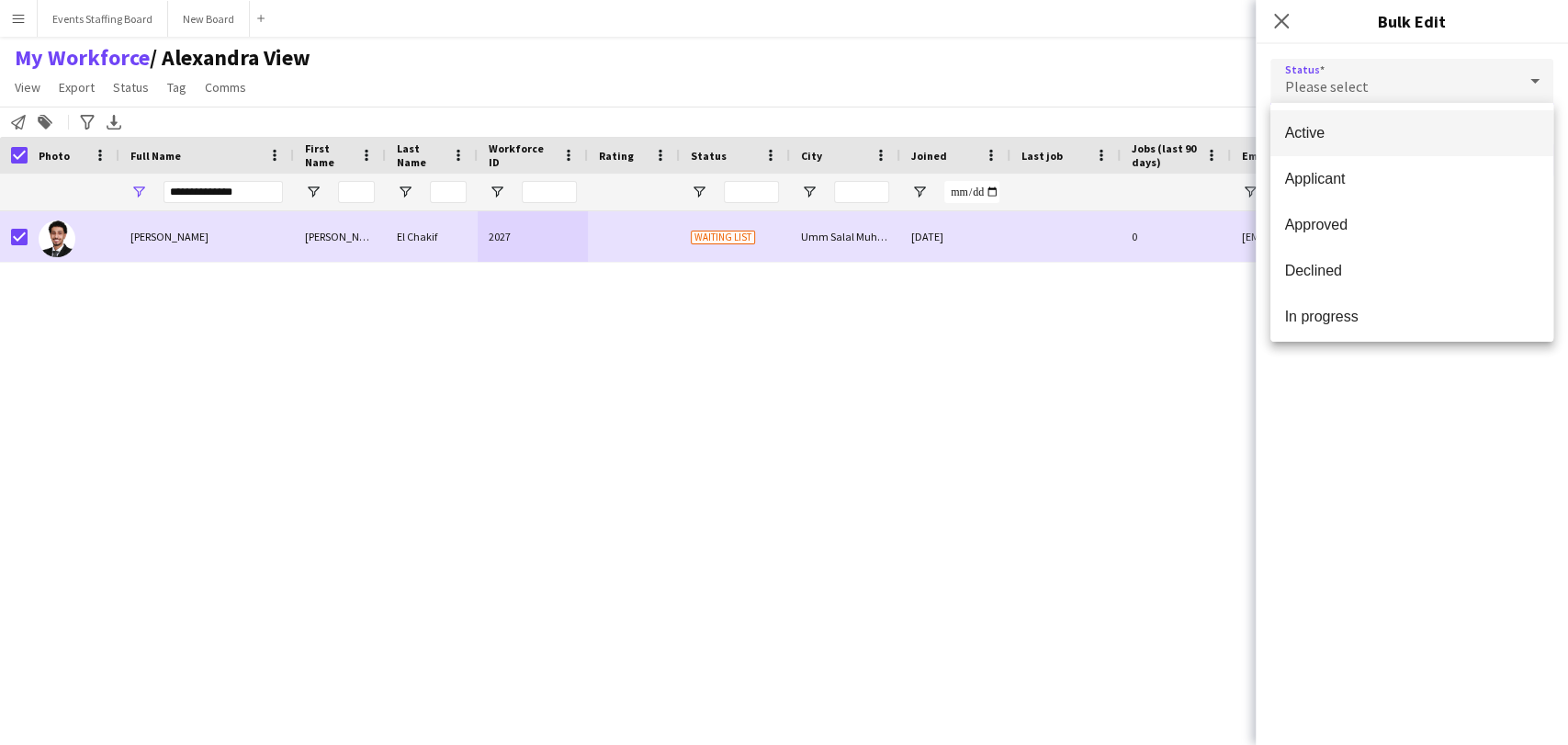
click at [1347, 145] on mat-option "Active" at bounding box center [1412, 133] width 283 height 46
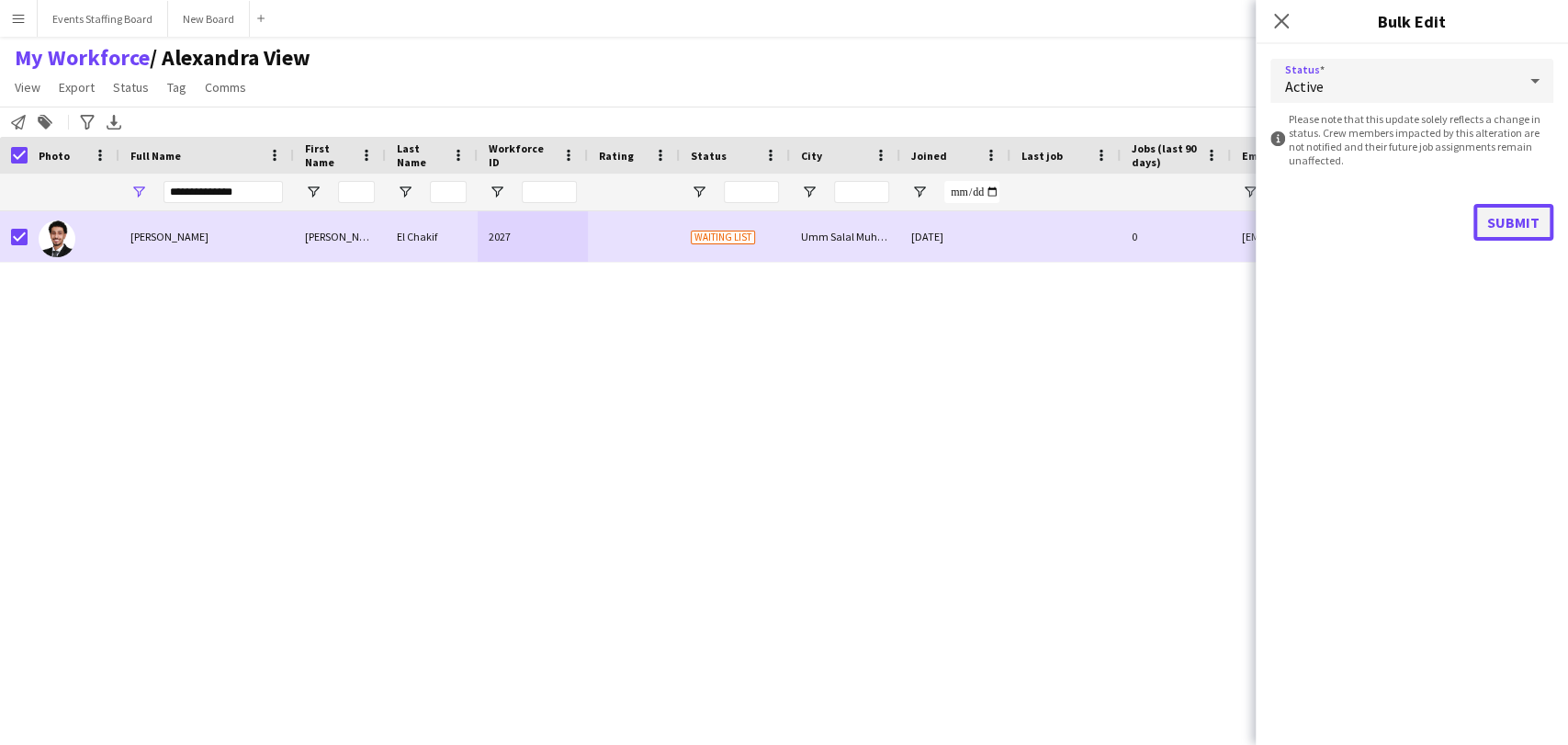
click at [1502, 208] on button "Submit" at bounding box center [1513, 222] width 80 height 36
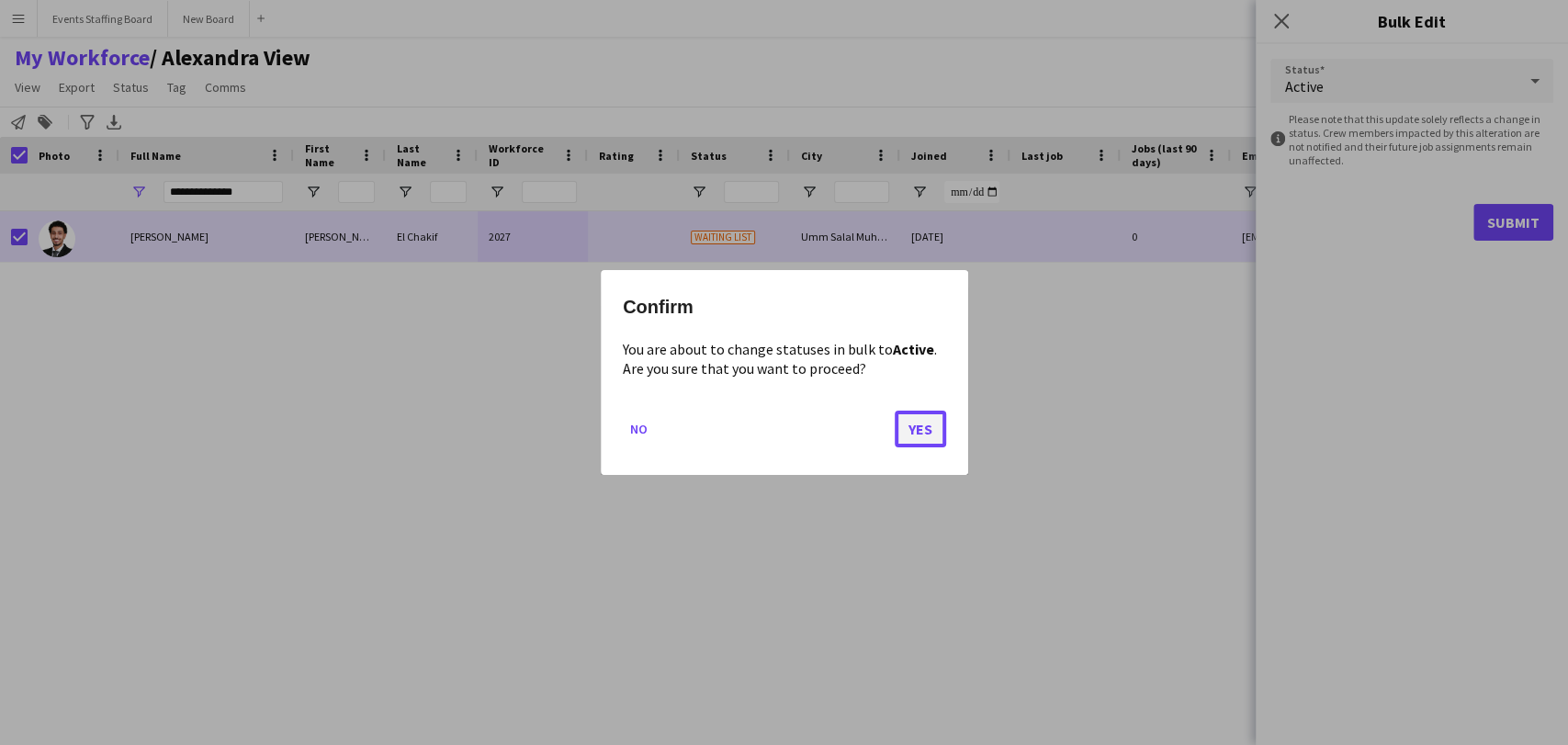
click at [908, 432] on button "Yes" at bounding box center [920, 428] width 52 height 36
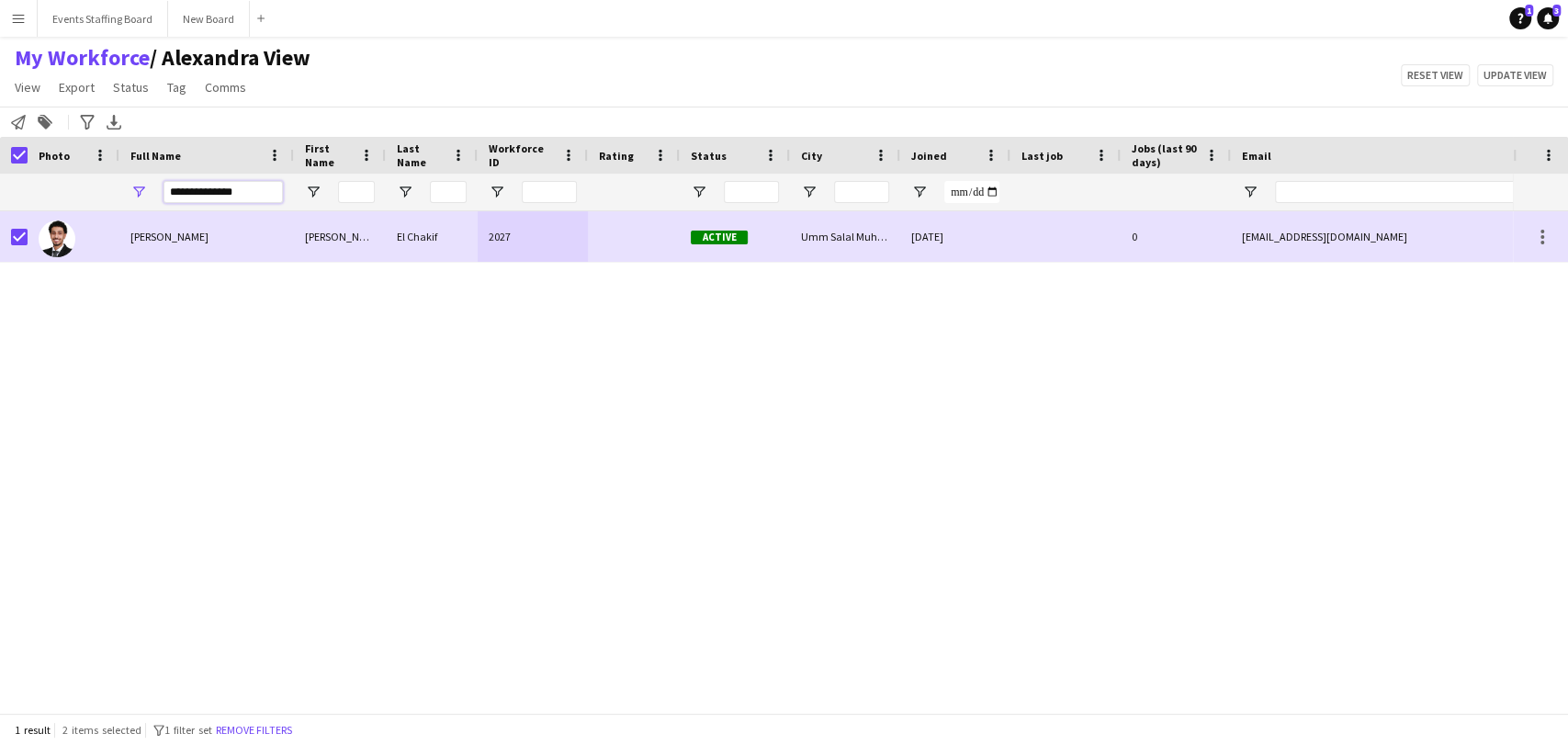
click at [211, 186] on input "**********" at bounding box center [223, 191] width 120 height 22
paste input "****"
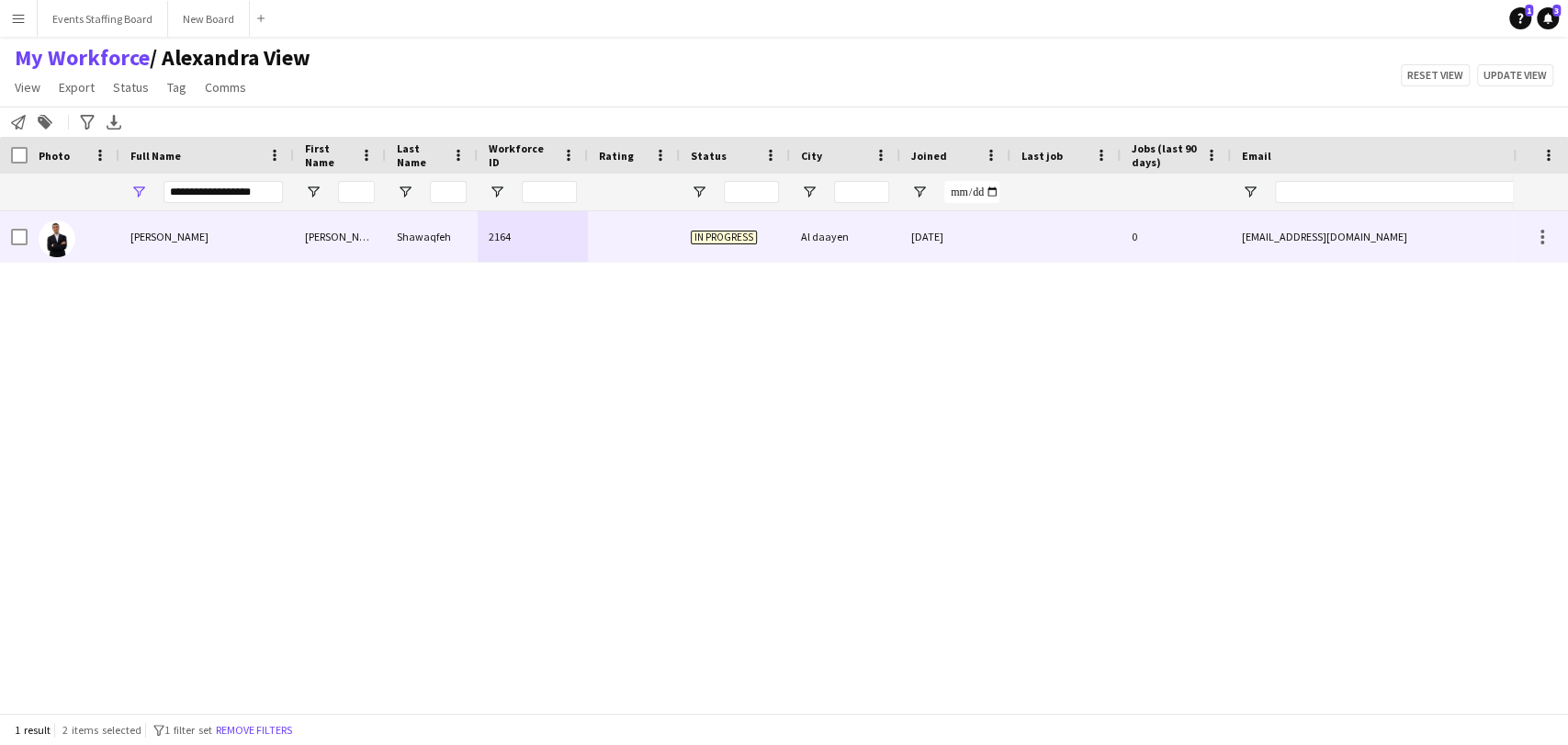
click at [209, 232] on span "[PERSON_NAME]" at bounding box center [169, 236] width 78 height 13
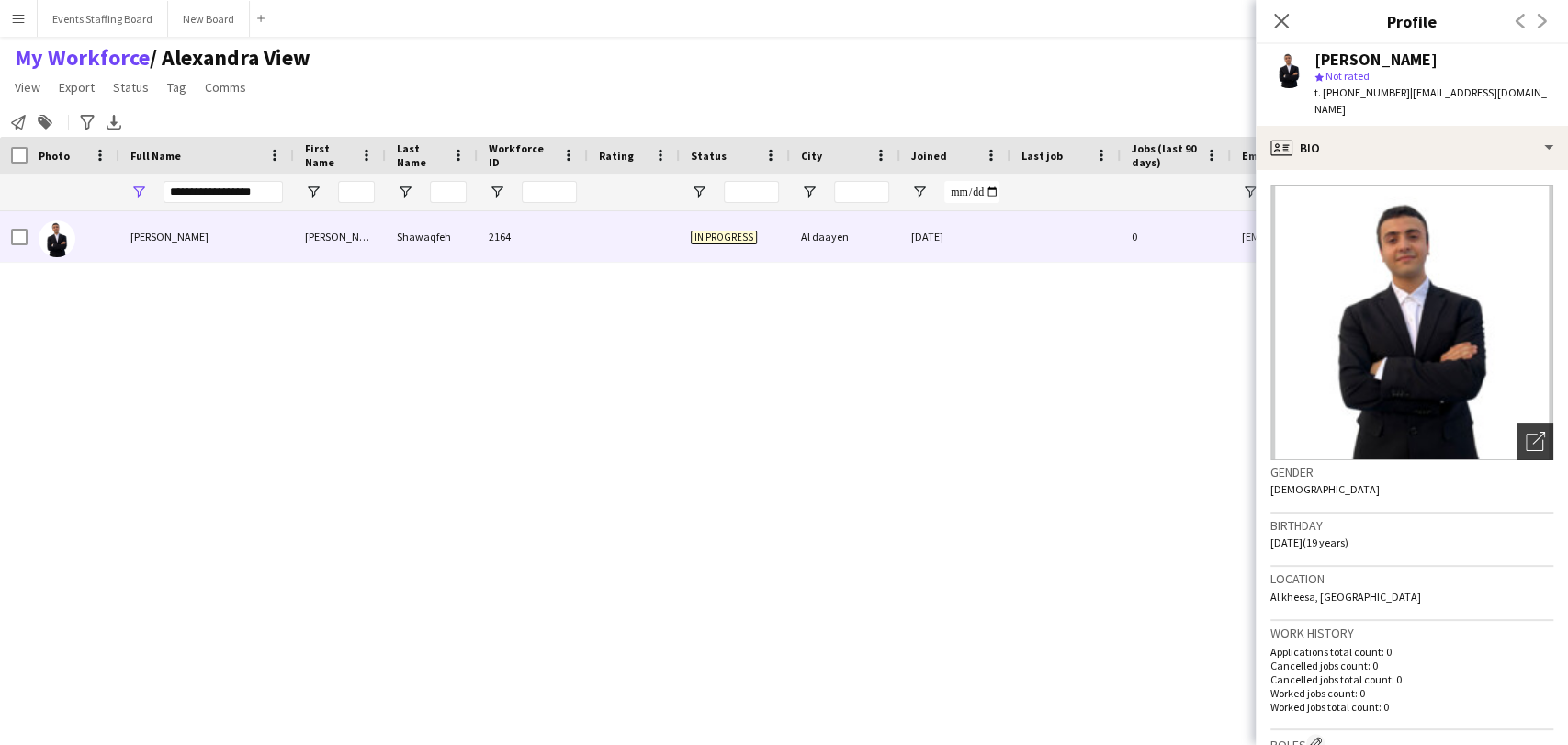
click at [1522, 439] on div "Open photos pop-in" at bounding box center [1535, 442] width 36 height 36
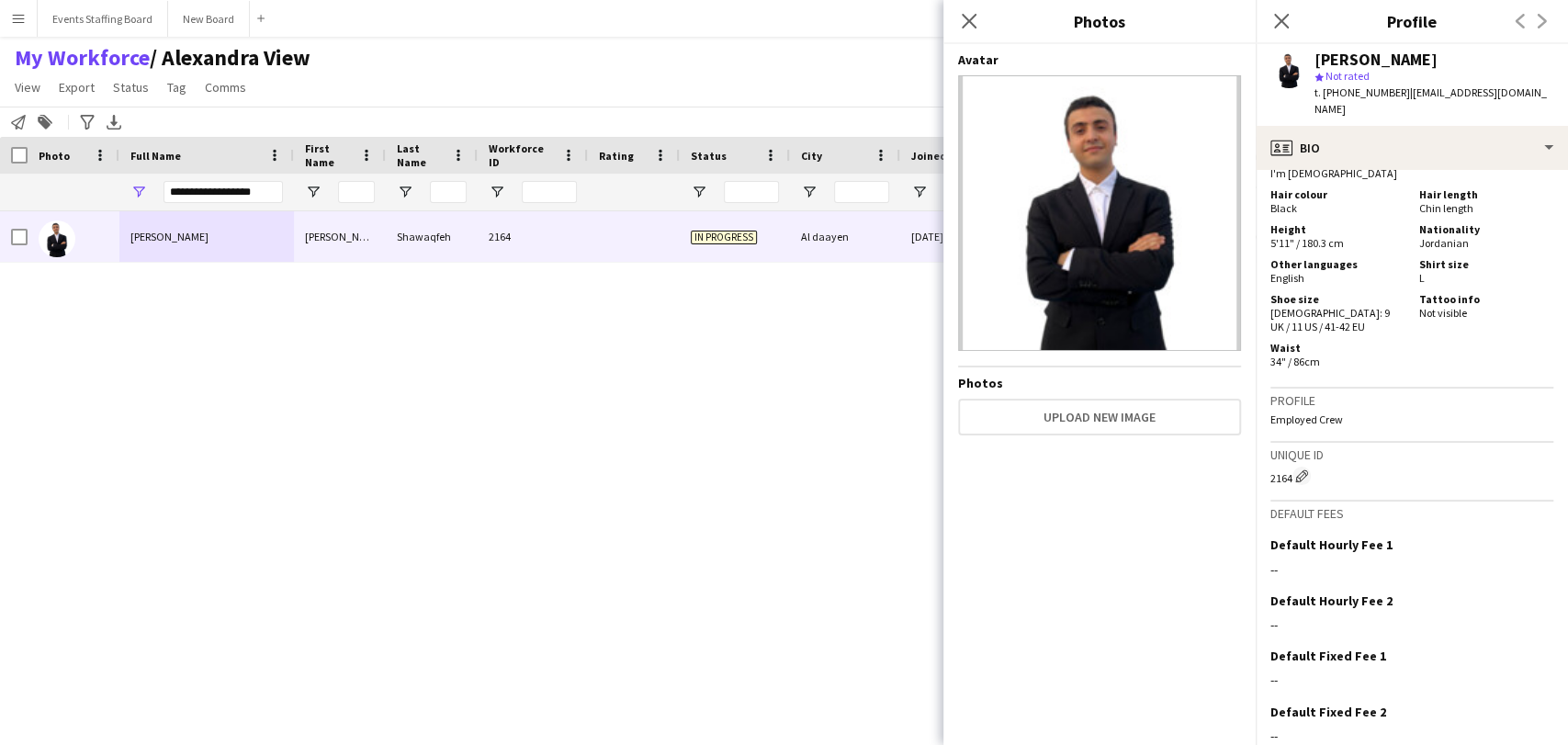
scroll to position [1205, 0]
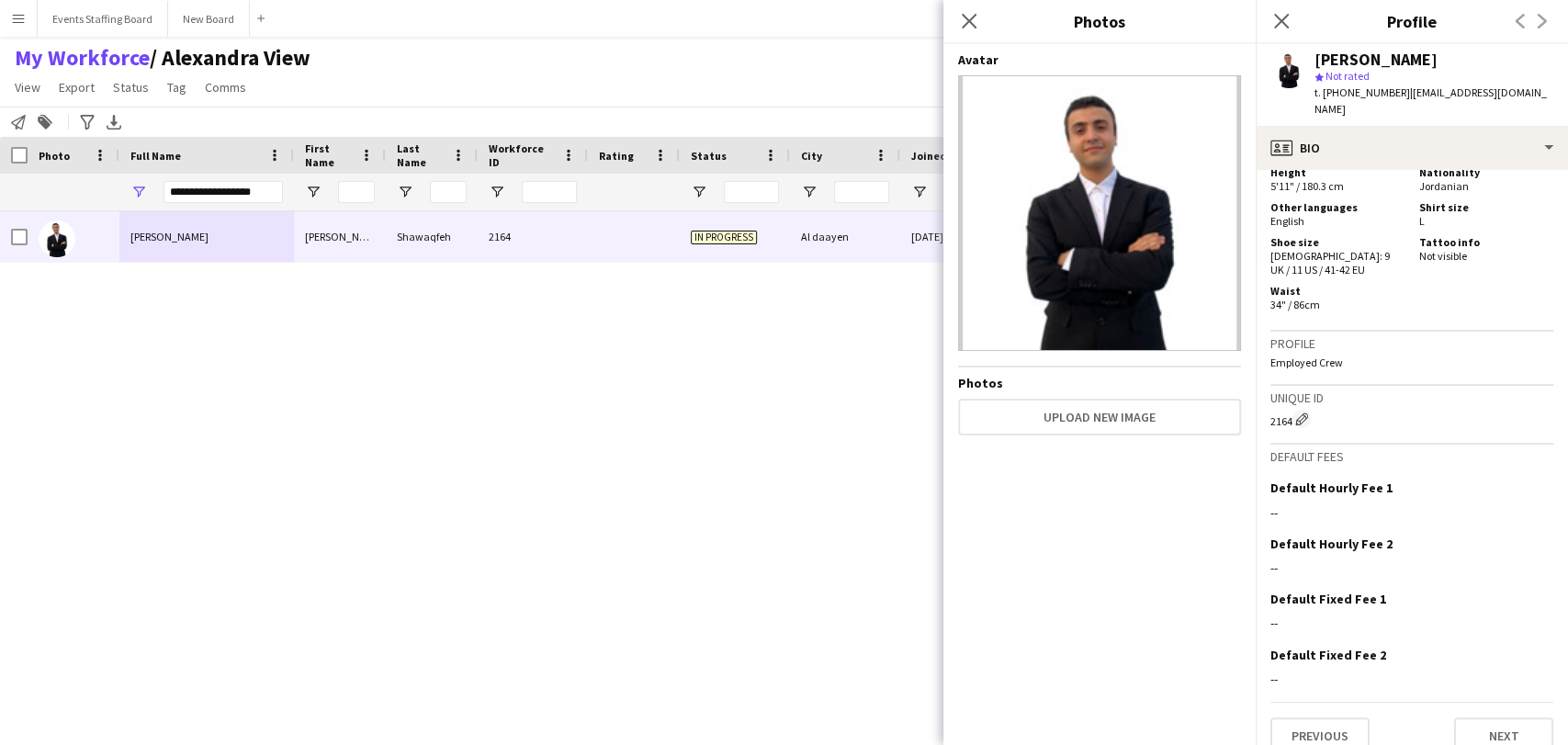
click at [1375, 82] on div "star Not rated" at bounding box center [1434, 76] width 239 height 16
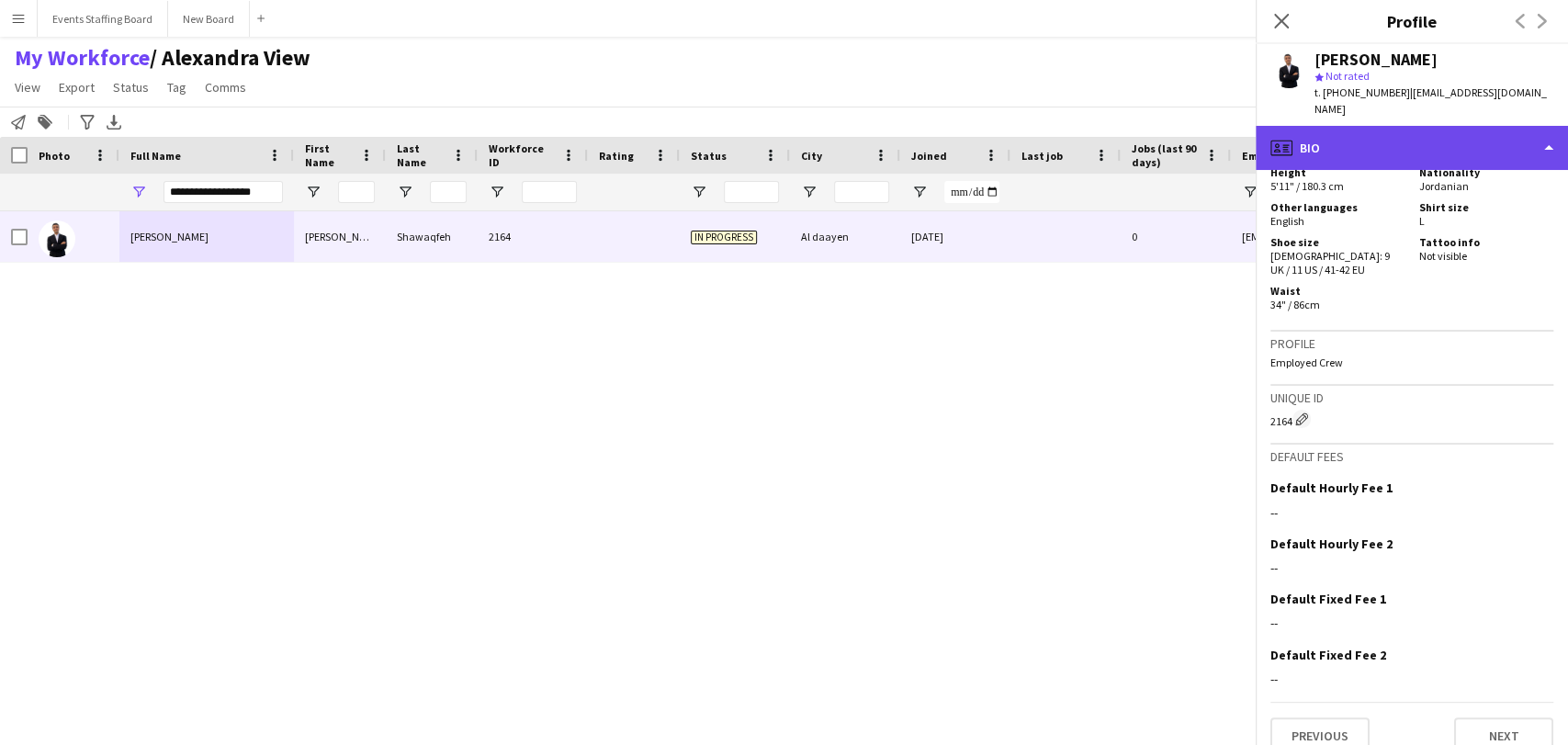
click at [1370, 126] on div "profile Bio" at bounding box center [1412, 148] width 312 height 44
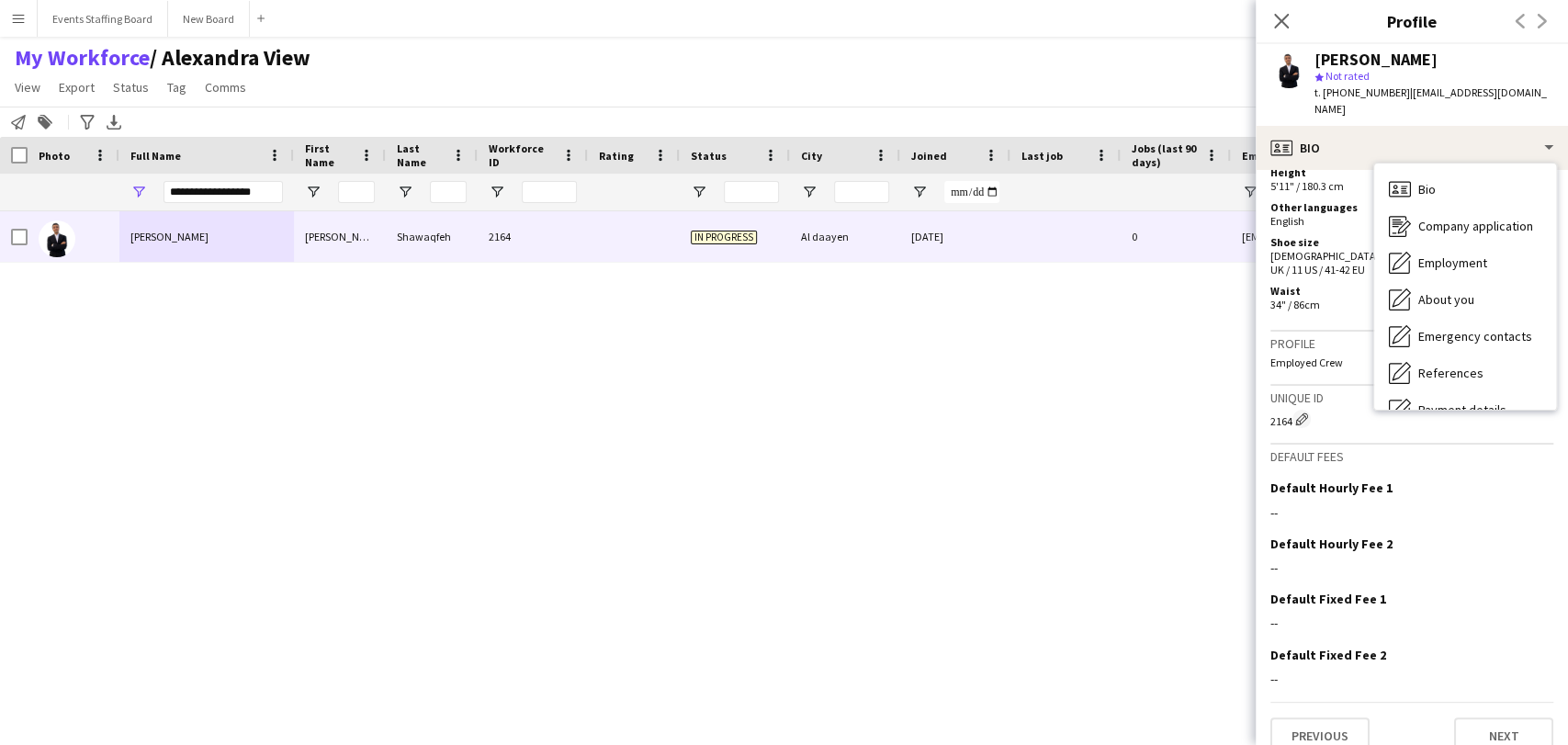
click at [1298, 249] on span "[DEMOGRAPHIC_DATA]: 9 UK / 11 US / 41-42 EU" at bounding box center [1330, 262] width 120 height 28
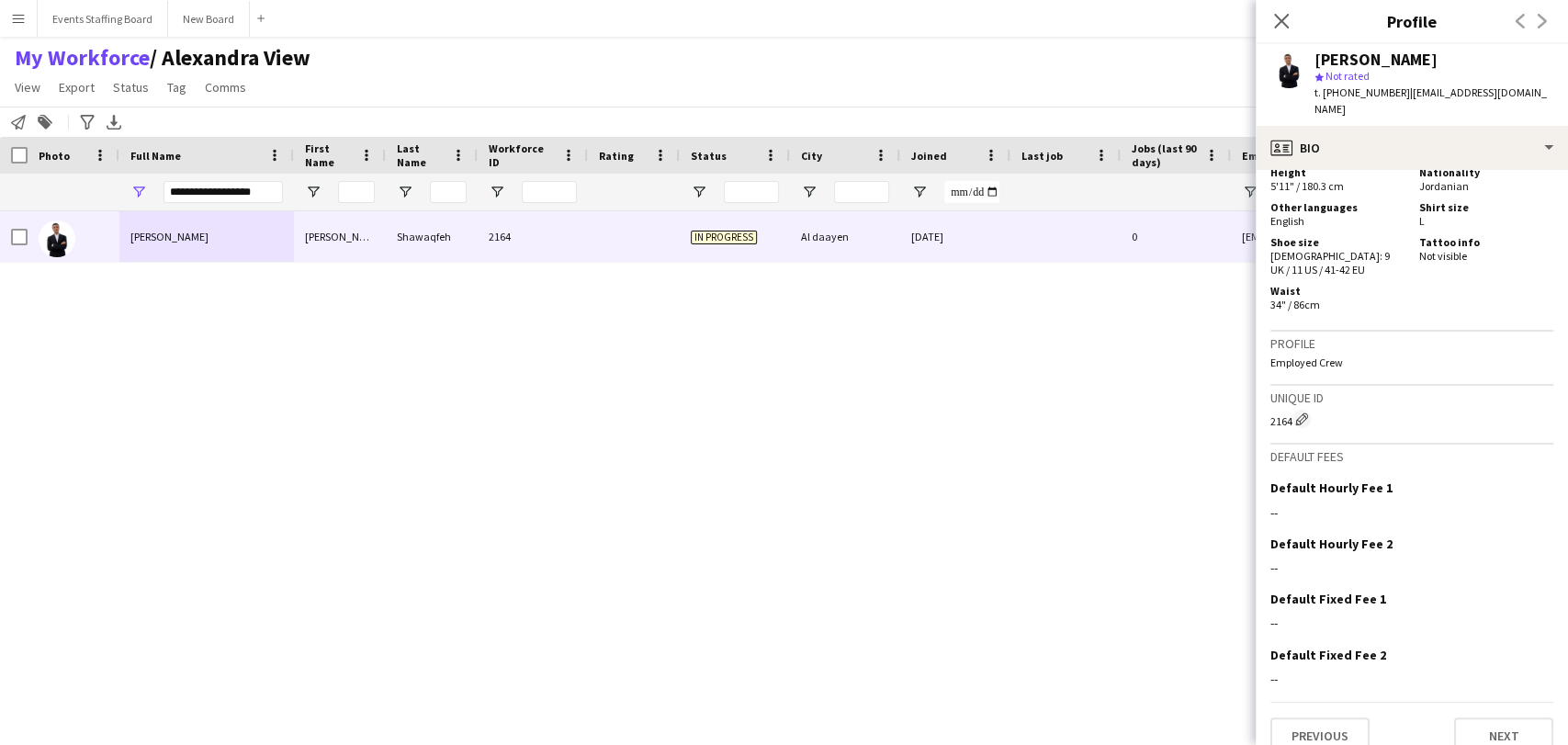
click at [236, 178] on div "**********" at bounding box center [223, 191] width 120 height 36
click at [232, 182] on input "**********" at bounding box center [223, 191] width 120 height 22
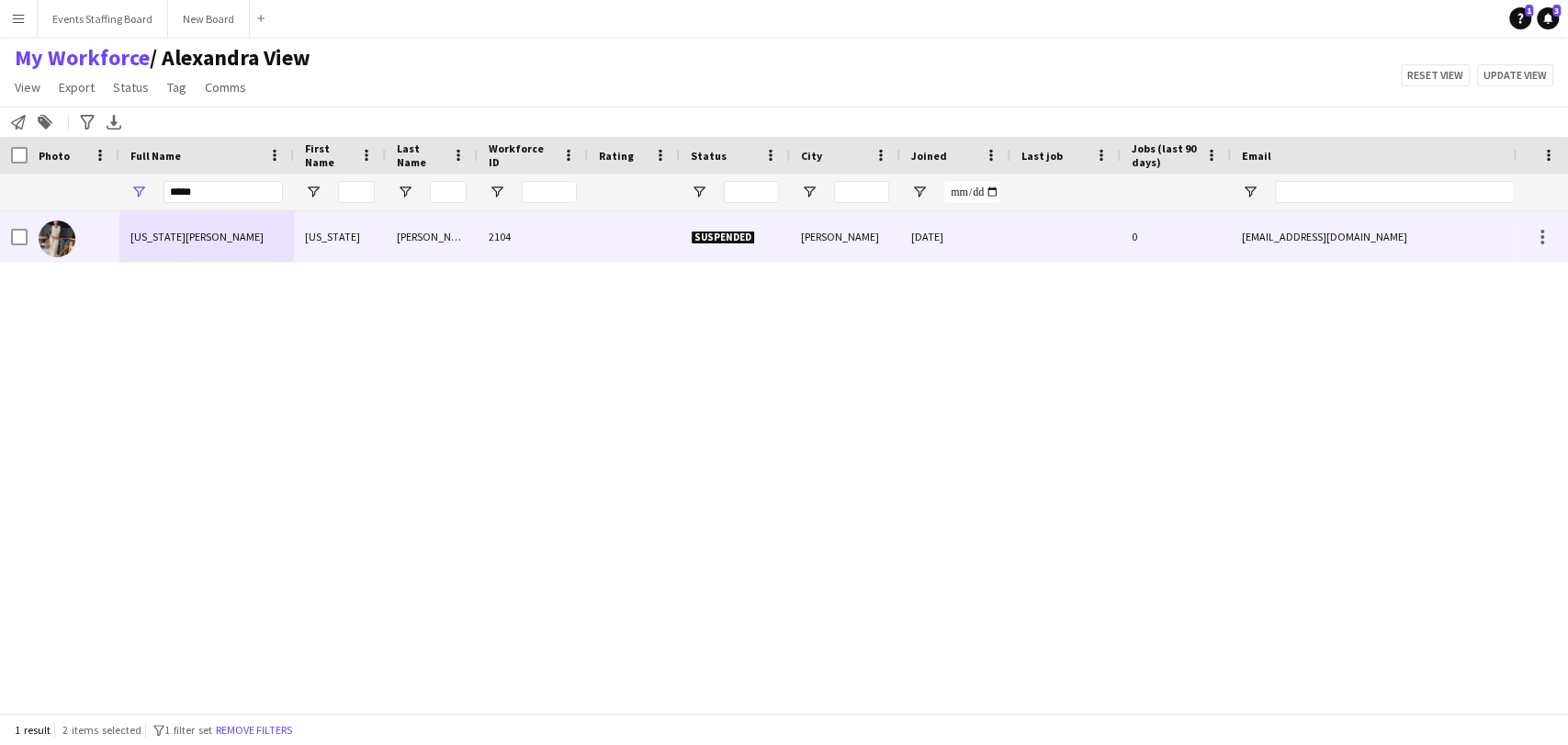
click at [161, 251] on div "[US_STATE][PERSON_NAME]" at bounding box center [207, 236] width 174 height 51
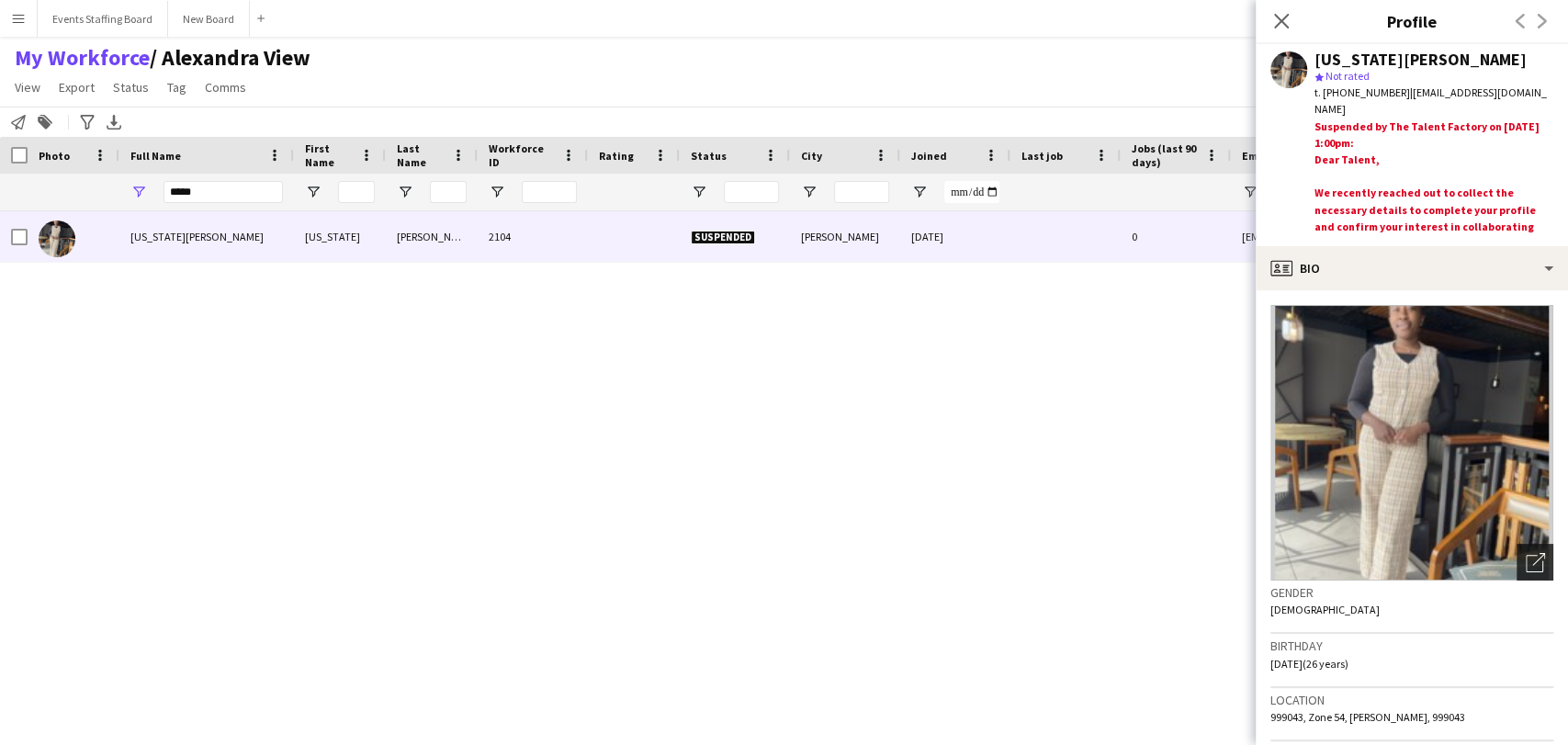
click at [1530, 557] on div "Open photos pop-in" at bounding box center [1535, 561] width 36 height 36
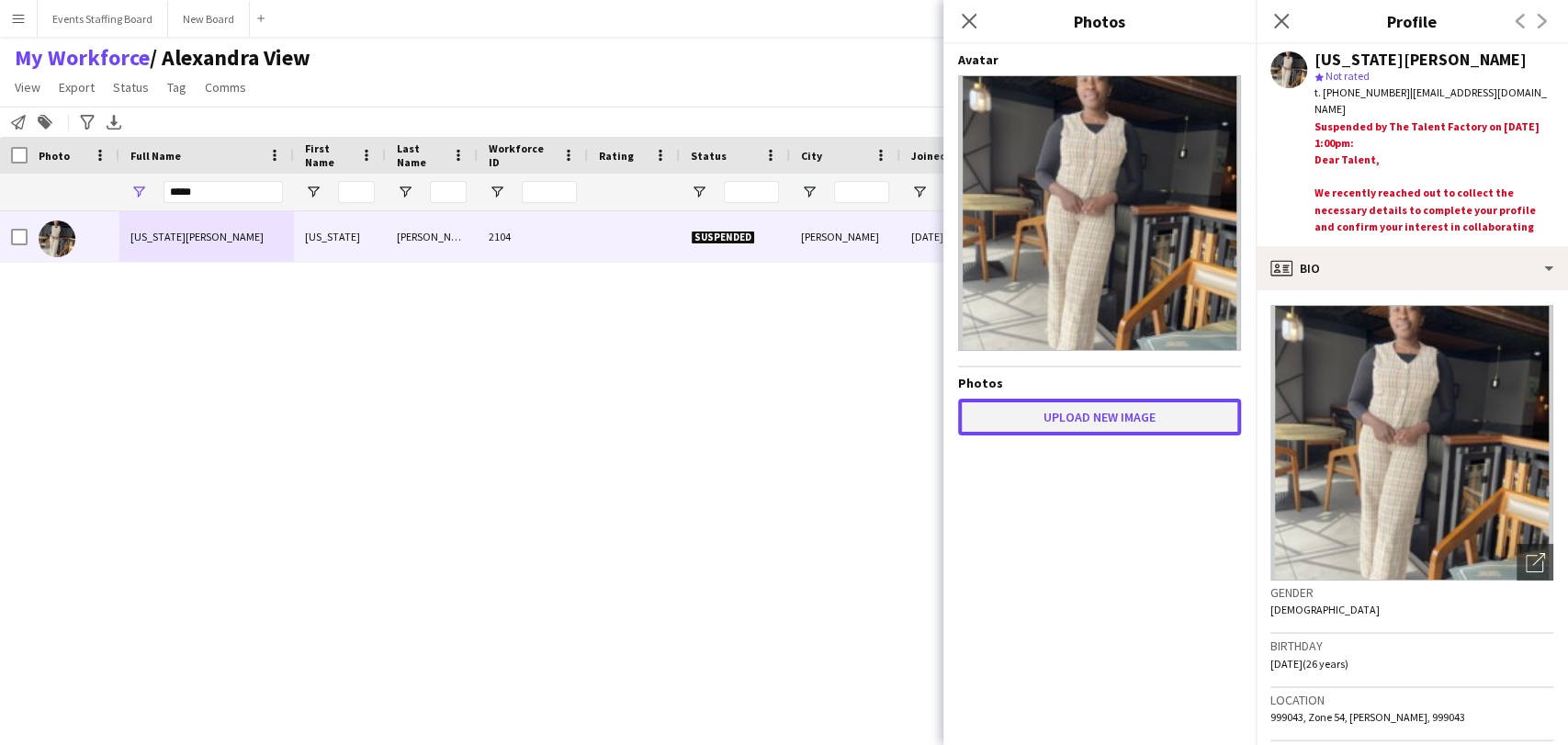
click at [1028, 427] on button "Upload new image" at bounding box center [1100, 417] width 283 height 36
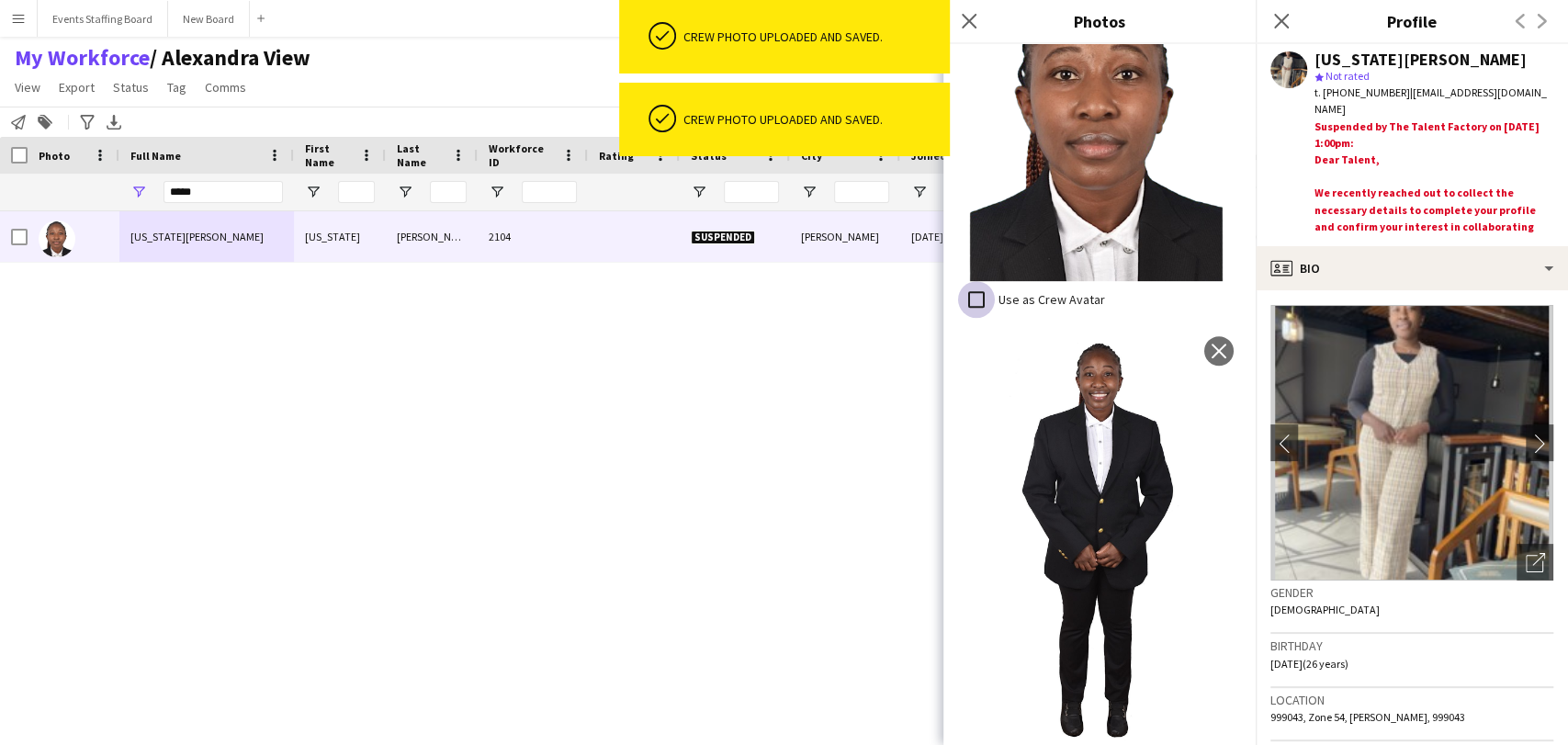
scroll to position [494, 0]
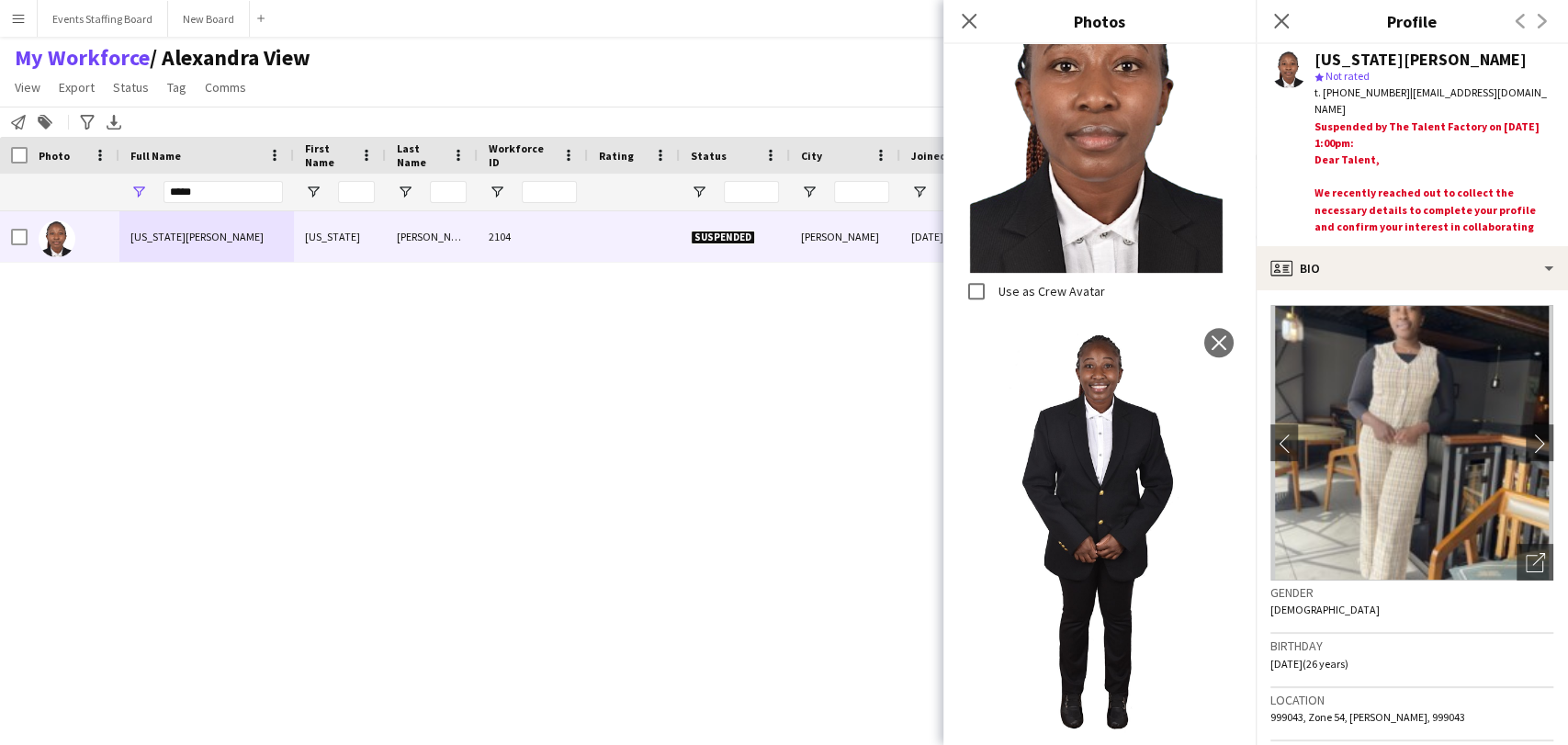
click at [1367, 241] on div "[US_STATE][PERSON_NAME] star Not rated t. [PHONE_NUMBER] | [EMAIL_ADDRESS][DOMA…" at bounding box center [1412, 144] width 312 height 202
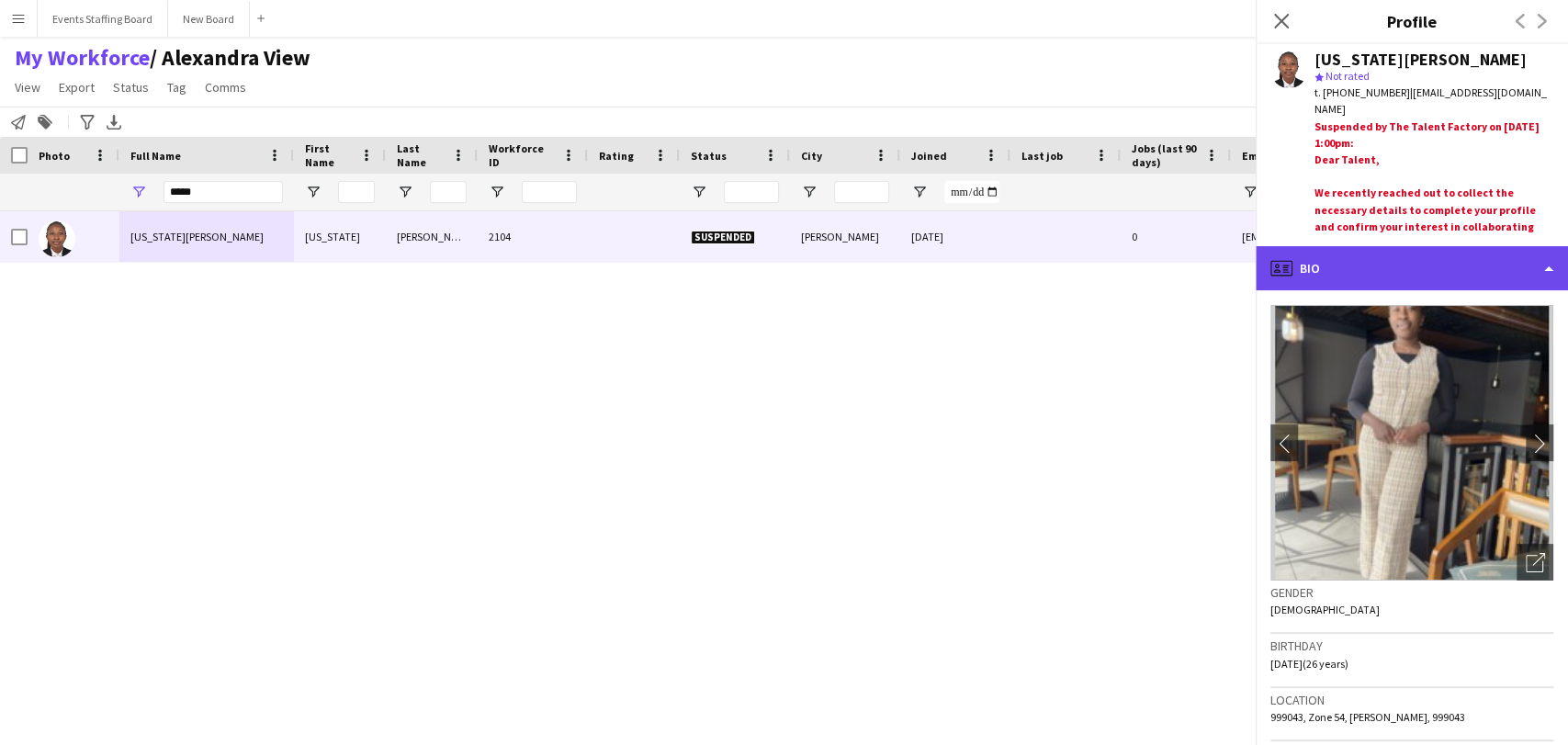
click at [1369, 273] on div "profile Bio" at bounding box center [1412, 268] width 312 height 44
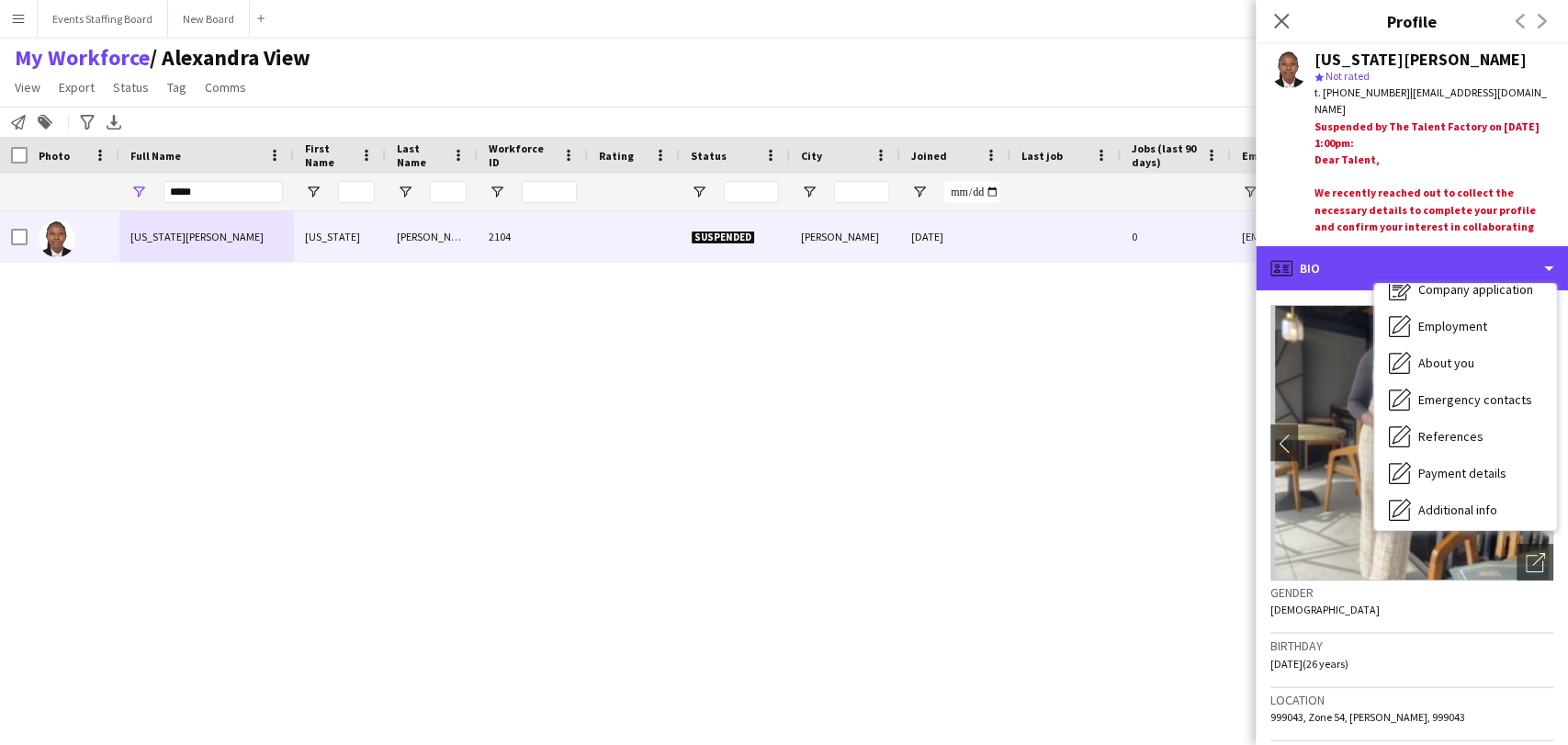
scroll to position [135, 0]
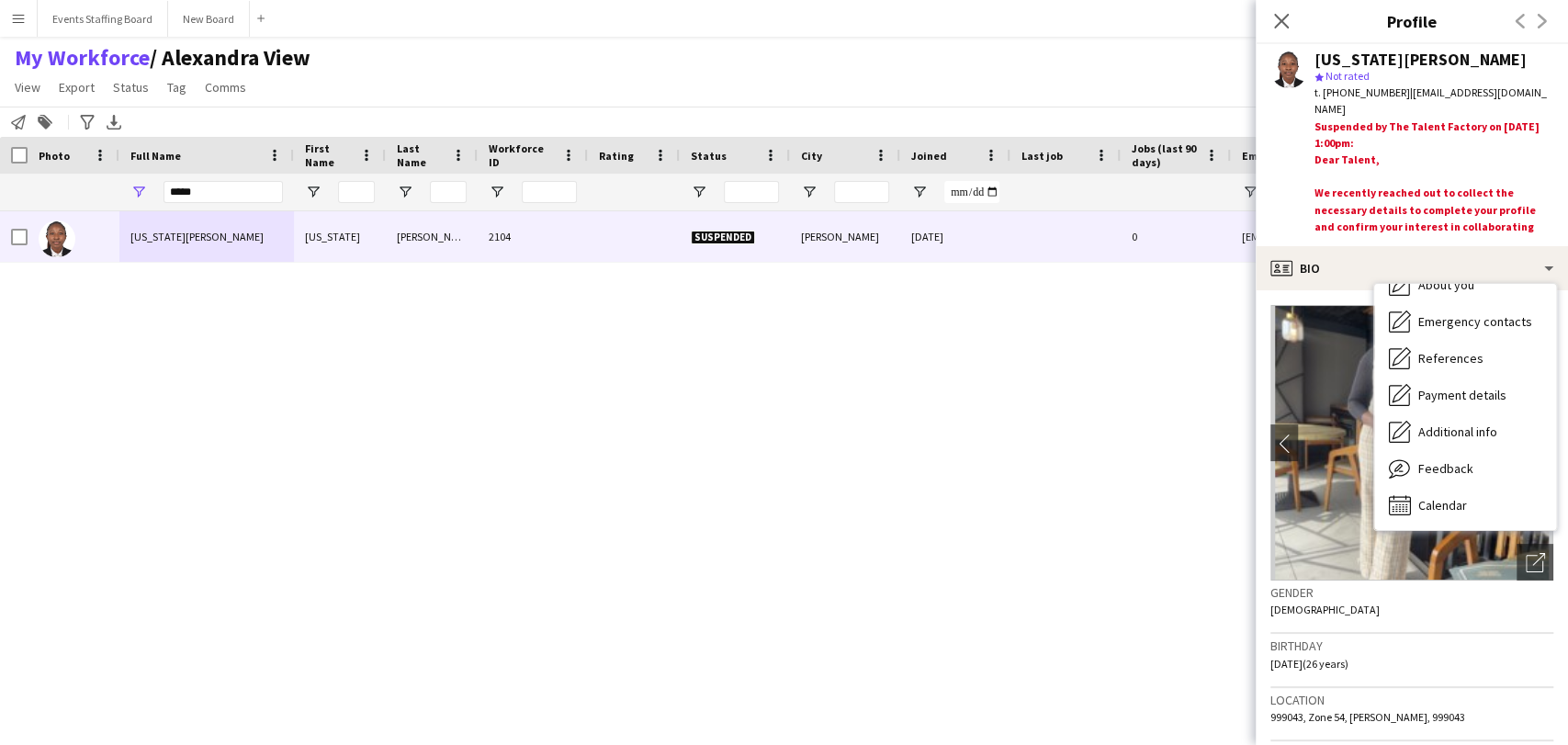
drag, startPoint x: 795, startPoint y: 510, endPoint x: 346, endPoint y: 353, distance: 475.7
click at [796, 509] on div "[US_STATE][PERSON_NAME] [US_STATE][PERSON_NAME] 2104 Suspended [PERSON_NAME] [D…" at bounding box center [757, 454] width 1513 height 486
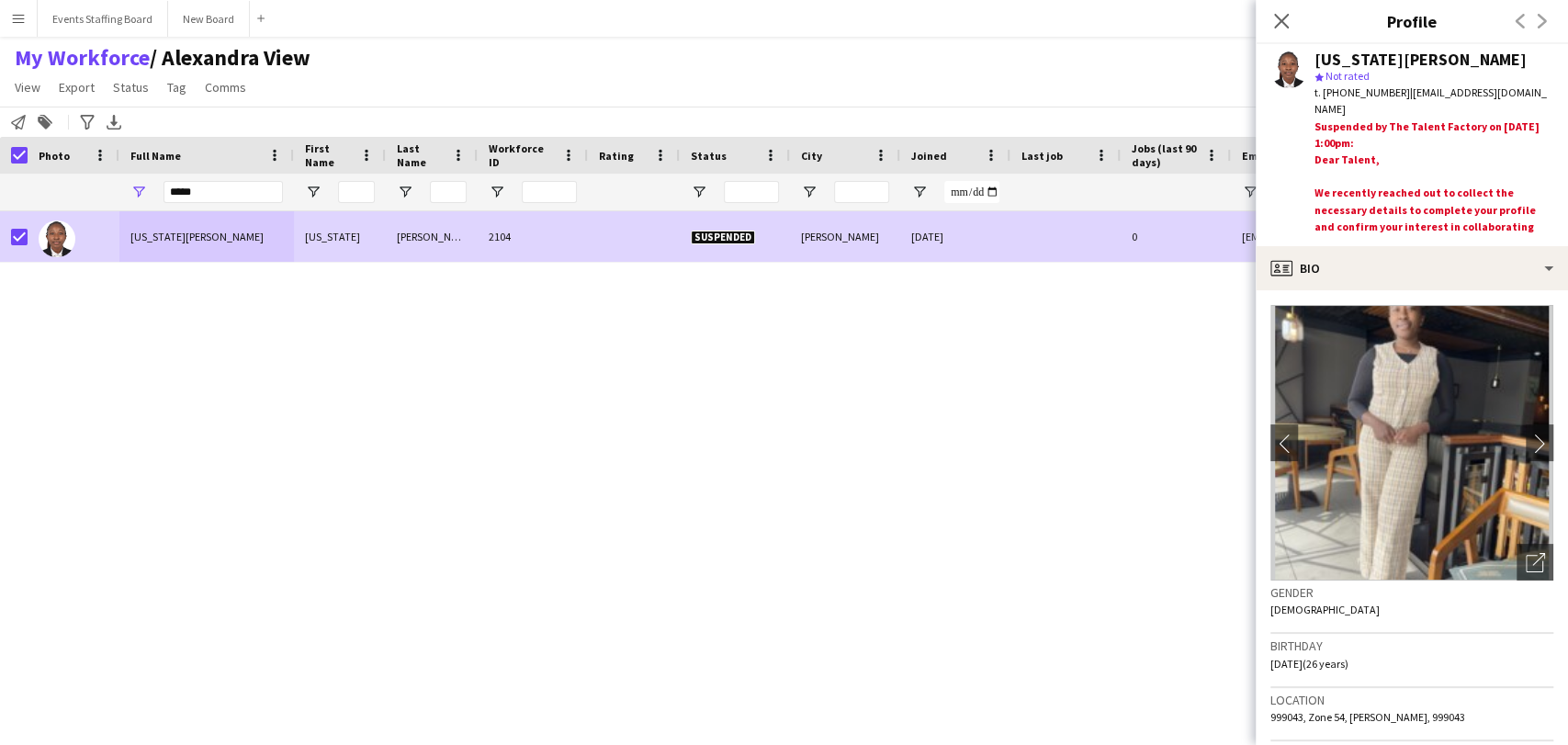
click at [1287, 34] on div "Close pop-in" at bounding box center [1282, 21] width 52 height 42
click at [1279, 24] on icon at bounding box center [1281, 20] width 17 height 17
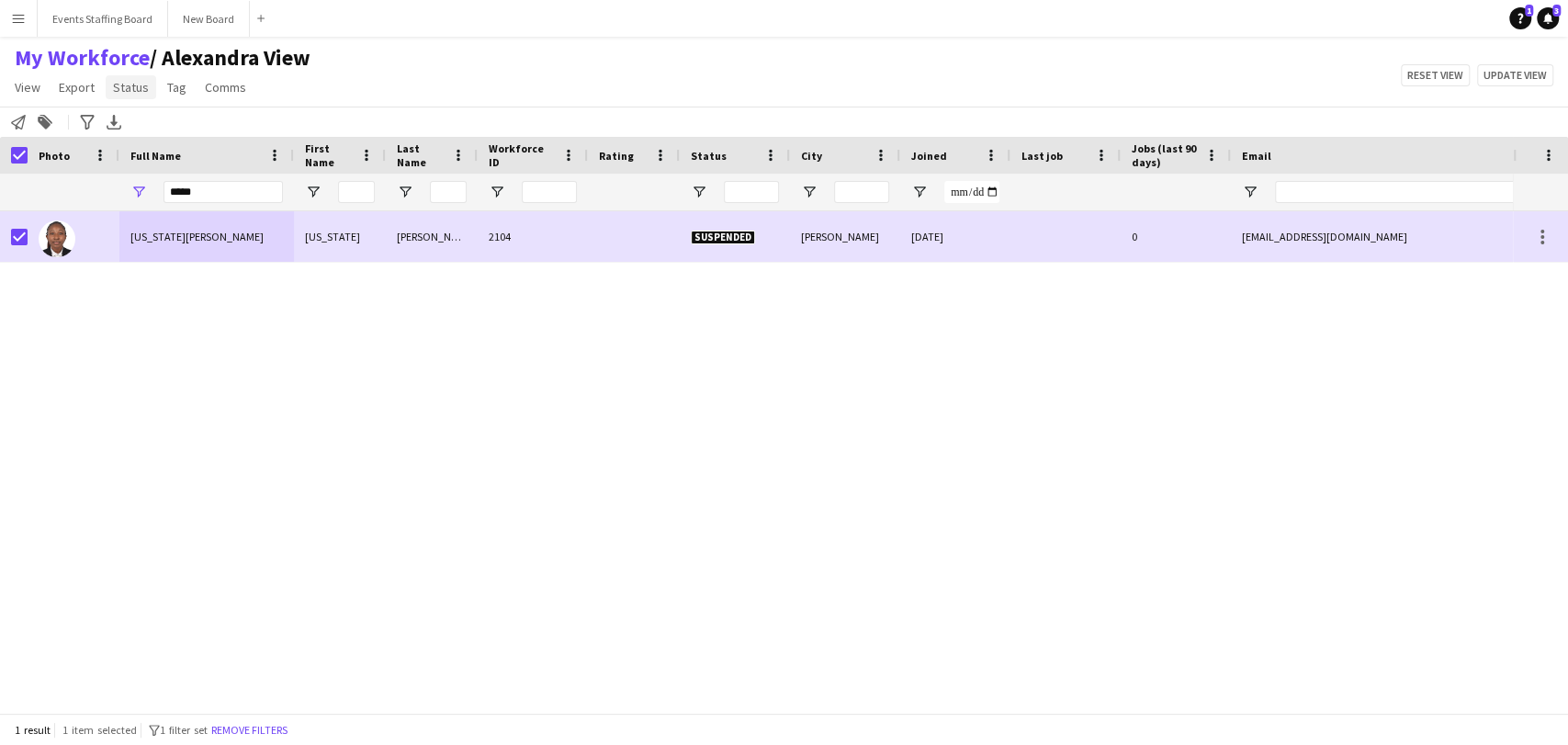
click at [143, 90] on span "Status" at bounding box center [130, 87] width 35 height 16
click at [104, 123] on div "Edit" at bounding box center [169, 127] width 130 height 55
click at [128, 125] on span "Edit" at bounding box center [131, 126] width 21 height 16
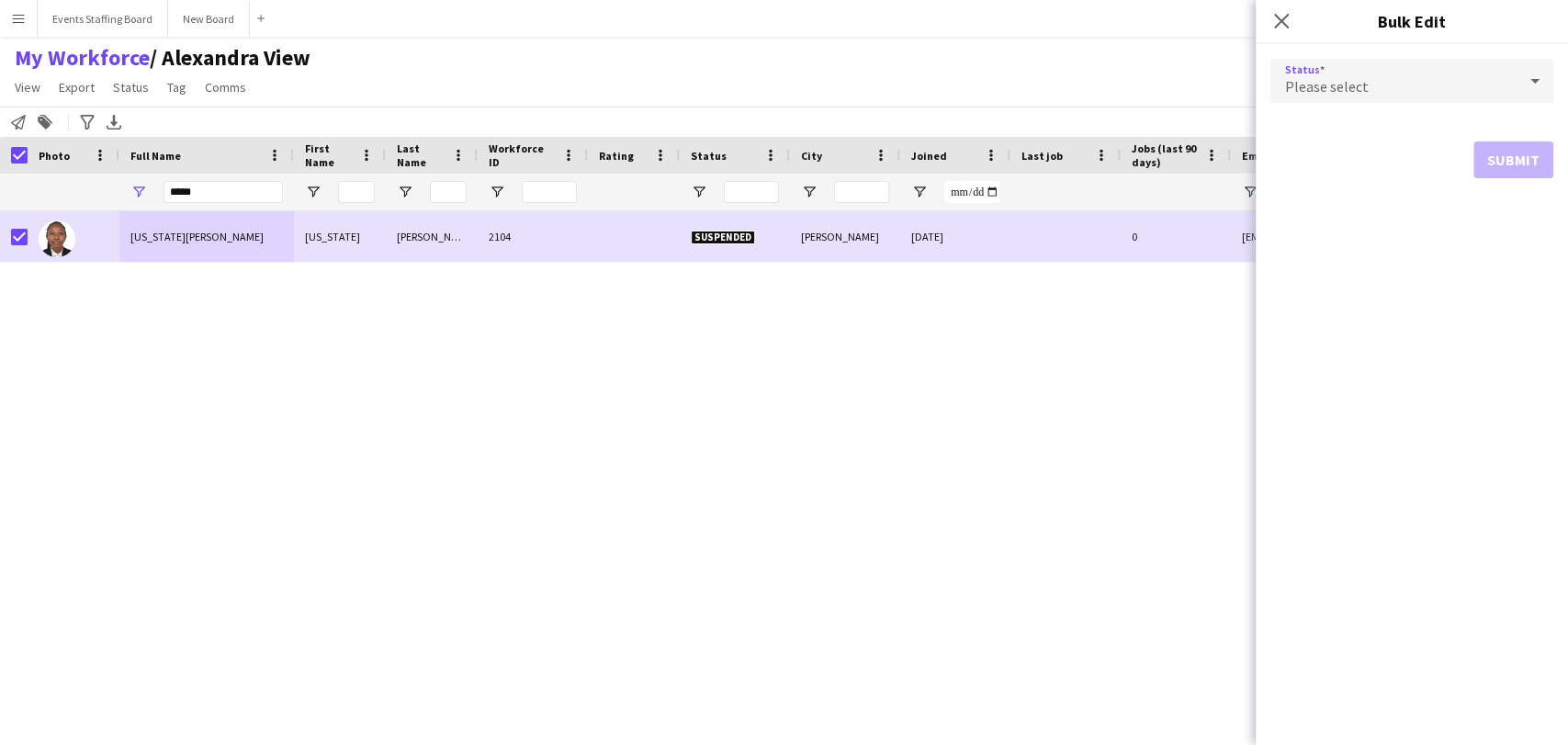
click at [1439, 99] on div "Please select" at bounding box center [1393, 80] width 246 height 44
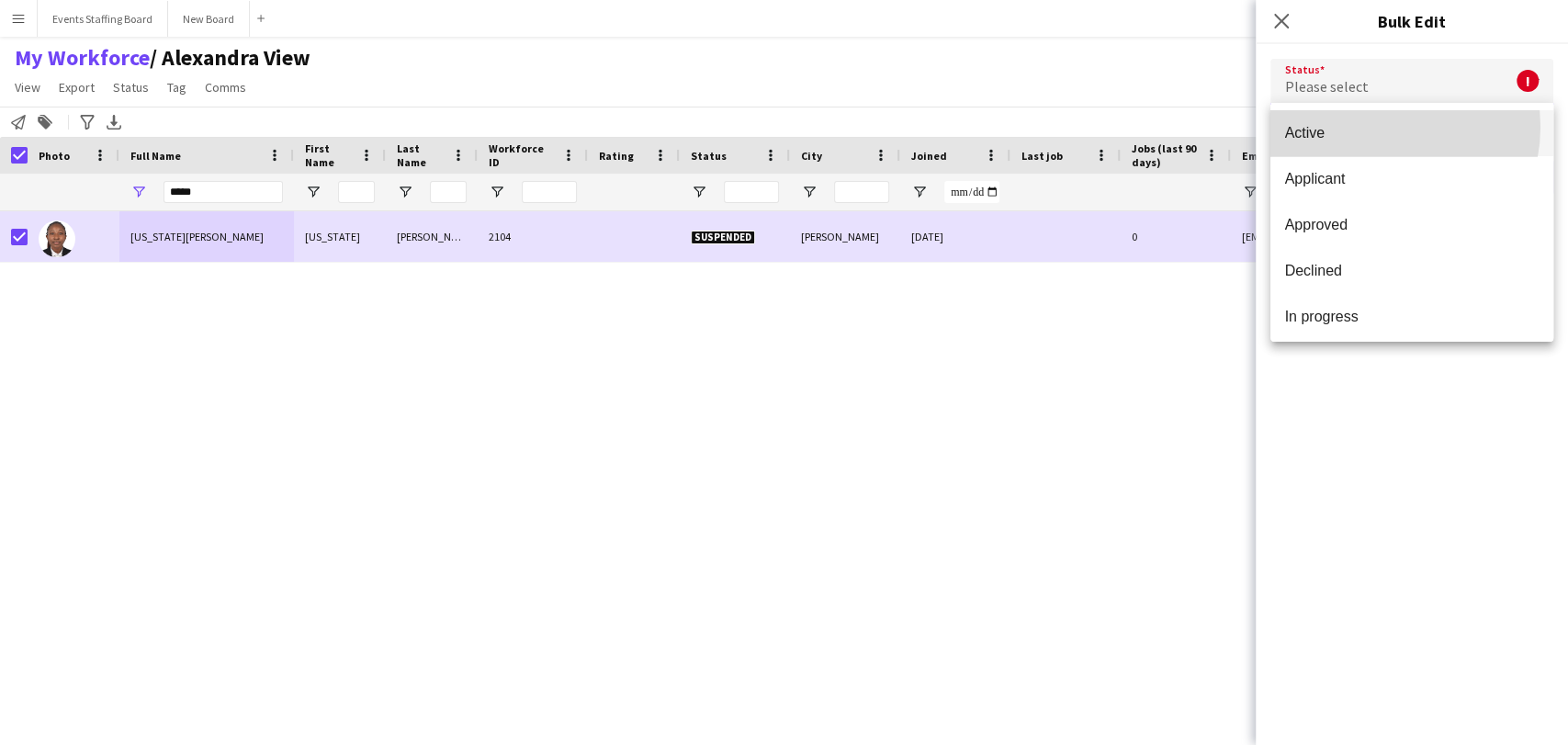
click at [1376, 127] on span "Active" at bounding box center [1411, 133] width 254 height 17
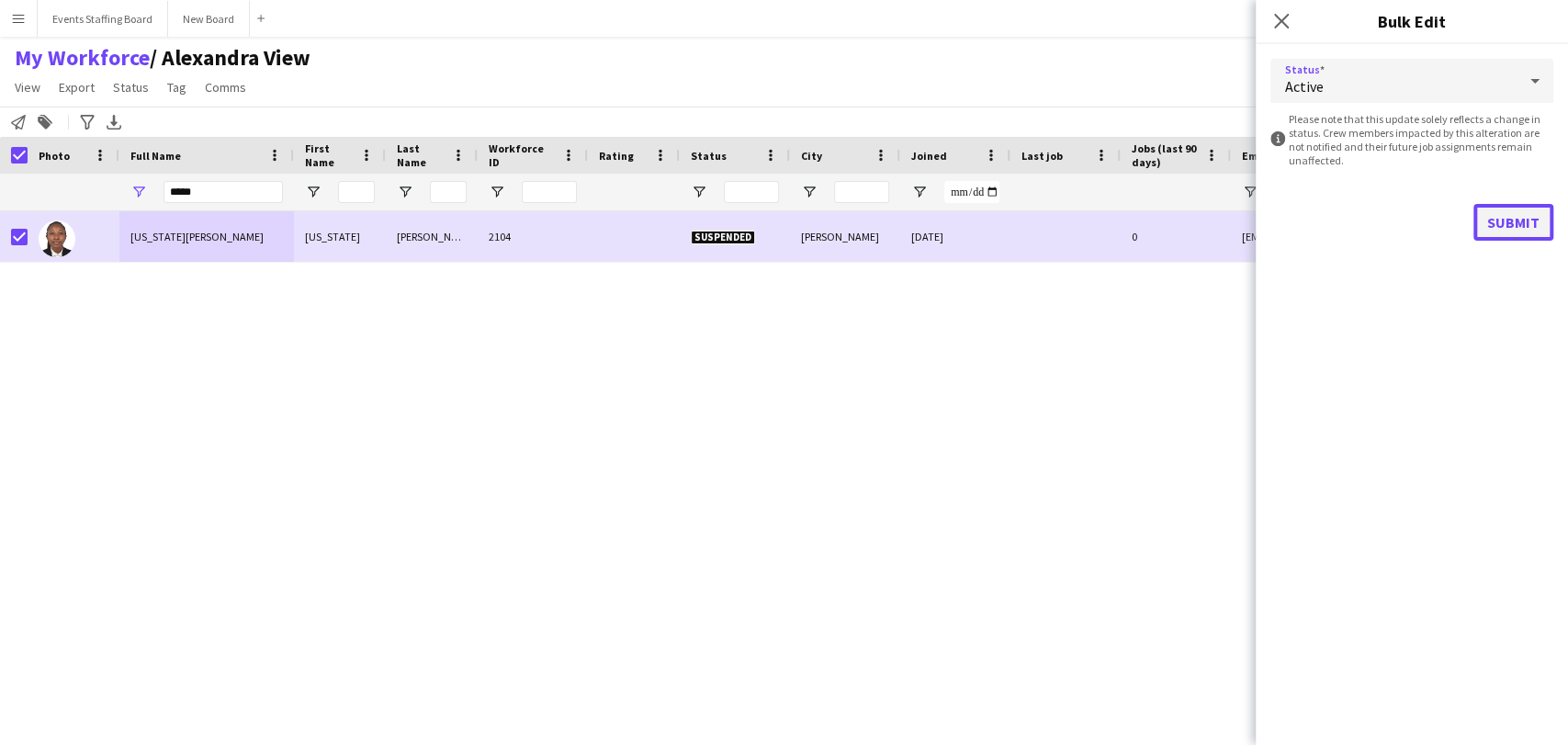
click at [1505, 220] on button "Submit" at bounding box center [1513, 222] width 80 height 36
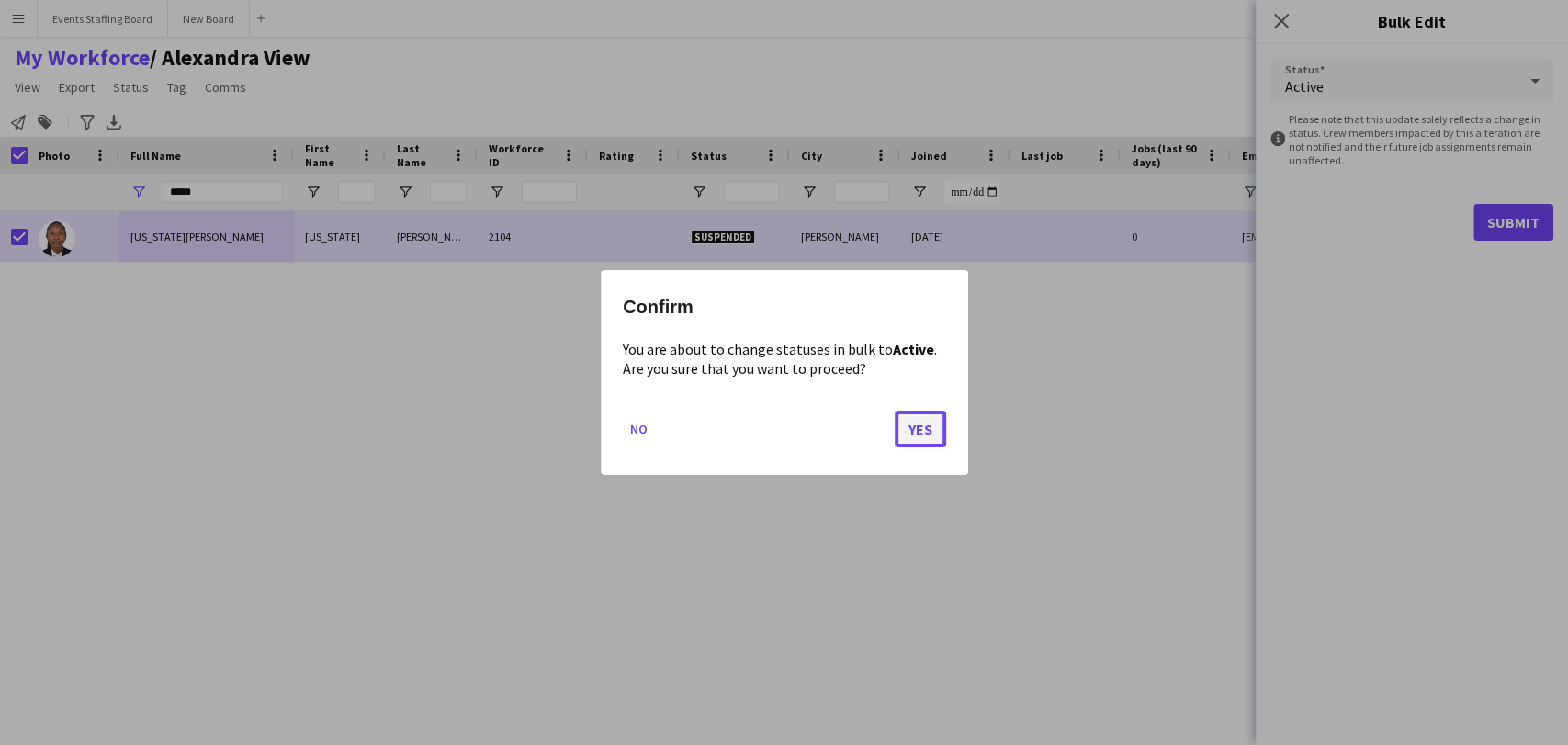
click at [912, 426] on button "Yes" at bounding box center [920, 428] width 52 height 36
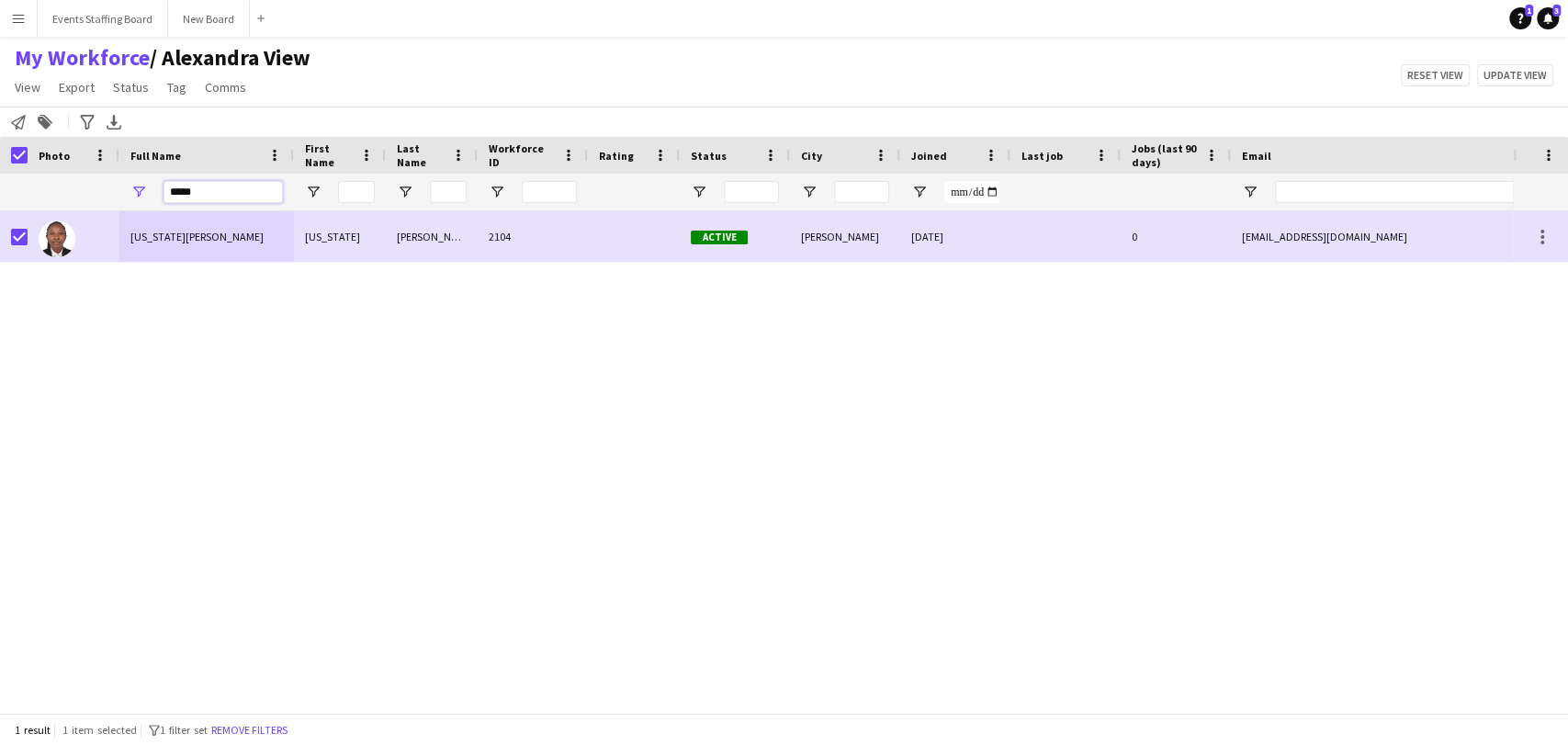
click at [194, 186] on input "*****" at bounding box center [223, 191] width 120 height 22
paste input "**********"
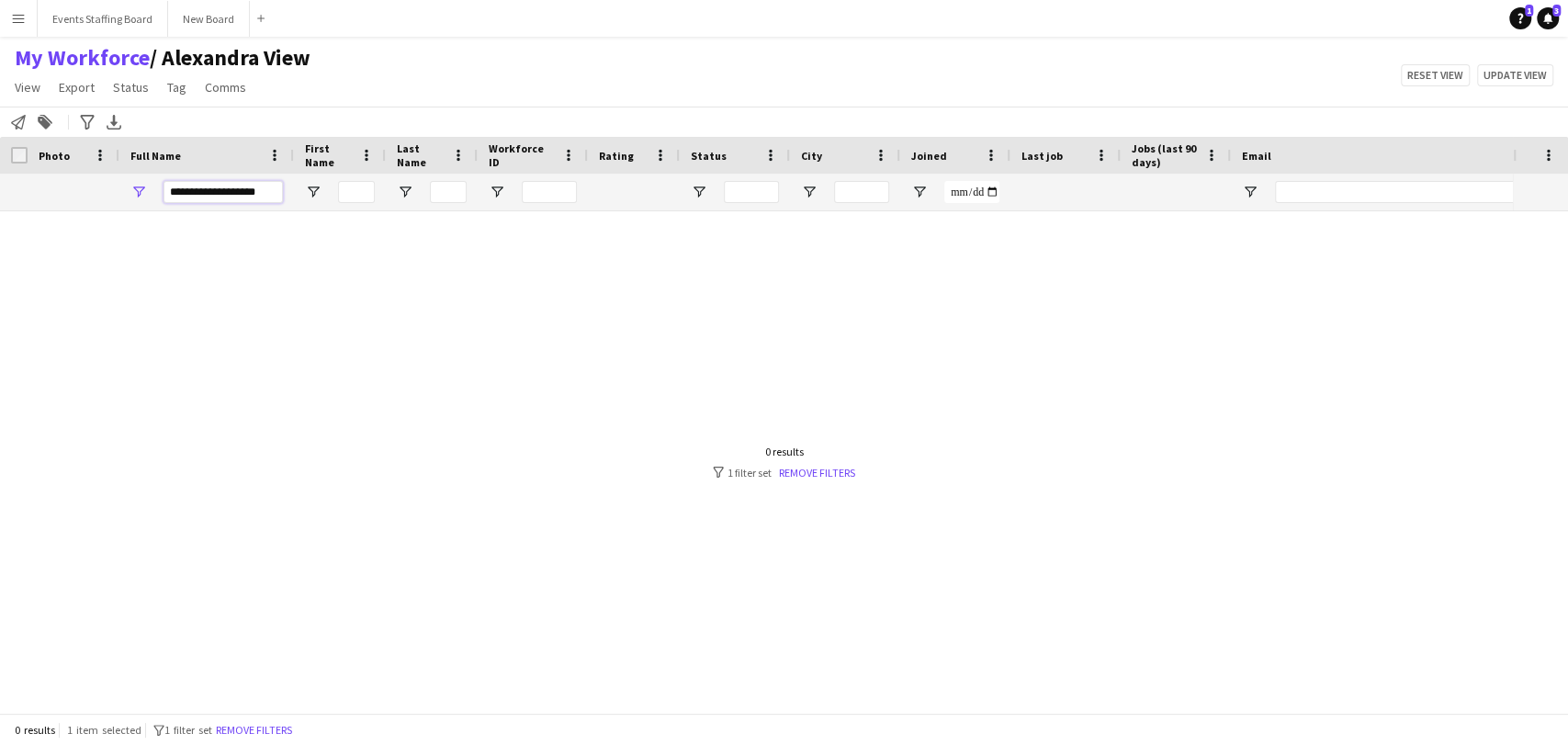
click at [207, 189] on input "**********" at bounding box center [223, 191] width 120 height 22
click at [205, 190] on input "**********" at bounding box center [223, 191] width 120 height 22
click at [196, 189] on input "**********" at bounding box center [223, 191] width 120 height 22
click at [213, 192] on input "**********" at bounding box center [223, 191] width 120 height 22
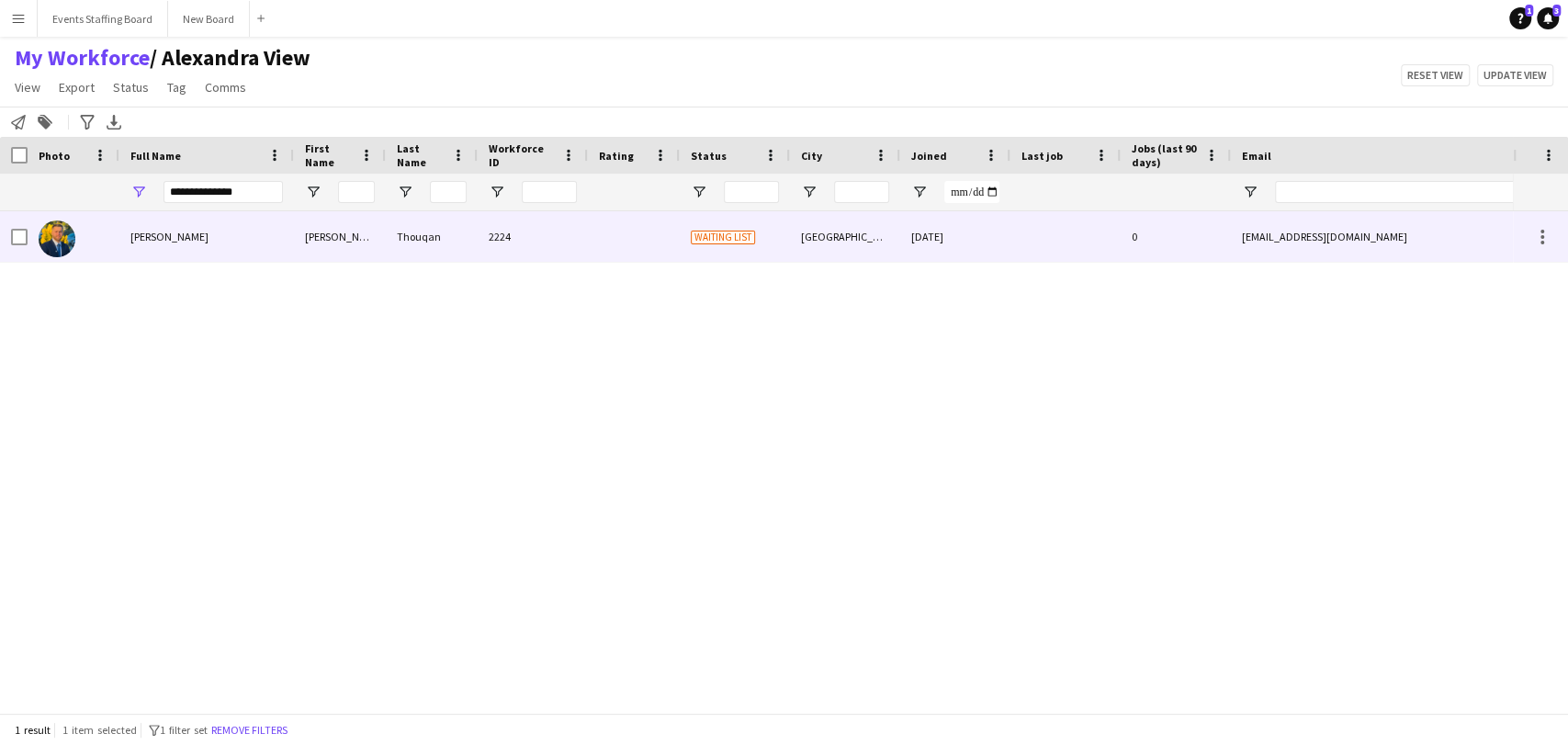
click at [198, 229] on div "[PERSON_NAME]" at bounding box center [207, 236] width 174 height 51
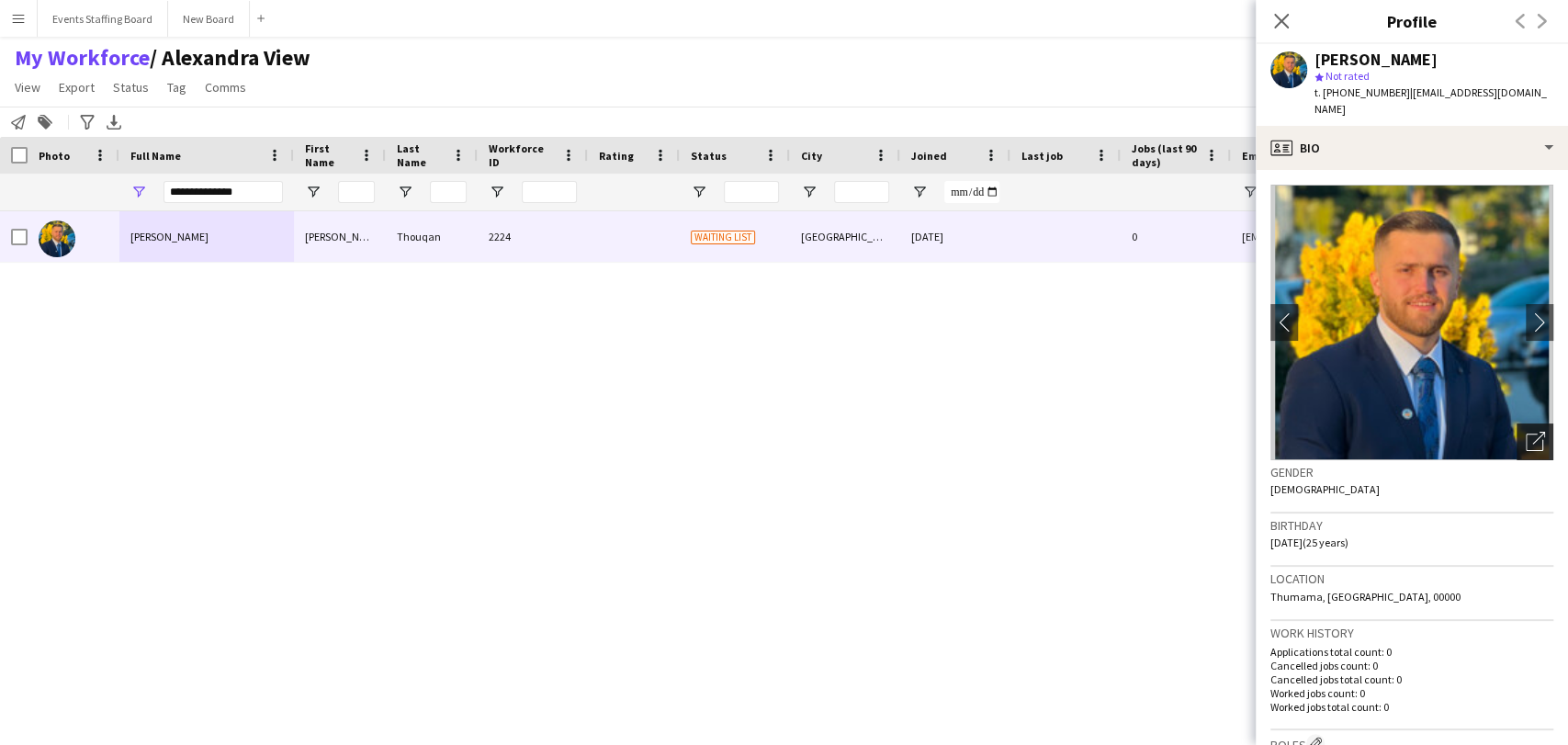
click at [1526, 431] on icon "Open photos pop-in" at bounding box center [1535, 441] width 19 height 19
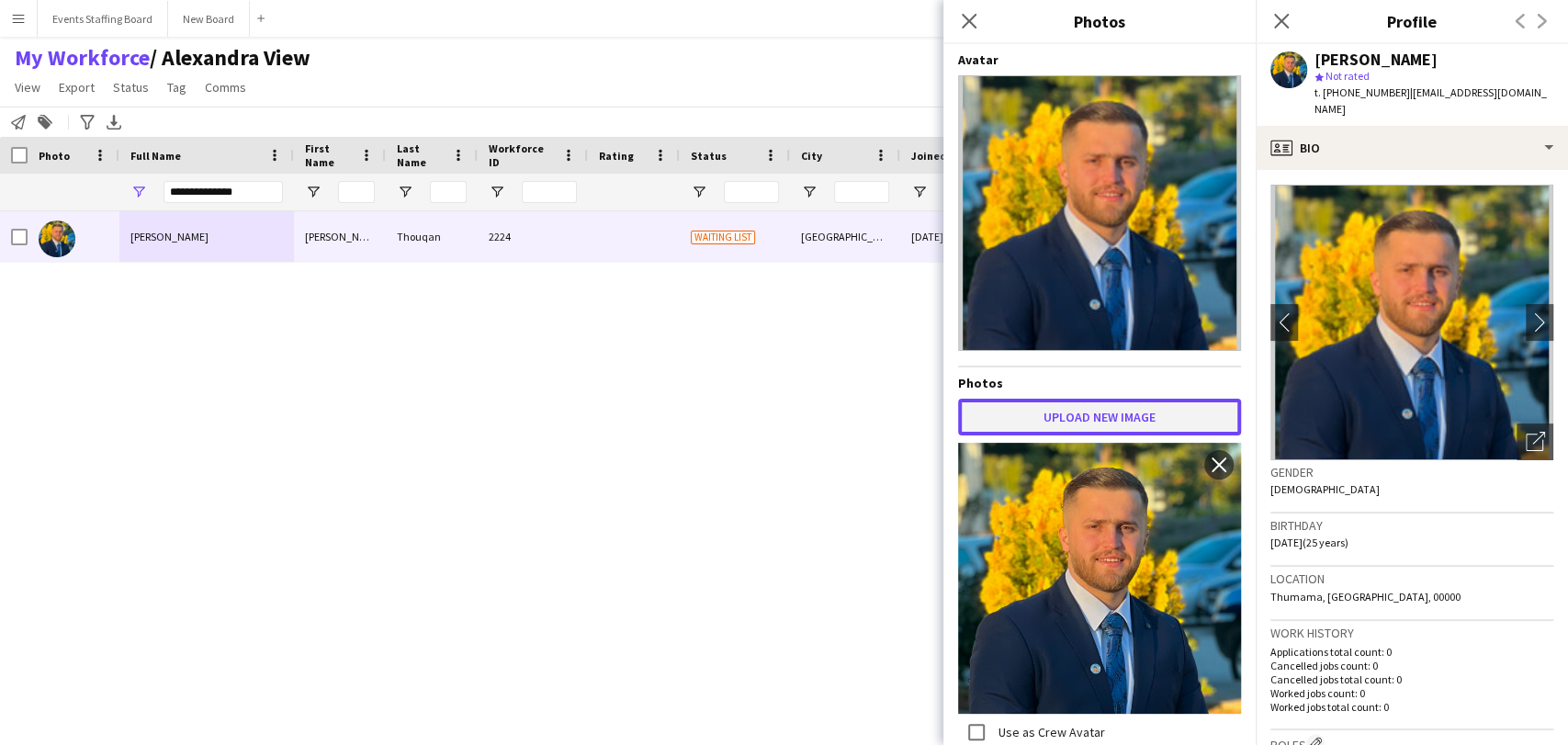
click at [1041, 409] on button "Upload new image" at bounding box center [1100, 417] width 283 height 36
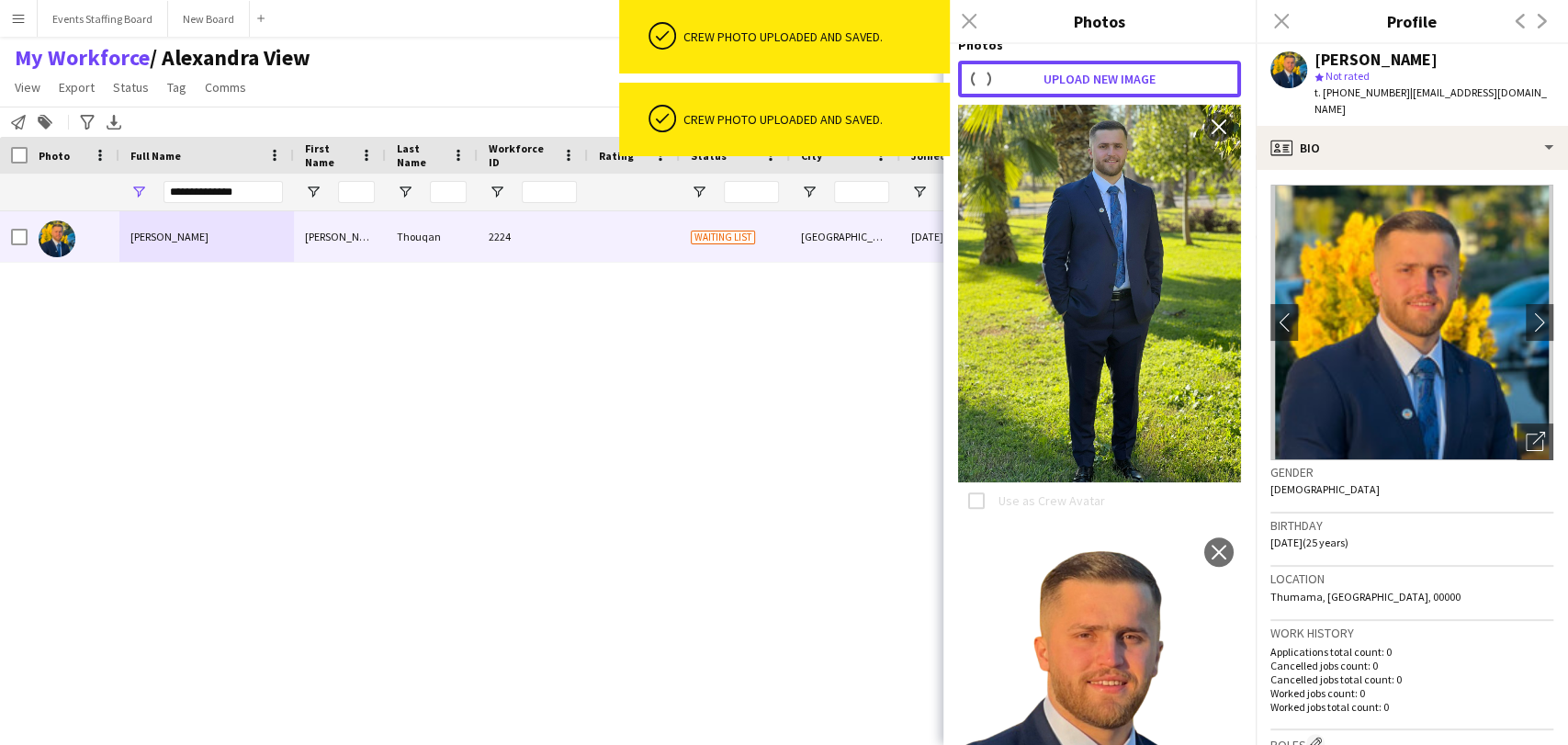
scroll to position [742, 0]
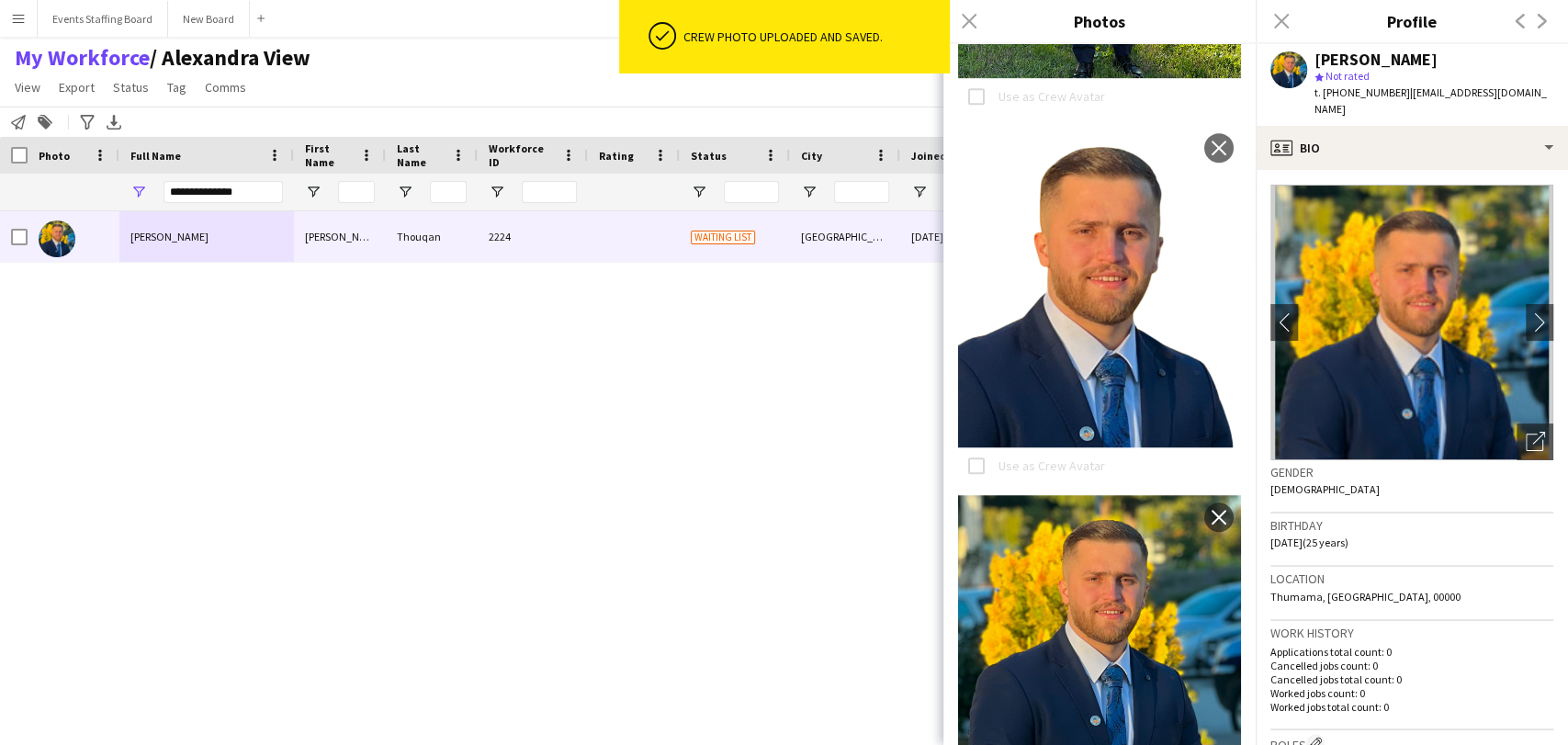
click at [974, 420] on div "Use as Crew Avatar close" at bounding box center [1100, 307] width 283 height 362
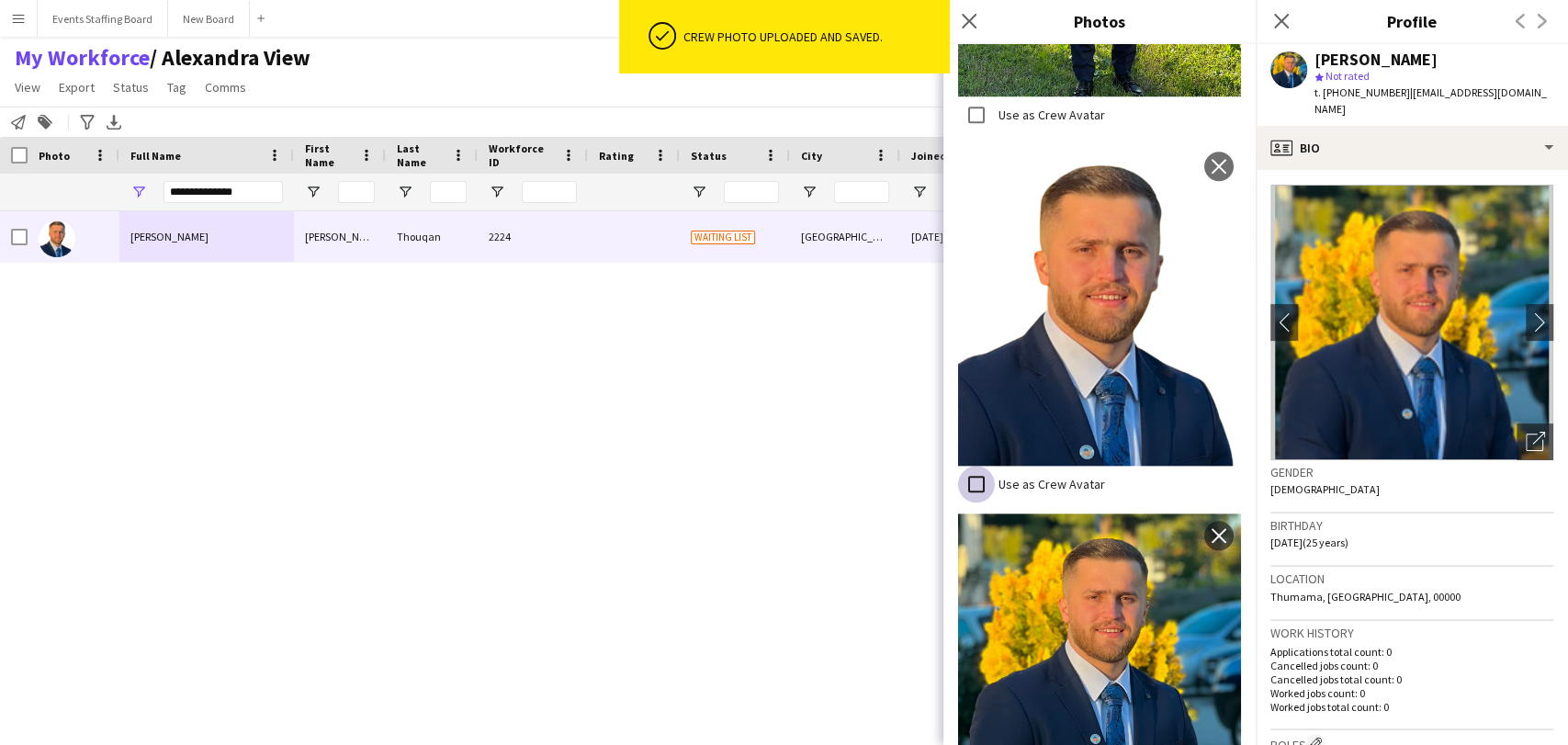
scroll to position [1133, 0]
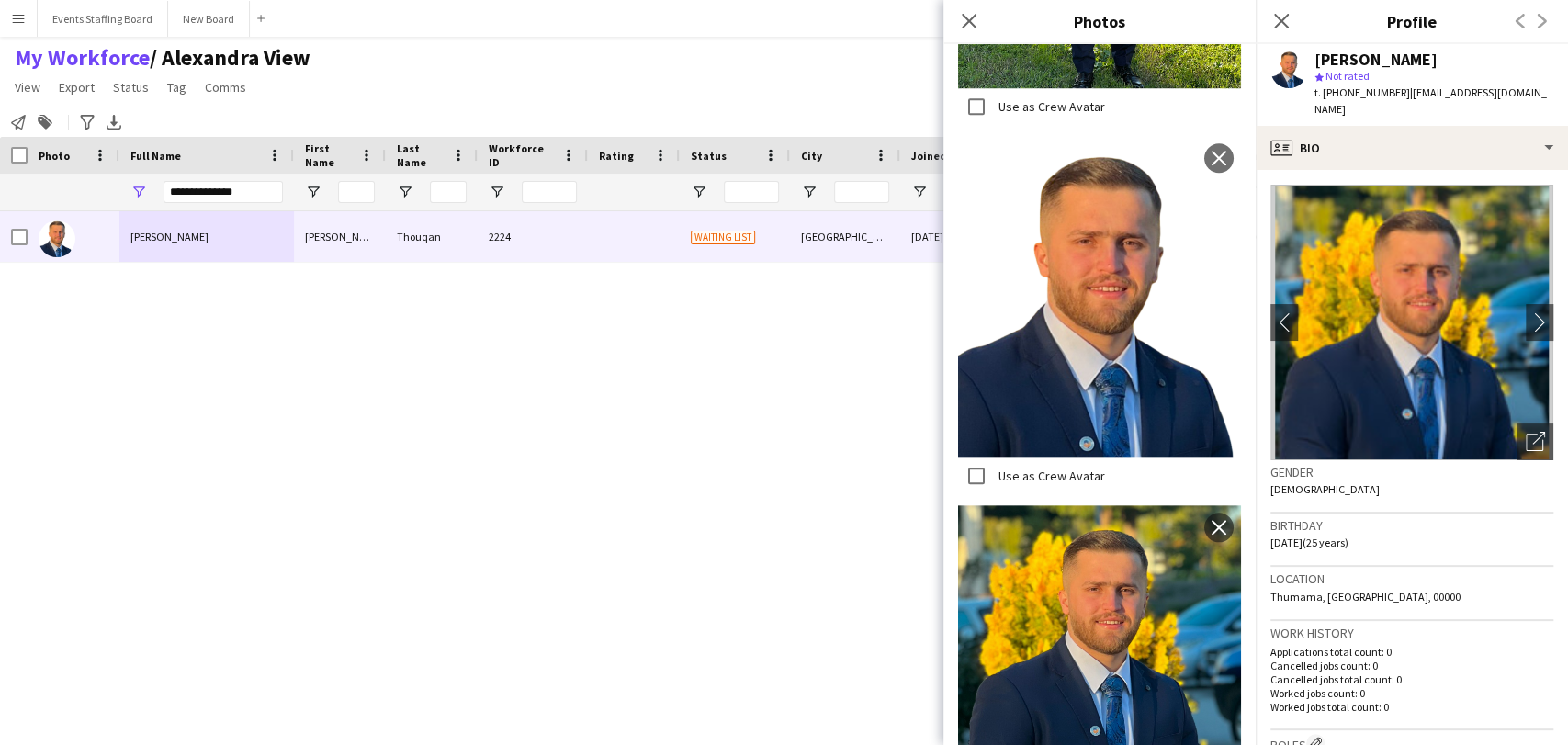
click at [1369, 54] on div "[PERSON_NAME]" at bounding box center [1376, 59] width 123 height 16
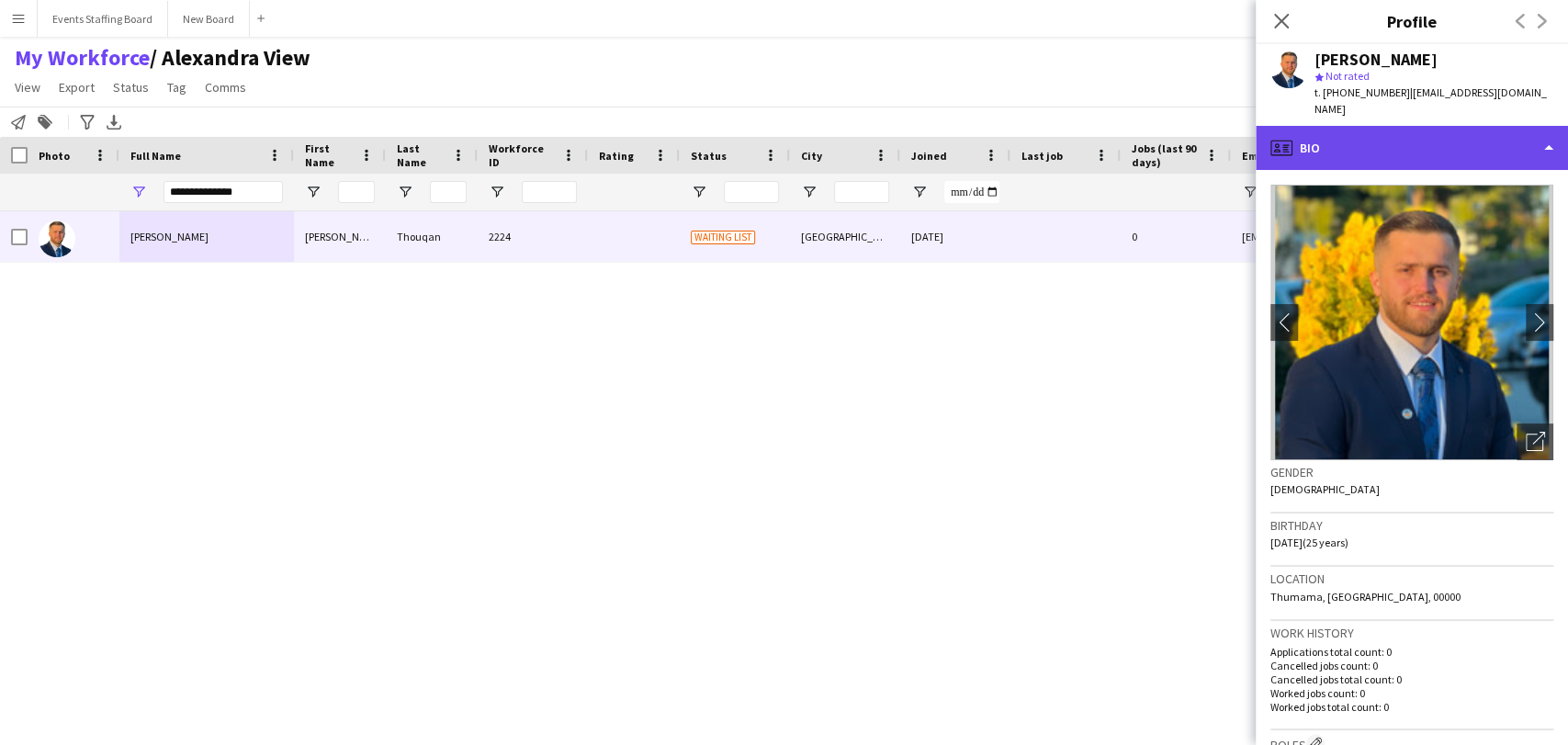
click at [1469, 129] on div "profile Bio" at bounding box center [1412, 148] width 312 height 44
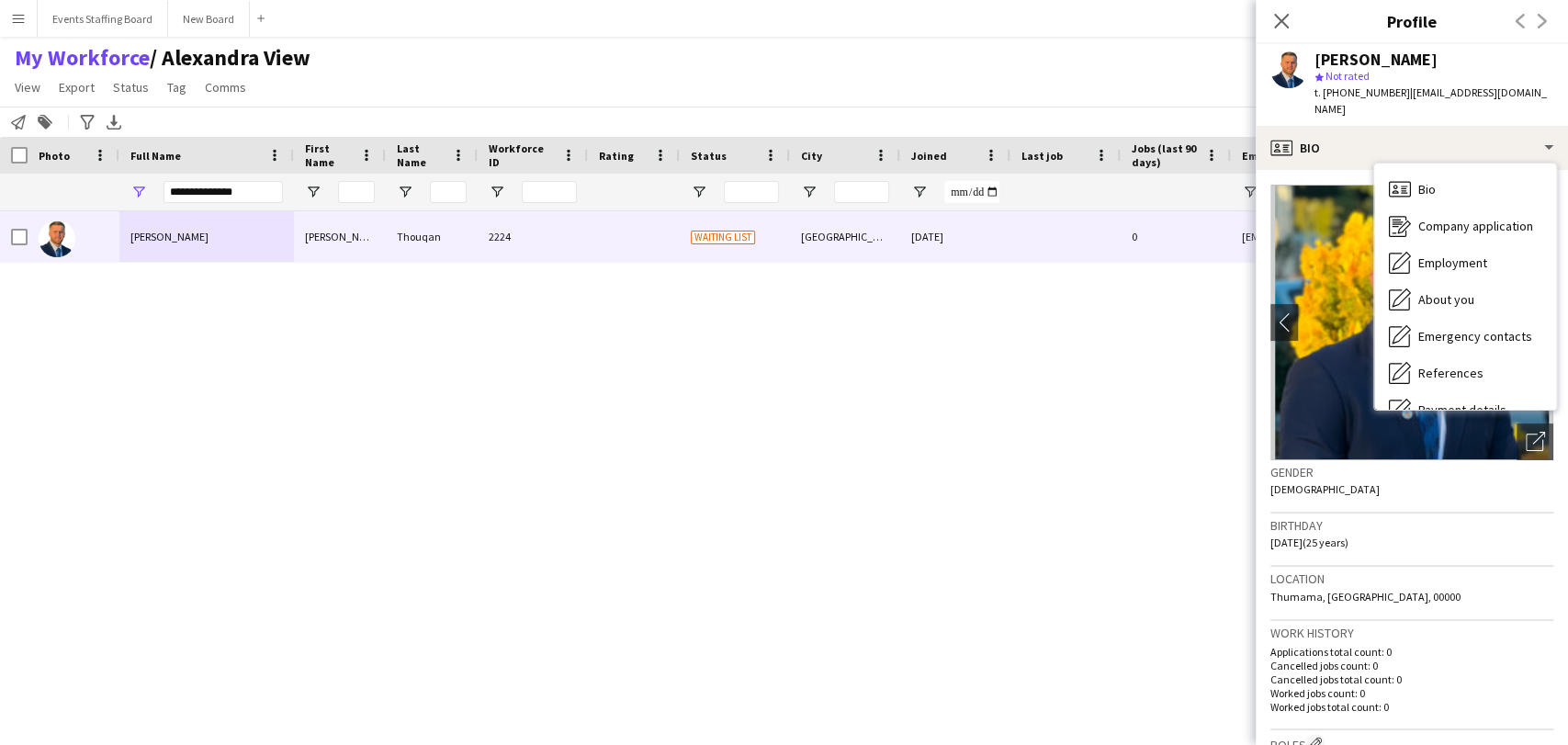
click at [1299, 19] on div "Close pop-in" at bounding box center [1282, 21] width 52 height 42
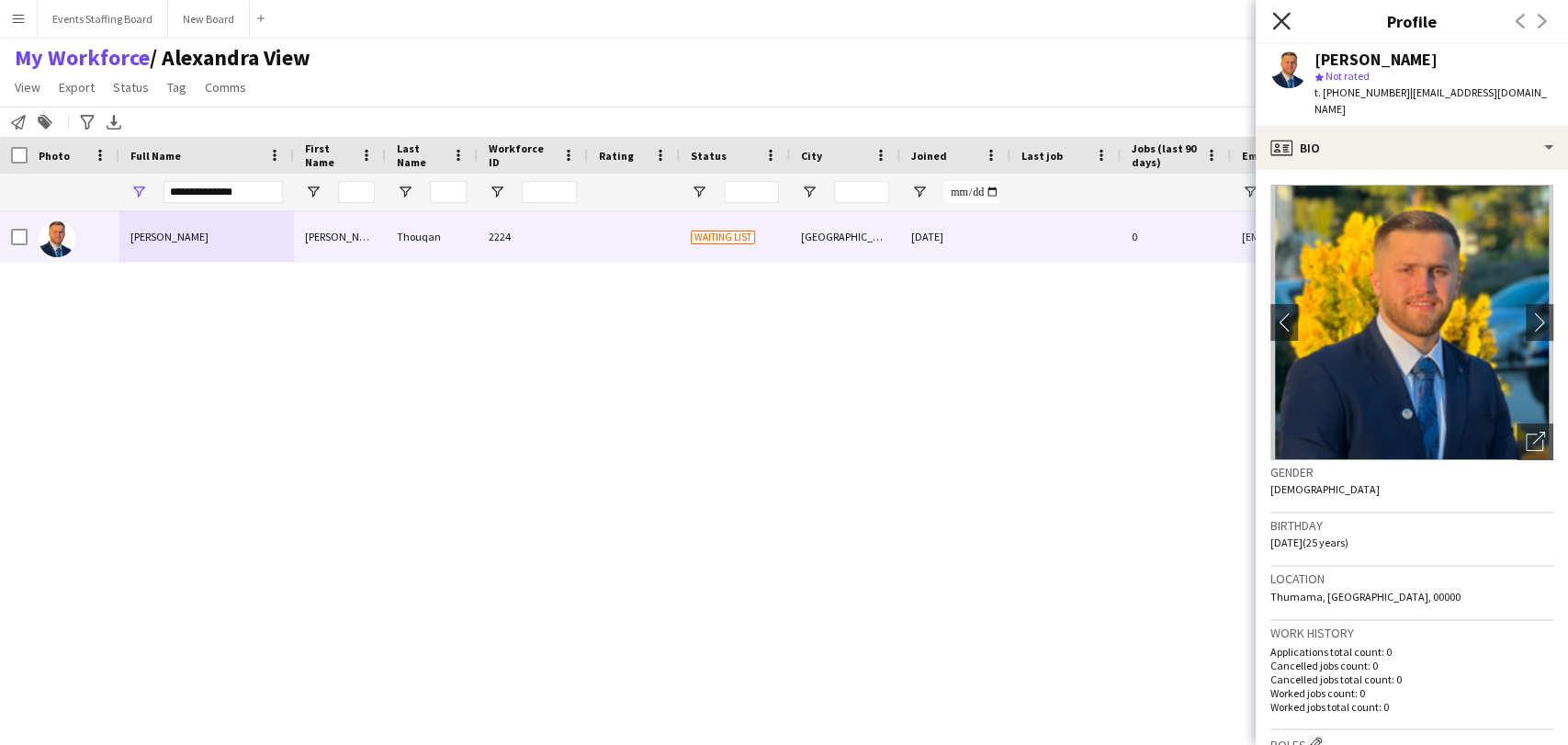
click at [1281, 21] on icon at bounding box center [1281, 20] width 17 height 17
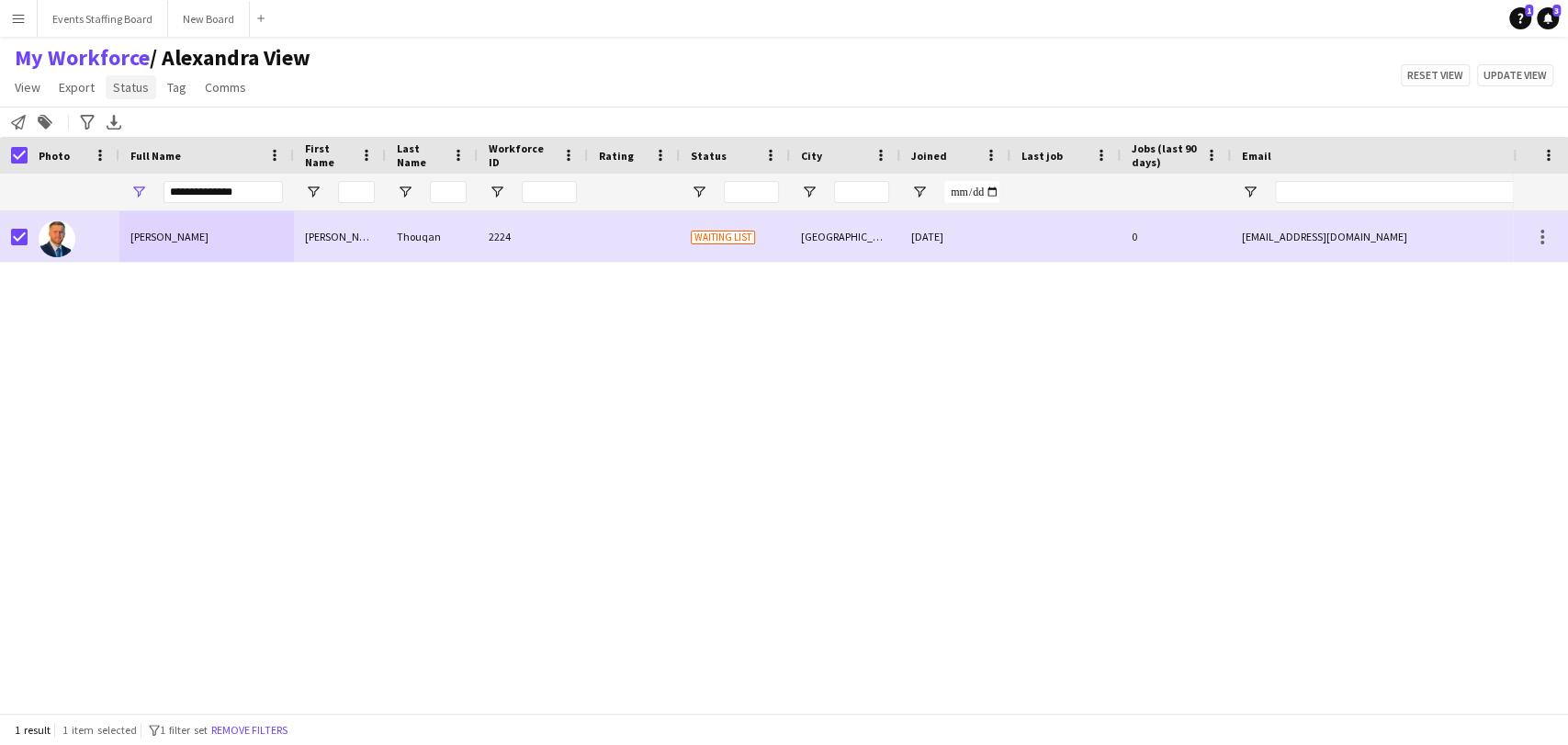
click at [131, 89] on span "Status" at bounding box center [130, 87] width 35 height 16
click at [153, 103] on div "Edit" at bounding box center [169, 127] width 128 height 54
click at [150, 121] on link "Edit" at bounding box center [169, 126] width 128 height 38
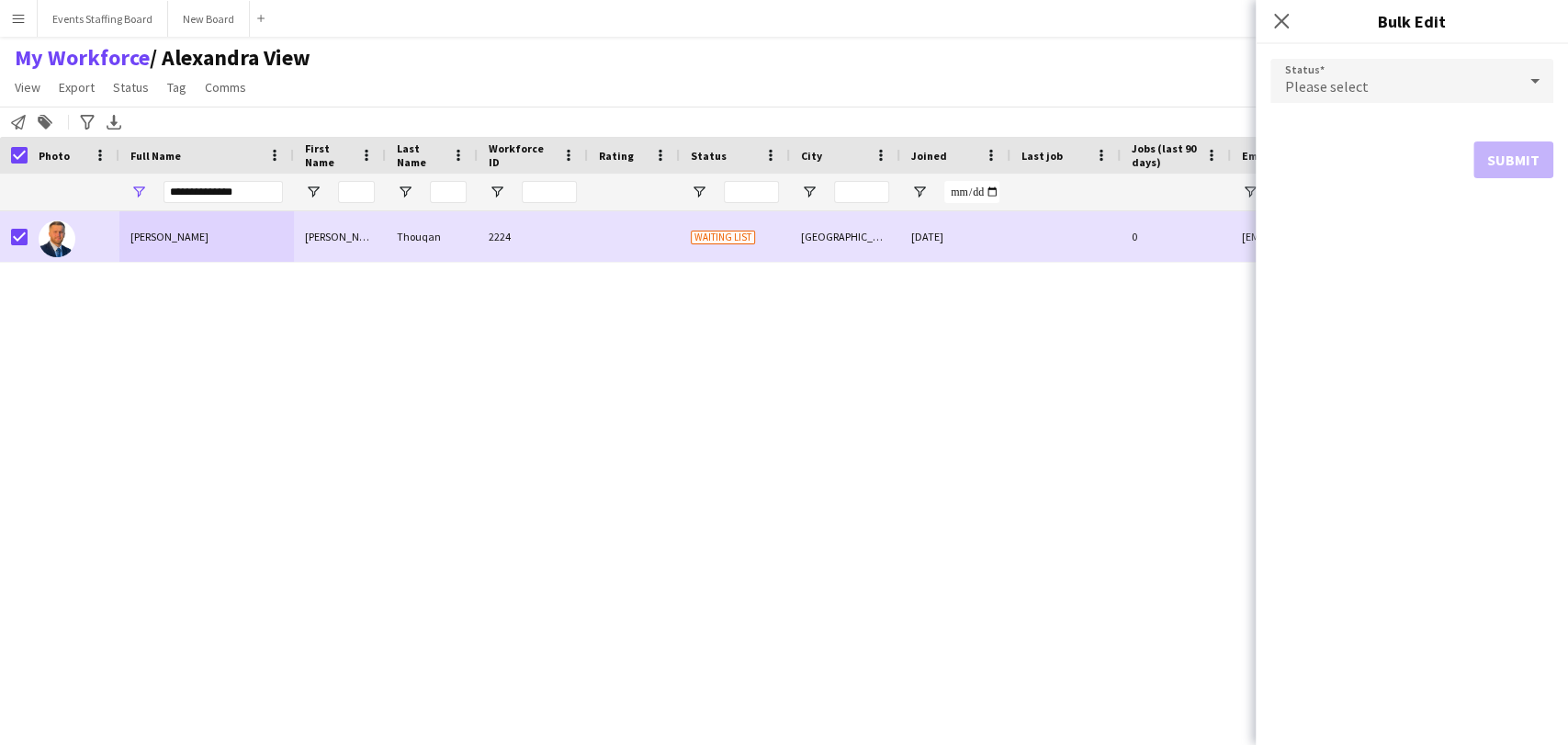
click at [1418, 83] on div "Please select" at bounding box center [1393, 80] width 246 height 44
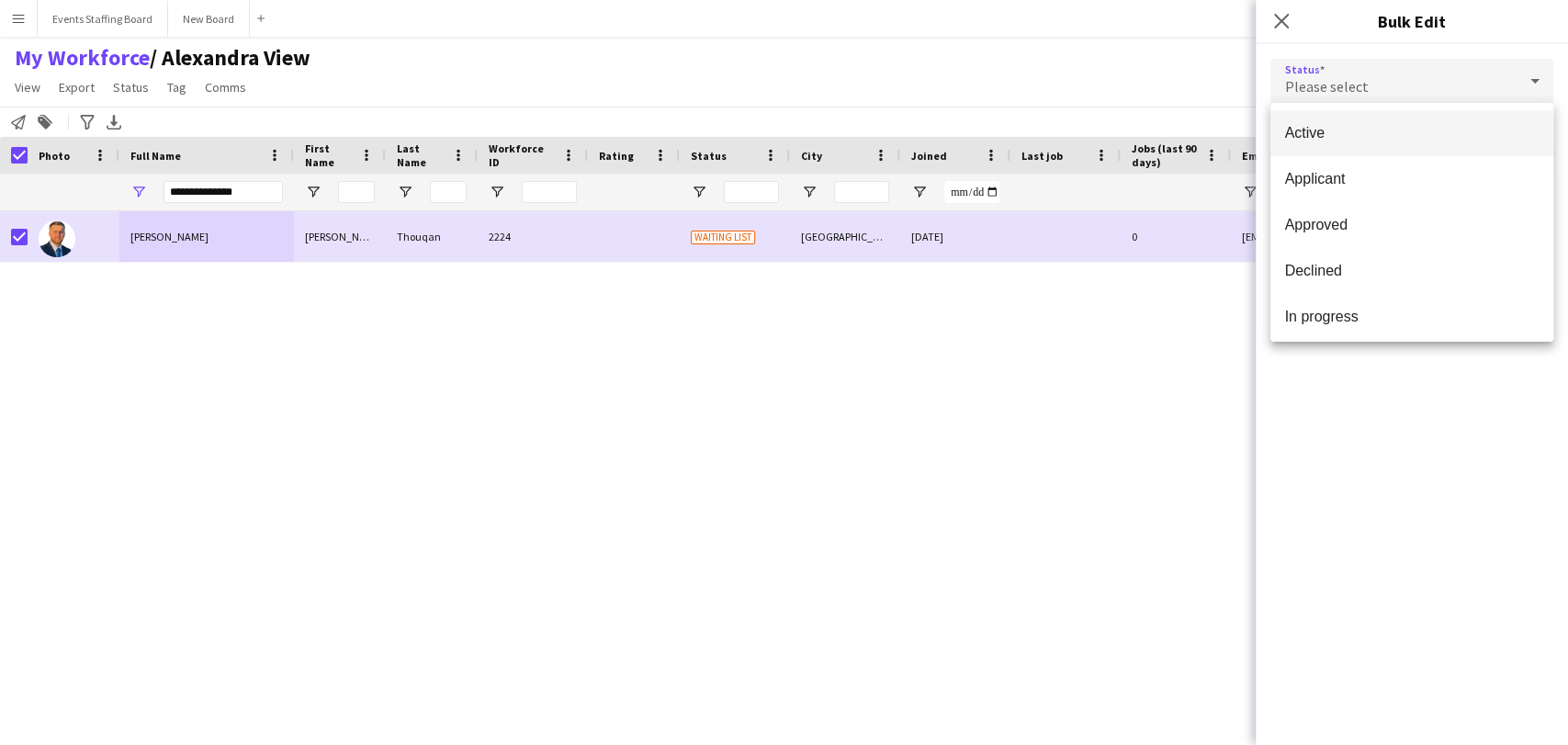
click at [1385, 123] on mat-option "Active" at bounding box center [1412, 133] width 283 height 46
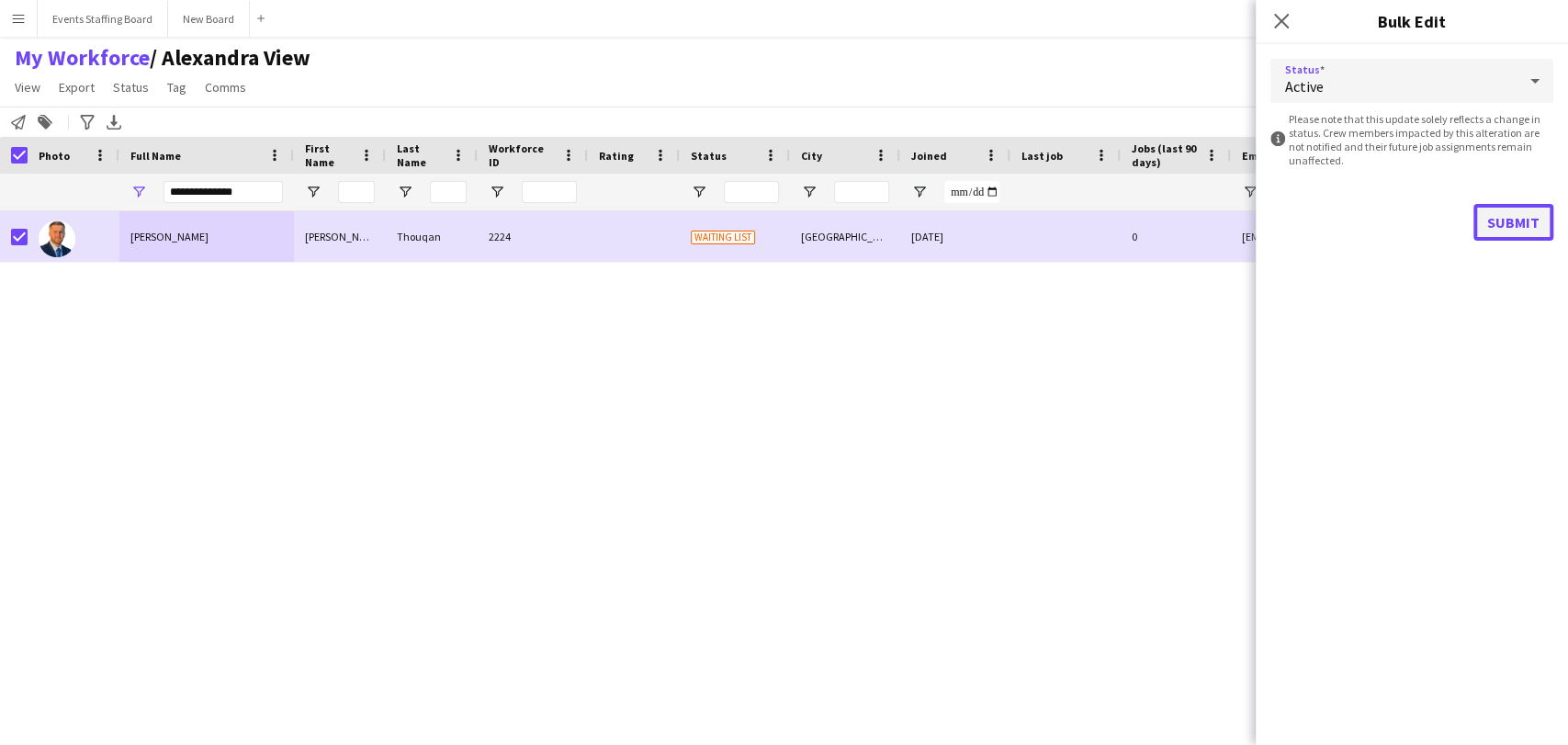
click at [1528, 233] on button "Submit" at bounding box center [1513, 222] width 80 height 36
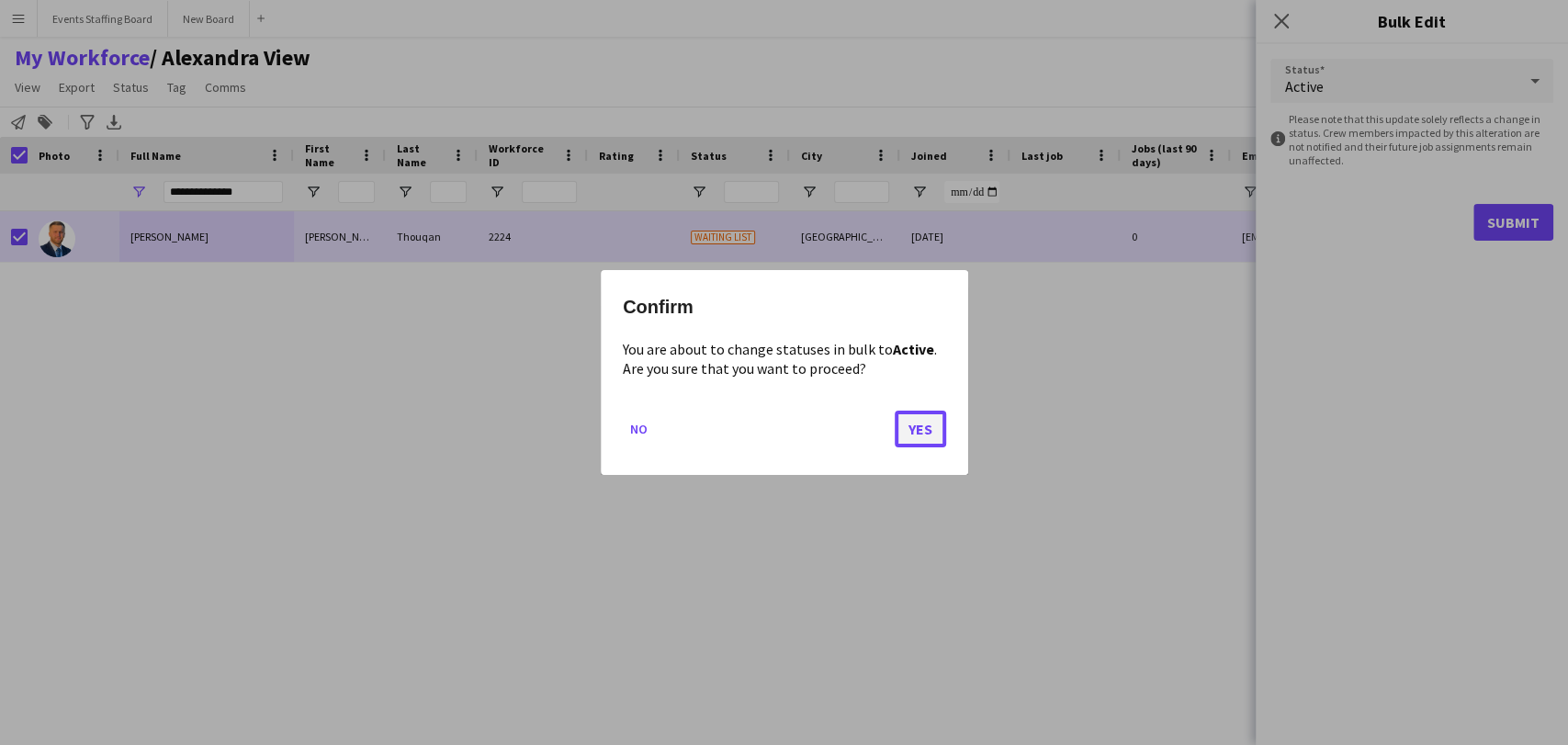
click at [918, 430] on button "Yes" at bounding box center [920, 428] width 52 height 36
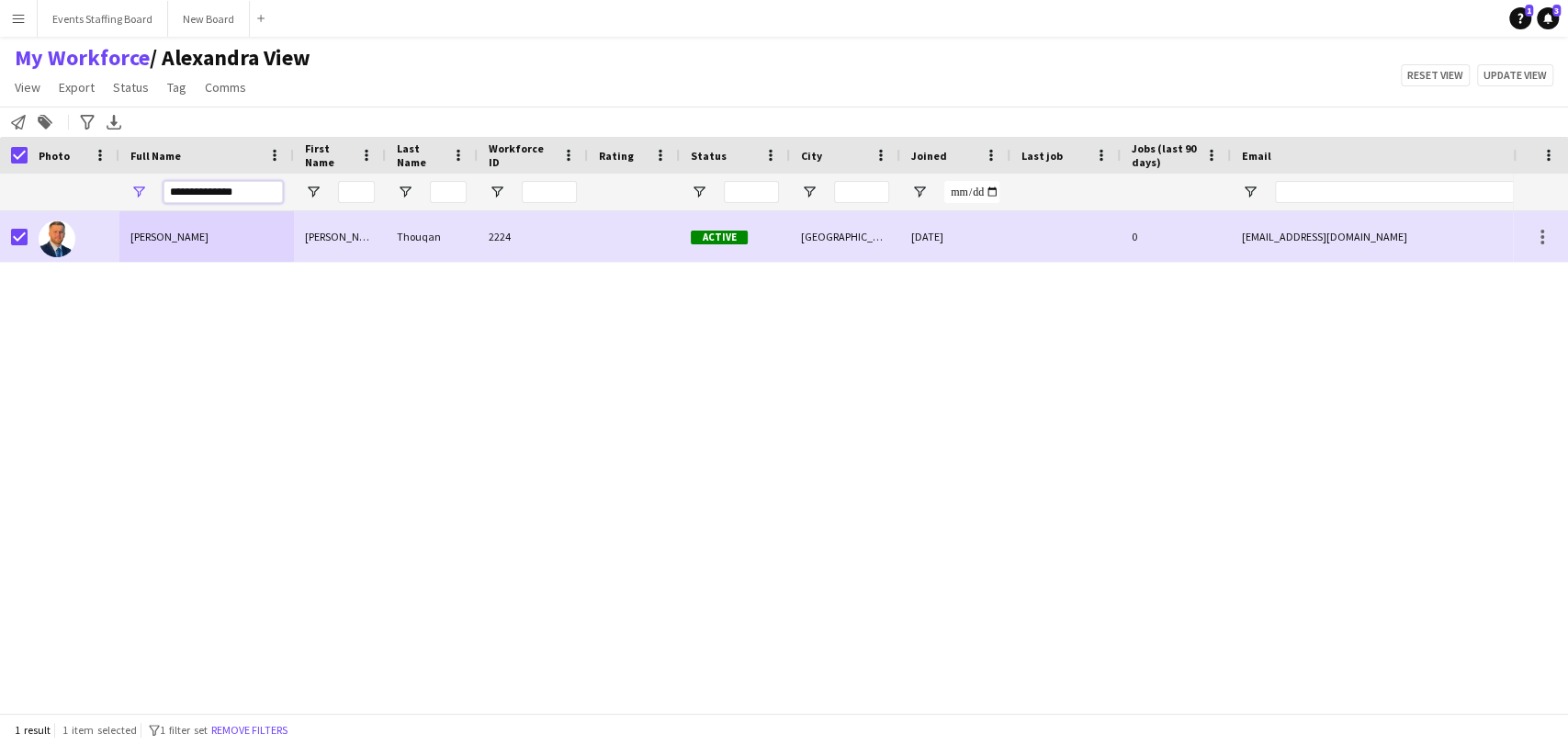
click at [255, 191] on input "**********" at bounding box center [223, 191] width 120 height 22
click at [254, 189] on input "**********" at bounding box center [223, 191] width 120 height 22
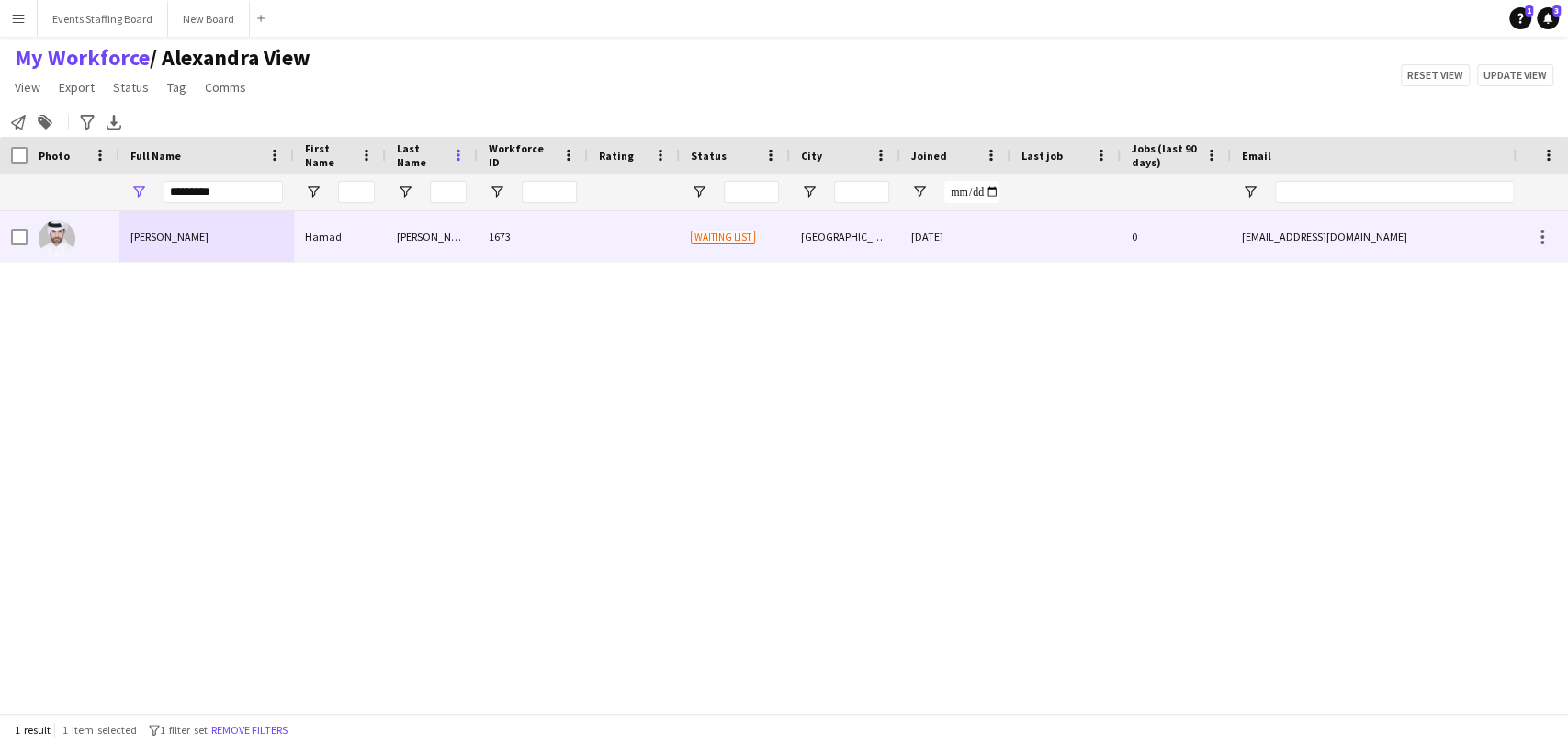
drag, startPoint x: 107, startPoint y: 237, endPoint x: 451, endPoint y: 149, distance: 355.1
click at [107, 236] on div at bounding box center [74, 236] width 92 height 51
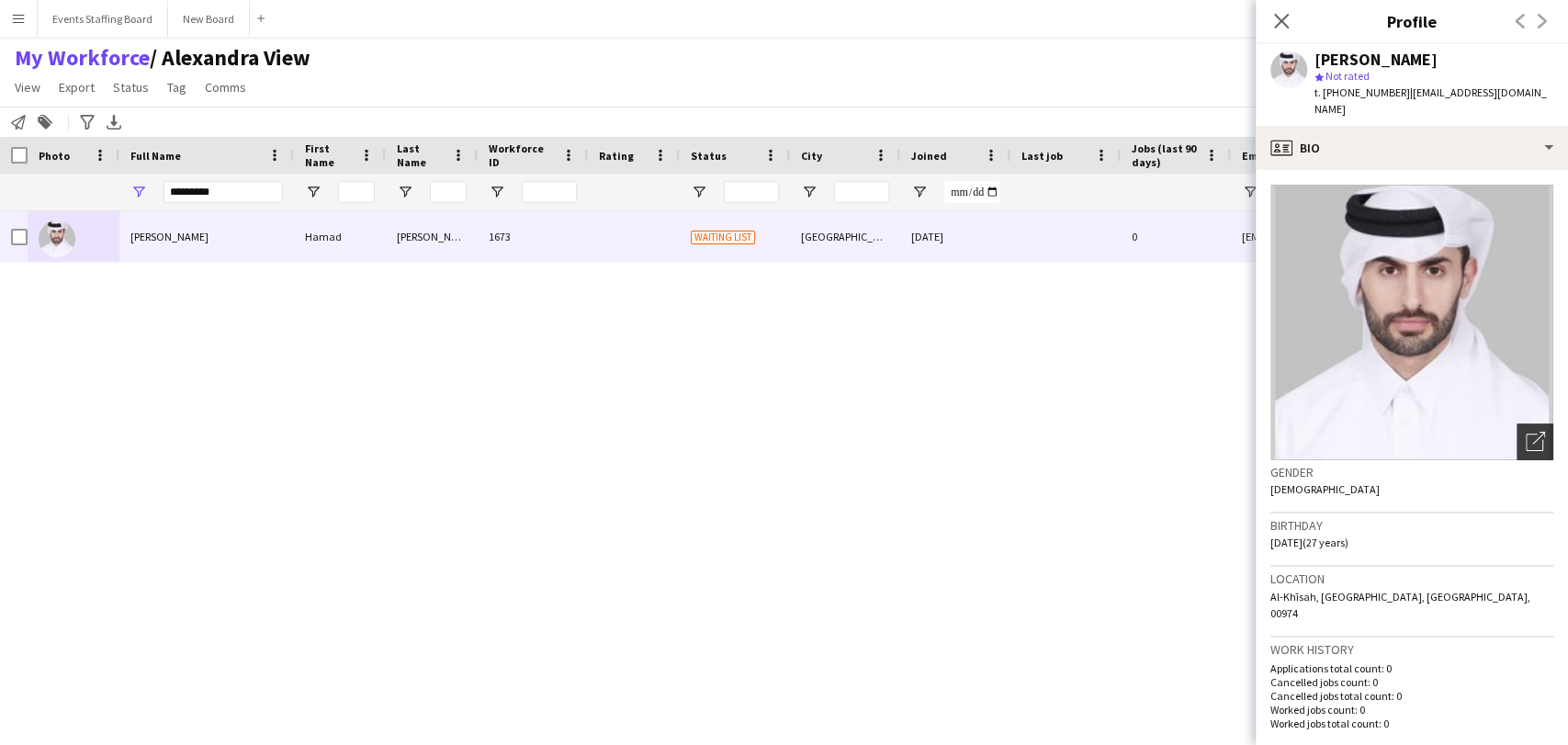
click at [1526, 431] on icon "Open photos pop-in" at bounding box center [1535, 441] width 19 height 19
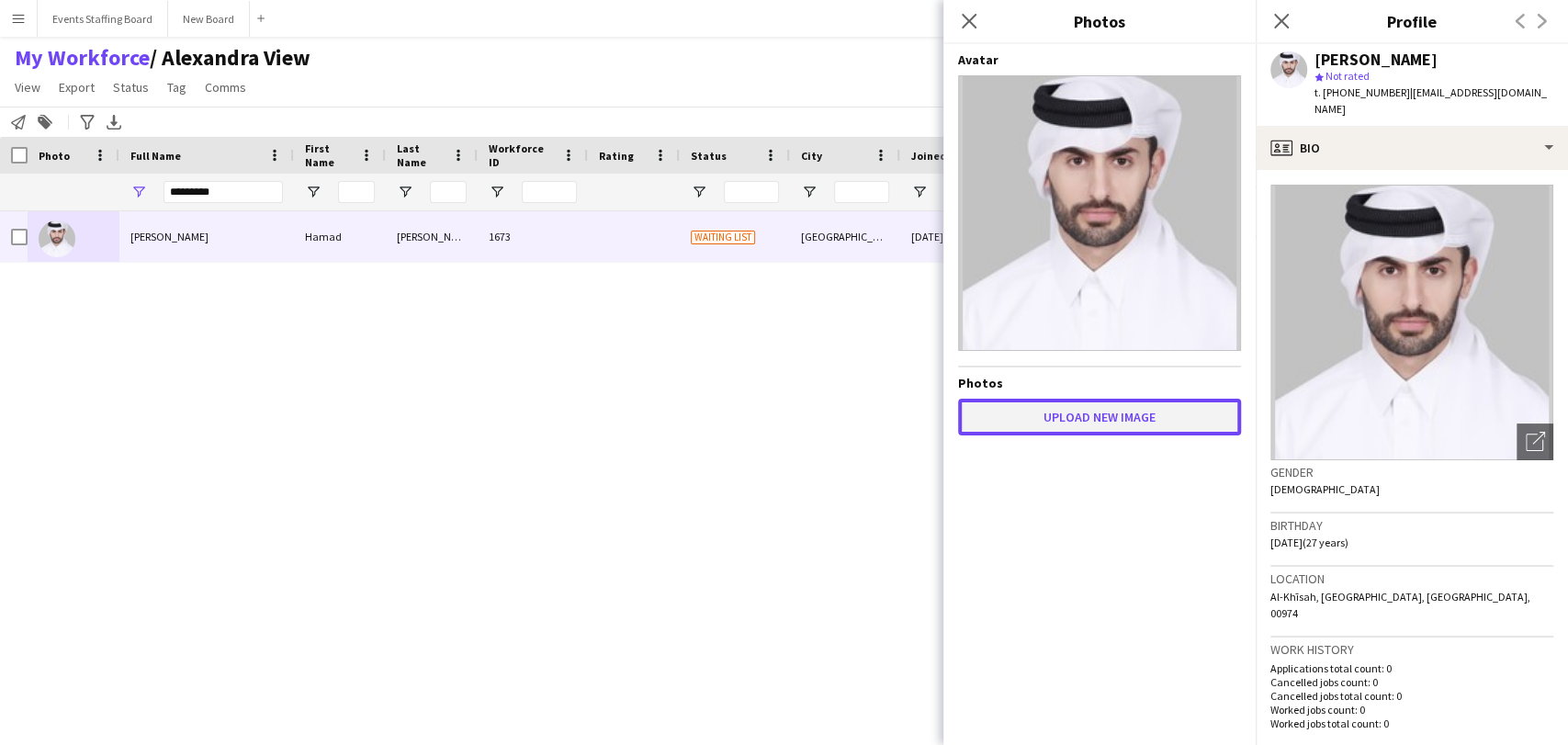
click at [1073, 416] on button "Upload new image" at bounding box center [1100, 417] width 283 height 36
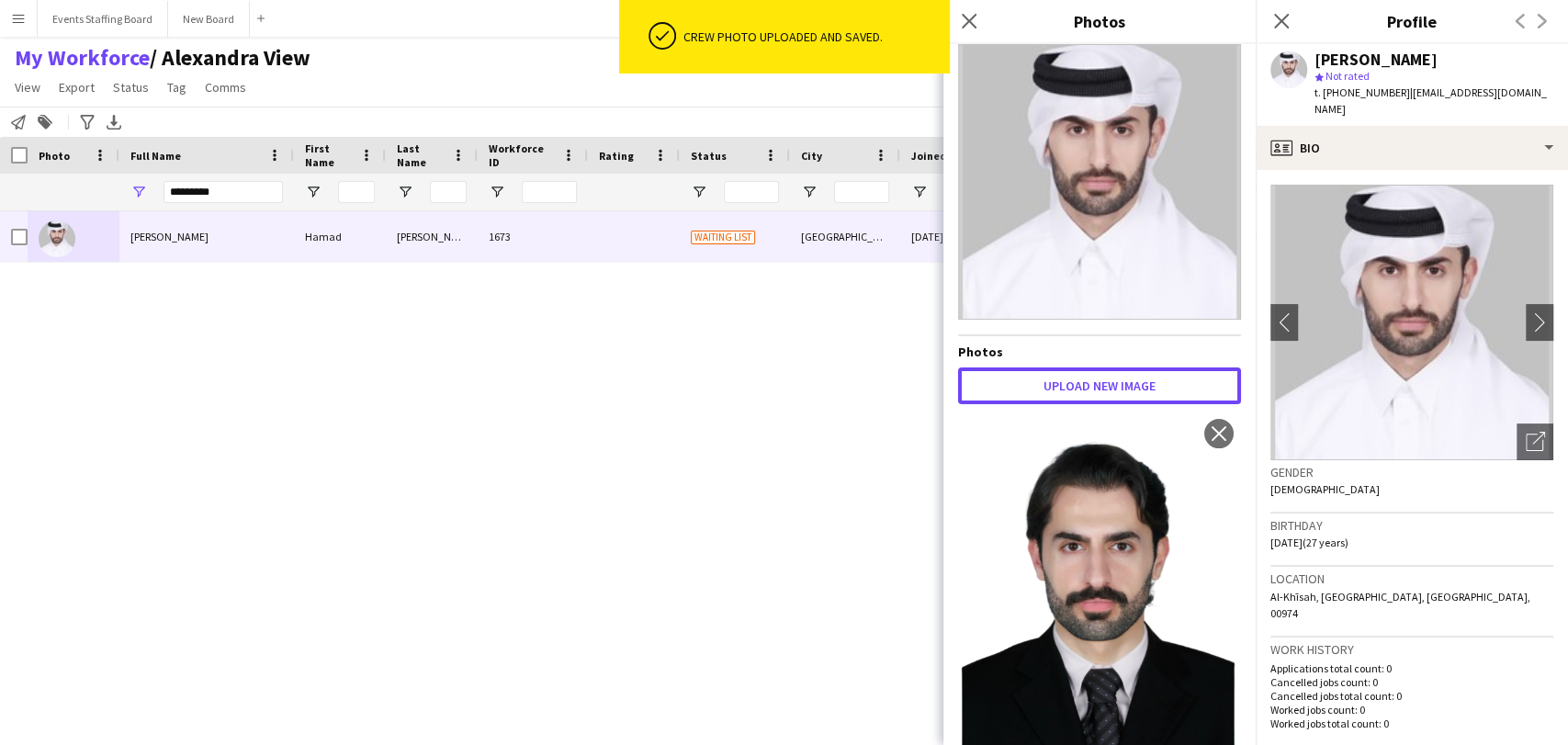
scroll to position [48, 0]
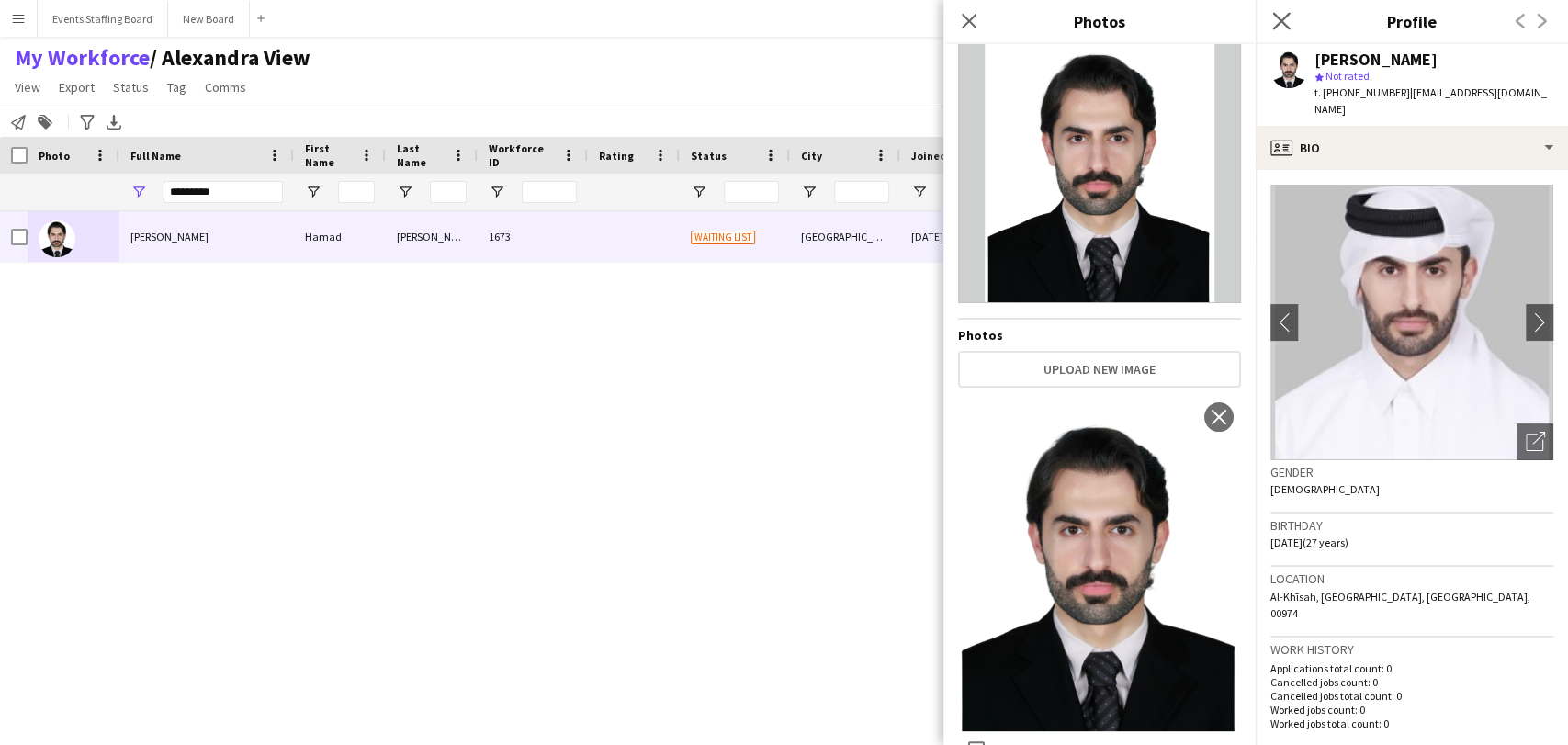
click at [1289, 11] on app-icon "Close pop-in" at bounding box center [1282, 22] width 27 height 27
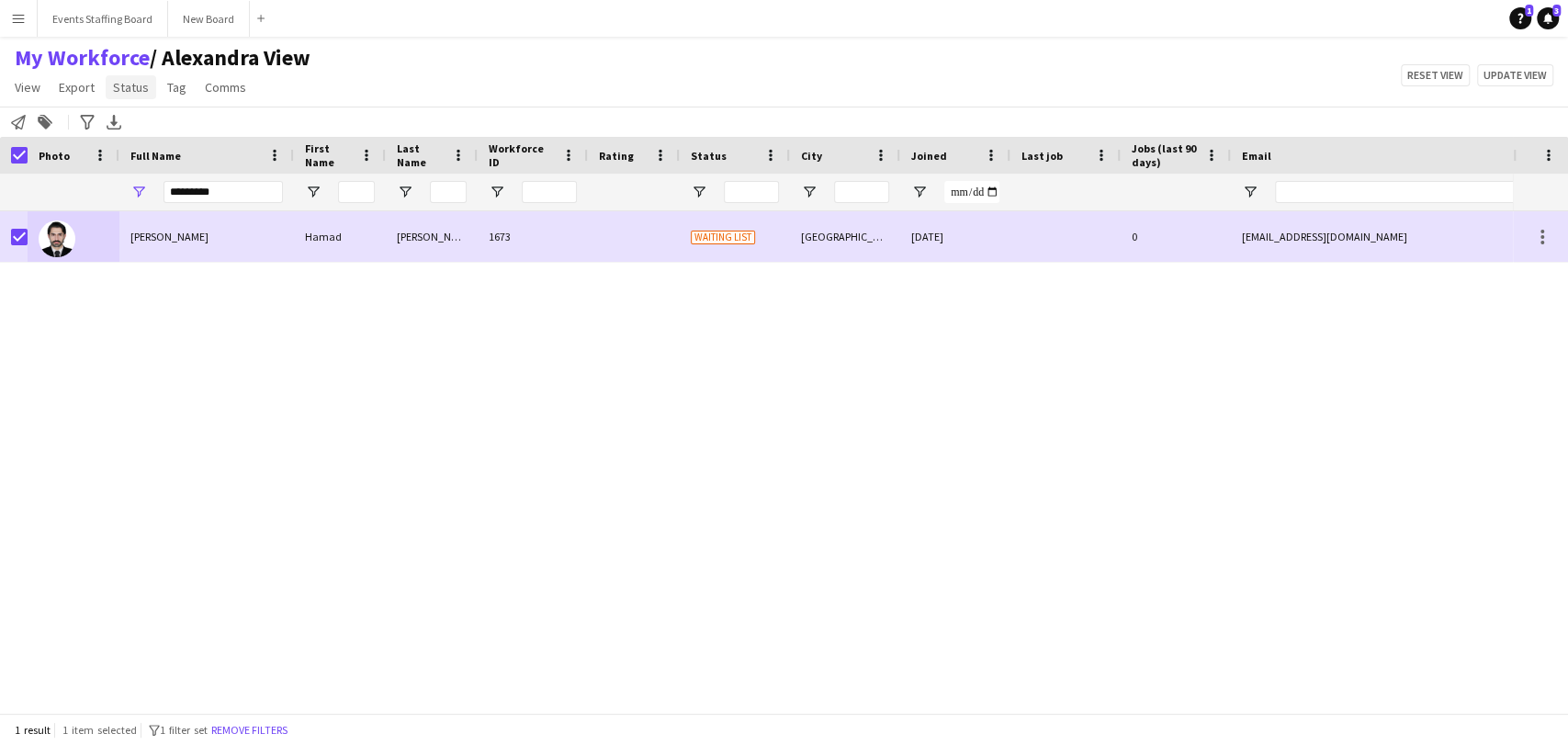
click at [132, 93] on span "Status" at bounding box center [130, 87] width 35 height 16
click at [170, 127] on link "Edit" at bounding box center [169, 126] width 128 height 38
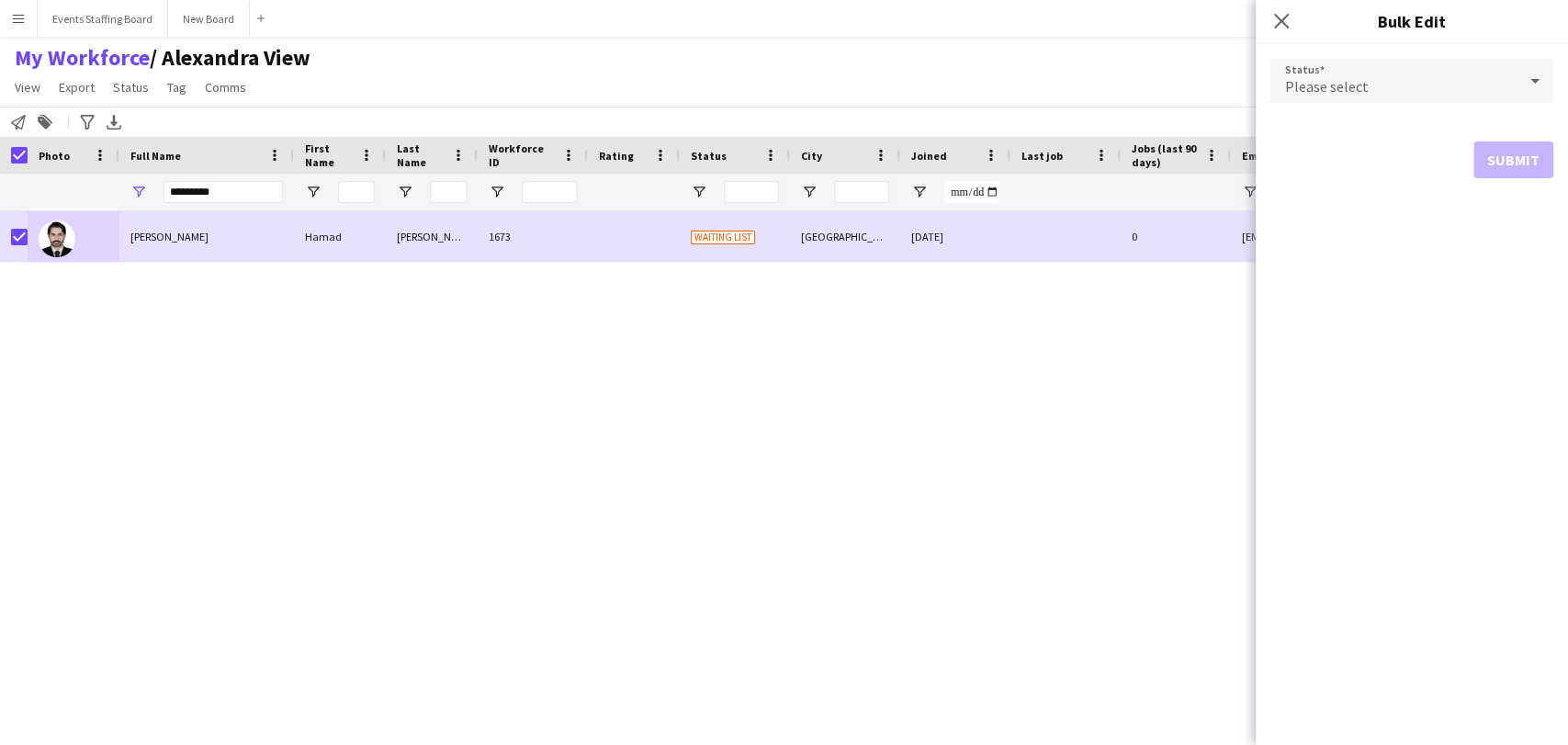
click at [1468, 96] on div "Please select" at bounding box center [1393, 80] width 246 height 44
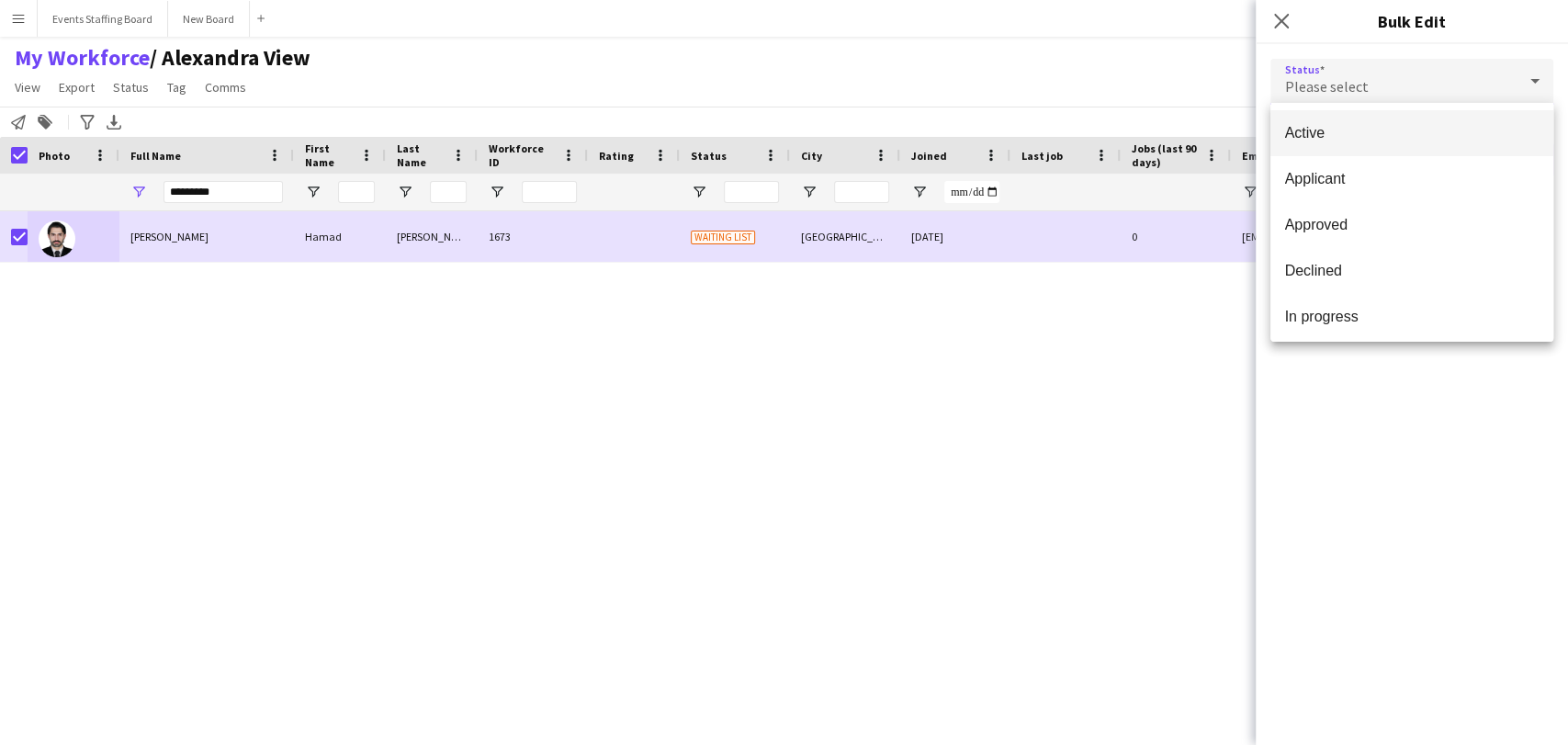
click at [1337, 135] on span "Active" at bounding box center [1411, 133] width 254 height 17
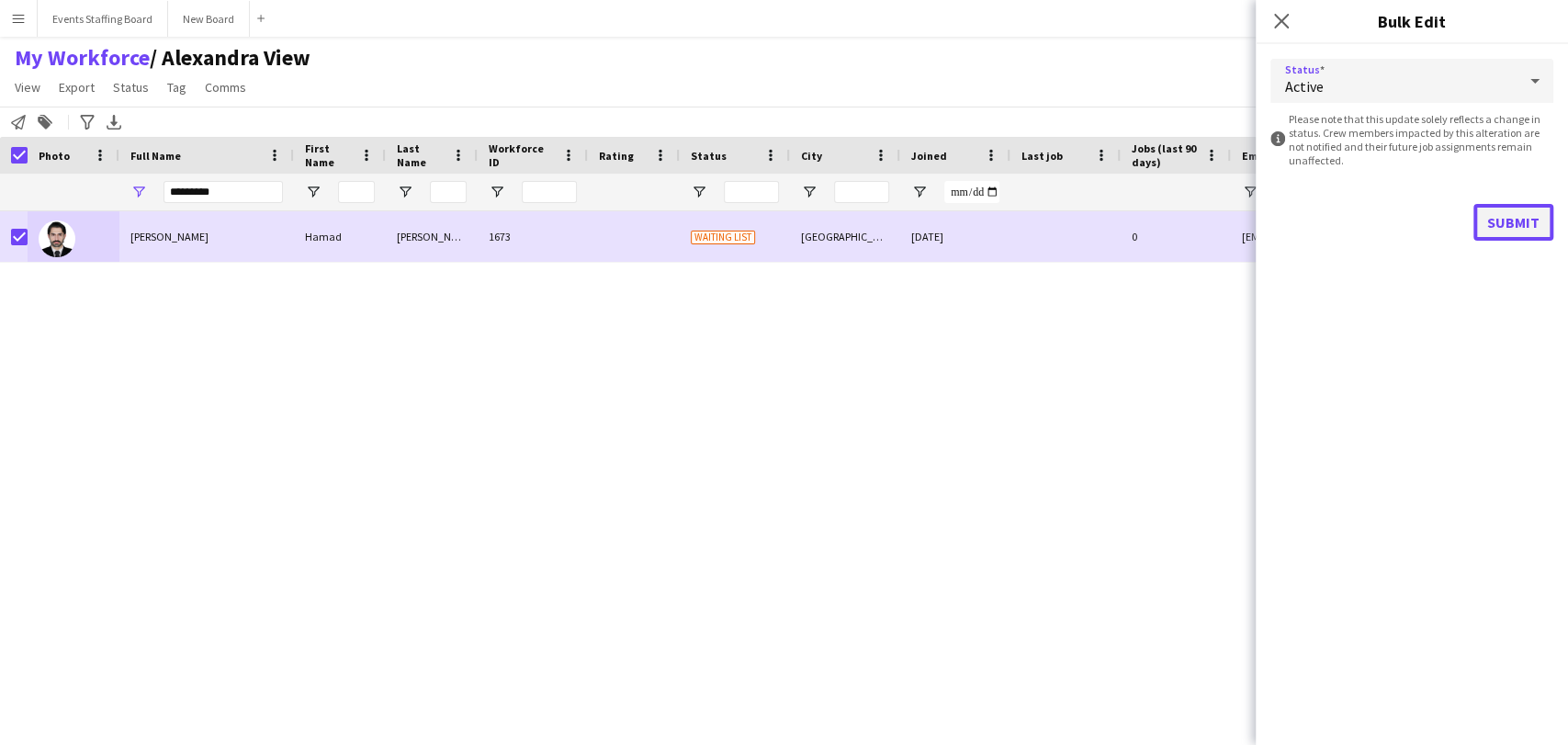
click at [1526, 216] on button "Submit" at bounding box center [1513, 222] width 80 height 36
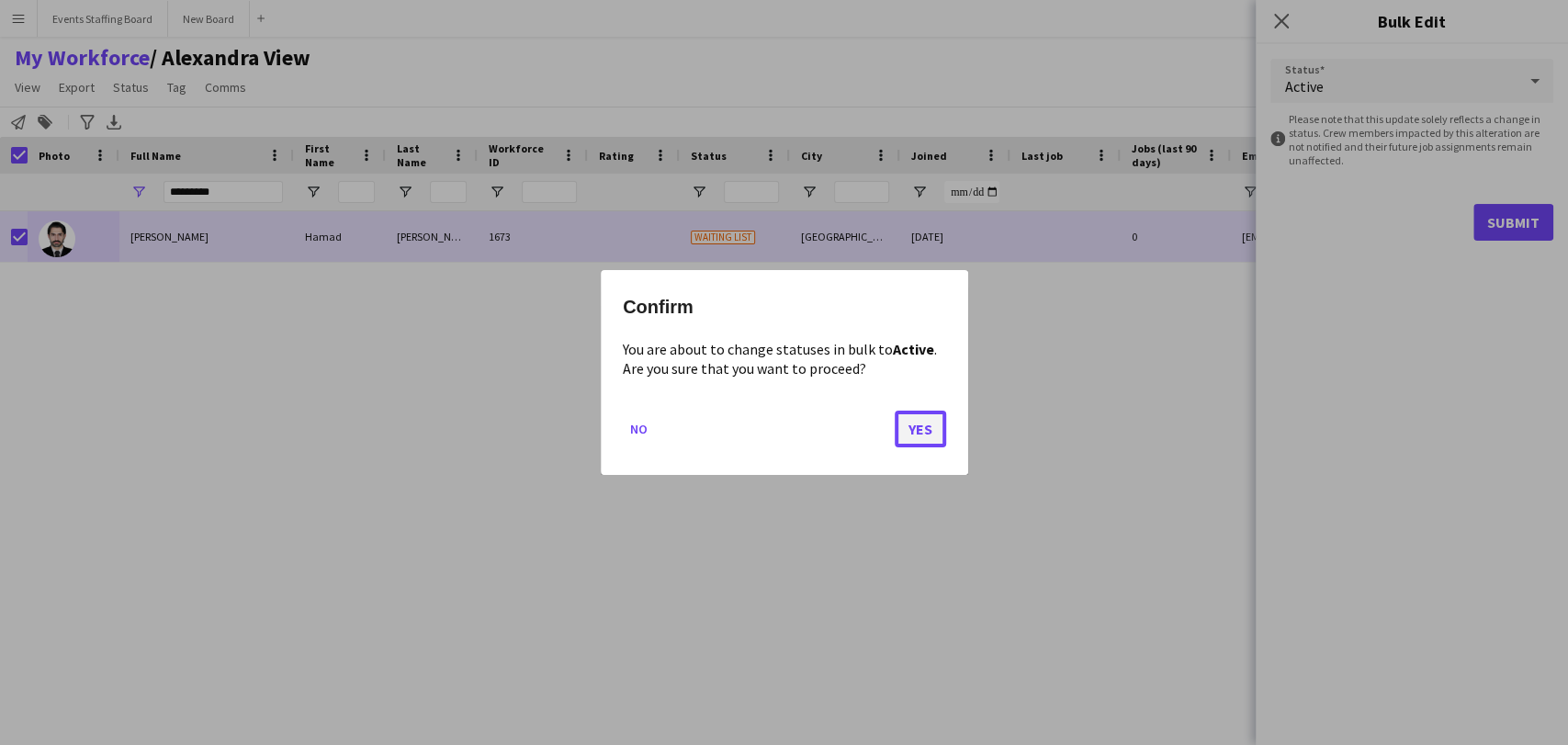
click at [942, 425] on button "Yes" at bounding box center [920, 428] width 52 height 36
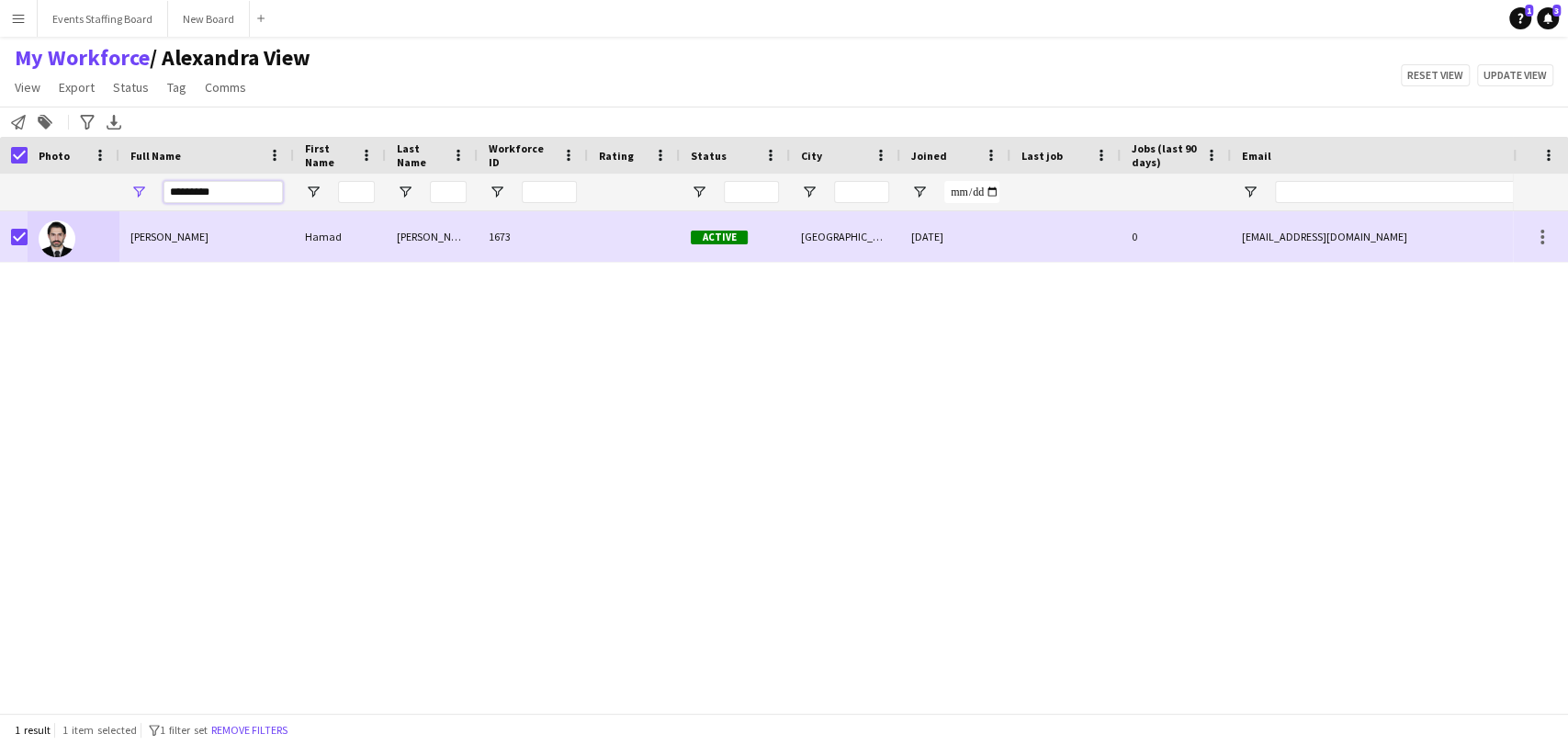
click at [198, 187] on input "*********" at bounding box center [223, 191] width 120 height 22
drag, startPoint x: 185, startPoint y: 192, endPoint x: 298, endPoint y: 198, distance: 113.2
click at [287, 198] on div "*********" at bounding box center [207, 191] width 174 height 36
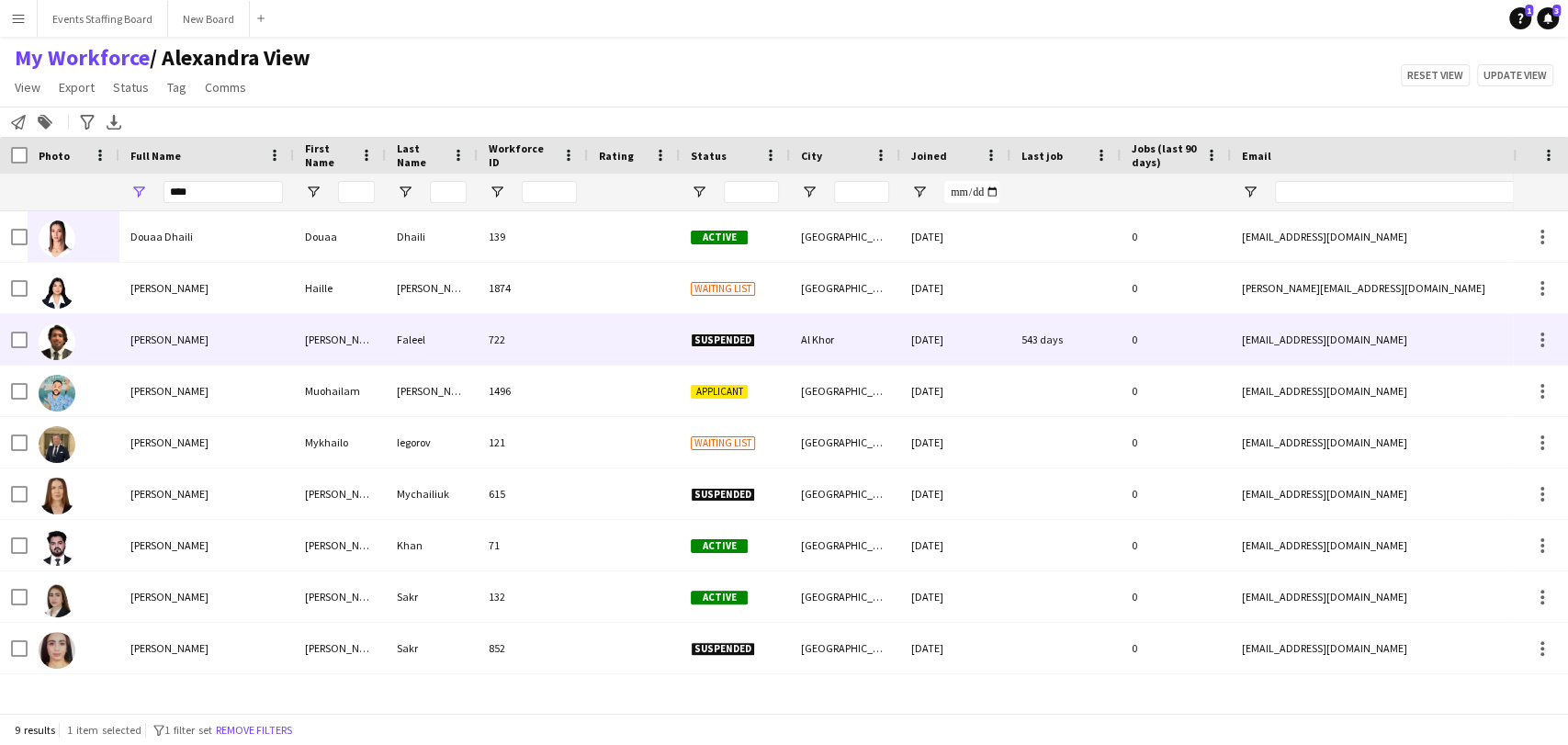
click at [153, 281] on span "[PERSON_NAME]" at bounding box center [169, 288] width 78 height 13
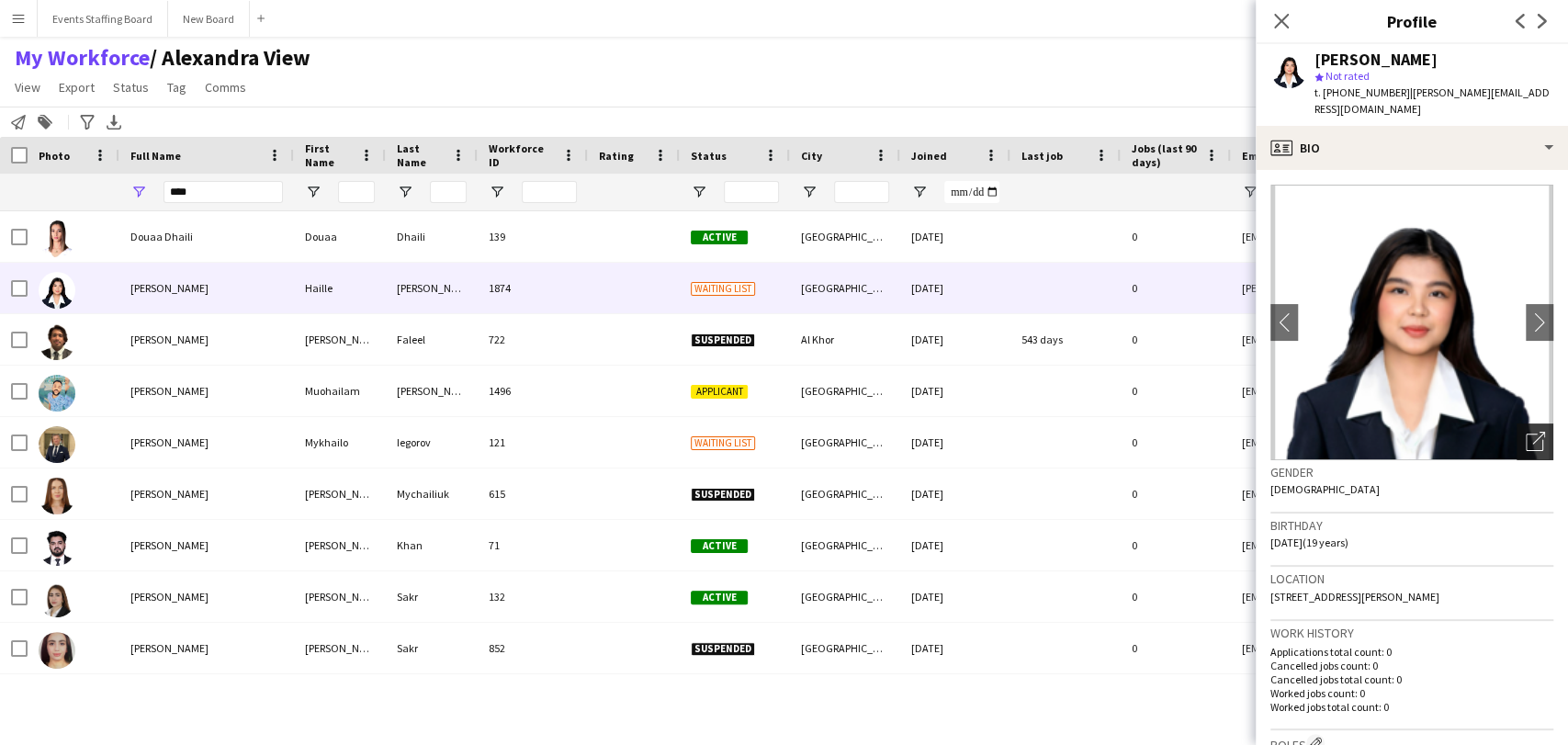
click at [1516, 427] on div "Open photos pop-in" at bounding box center [1535, 442] width 36 height 36
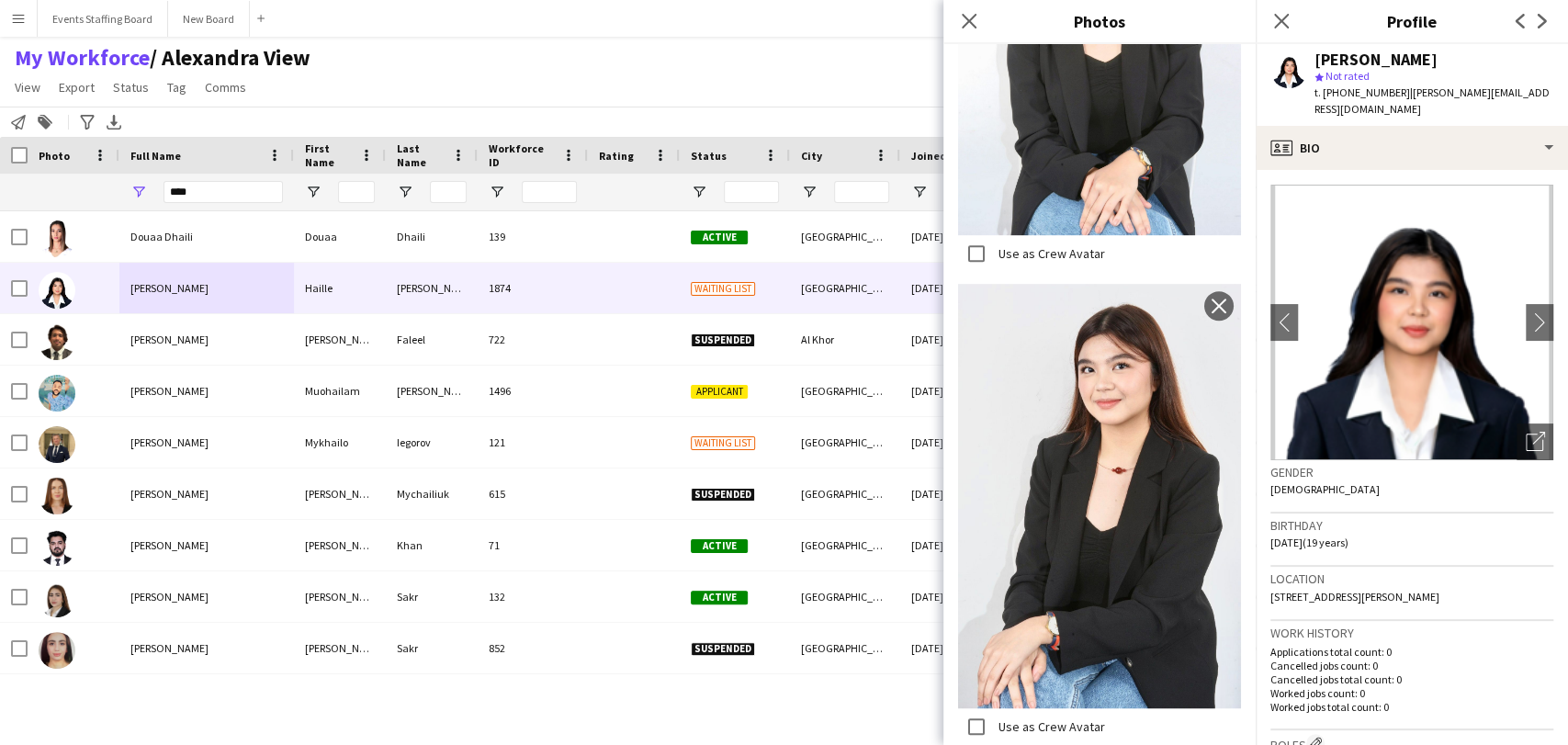
scroll to position [0, 0]
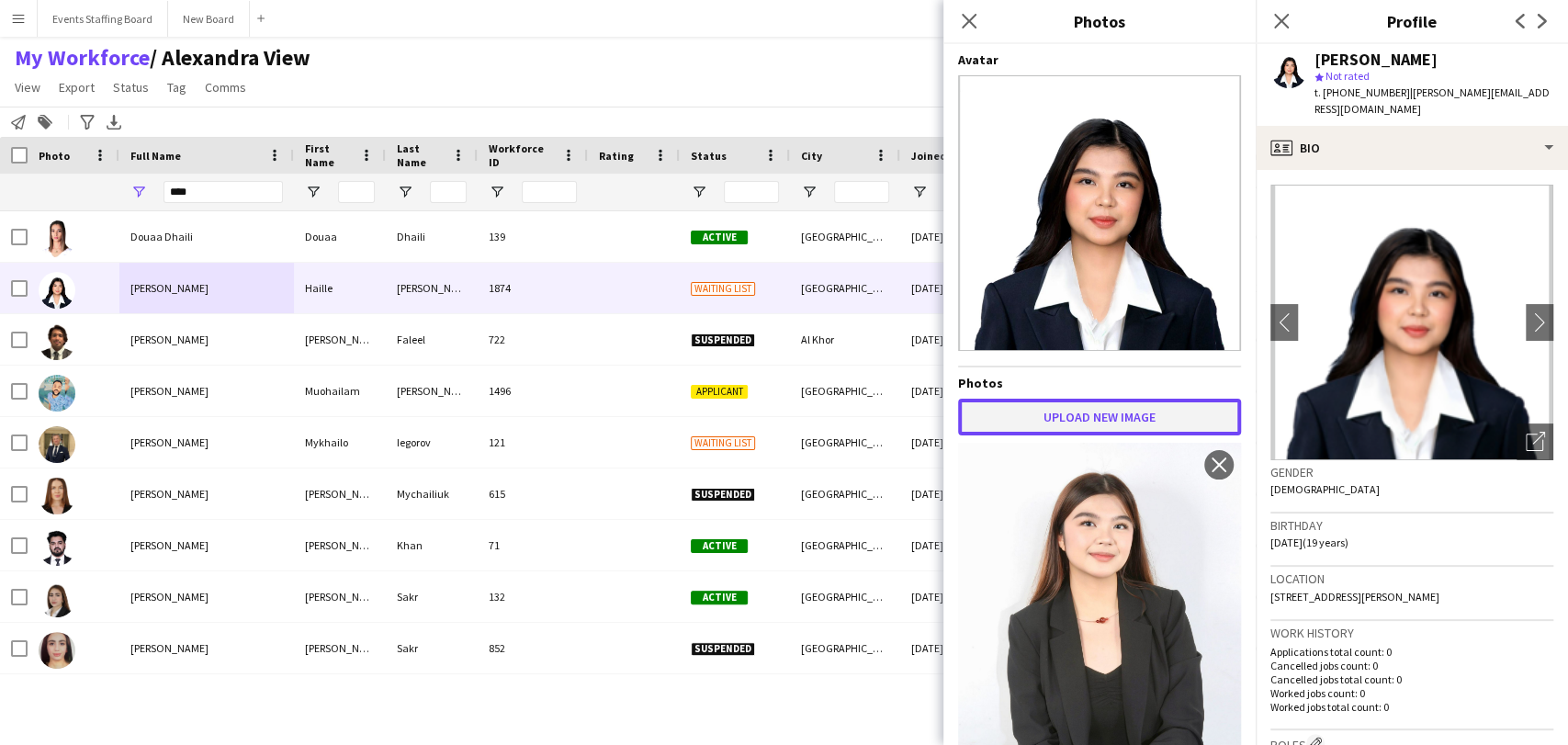
click at [1110, 399] on button "Upload new image" at bounding box center [1100, 417] width 283 height 36
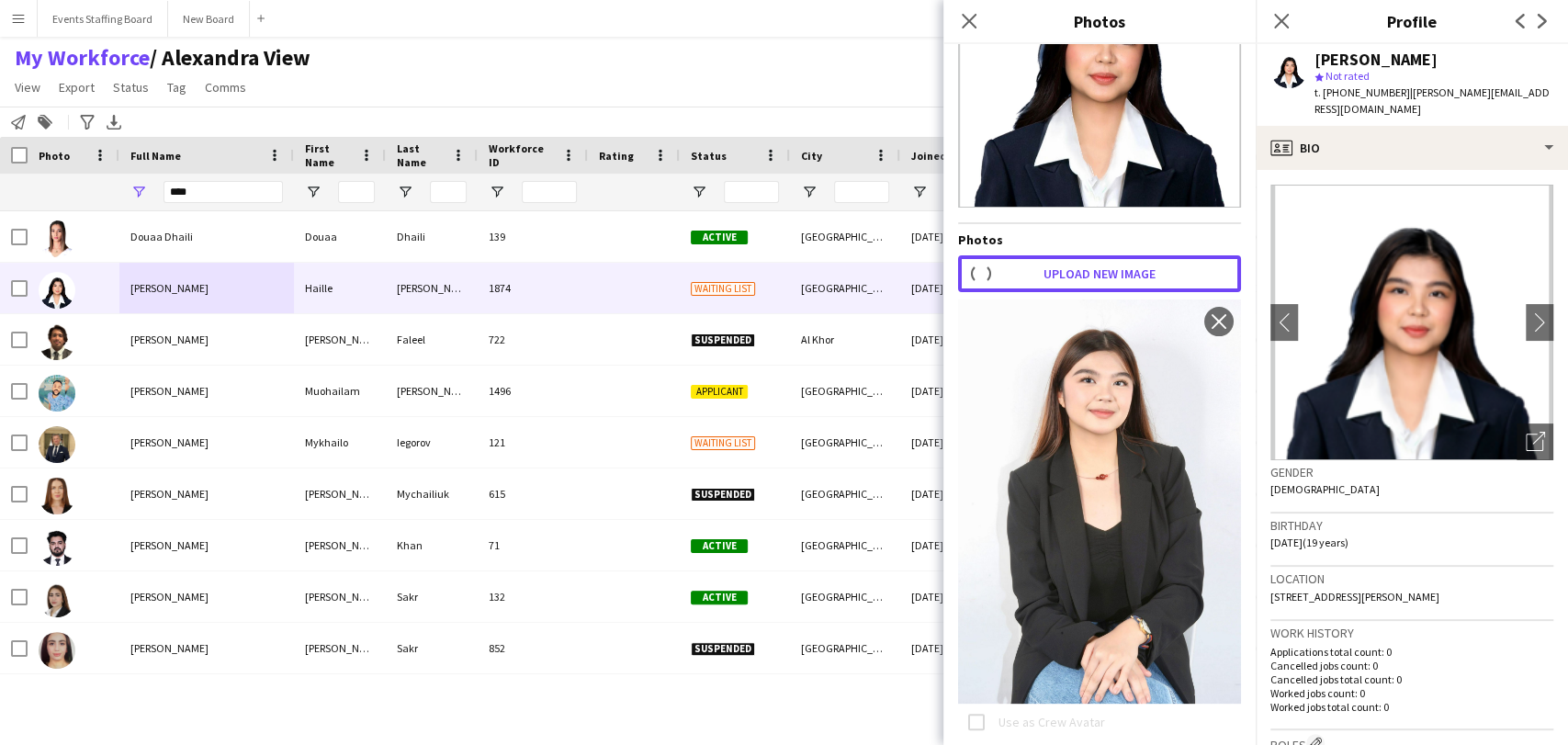
scroll to position [204, 0]
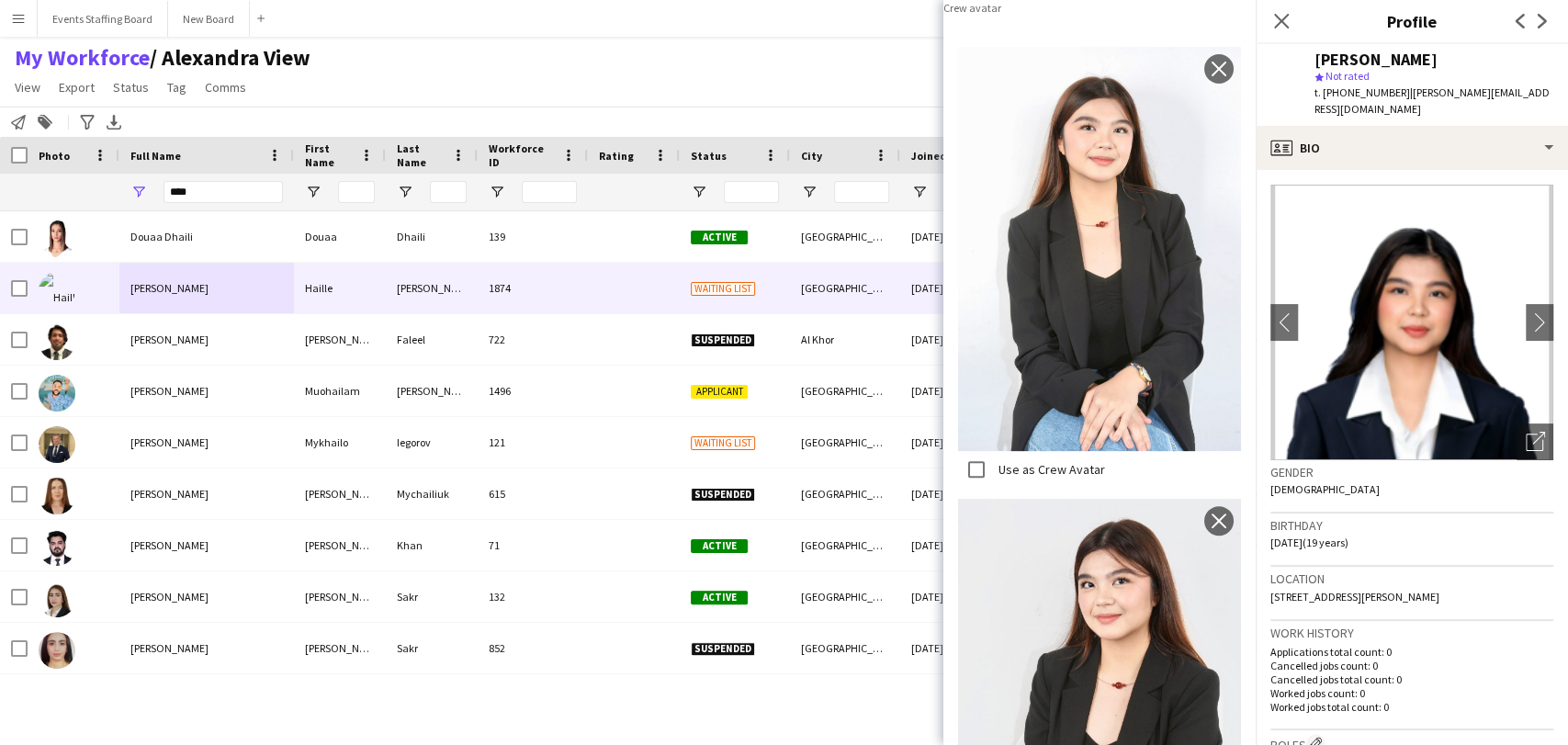
click at [1210, 11] on app-icon "close" at bounding box center [1219, 4] width 18 height 14
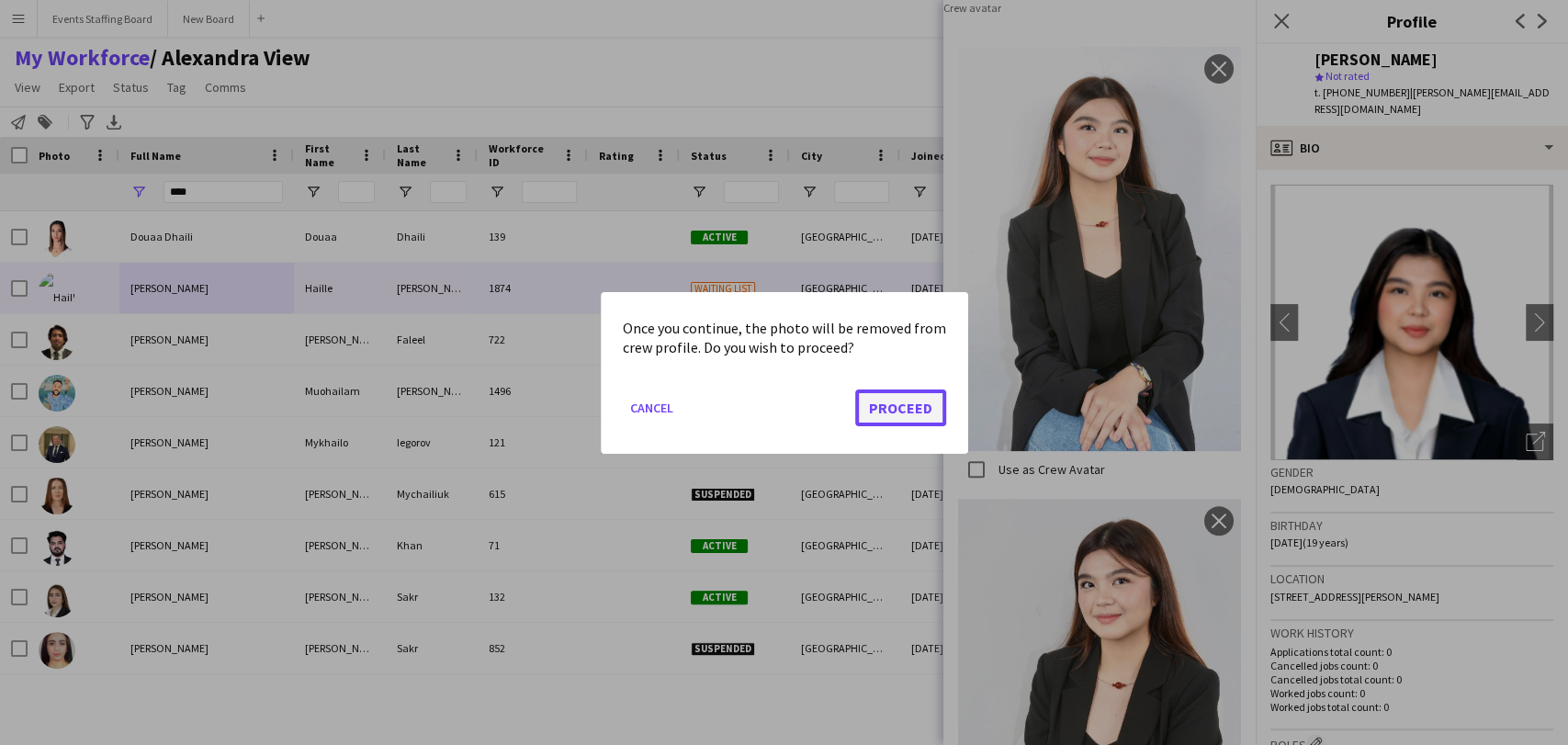
click at [896, 393] on button "Proceed" at bounding box center [900, 406] width 91 height 36
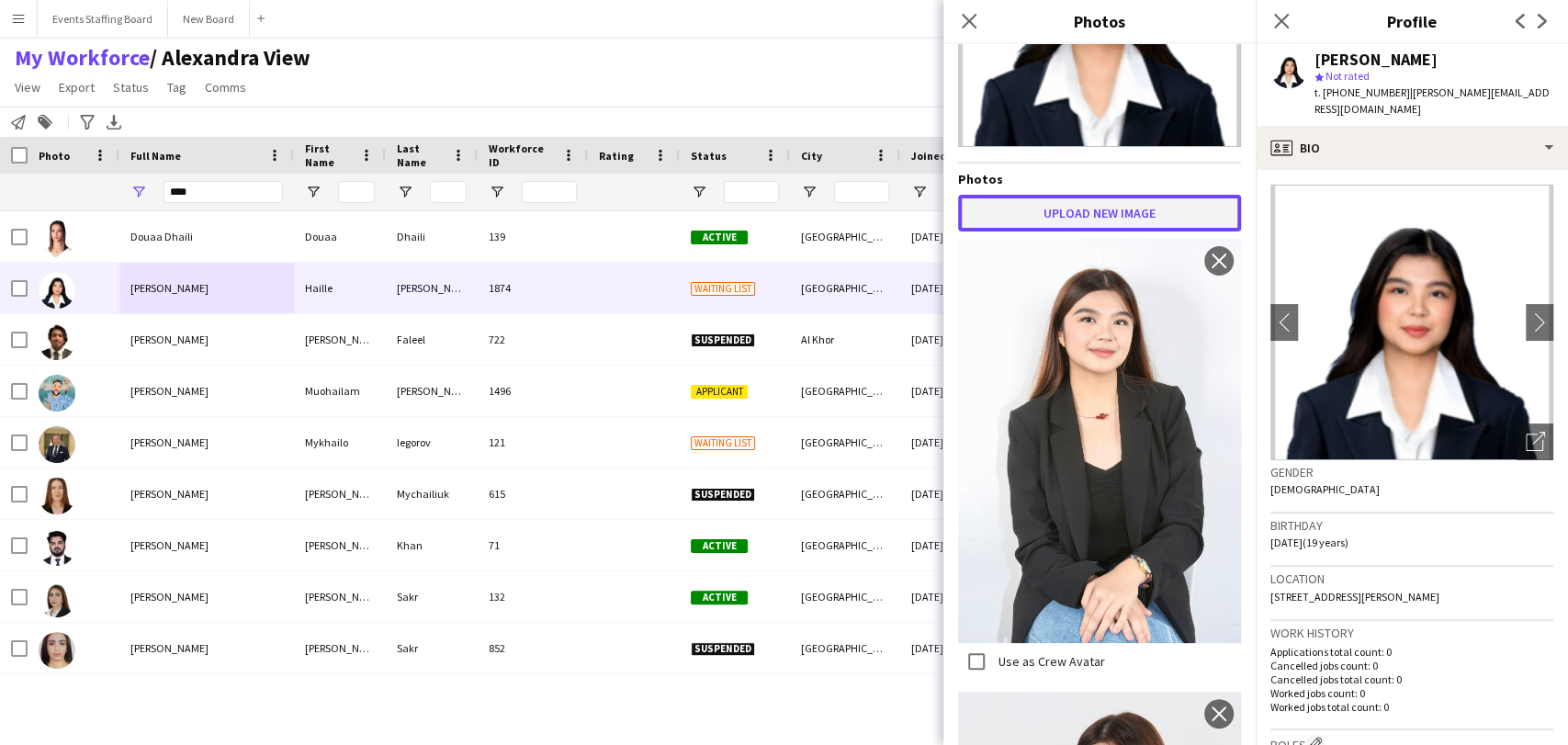
click at [1098, 196] on button "Upload new image" at bounding box center [1100, 213] width 283 height 36
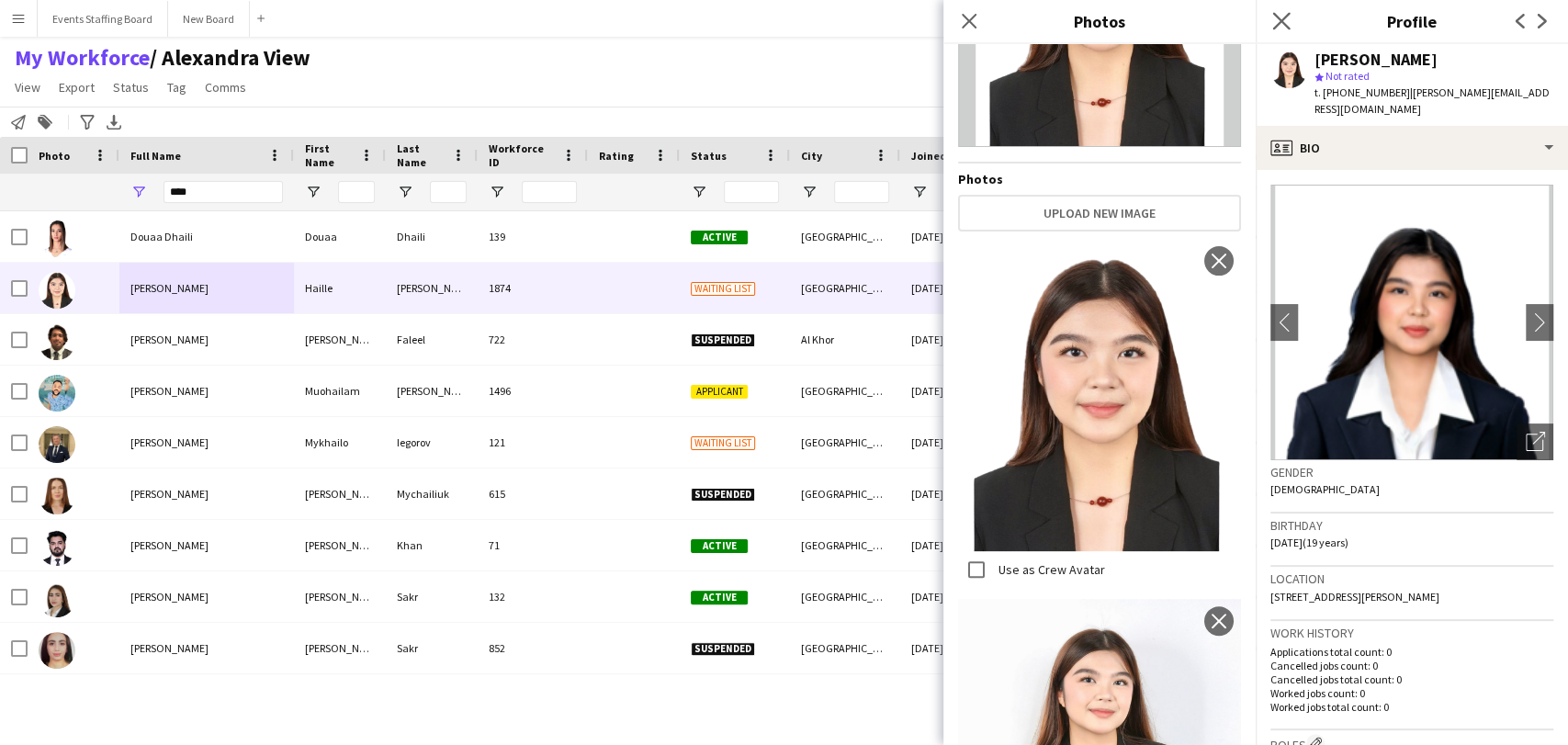
click at [1292, 16] on app-icon "Close pop-in" at bounding box center [1282, 22] width 27 height 27
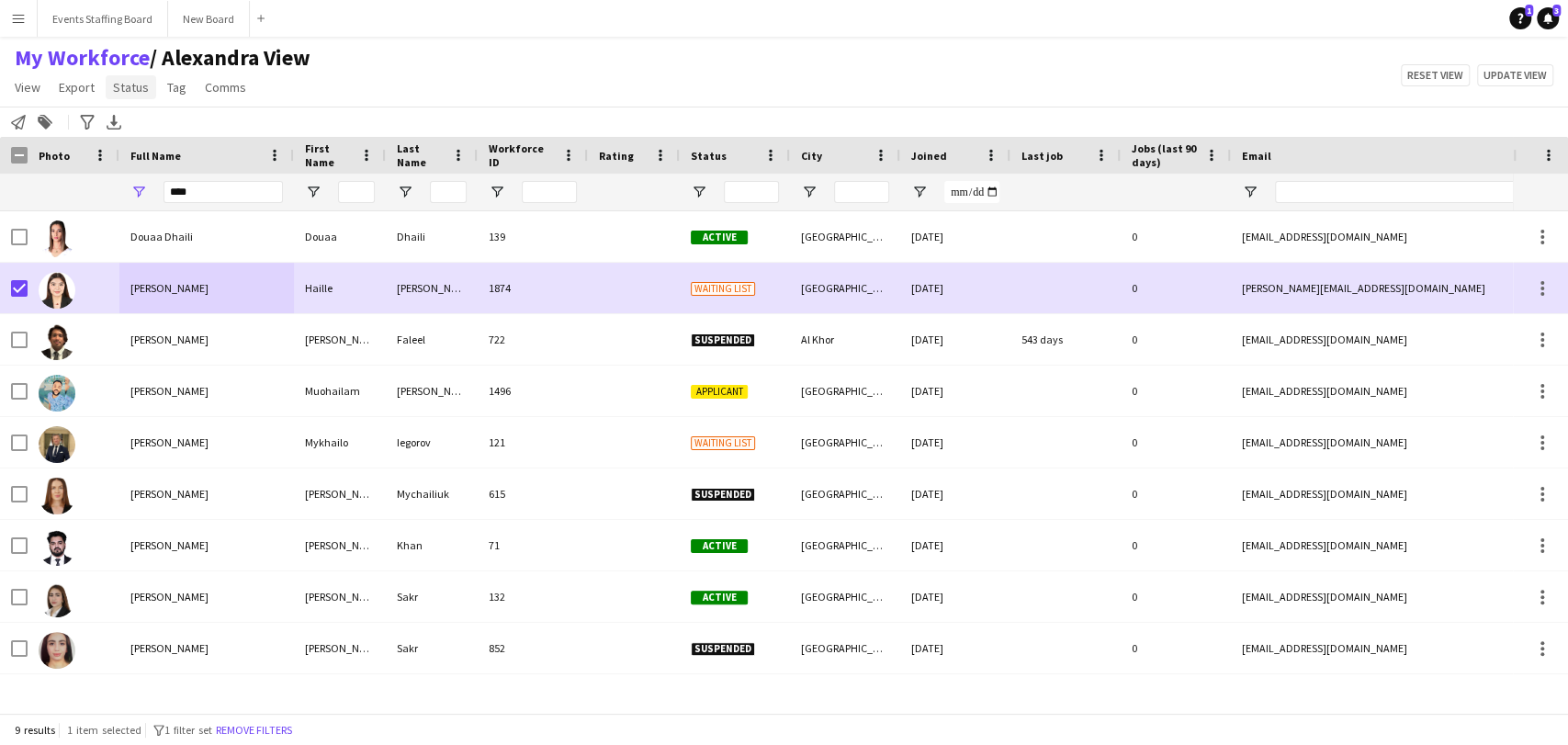
click at [122, 87] on span "Status" at bounding box center [130, 87] width 35 height 16
click at [139, 115] on link "Edit" at bounding box center [169, 126] width 128 height 38
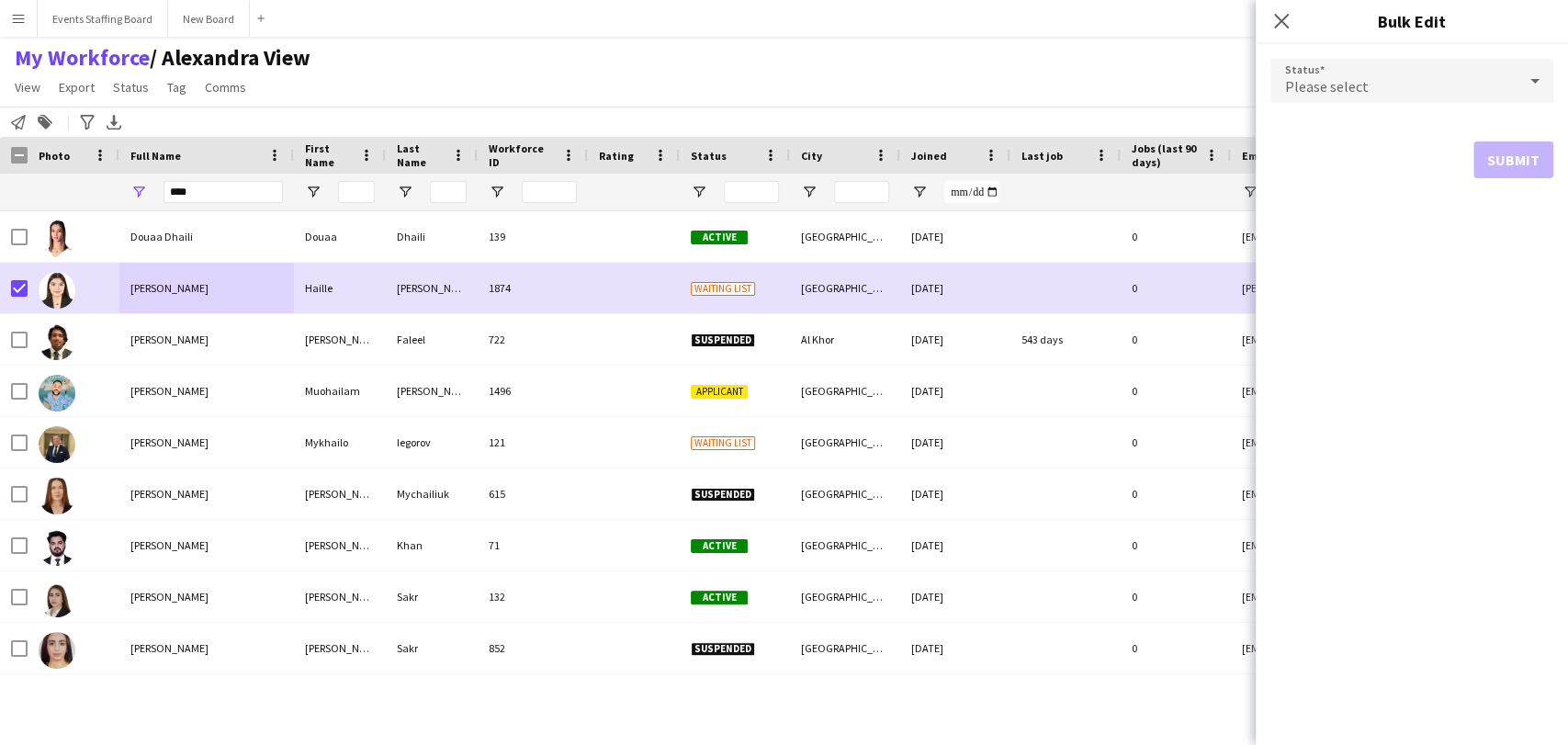
click at [1403, 85] on div "Please select" at bounding box center [1393, 80] width 246 height 44
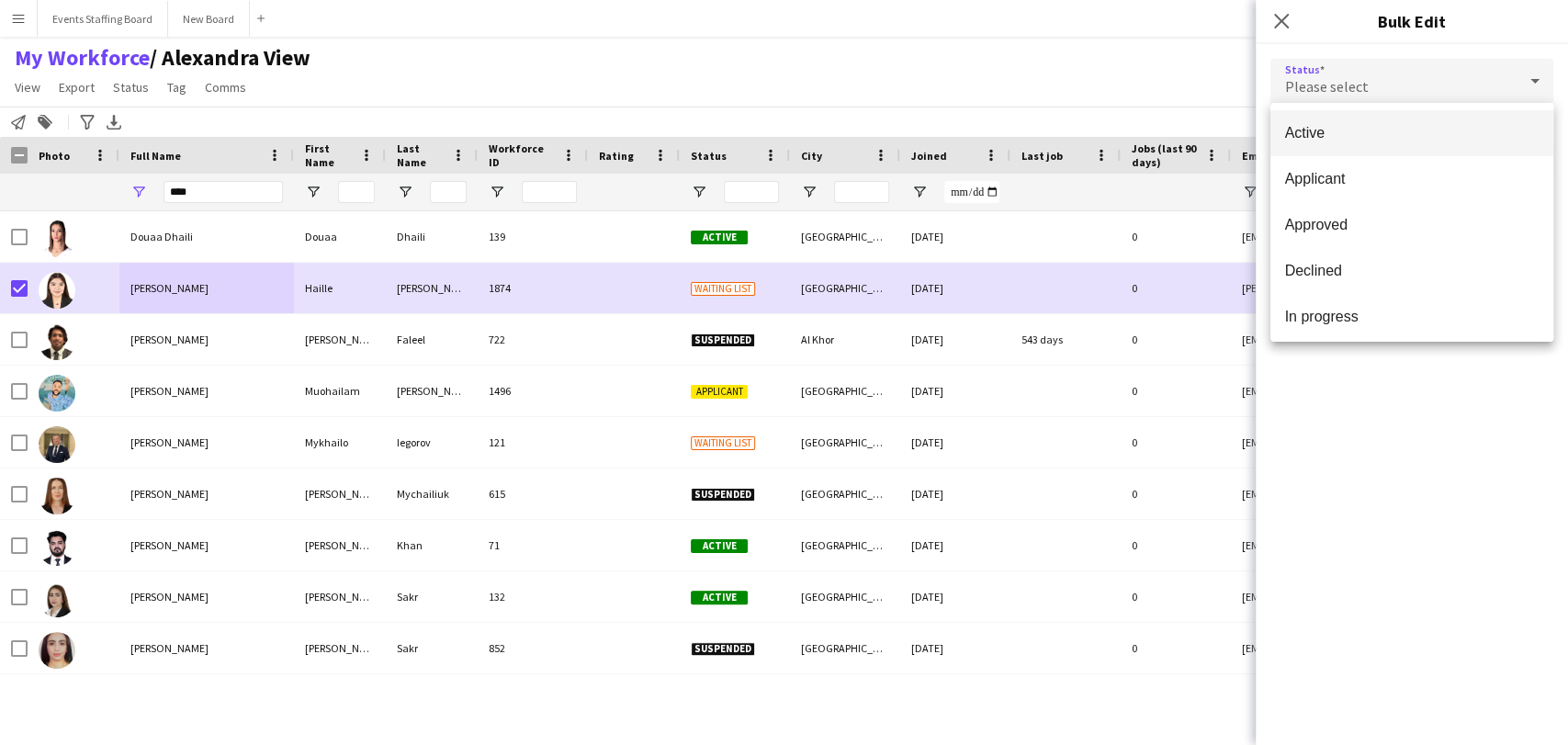
click at [1386, 119] on mat-option "Active" at bounding box center [1412, 133] width 283 height 46
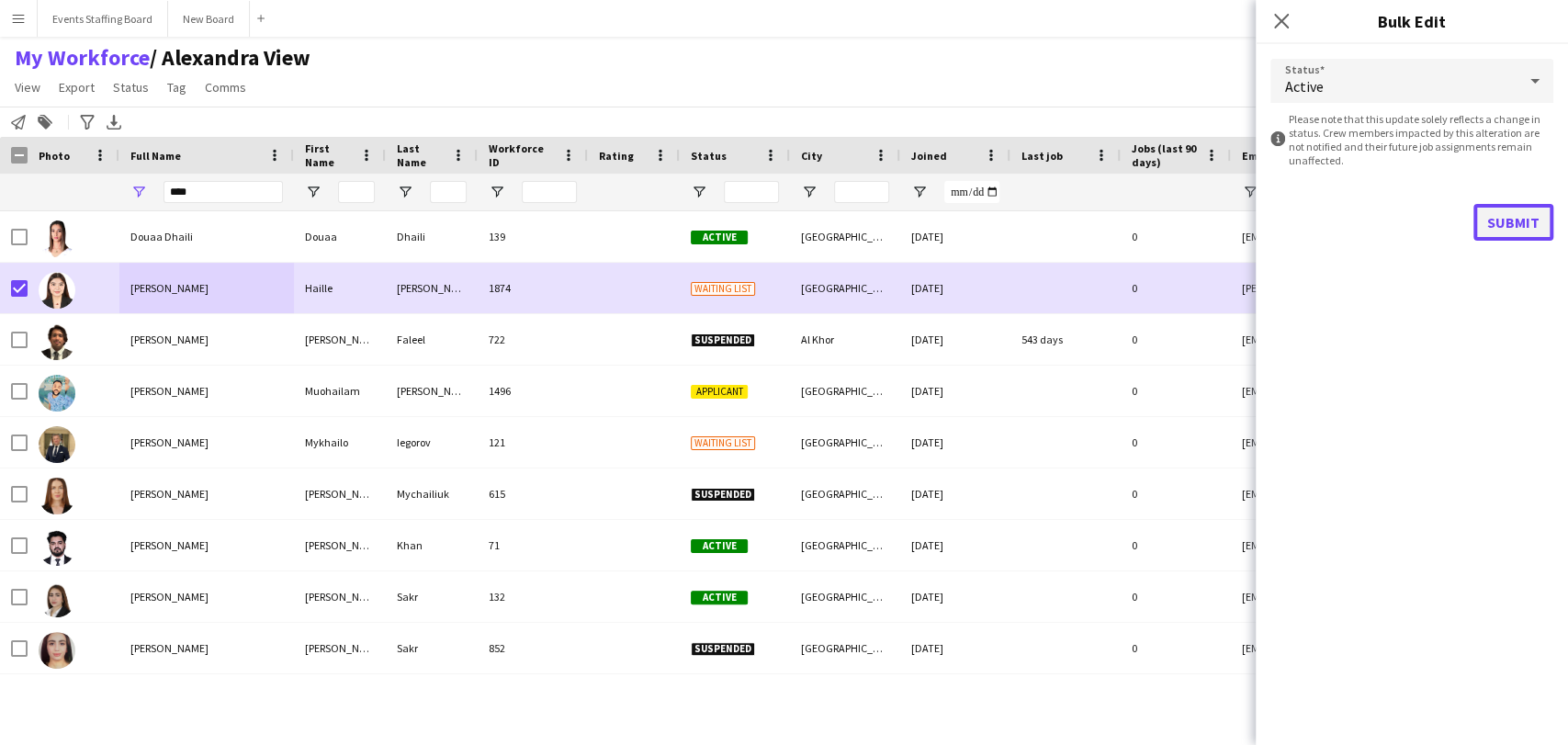
click at [1507, 233] on button "Submit" at bounding box center [1513, 222] width 80 height 36
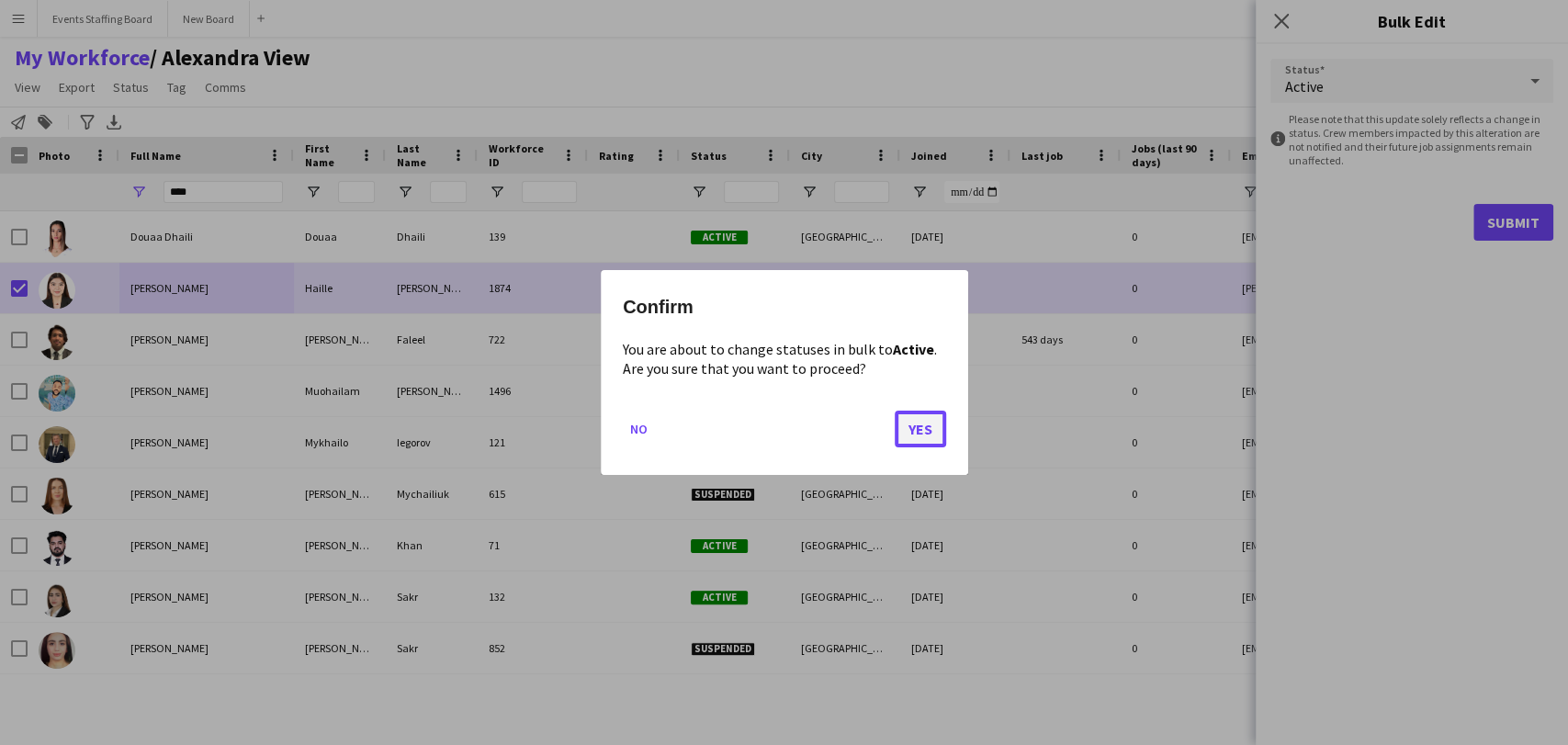
click at [933, 416] on button "Yes" at bounding box center [920, 428] width 52 height 36
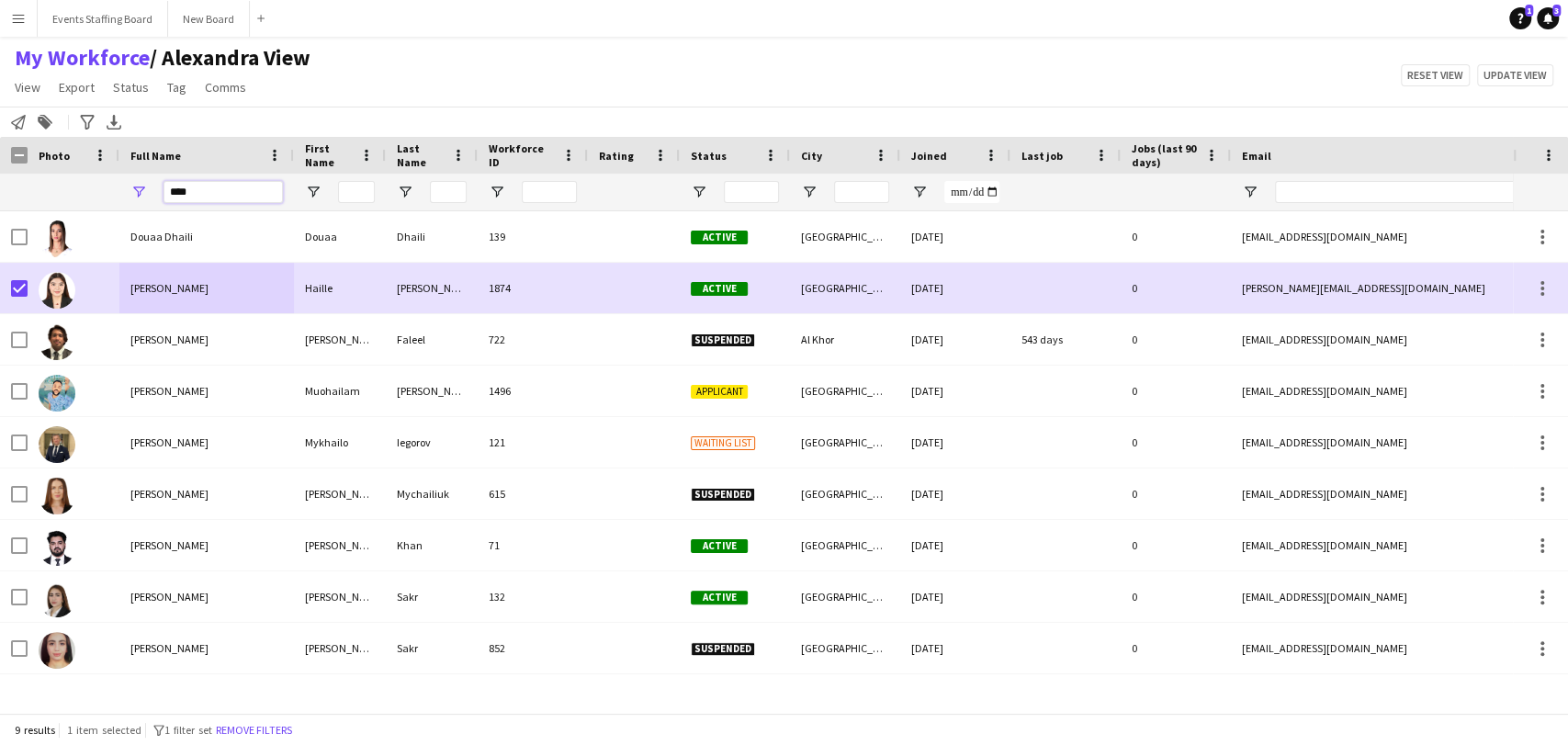
click at [224, 190] on input "****" at bounding box center [223, 191] width 120 height 22
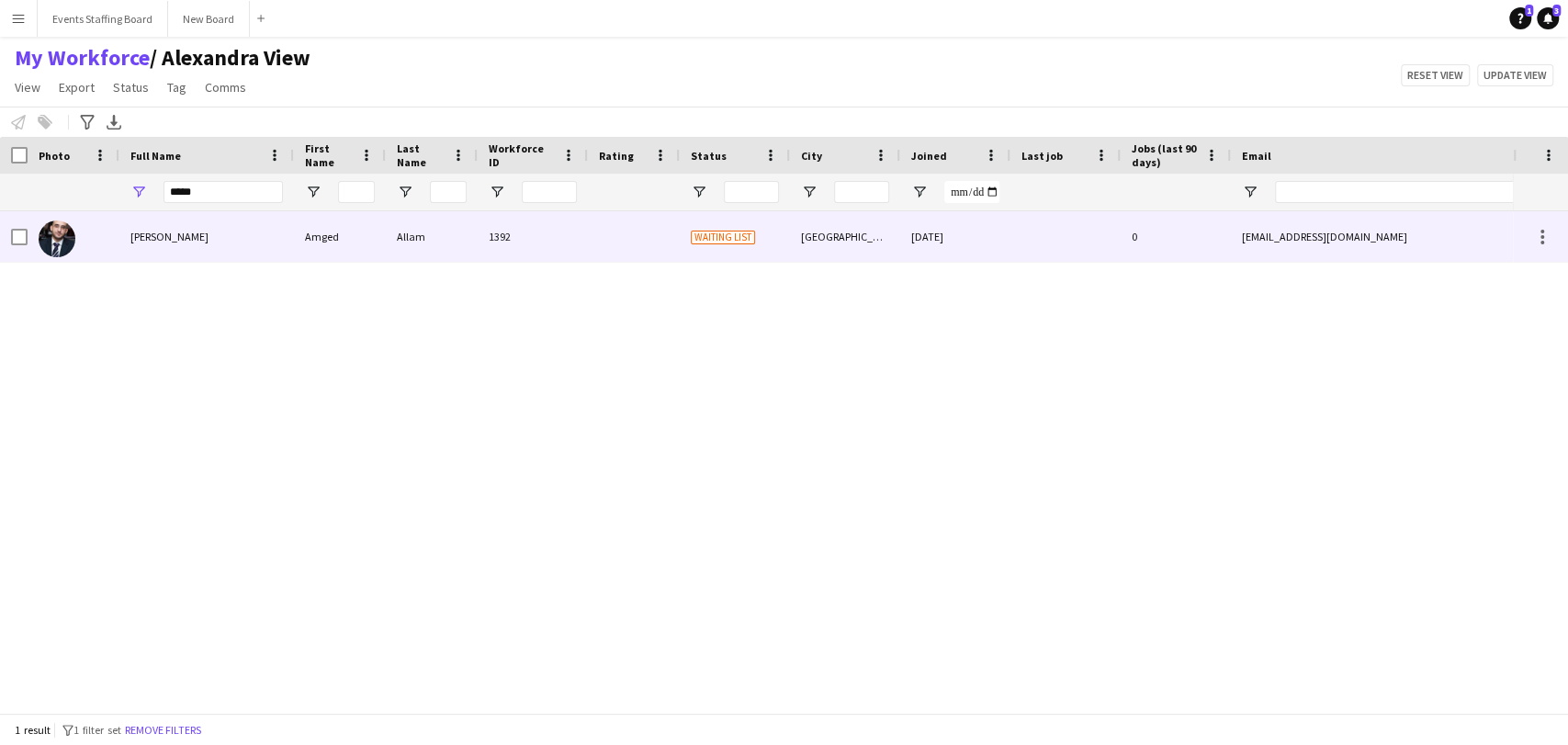
click at [138, 232] on span "[PERSON_NAME]" at bounding box center [169, 236] width 78 height 13
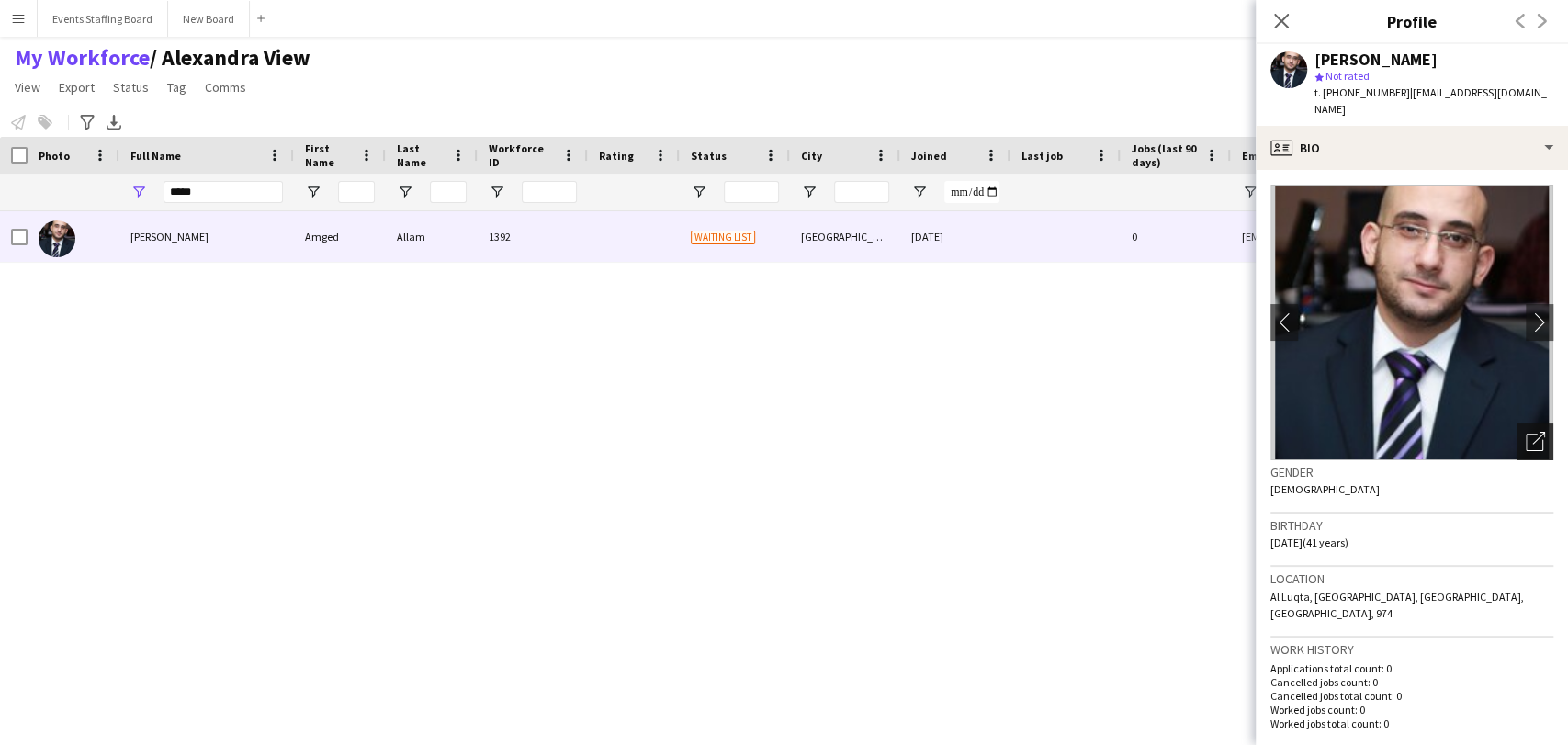
click at [1526, 431] on icon "Open photos pop-in" at bounding box center [1535, 441] width 19 height 19
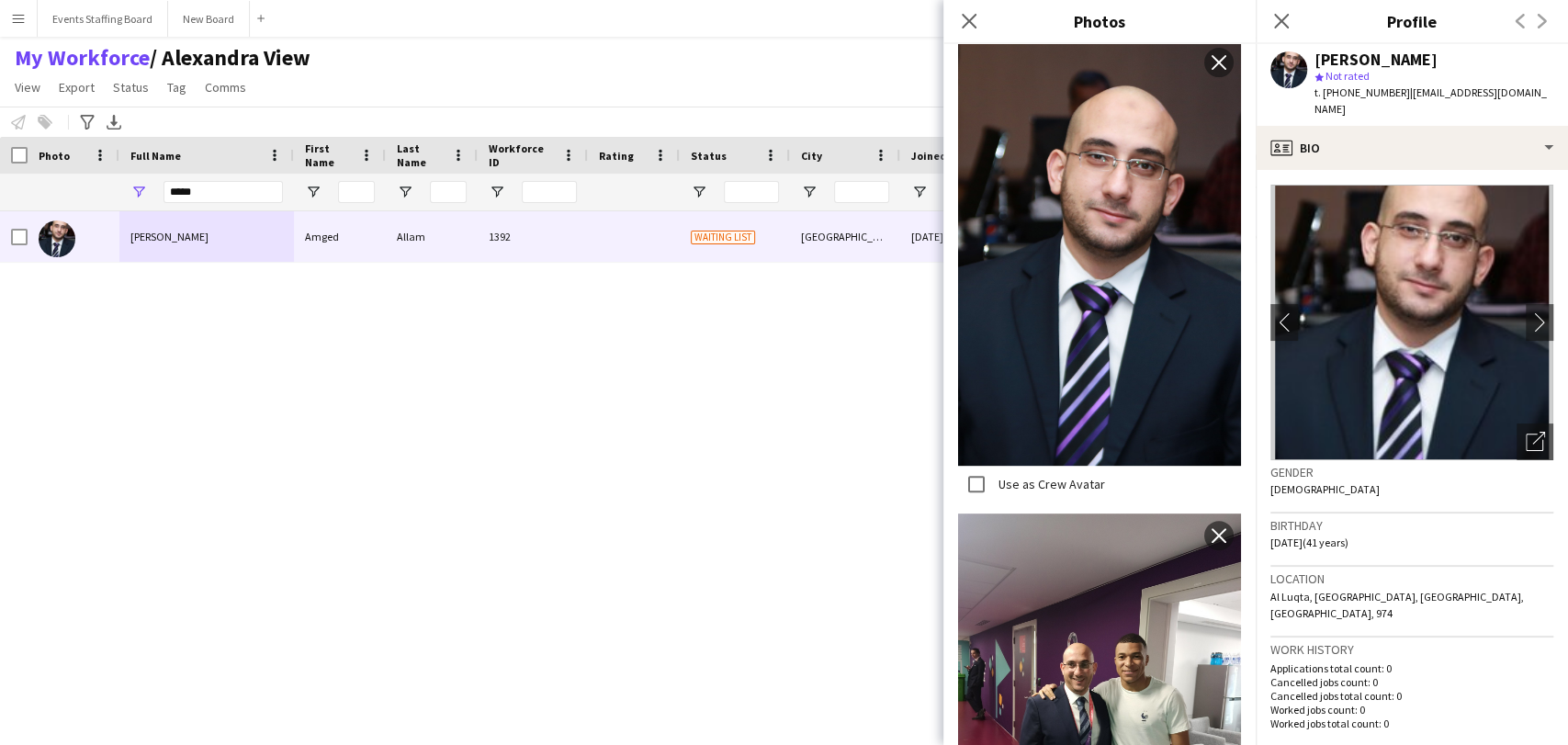
scroll to position [99, 0]
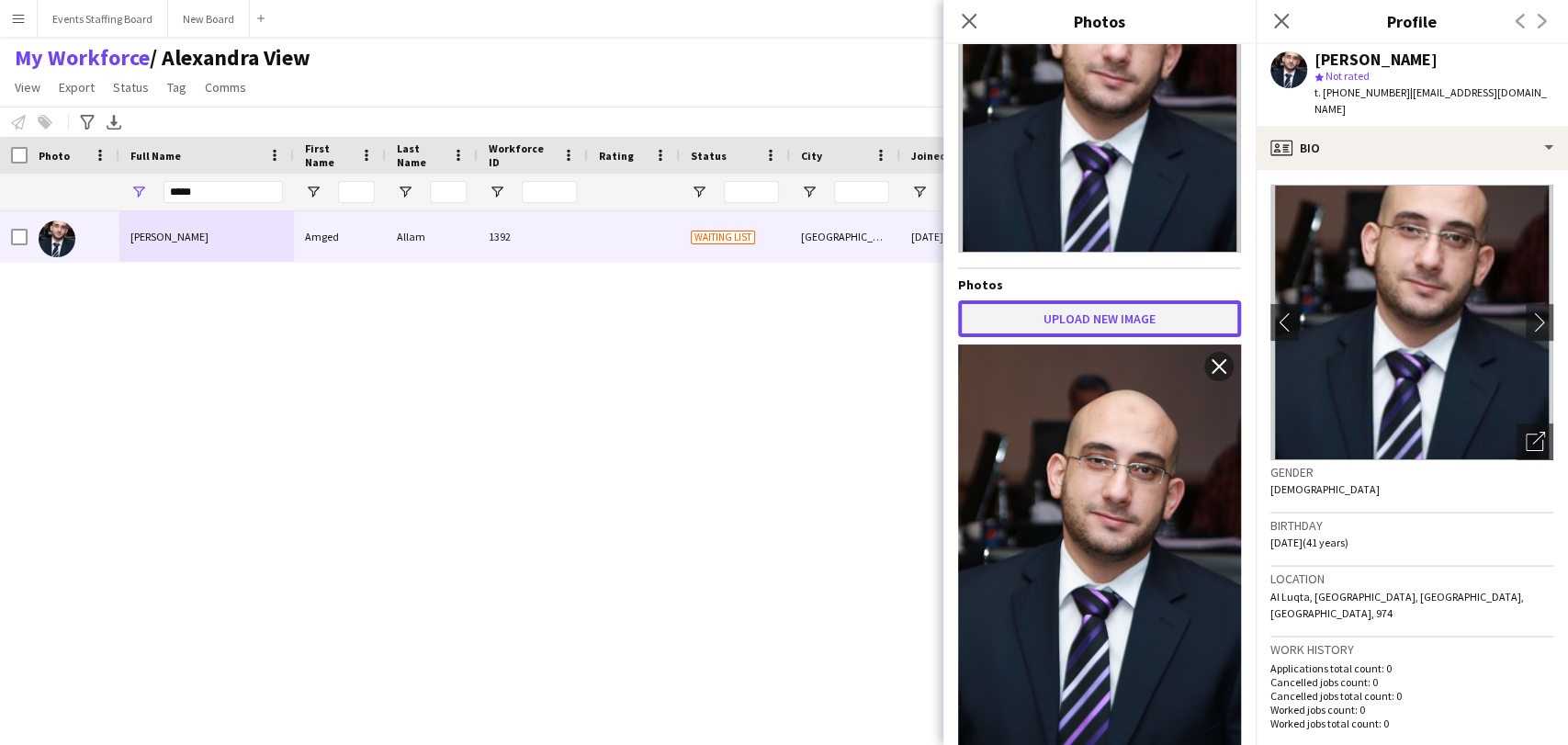
click at [1057, 322] on button "Upload new image" at bounding box center [1100, 318] width 283 height 36
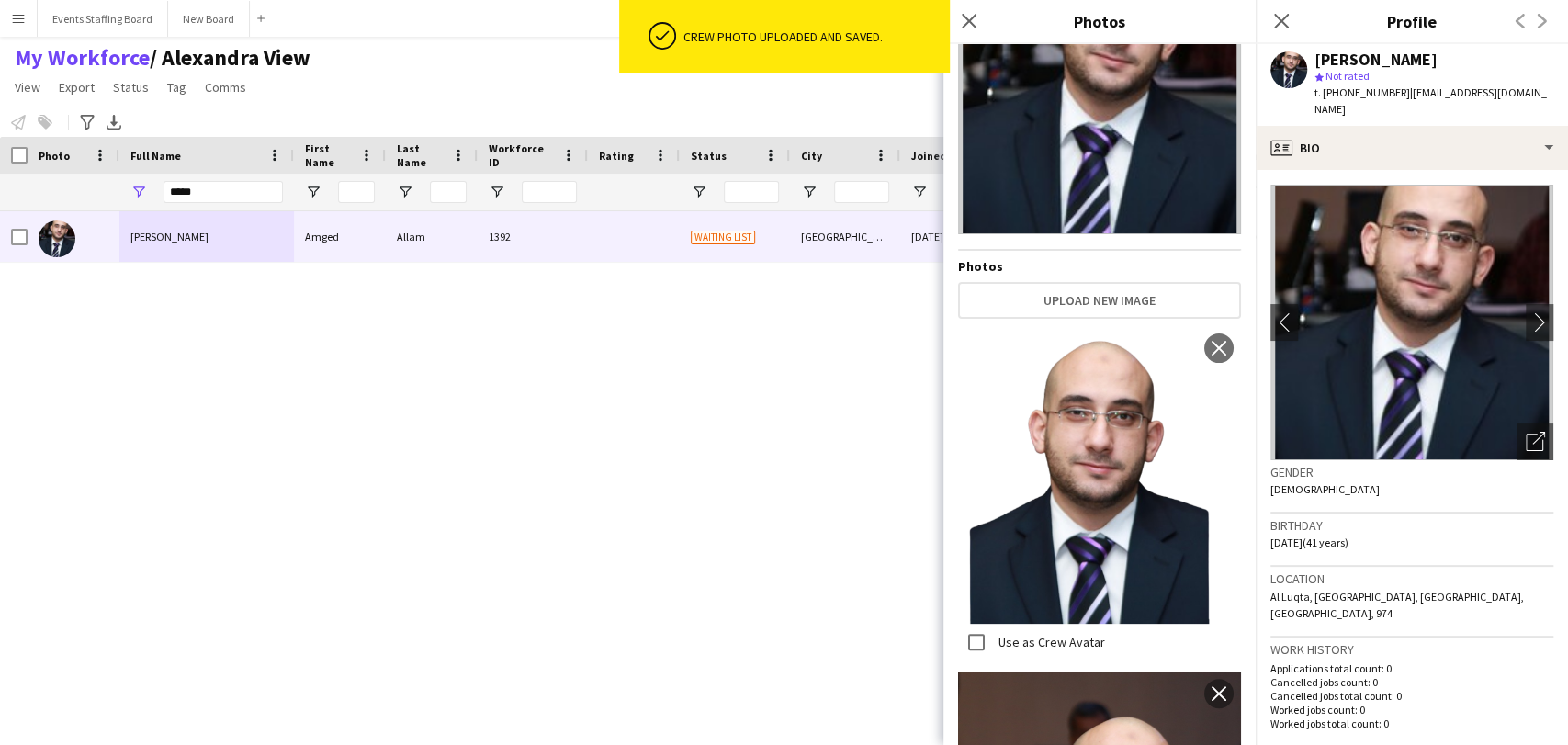
scroll to position [204, 0]
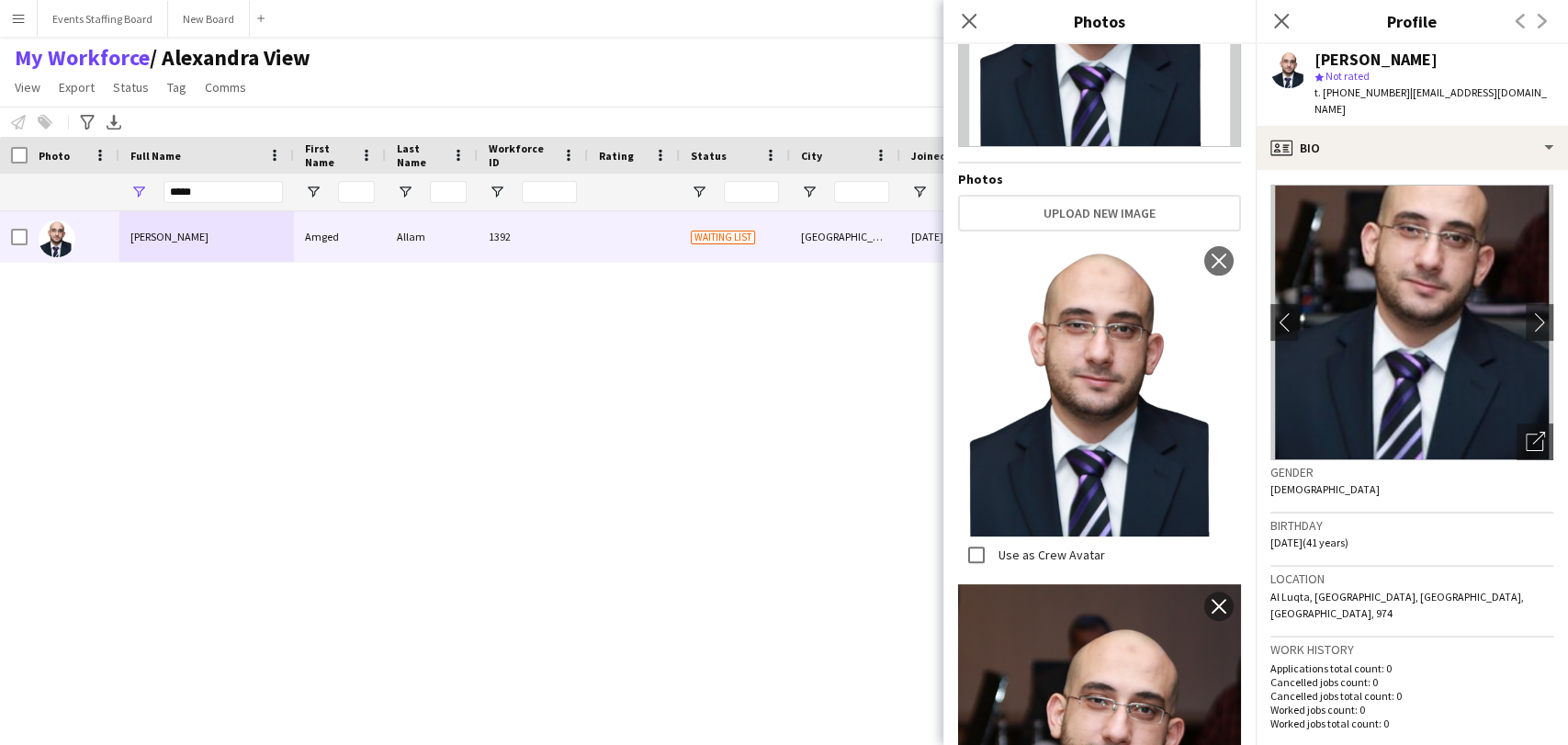
click at [1282, 28] on icon "Close pop-in" at bounding box center [1281, 20] width 14 height 14
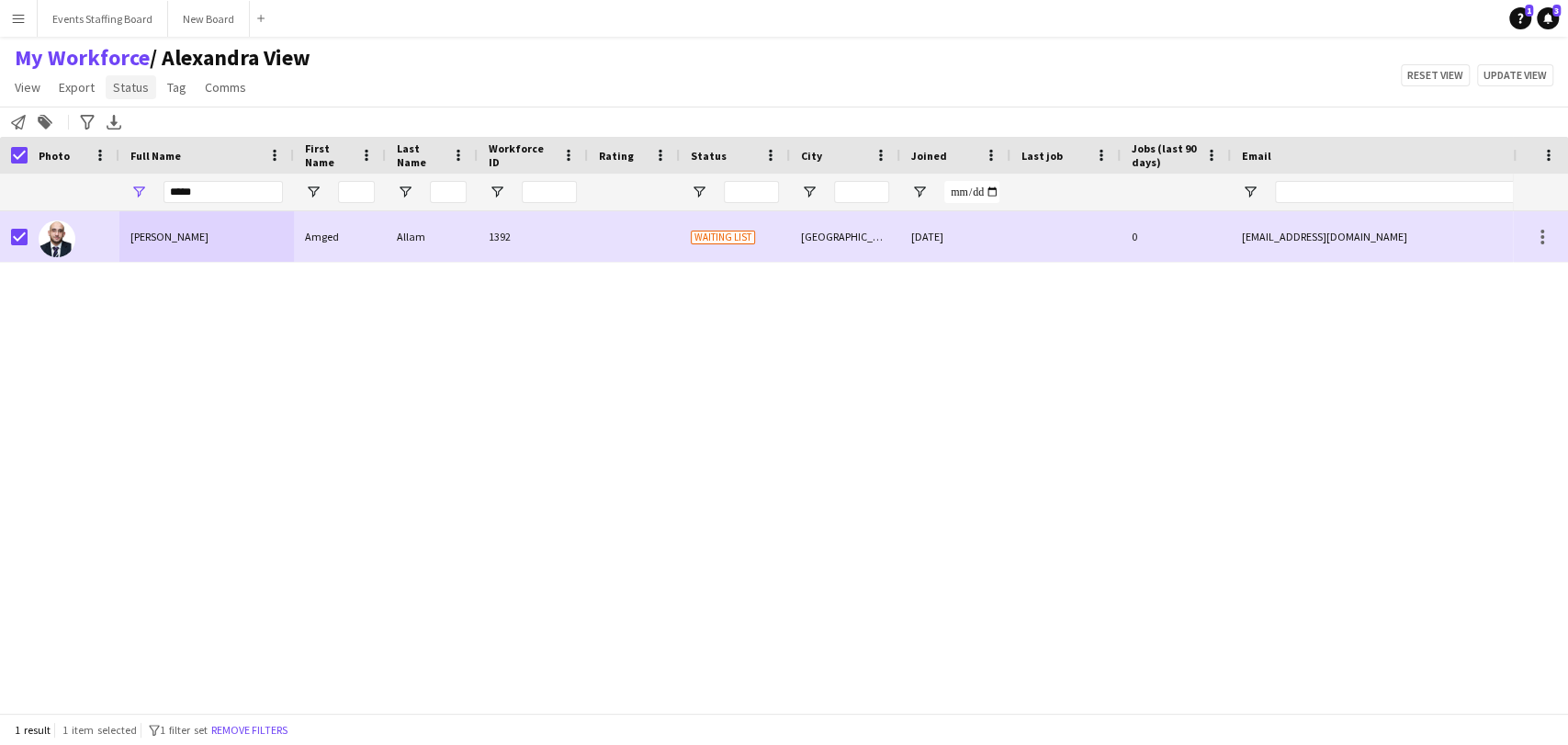
click at [143, 92] on span "Status" at bounding box center [130, 87] width 35 height 16
click at [161, 126] on link "Edit" at bounding box center [169, 126] width 128 height 38
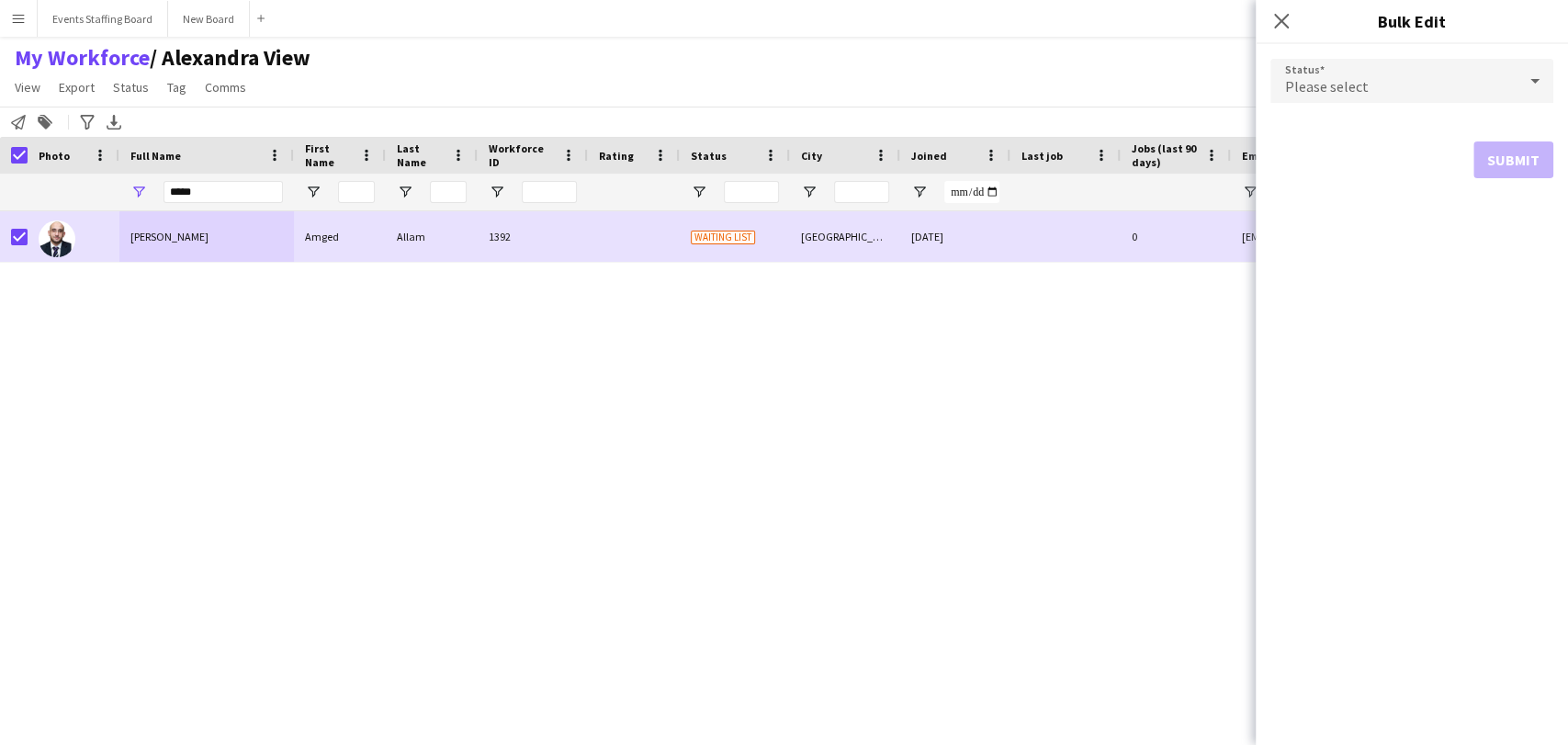
click at [1395, 89] on div "Please select" at bounding box center [1393, 80] width 246 height 44
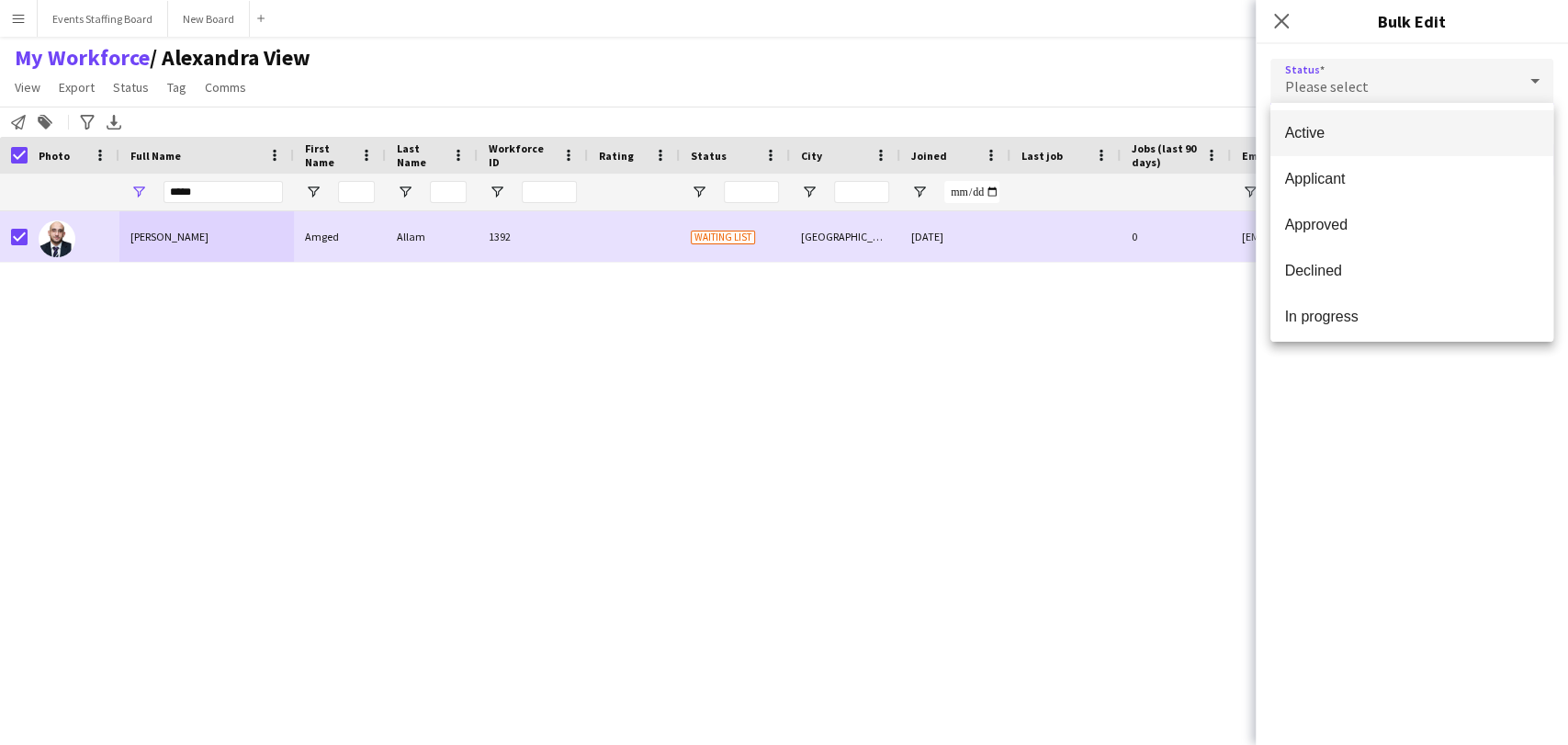
click at [1348, 126] on span "Active" at bounding box center [1411, 133] width 254 height 17
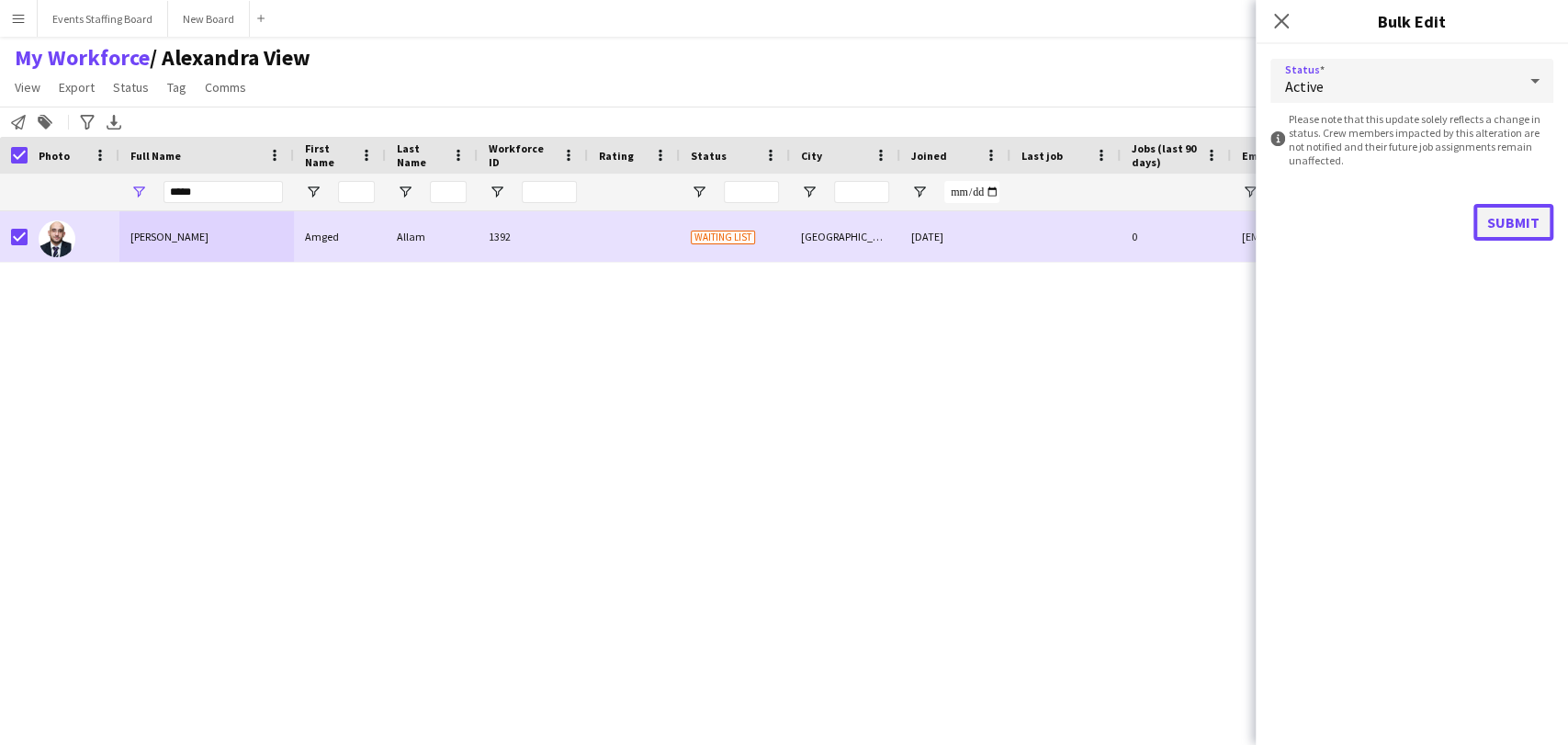
click at [1525, 218] on button "Submit" at bounding box center [1513, 222] width 80 height 36
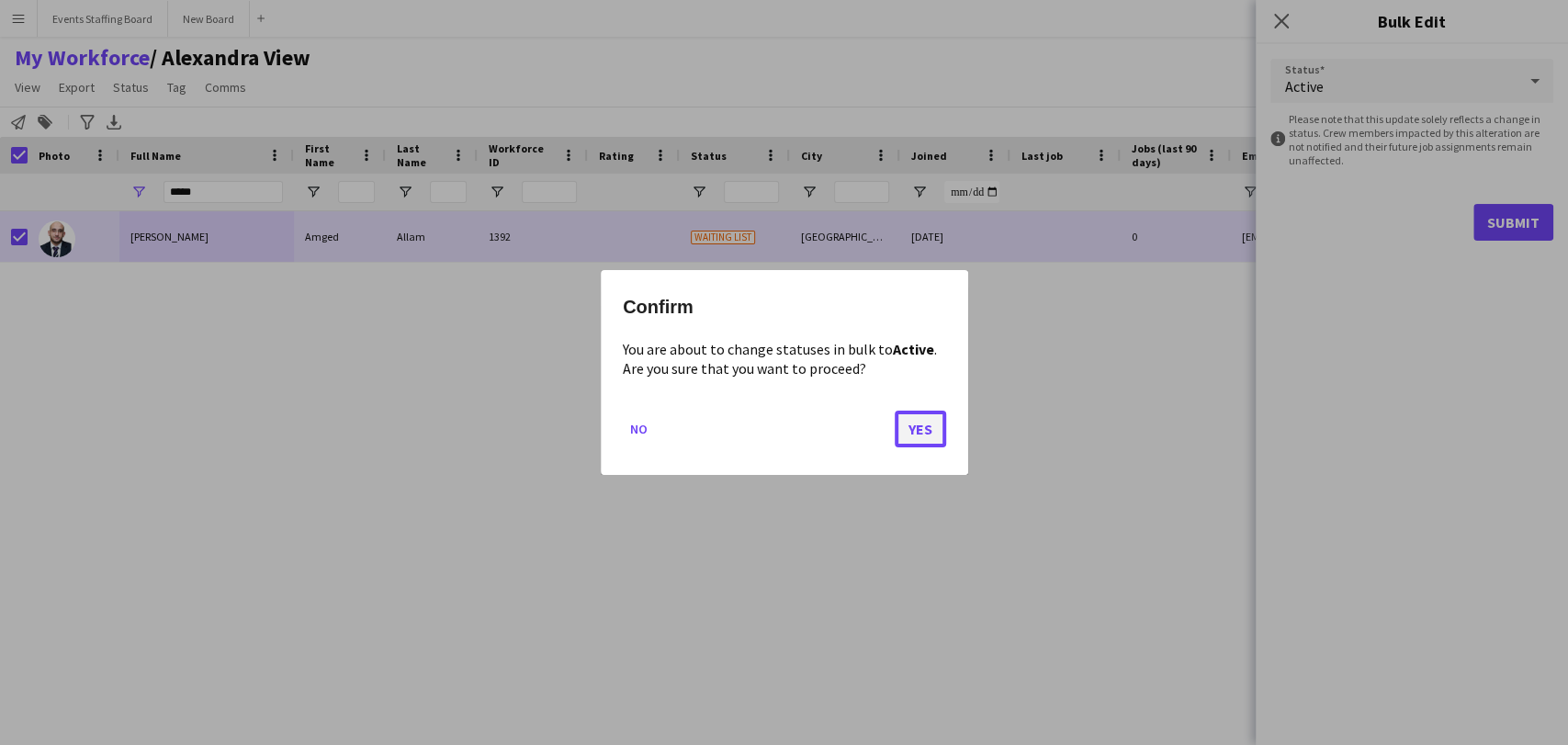
click at [922, 428] on button "Yes" at bounding box center [920, 428] width 52 height 36
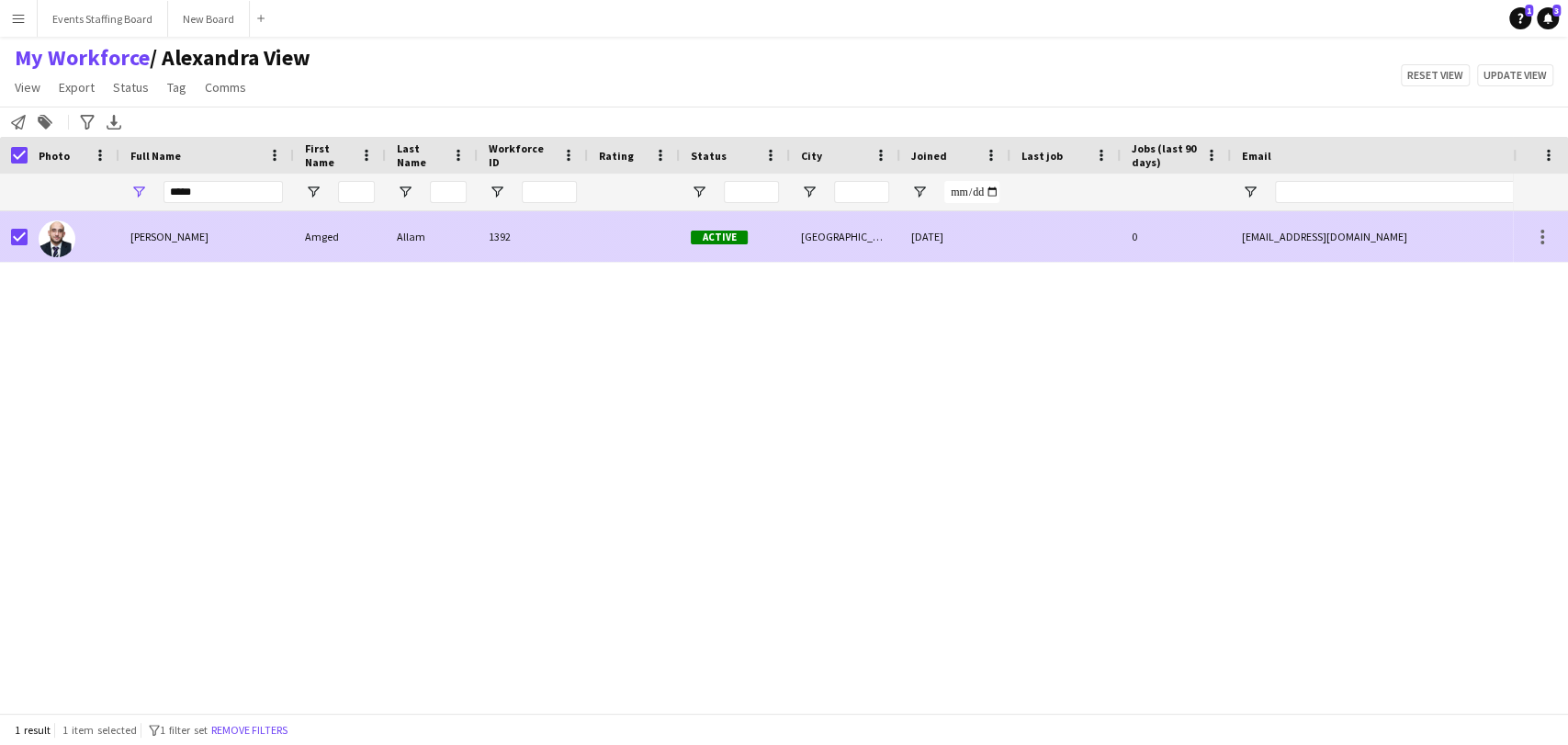
click at [463, 243] on div "Allam" at bounding box center [431, 236] width 92 height 51
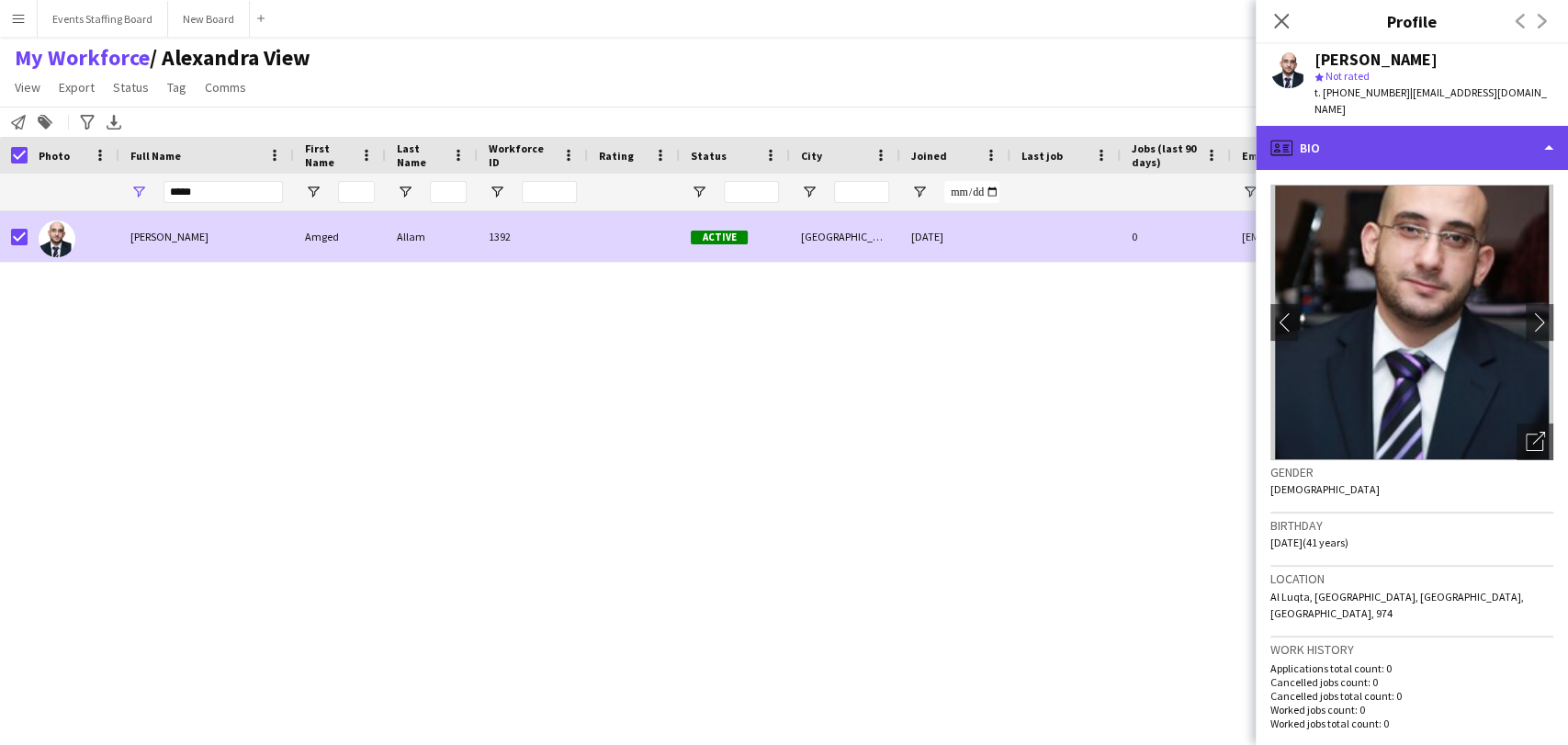
click at [1315, 130] on div "profile Bio" at bounding box center [1412, 148] width 312 height 44
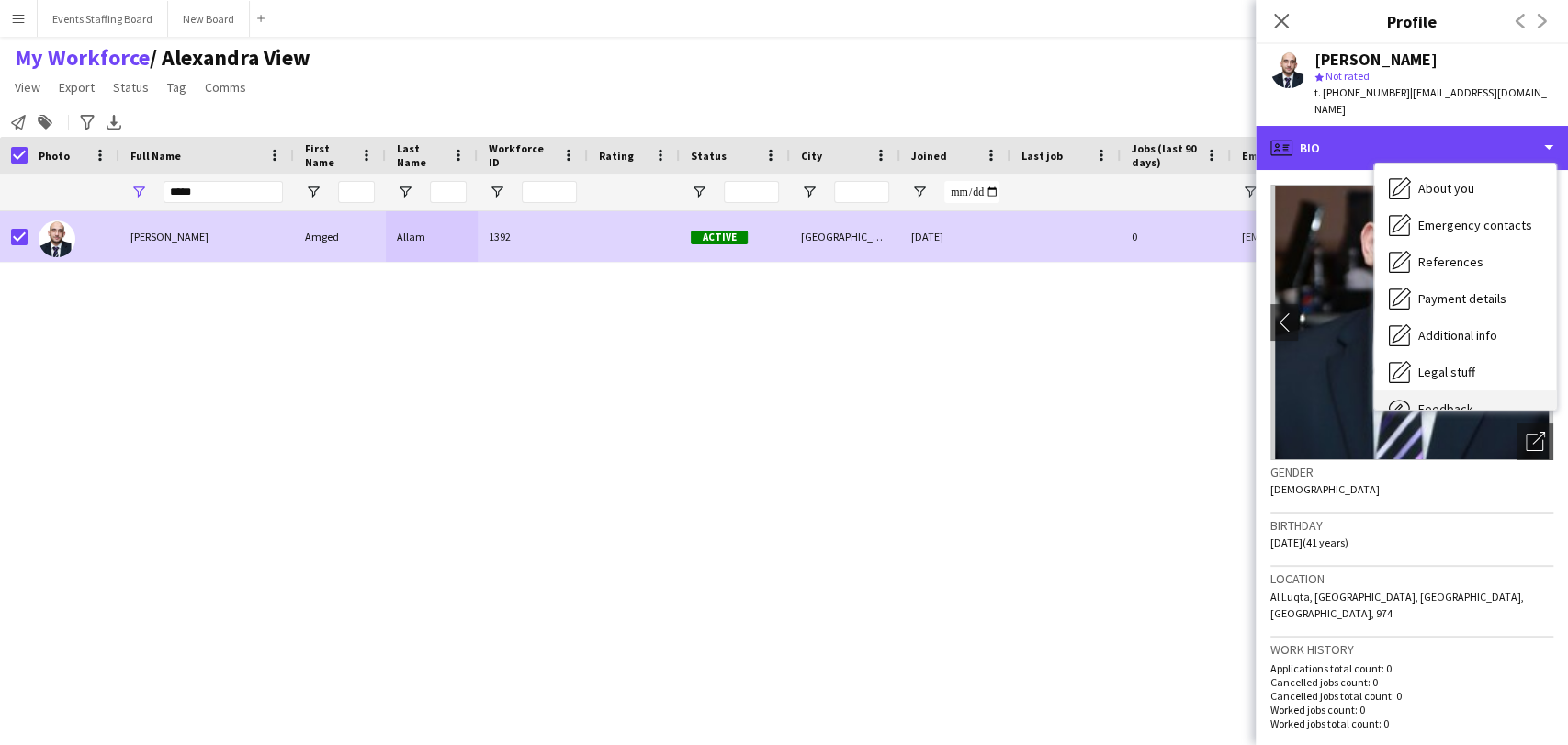
scroll to position [172, 0]
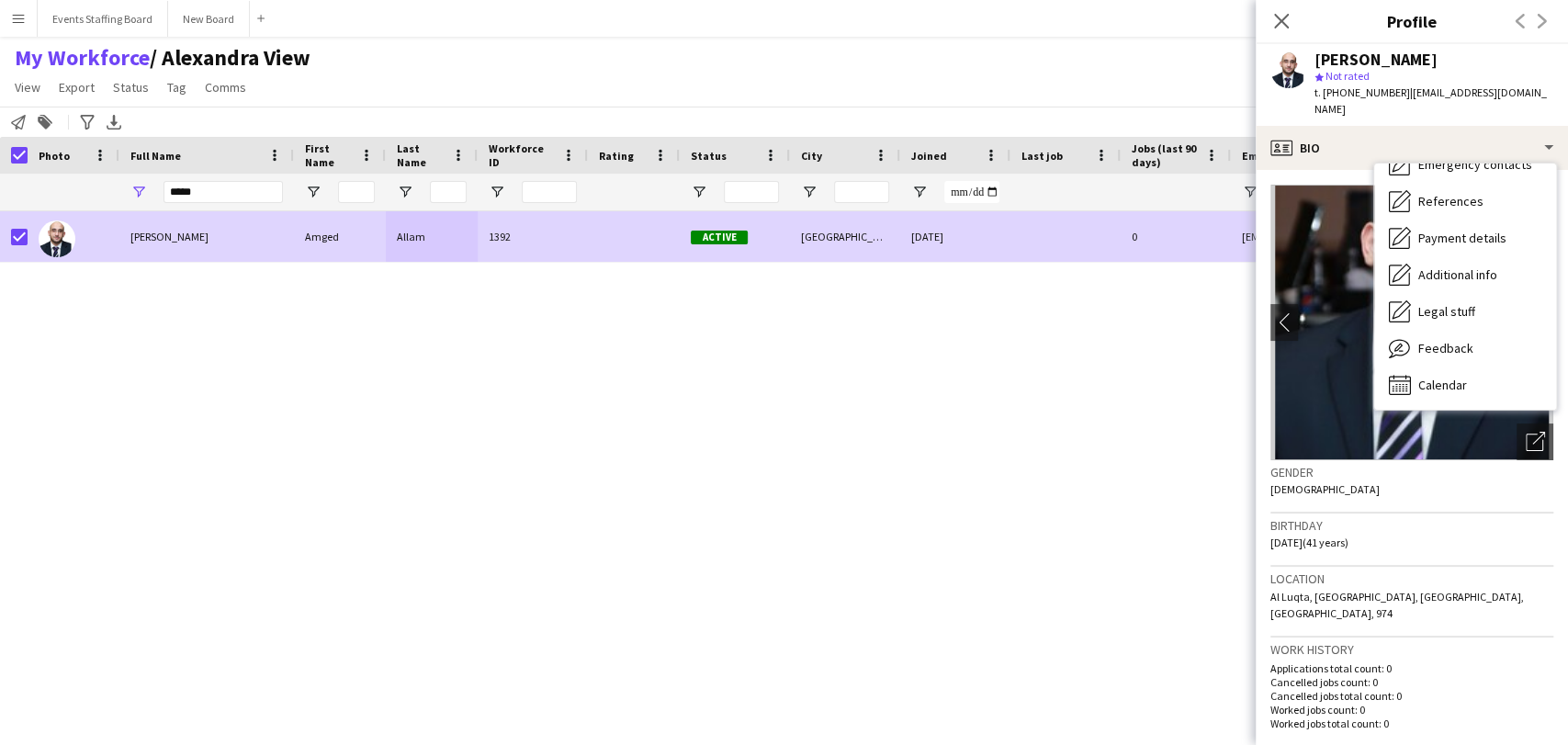
click at [942, 480] on div "[PERSON_NAME] [PERSON_NAME] 1392 Active [GEOGRAPHIC_DATA] [DATE] 0 [EMAIL_ADDRE…" at bounding box center [757, 454] width 1513 height 486
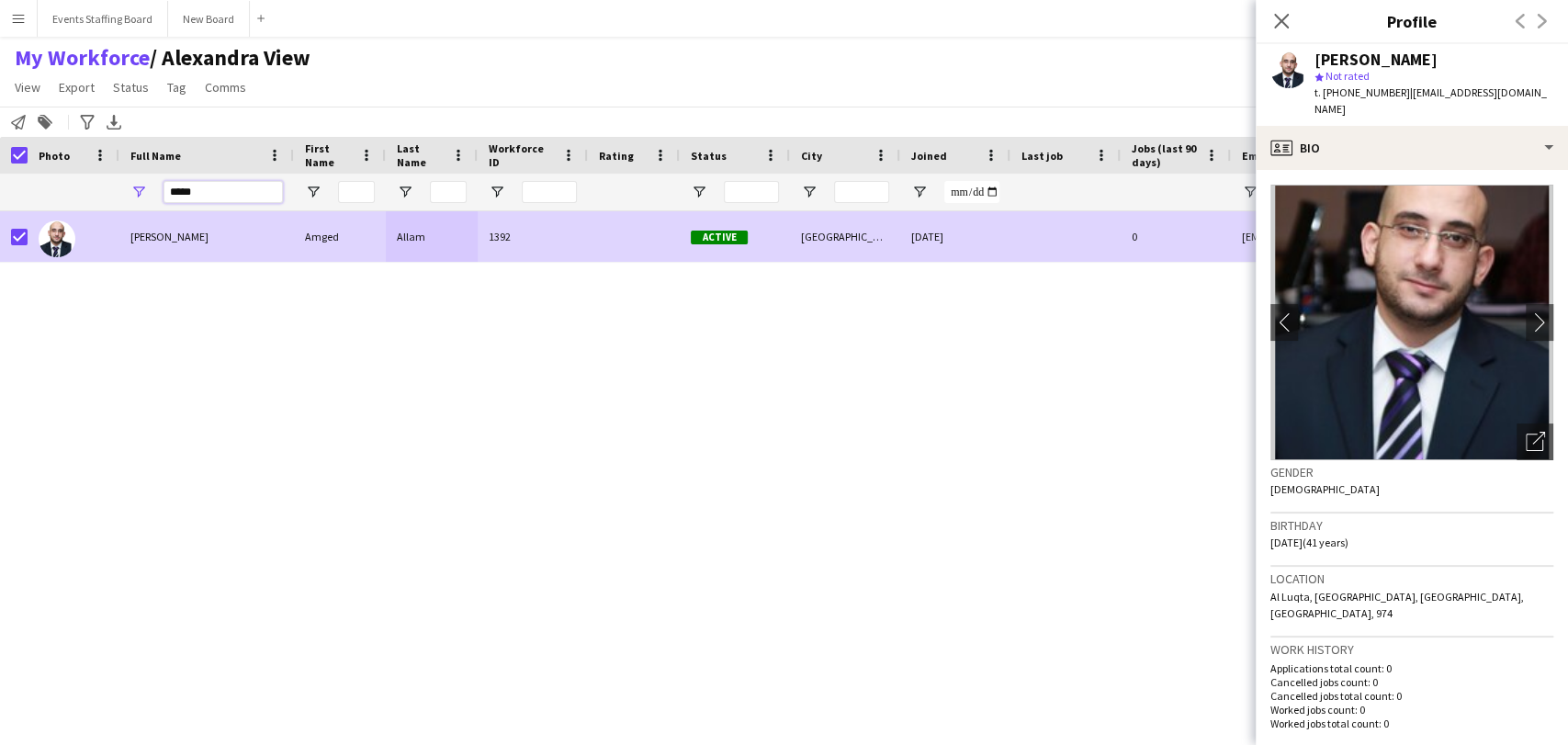
click at [201, 181] on input "*****" at bounding box center [223, 191] width 120 height 22
paste input "**"
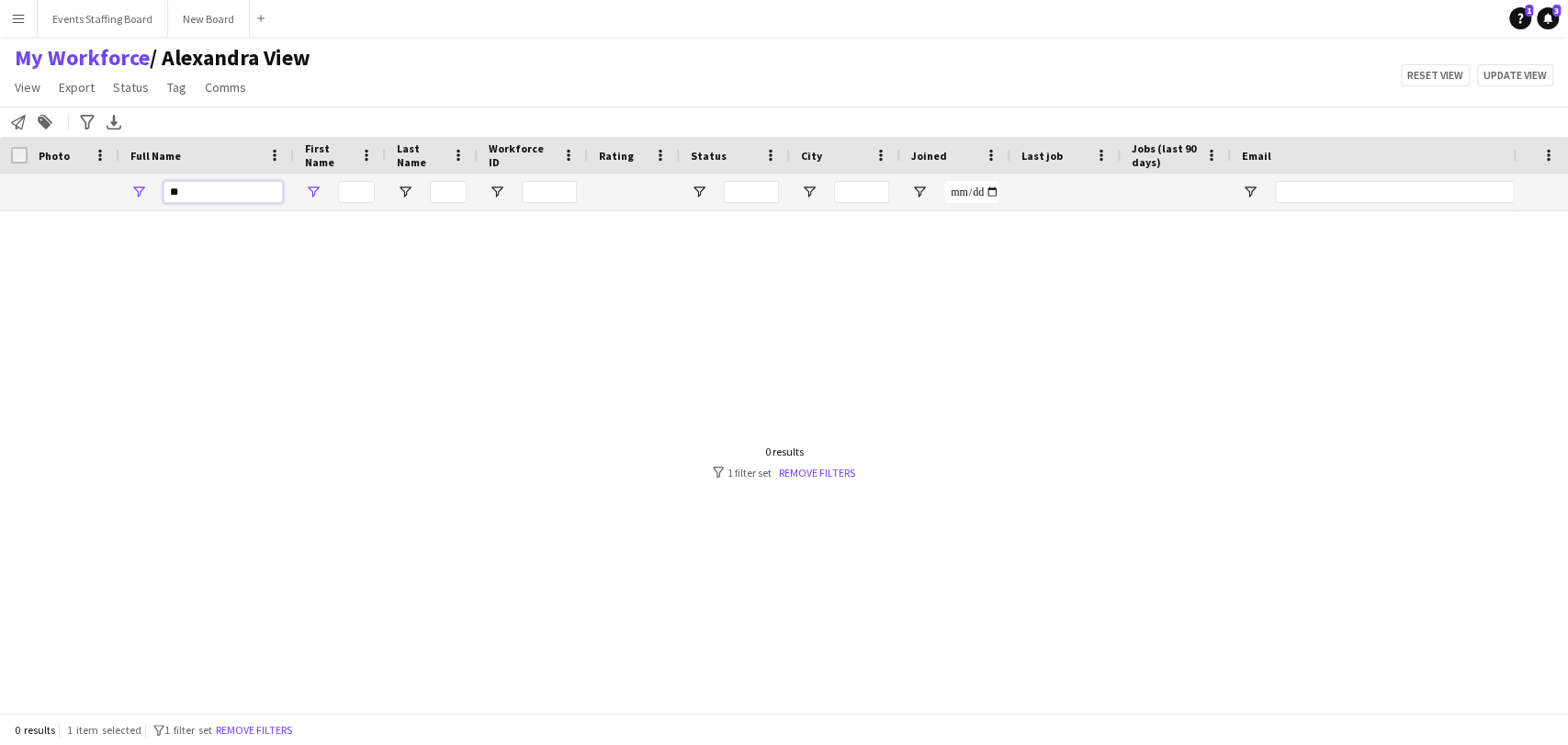
type input "*"
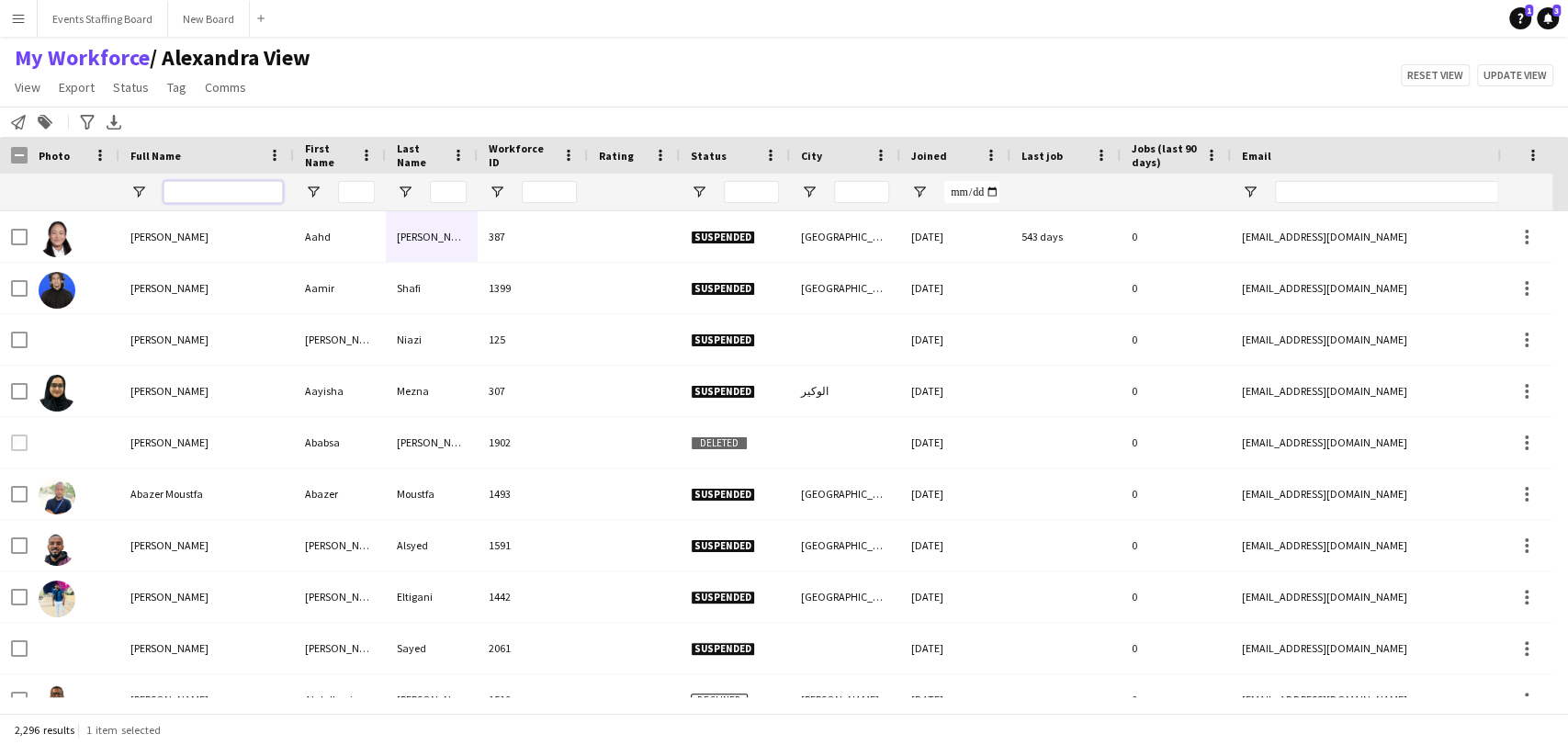
scroll to position [0, 917]
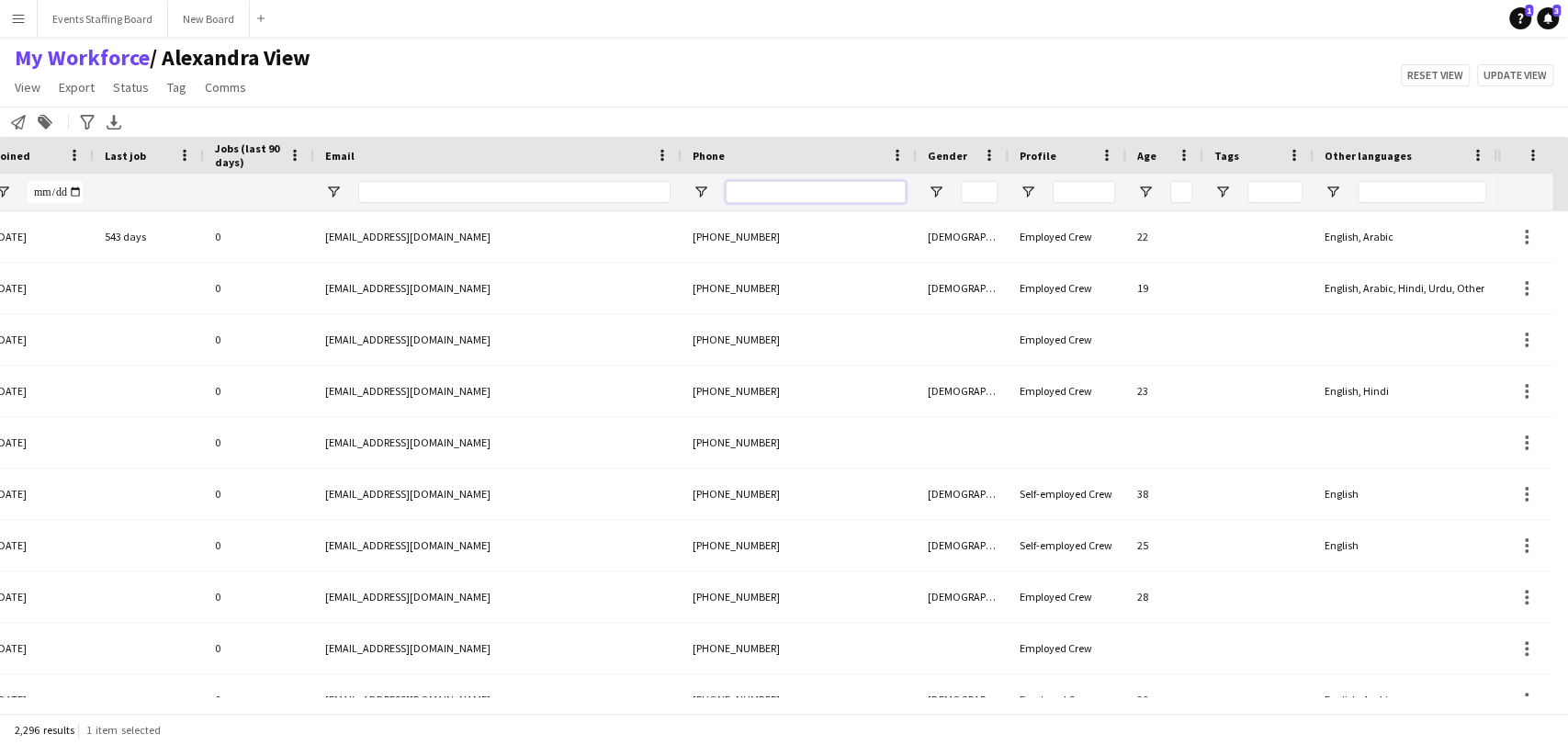
click at [747, 198] on input "Phone Filter Input" at bounding box center [816, 191] width 180 height 22
paste input "**********"
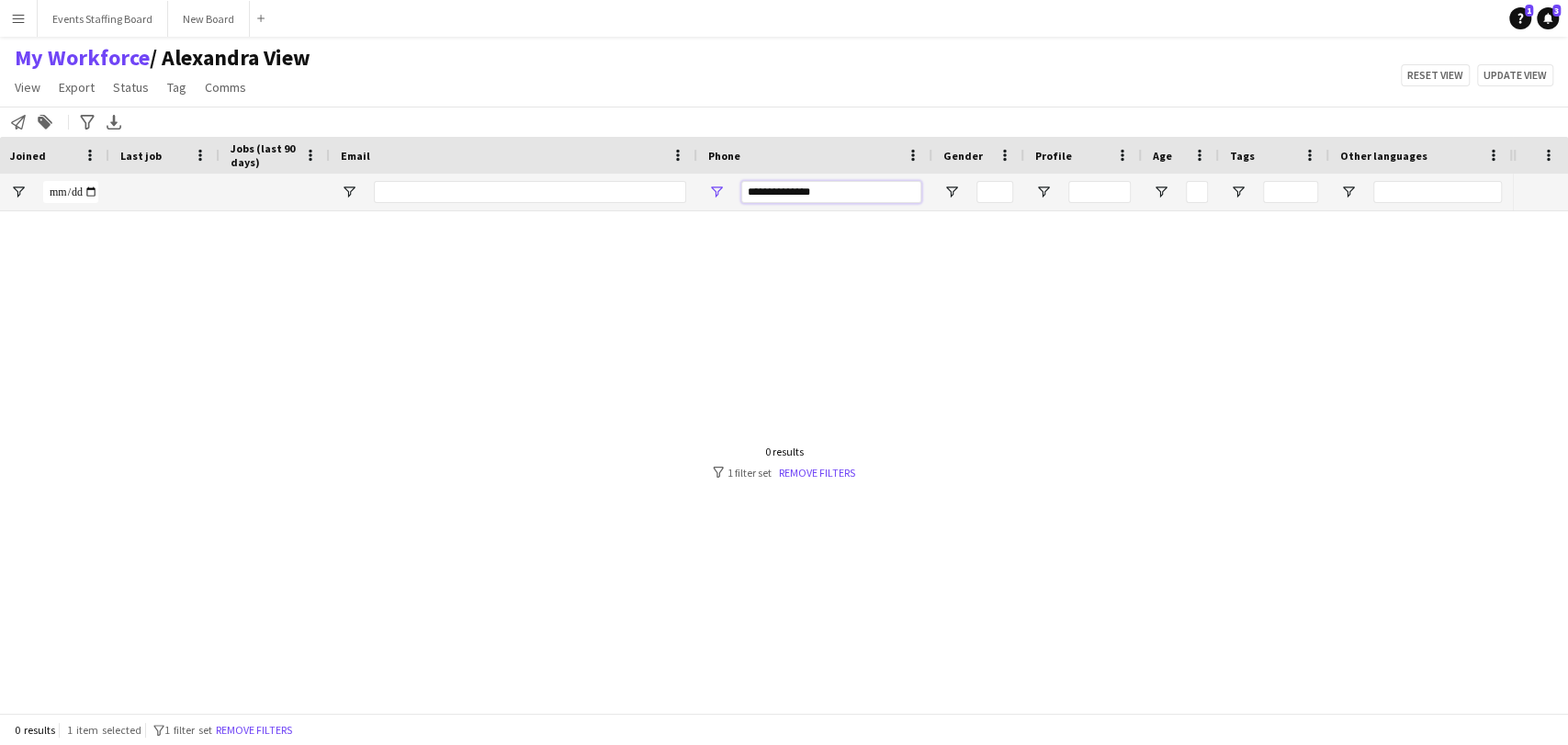
scroll to position [0, 901]
click at [798, 191] on input "**********" at bounding box center [831, 191] width 180 height 22
click at [771, 191] on input "**********" at bounding box center [831, 191] width 180 height 22
type input "**********"
drag, startPoint x: 708, startPoint y: 690, endPoint x: 572, endPoint y: 612, distance: 156.8
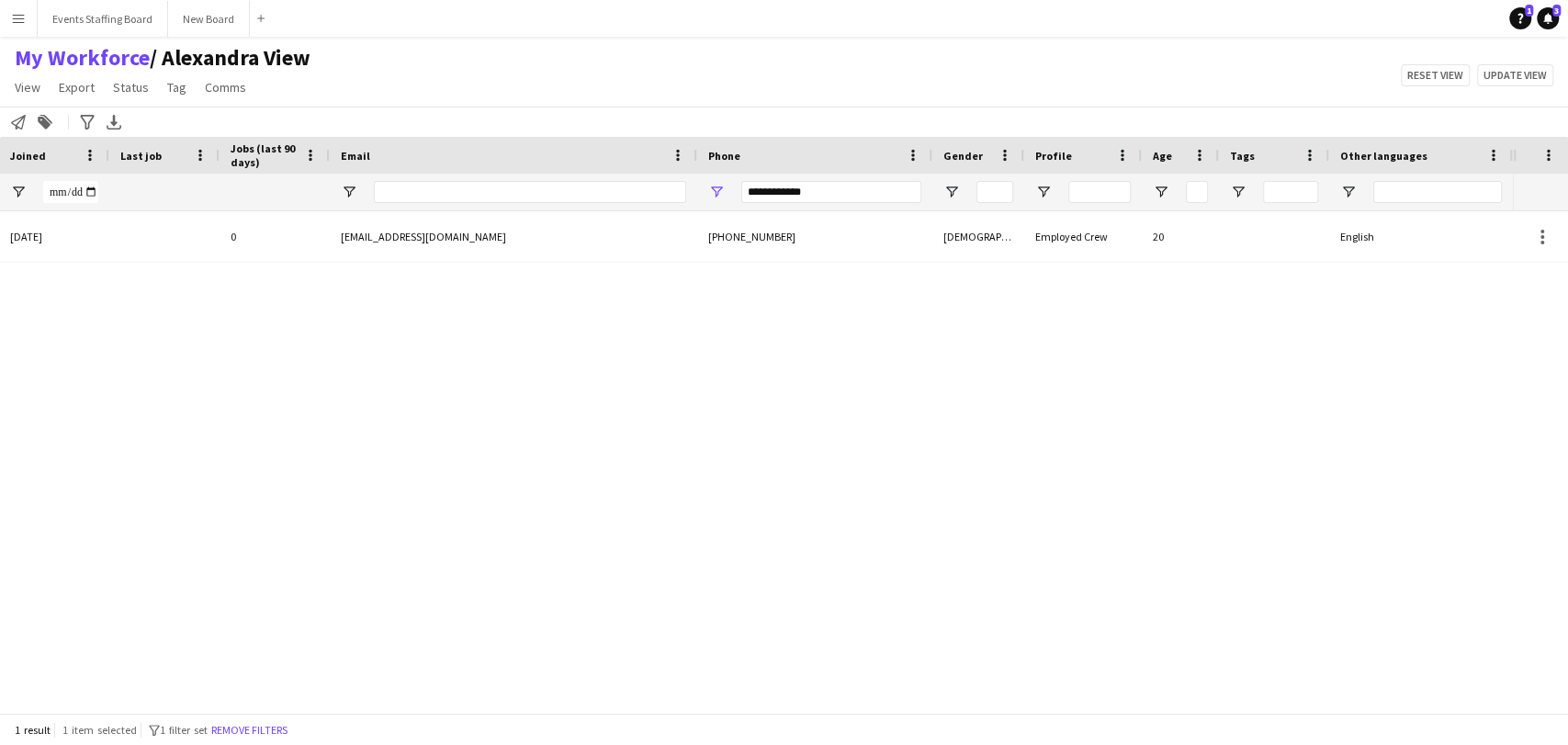
click at [14, 566] on div "Waiting list [GEOGRAPHIC_DATA] [DATE] 0 [EMAIL_ADDRESS][DOMAIN_NAME] [PHONE_NUM…" at bounding box center [757, 454] width 1513 height 486
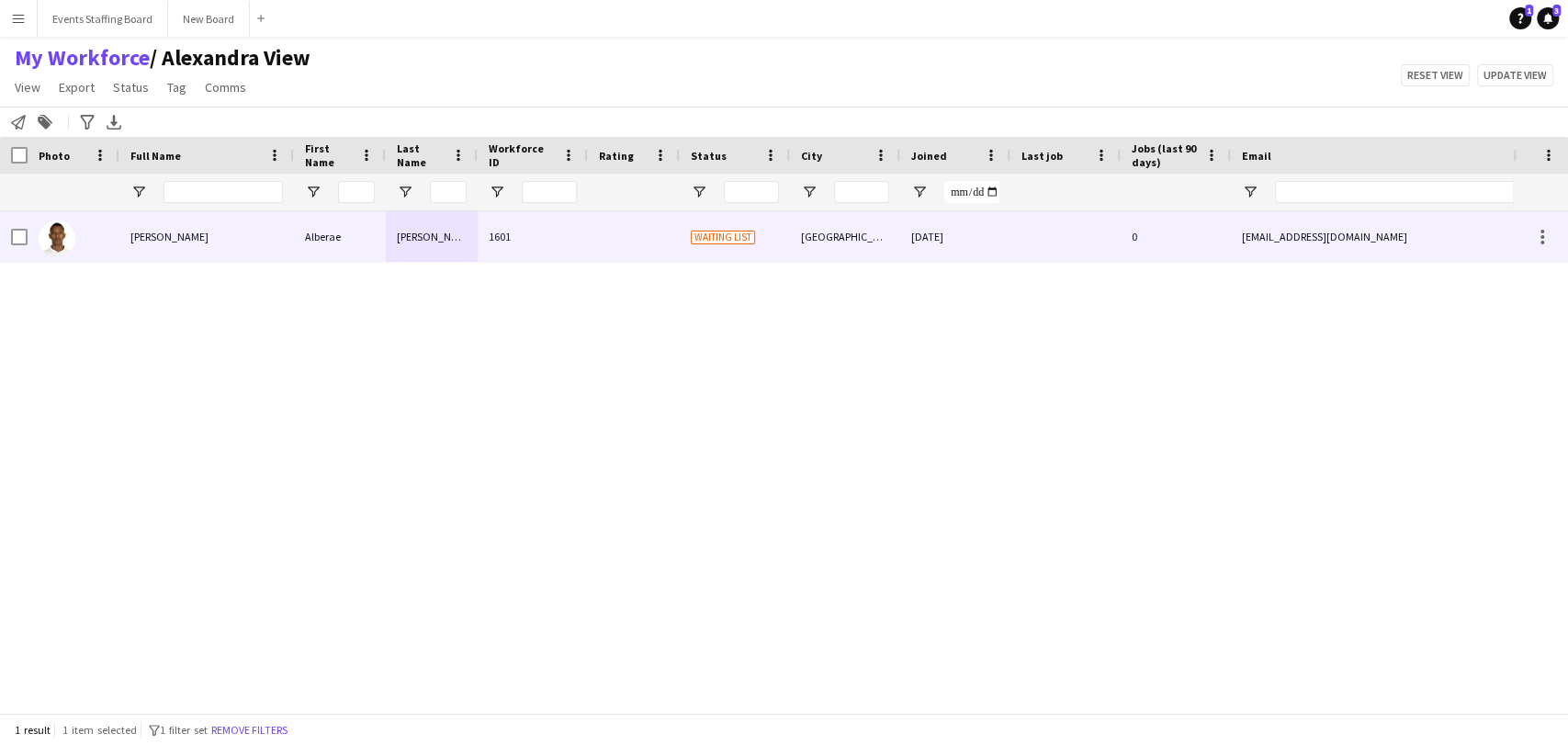
click at [123, 246] on div "[PERSON_NAME]" at bounding box center [207, 236] width 174 height 51
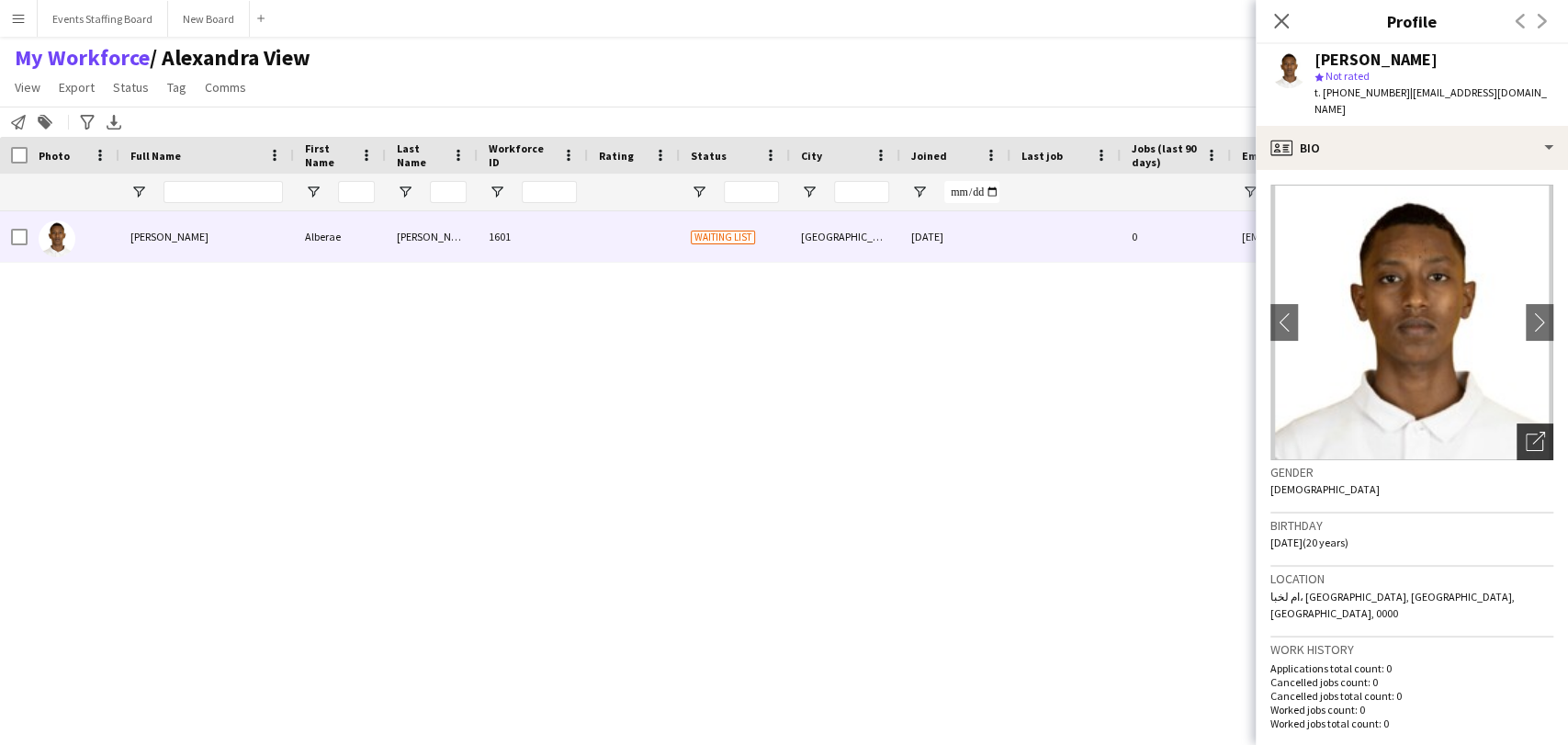
click at [1526, 431] on icon "Open photos pop-in" at bounding box center [1535, 441] width 19 height 19
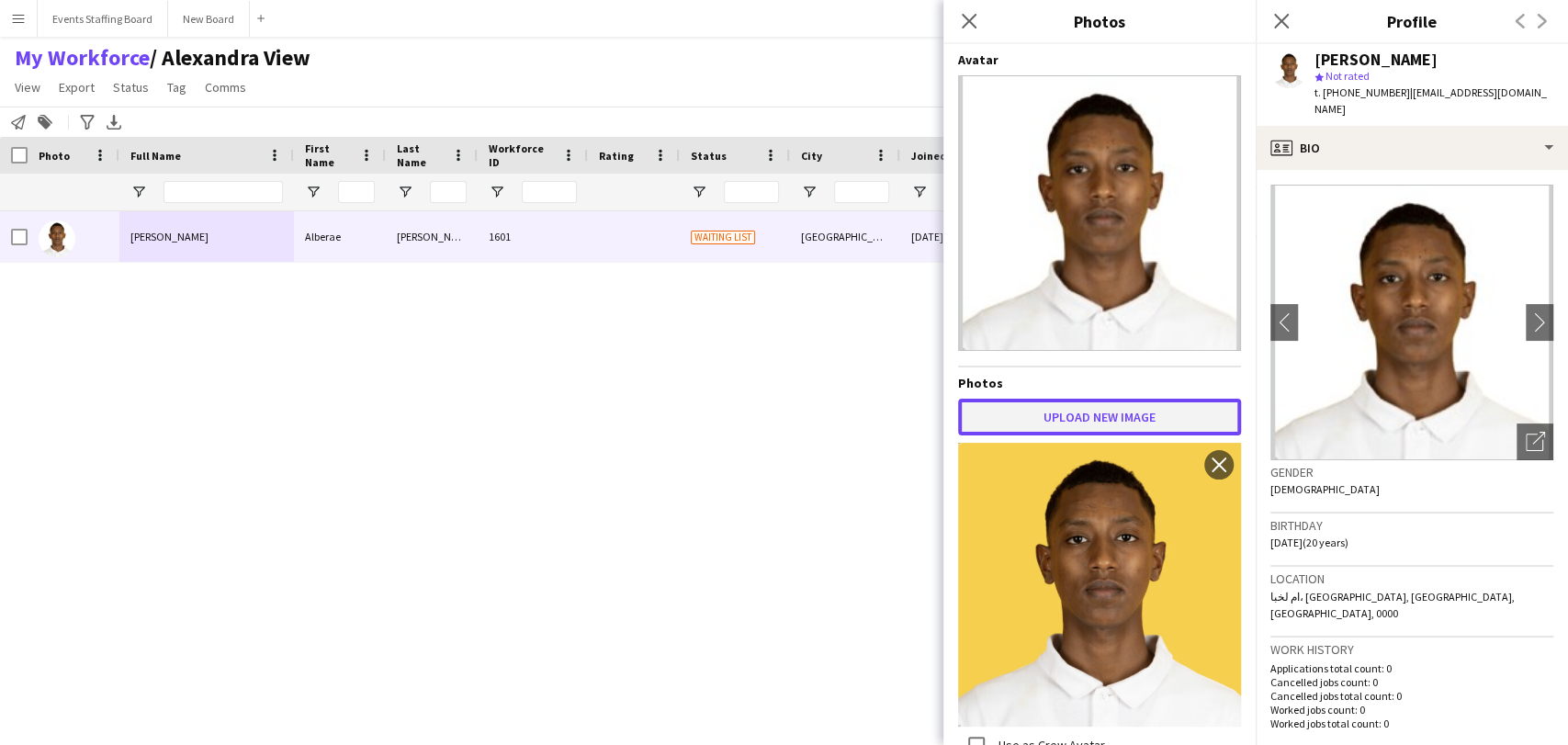
click at [1100, 399] on button "Upload new image" at bounding box center [1100, 417] width 283 height 36
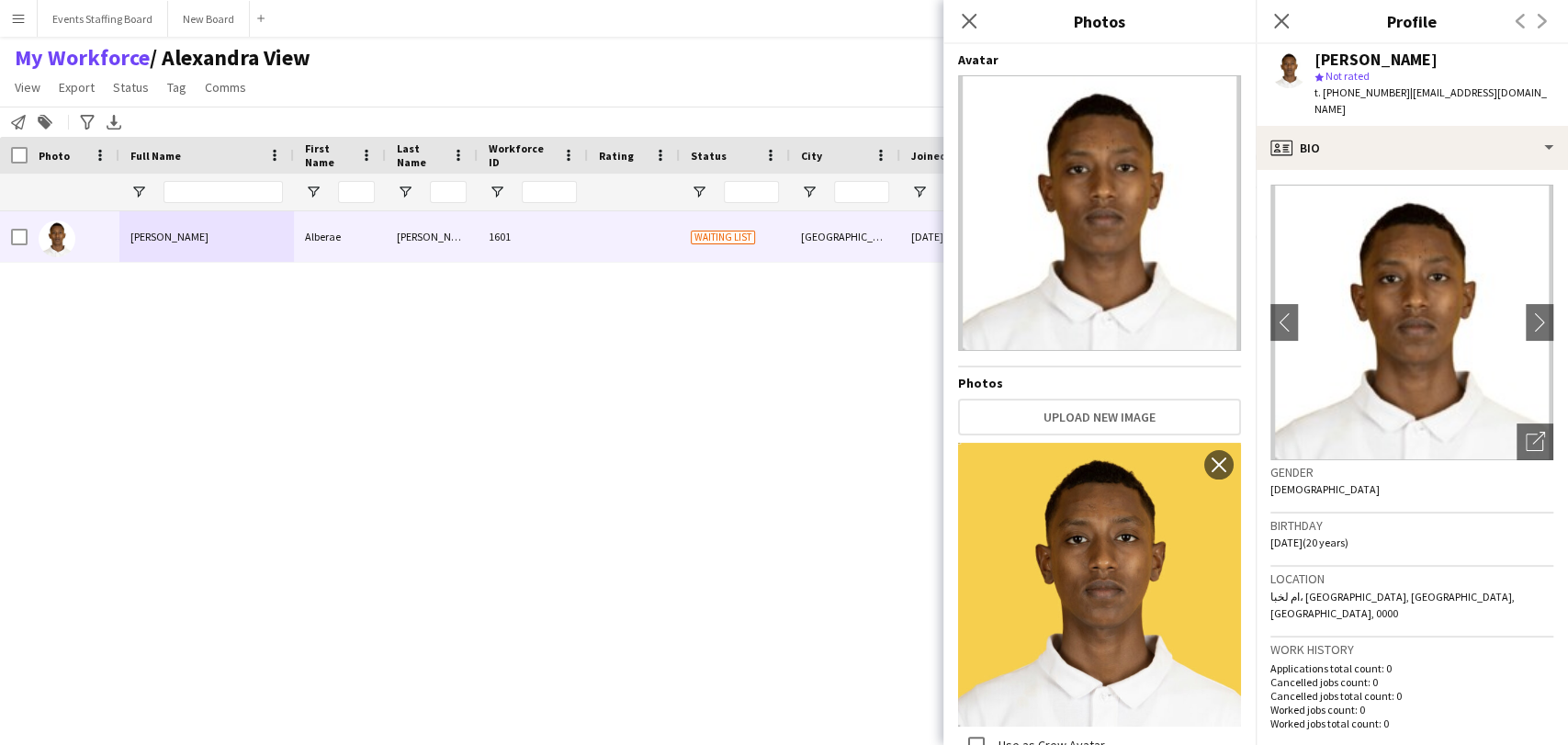
click at [1132, 589] on img at bounding box center [1100, 584] width 283 height 284
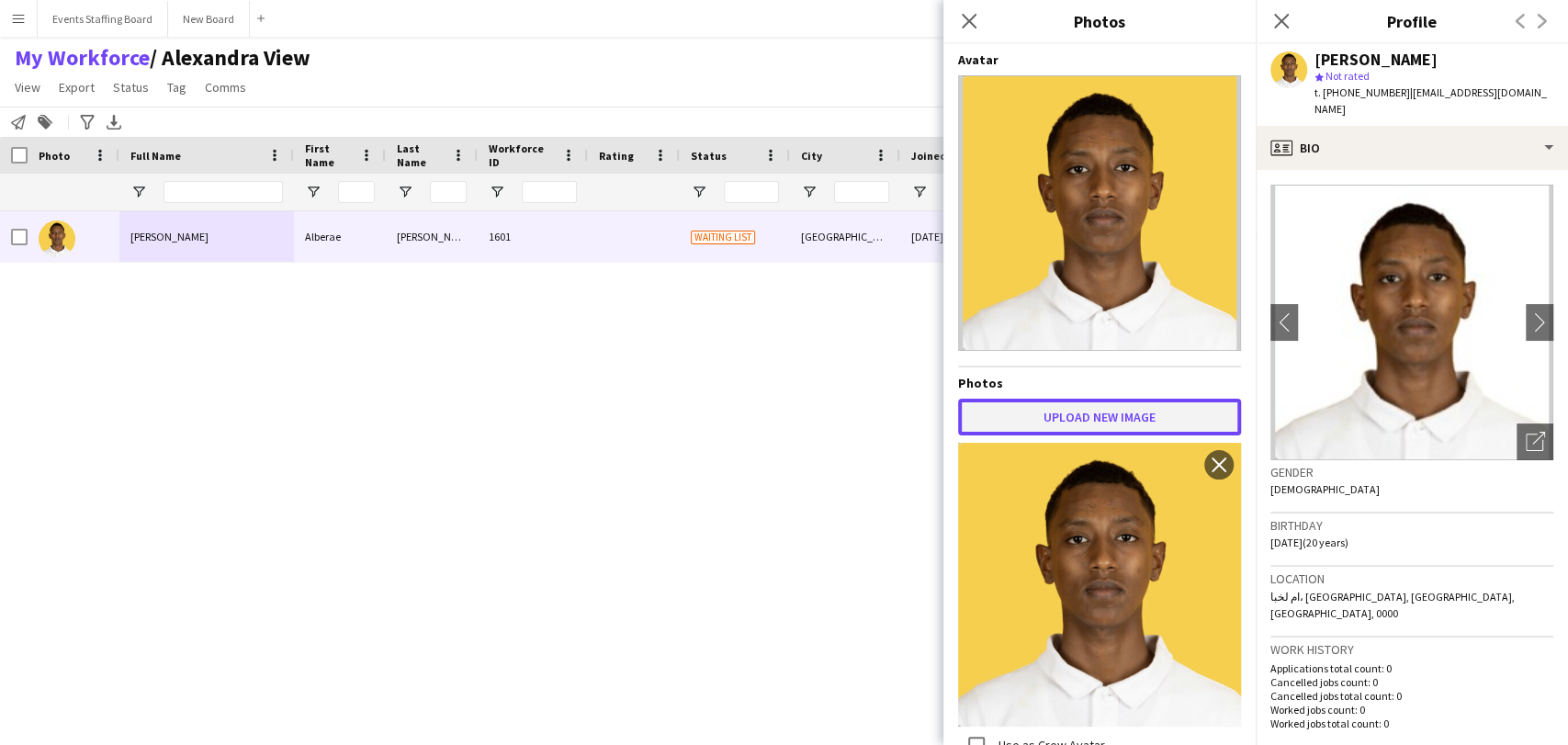
click at [1045, 418] on button "Upload new image" at bounding box center [1100, 417] width 283 height 36
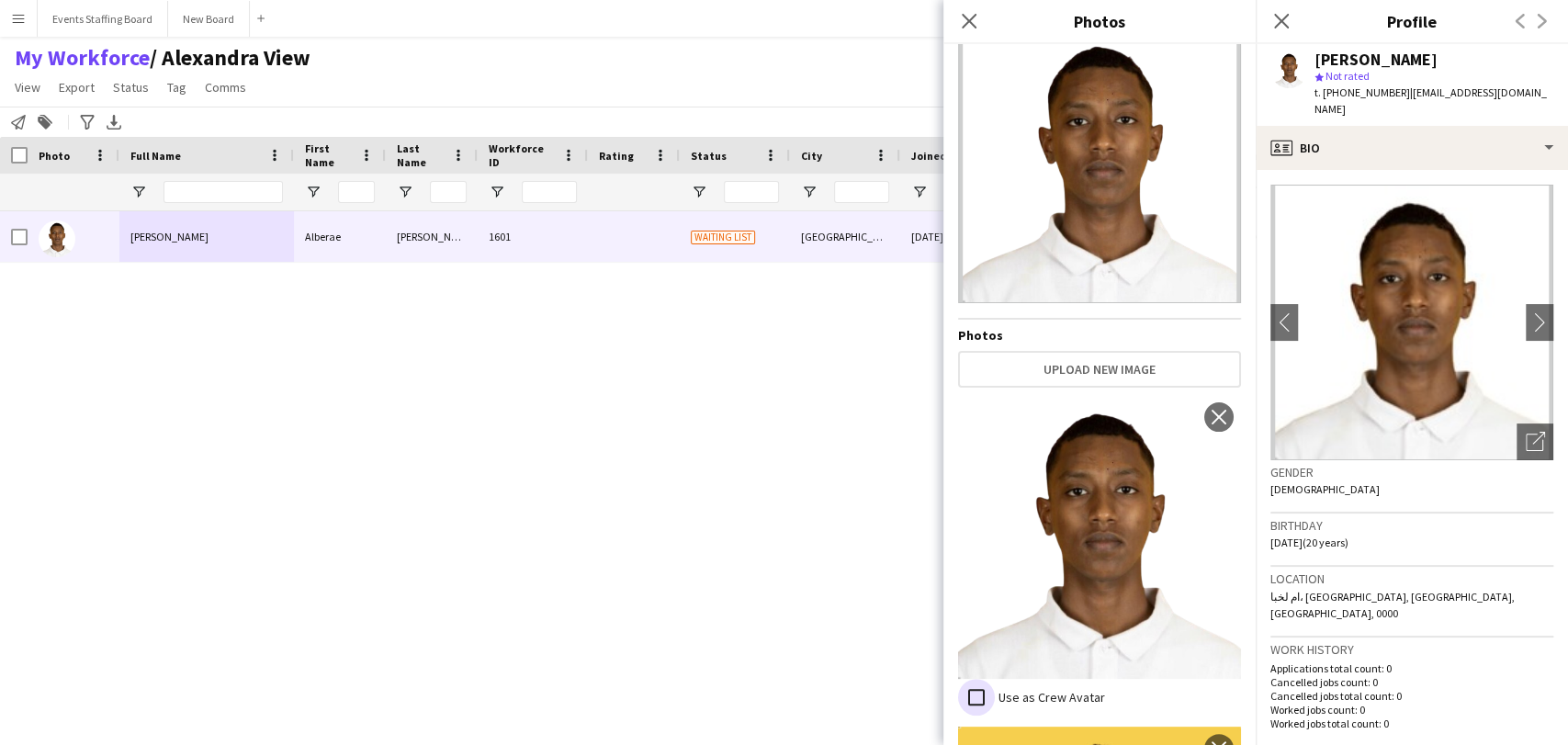
scroll to position [316, 0]
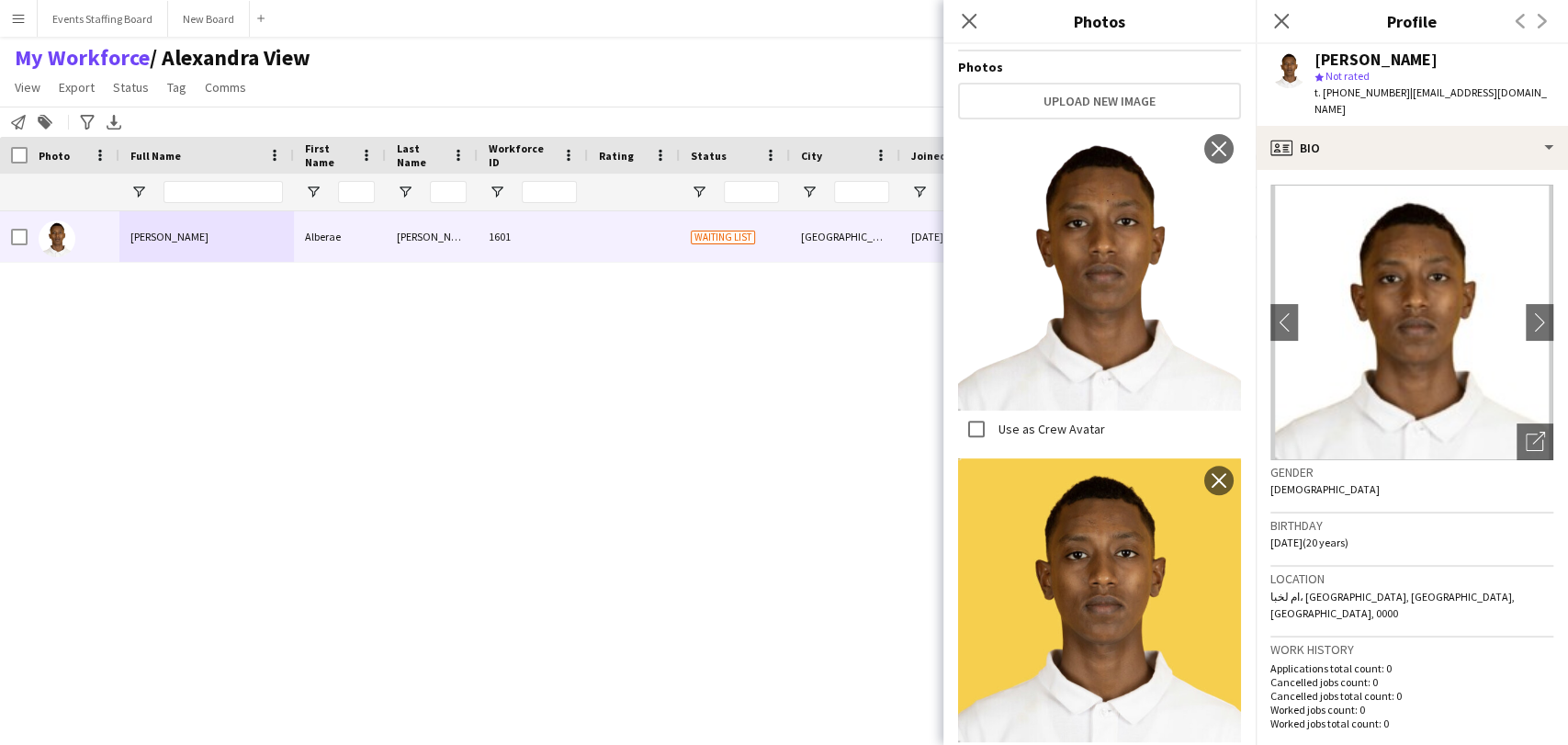
click at [1281, 34] on div "Close pop-in" at bounding box center [1282, 21] width 52 height 42
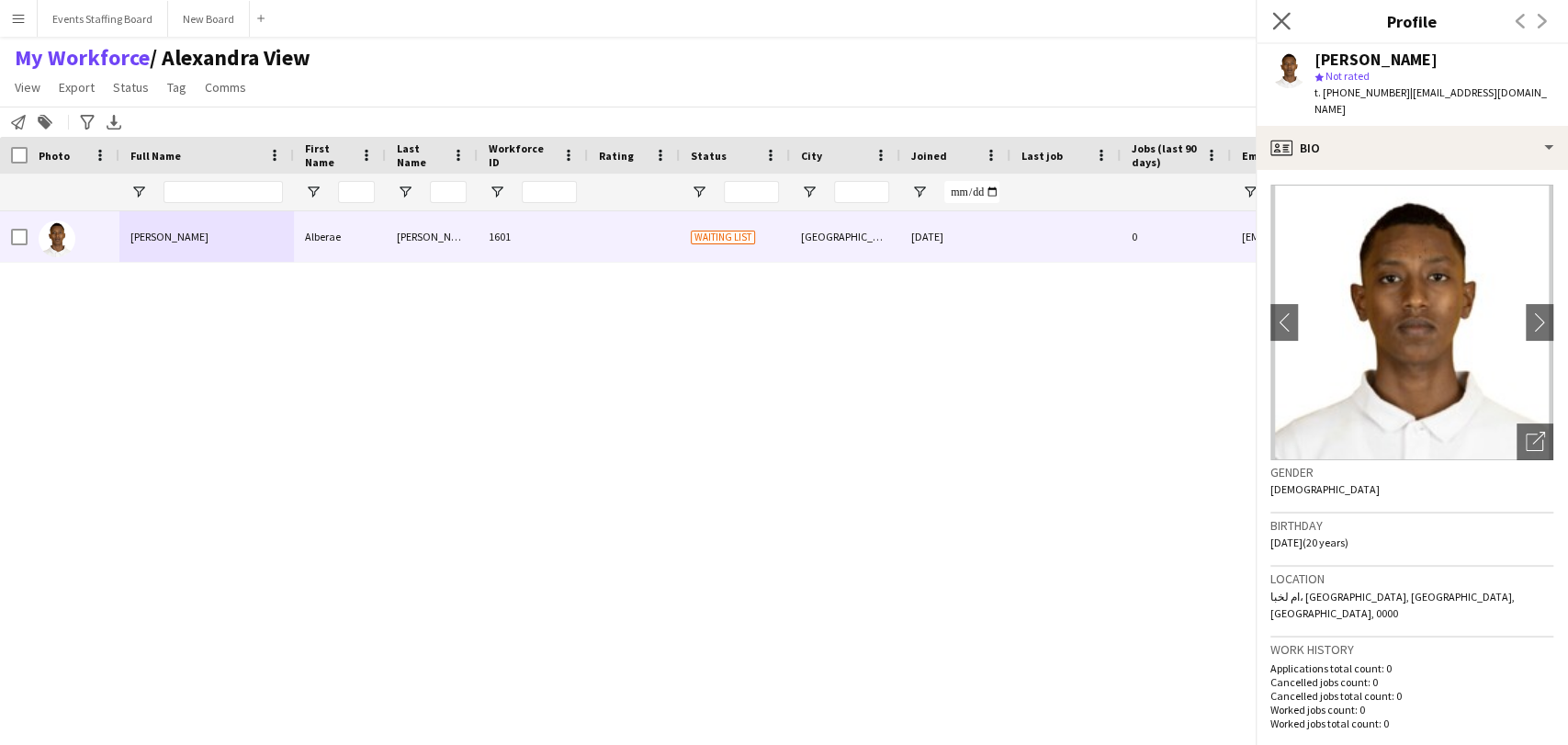
click at [1287, 3] on div "Close pop-in" at bounding box center [1282, 21] width 52 height 42
click at [1284, 14] on icon "Close pop-in" at bounding box center [1281, 20] width 17 height 17
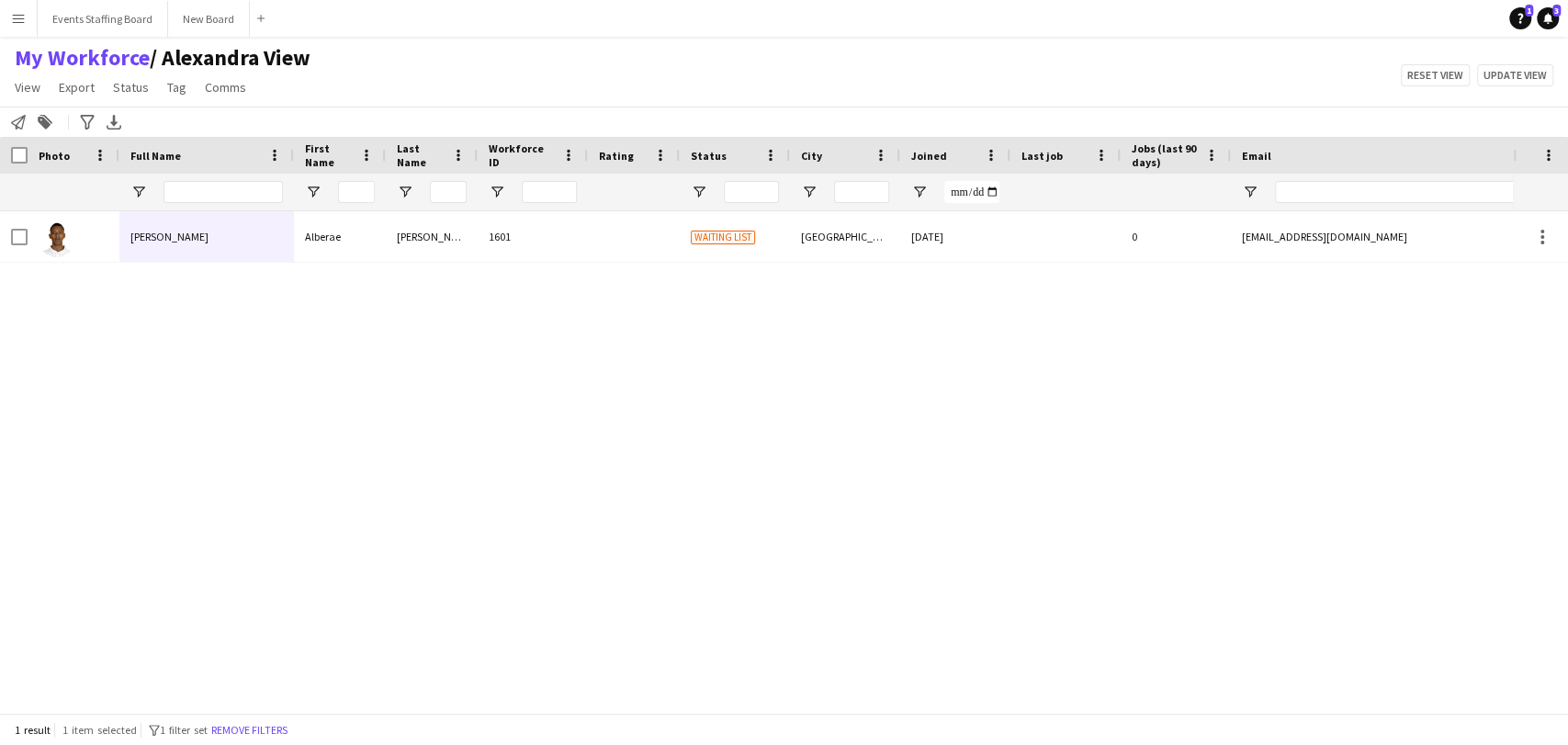
drag, startPoint x: 266, startPoint y: 719, endPoint x: 107, endPoint y: 346, distance: 405.5
click at [127, 355] on app-workforce-table "Press SPACE to select this row Drag here to set row groups Photo Title Full Nam…" at bounding box center [784, 425] width 1568 height 576
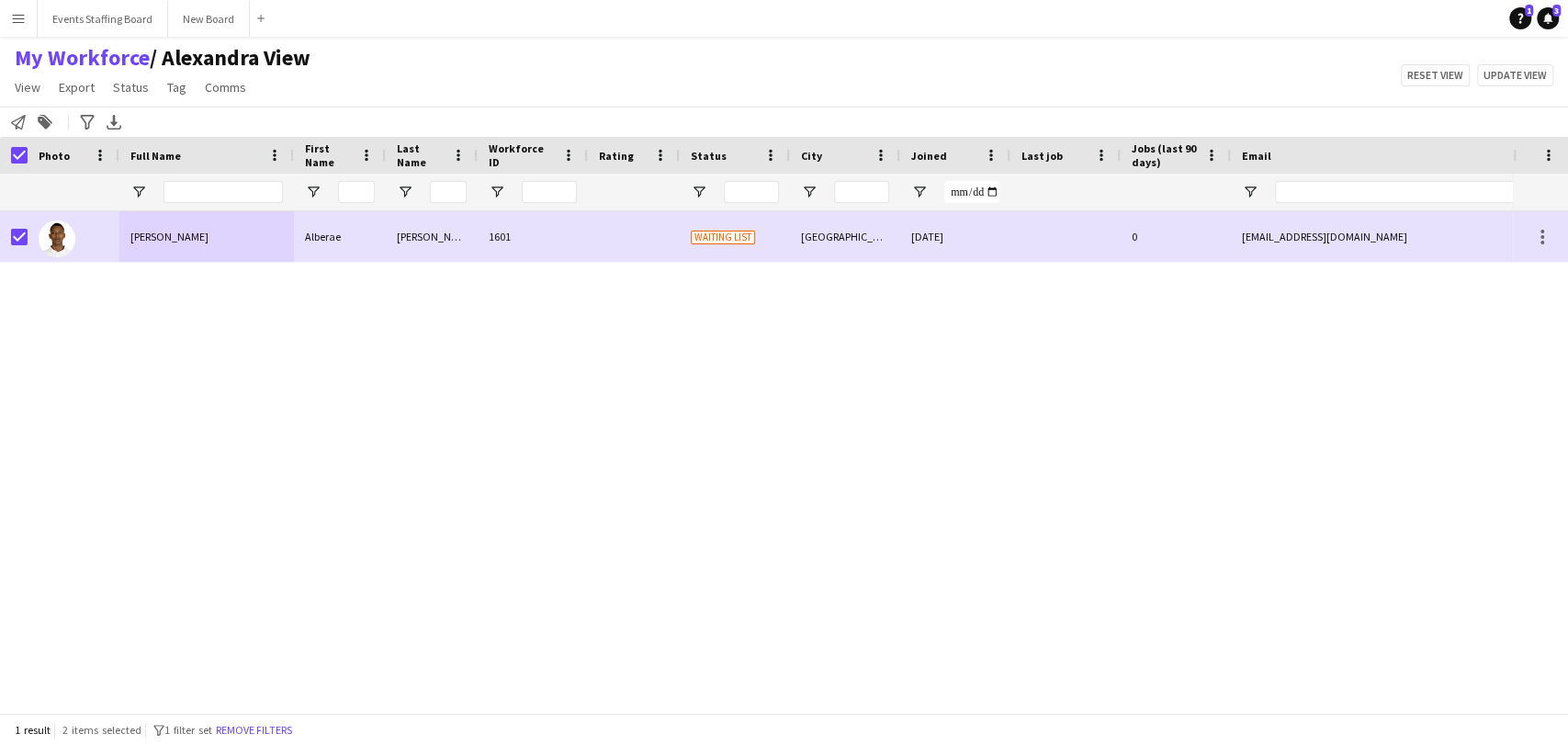
click at [10, 156] on div at bounding box center [13, 155] width 28 height 36
click at [129, 91] on span "Status" at bounding box center [130, 87] width 35 height 16
drag, startPoint x: 168, startPoint y: 120, endPoint x: 192, endPoint y: 113, distance: 25.0
click at [167, 120] on link "Edit" at bounding box center [169, 126] width 128 height 38
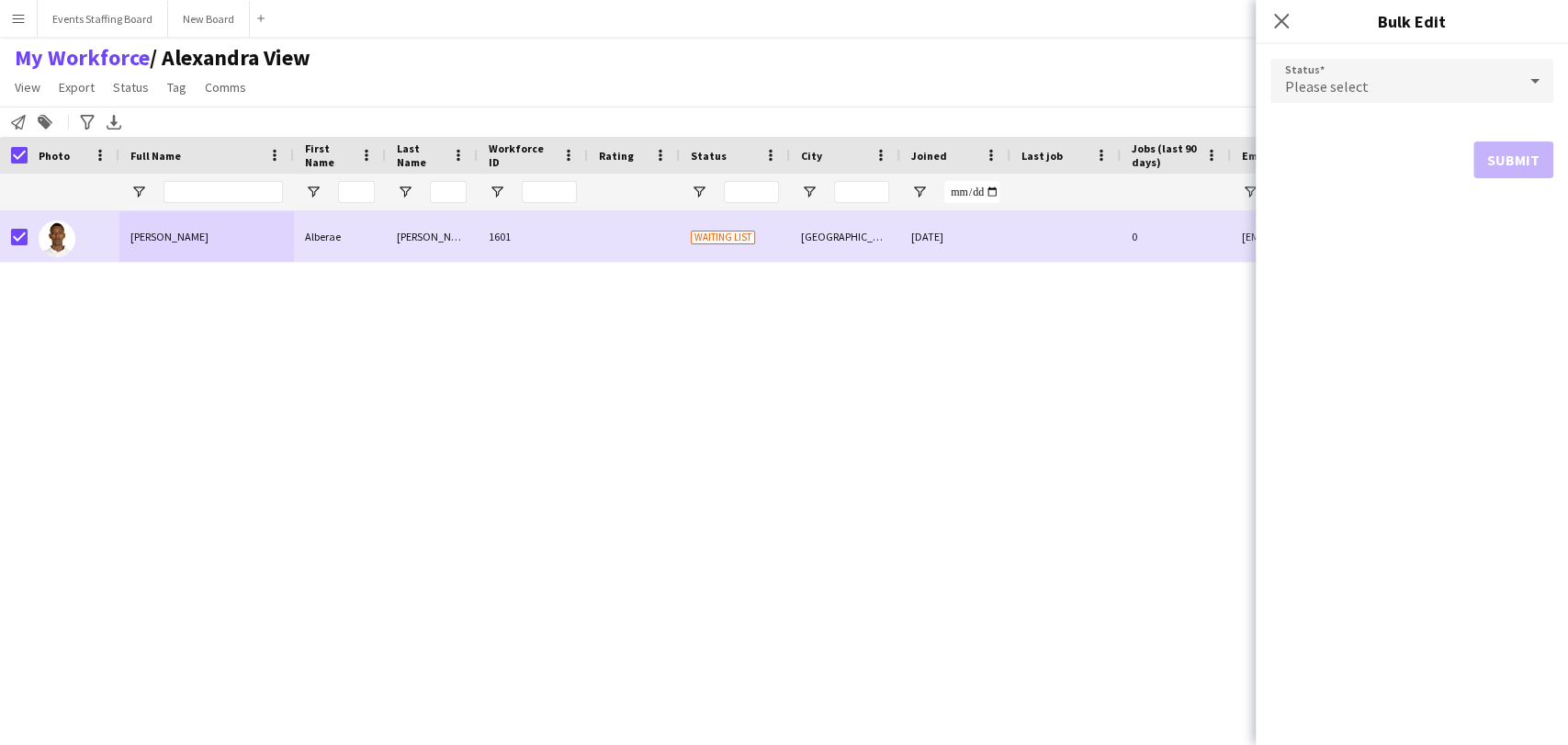
click at [1348, 84] on span "Please select" at bounding box center [1326, 86] width 83 height 18
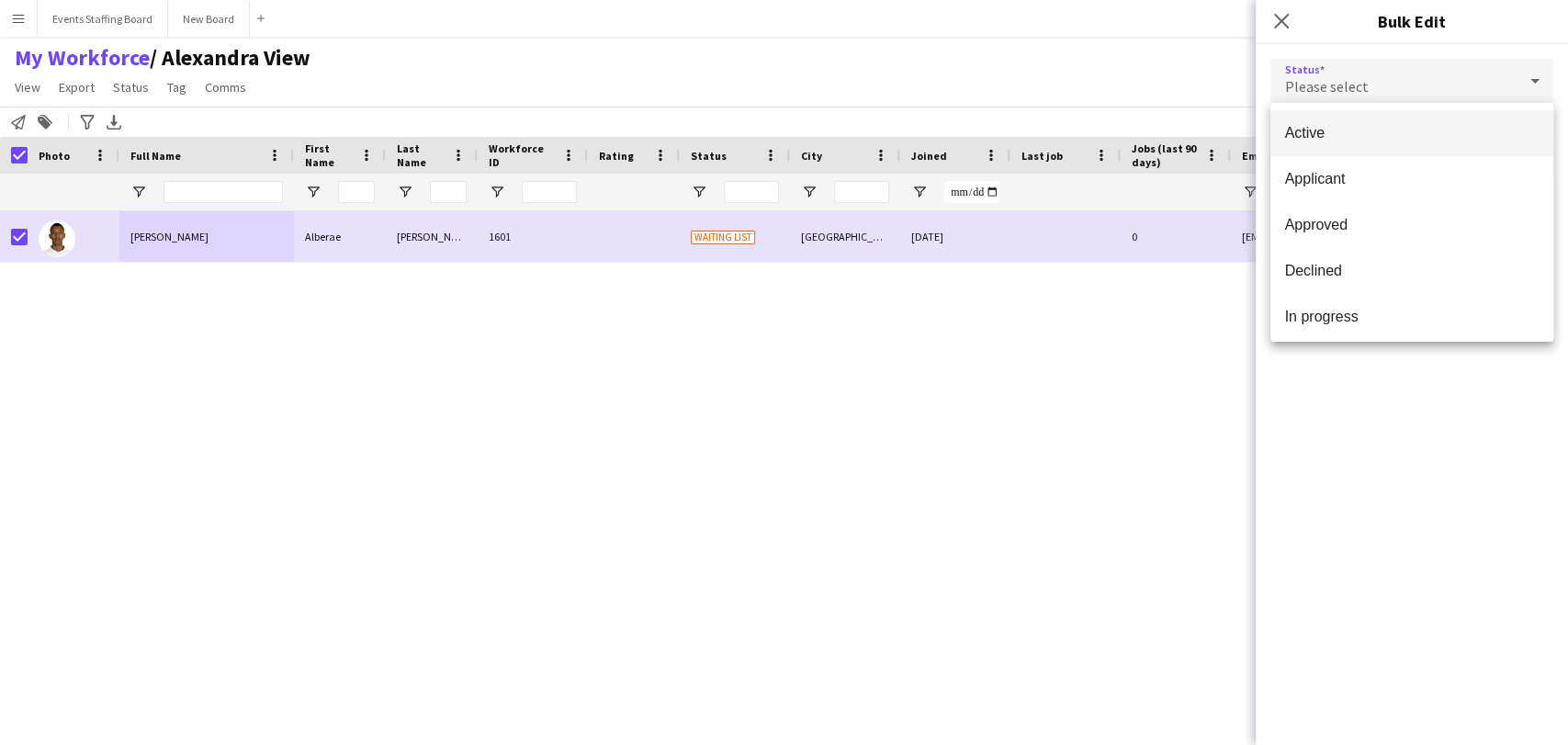
click at [1358, 122] on mat-option "Active" at bounding box center [1412, 133] width 283 height 46
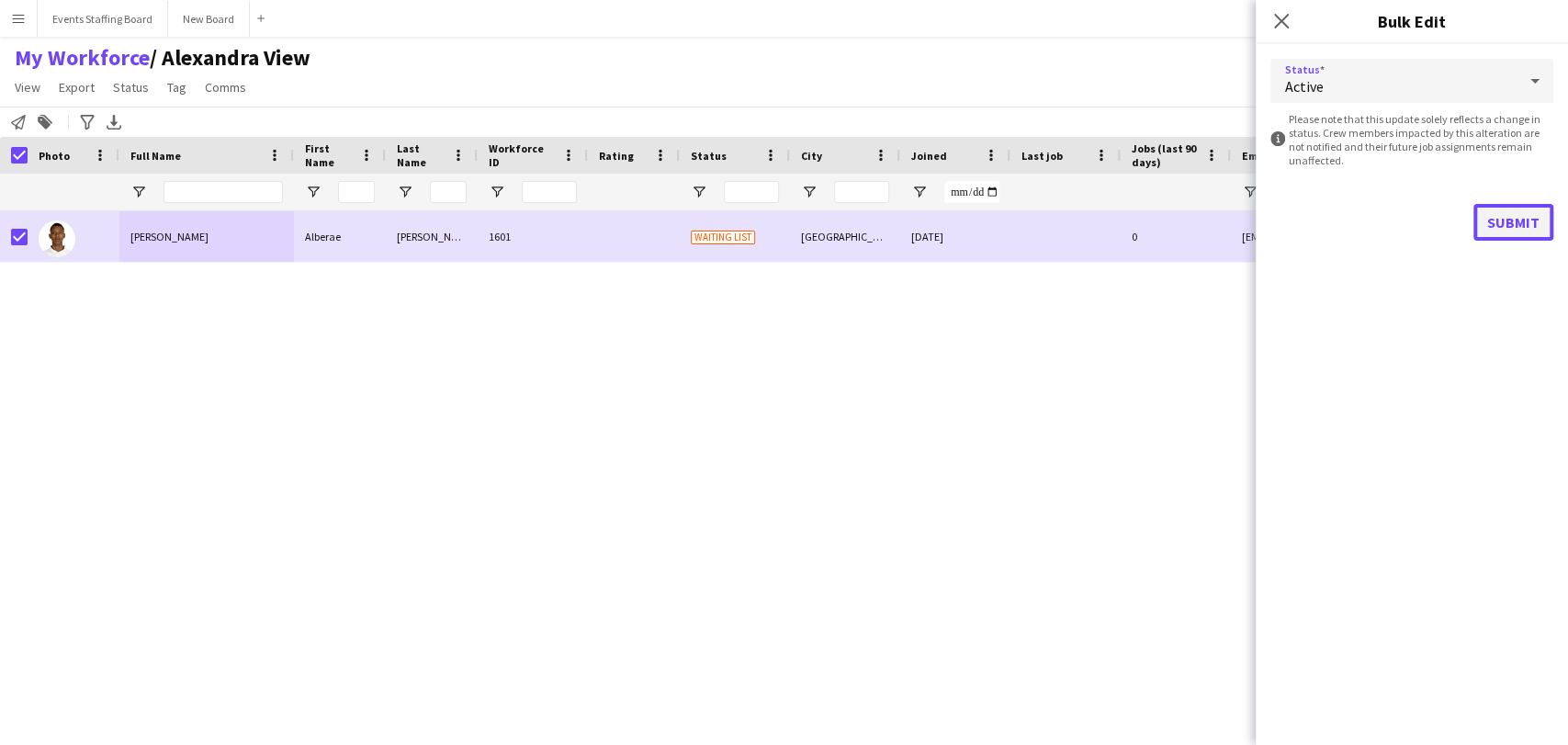
click at [1513, 204] on button "Submit" at bounding box center [1513, 222] width 80 height 36
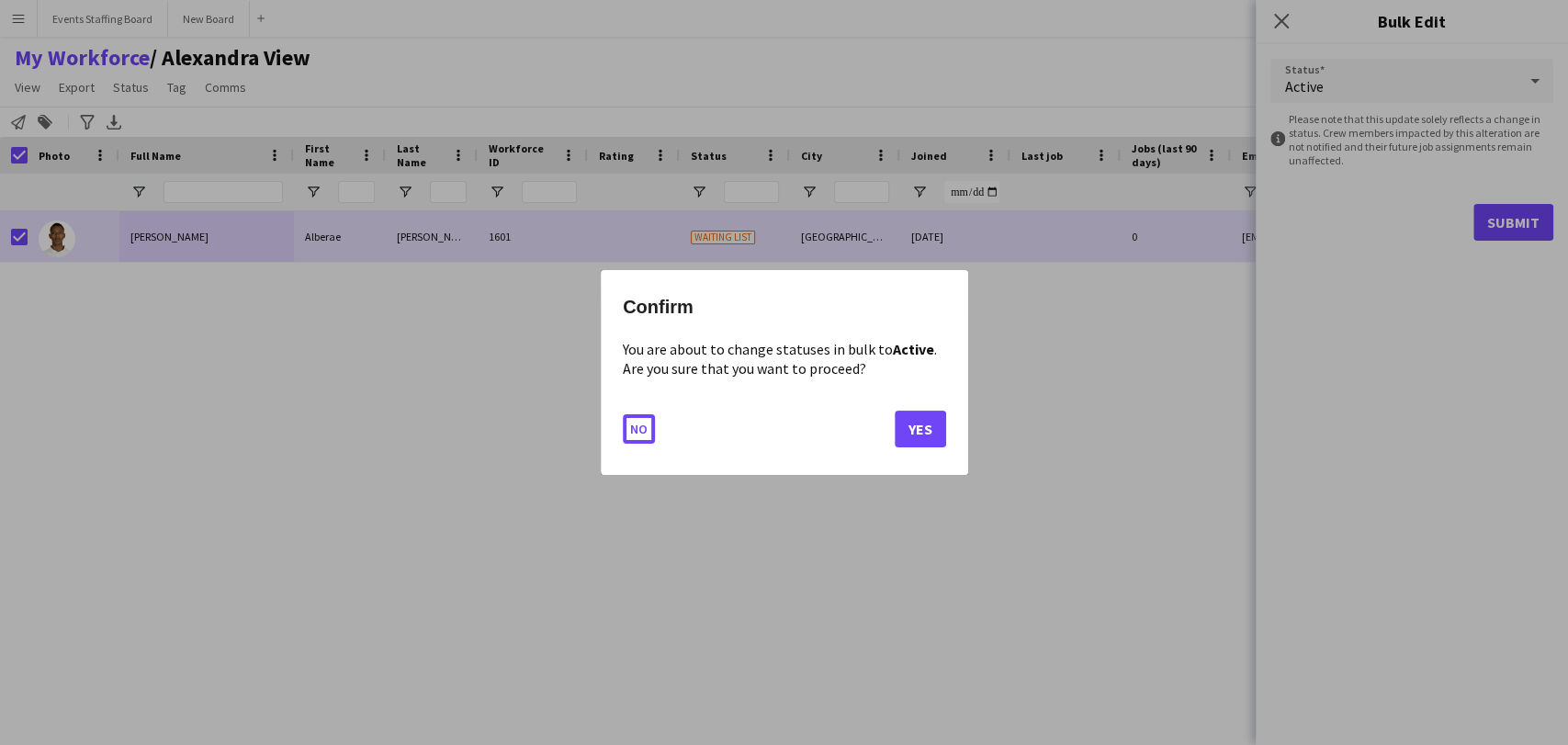
click at [1509, 230] on div at bounding box center [784, 372] width 1568 height 745
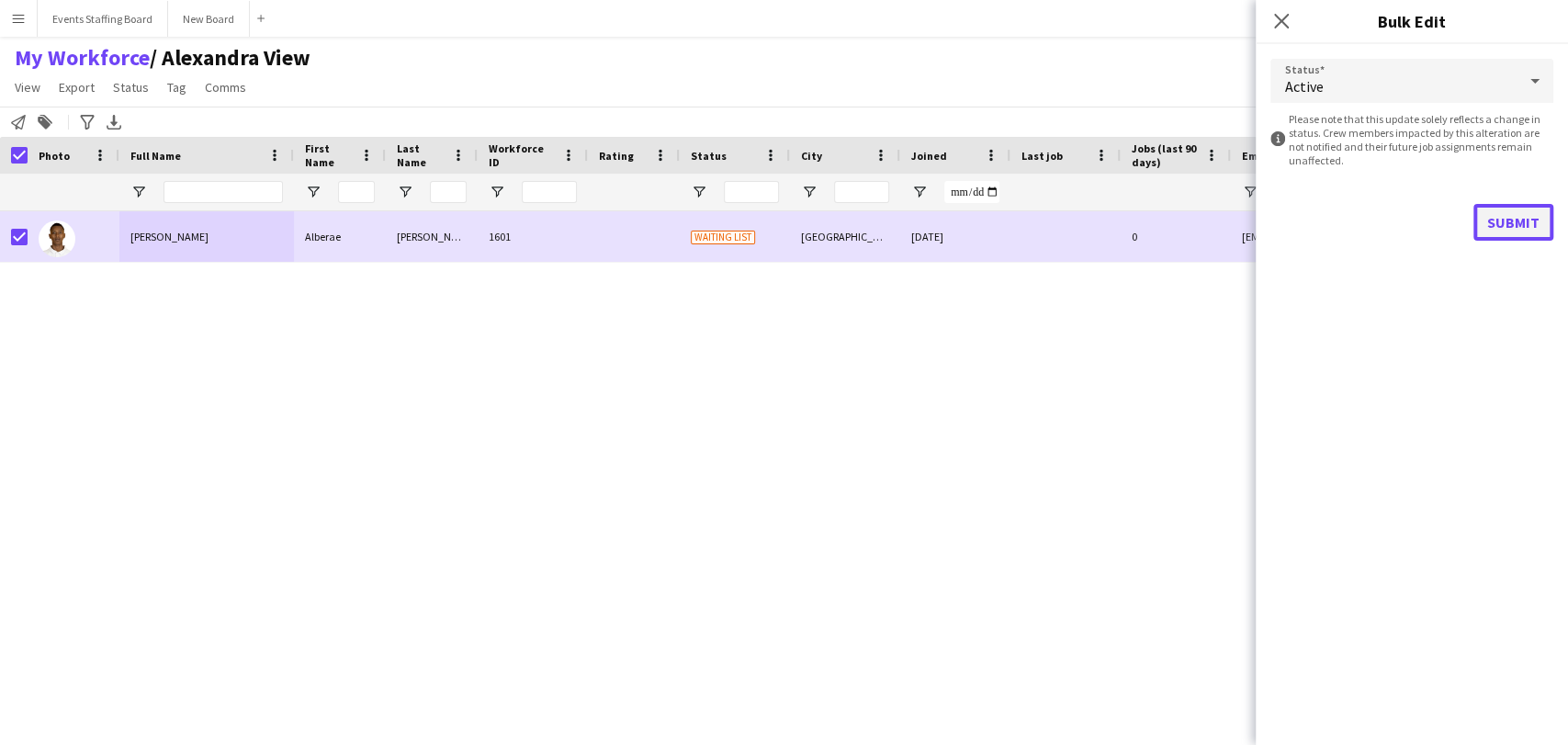
click at [1539, 220] on button "Submit" at bounding box center [1513, 222] width 80 height 36
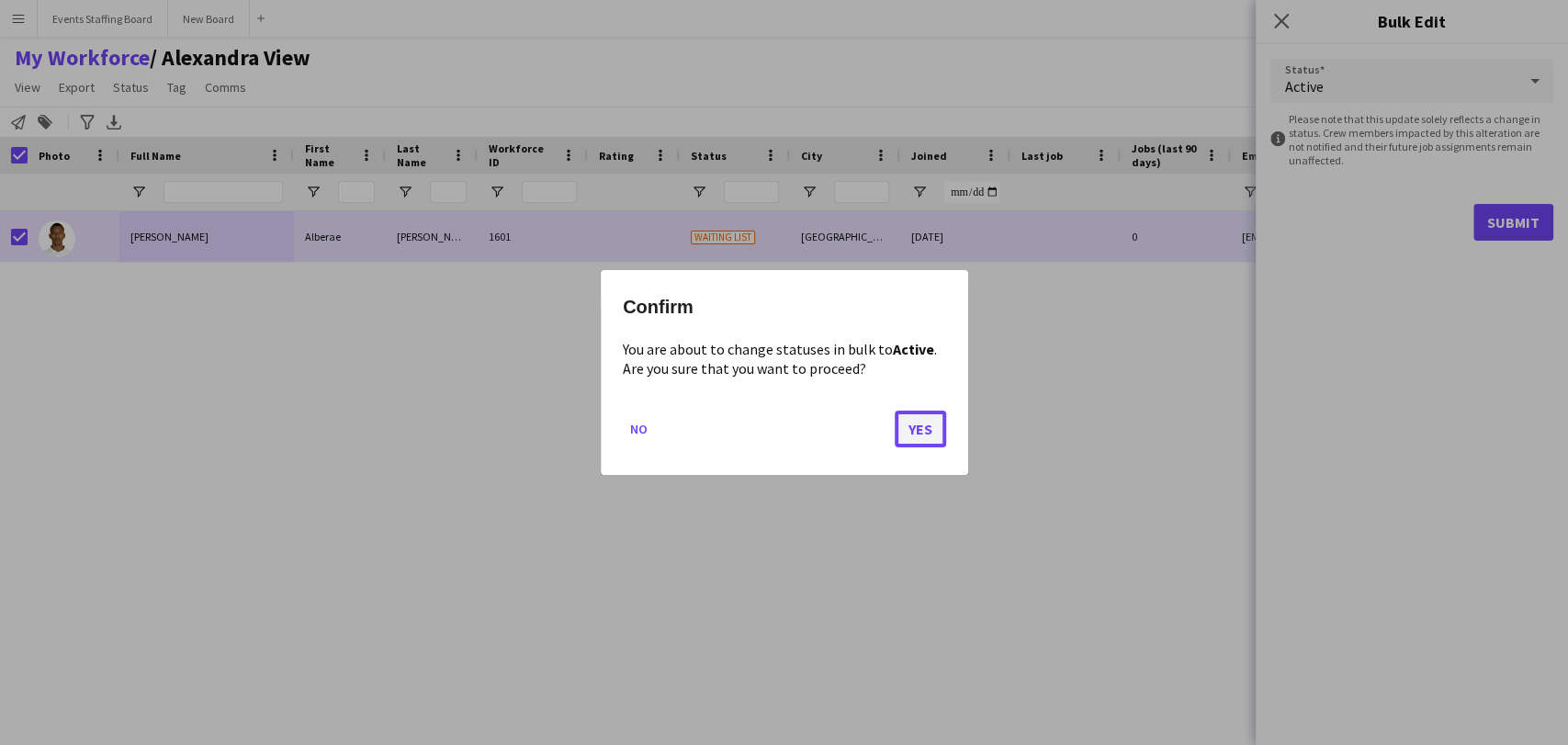
click at [919, 422] on button "Yes" at bounding box center [920, 428] width 52 height 36
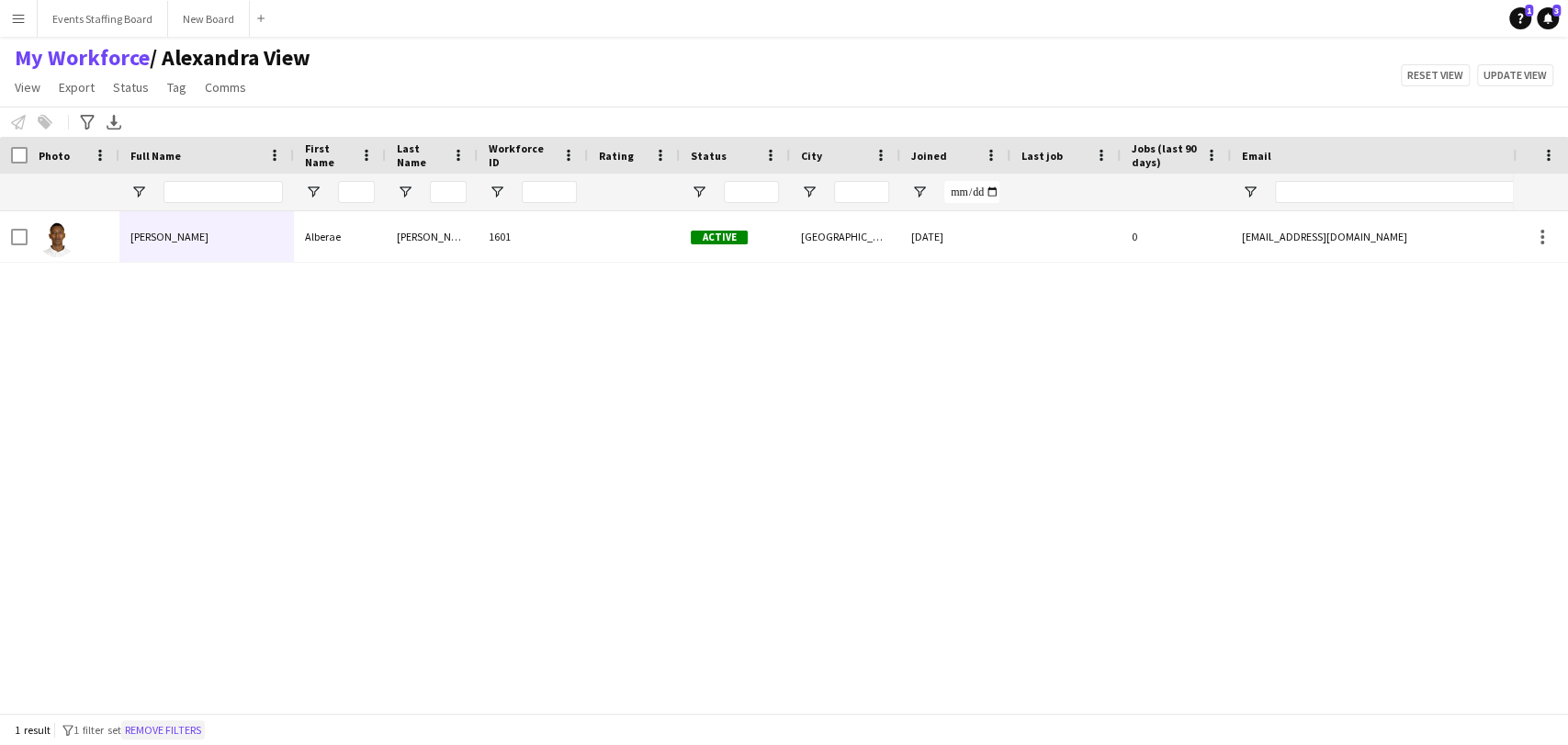
click at [167, 722] on button "Remove filters" at bounding box center [163, 730] width 83 height 20
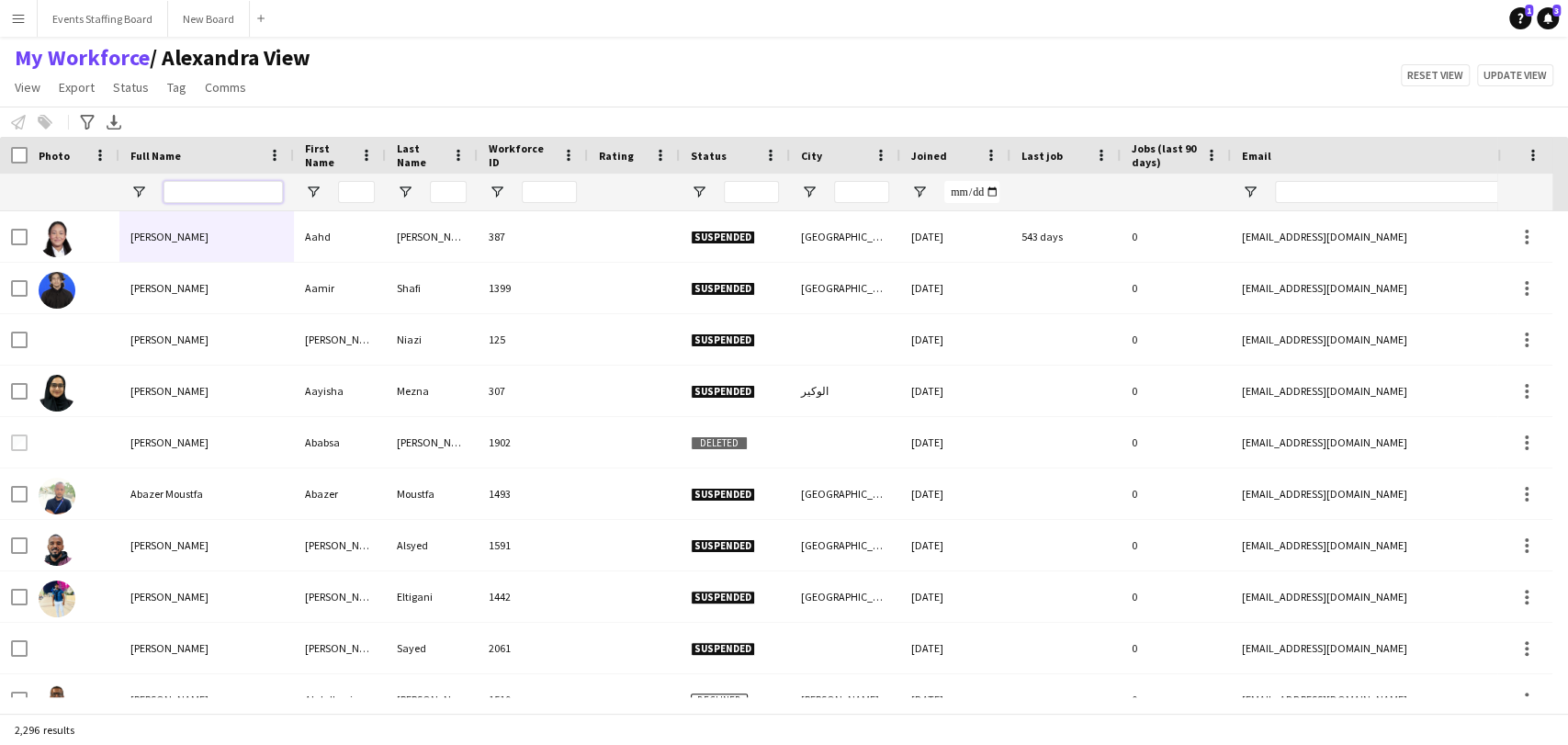
click at [191, 183] on input "Full Name Filter Input" at bounding box center [223, 191] width 120 height 22
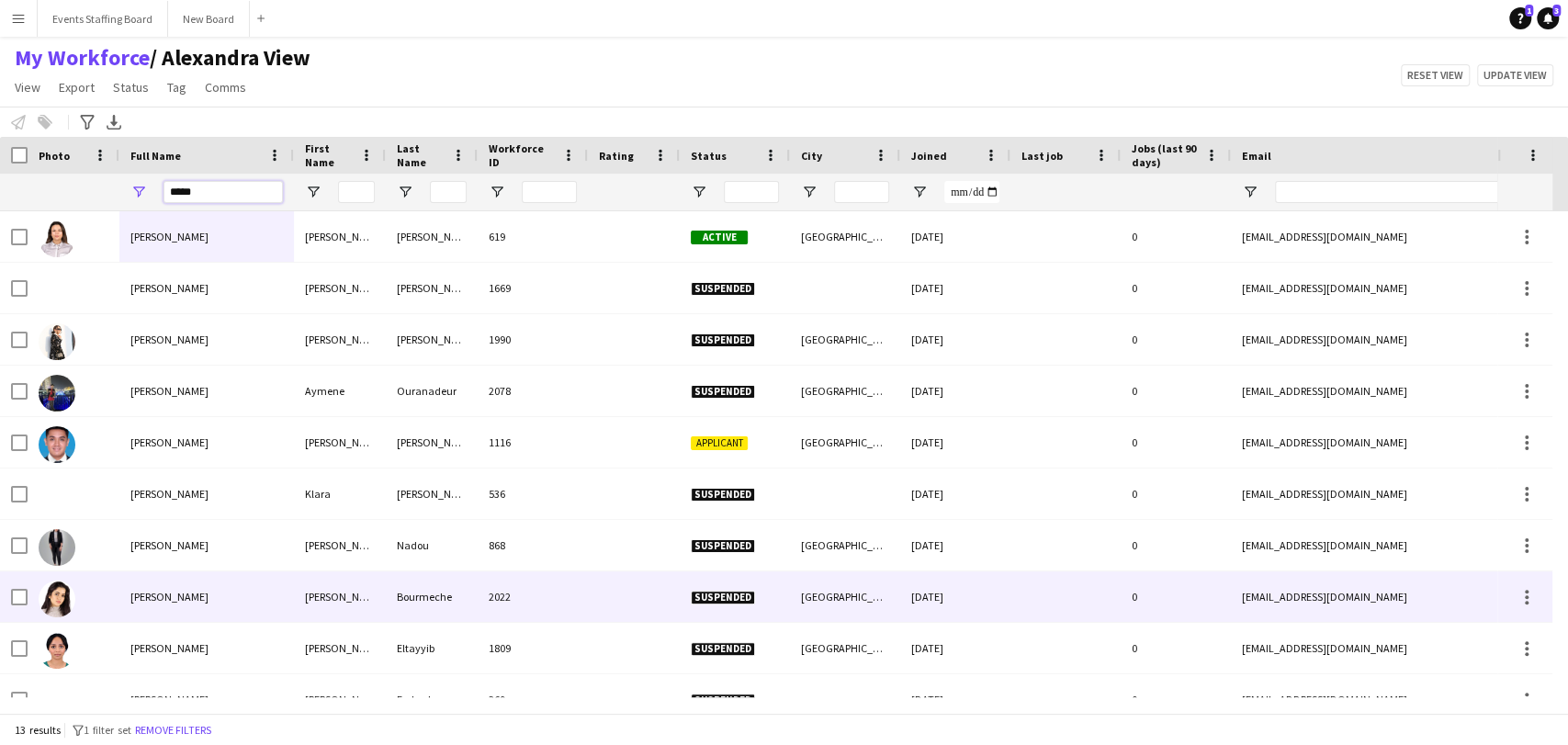
scroll to position [183, 0]
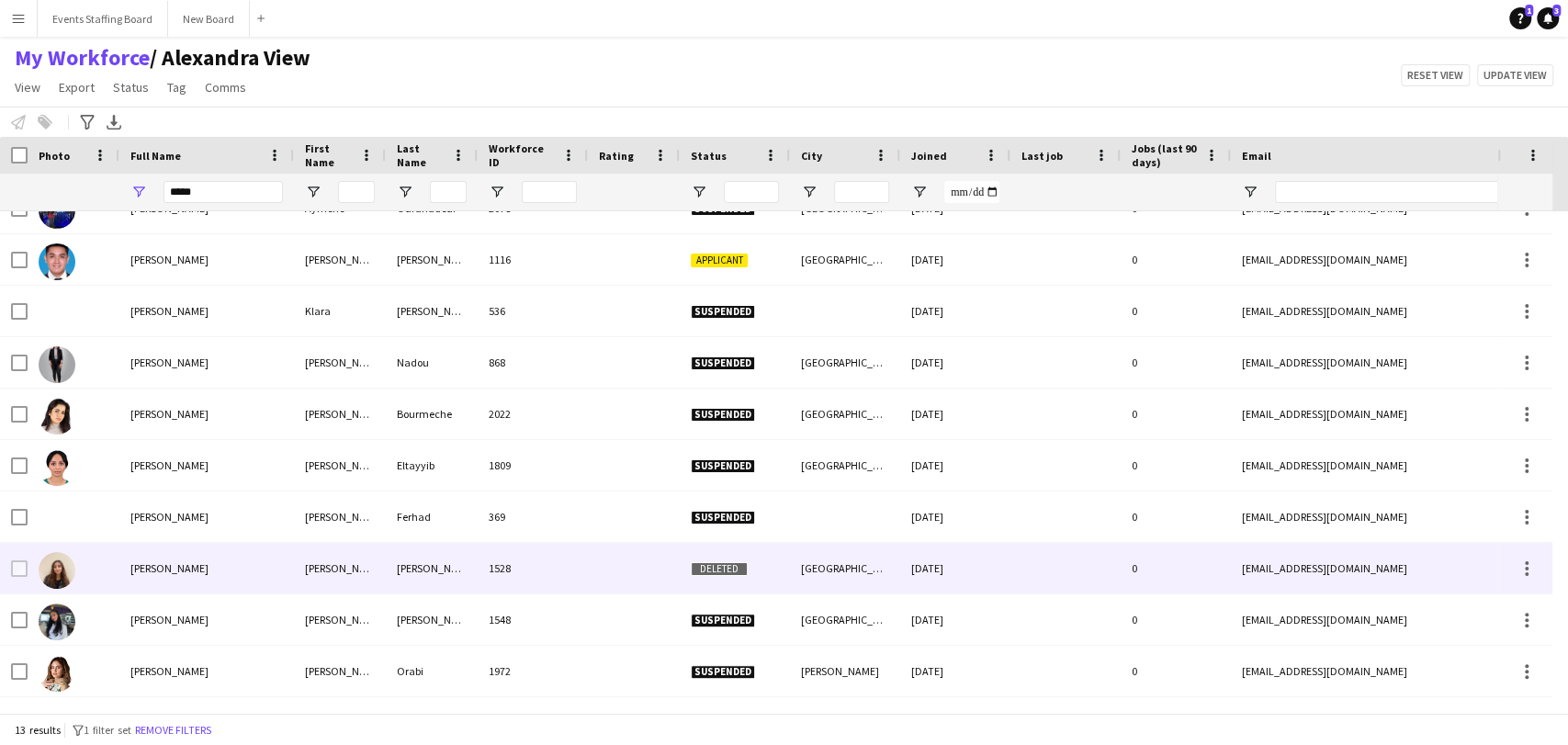
click at [133, 581] on div "[PERSON_NAME]" at bounding box center [207, 568] width 174 height 51
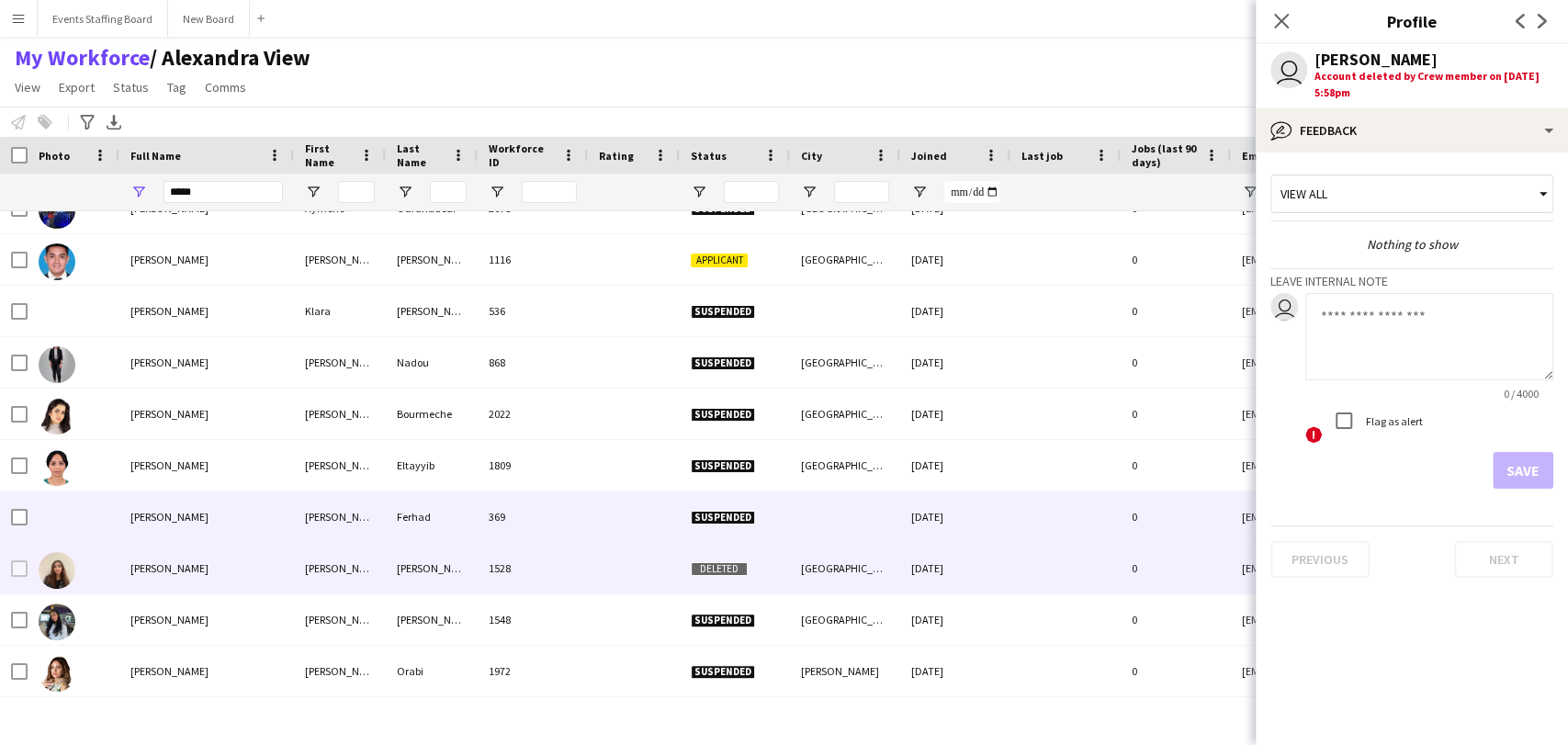
click at [178, 520] on span "[PERSON_NAME]" at bounding box center [169, 516] width 78 height 13
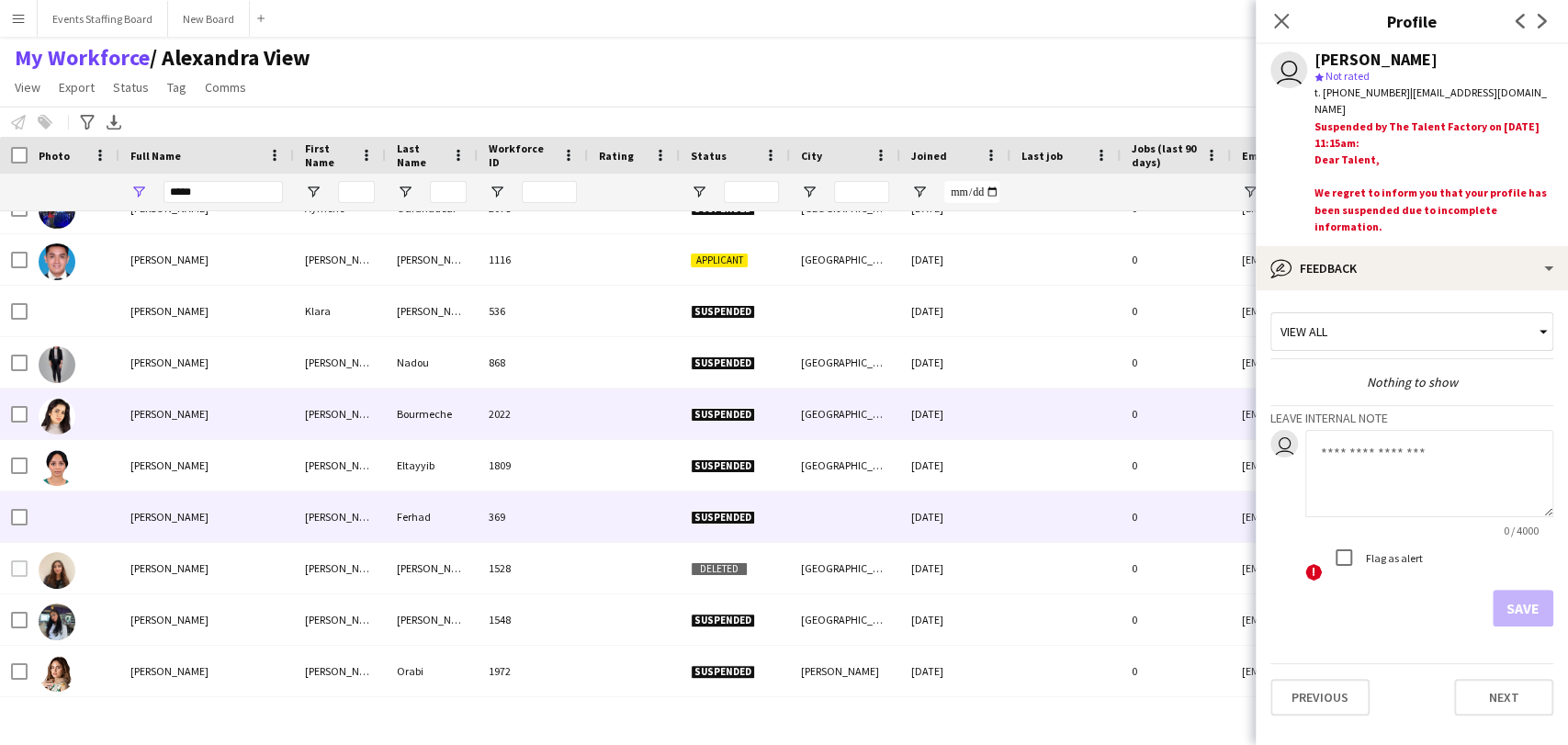
click at [178, 417] on span "[PERSON_NAME]" at bounding box center [169, 413] width 78 height 13
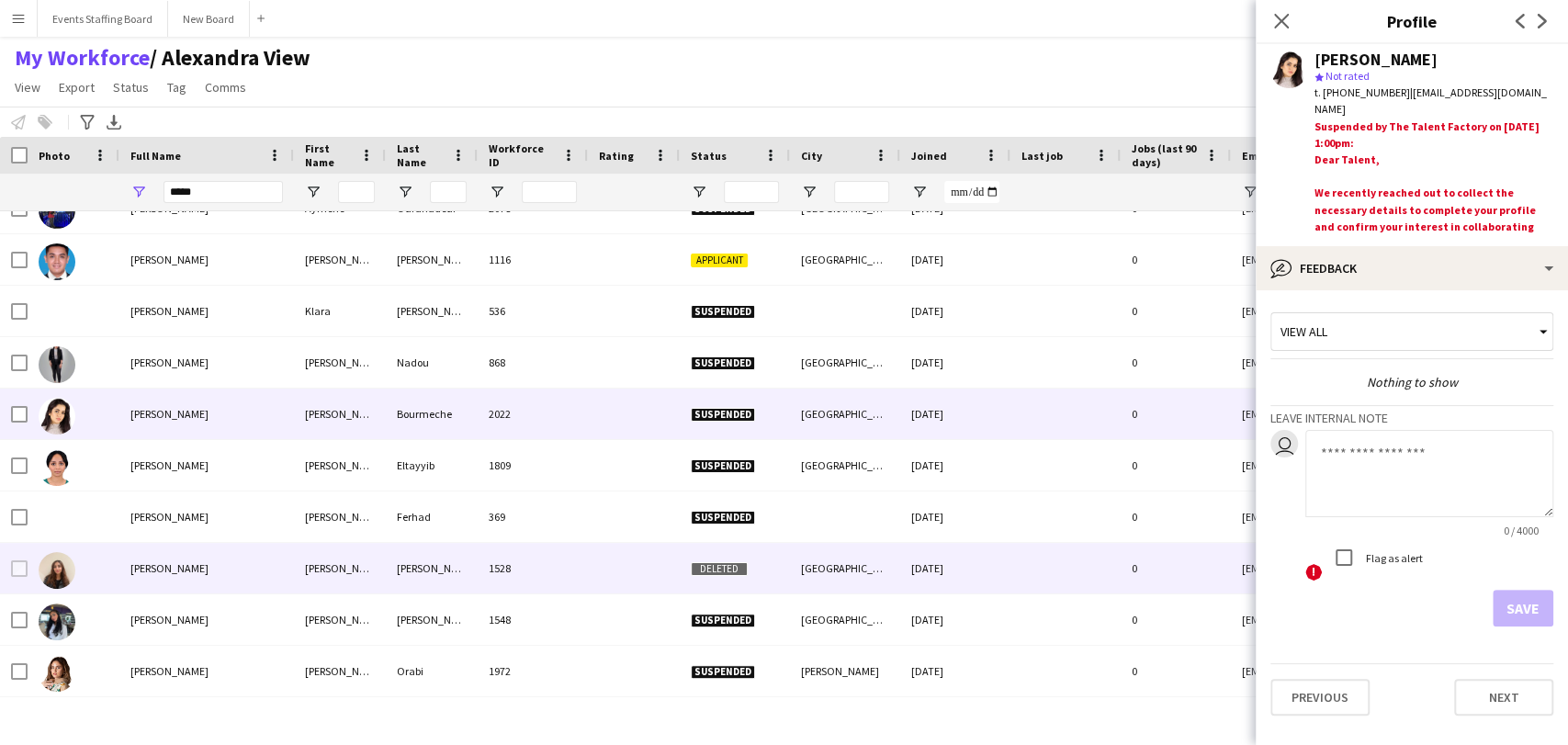
click at [153, 575] on span "[PERSON_NAME]" at bounding box center [169, 568] width 78 height 13
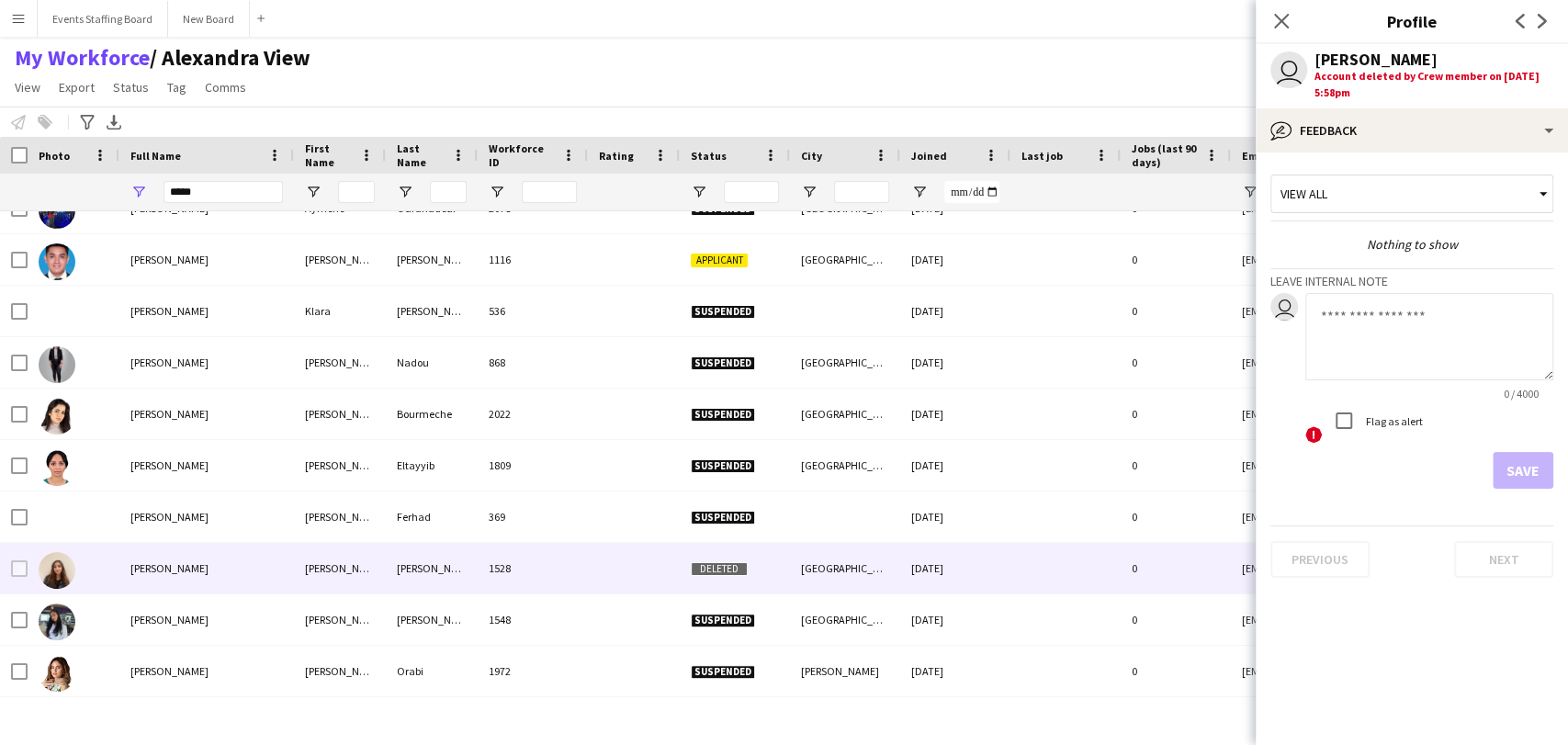
click at [1356, 98] on div "Account deleted by Crew member on [DATE] 5:58pm" at bounding box center [1434, 84] width 239 height 33
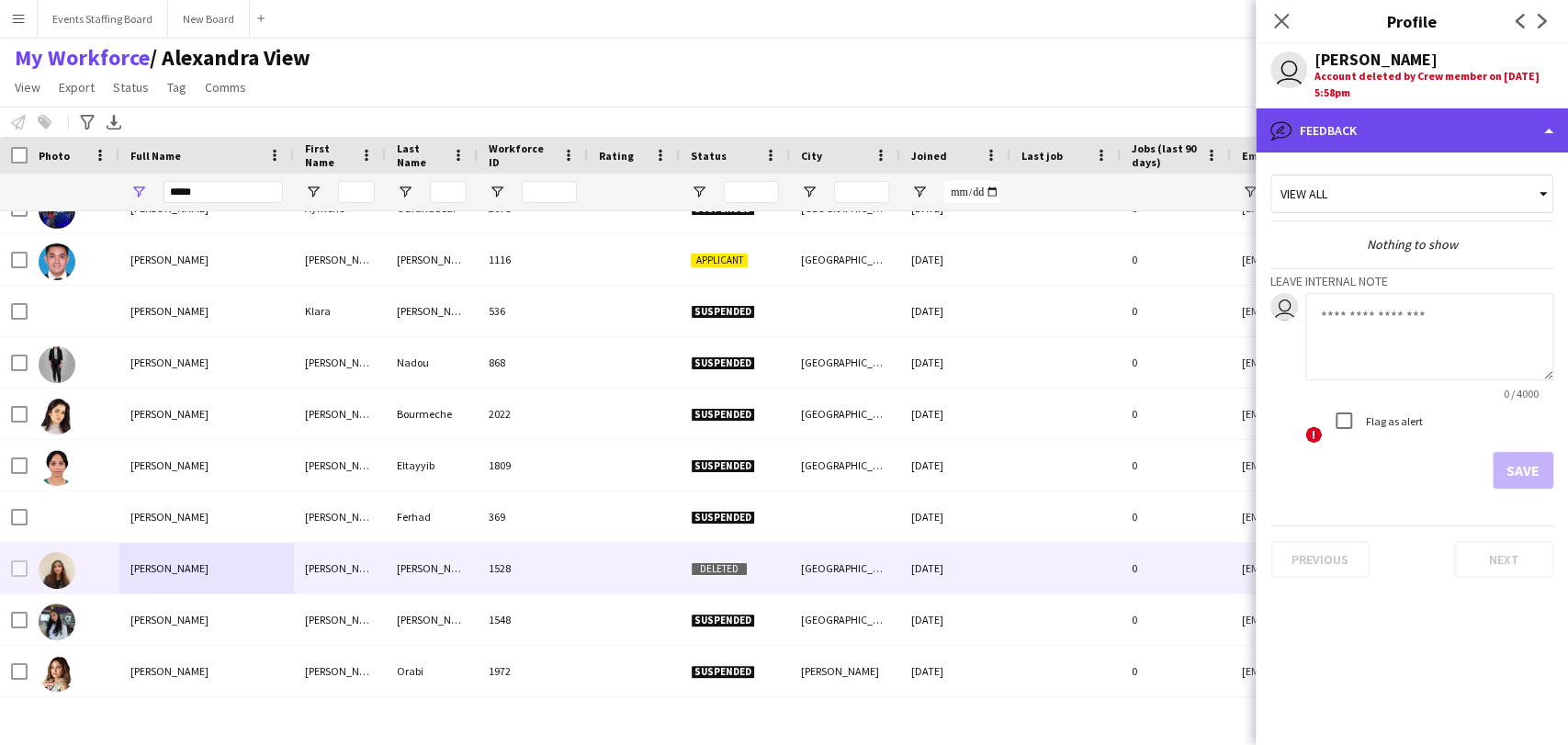
click at [1362, 115] on div "bubble-pencil Feedback" at bounding box center [1412, 130] width 312 height 44
click at [1402, 127] on div "bubble-pencil Feedback" at bounding box center [1412, 130] width 312 height 44
click at [1359, 129] on div "bubble-pencil Feedback" at bounding box center [1412, 130] width 312 height 44
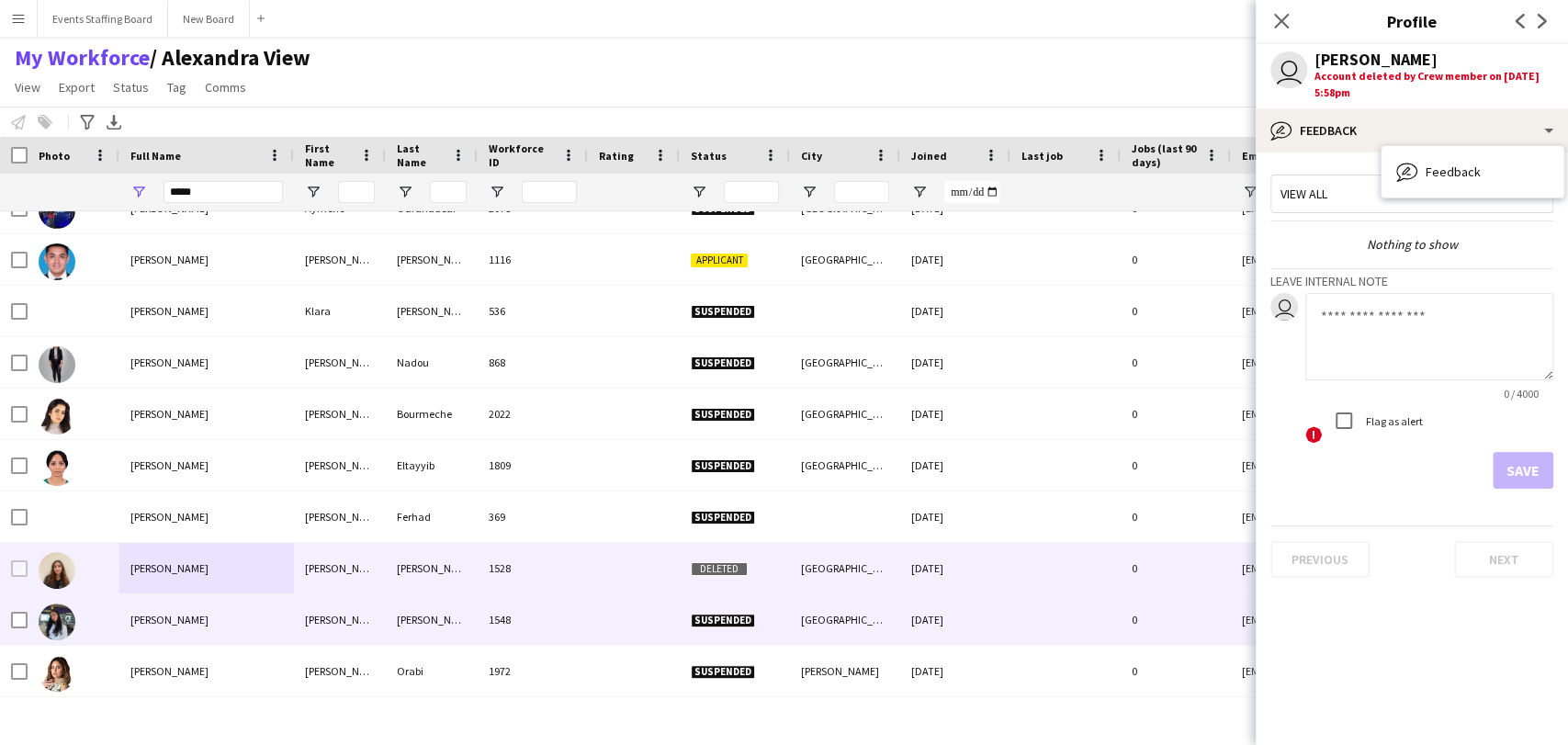
click at [375, 601] on div "[PERSON_NAME]" at bounding box center [340, 619] width 92 height 51
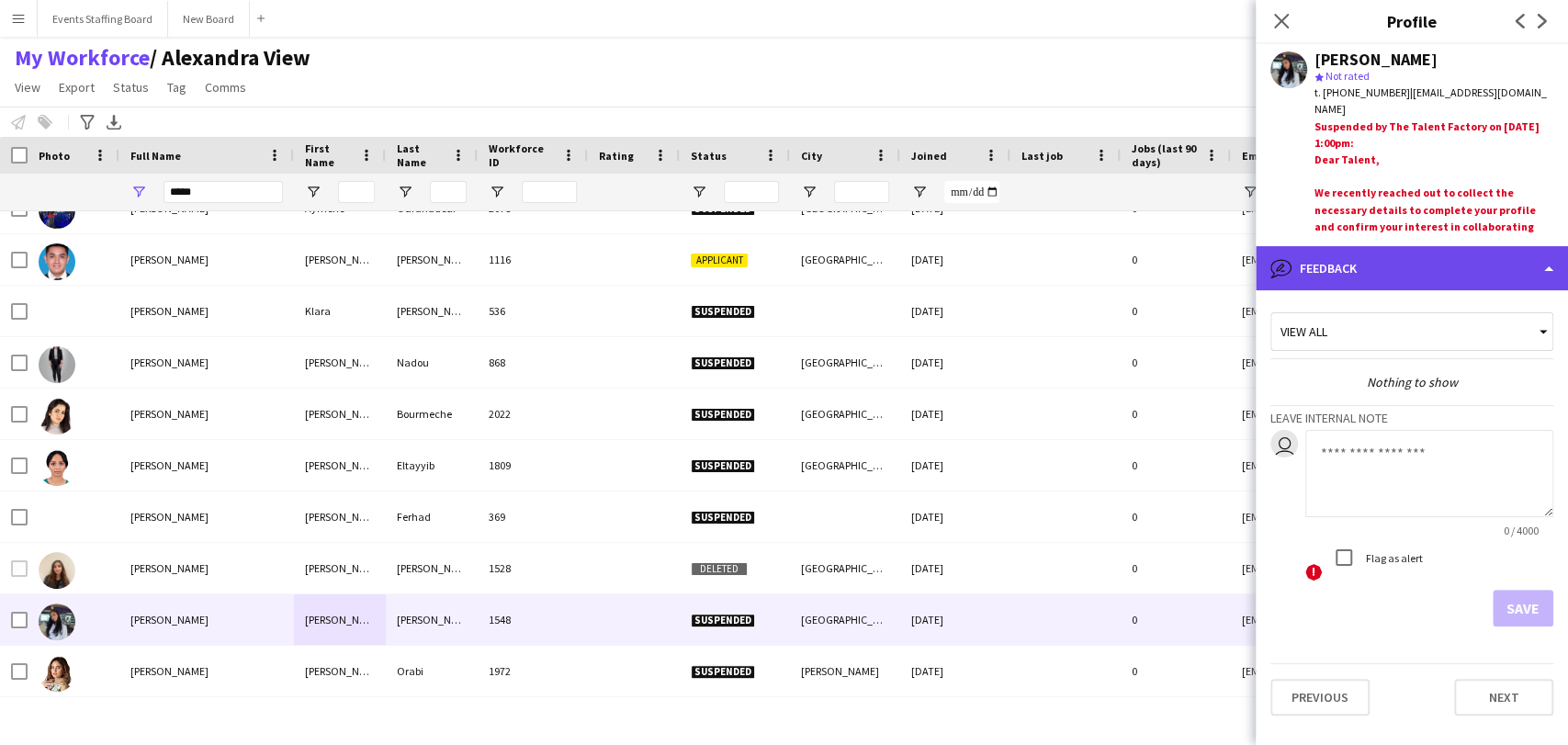
click at [1331, 282] on div "bubble-pencil Feedback" at bounding box center [1412, 268] width 312 height 44
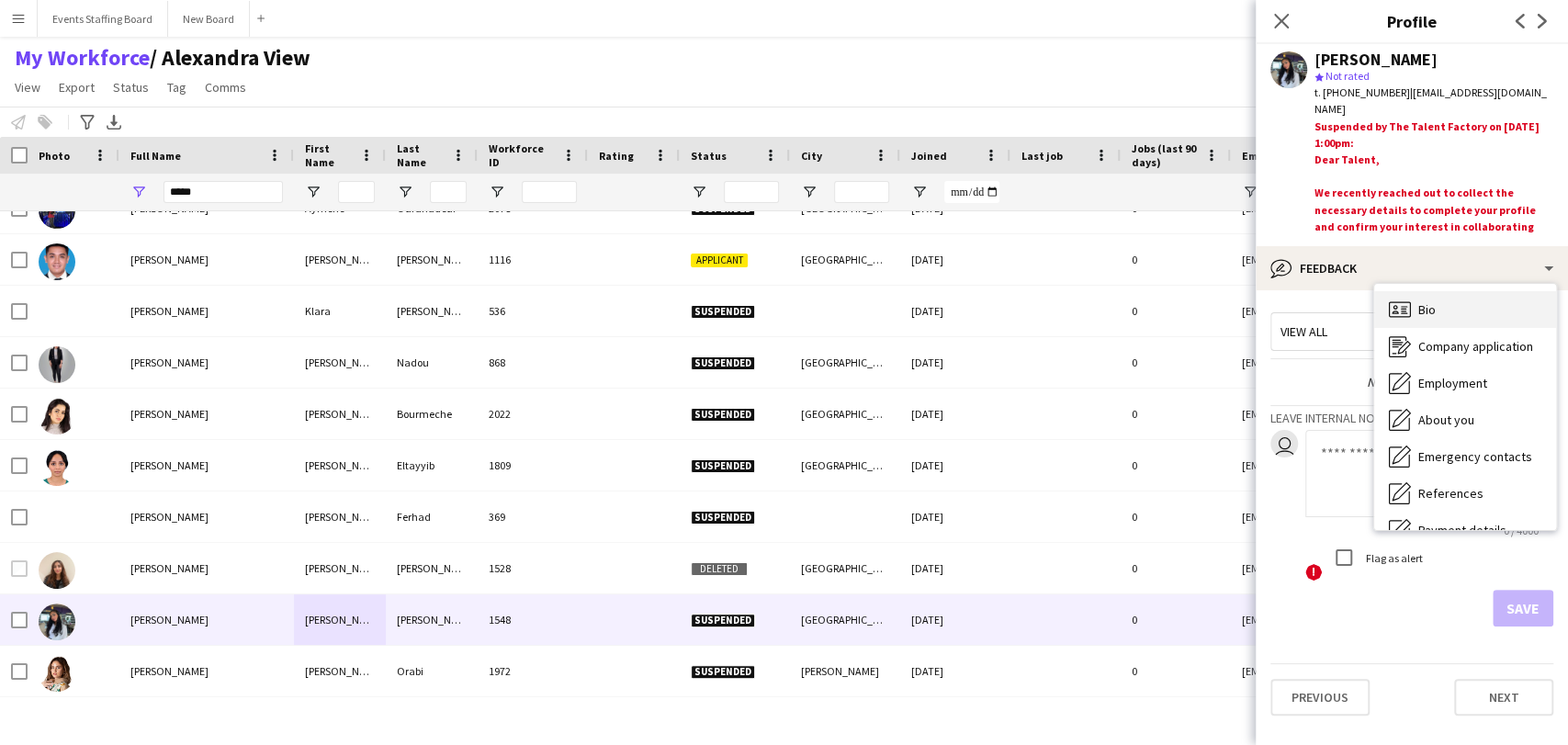
click at [1424, 307] on span "Bio" at bounding box center [1427, 309] width 17 height 16
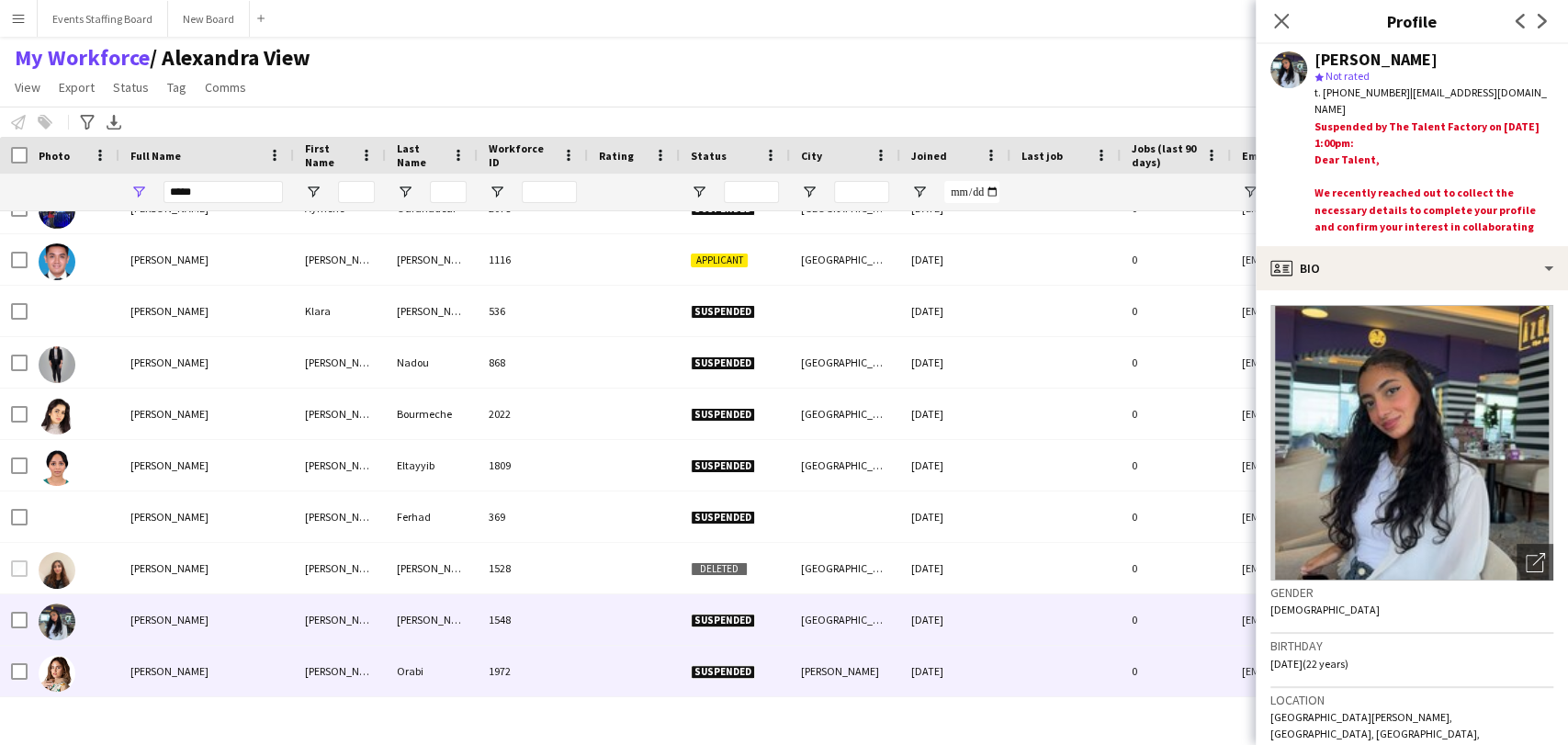
click at [231, 671] on div "[PERSON_NAME]" at bounding box center [207, 670] width 174 height 51
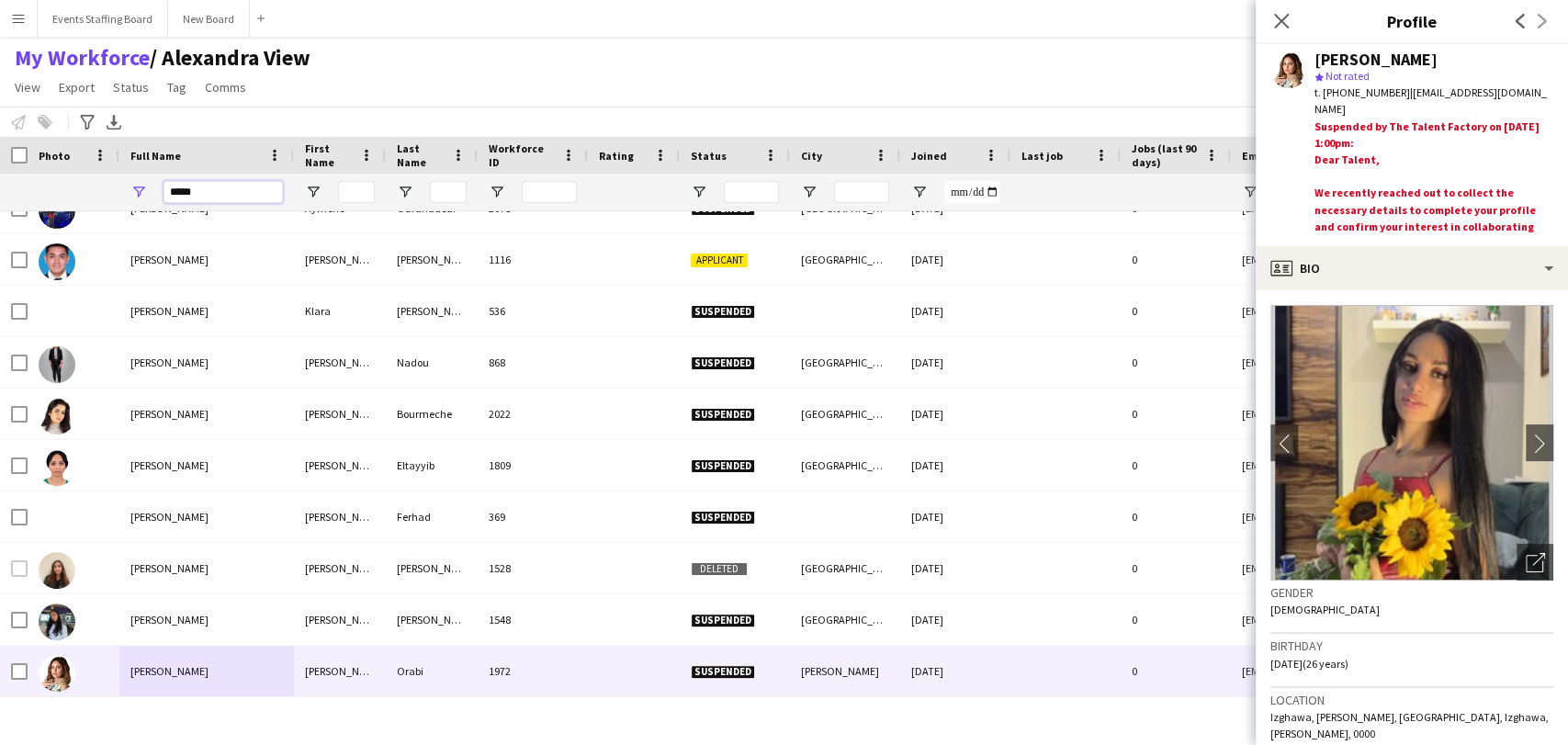
click at [210, 186] on input "****" at bounding box center [223, 191] width 120 height 22
click at [216, 174] on div "****" at bounding box center [223, 191] width 120 height 36
click at [196, 195] on input "****" at bounding box center [223, 191] width 120 height 22
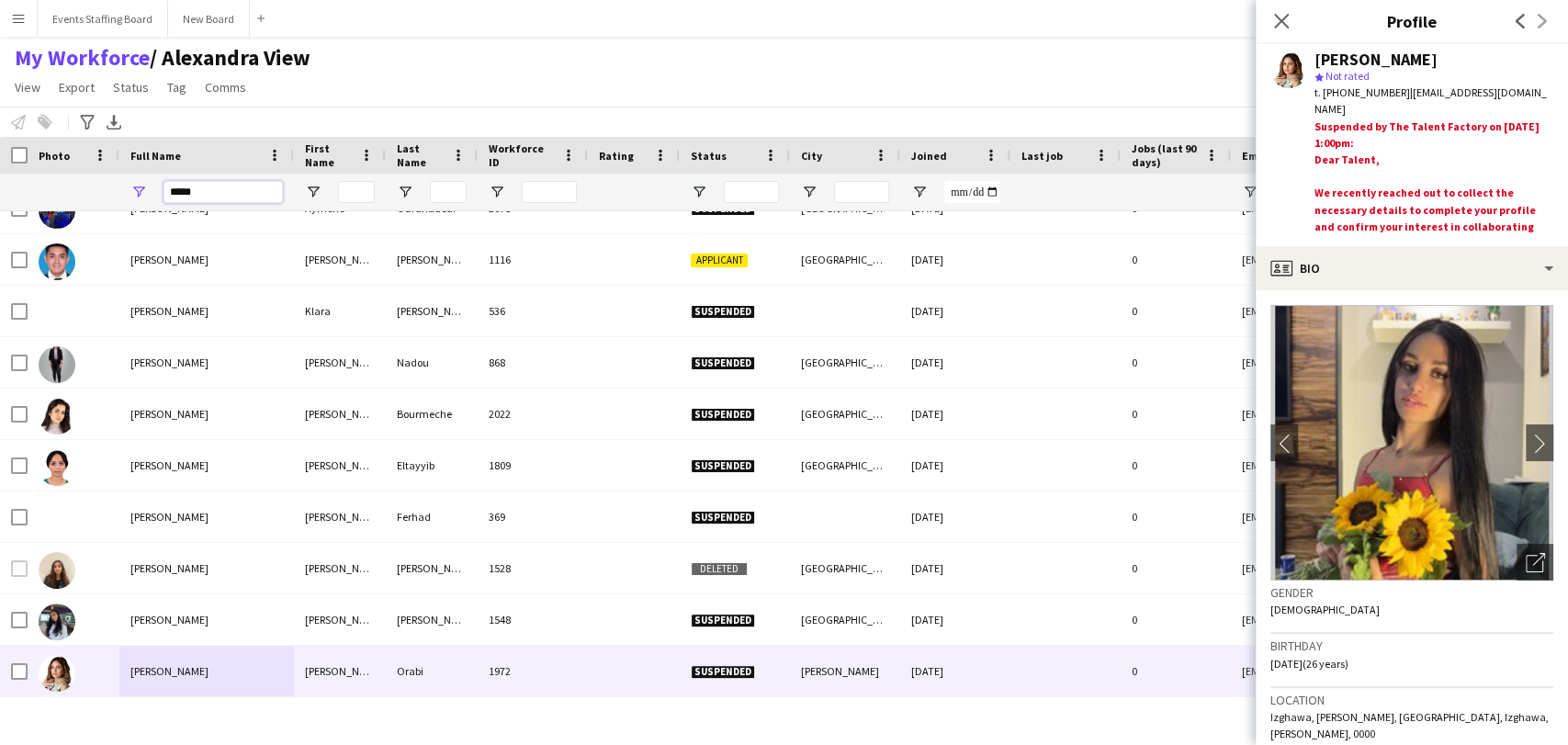
click at [195, 195] on input "****" at bounding box center [223, 191] width 120 height 22
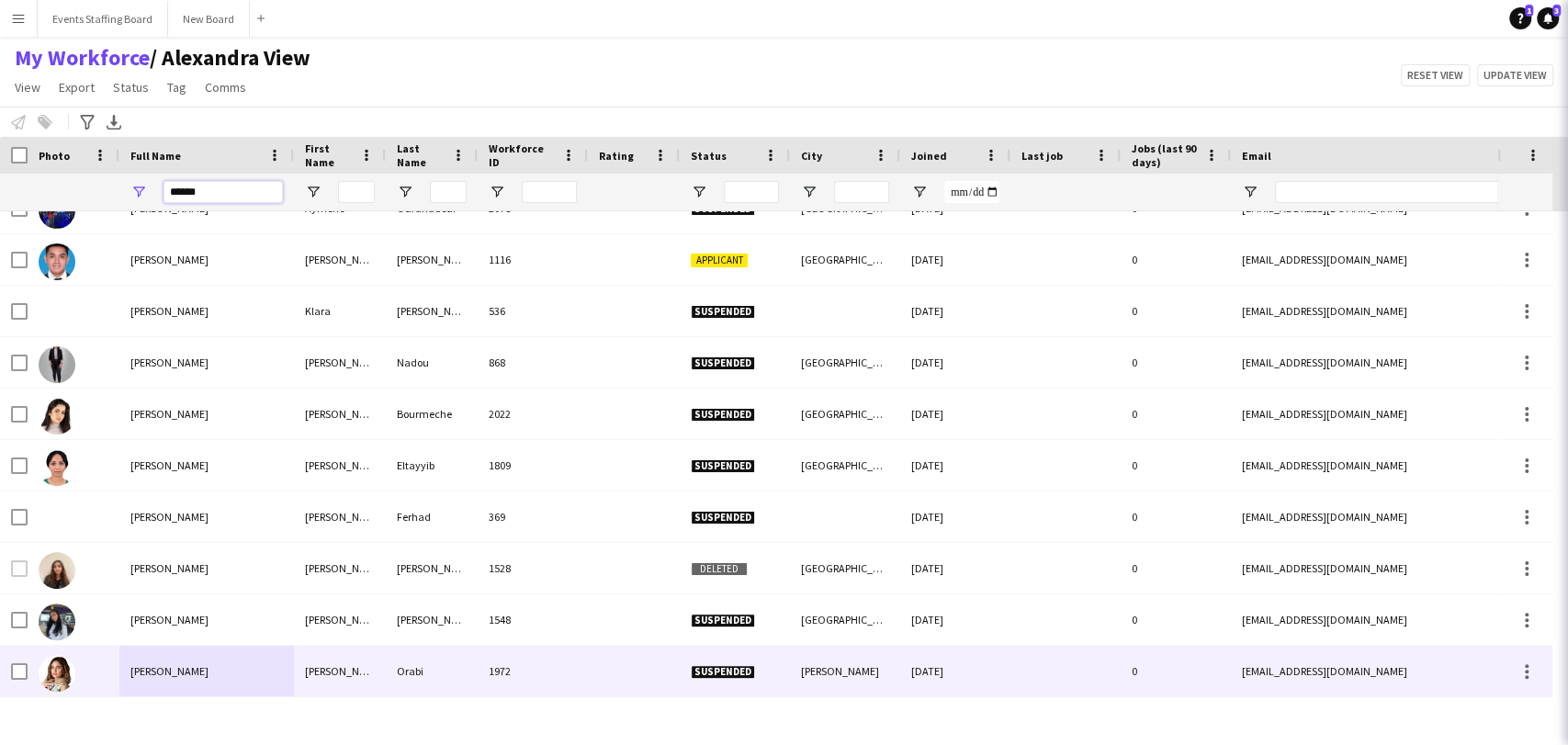
scroll to position [0, 0]
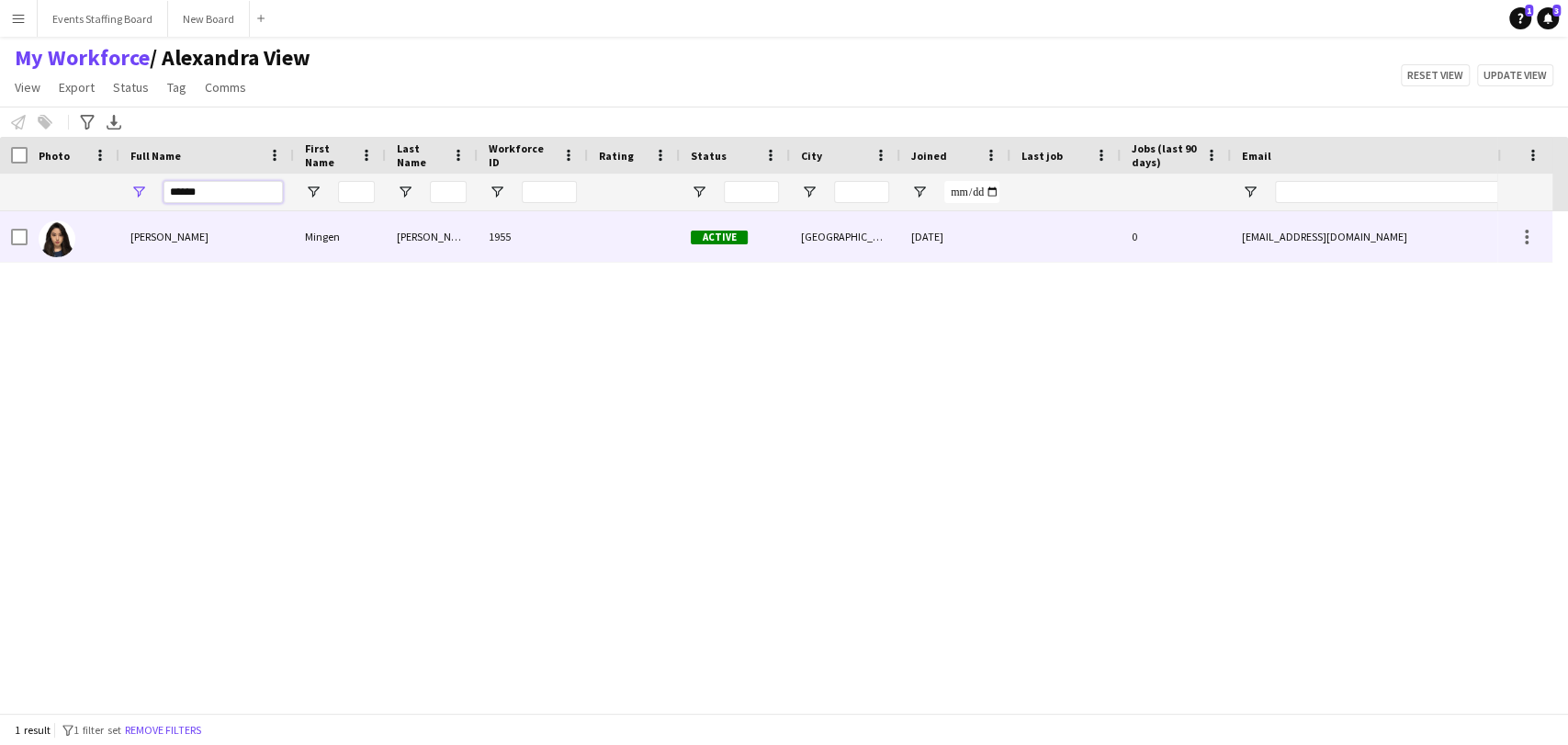
type input "******"
click at [147, 250] on div "[PERSON_NAME]" at bounding box center [207, 236] width 174 height 51
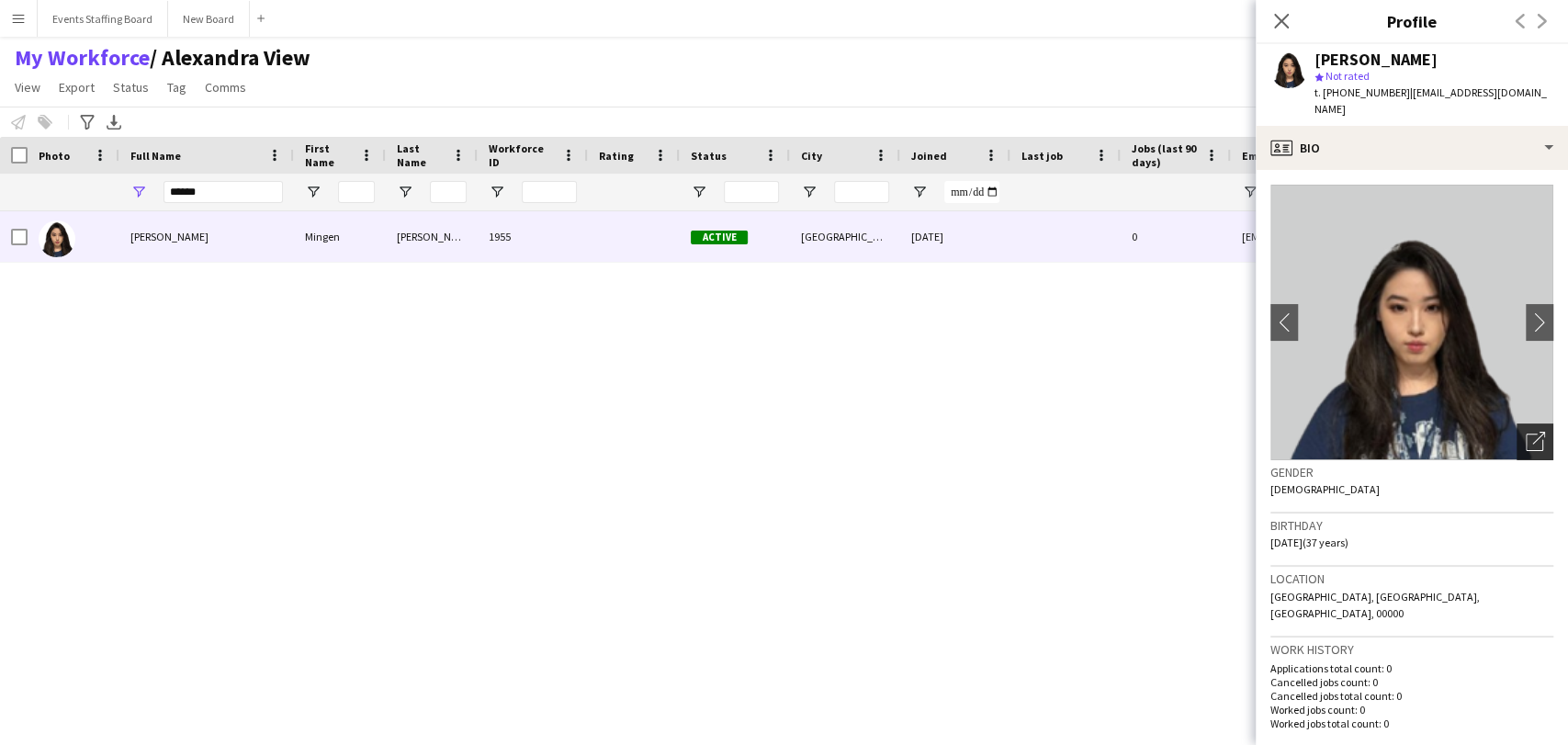
click at [1534, 432] on div "Open photos pop-in" at bounding box center [1535, 442] width 36 height 36
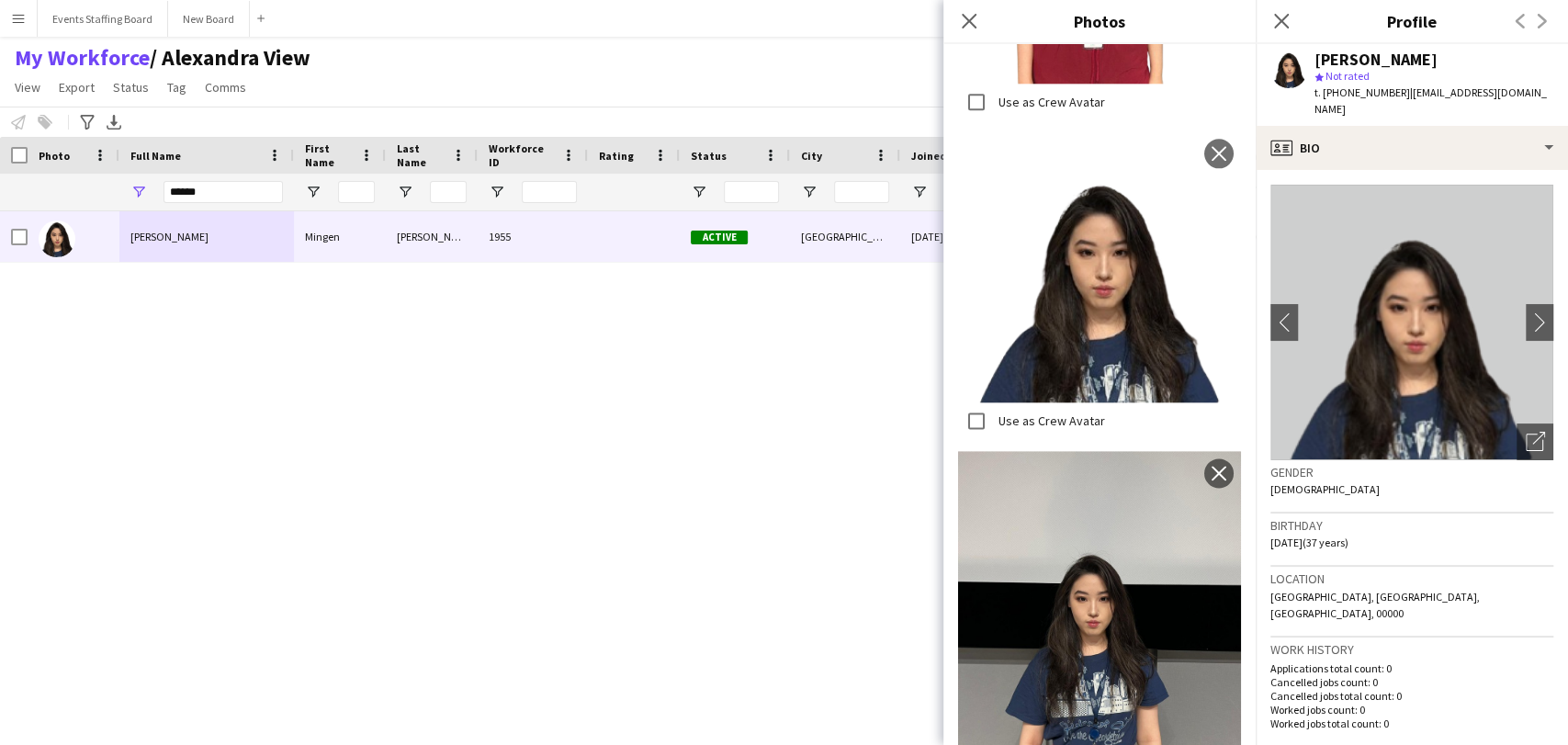
scroll to position [1734, 0]
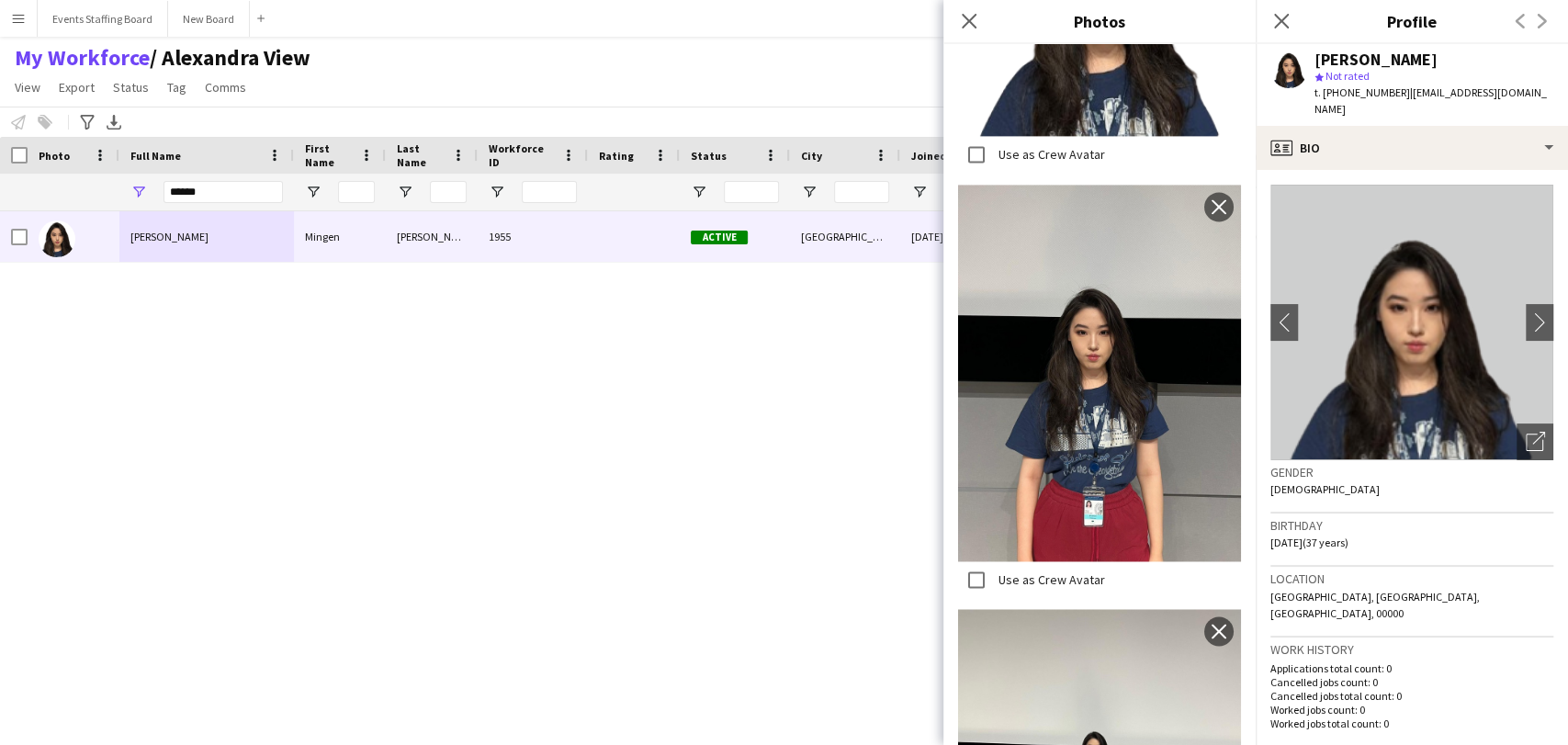
click at [1283, 15] on icon "Close pop-in" at bounding box center [1281, 20] width 14 height 14
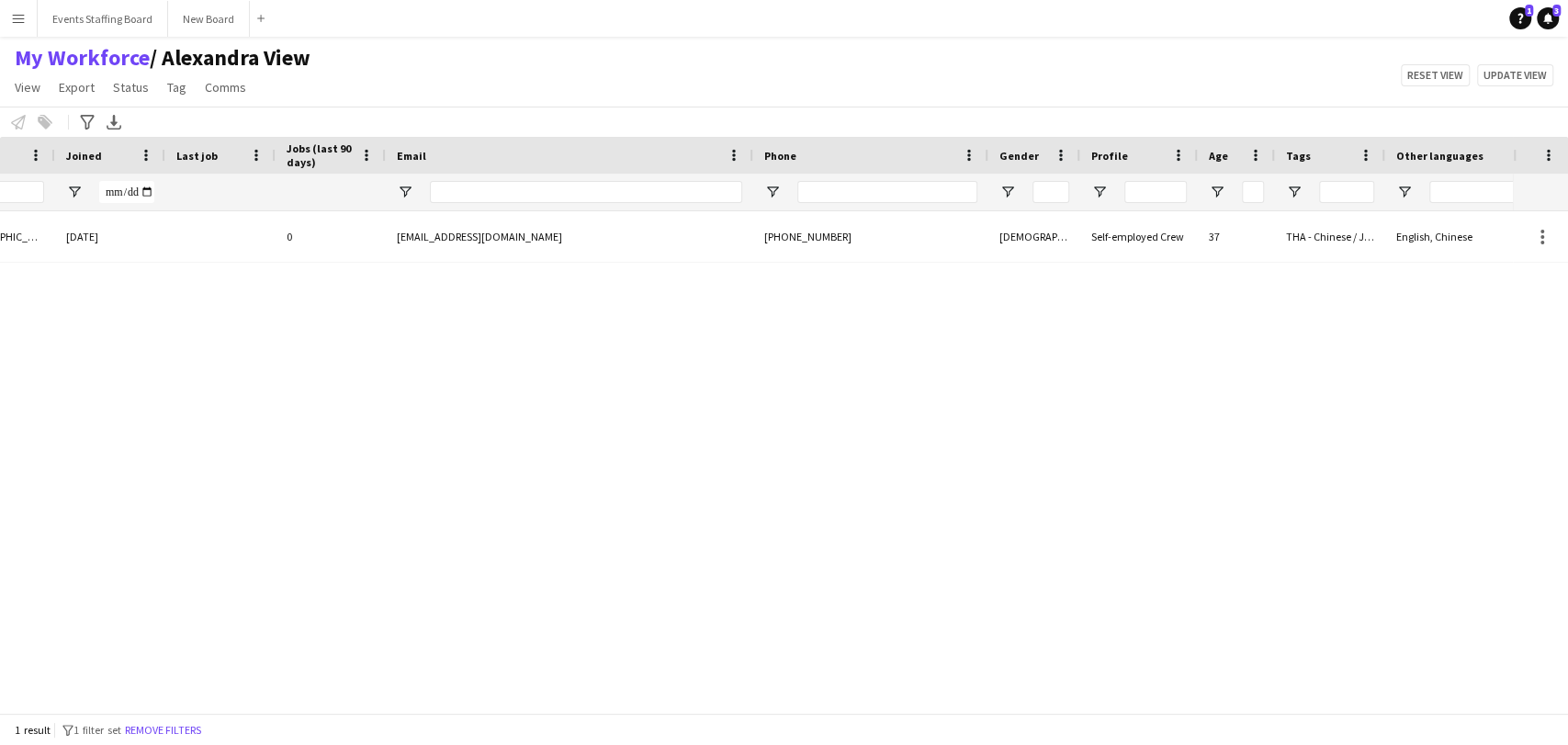
scroll to position [0, 901]
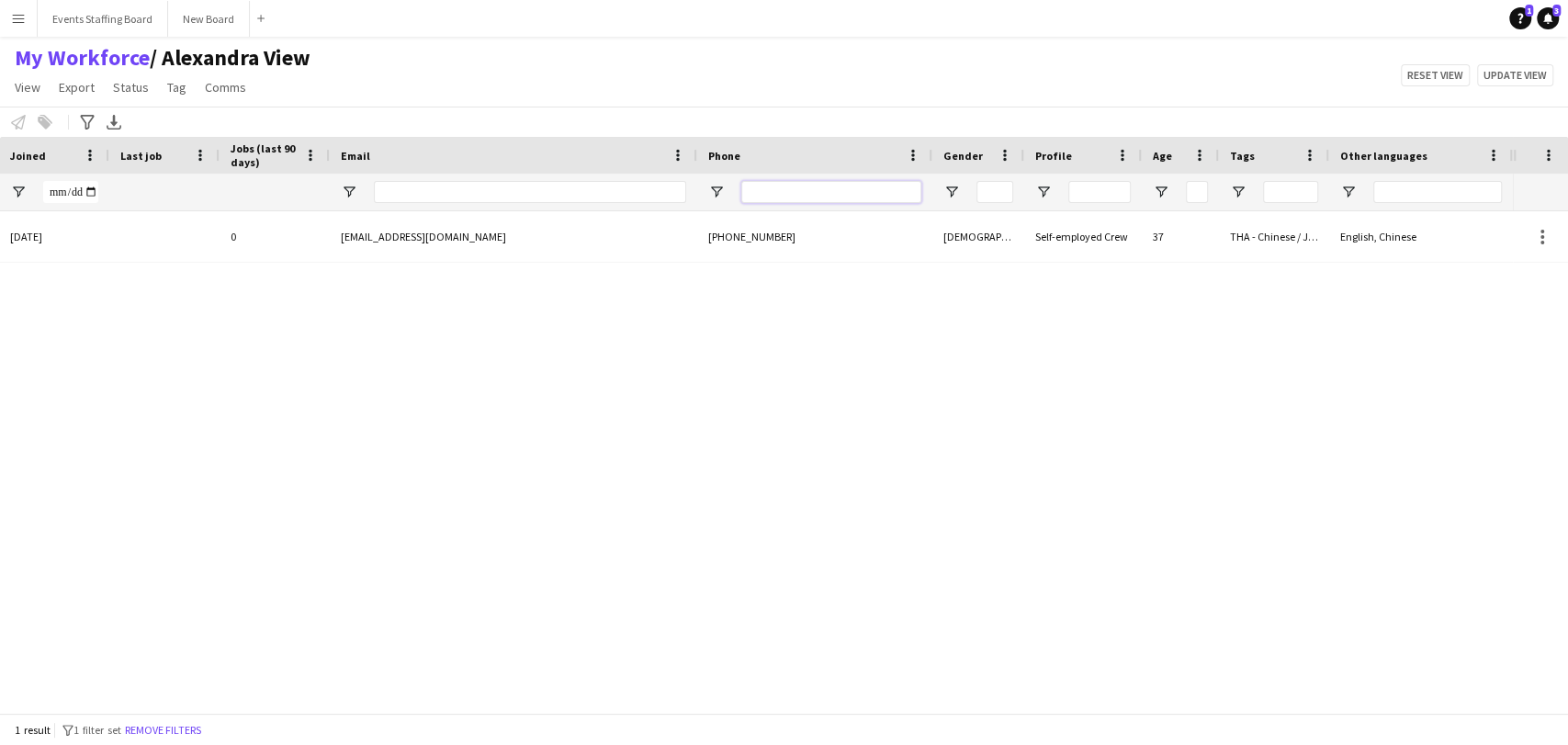
click at [767, 183] on input "Phone Filter Input" at bounding box center [831, 191] width 180 height 22
click at [183, 741] on div "1 result filter-1 1 filter set Remove filters" at bounding box center [784, 729] width 1568 height 32
click at [184, 733] on button "Remove filters" at bounding box center [163, 730] width 83 height 20
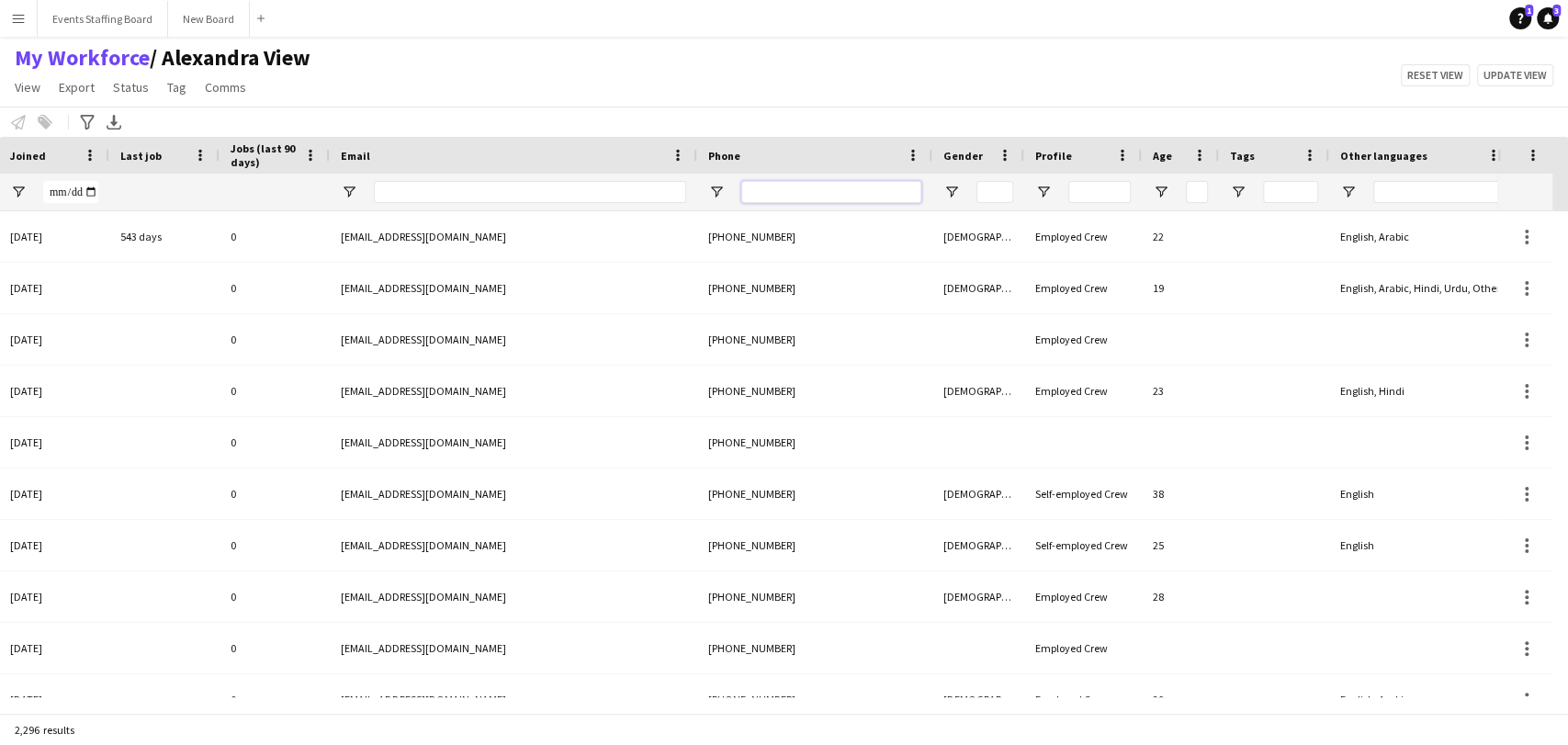
click at [760, 193] on input "Phone Filter Input" at bounding box center [831, 191] width 180 height 22
paste input "**********"
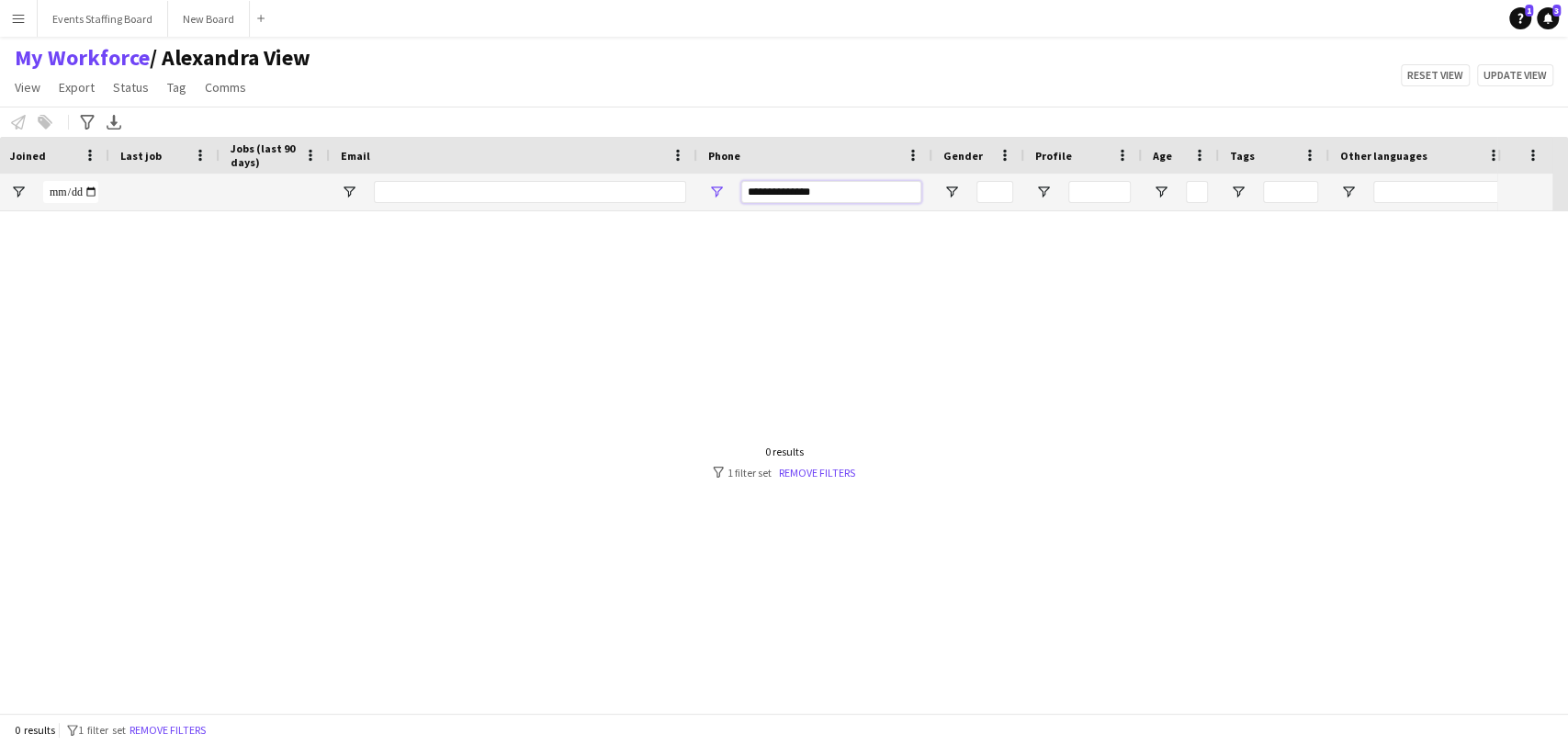
click at [772, 188] on input "**********" at bounding box center [831, 191] width 180 height 22
click at [795, 188] on input "**********" at bounding box center [831, 191] width 180 height 22
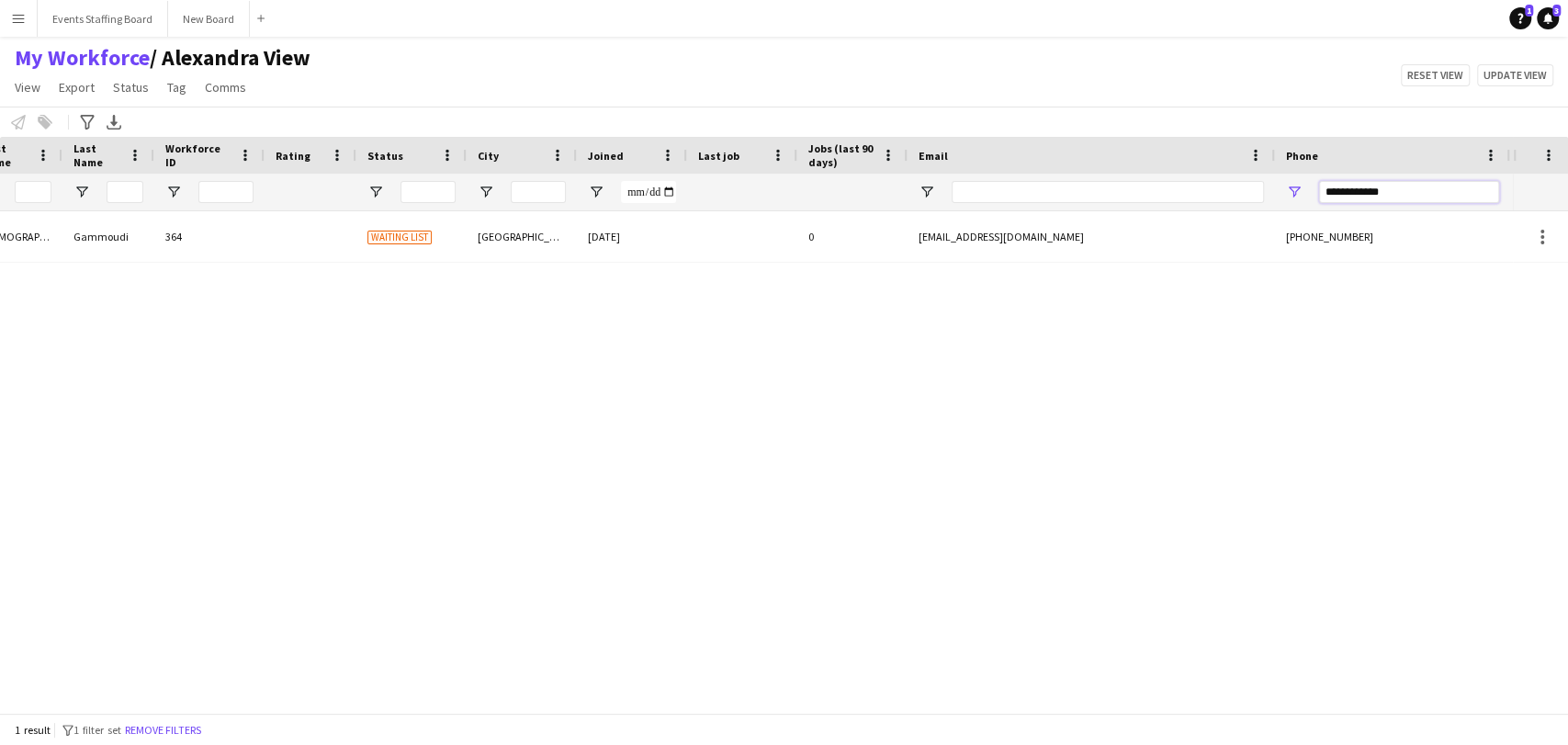
scroll to position [0, 32]
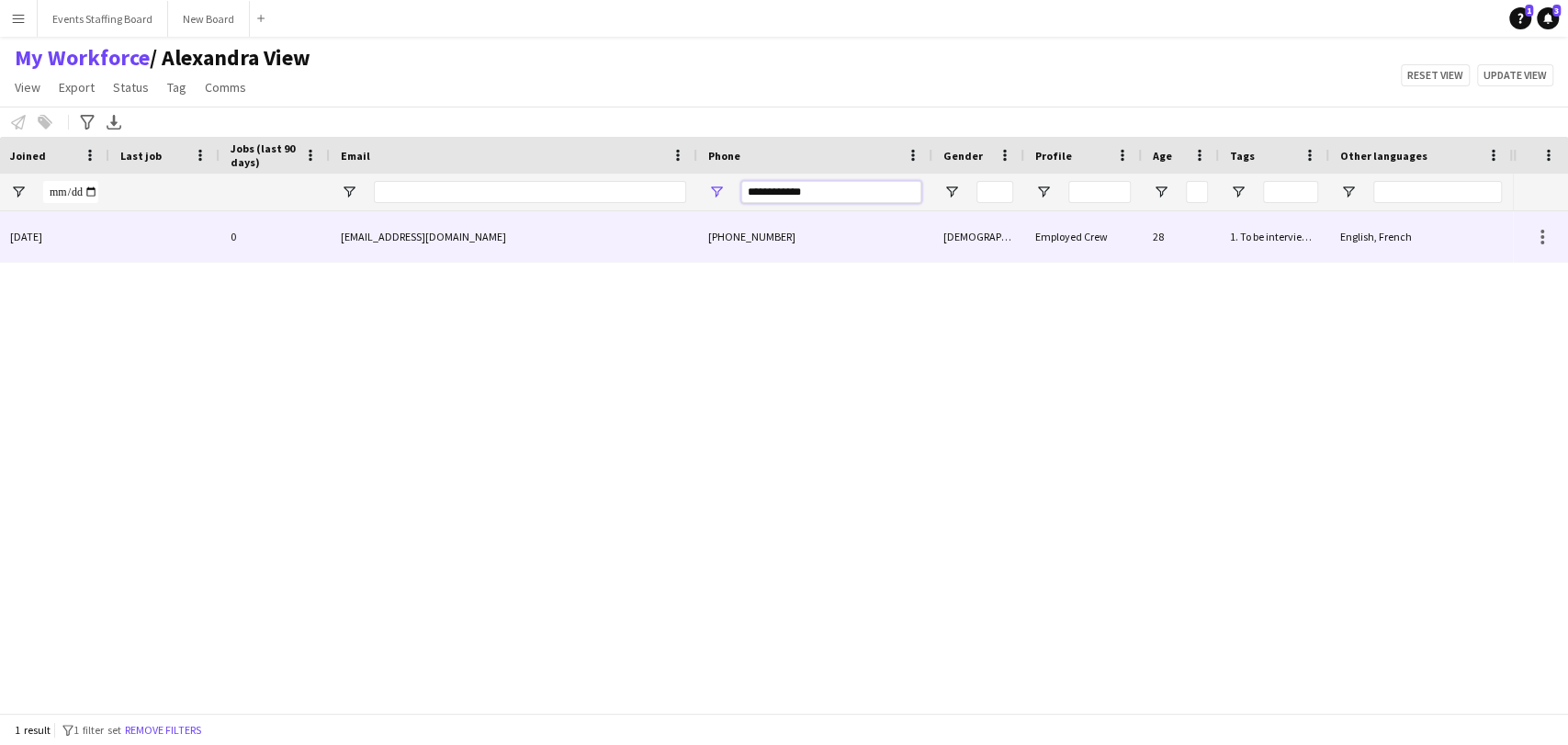
type input "**********"
click at [70, 234] on div "[DATE]" at bounding box center [54, 236] width 110 height 51
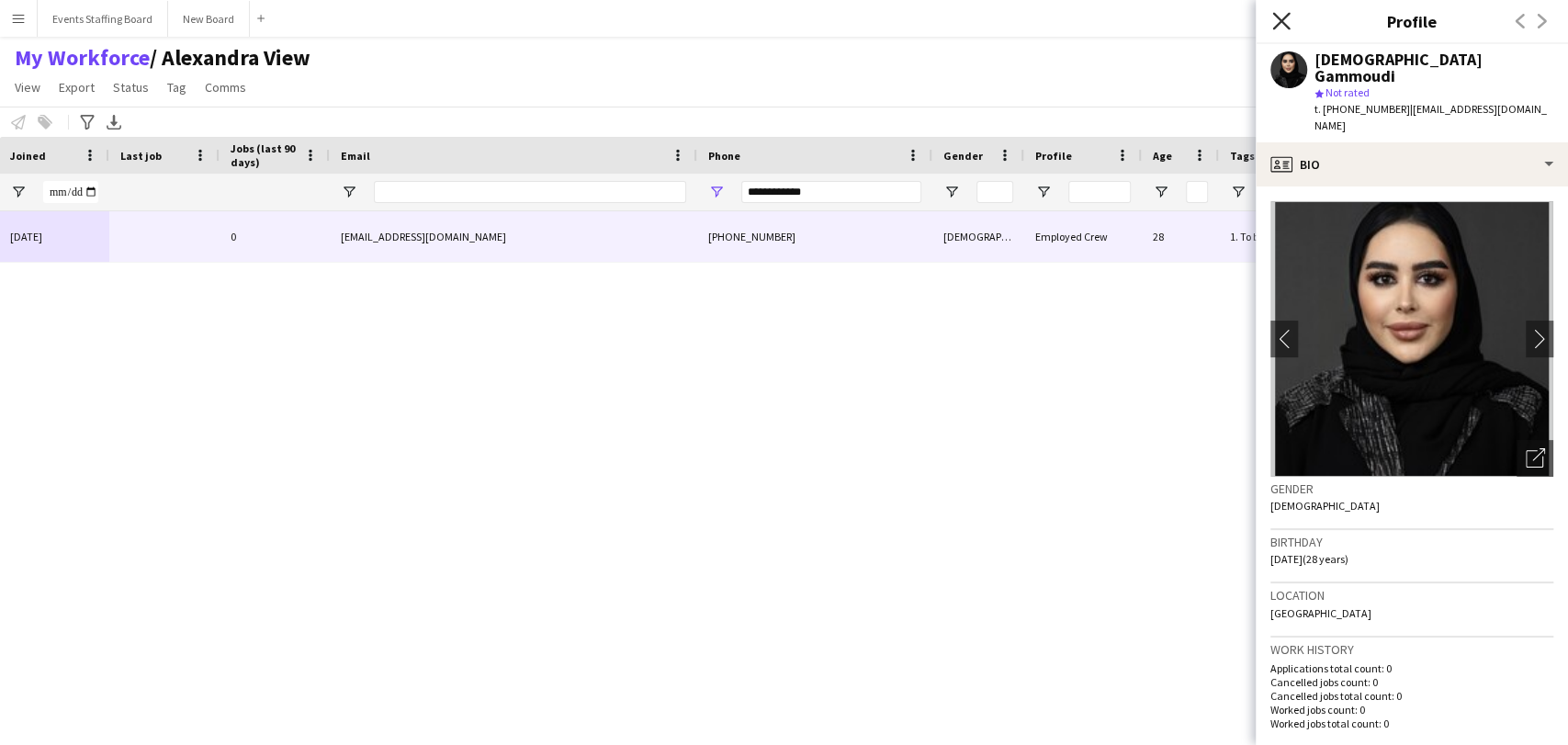
click at [1278, 17] on icon at bounding box center [1281, 20] width 17 height 17
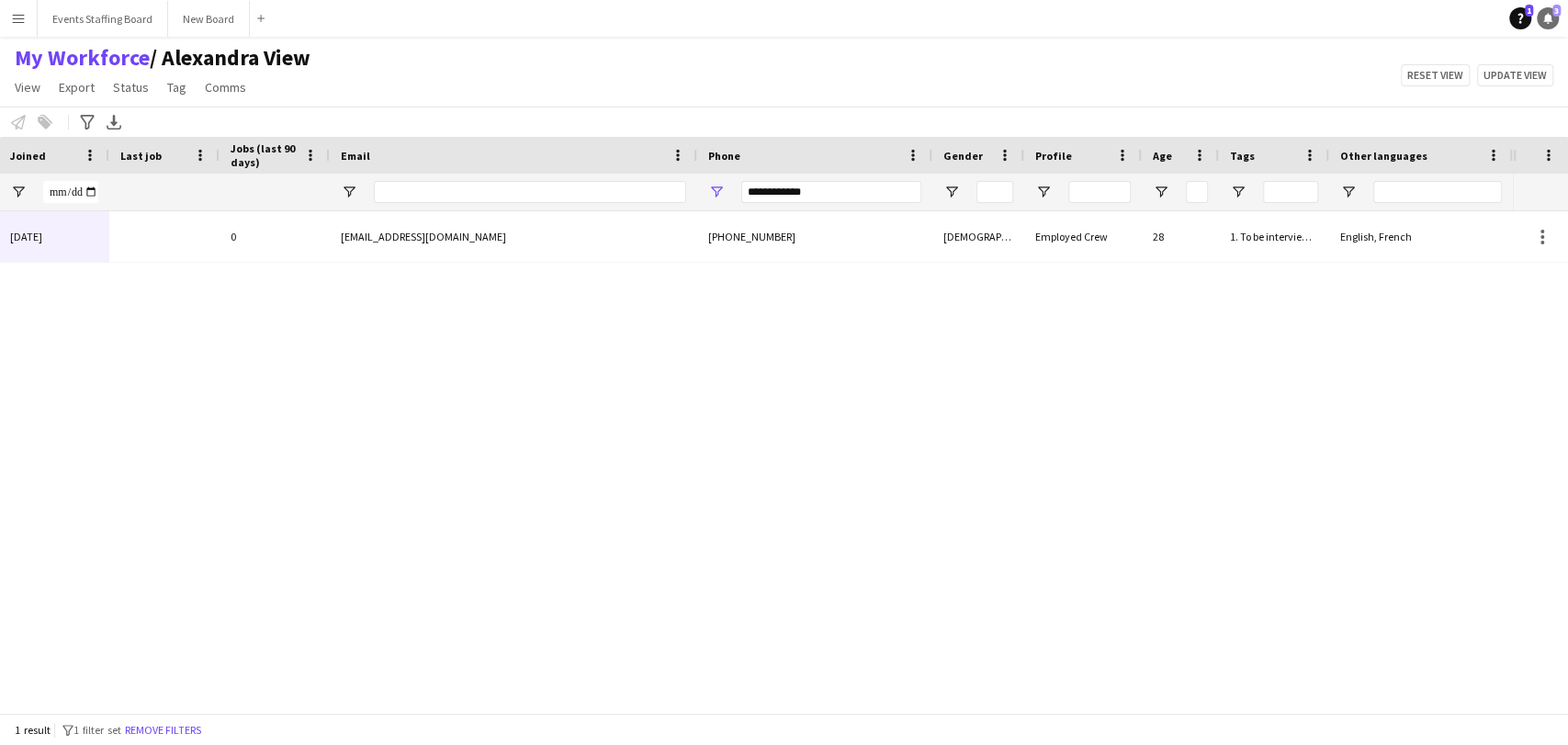
click at [1550, 28] on link "Notifications 3" at bounding box center [1548, 18] width 22 height 22
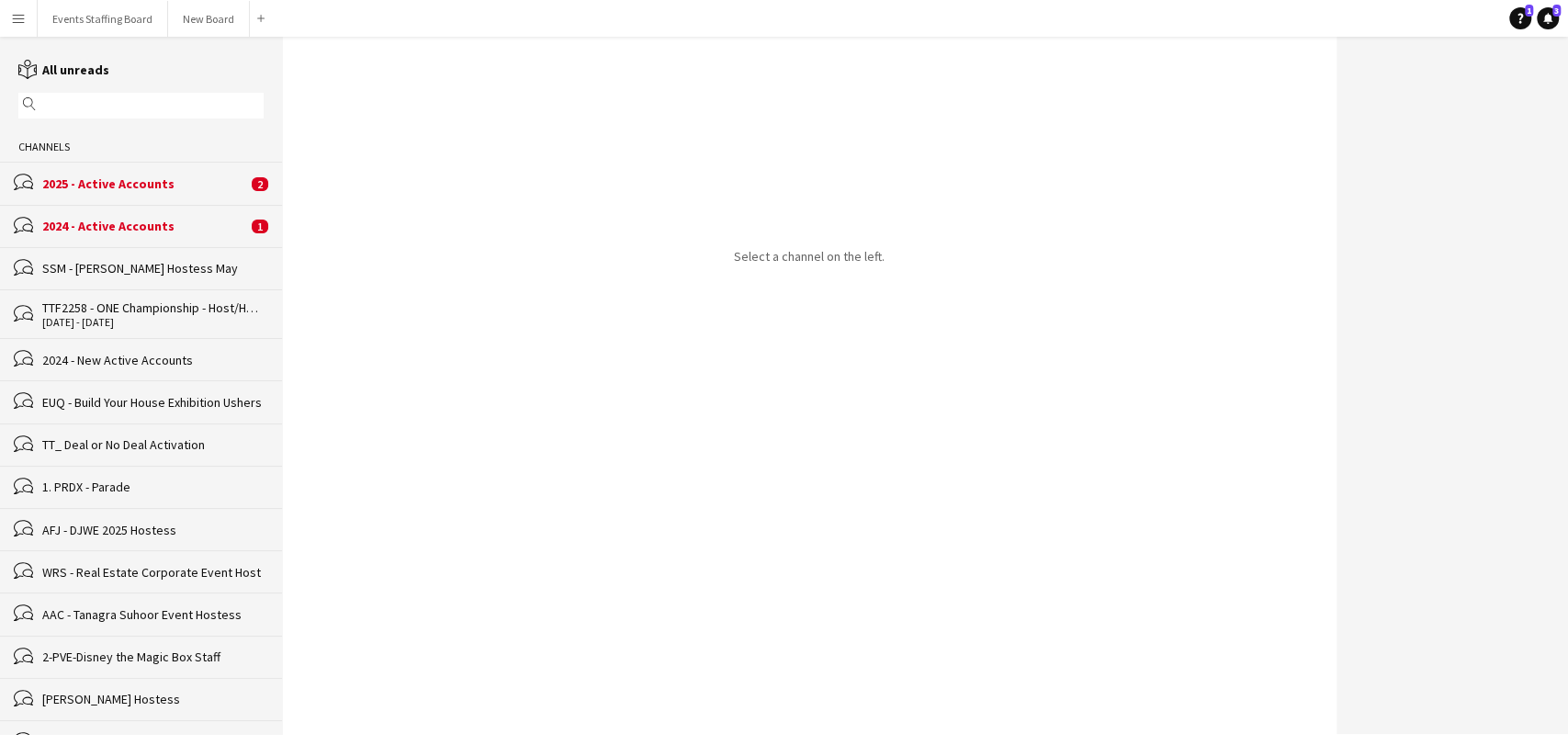
click at [145, 180] on div "2025 - Active Accounts" at bounding box center [144, 183] width 205 height 16
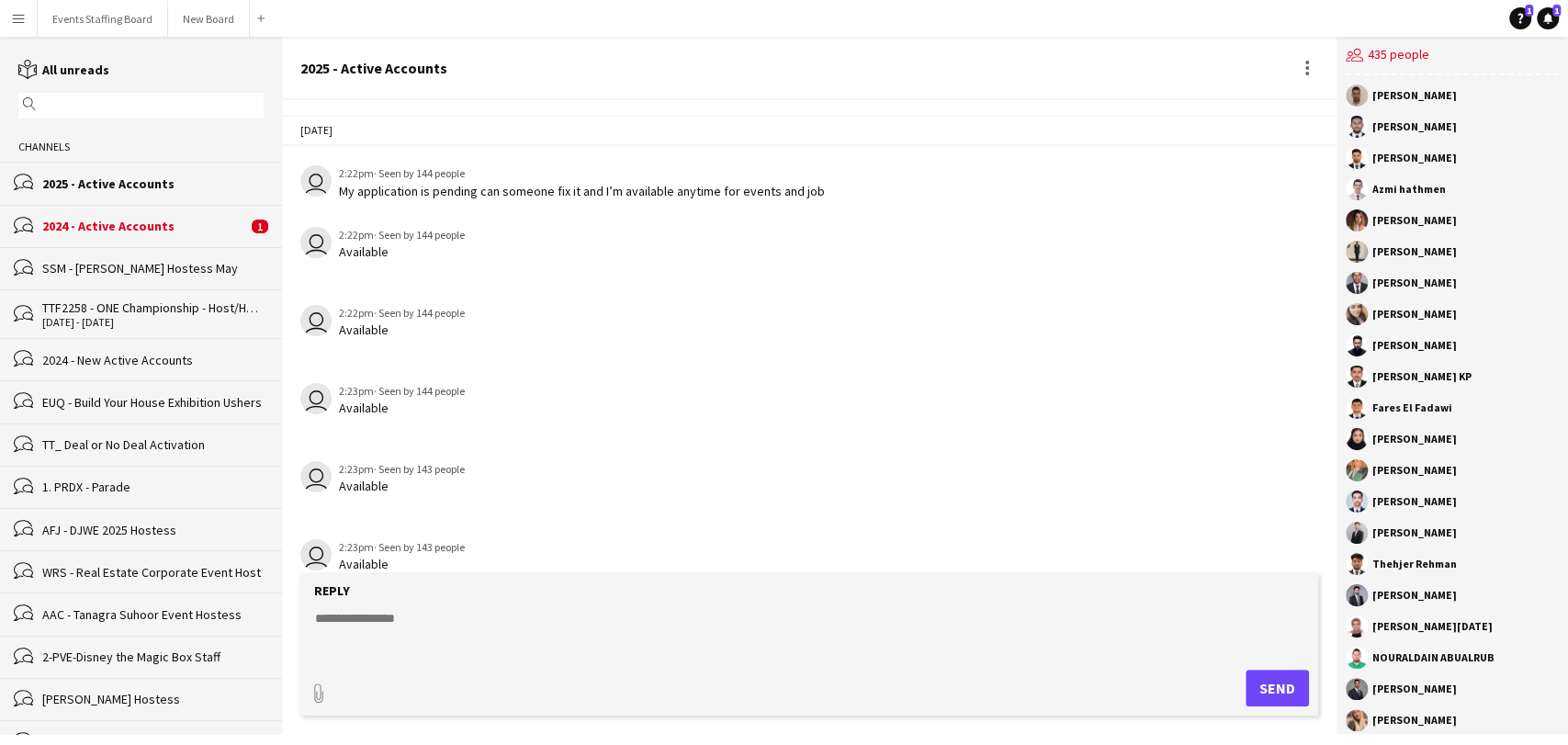
click at [112, 215] on div "bubbles 2024 - Active Accounts 1" at bounding box center [141, 226] width 282 height 42
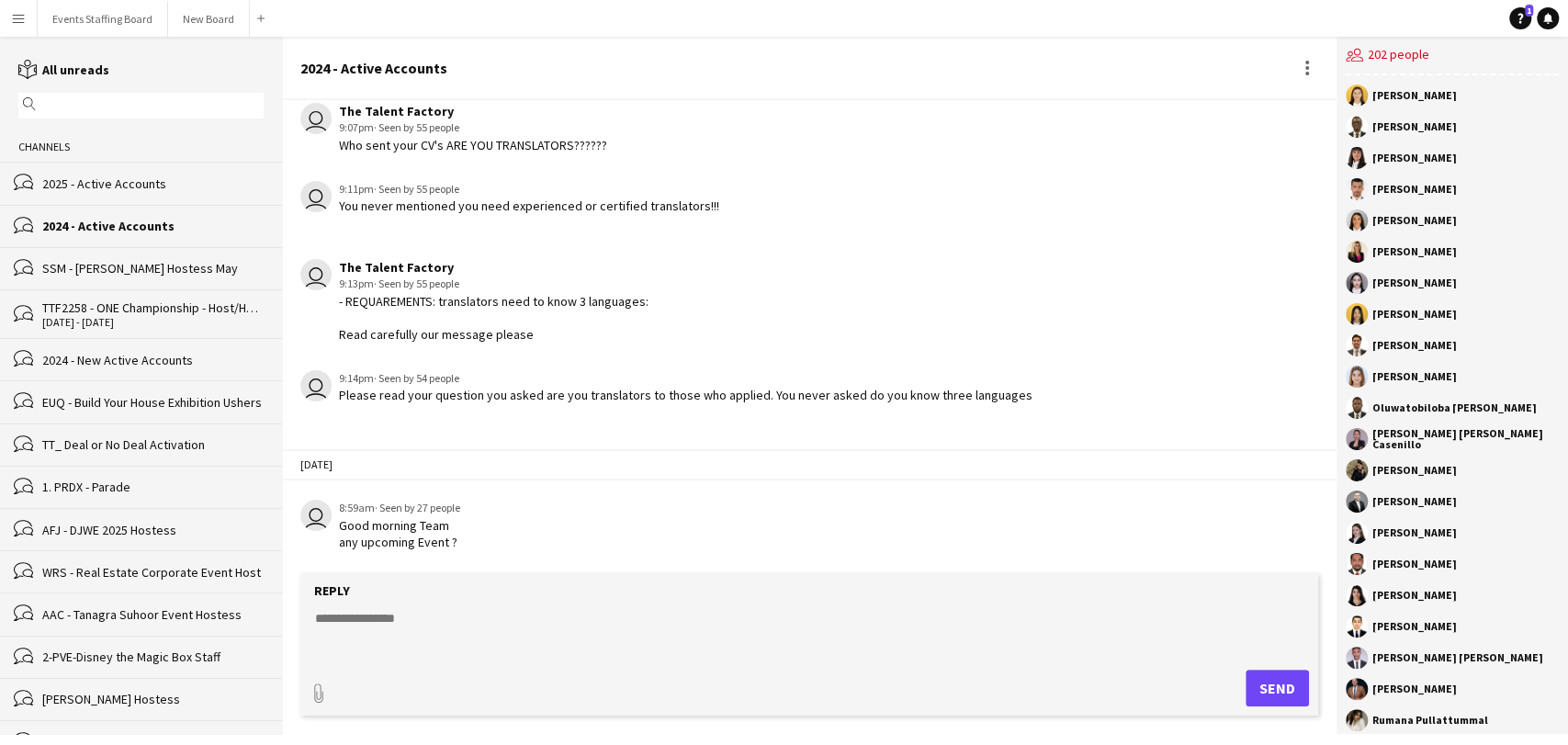
scroll to position [2785, 0]
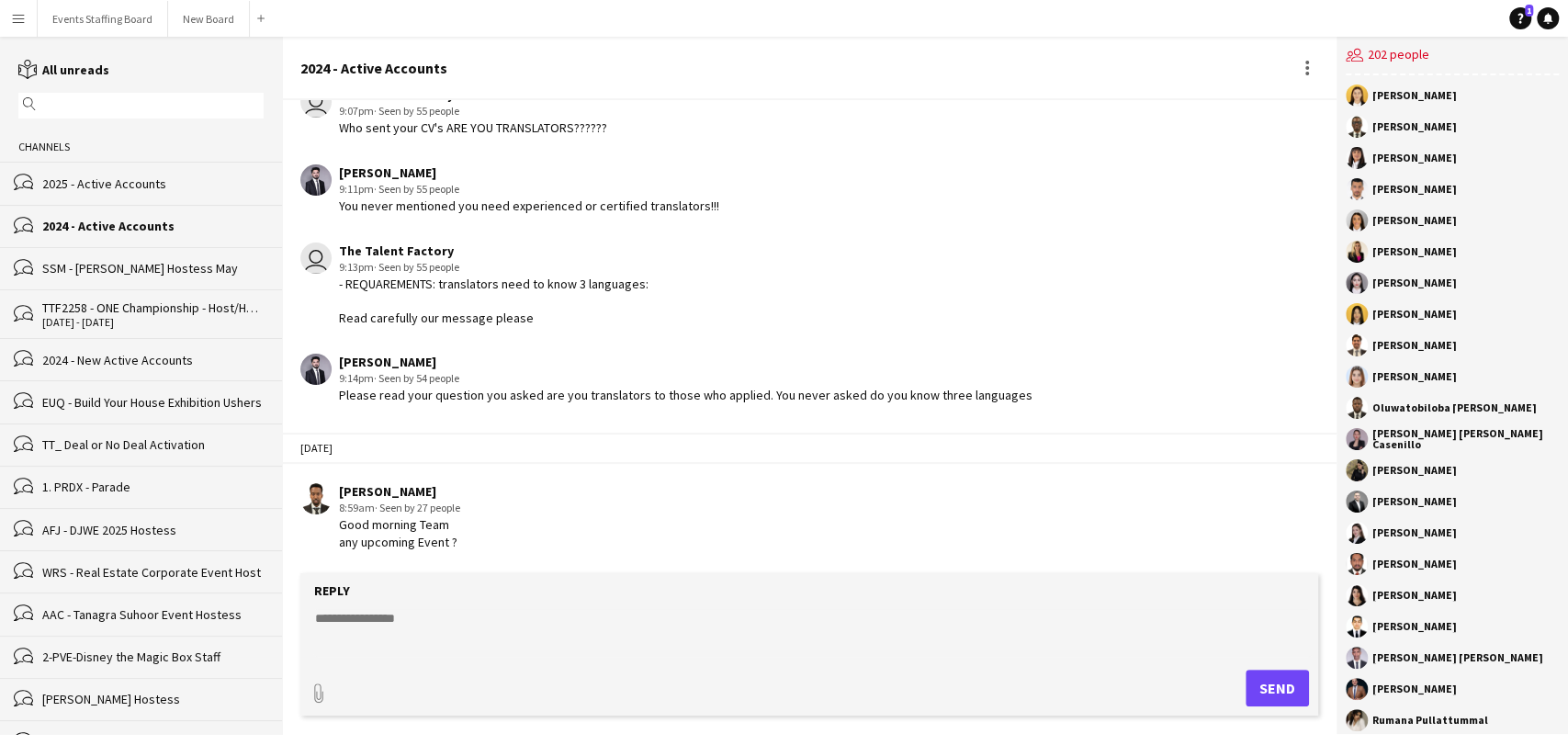
click at [121, 189] on div "2025 - Active Accounts" at bounding box center [152, 183] width 221 height 16
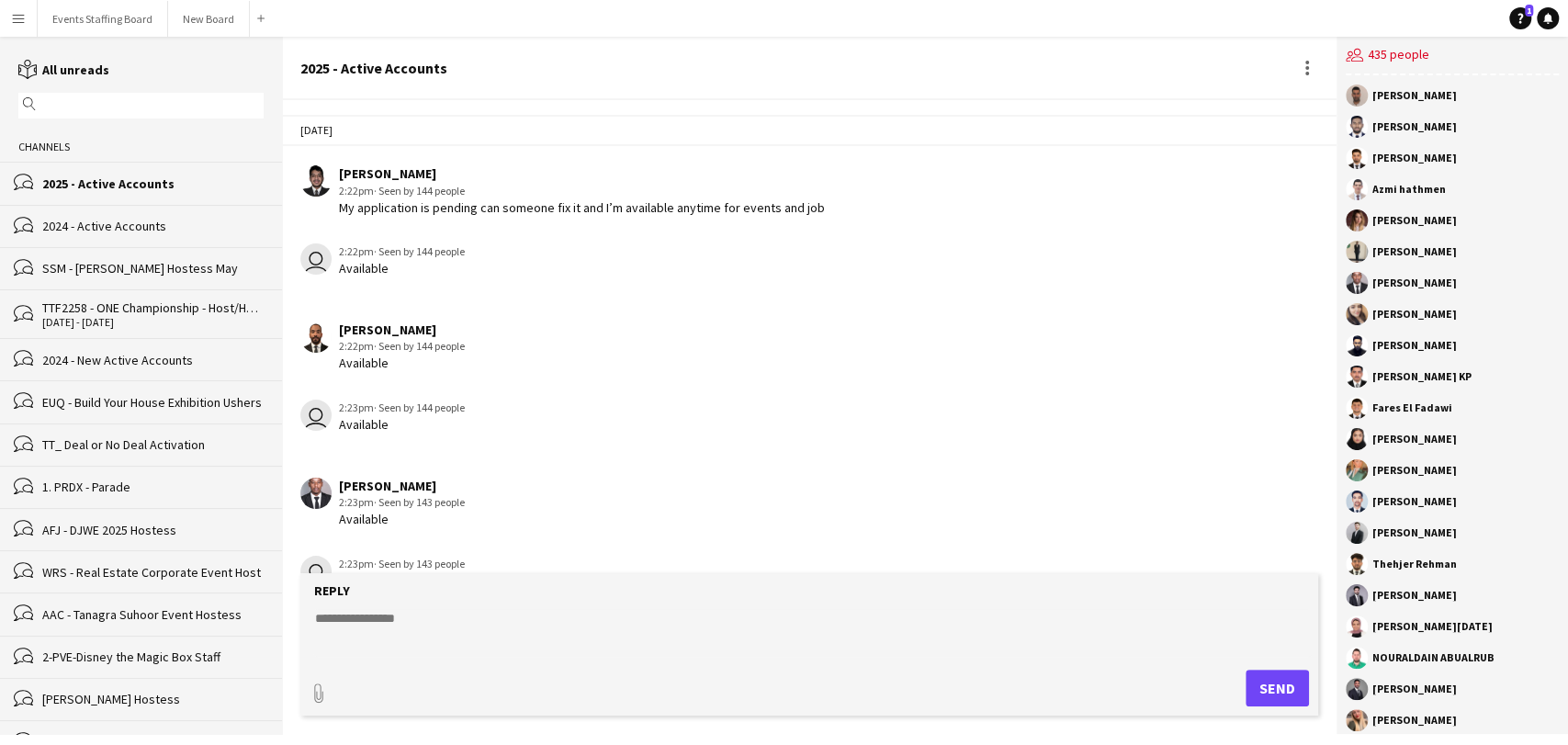
scroll to position [2028, 0]
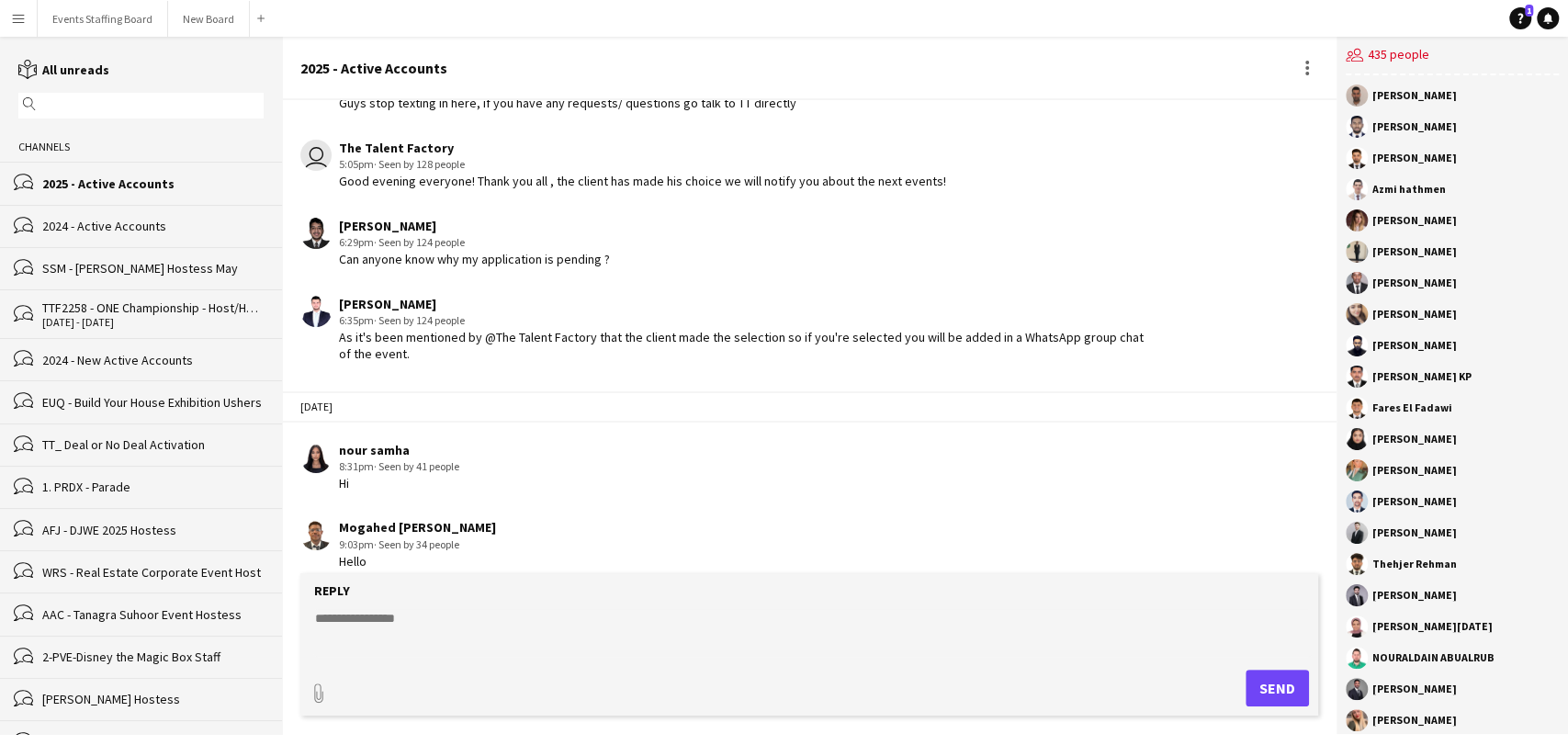
click at [62, 222] on div "2024 - Active Accounts" at bounding box center [152, 226] width 221 height 16
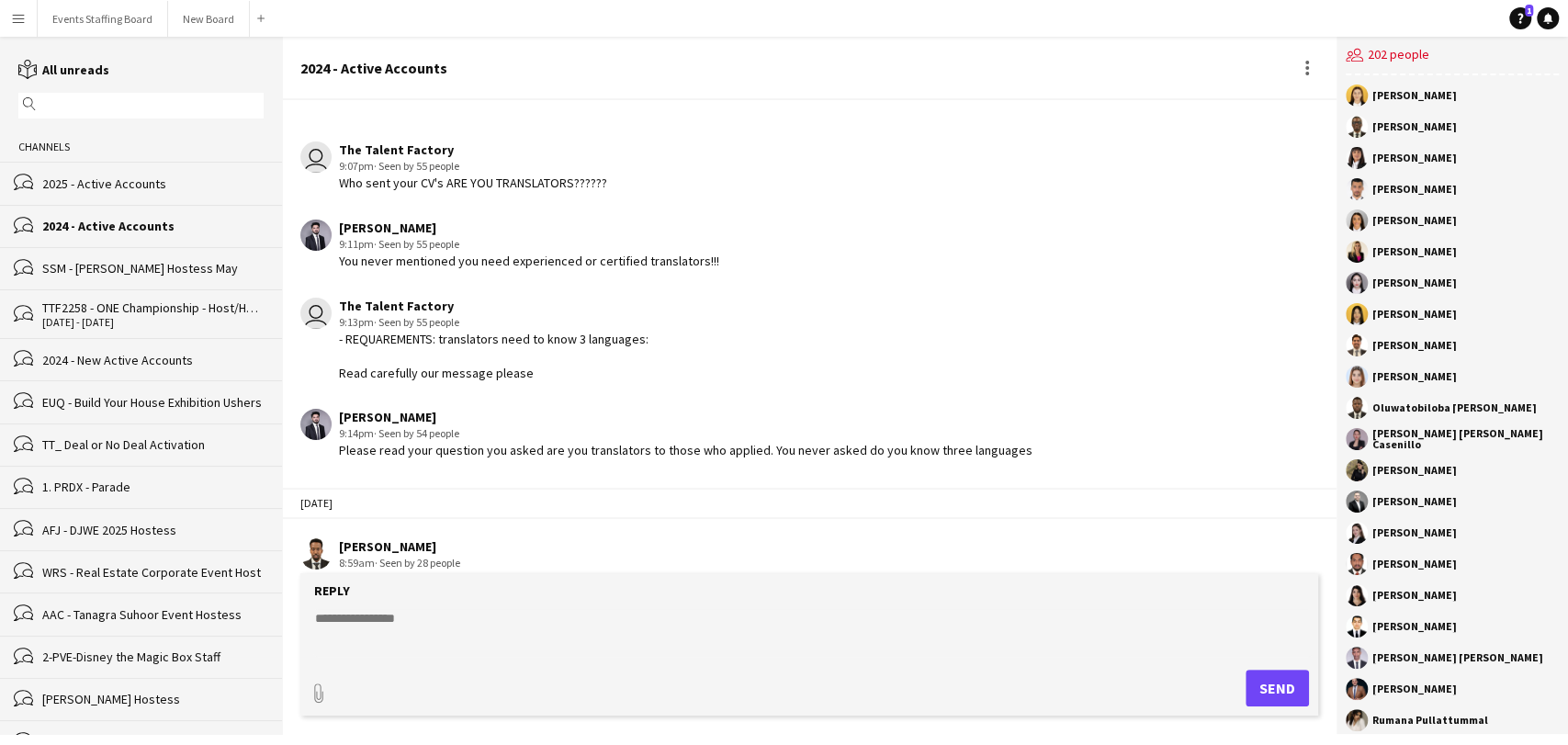
scroll to position [2768, 0]
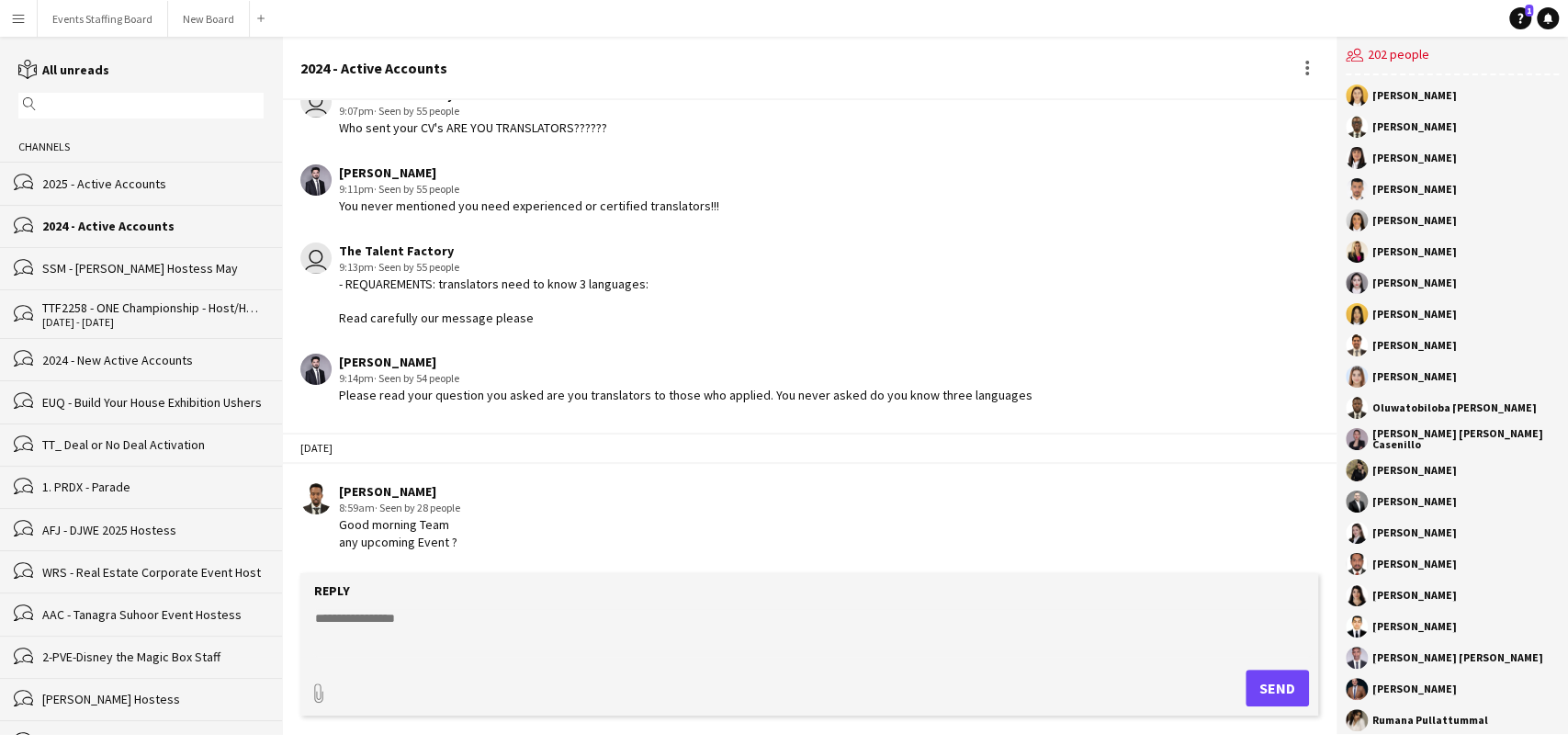
drag, startPoint x: 66, startPoint y: 222, endPoint x: 1246, endPoint y: 284, distance: 1181.6
click at [1234, 299] on app-chat-message "user The Talent Factory 9:13pm · Seen by 55 people - REQUAREMENTS: translators …" at bounding box center [809, 284] width 1054 height 102
click at [1307, 69] on div at bounding box center [1307, 68] width 22 height 22
click at [1367, 96] on span "Delete" at bounding box center [1346, 100] width 42 height 15
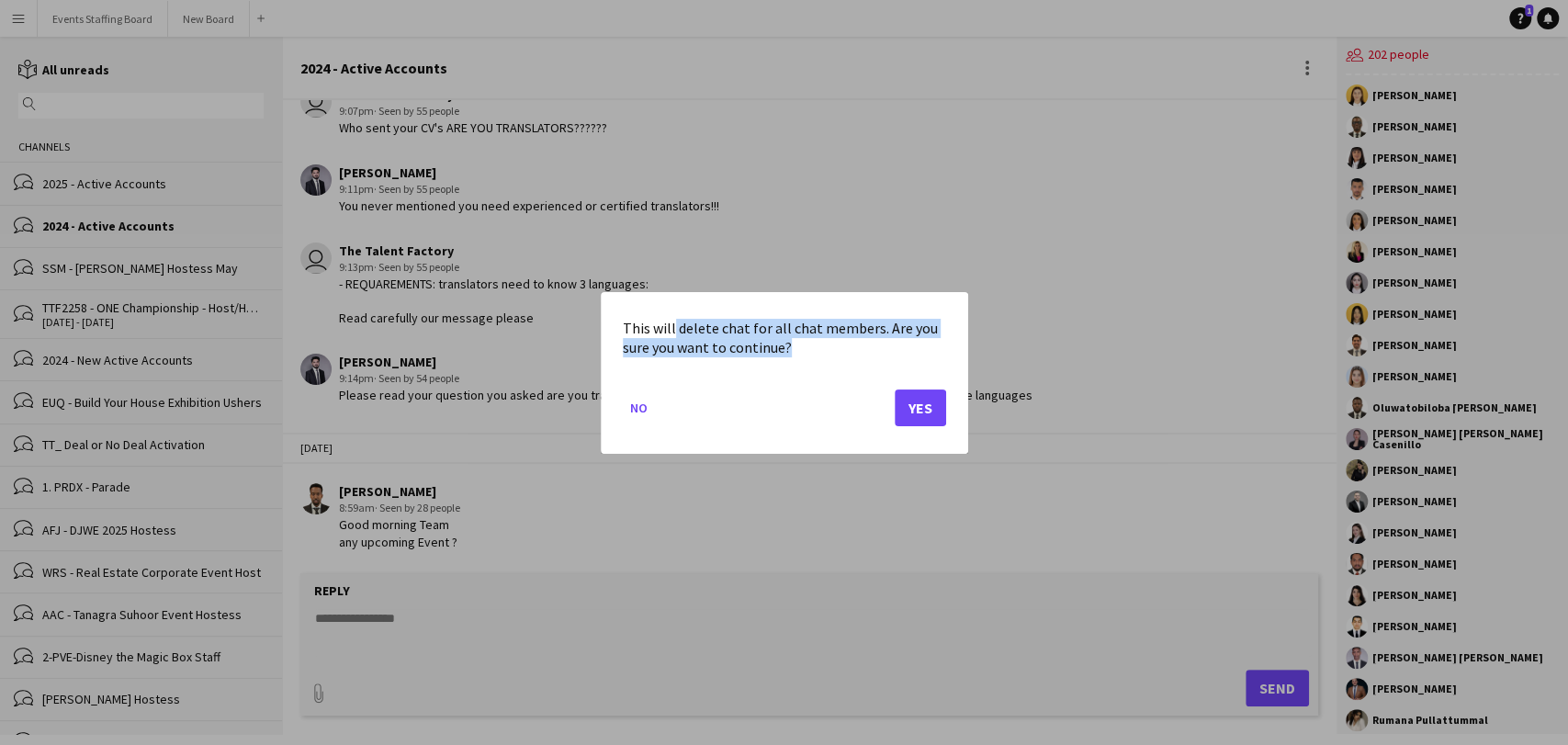
drag, startPoint x: 672, startPoint y: 329, endPoint x: 878, endPoint y: 351, distance: 207.2
click at [878, 351] on mat-dialog-content "This will delete chat for all chat members. Are you sure you want to continue?" at bounding box center [784, 338] width 323 height 48
click at [924, 407] on button "Yes" at bounding box center [920, 406] width 52 height 36
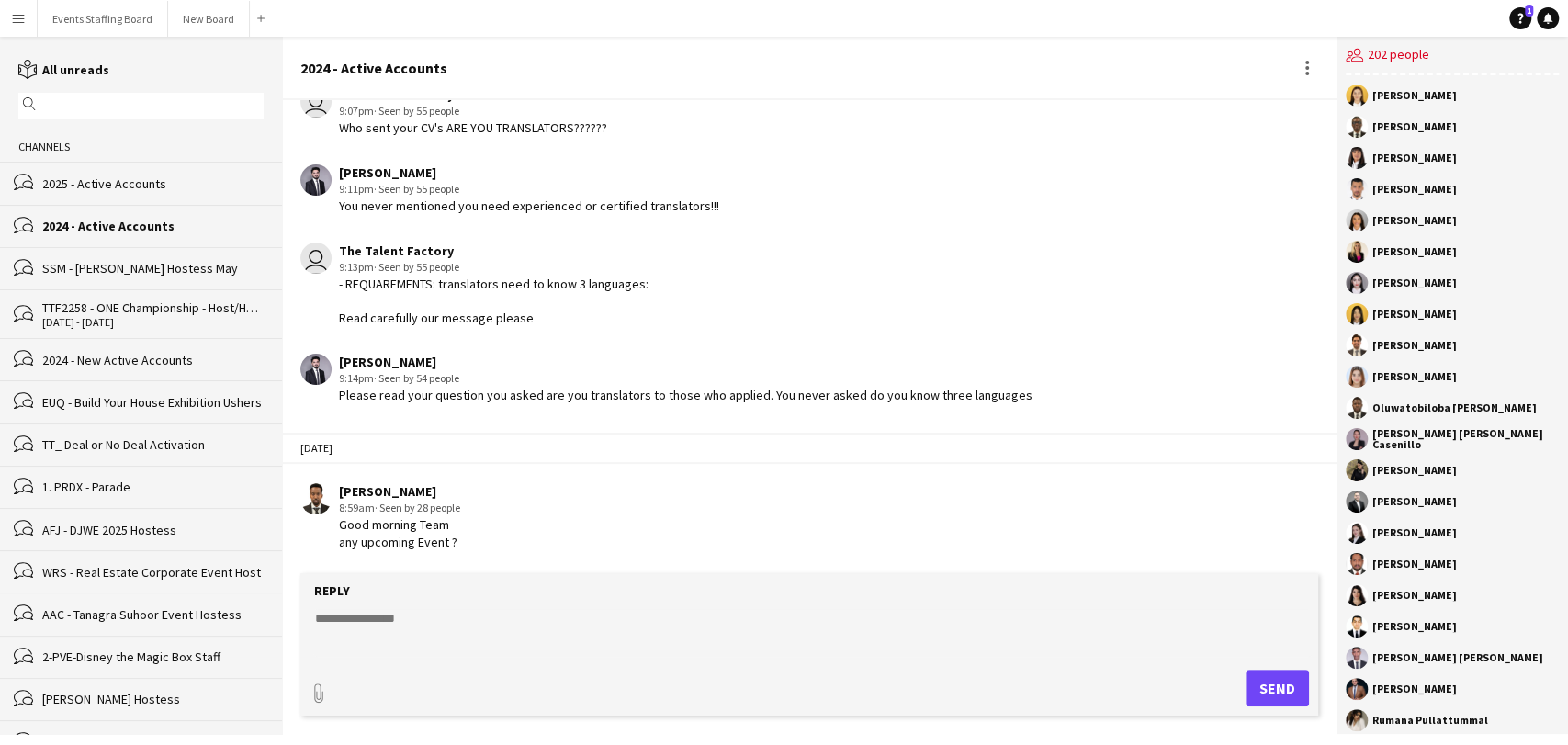
drag, startPoint x: 101, startPoint y: 174, endPoint x: 111, endPoint y: 178, distance: 10.8
click at [101, 173] on div "bubbles 2025 - Active Accounts" at bounding box center [141, 183] width 282 height 42
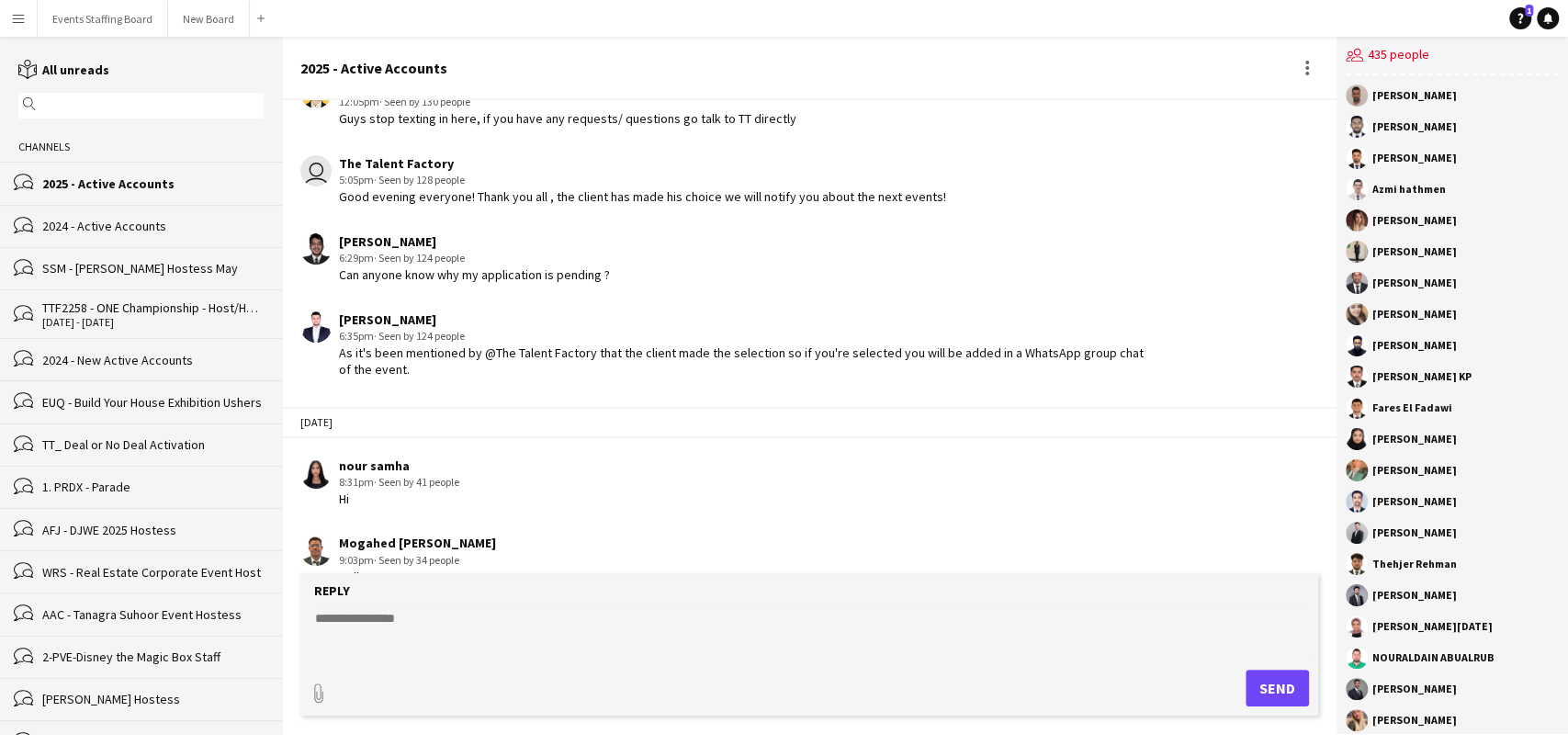
scroll to position [2028, 0]
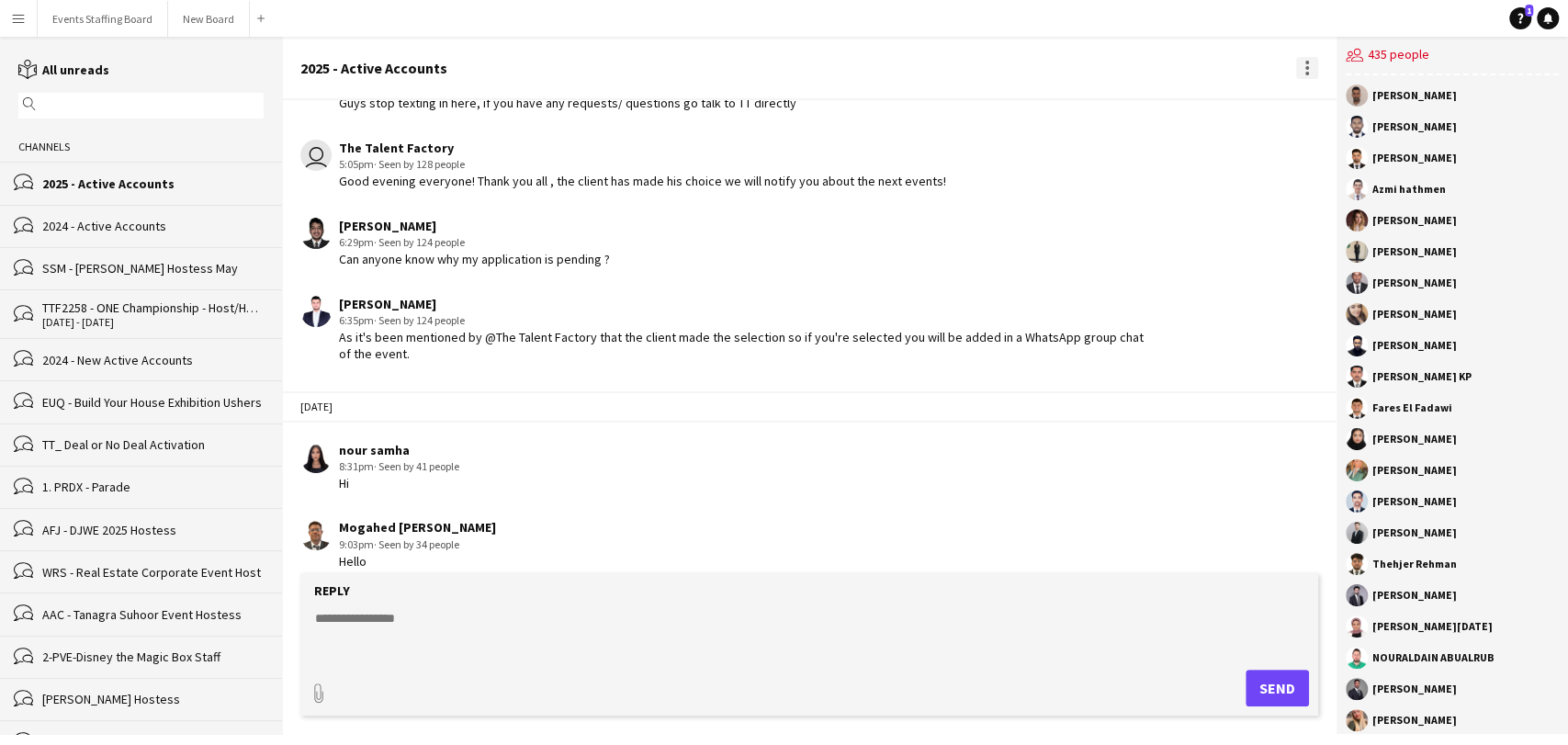
click at [1309, 68] on div at bounding box center [1307, 68] width 22 height 22
click at [1358, 94] on span "Delete" at bounding box center [1346, 100] width 42 height 15
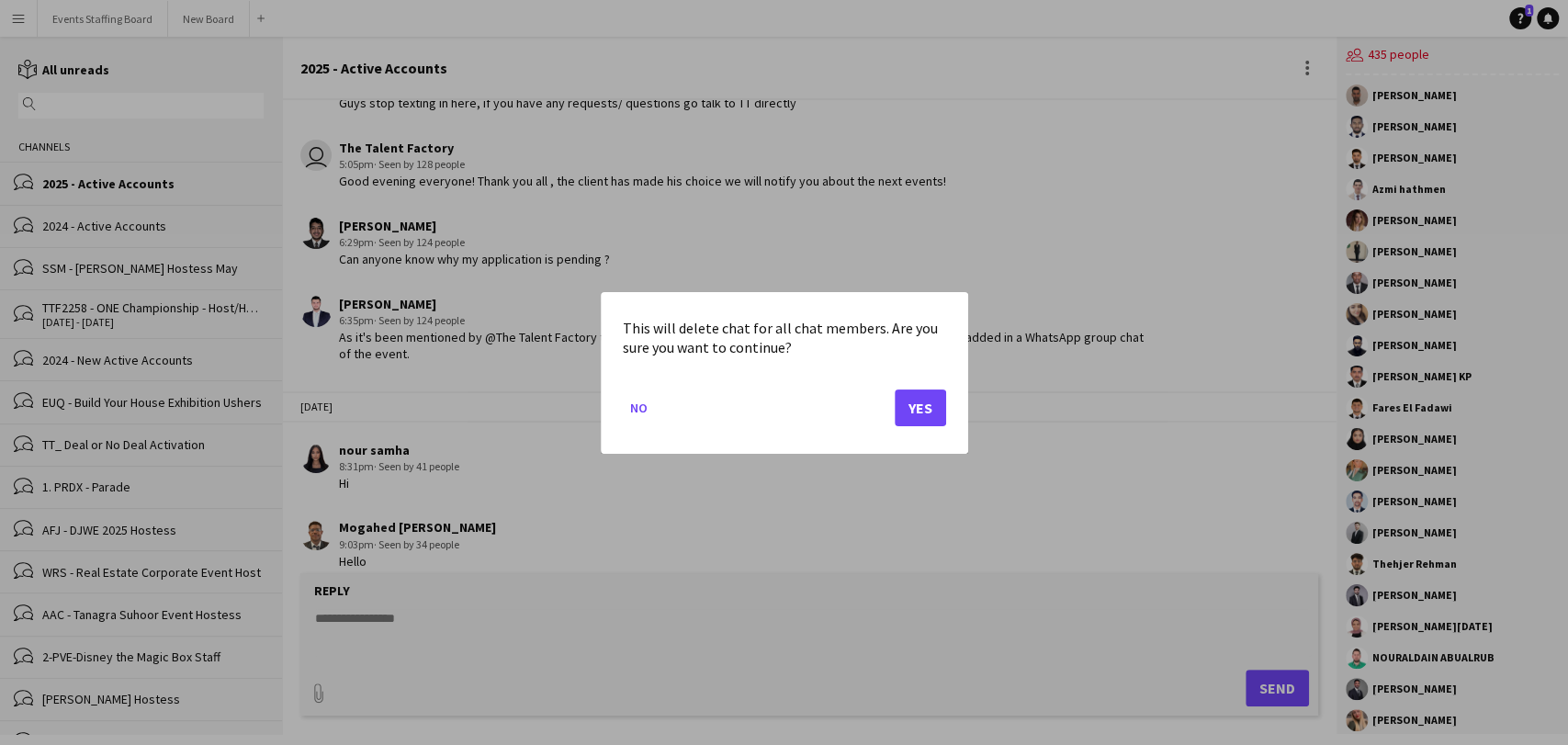
click at [918, 381] on mat-dialog-actions "No Yes" at bounding box center [784, 414] width 323 height 78
click at [924, 393] on button "Yes" at bounding box center [920, 406] width 52 height 36
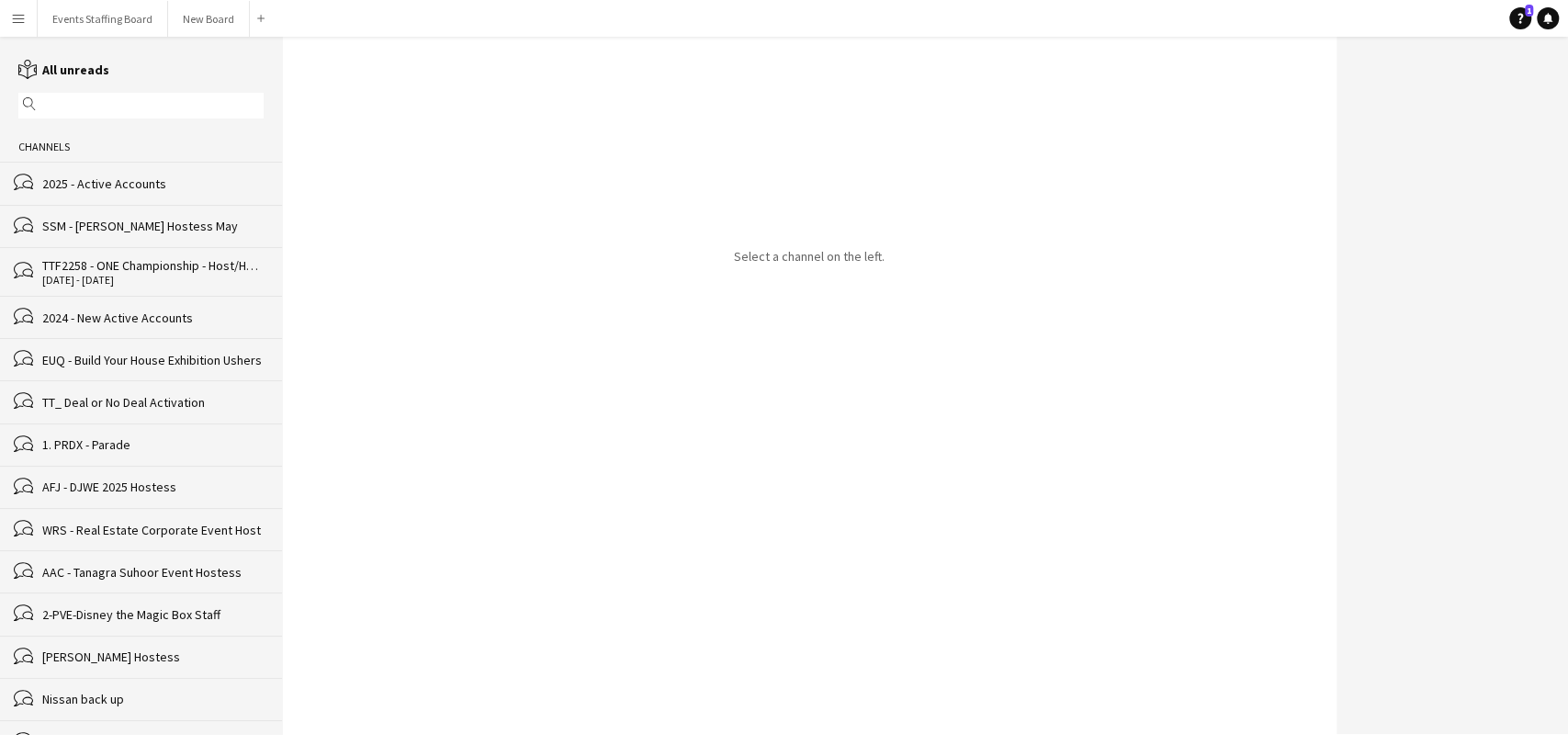
click at [75, 185] on div "2025 - Active Accounts" at bounding box center [152, 183] width 221 height 16
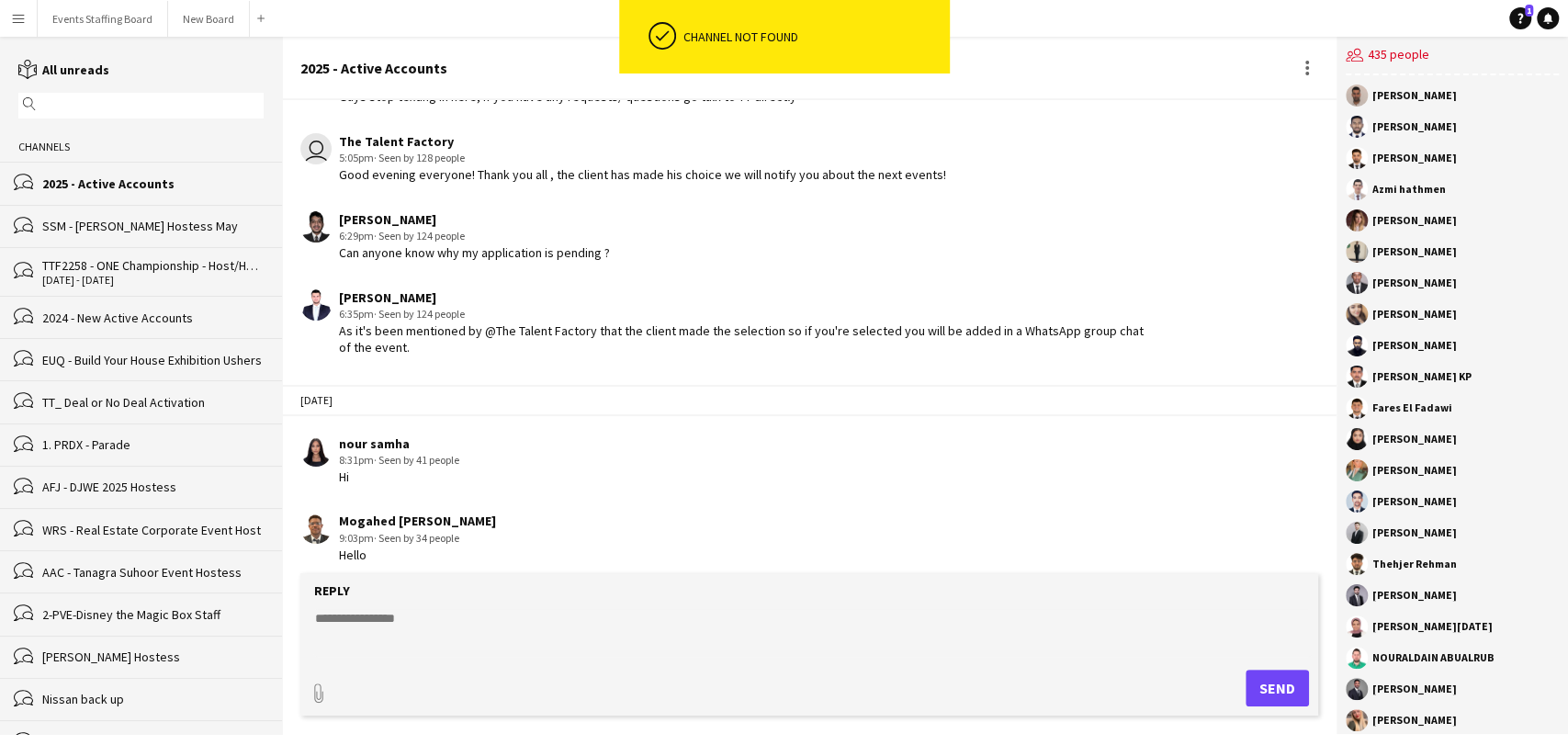
scroll to position [2046, 0]
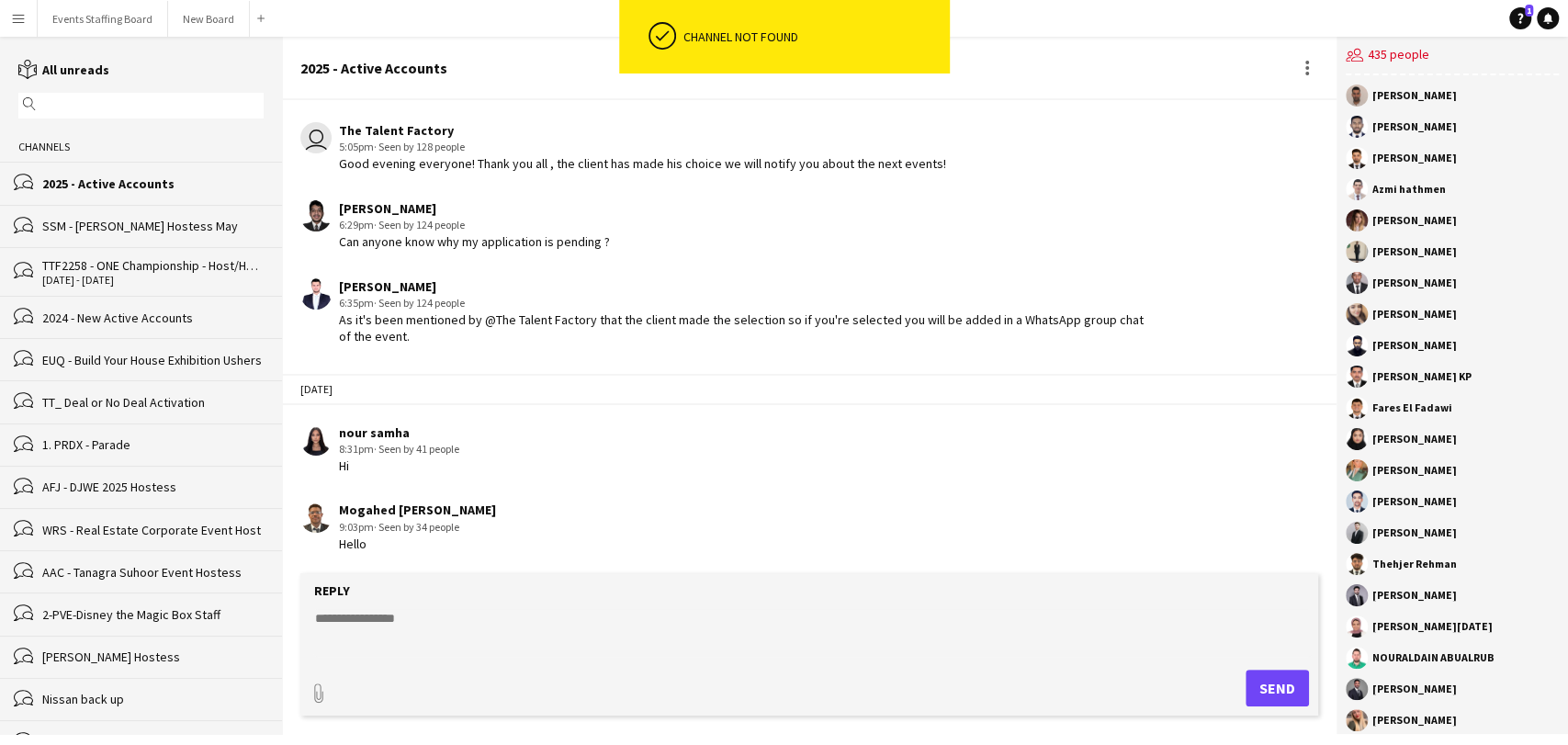
click at [103, 234] on div "SSM - [PERSON_NAME] Hostess May" at bounding box center [152, 226] width 221 height 16
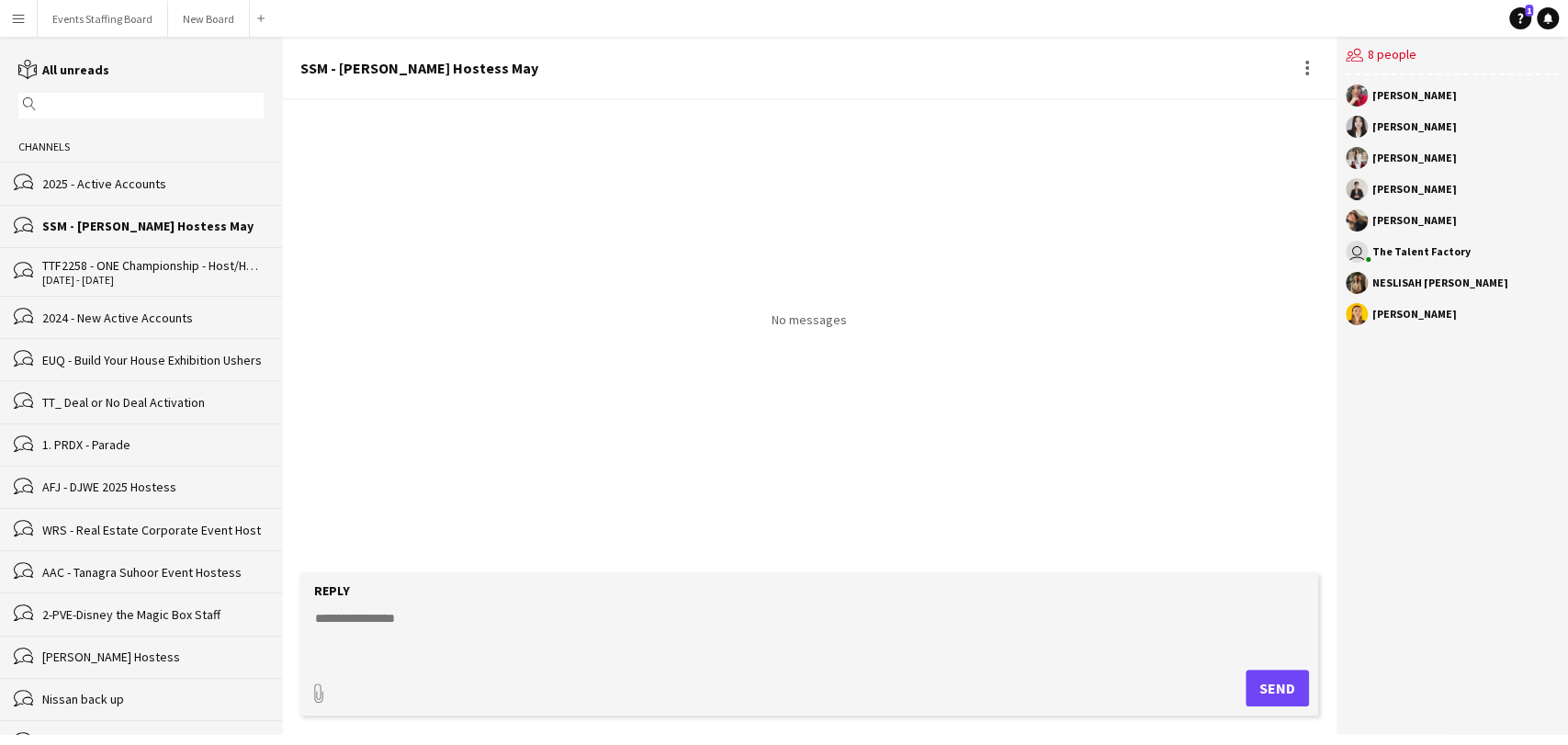
click at [1323, 57] on div "SSM - [PERSON_NAME] Hostess May" at bounding box center [809, 68] width 1054 height 63
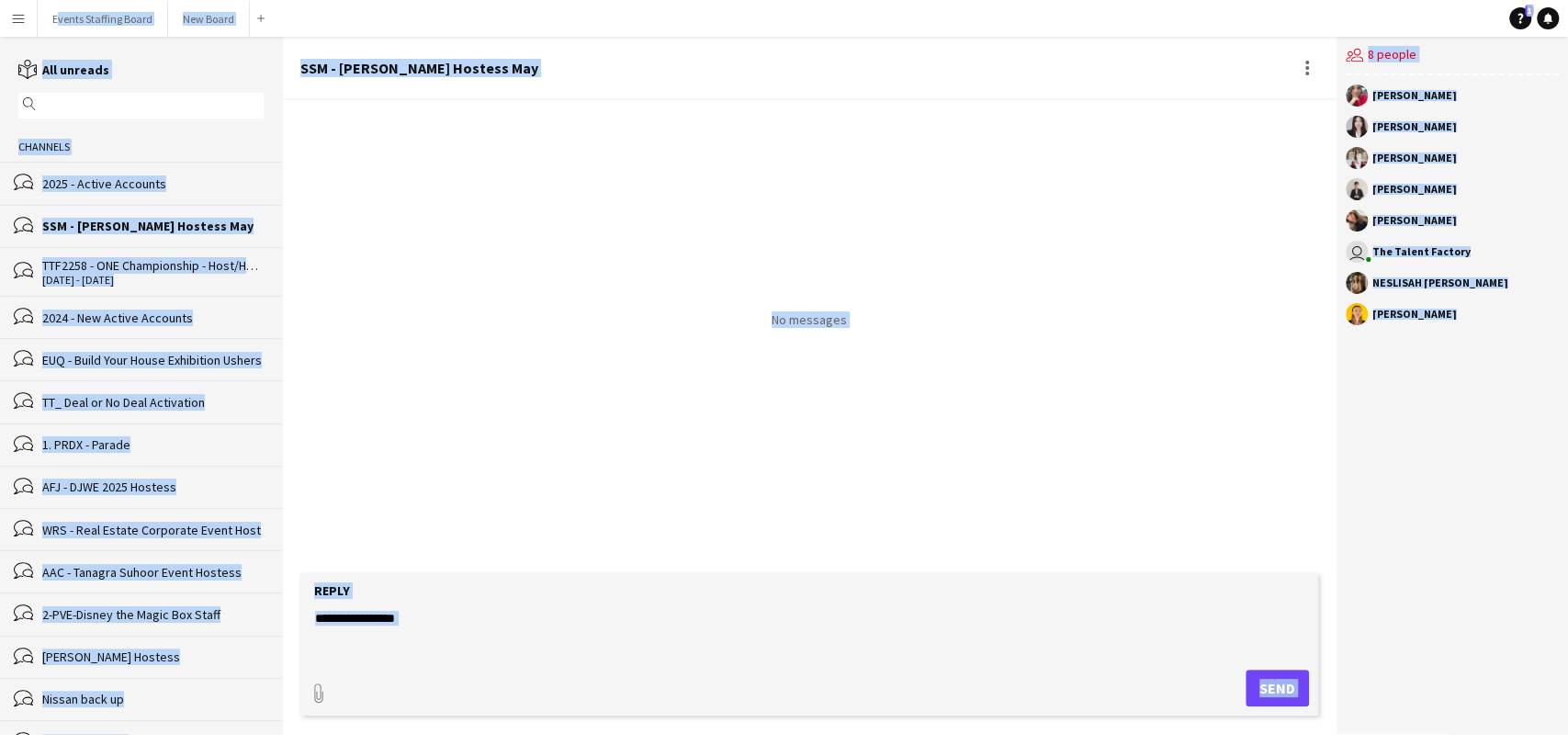
click at [143, 243] on div "bubbles SSM - [PERSON_NAME] Hostess May" at bounding box center [141, 226] width 282 height 42
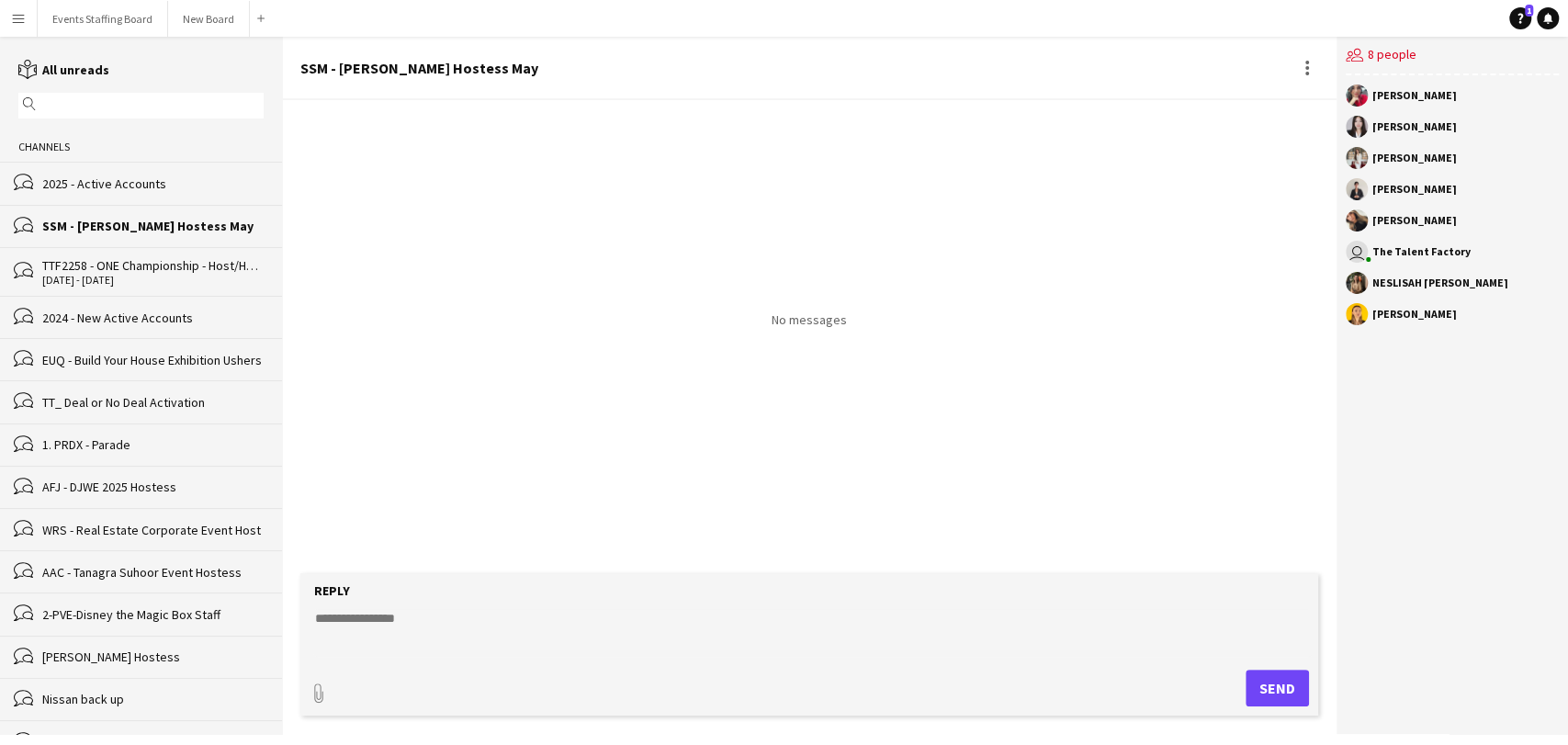
click at [117, 281] on div "[DATE] - [DATE]" at bounding box center [152, 279] width 221 height 12
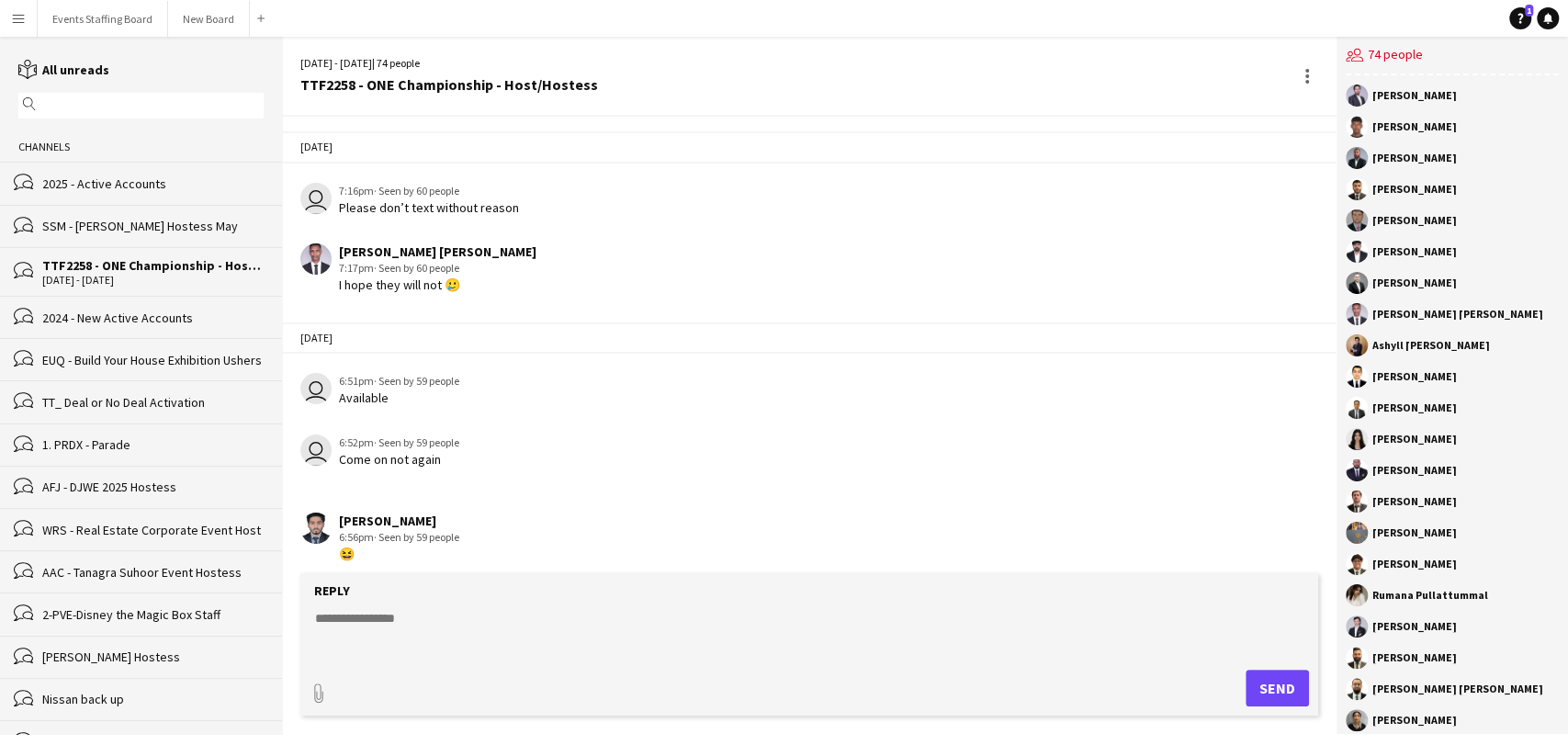
scroll to position [2285, 0]
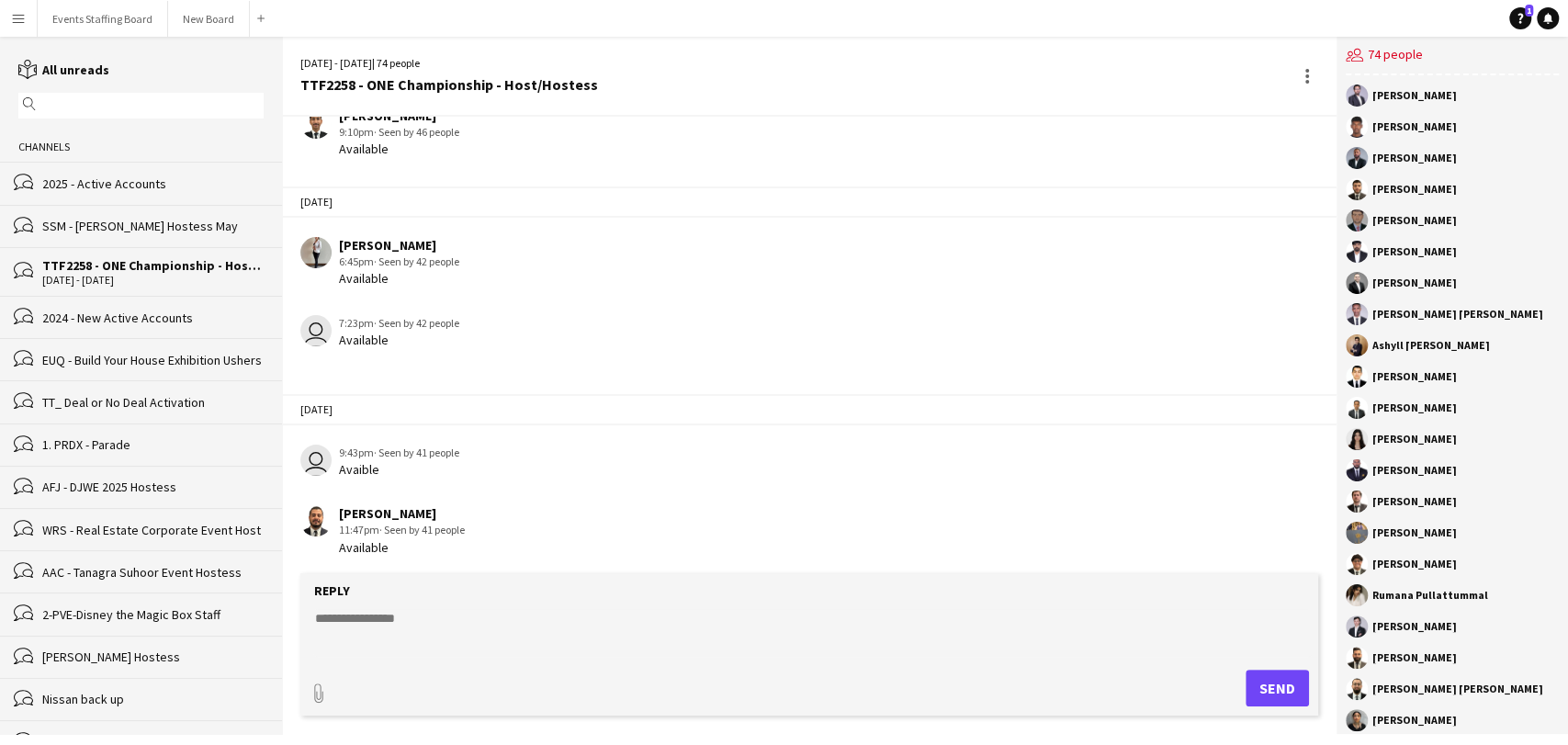
click at [110, 324] on div "2024 - New Active Accounts" at bounding box center [152, 318] width 221 height 16
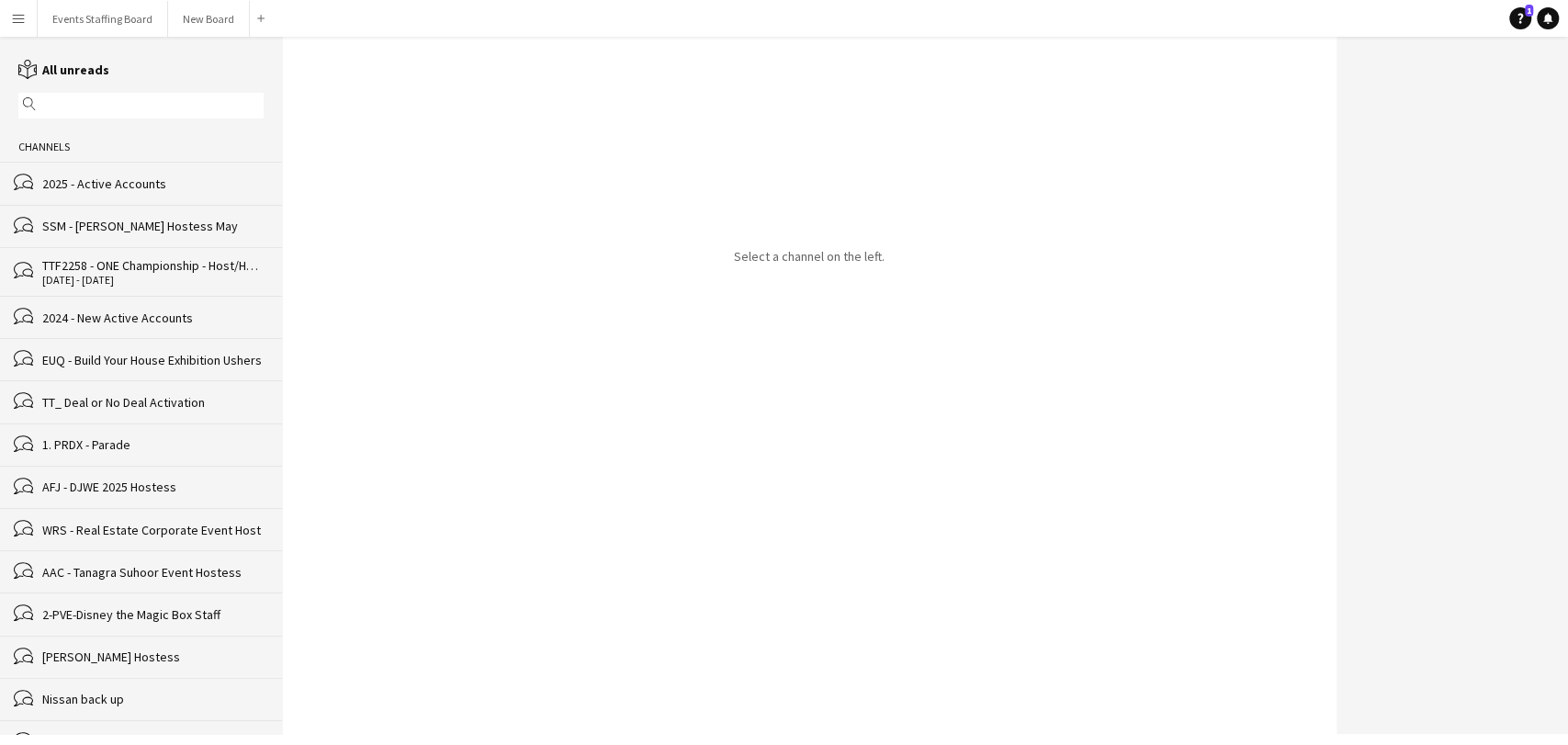
click at [113, 266] on div "TTF2258 - ONE Championship - Host/Hostess" at bounding box center [152, 265] width 221 height 16
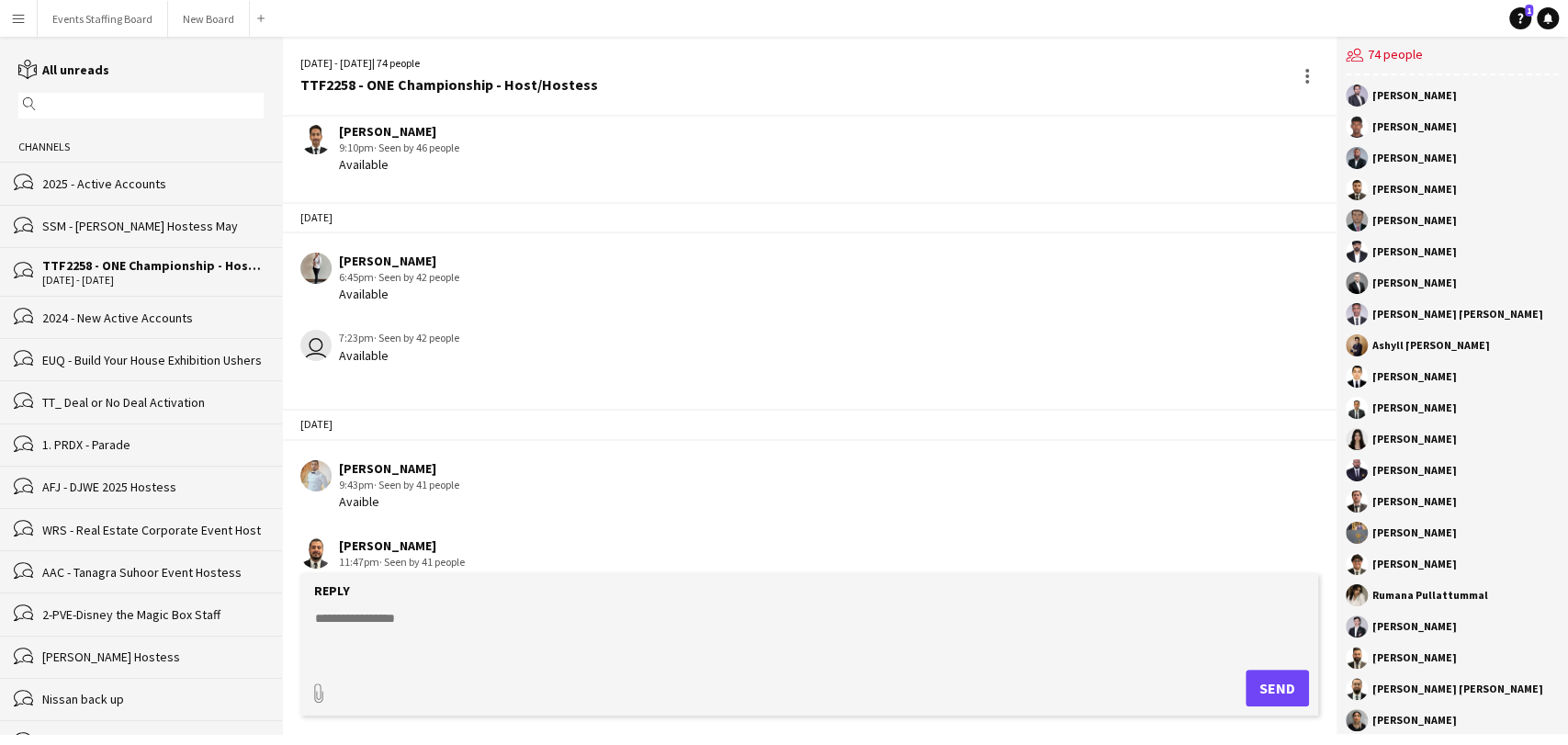
scroll to position [2370, 0]
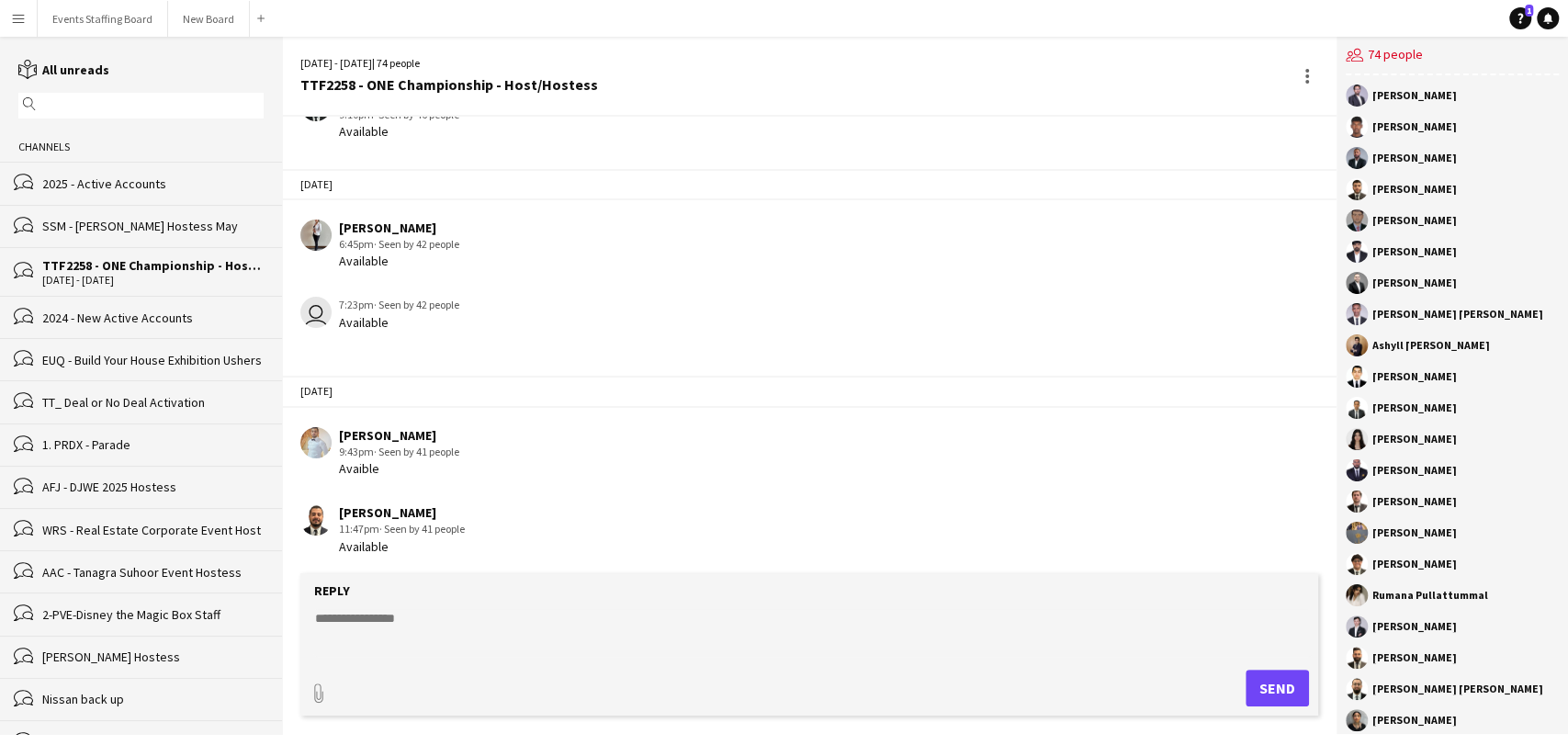
click at [1318, 75] on div "[DATE] - [DATE] | 74 people TTF2258 - ONE Championship - Host/Hostess" at bounding box center [809, 77] width 1054 height 80
click at [1314, 75] on div at bounding box center [1307, 76] width 22 height 22
click at [1320, 103] on app-icon "Delete" at bounding box center [1317, 109] width 13 height 15
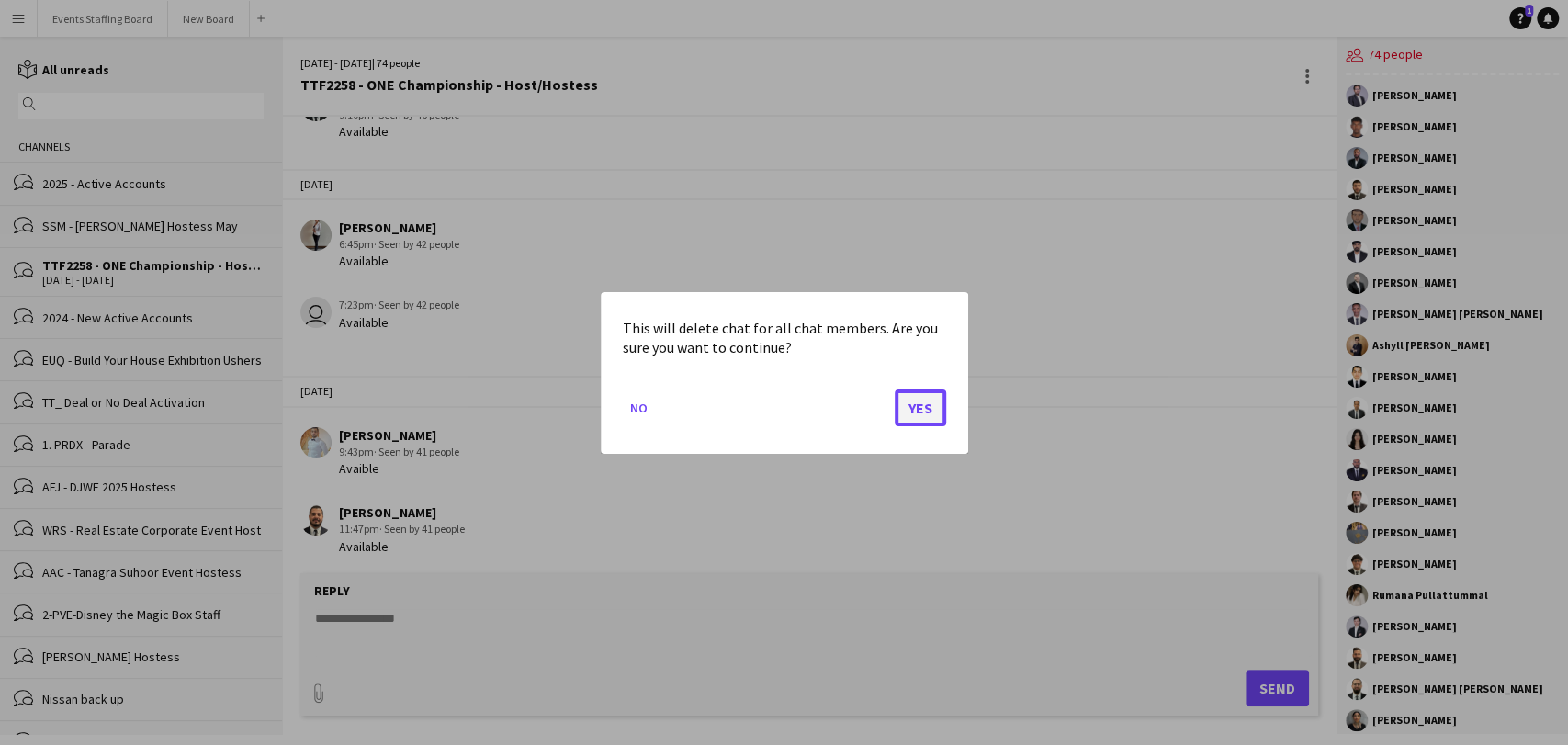
click at [915, 392] on button "Yes" at bounding box center [920, 406] width 52 height 36
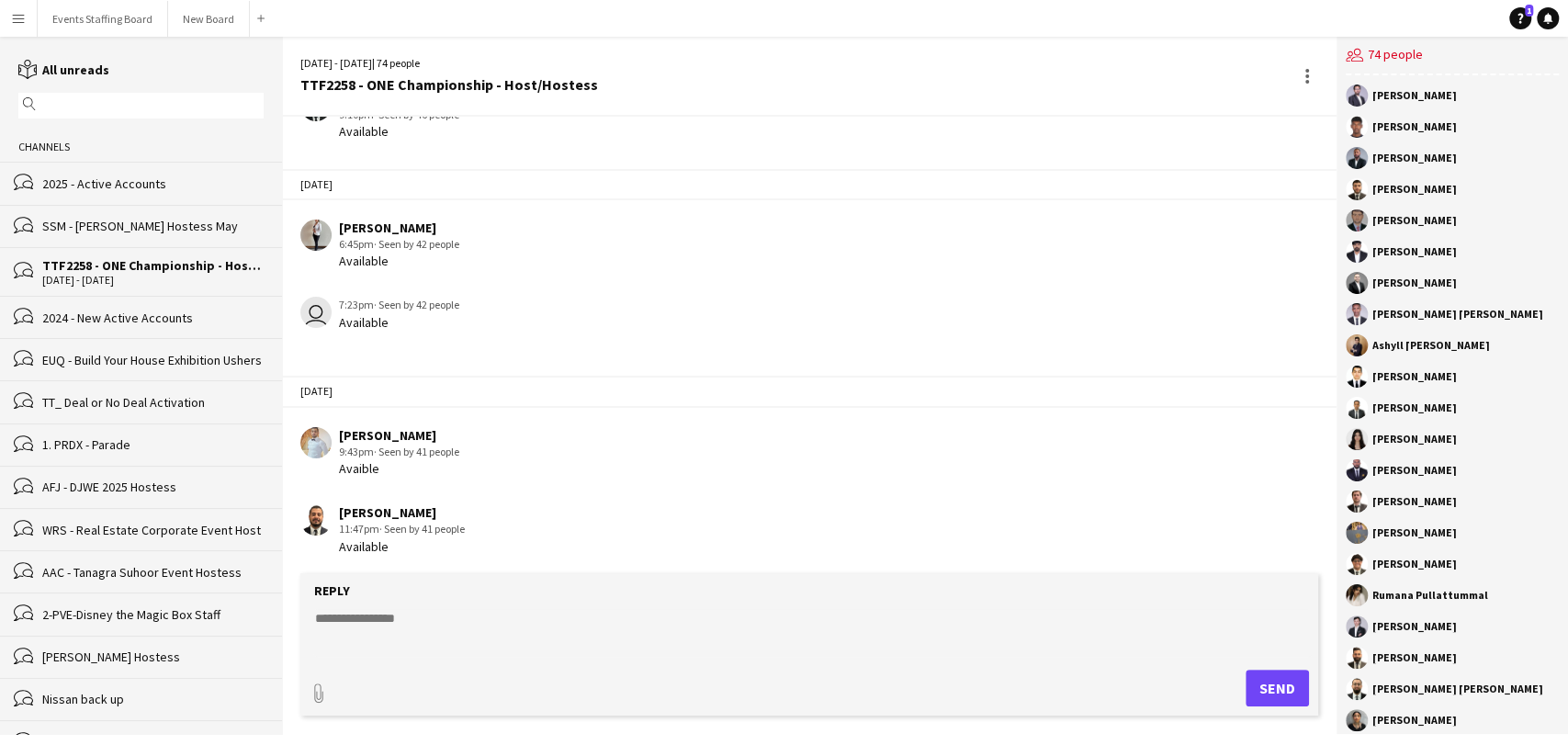
click at [86, 332] on div "bubbles 2024 - New Active Accounts" at bounding box center [141, 317] width 282 height 42
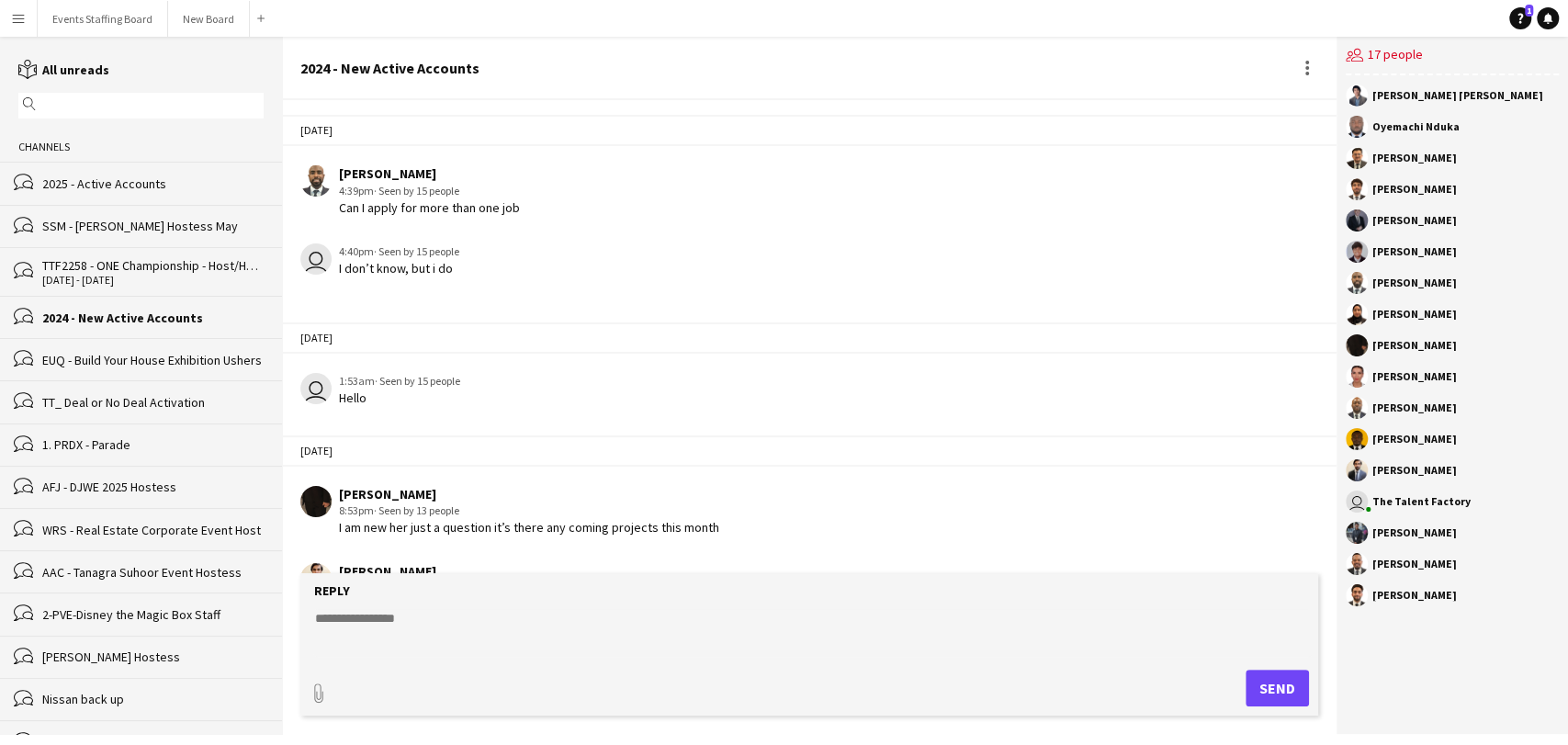
scroll to position [191, 0]
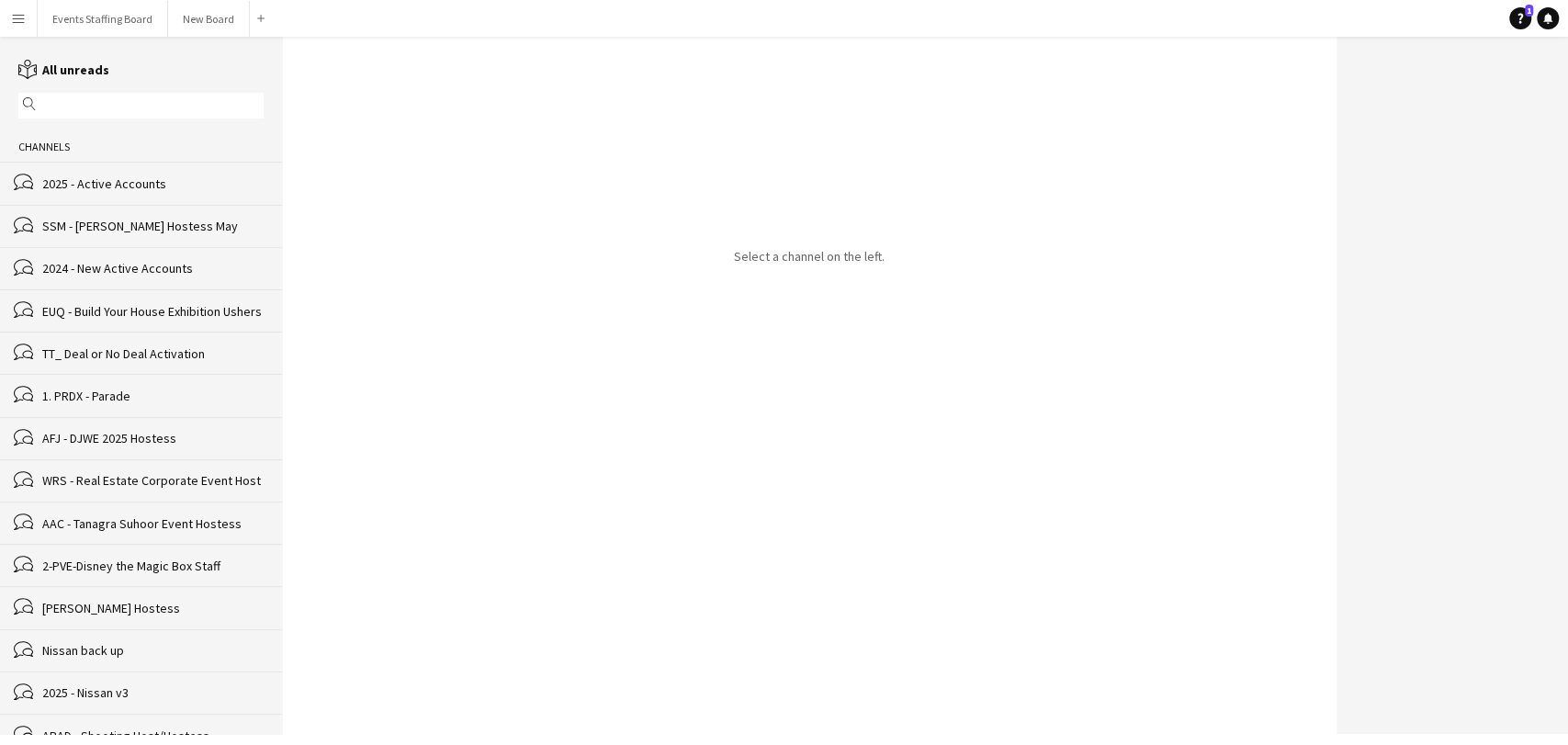
click at [12, 27] on button "Menu" at bounding box center [18, 18] width 36 height 36
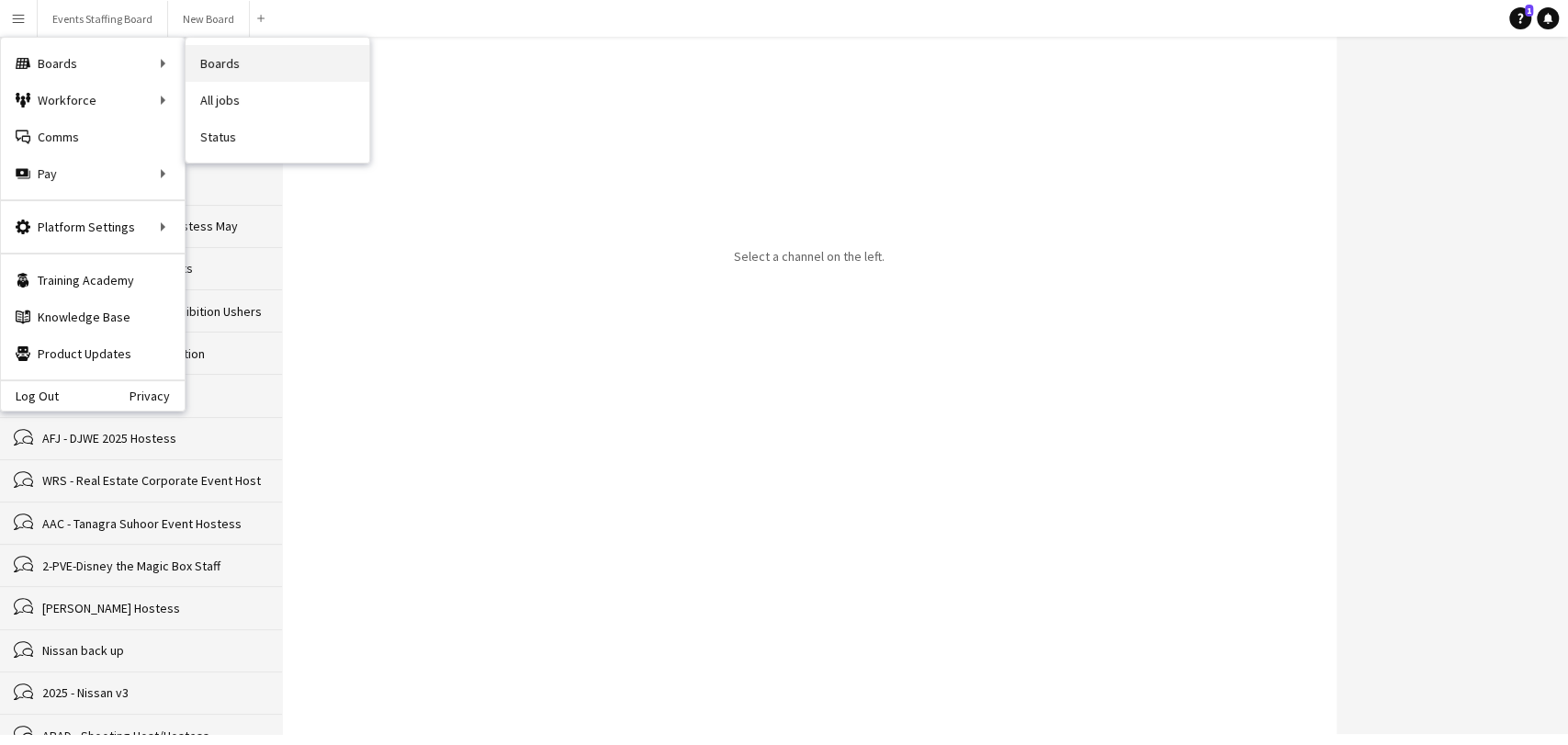
click at [339, 57] on link "Boards" at bounding box center [277, 63] width 184 height 36
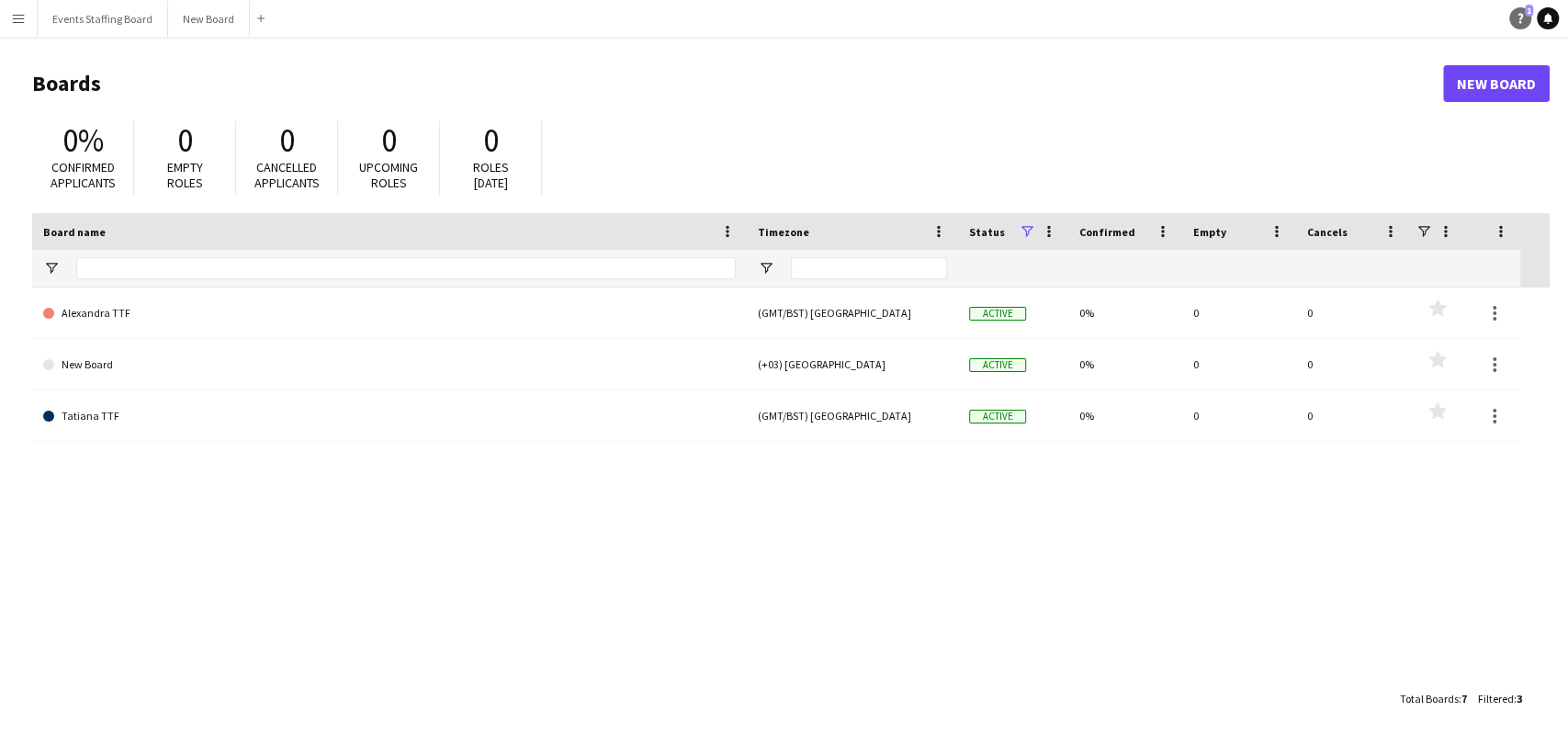
click at [1521, 16] on icon at bounding box center [1520, 18] width 6 height 11
click at [1033, 102] on header "Boards New Board" at bounding box center [791, 84] width 1517 height 57
click at [8, 3] on button "Menu" at bounding box center [18, 18] width 36 height 36
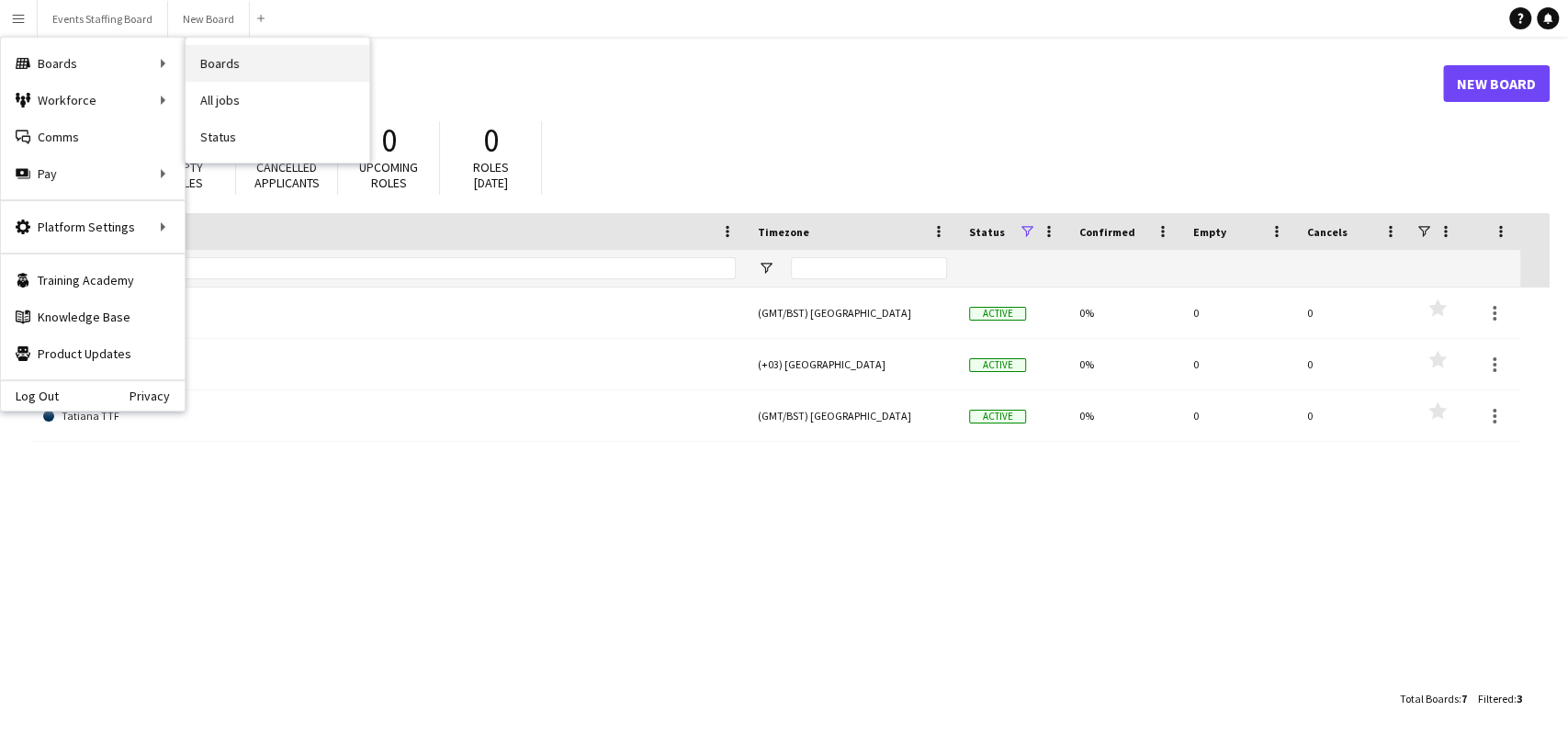
click at [231, 75] on link "Boards" at bounding box center [277, 63] width 184 height 36
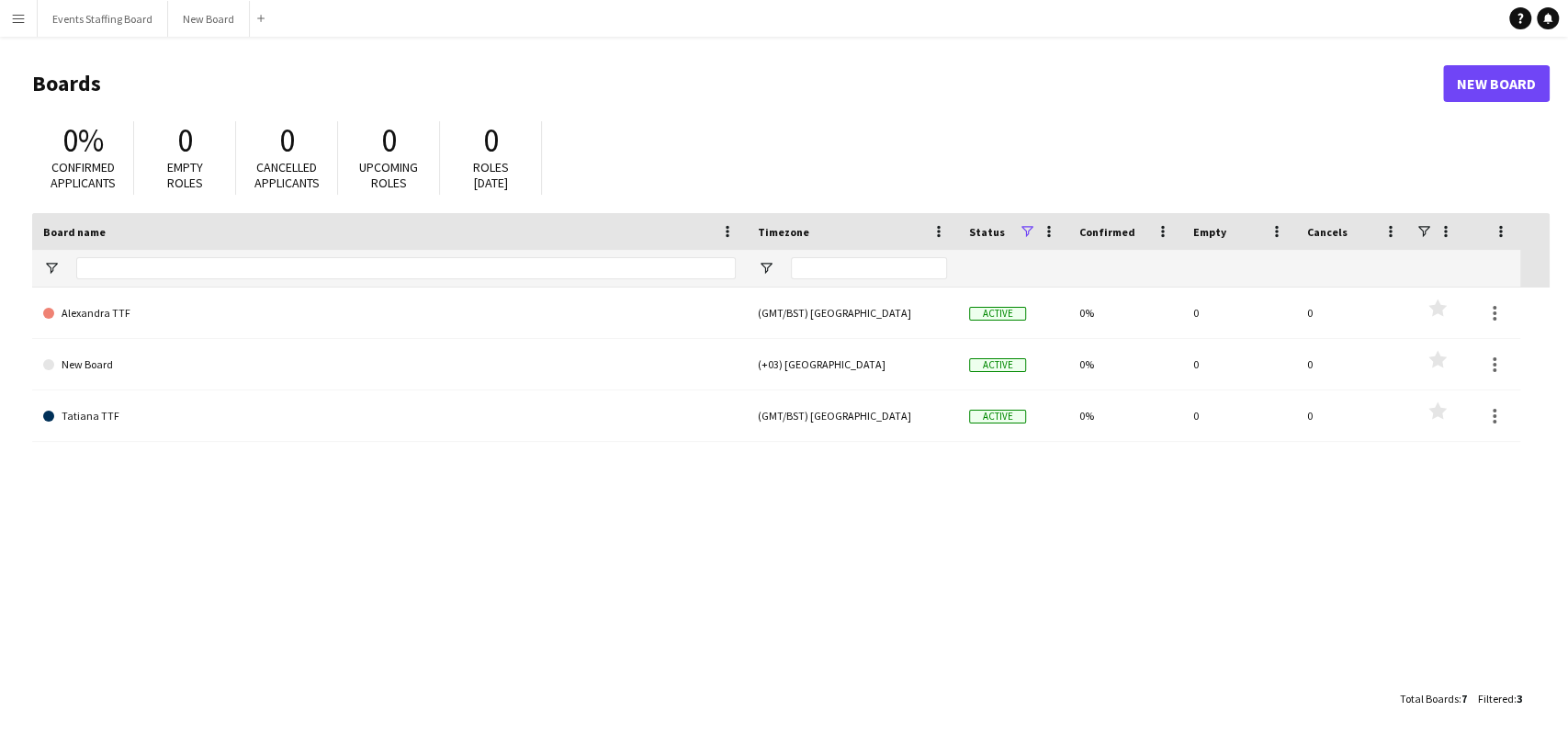
click at [27, 18] on button "Menu" at bounding box center [18, 18] width 36 height 36
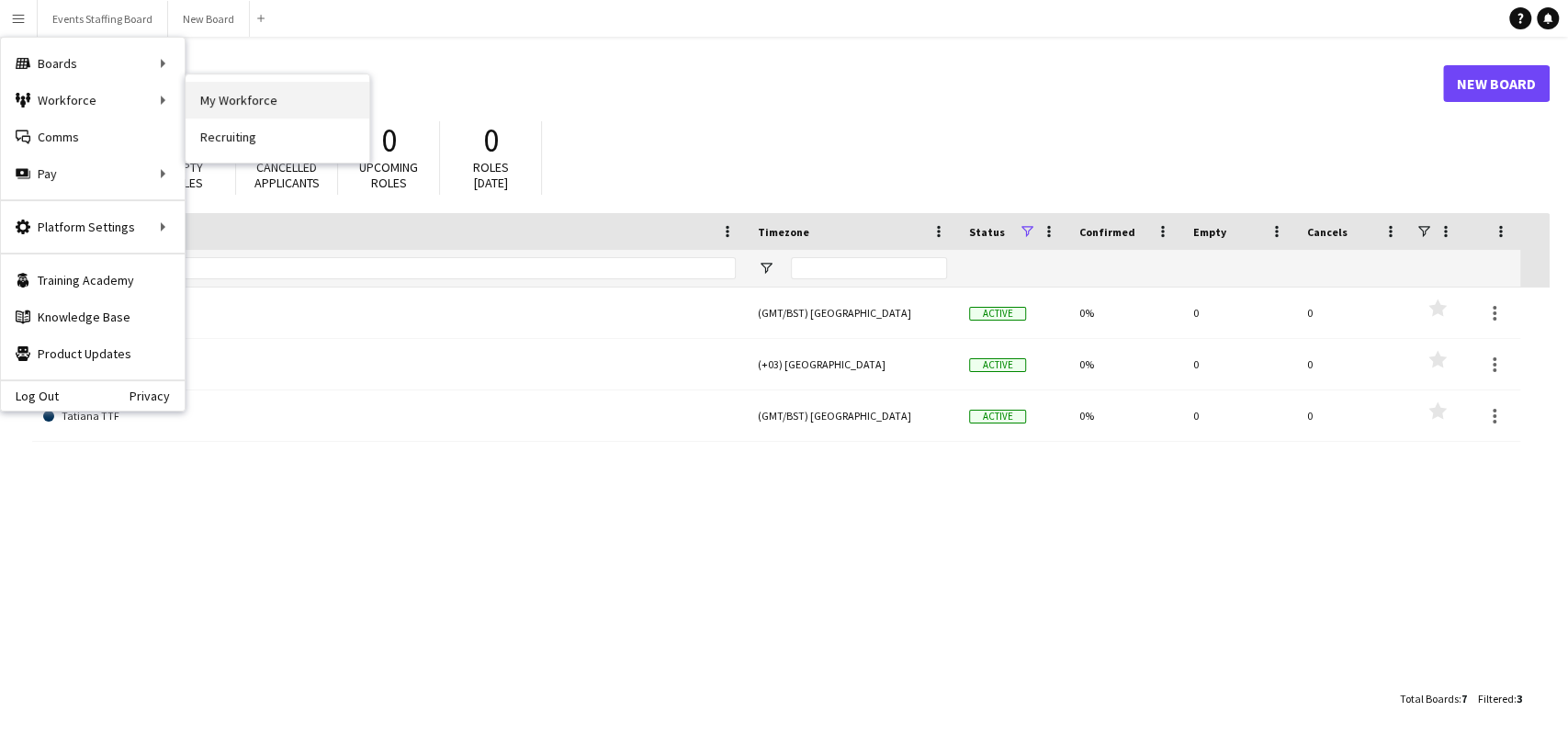
click at [263, 109] on link "My Workforce" at bounding box center [277, 99] width 184 height 36
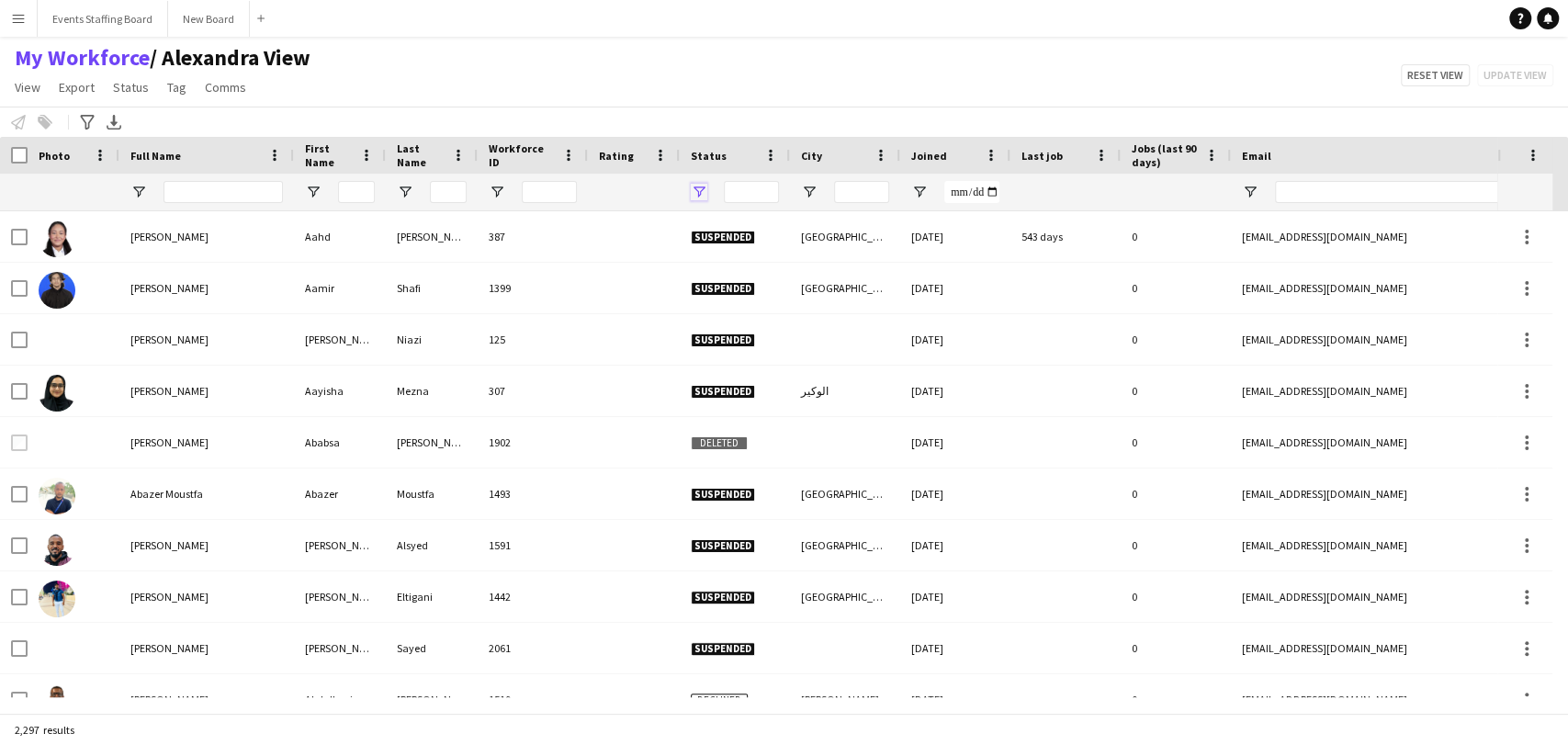
click at [704, 200] on span "Open Filter Menu" at bounding box center [698, 191] width 16 height 16
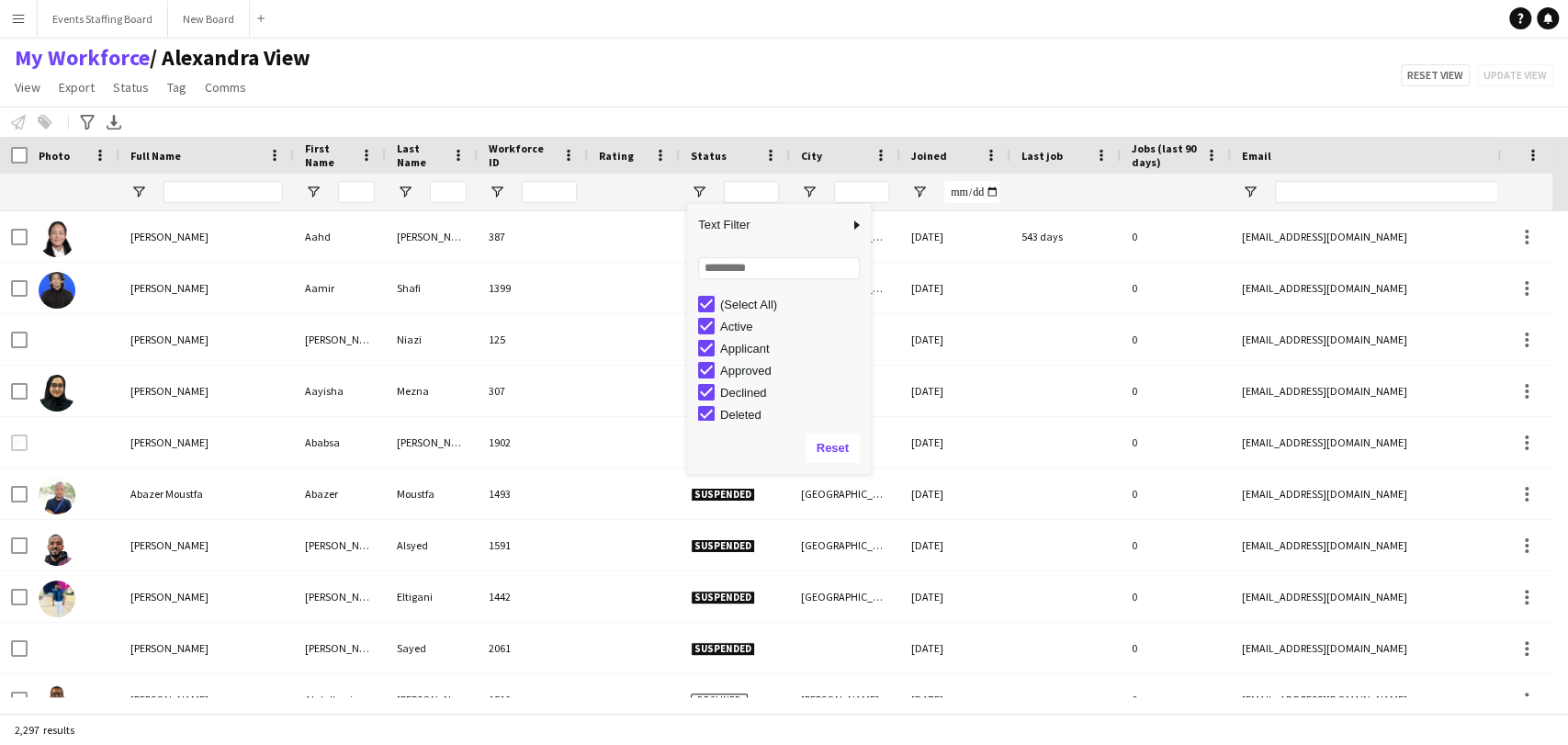
click at [743, 298] on div "(Select All)" at bounding box center [793, 304] width 145 height 13
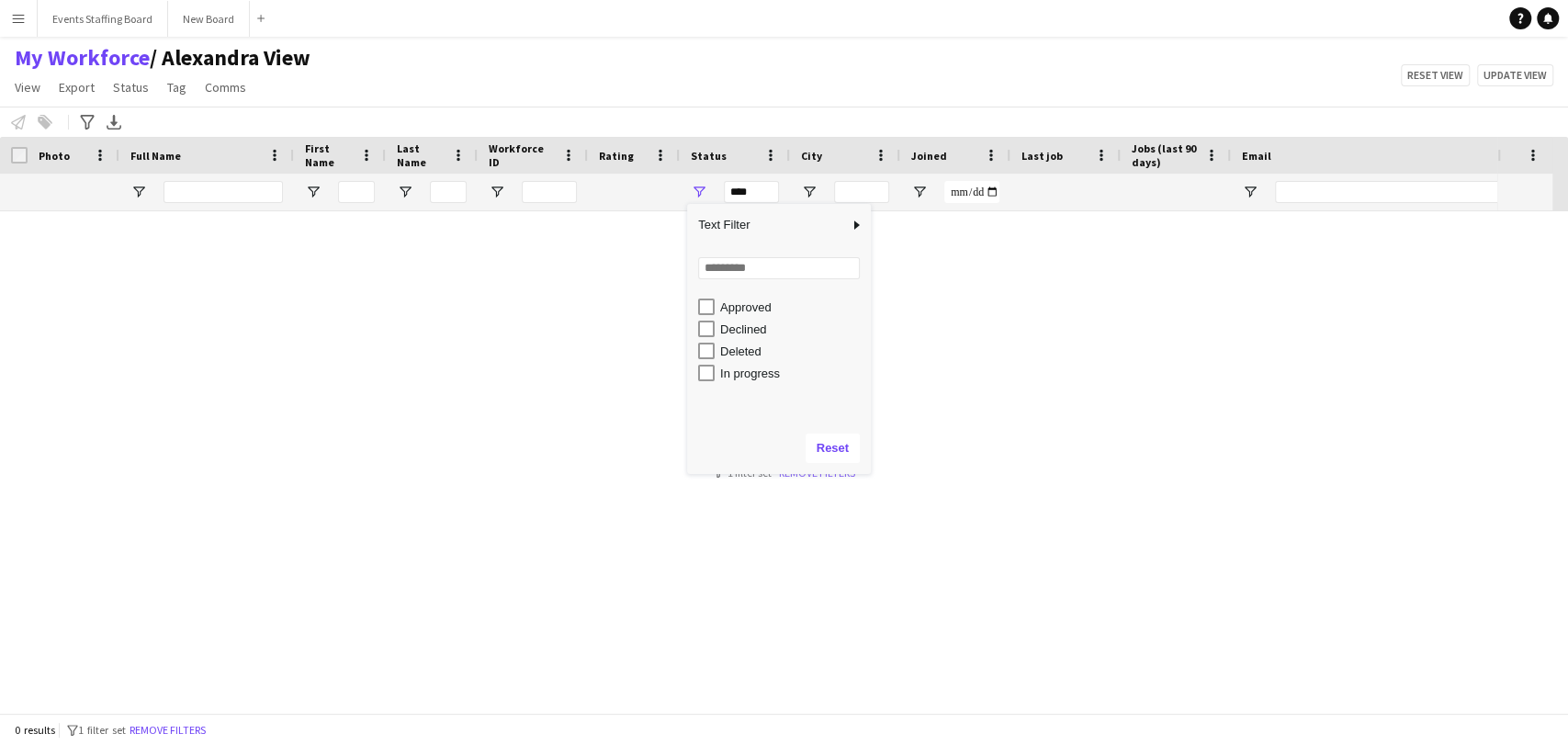
scroll to position [116, 0]
click at [731, 406] on div "Waiting list" at bounding box center [793, 409] width 145 height 13
type input "**********"
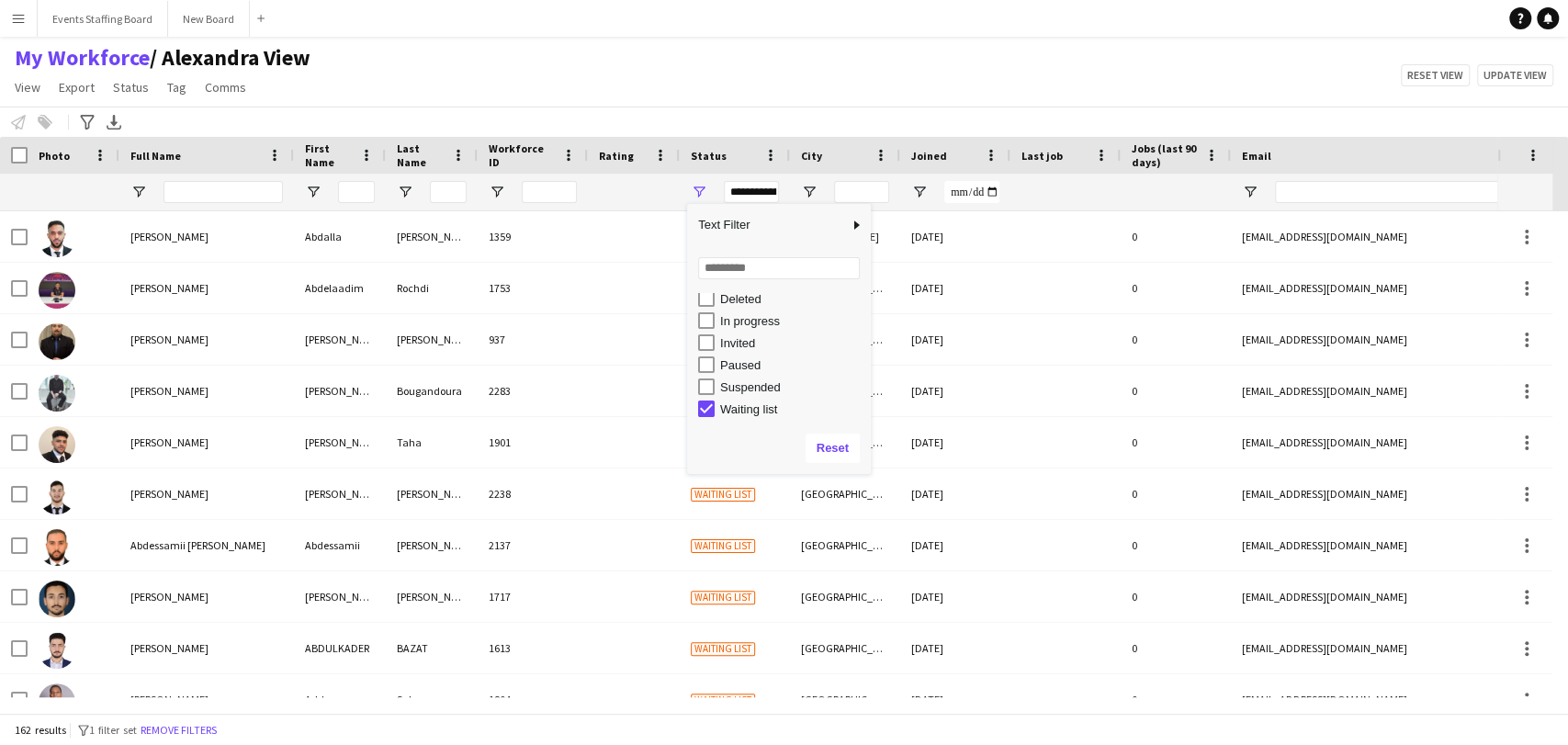
click at [617, 113] on div "Notify workforce Add to tag Select at least one crew to tag him or her. Advance…" at bounding box center [784, 121] width 1568 height 31
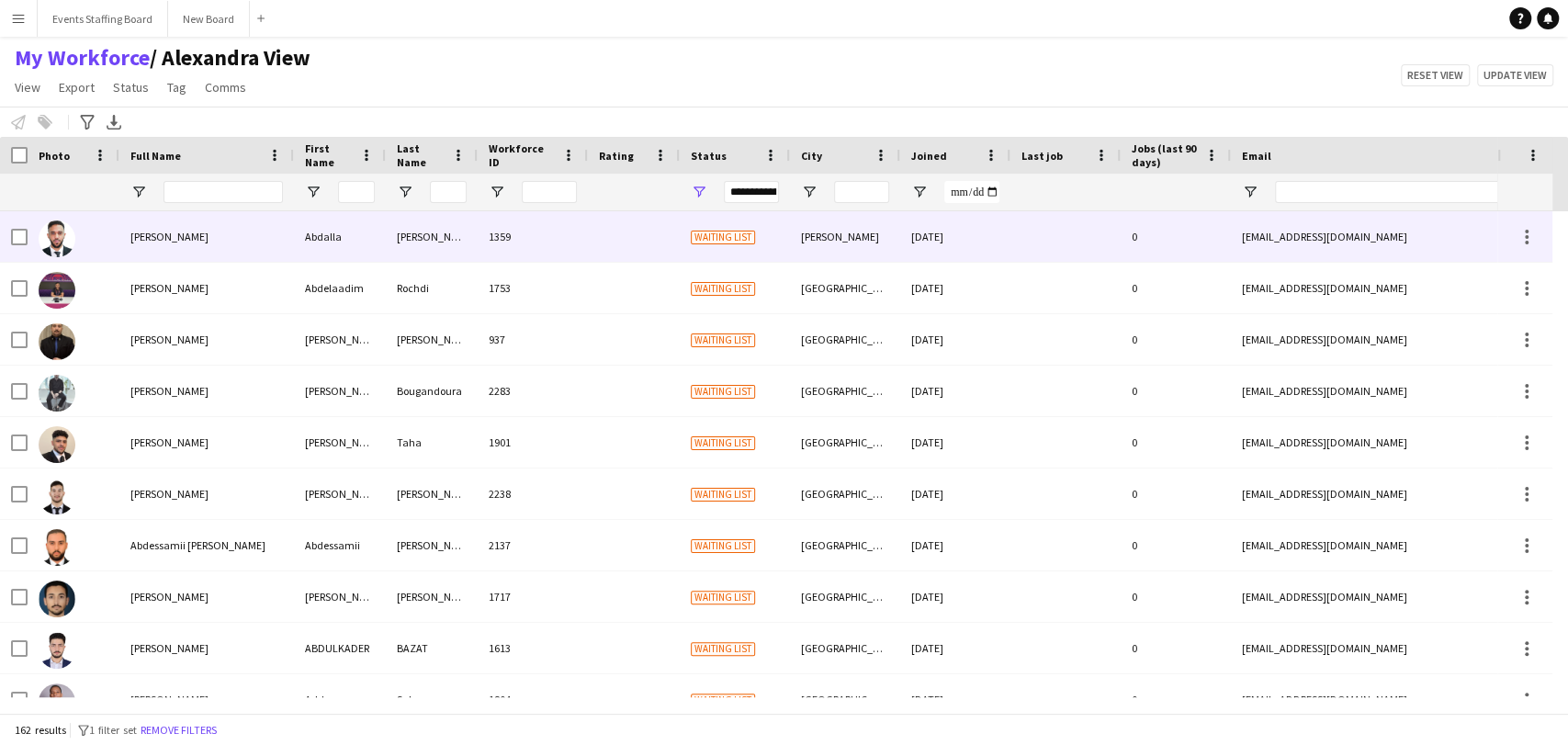
click at [305, 252] on div "Abdalla" at bounding box center [340, 236] width 92 height 51
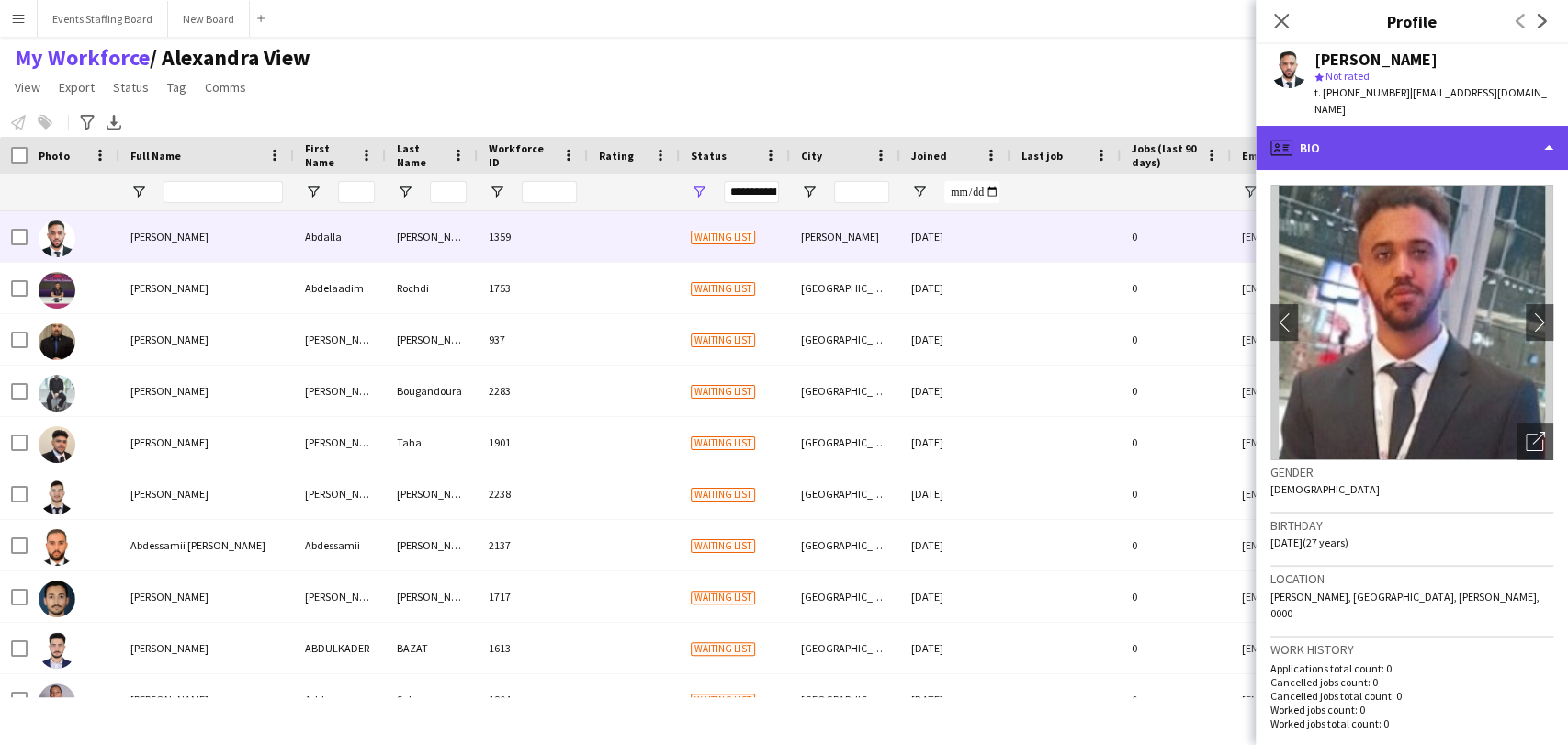
click at [1397, 147] on div "profile Bio" at bounding box center [1412, 148] width 312 height 44
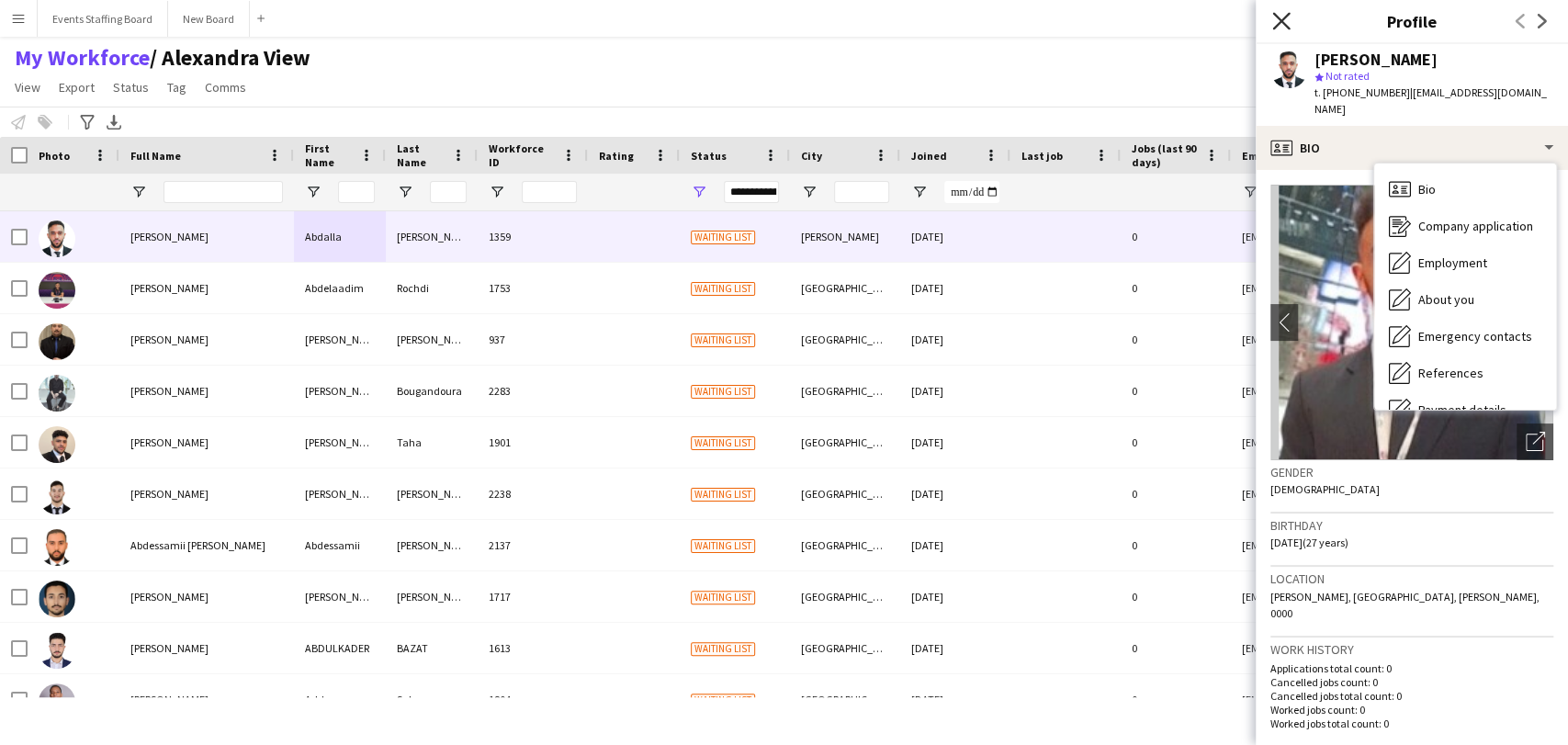
click at [1279, 17] on icon at bounding box center [1281, 20] width 17 height 17
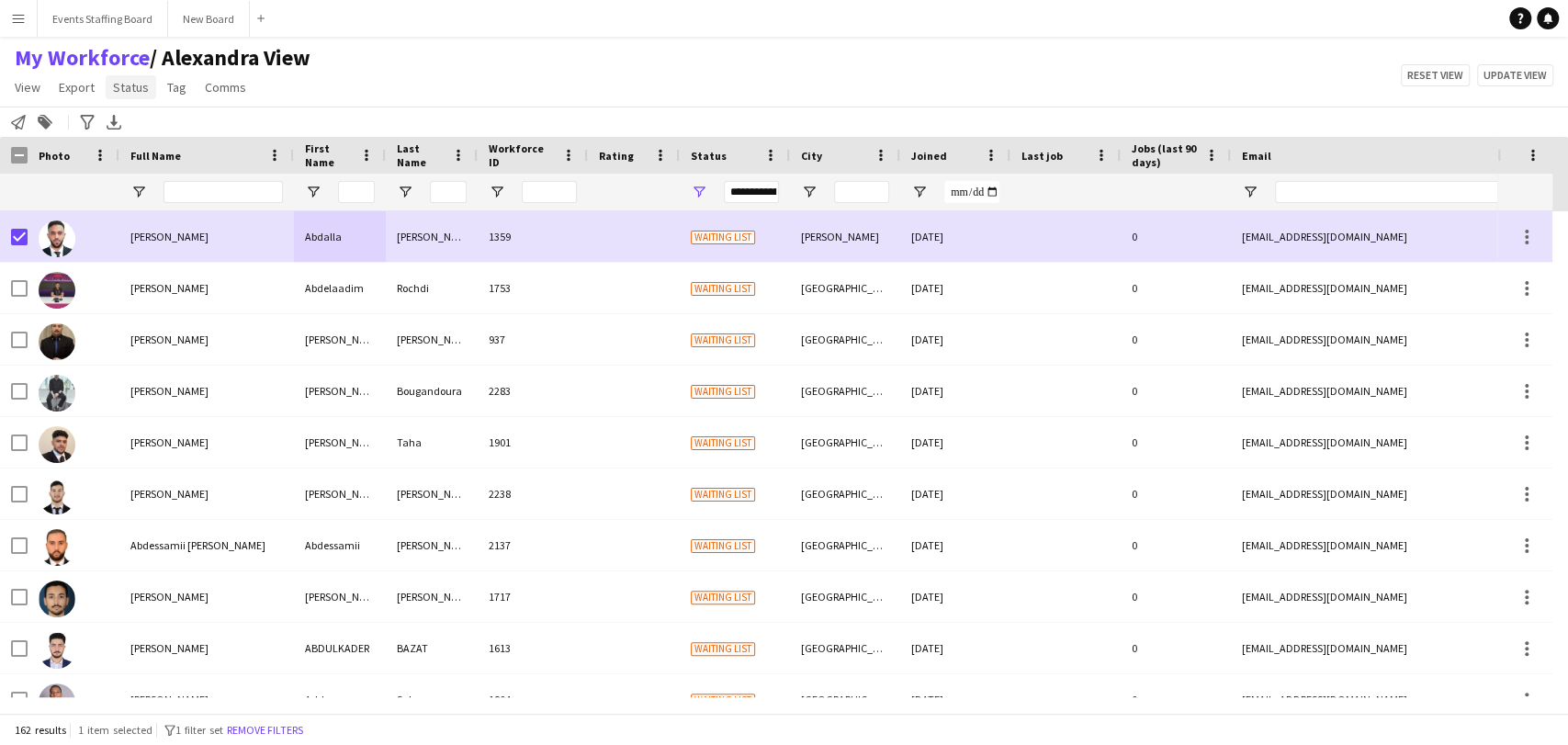
click at [123, 87] on span "Status" at bounding box center [130, 87] width 35 height 16
click at [146, 112] on link "Edit" at bounding box center [169, 126] width 128 height 38
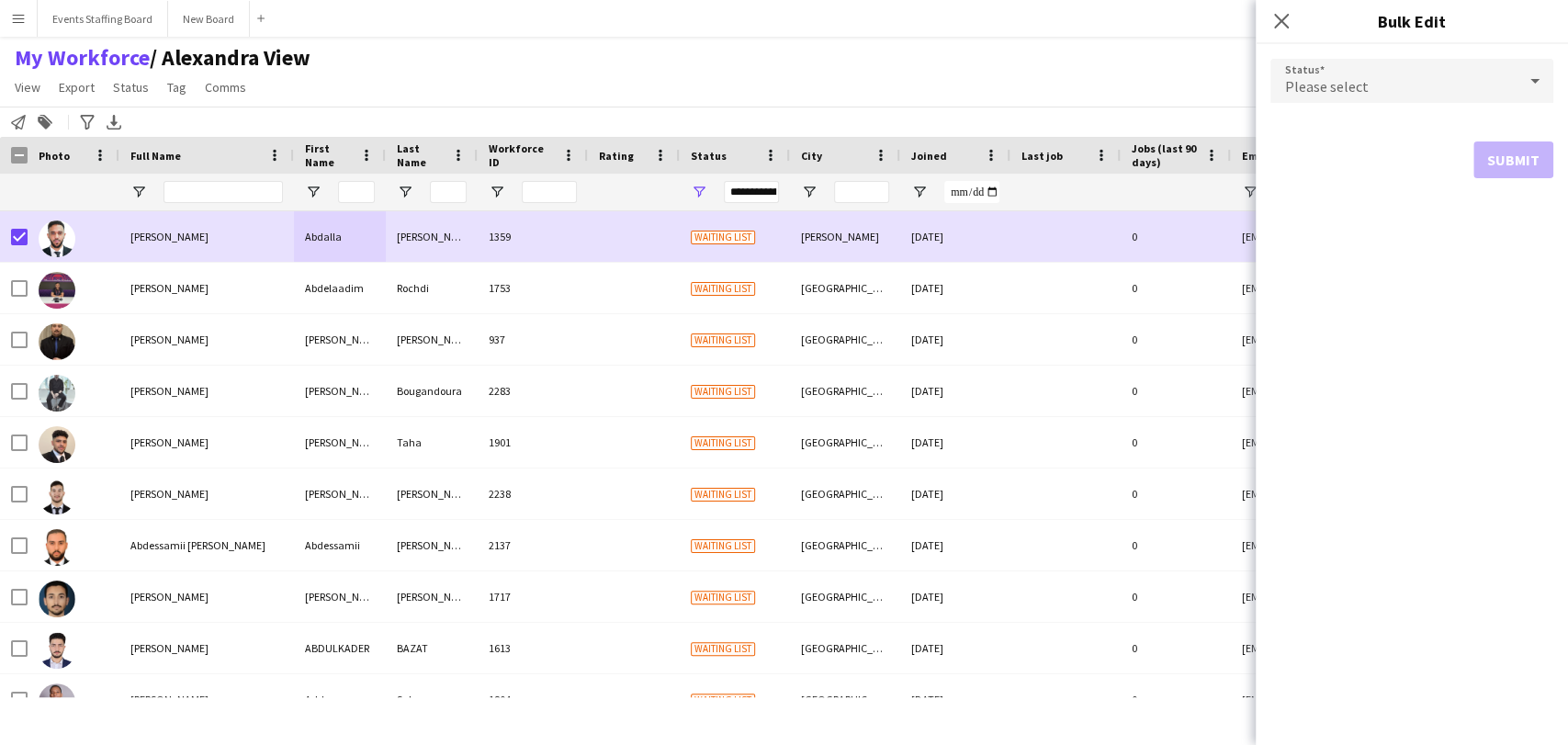
click at [1314, 84] on span "Please select" at bounding box center [1326, 86] width 83 height 18
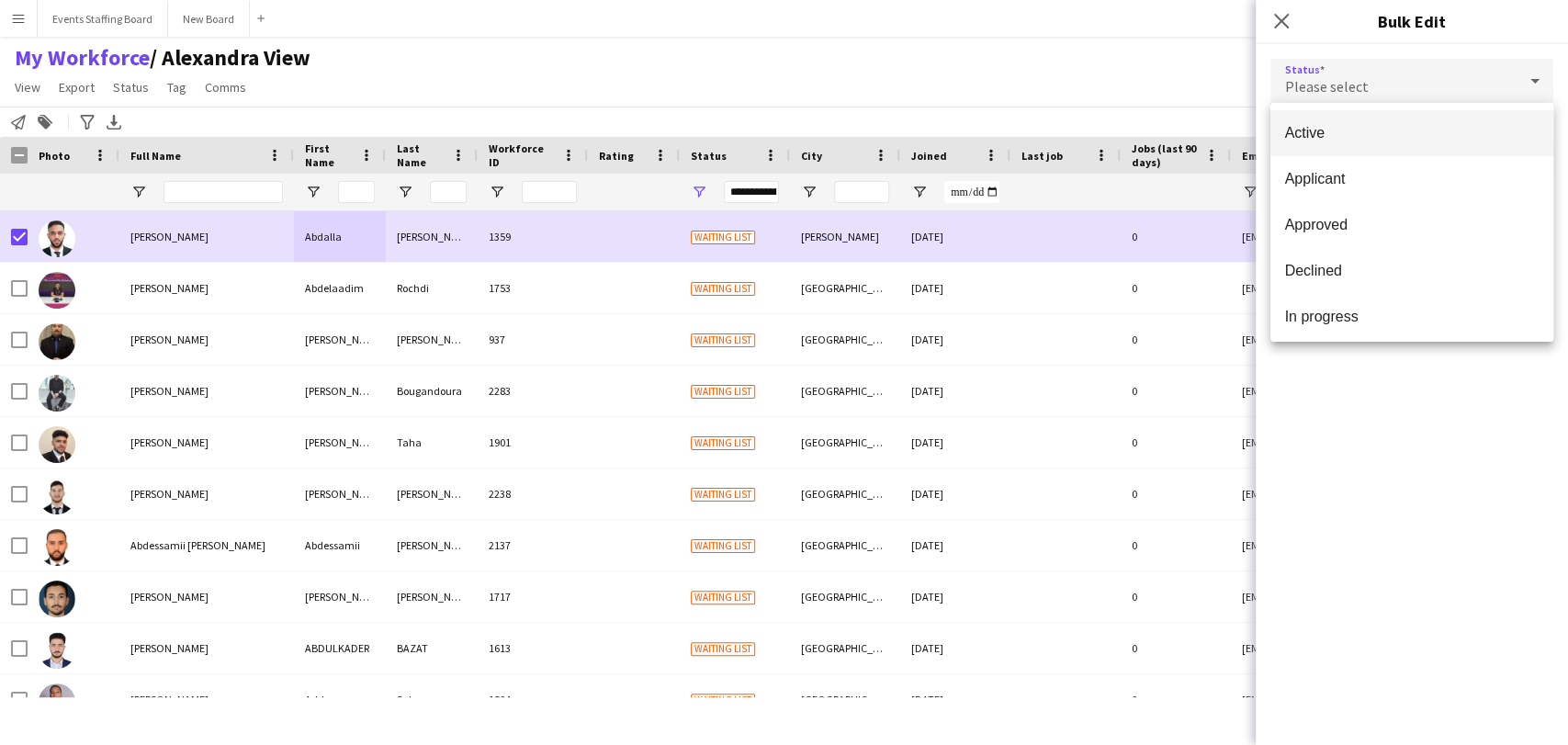
click at [1361, 142] on mat-option "Active" at bounding box center [1412, 133] width 283 height 46
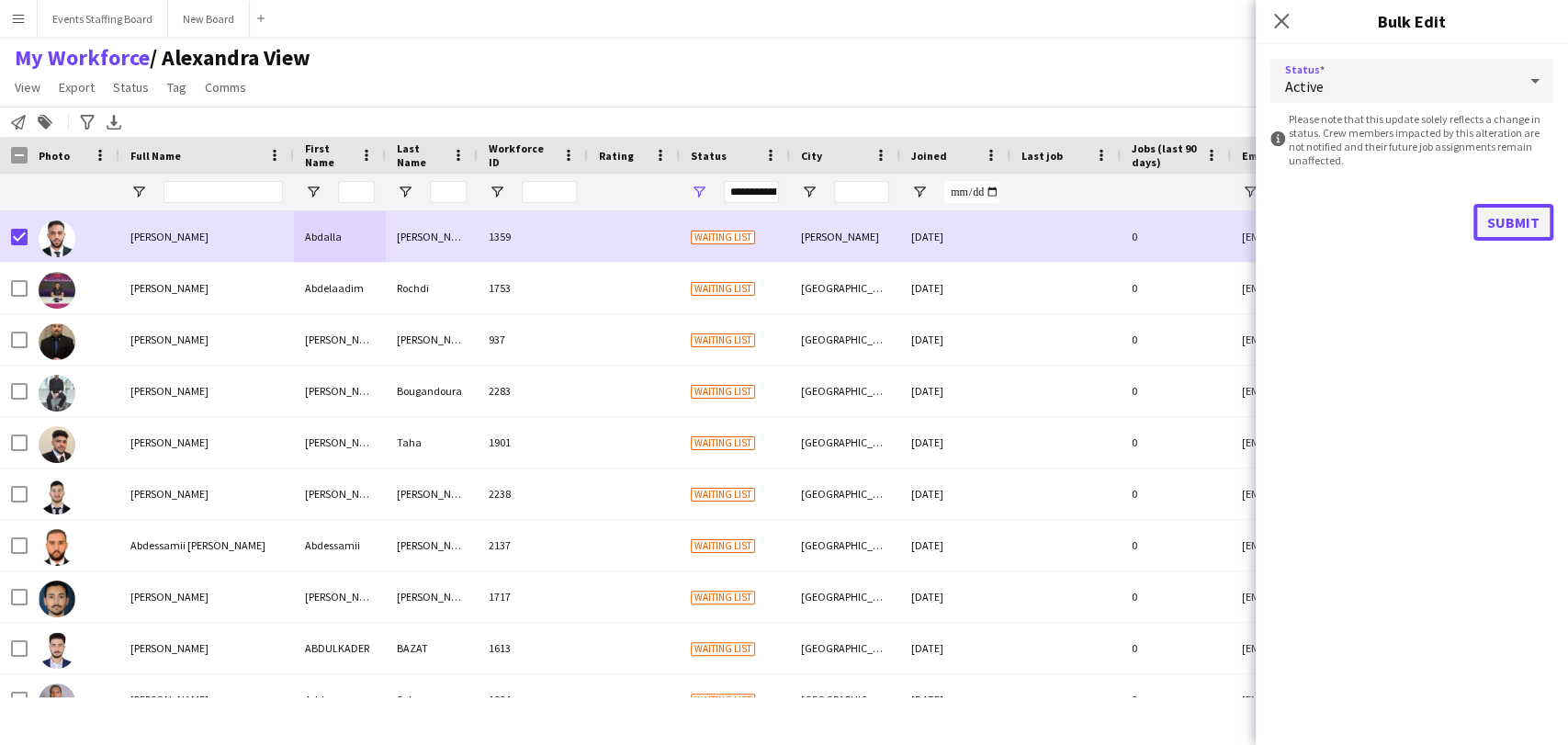
click at [1478, 224] on button "Submit" at bounding box center [1513, 222] width 80 height 36
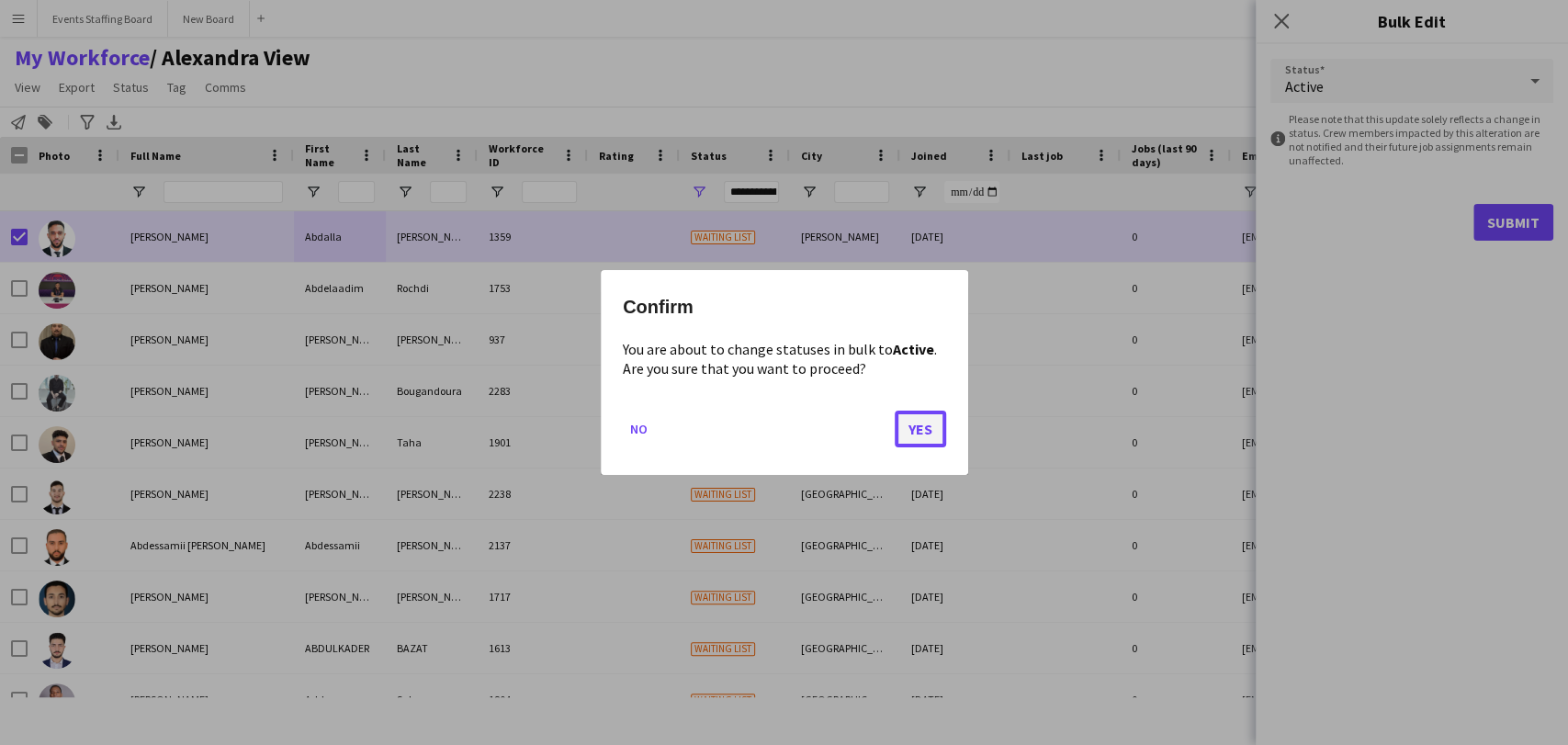
click at [917, 424] on button "Yes" at bounding box center [920, 428] width 52 height 36
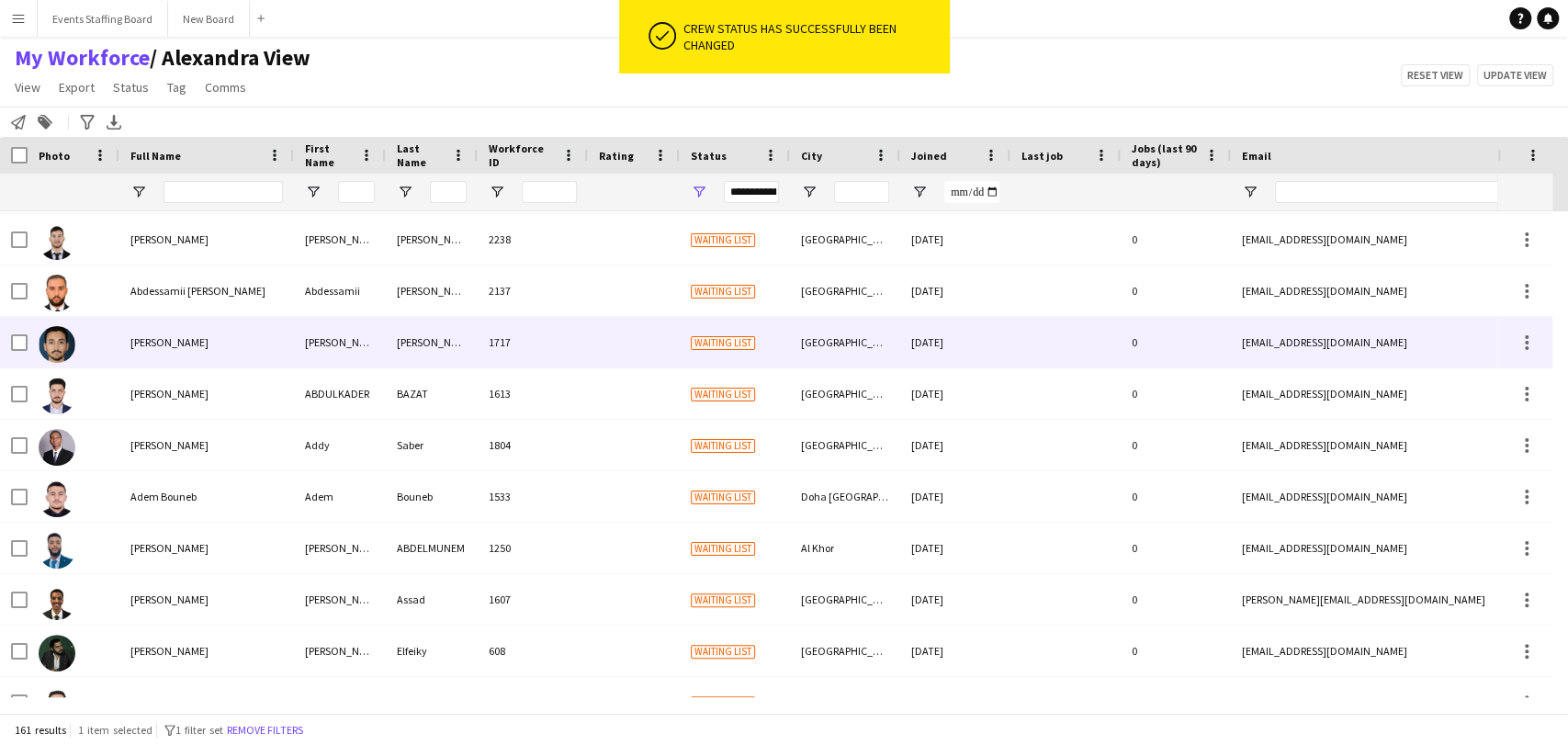
scroll to position [204, 0]
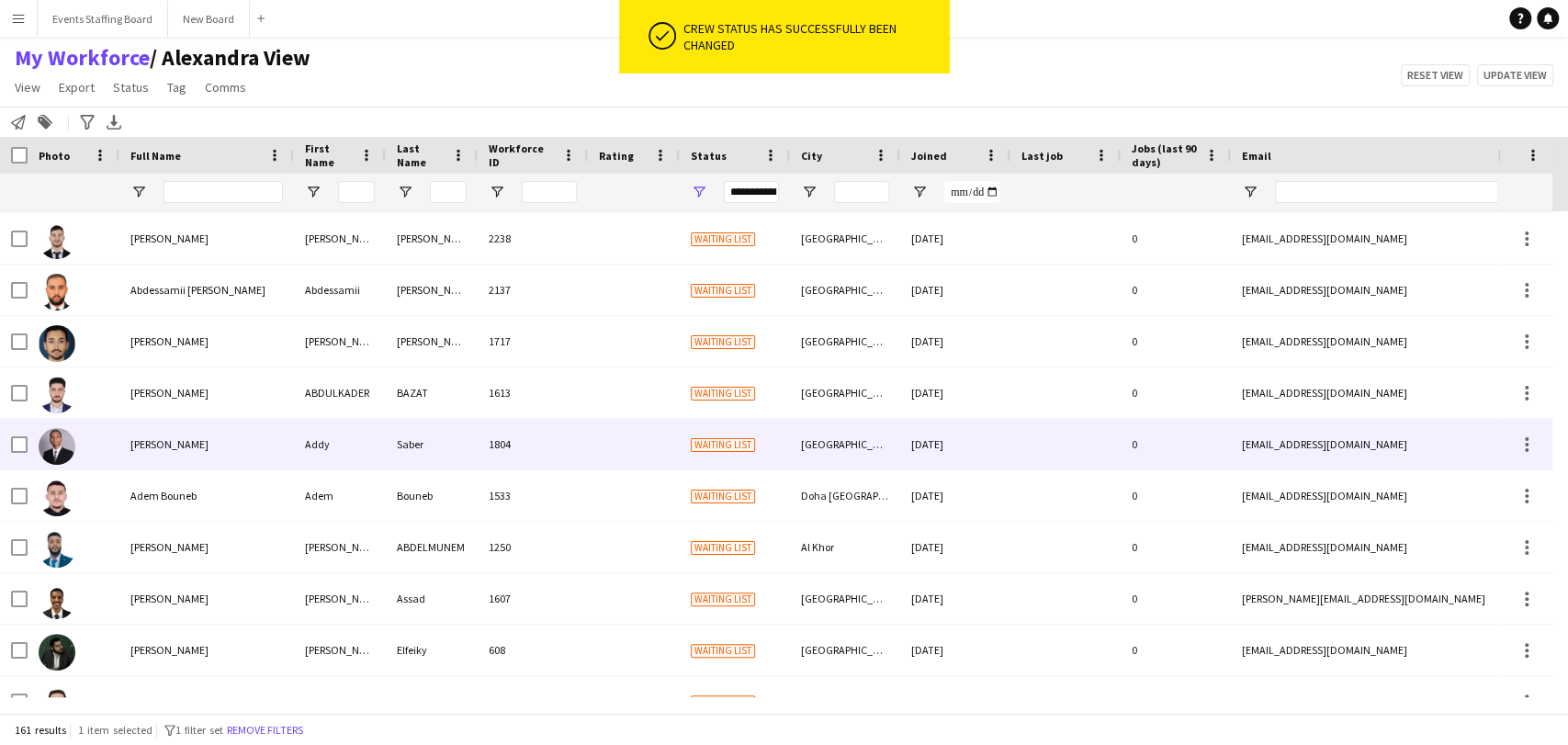
click at [136, 441] on span "[PERSON_NAME]" at bounding box center [169, 444] width 78 height 13
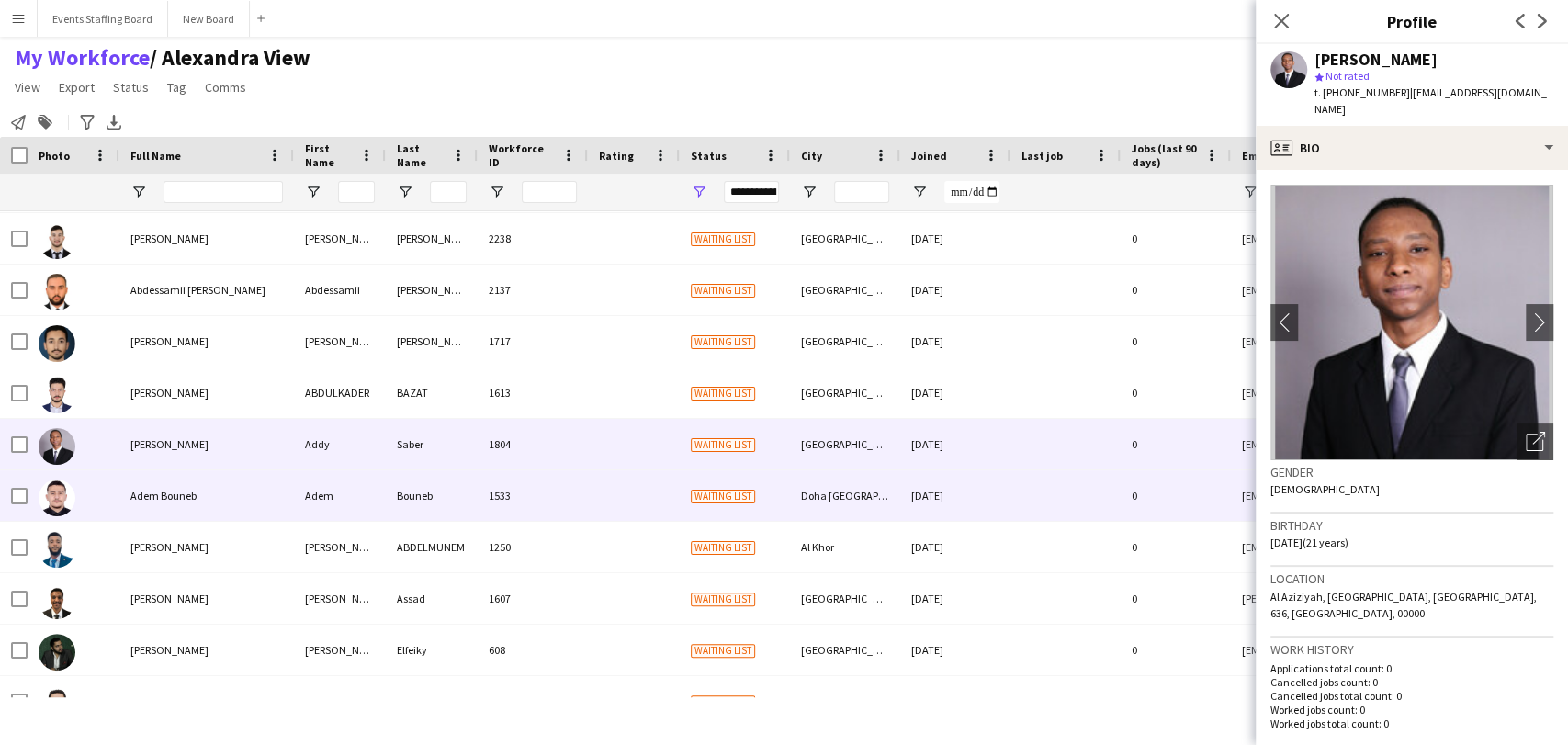
click at [160, 486] on div "Adem Bouneb" at bounding box center [207, 495] width 174 height 51
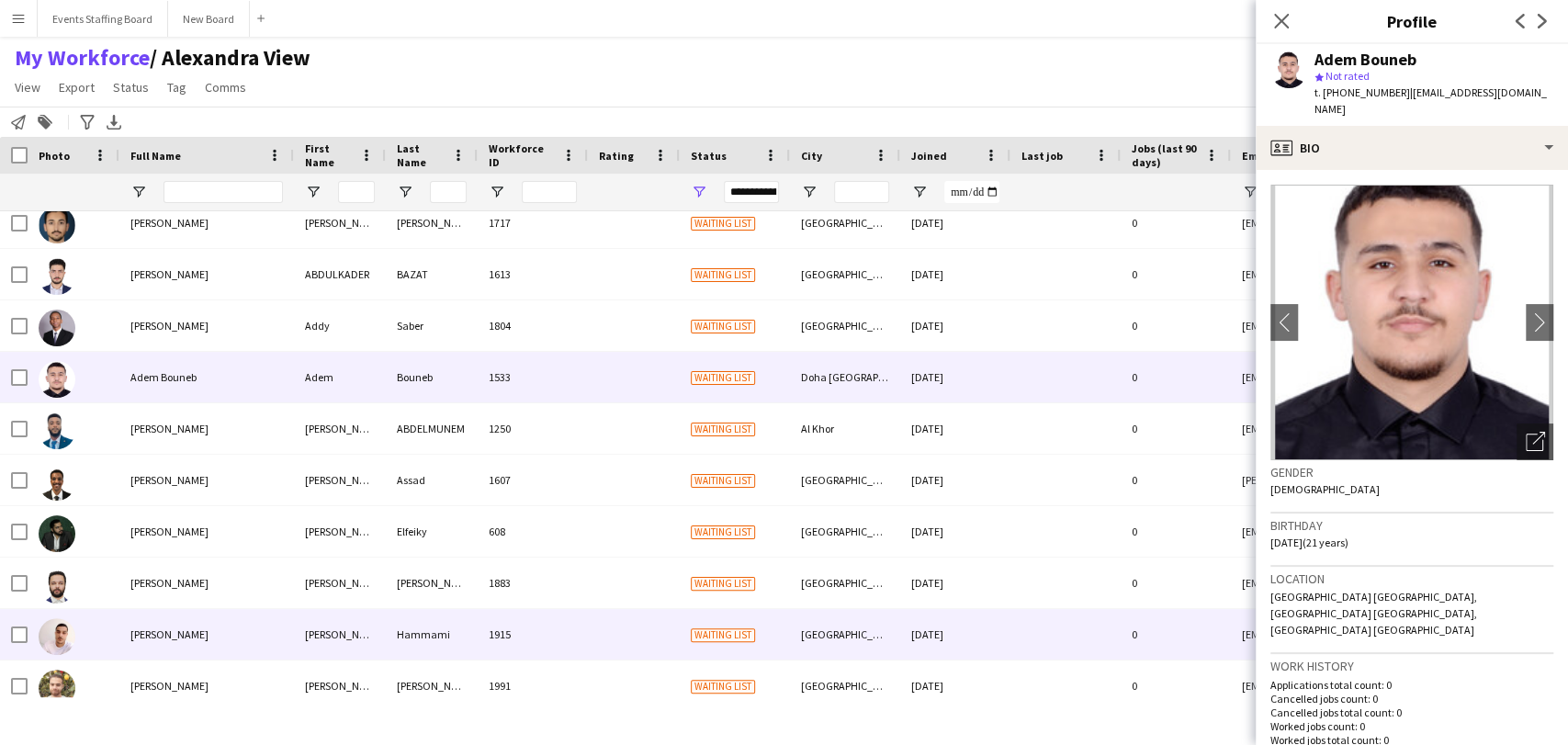
scroll to position [407, 0]
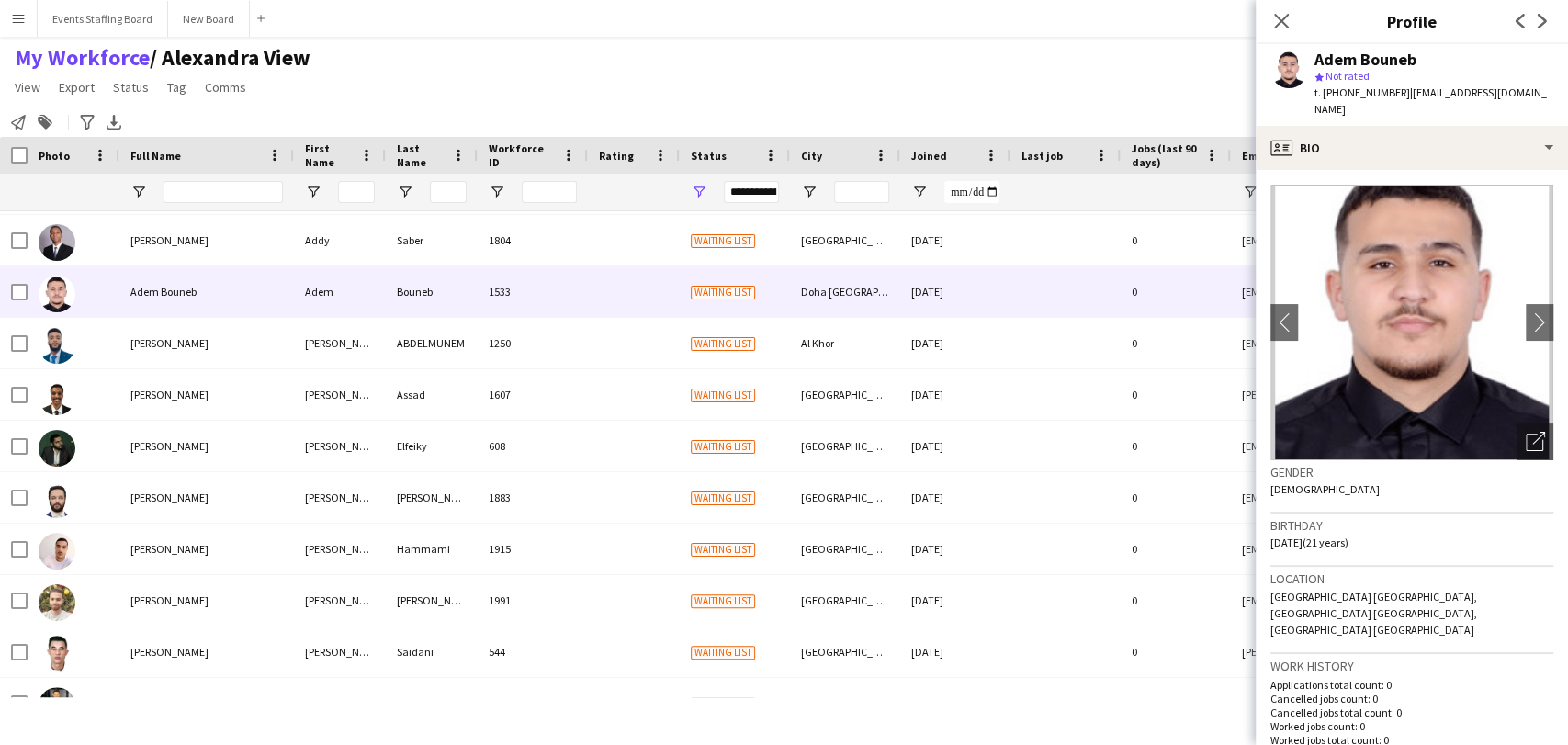
click at [1374, 95] on span "t. [PHONE_NUMBER]" at bounding box center [1362, 92] width 96 height 13
copy span "97433804811"
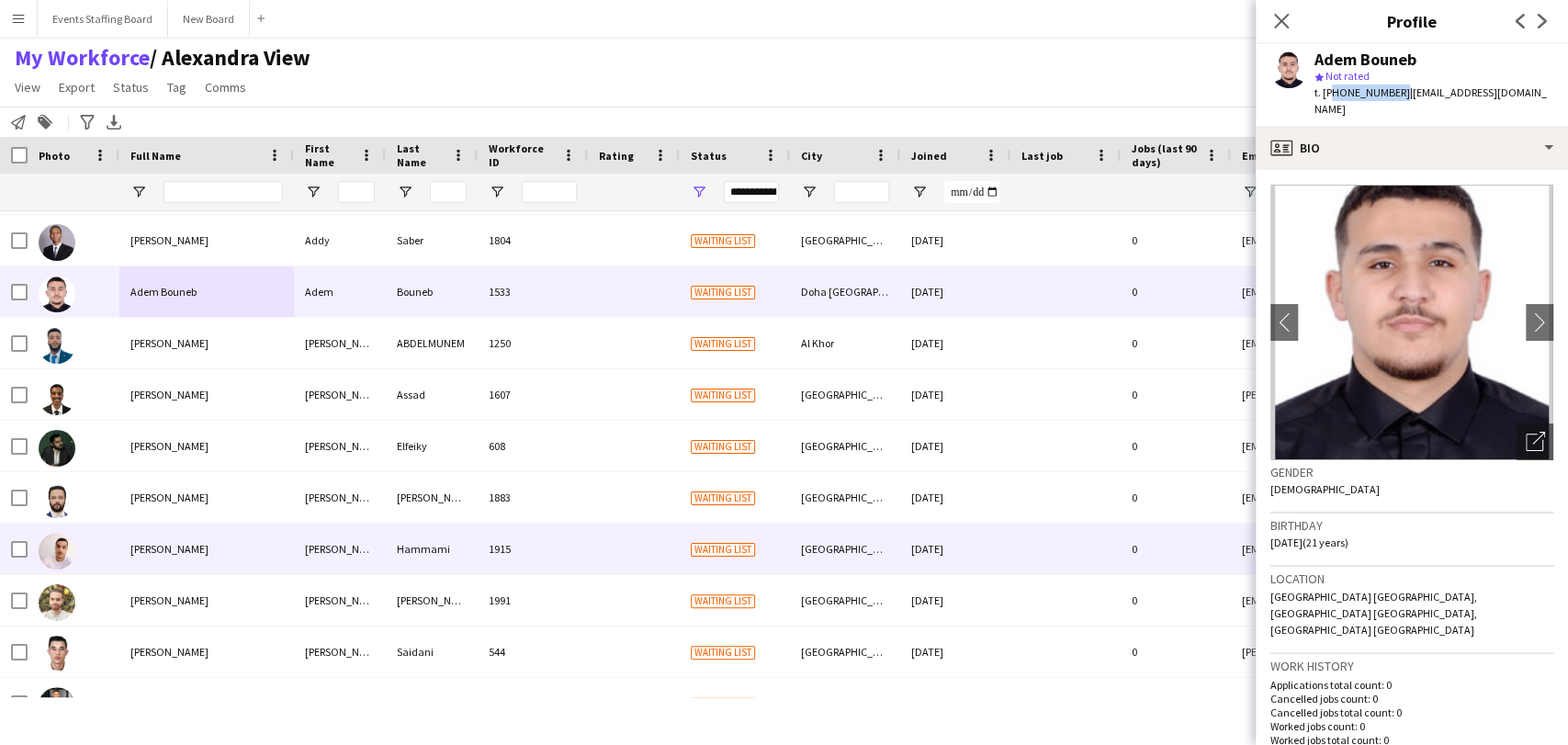
click at [163, 512] on div "[PERSON_NAME]" at bounding box center [207, 497] width 174 height 51
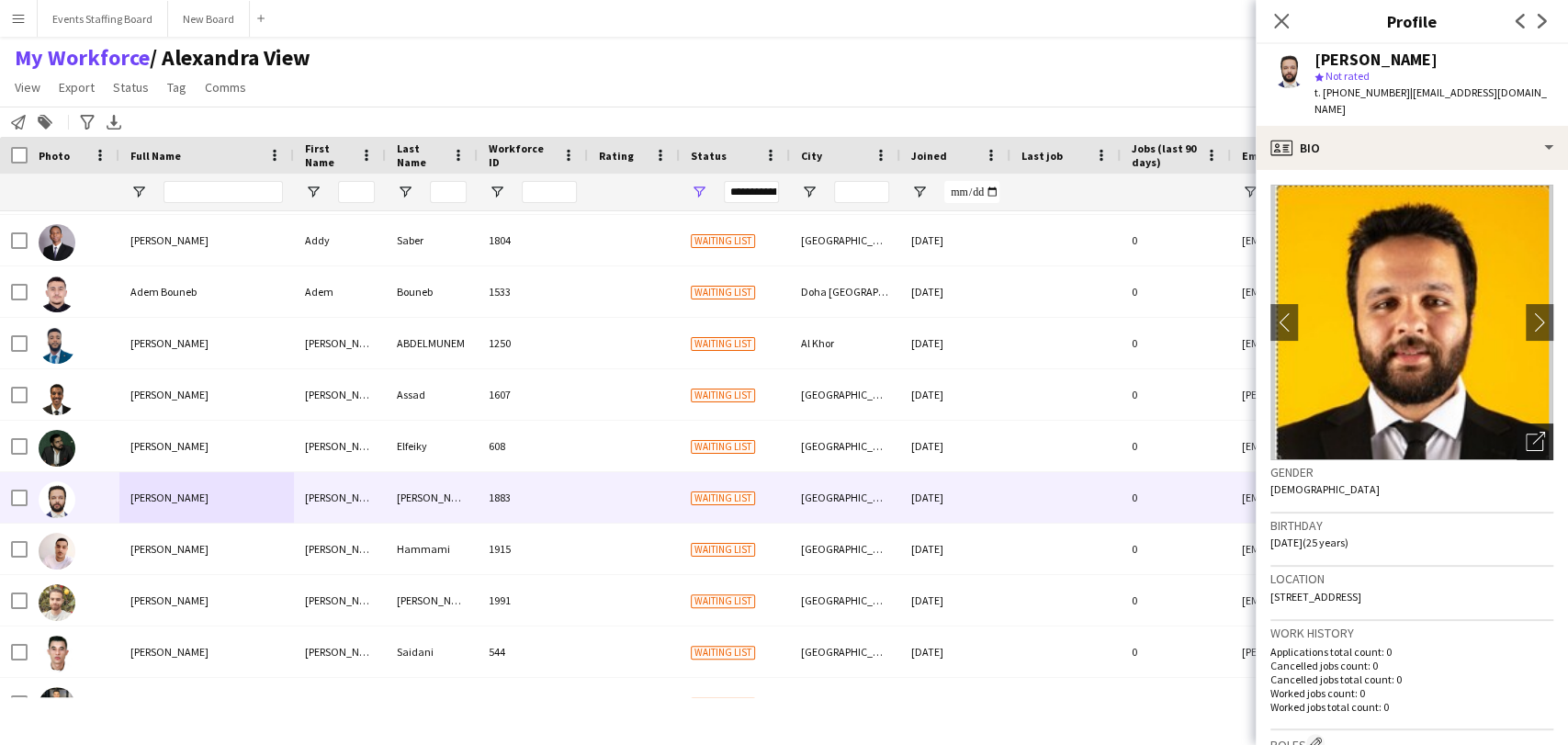
click at [1526, 431] on icon "Open photos pop-in" at bounding box center [1535, 441] width 19 height 19
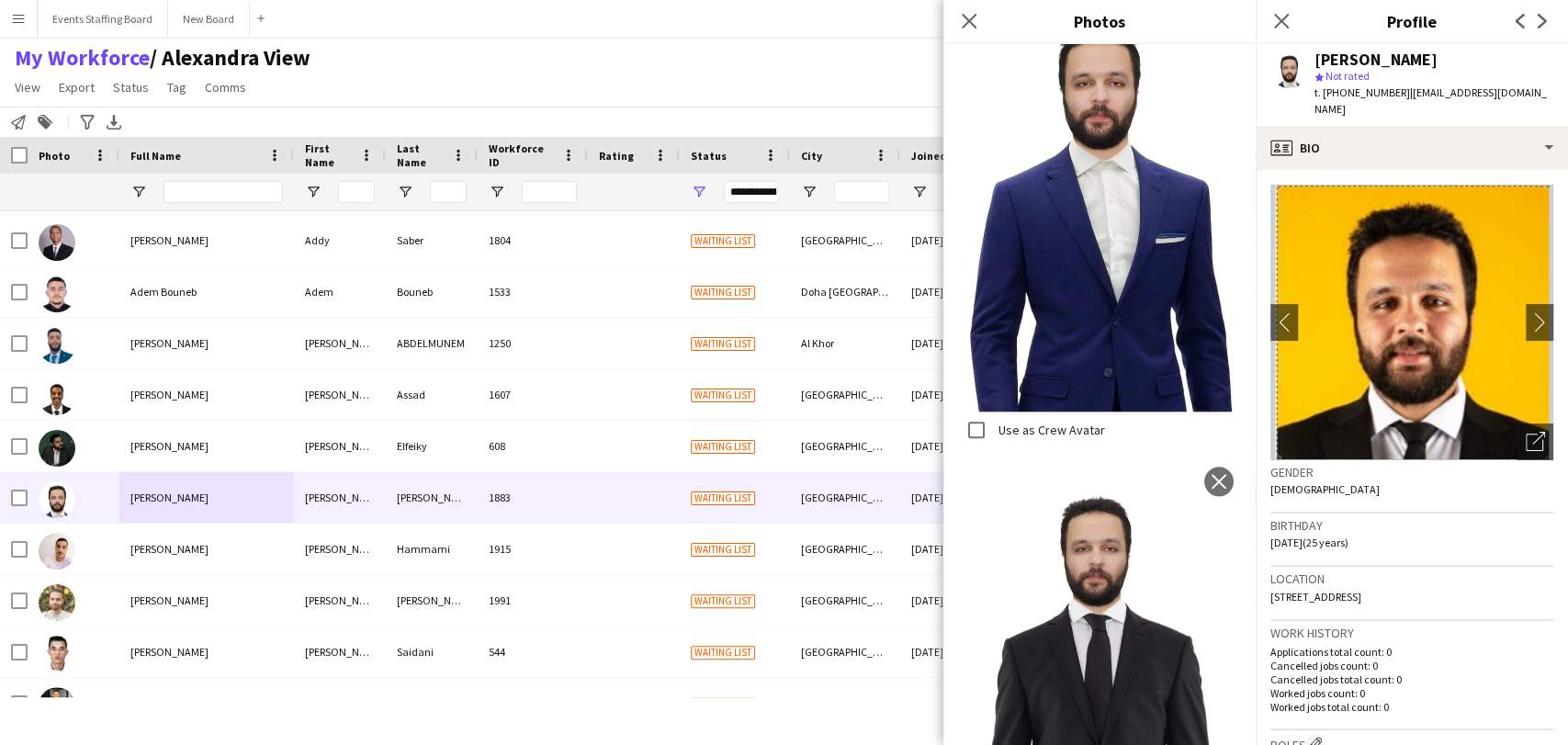
scroll to position [1248, 0]
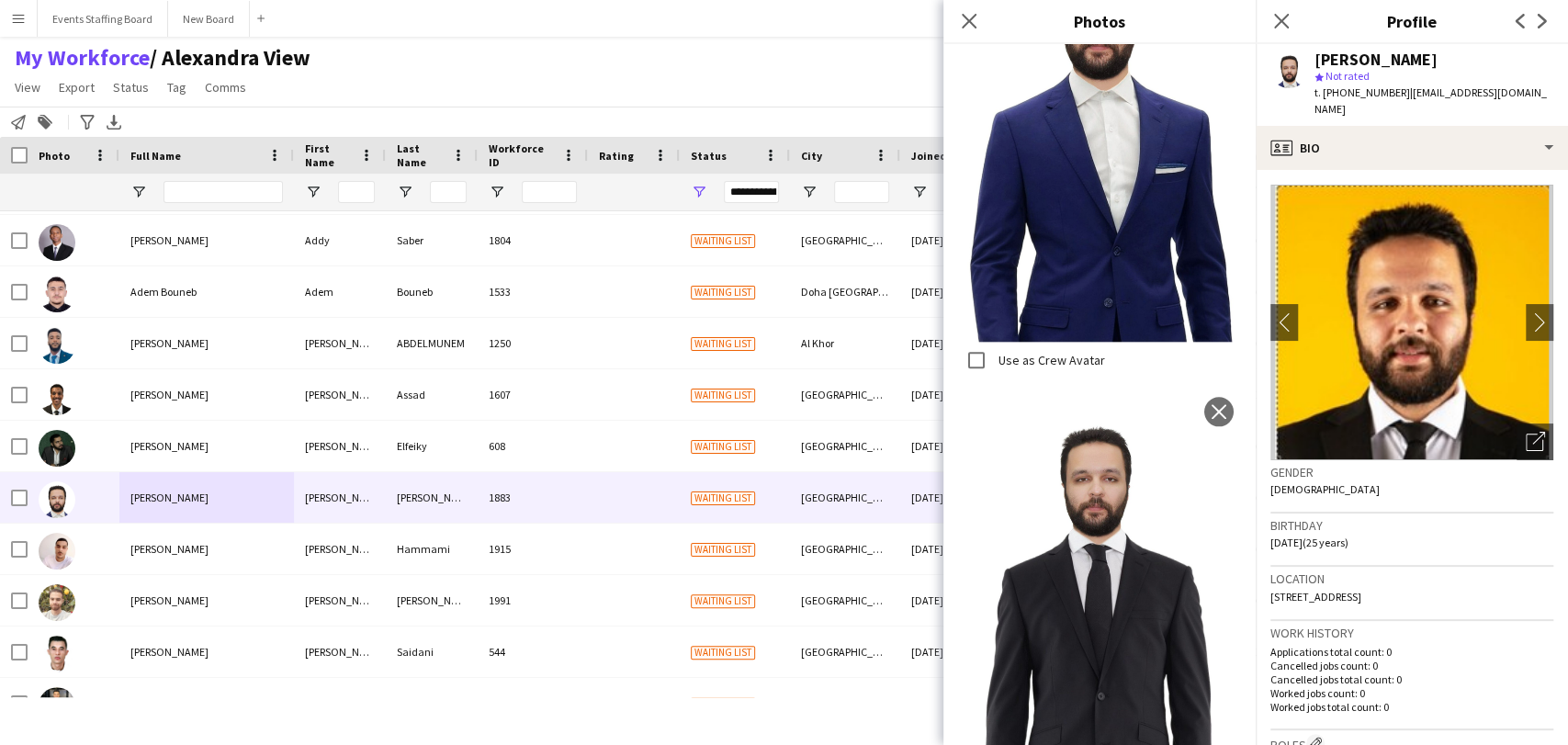
click at [1349, 93] on span "t. [PHONE_NUMBER]" at bounding box center [1362, 92] width 96 height 13
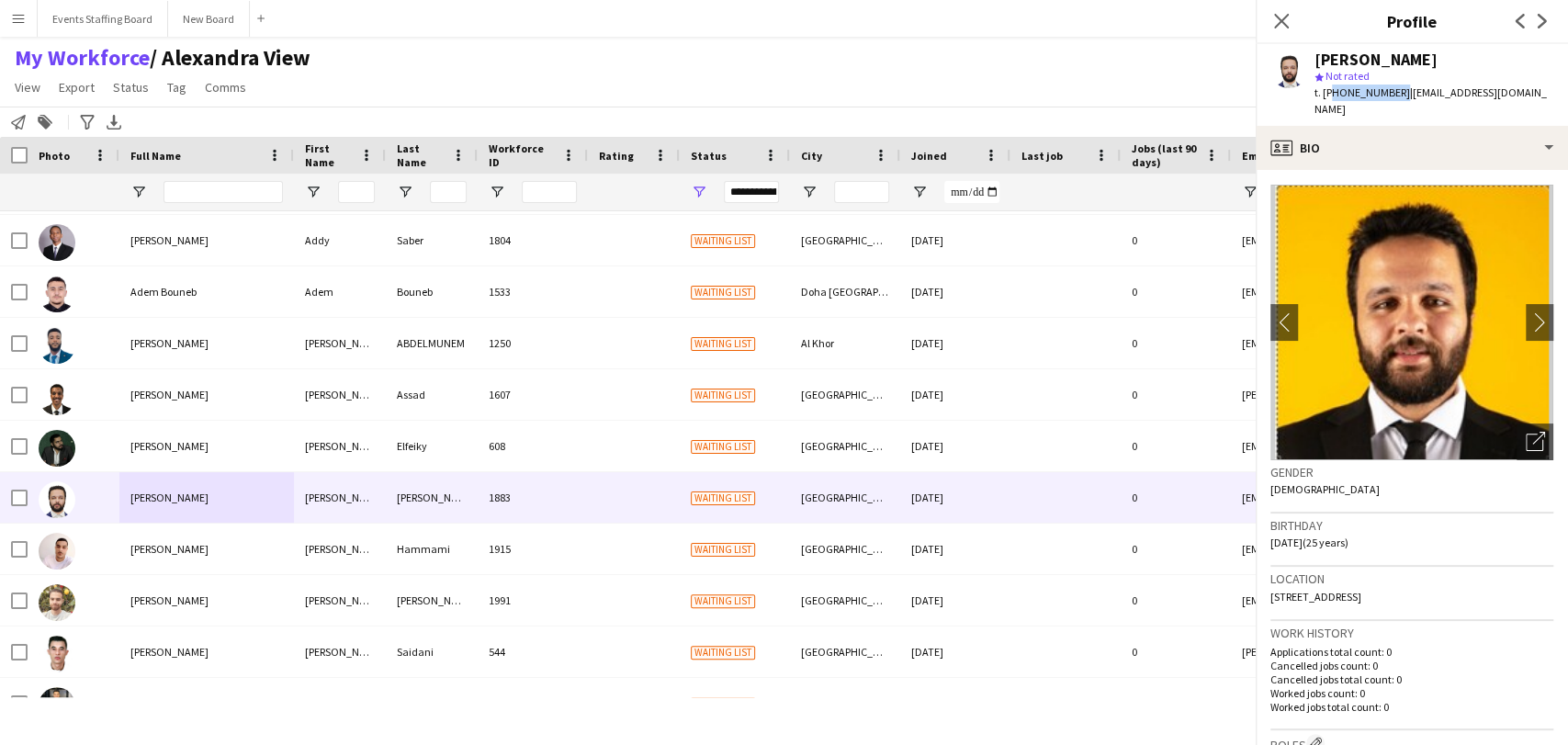
click at [1349, 93] on span "t. [PHONE_NUMBER]" at bounding box center [1362, 92] width 96 height 13
copy span "97474767637"
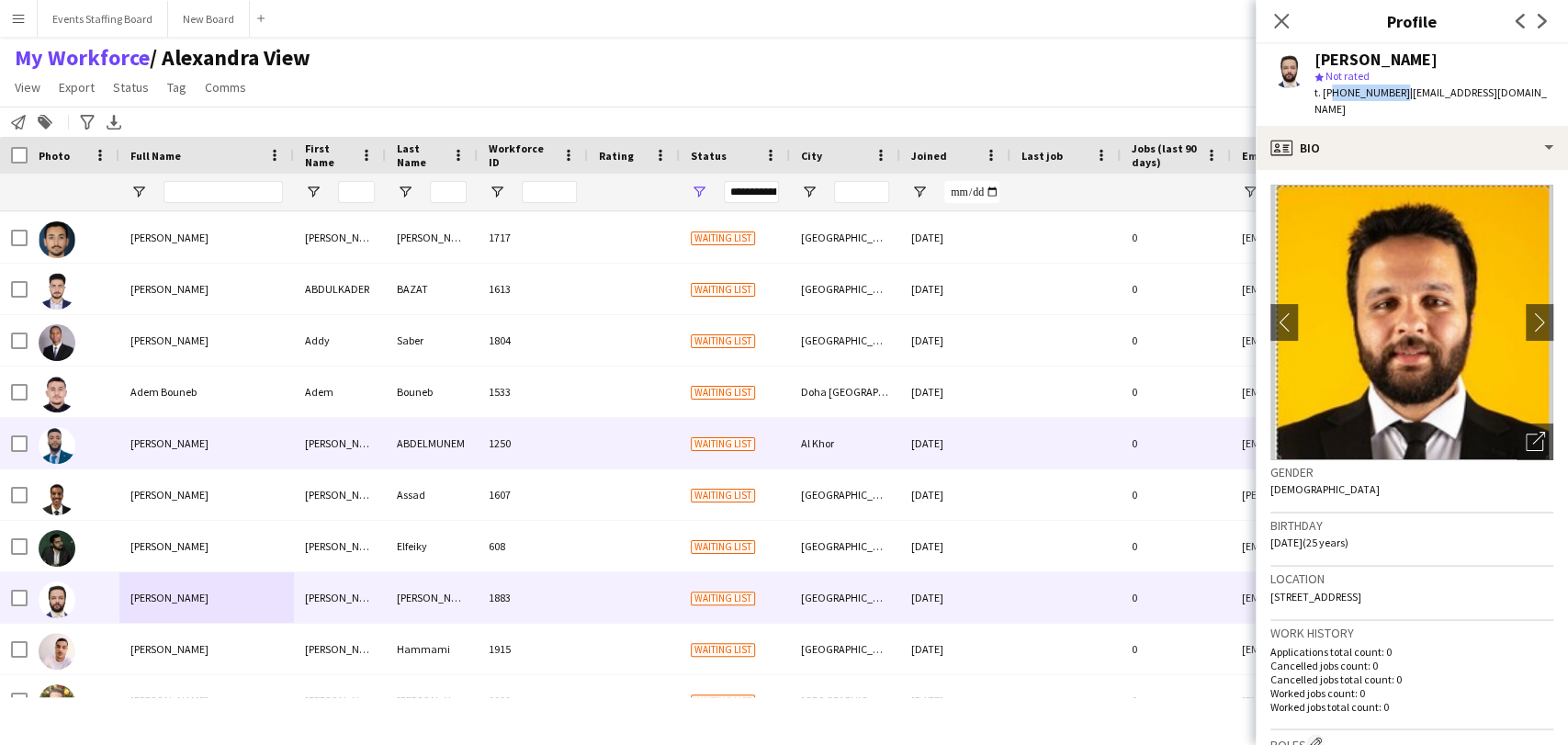
scroll to position [306, 0]
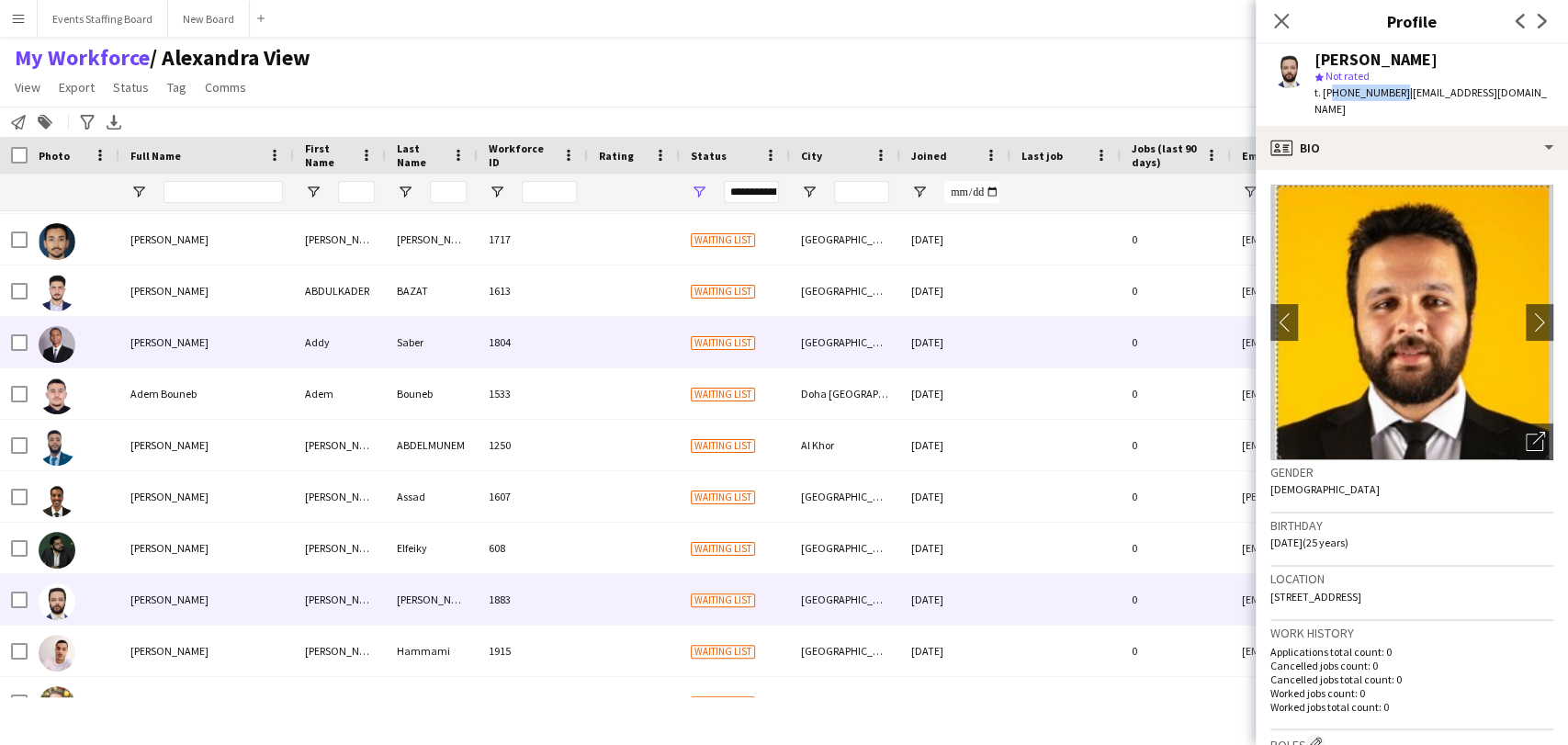
click at [163, 343] on span "[PERSON_NAME]" at bounding box center [169, 342] width 78 height 13
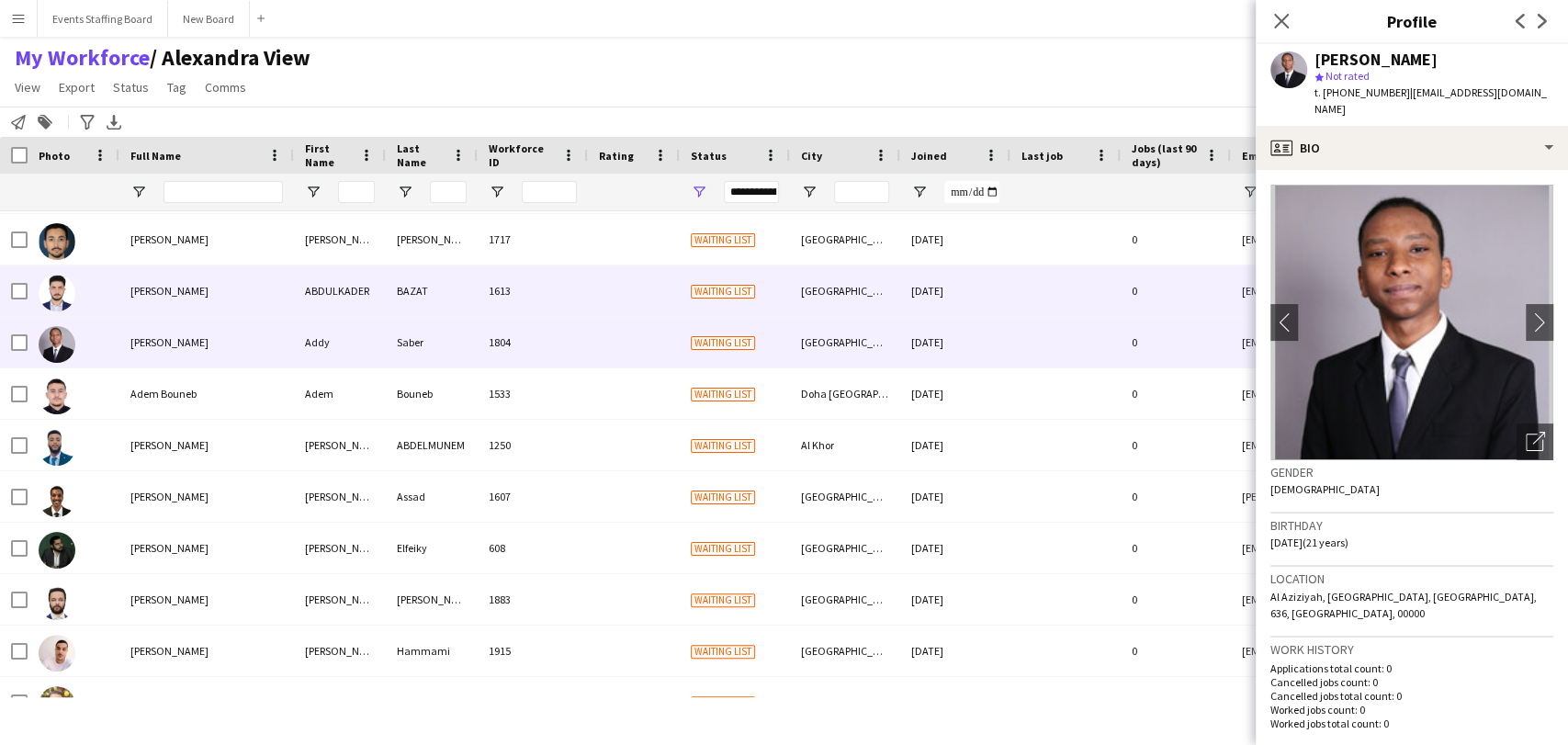
click at [154, 296] on span "[PERSON_NAME]" at bounding box center [169, 291] width 78 height 13
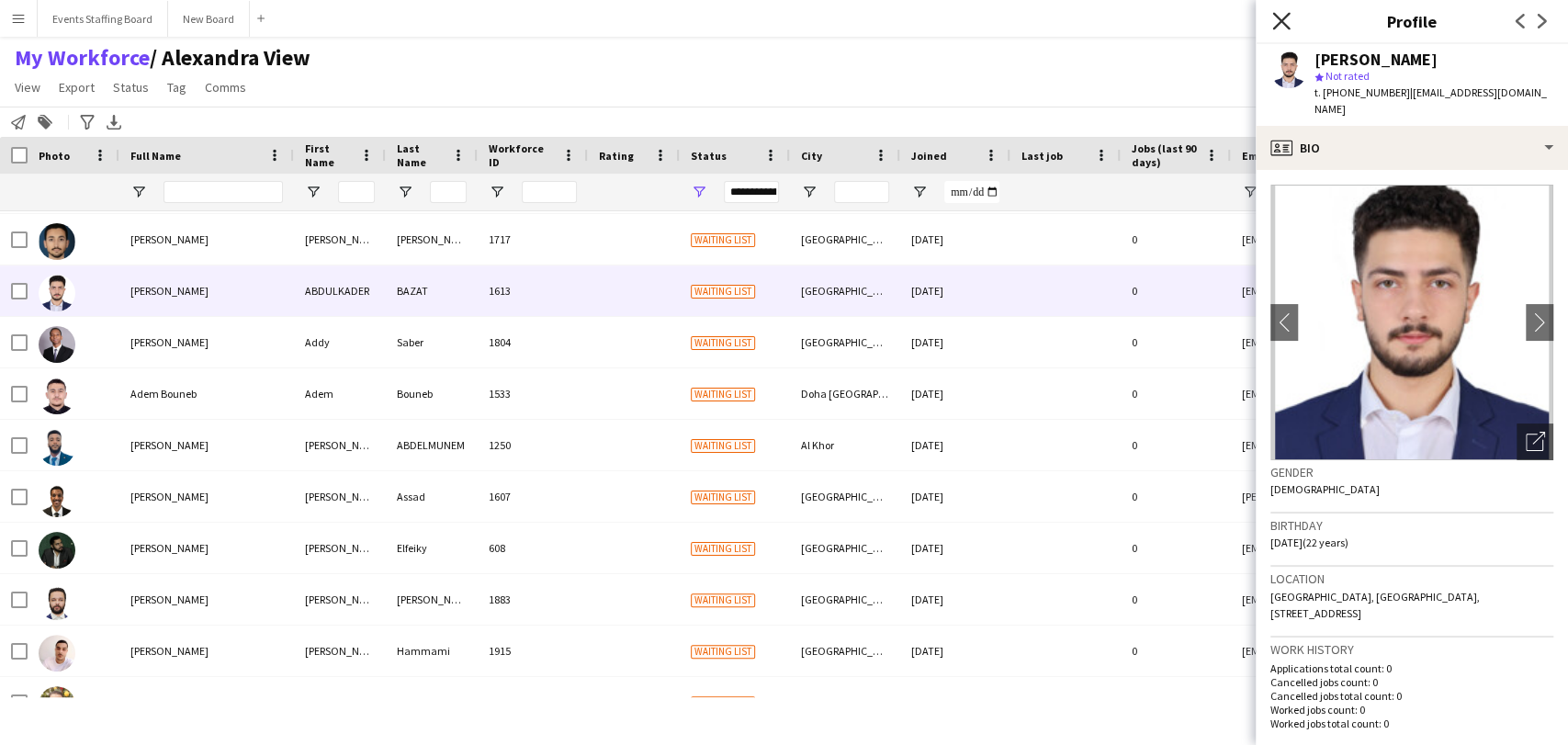
click at [1279, 20] on icon "Close pop-in" at bounding box center [1281, 20] width 17 height 17
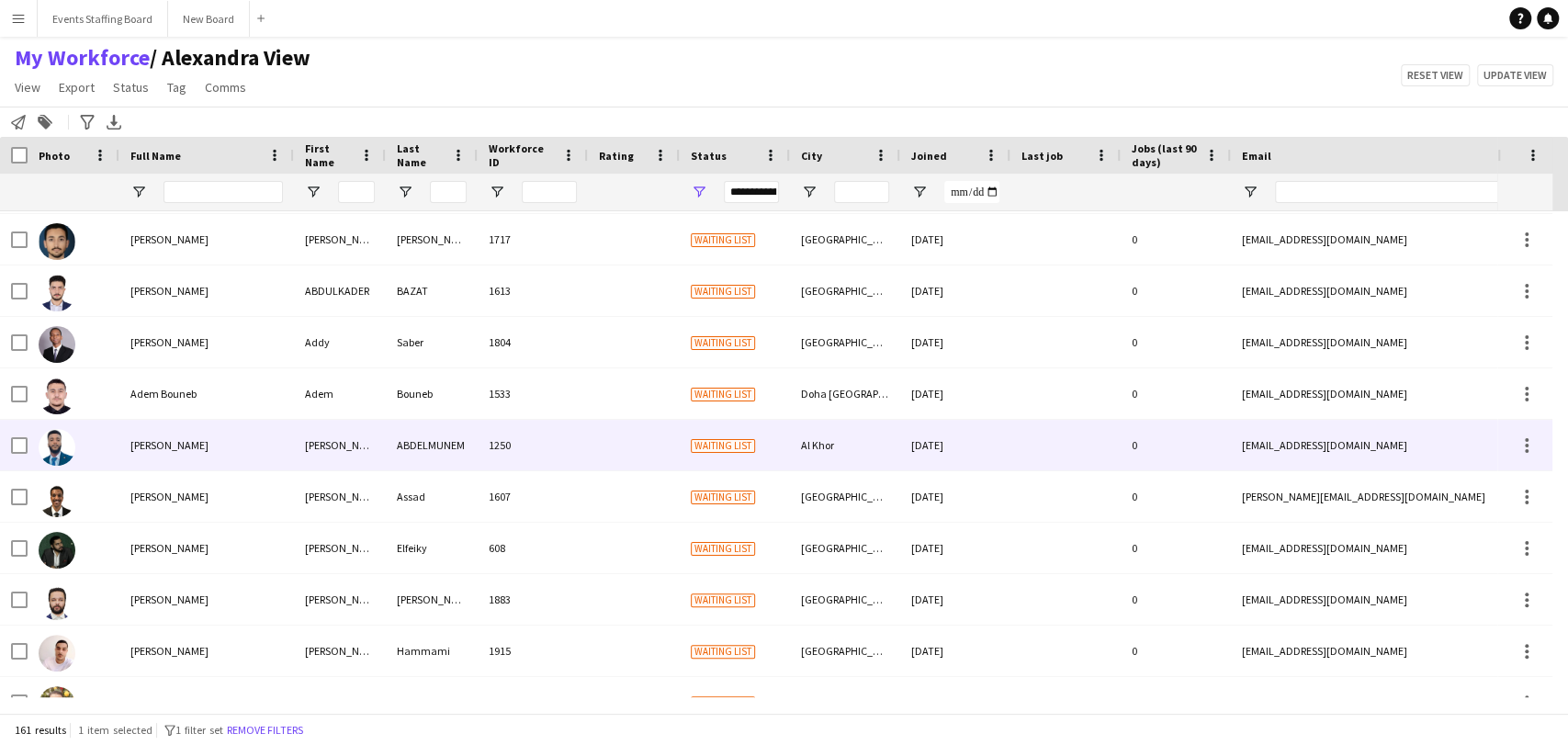
click at [125, 438] on div "[PERSON_NAME]" at bounding box center [207, 445] width 174 height 51
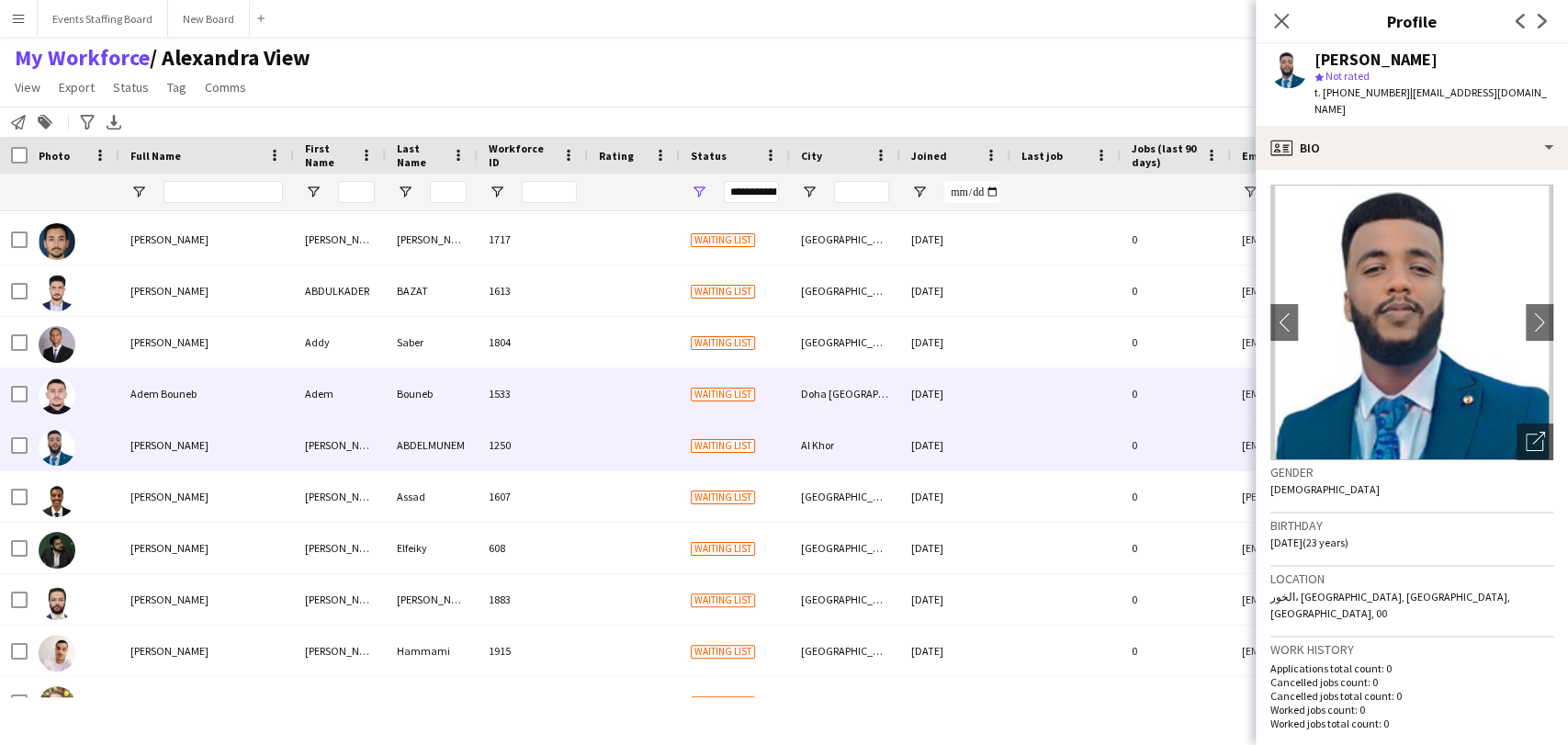
click at [146, 395] on span "Adem Bouneb" at bounding box center [163, 393] width 66 height 13
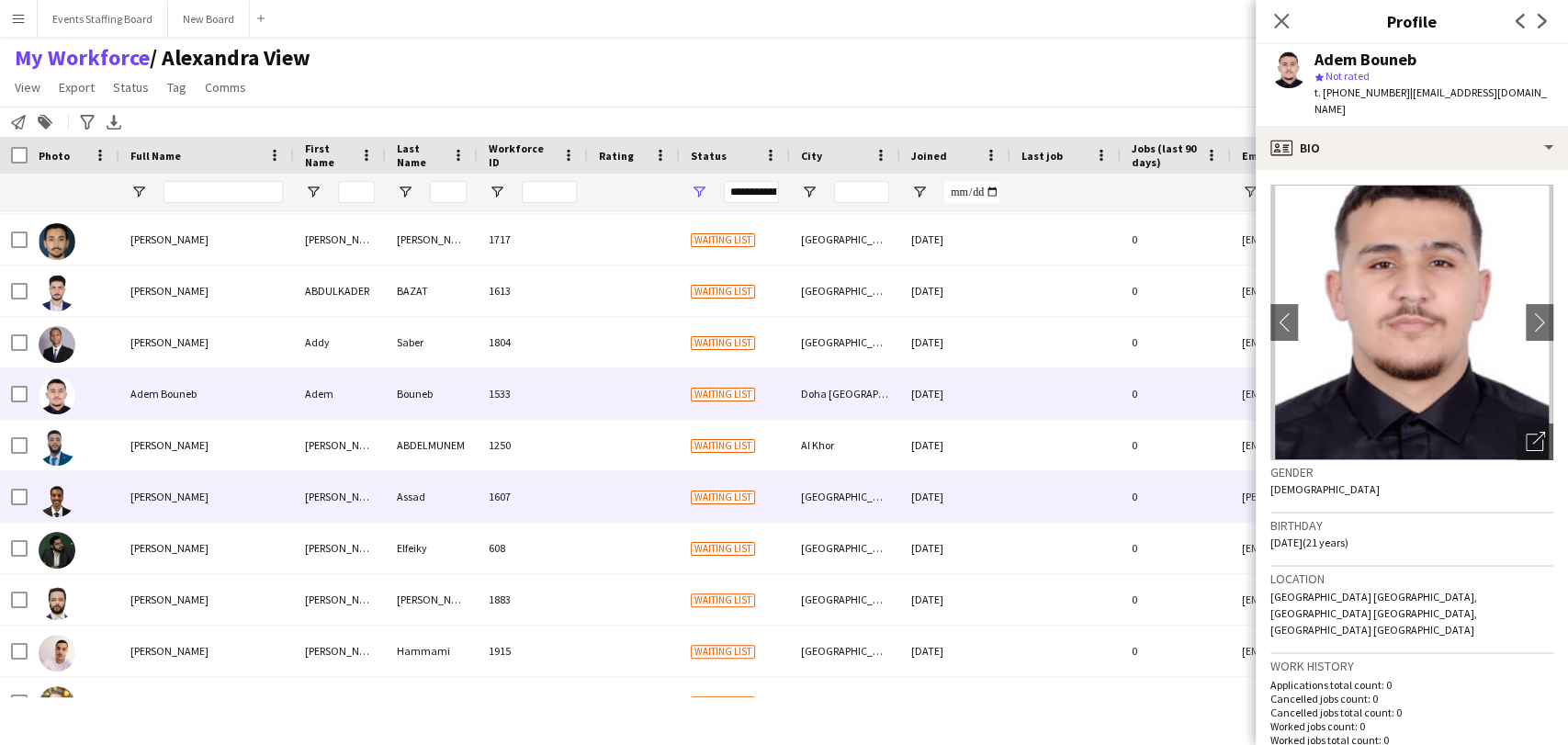
click at [159, 505] on div "[PERSON_NAME]" at bounding box center [207, 496] width 174 height 51
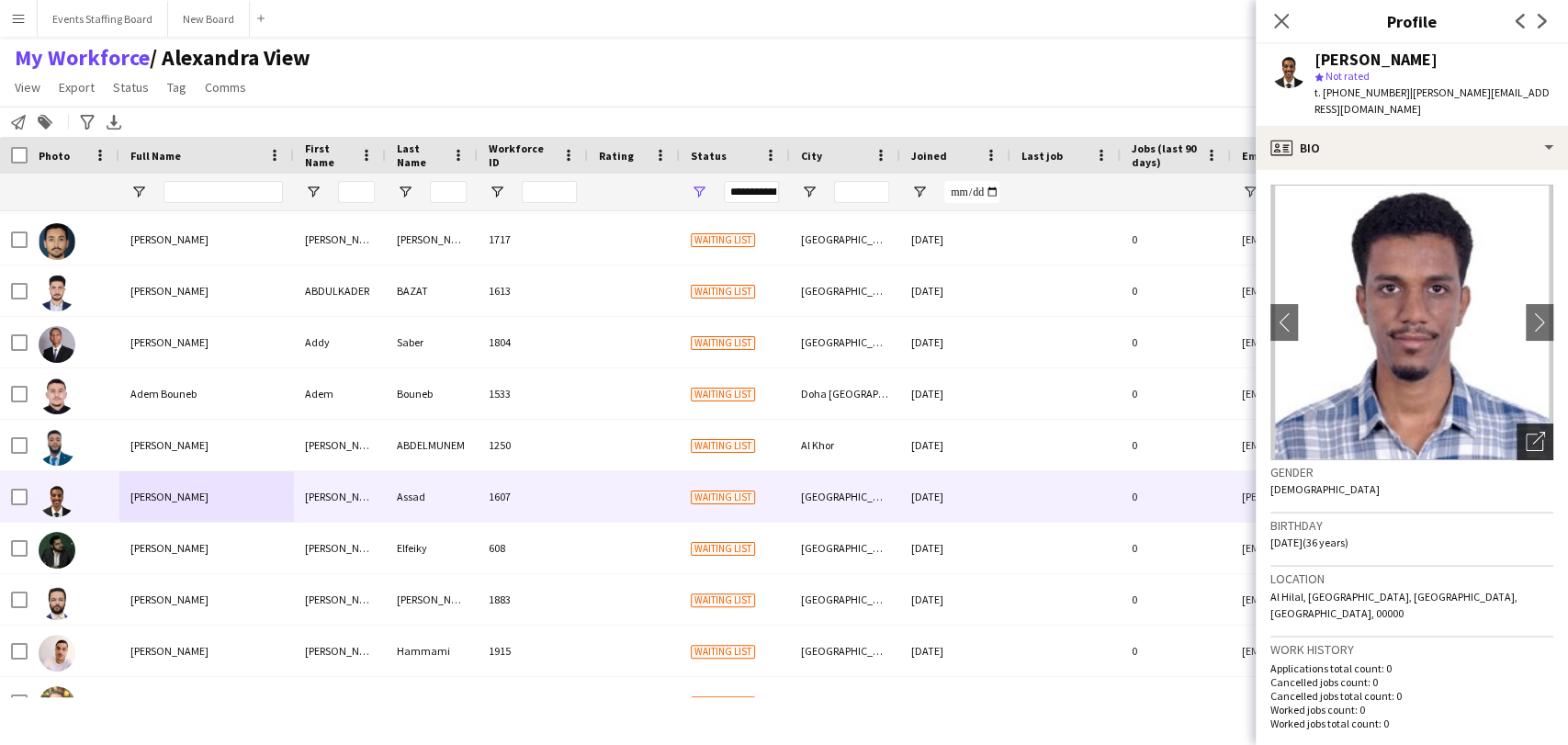
click at [1516, 428] on div "Open photos pop-in" at bounding box center [1535, 442] width 36 height 36
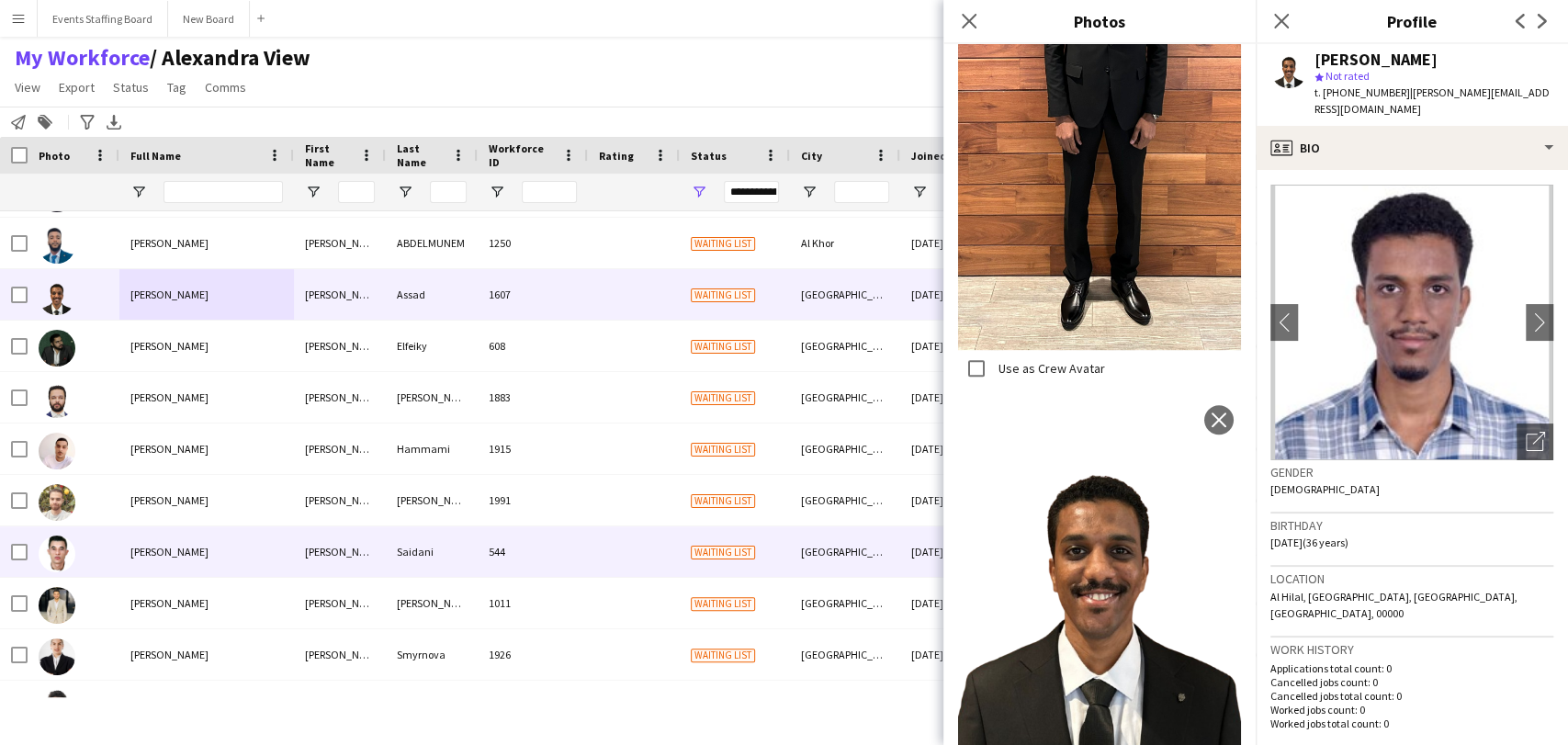
scroll to position [510, 0]
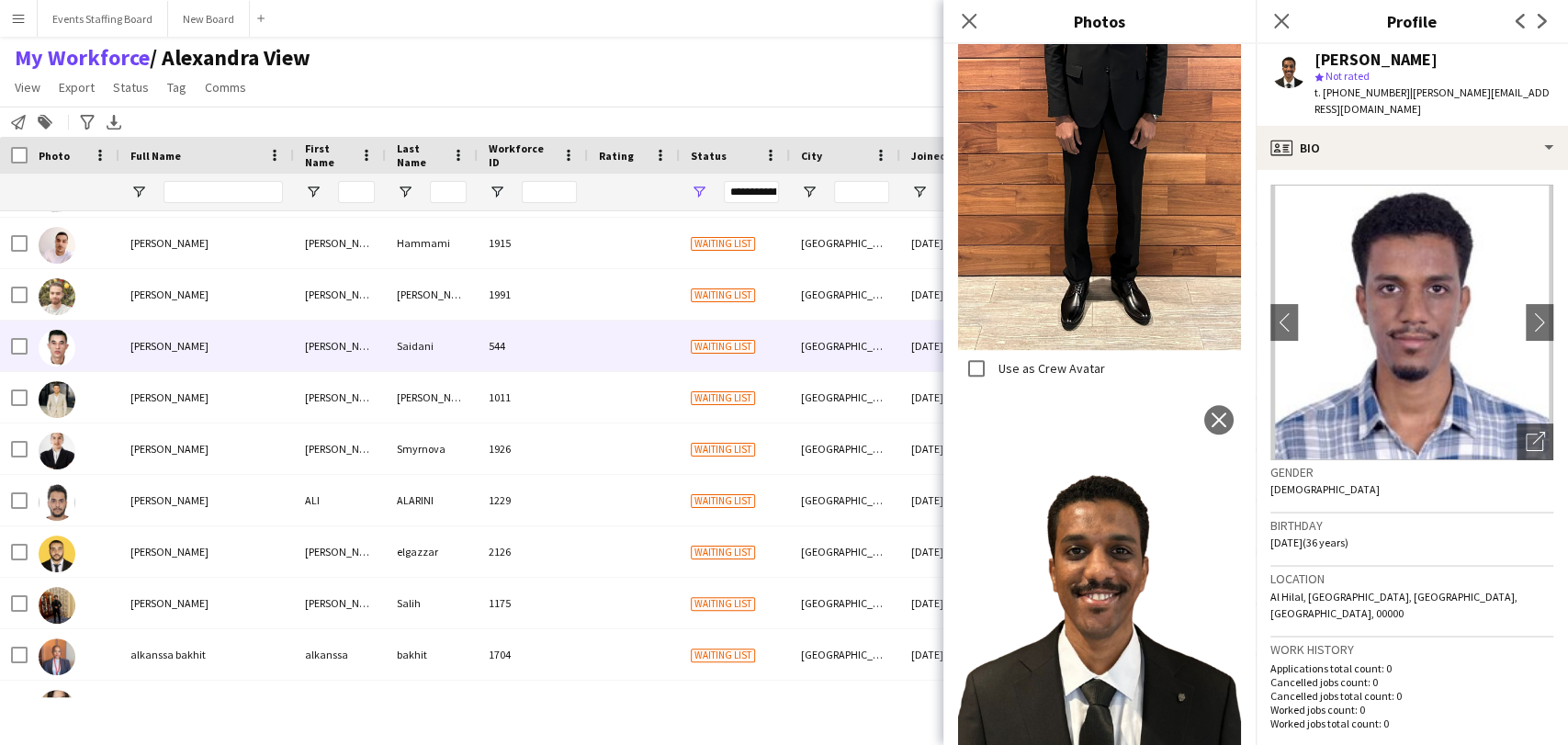
click at [171, 301] on div "[PERSON_NAME]" at bounding box center [207, 294] width 174 height 51
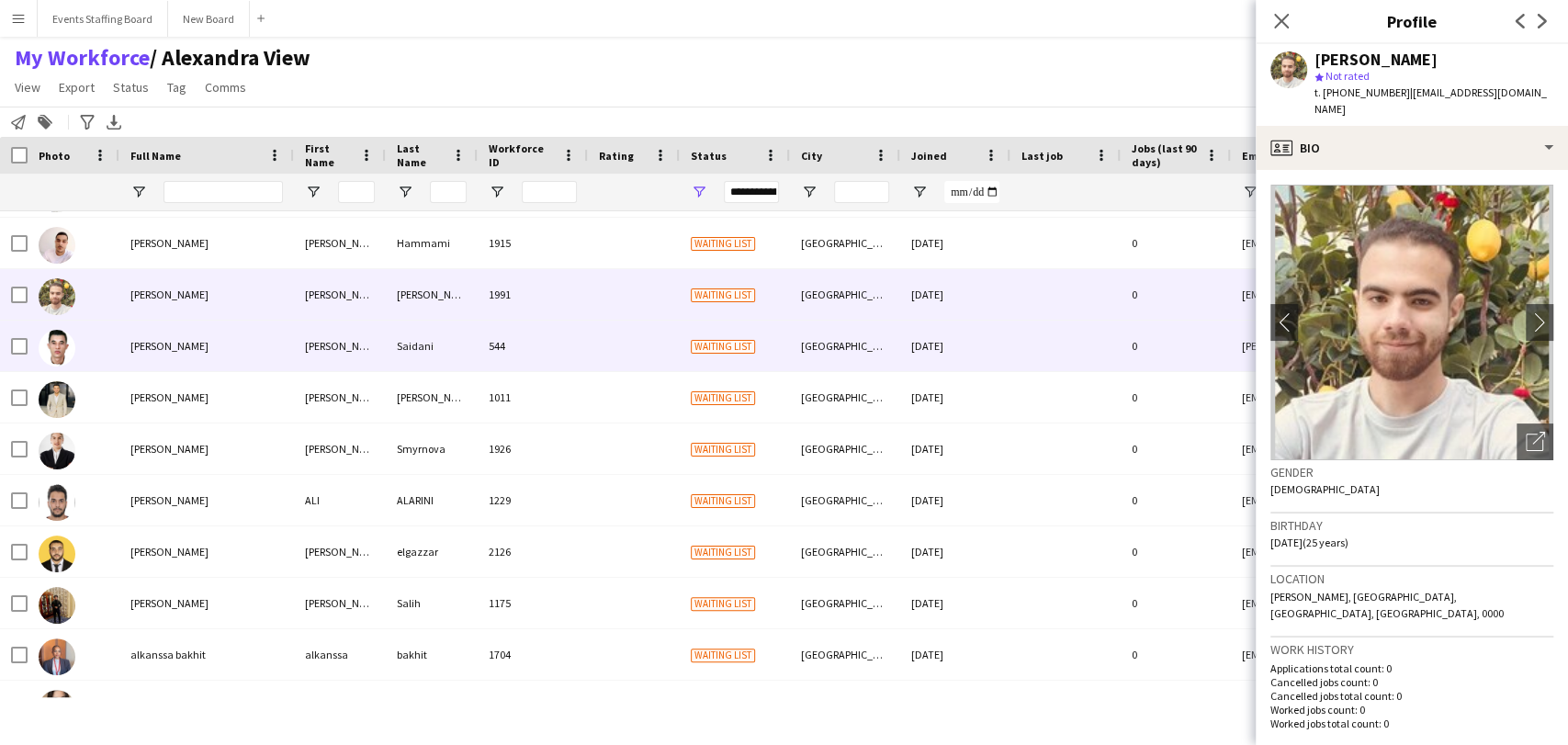
click at [150, 355] on div "[PERSON_NAME]" at bounding box center [207, 345] width 174 height 51
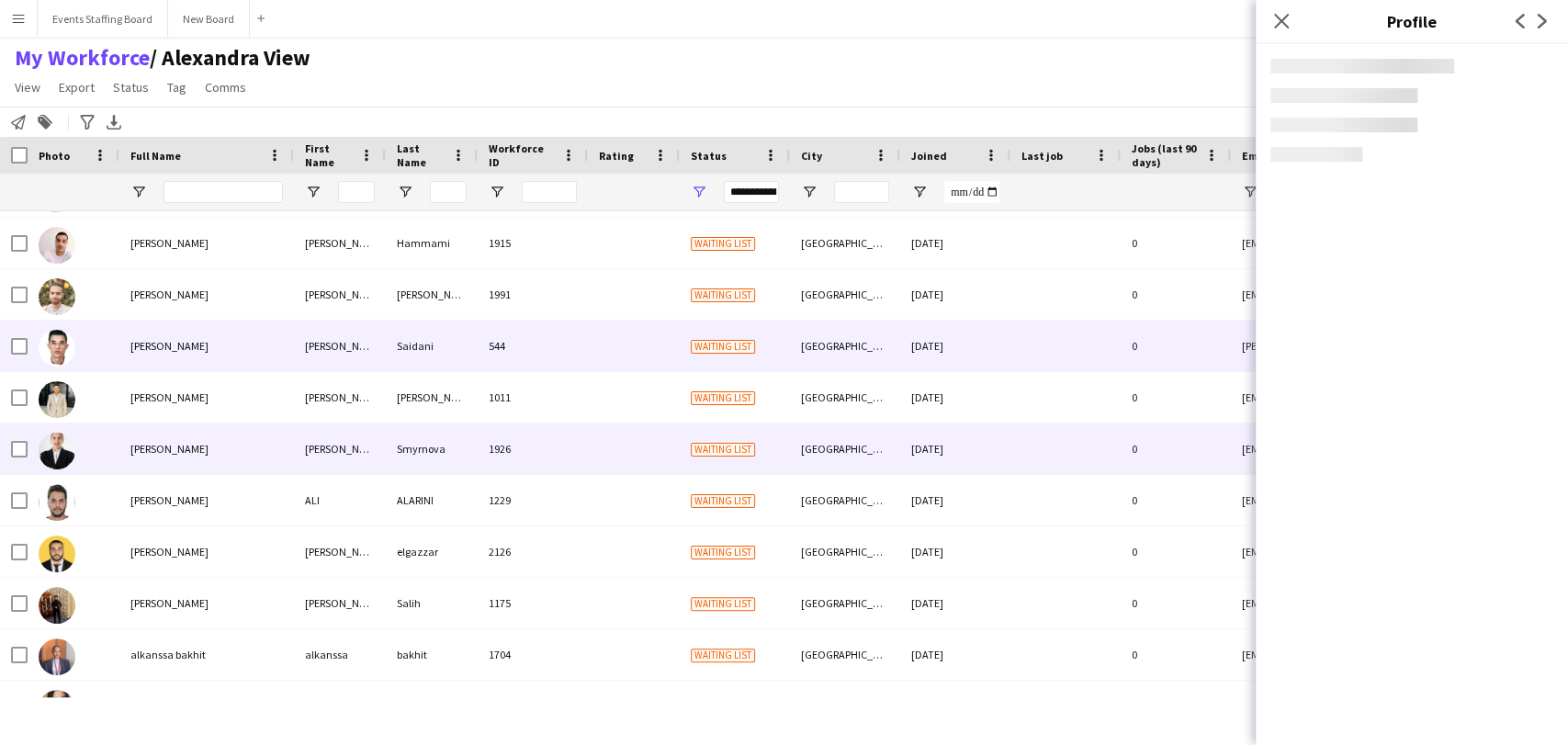
click at [150, 427] on div "[PERSON_NAME]" at bounding box center [207, 449] width 174 height 51
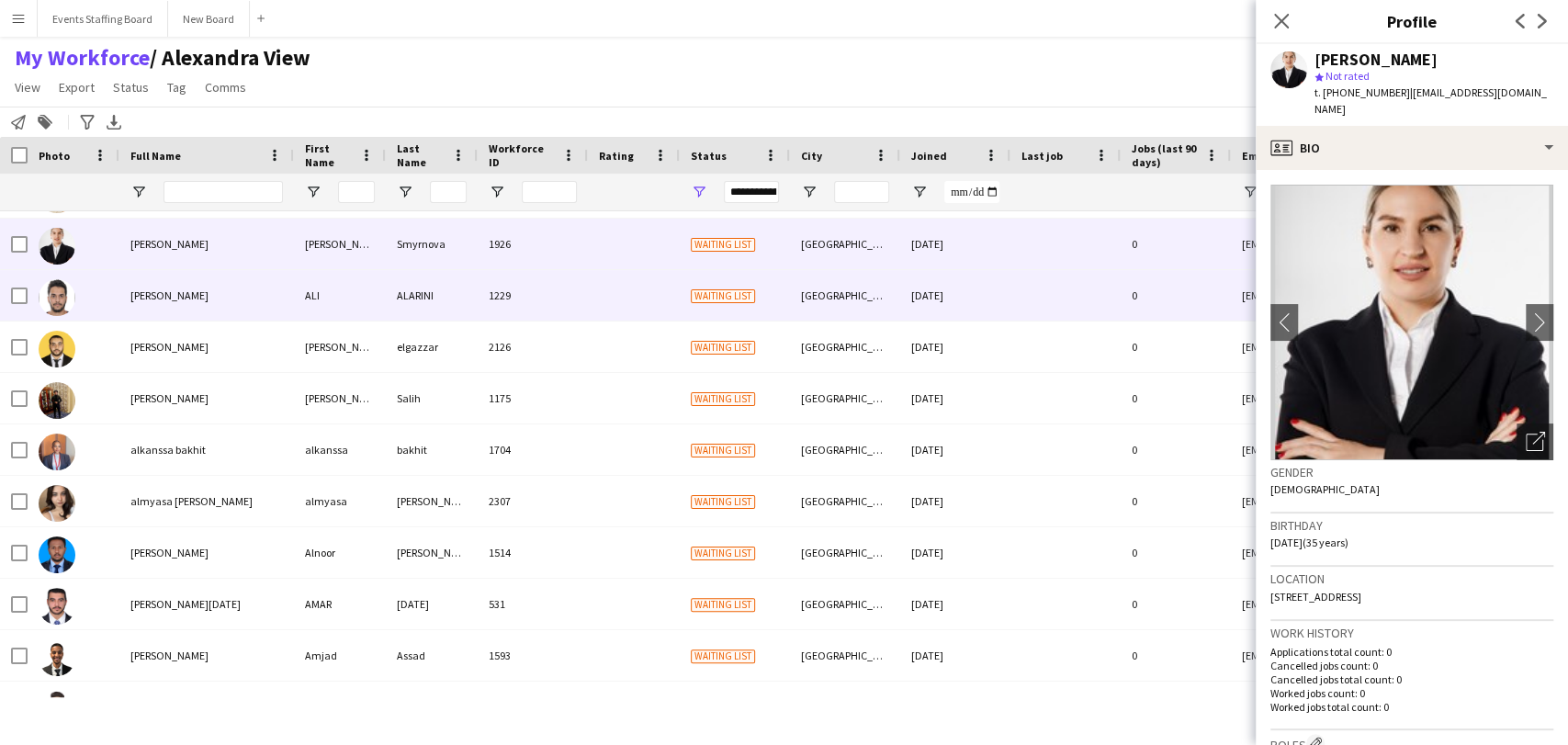
click at [156, 296] on span "[PERSON_NAME]" at bounding box center [169, 296] width 78 height 13
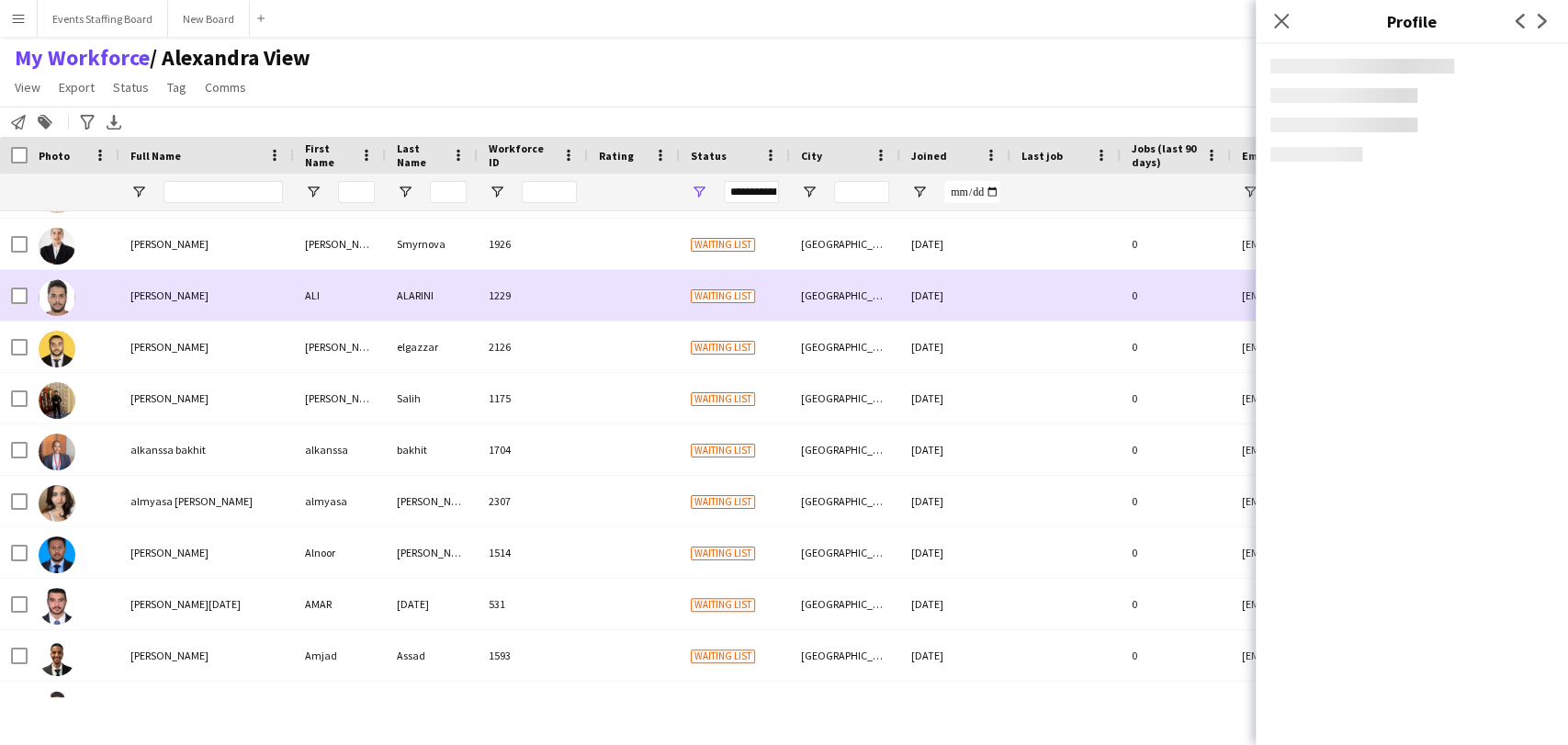
click at [153, 355] on div "[PERSON_NAME]" at bounding box center [207, 346] width 174 height 51
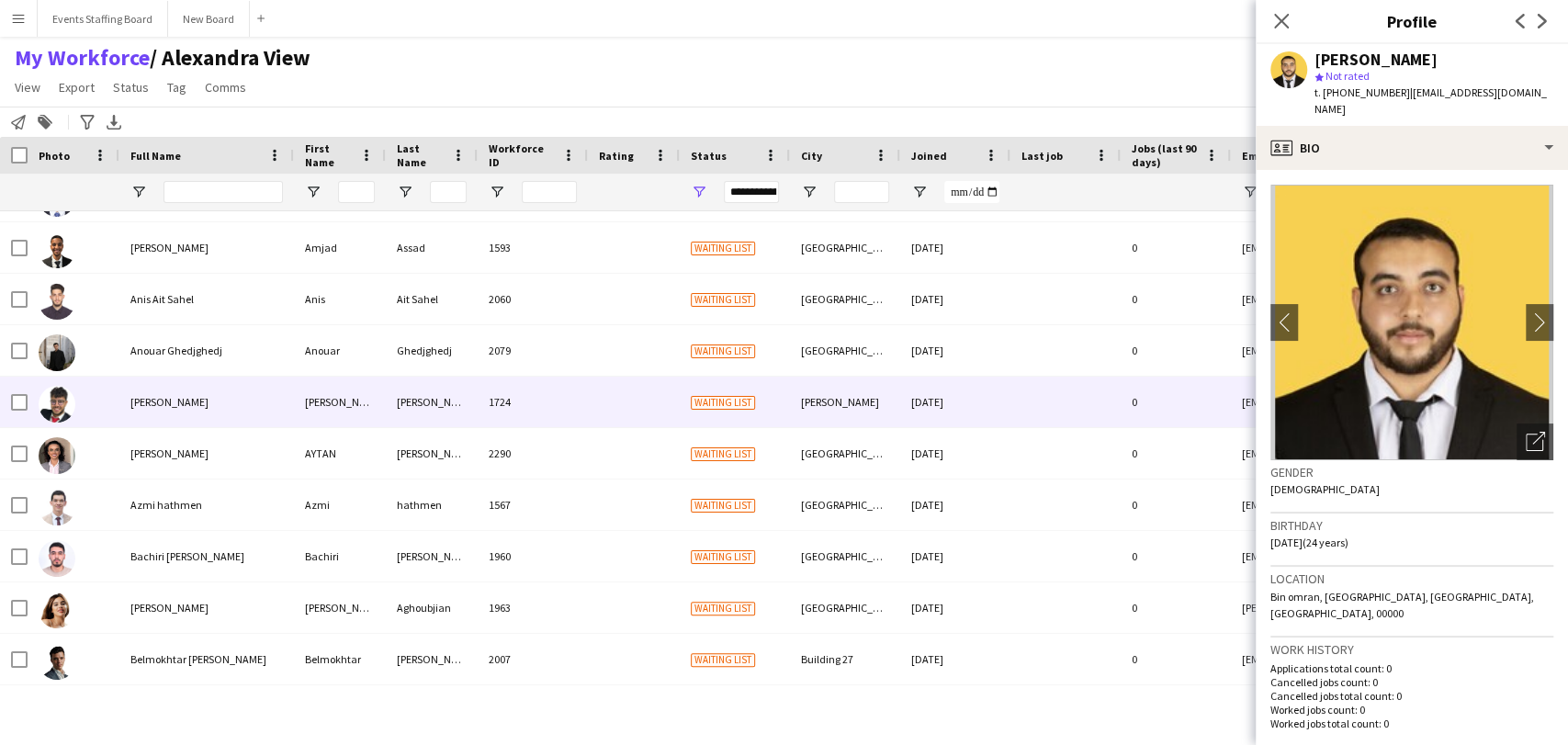
click at [148, 392] on div "[PERSON_NAME]" at bounding box center [207, 402] width 174 height 51
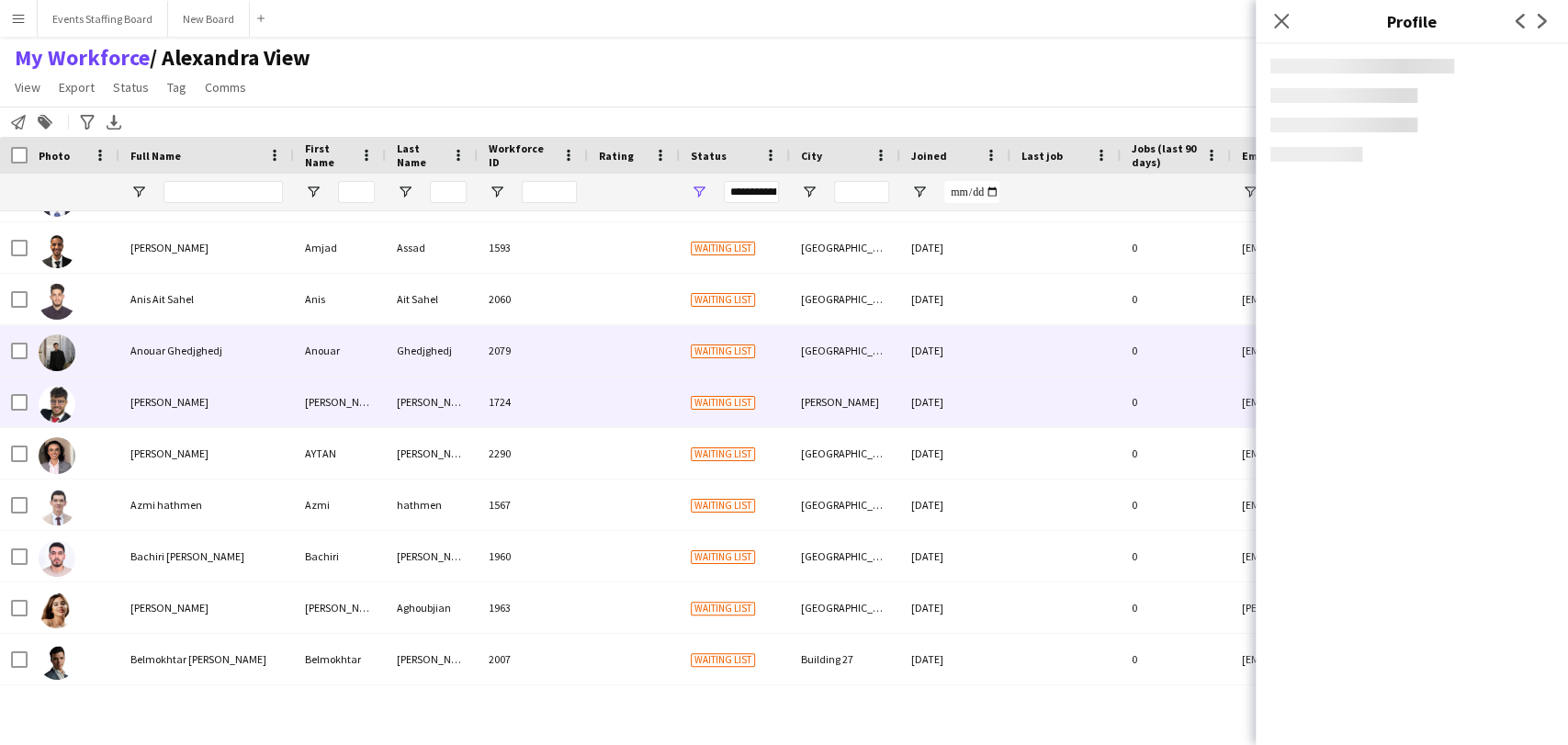
click at [146, 351] on span "Anouar Ghedjghedj" at bounding box center [176, 350] width 92 height 13
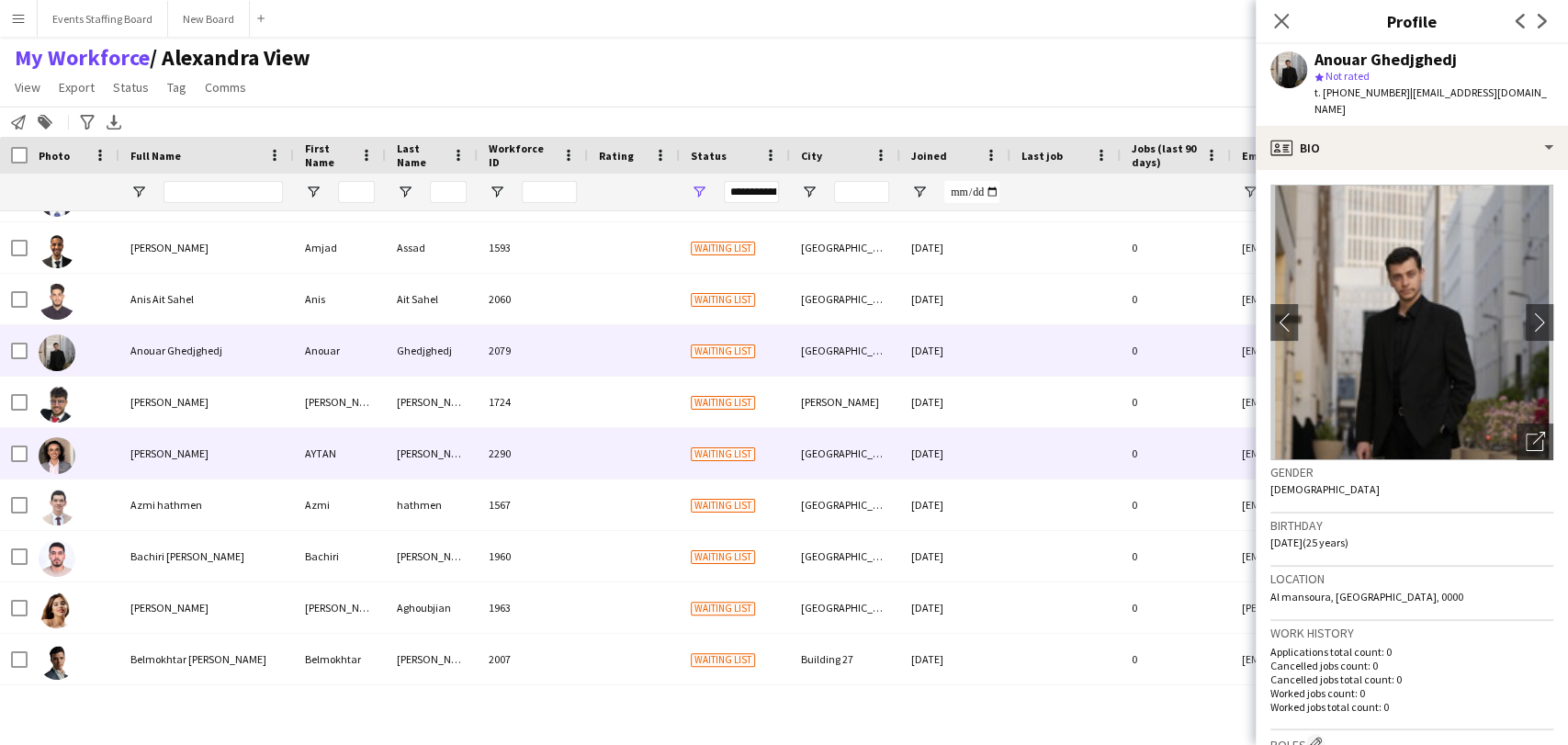
click at [143, 453] on span "[PERSON_NAME]" at bounding box center [169, 453] width 78 height 13
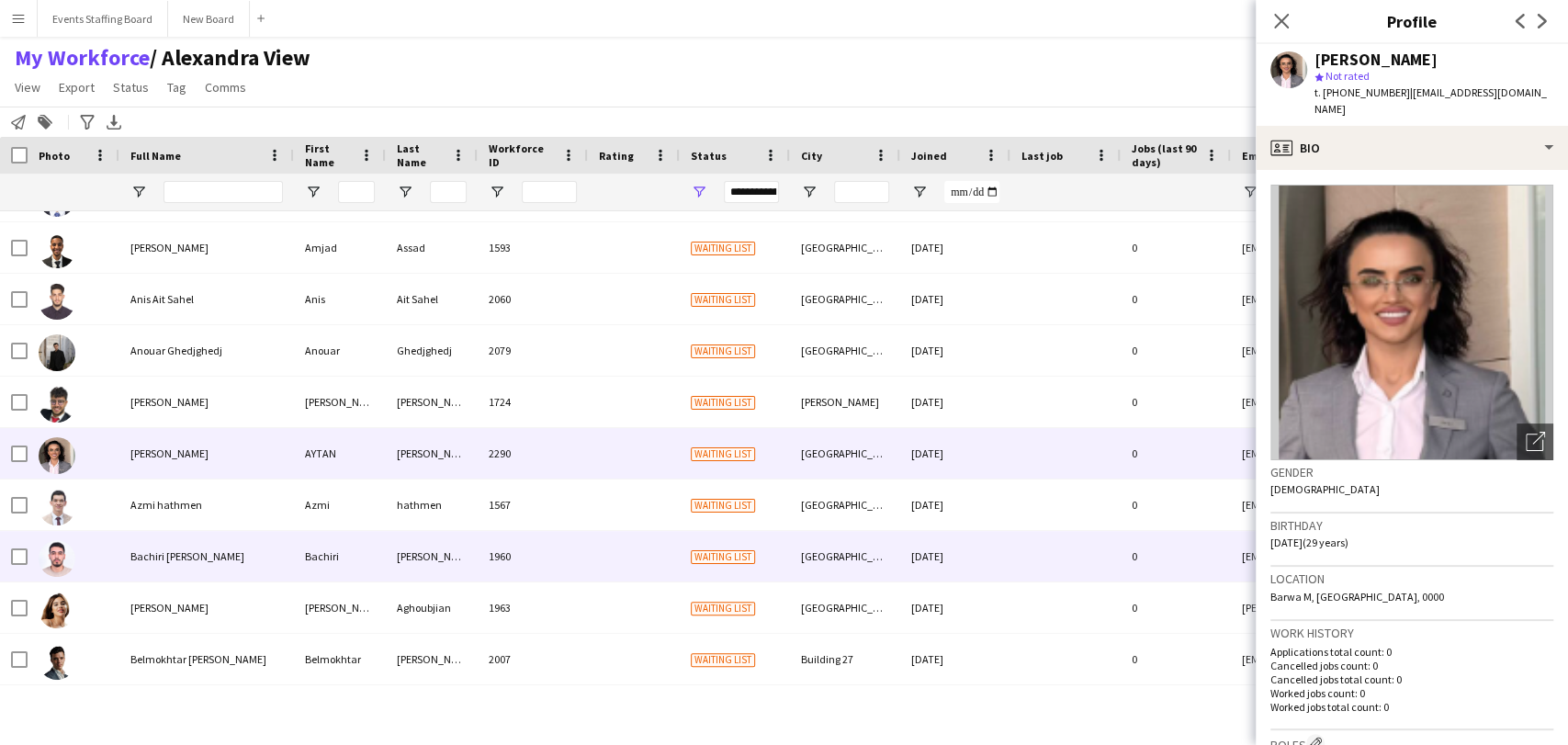
click at [205, 537] on div "Bachiri [PERSON_NAME]" at bounding box center [207, 556] width 174 height 51
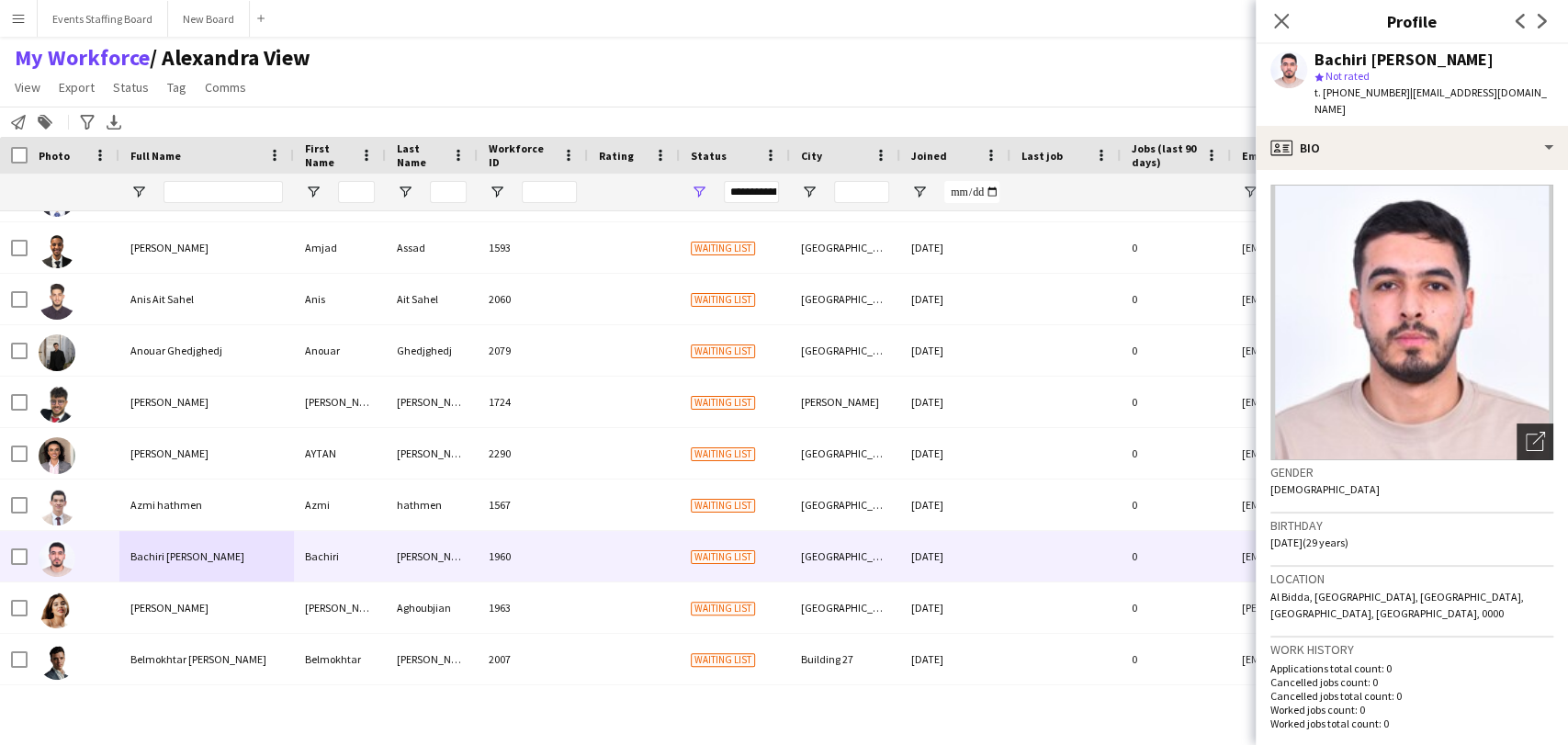
click at [1528, 431] on icon "Open photos pop-in" at bounding box center [1535, 441] width 19 height 19
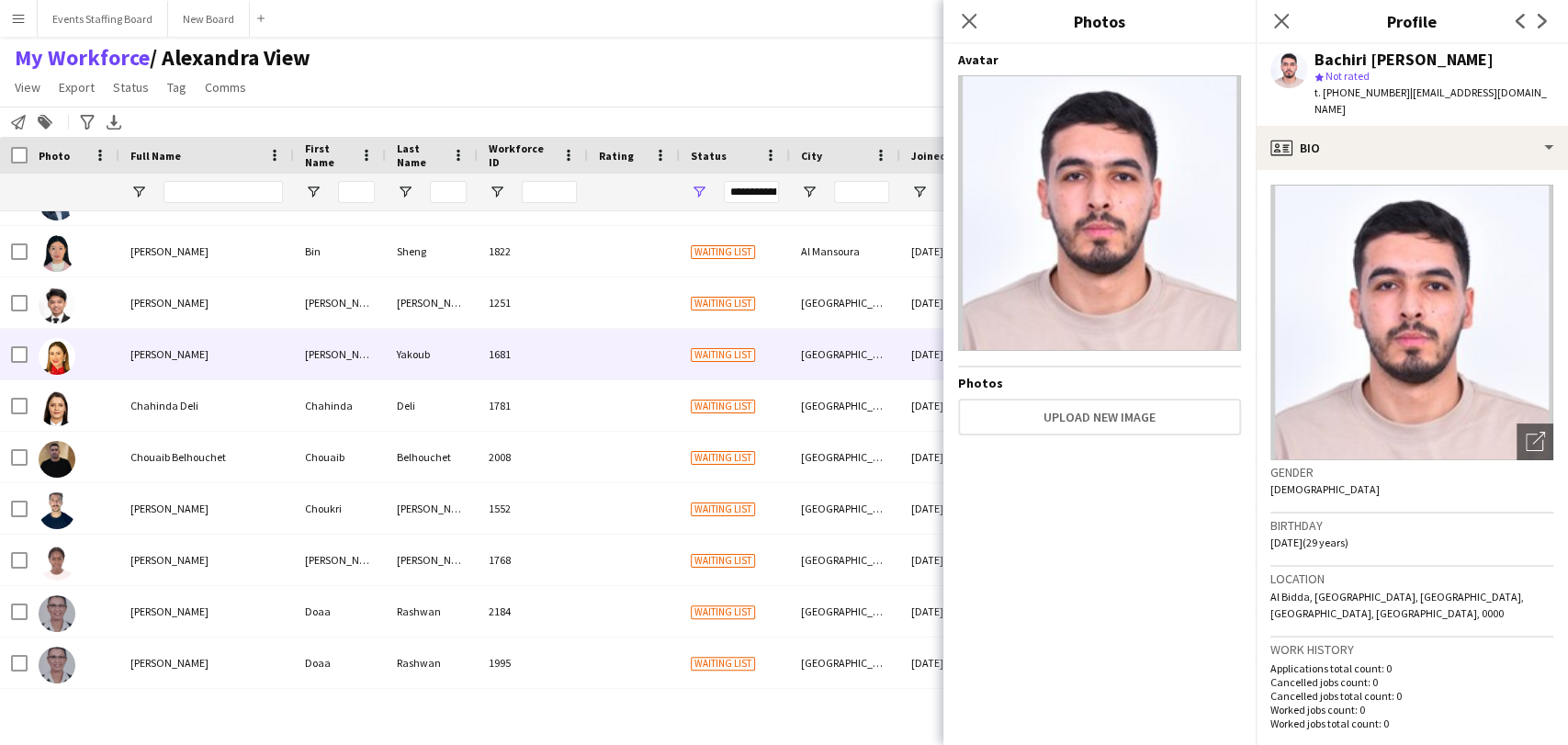
click at [132, 349] on span "[PERSON_NAME]" at bounding box center [169, 354] width 78 height 13
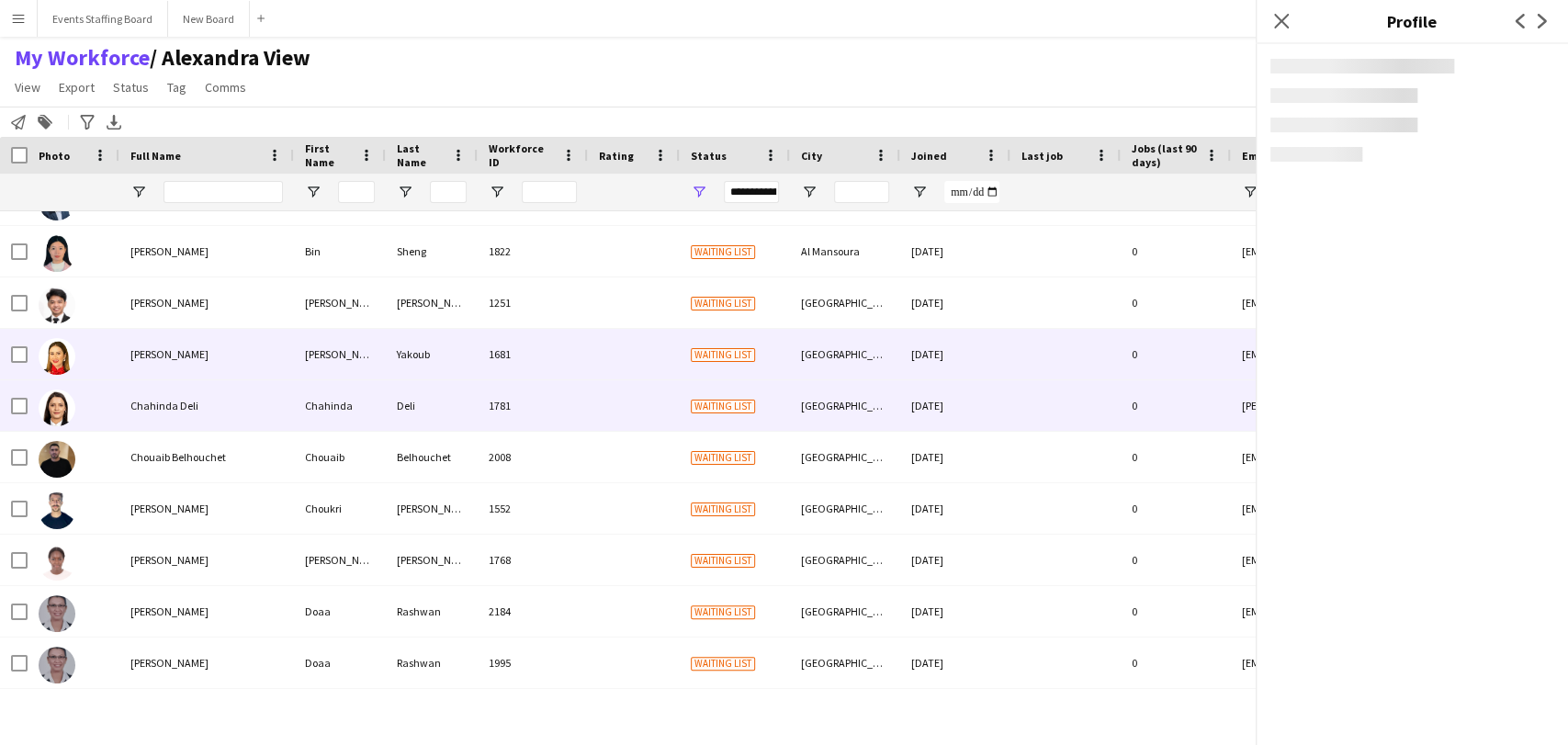
click at [133, 387] on div "Chahinda Deli" at bounding box center [207, 405] width 174 height 51
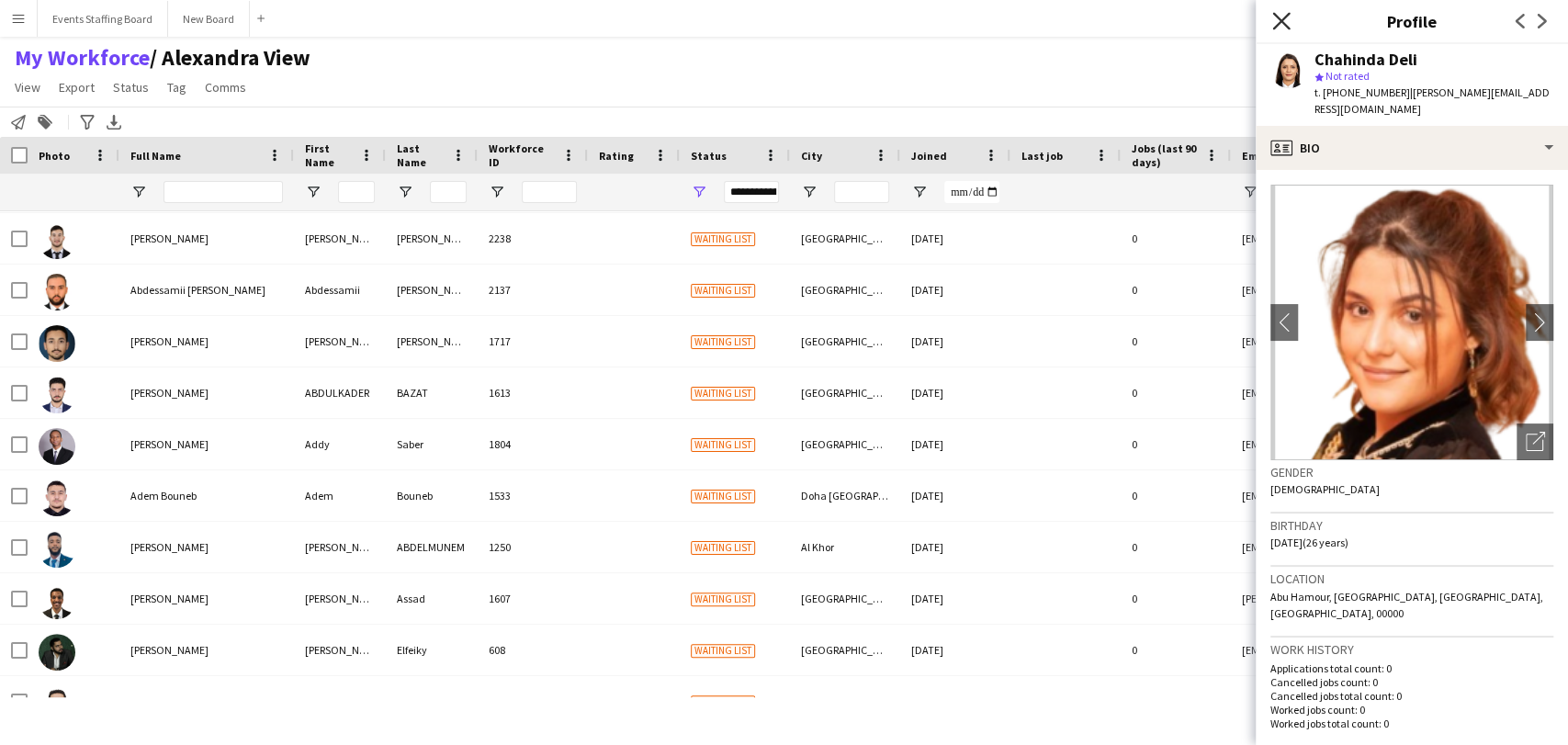
click at [1286, 14] on icon at bounding box center [1281, 20] width 17 height 17
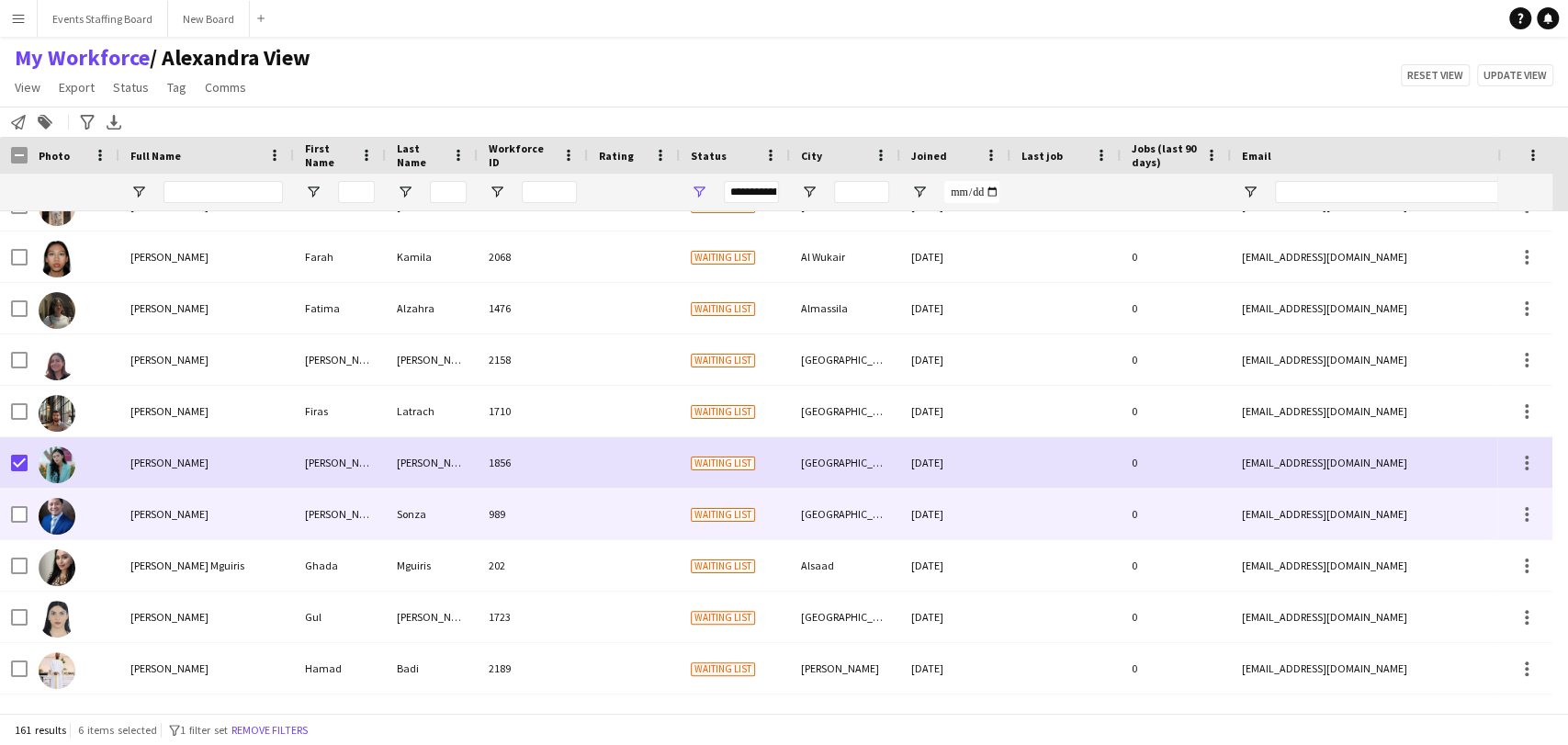
click at [10, 523] on div at bounding box center [13, 514] width 28 height 51
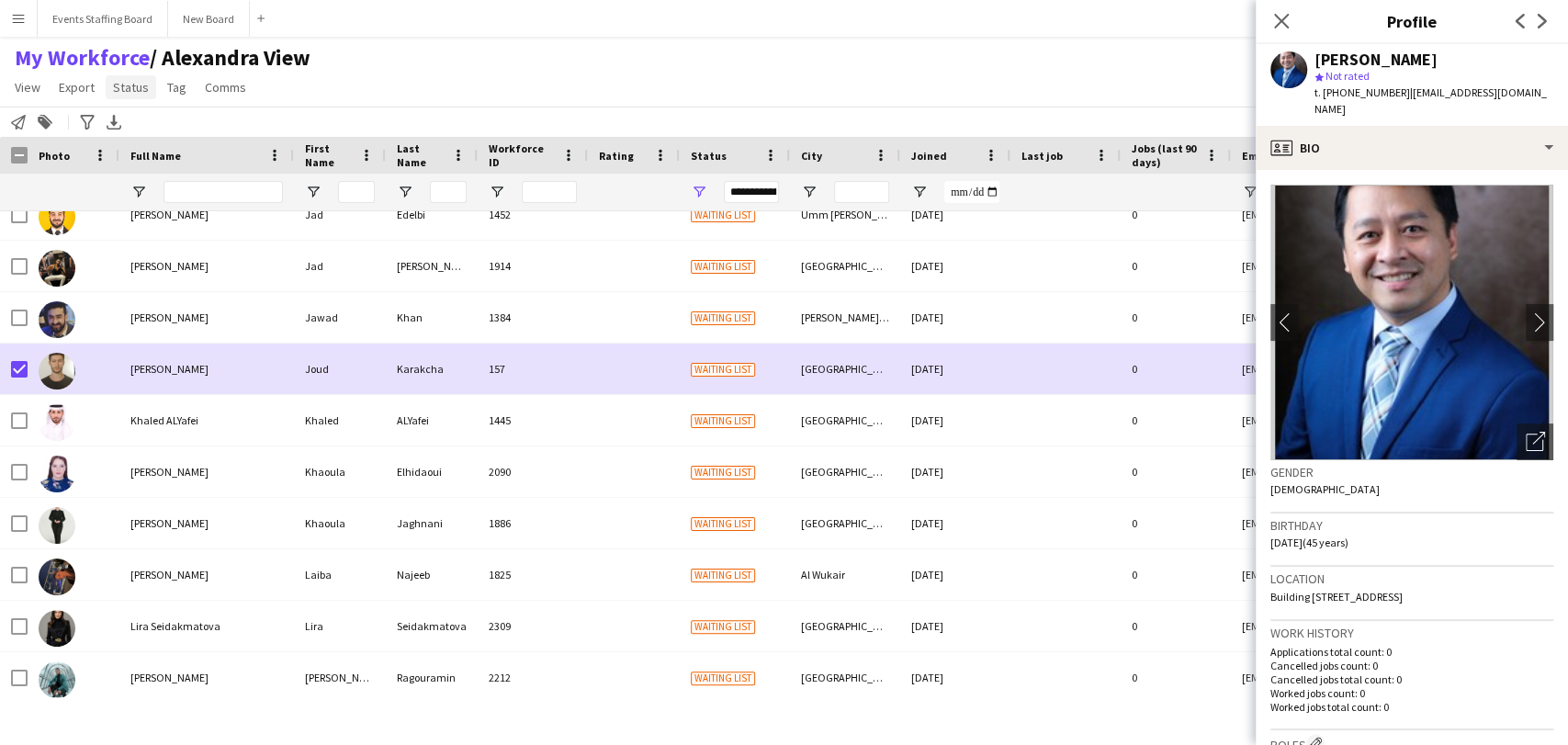
click at [140, 83] on span "Status" at bounding box center [130, 87] width 35 height 16
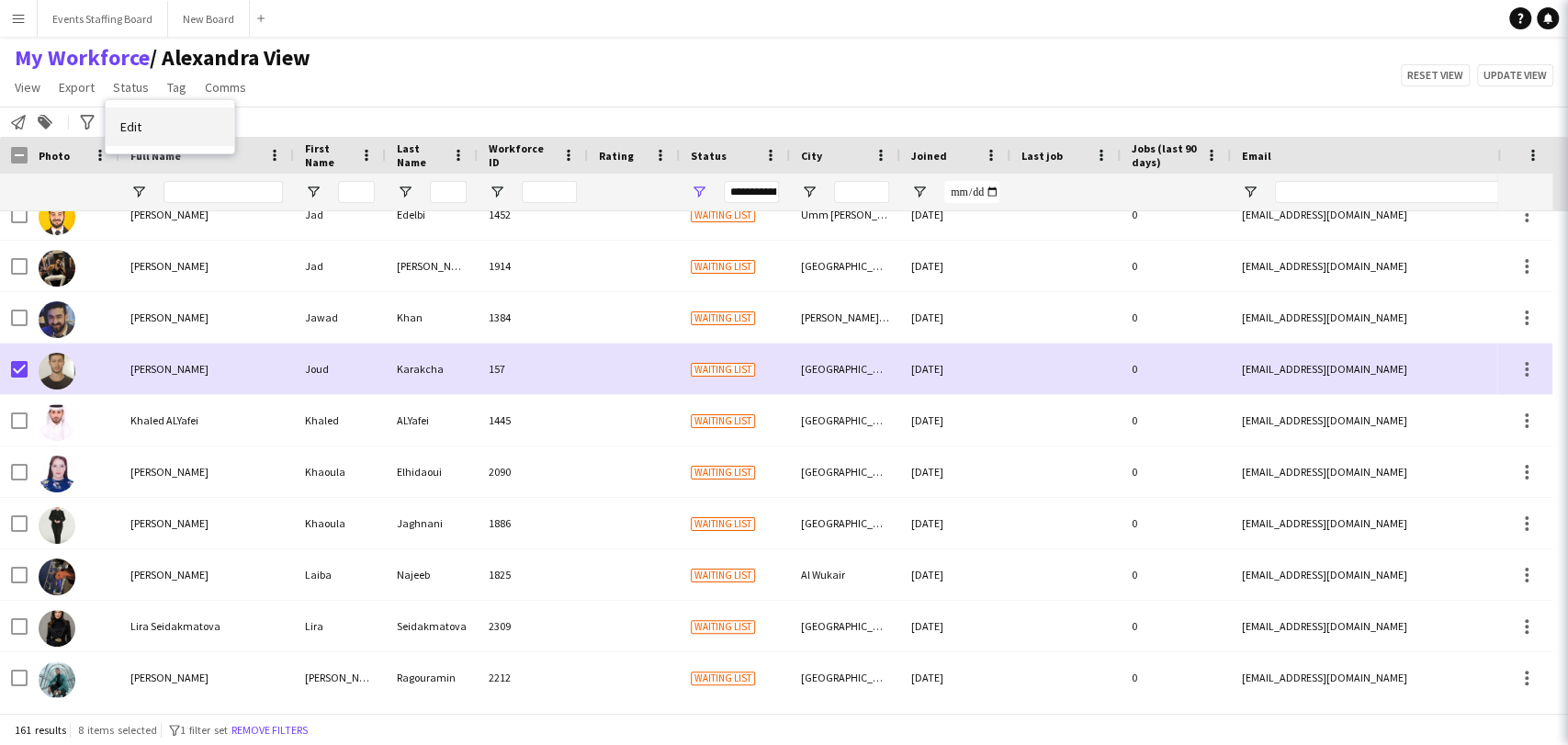
click at [169, 120] on link "Edit" at bounding box center [169, 126] width 128 height 38
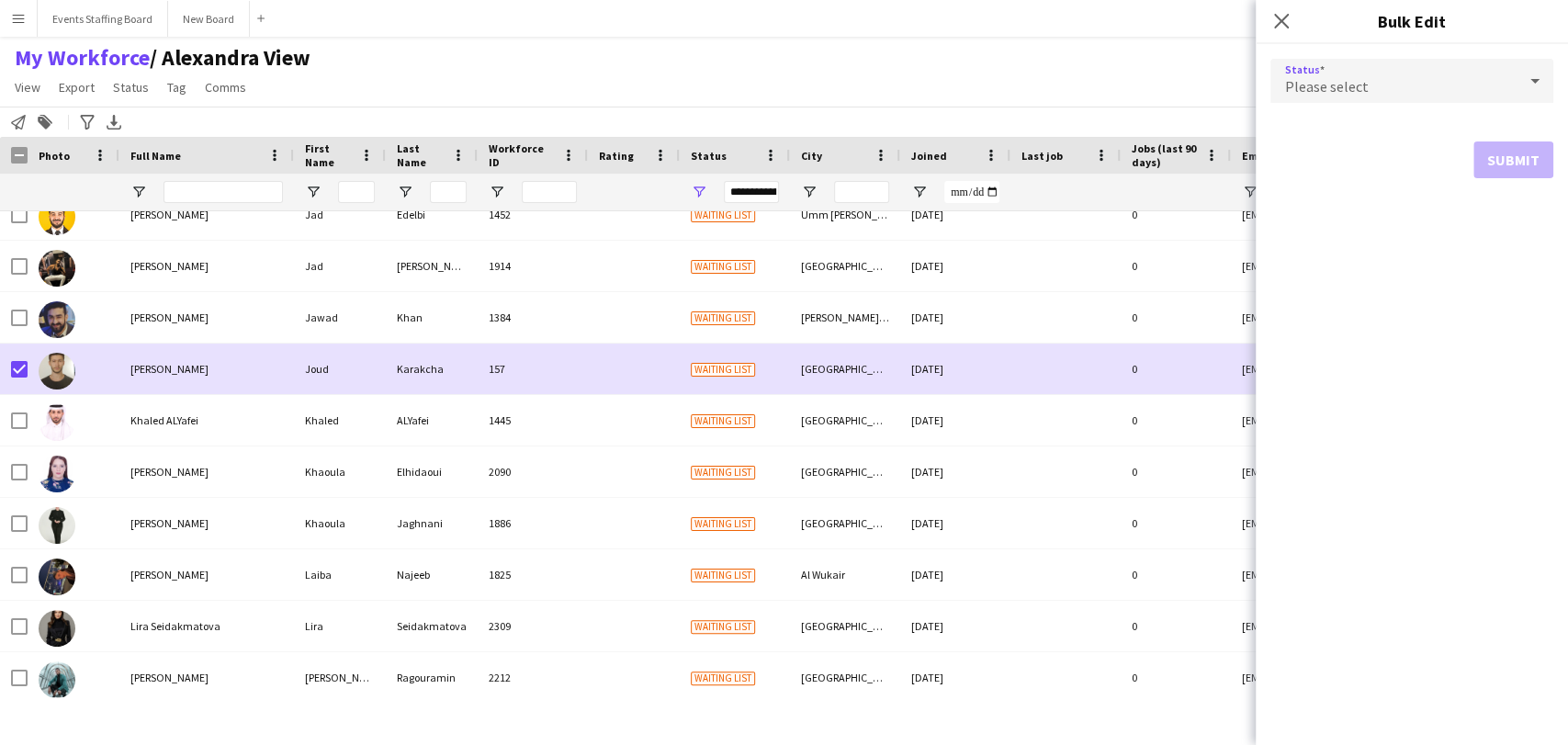
click at [1463, 89] on div "Please select" at bounding box center [1393, 80] width 246 height 44
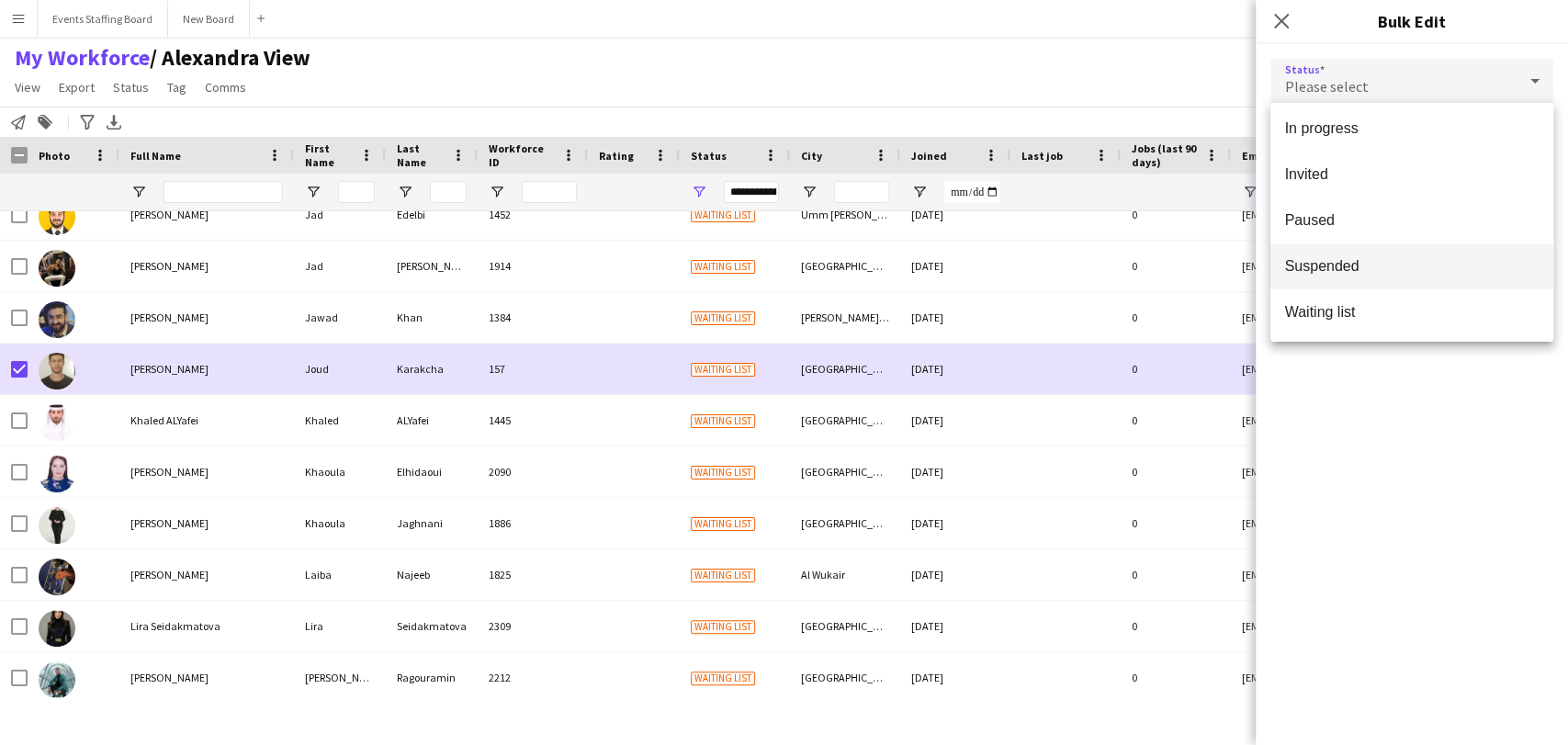
click at [1315, 268] on span "Suspended" at bounding box center [1411, 266] width 254 height 17
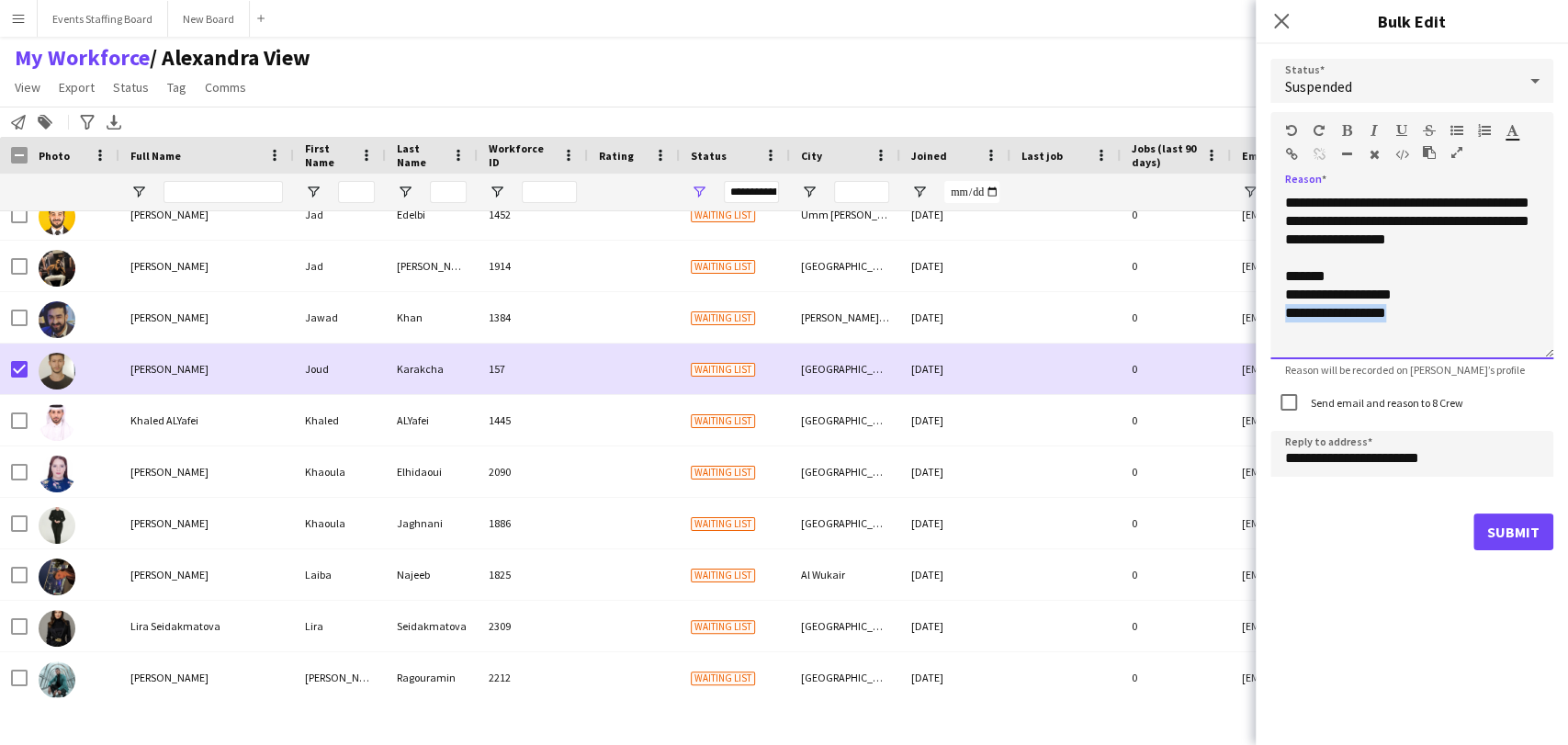
drag, startPoint x: 1400, startPoint y: 319, endPoint x: 1288, endPoint y: 321, distance: 112.0
click at [1288, 321] on div "**********" at bounding box center [1412, 276] width 283 height 165
click at [1311, 457] on input "**********" at bounding box center [1412, 453] width 283 height 46
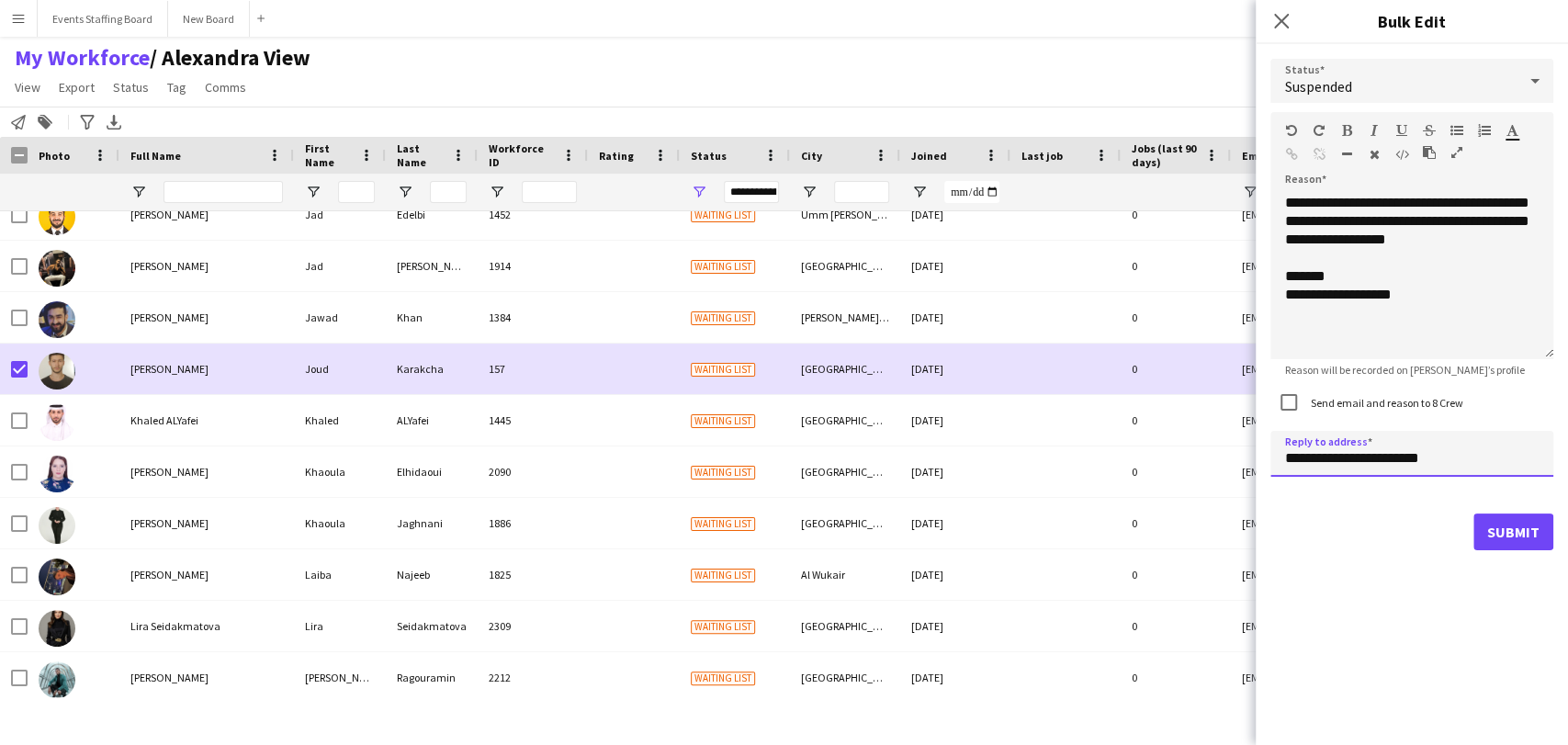
click at [1311, 457] on input "**********" at bounding box center [1412, 453] width 283 height 46
click at [1299, 458] on input "**********" at bounding box center [1412, 453] width 283 height 46
type input "**********"
click at [1496, 528] on button "Submit" at bounding box center [1513, 532] width 80 height 36
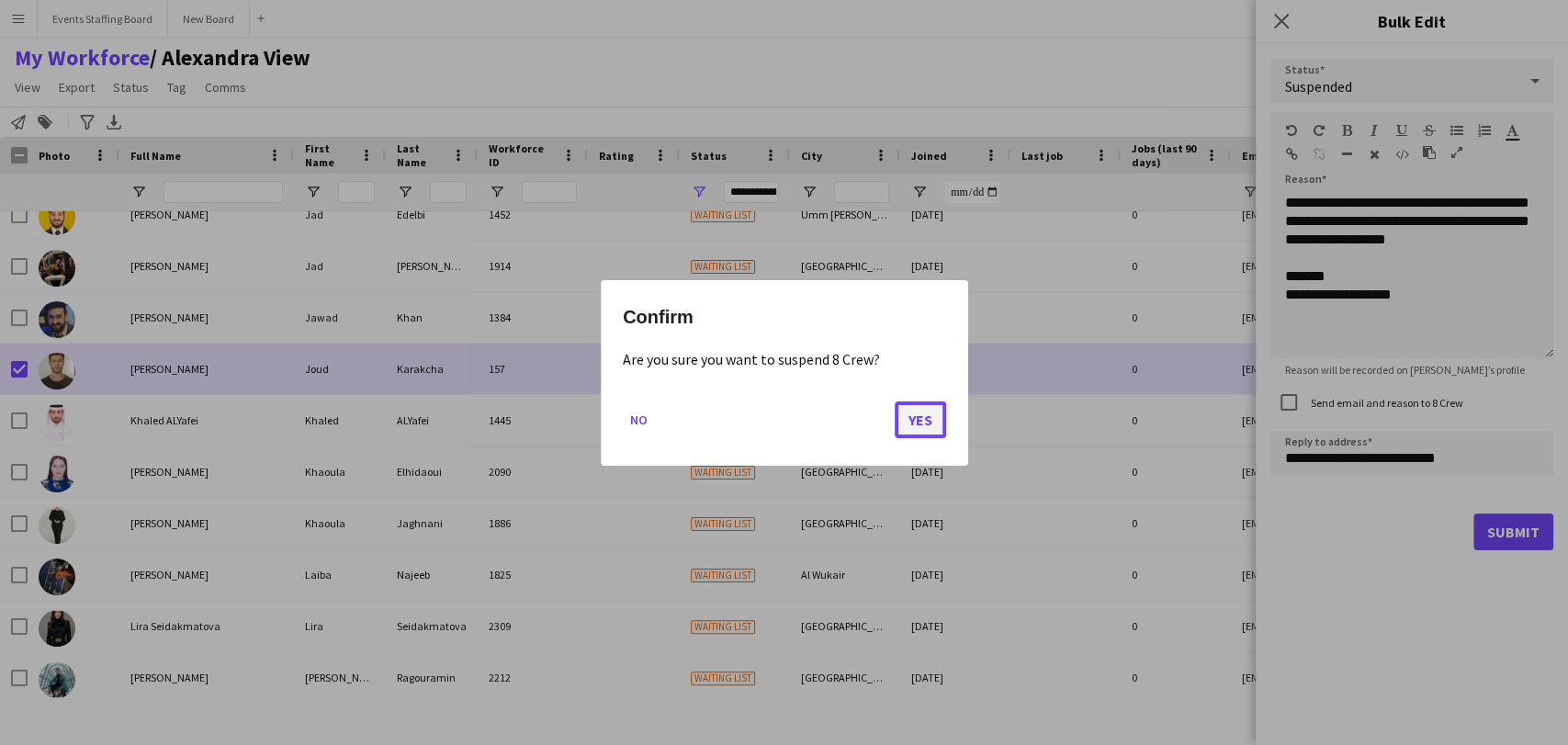
click at [939, 420] on button "Yes" at bounding box center [920, 419] width 52 height 36
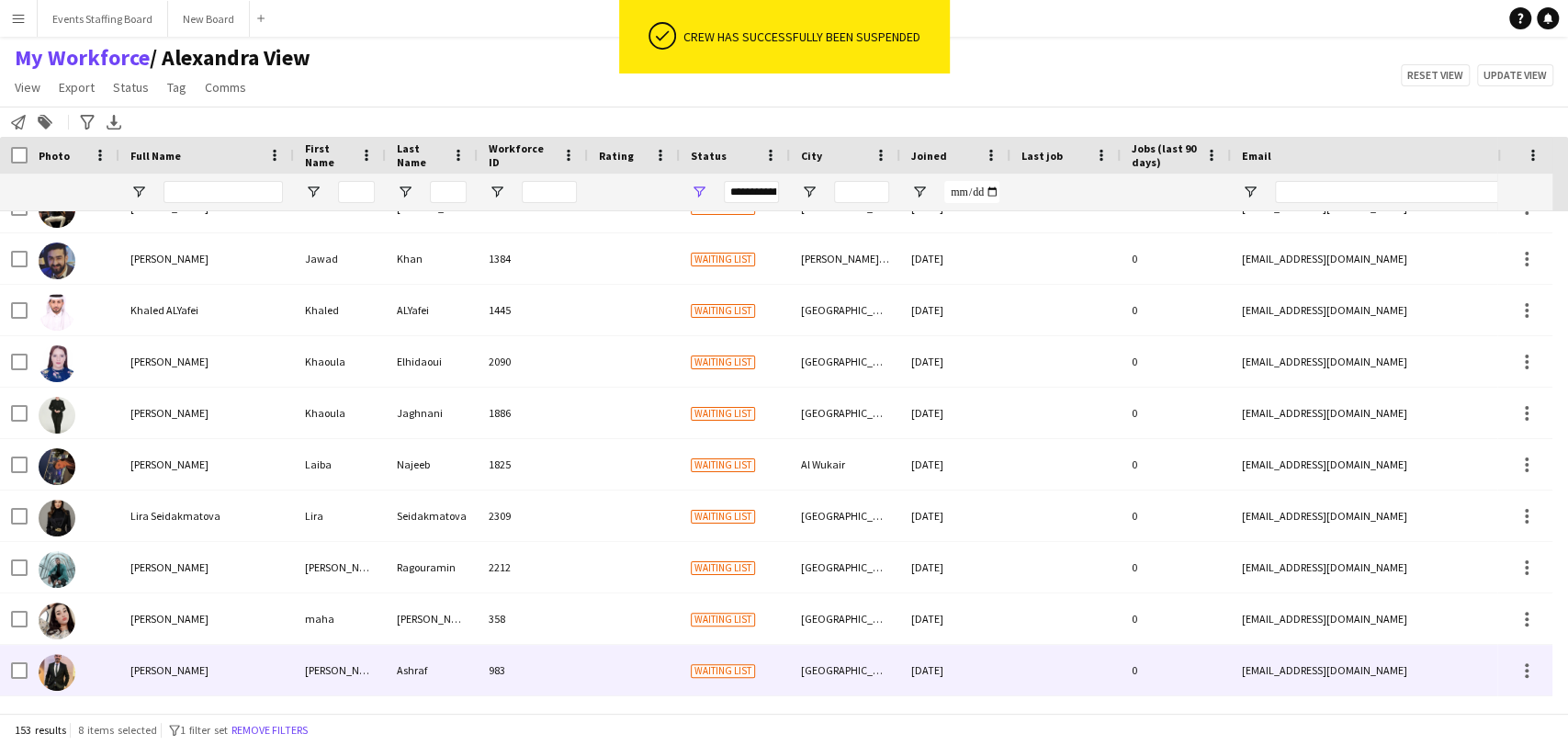
scroll to position [3062, 0]
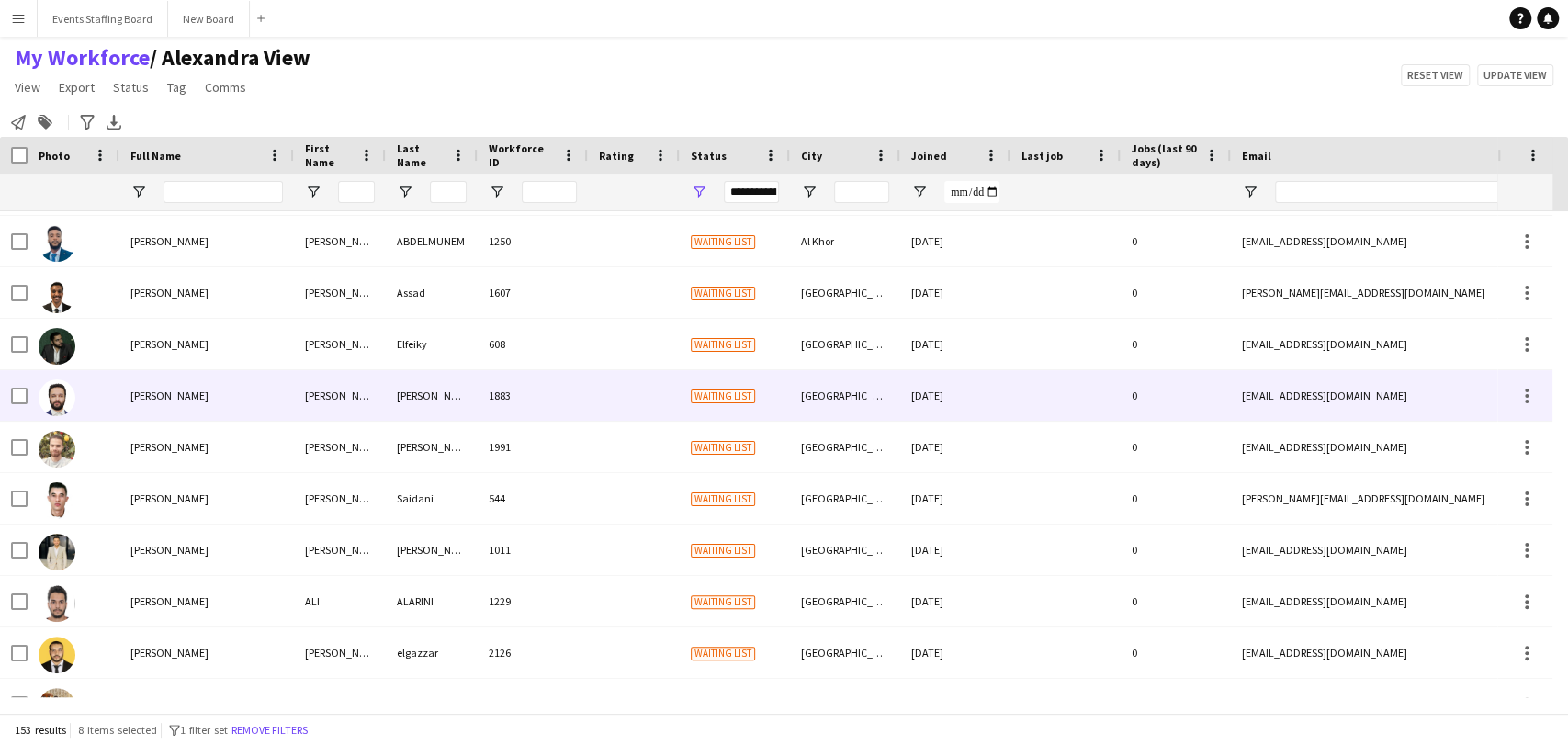
click at [210, 399] on div "[PERSON_NAME]" at bounding box center [207, 395] width 174 height 51
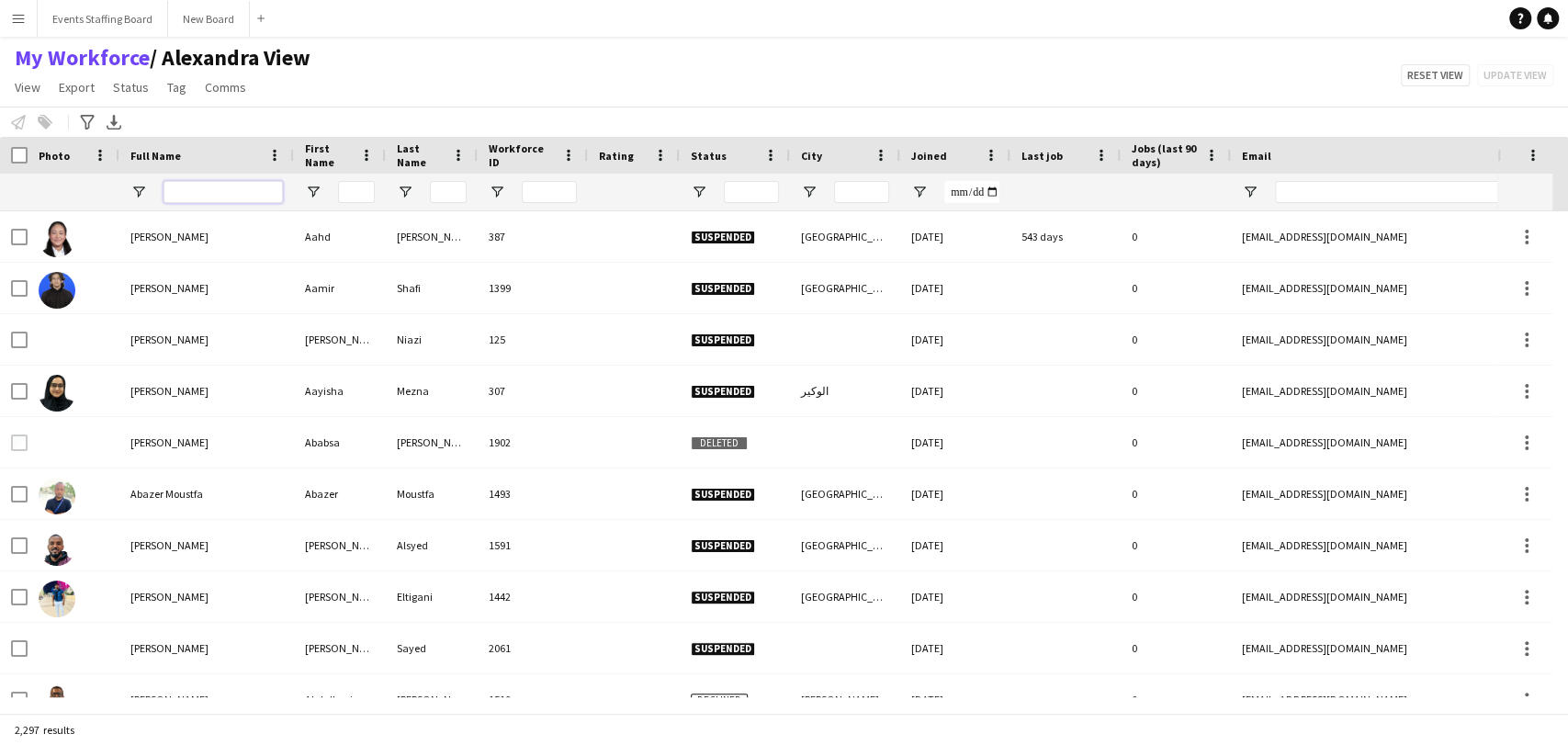
click at [178, 200] on input "Full Name Filter Input" at bounding box center [223, 191] width 120 height 22
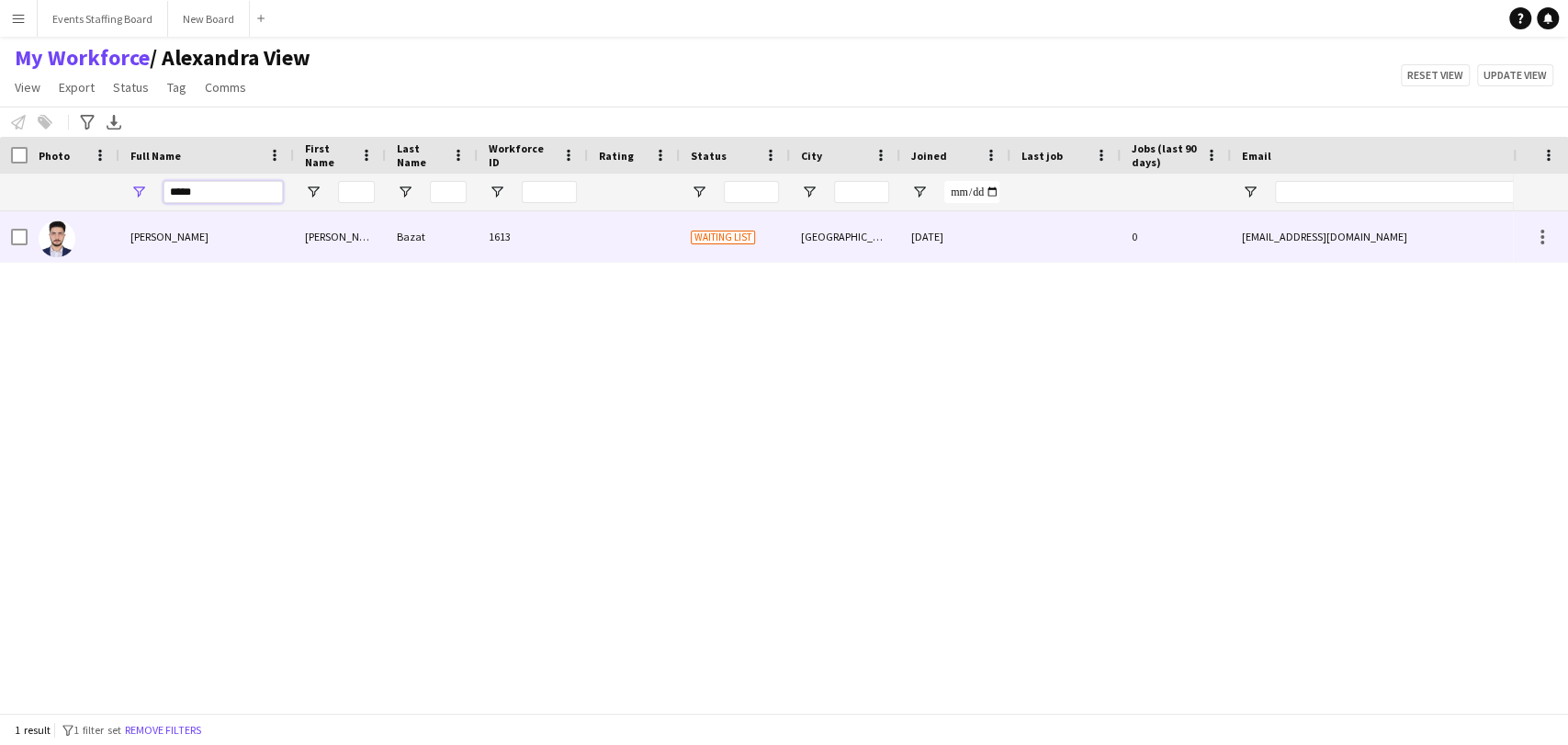
type input "*****"
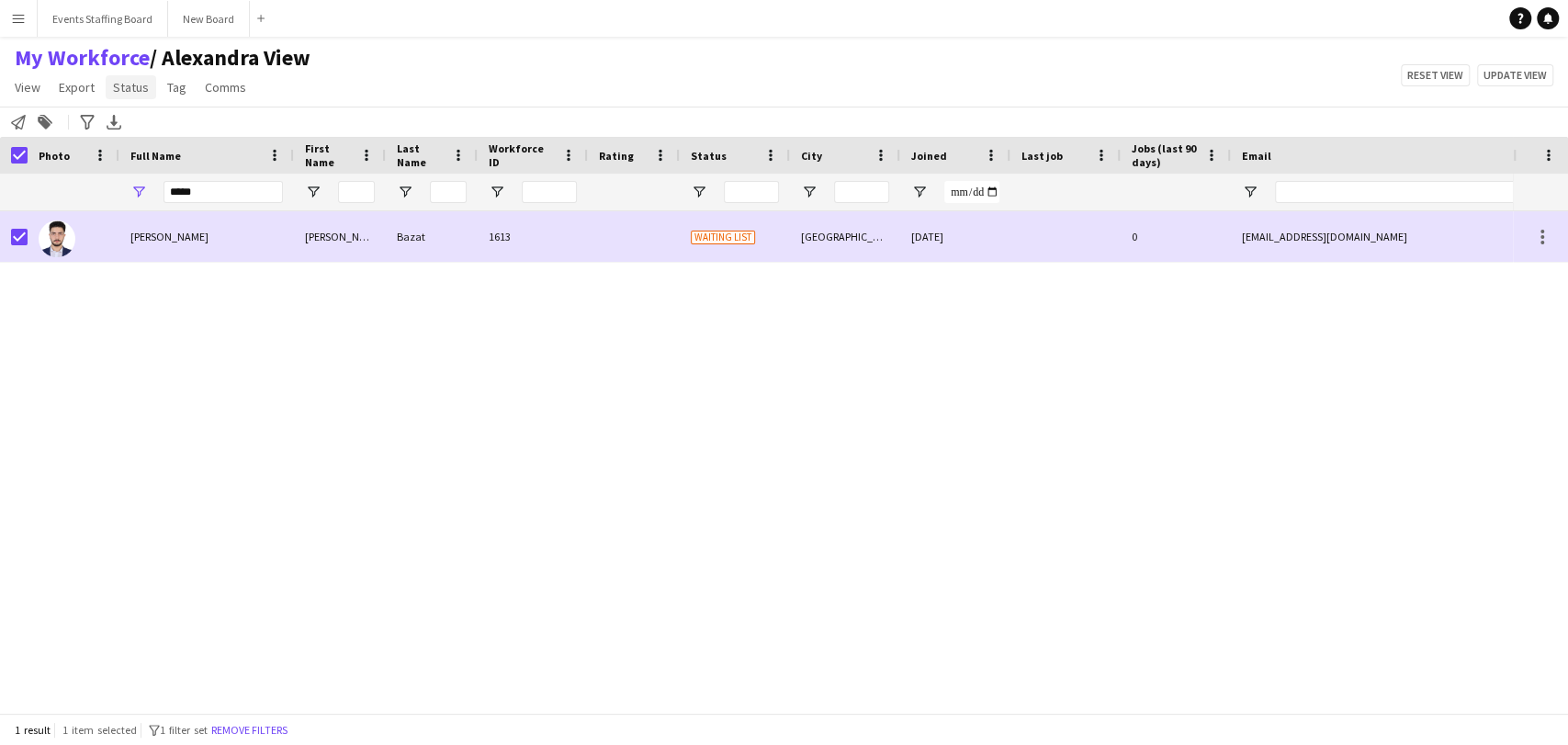
click at [121, 87] on span "Status" at bounding box center [130, 87] width 35 height 16
click at [178, 132] on link "Edit" at bounding box center [169, 126] width 128 height 38
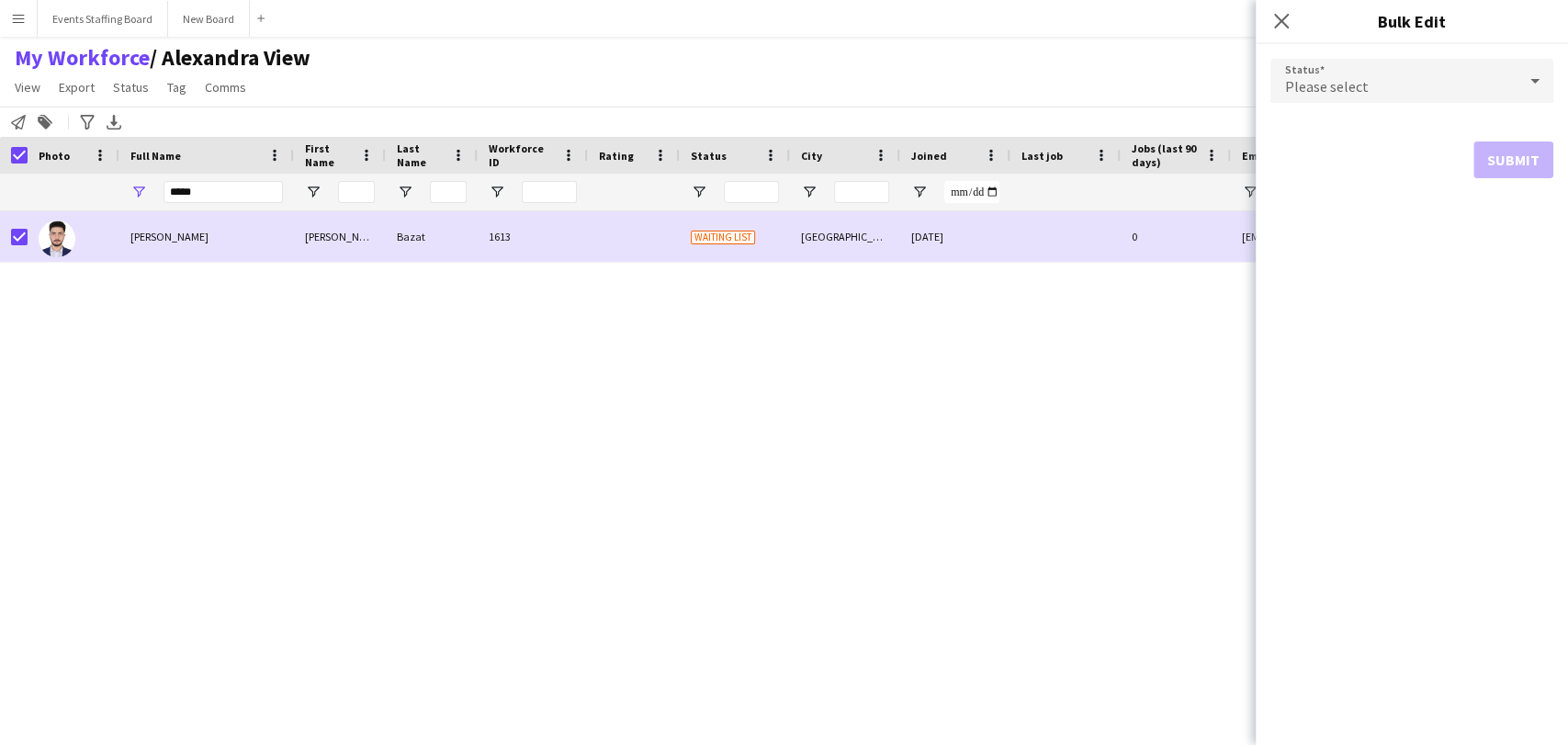
click at [1455, 68] on div "Please select" at bounding box center [1393, 80] width 246 height 44
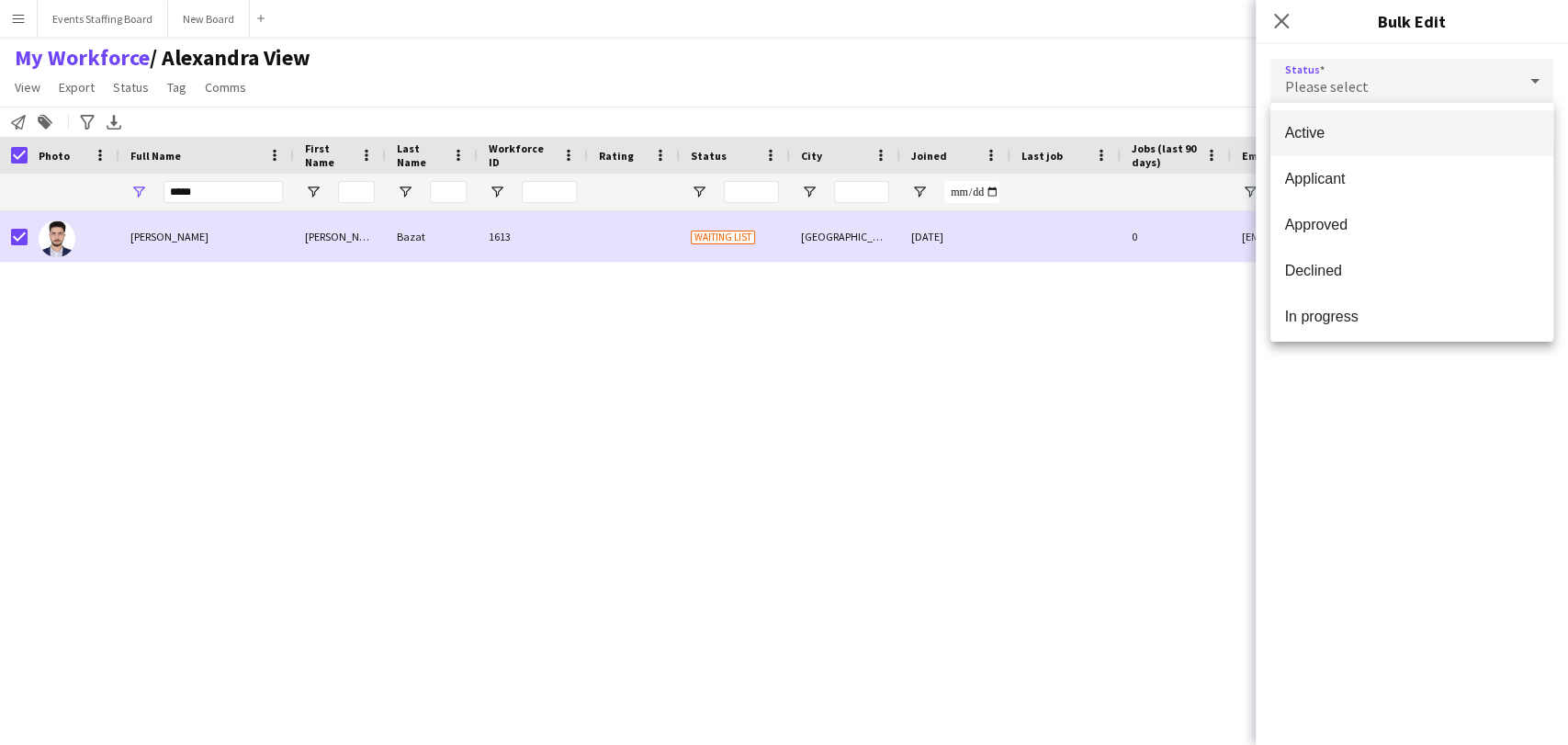
click at [1370, 143] on mat-option "Active" at bounding box center [1412, 133] width 283 height 46
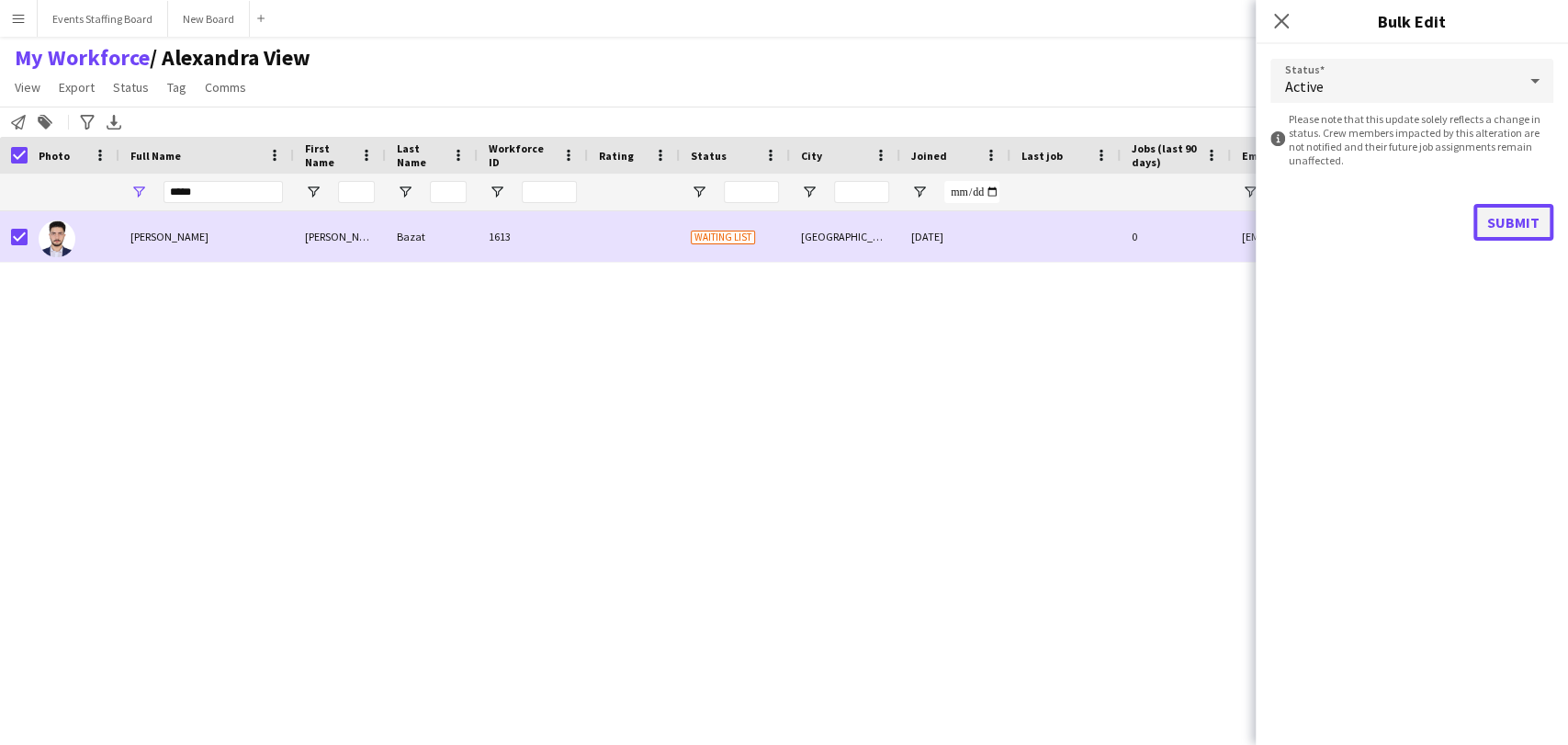
click at [1513, 228] on button "Submit" at bounding box center [1513, 222] width 80 height 36
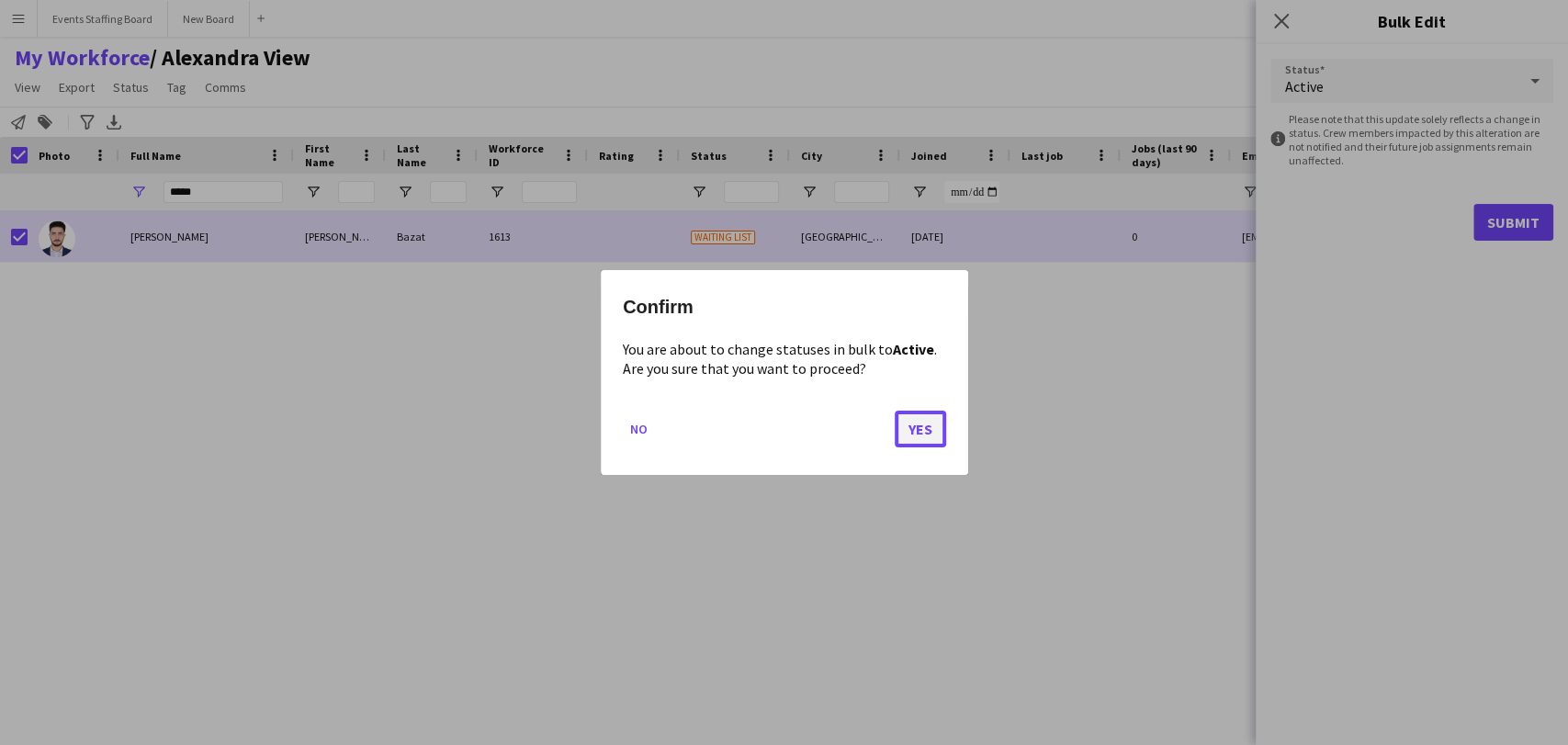
click at [921, 423] on button "Yes" at bounding box center [920, 428] width 52 height 36
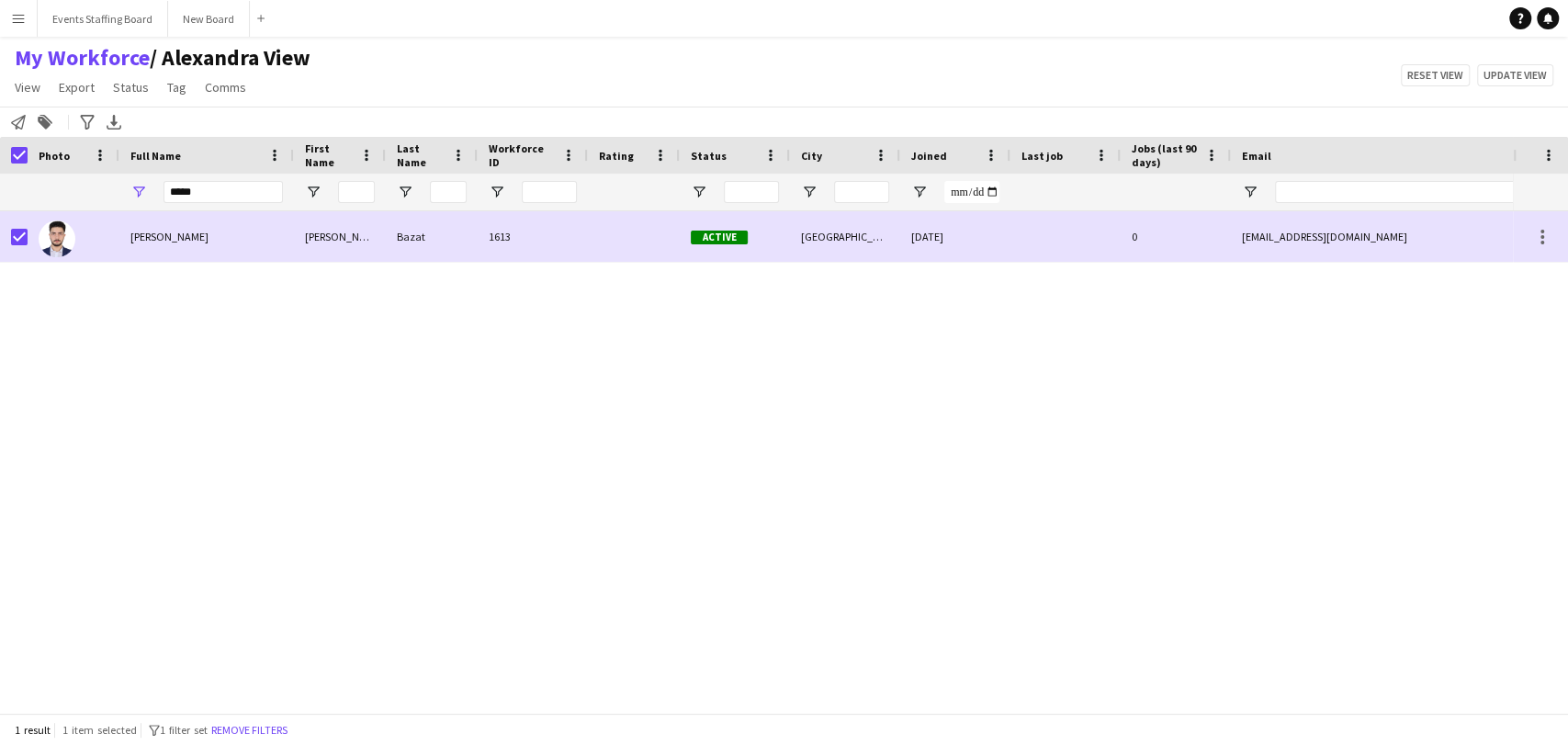
drag, startPoint x: 271, startPoint y: 729, endPoint x: 278, endPoint y: 716, distance: 14.8
click at [271, 729] on button "Remove filters" at bounding box center [249, 730] width 83 height 20
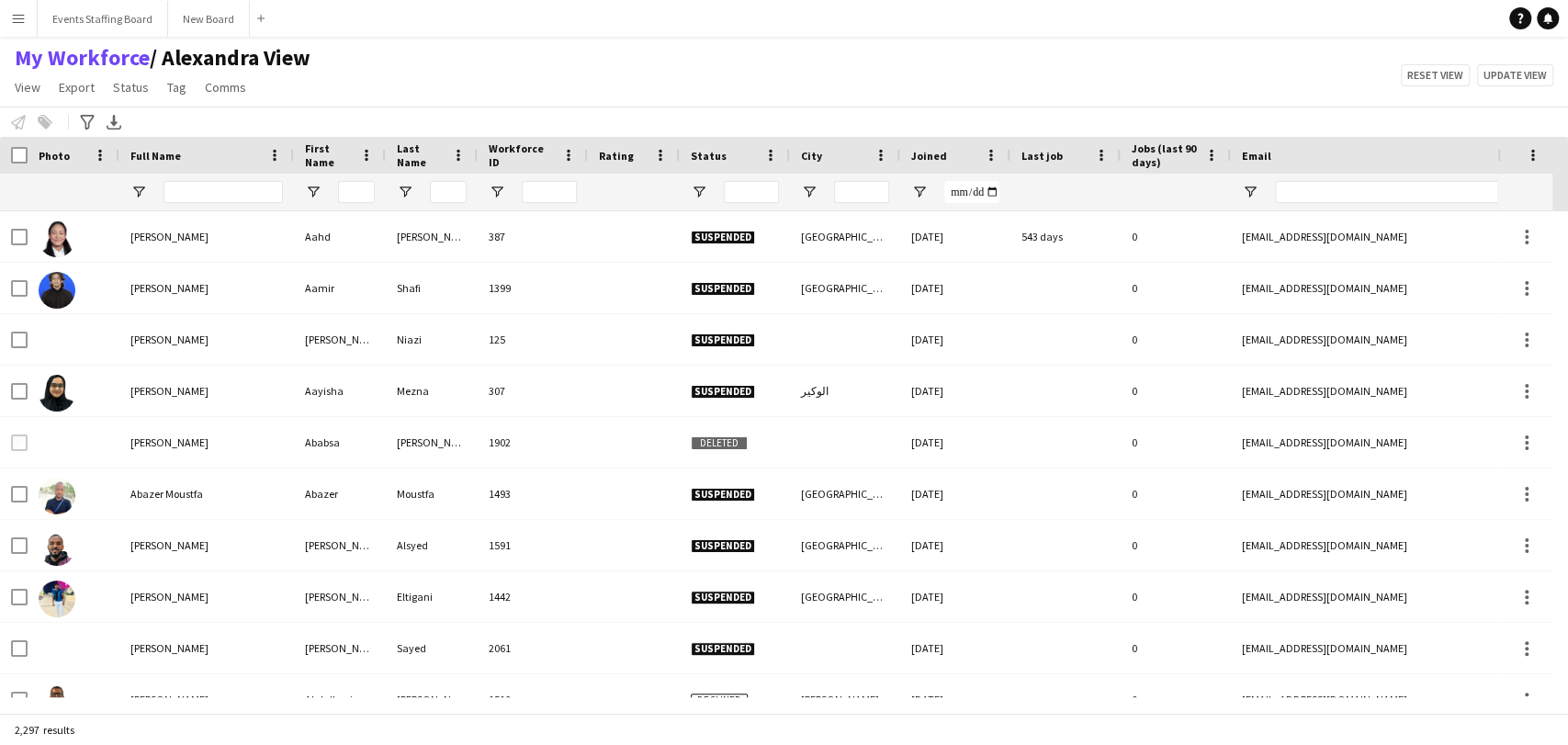
click at [687, 190] on div at bounding box center [735, 191] width 110 height 36
click at [711, 186] on div at bounding box center [735, 191] width 110 height 36
drag, startPoint x: 705, startPoint y: 187, endPoint x: 705, endPoint y: 199, distance: 12.0
click at [705, 187] on span "Open Filter Menu" at bounding box center [698, 191] width 16 height 16
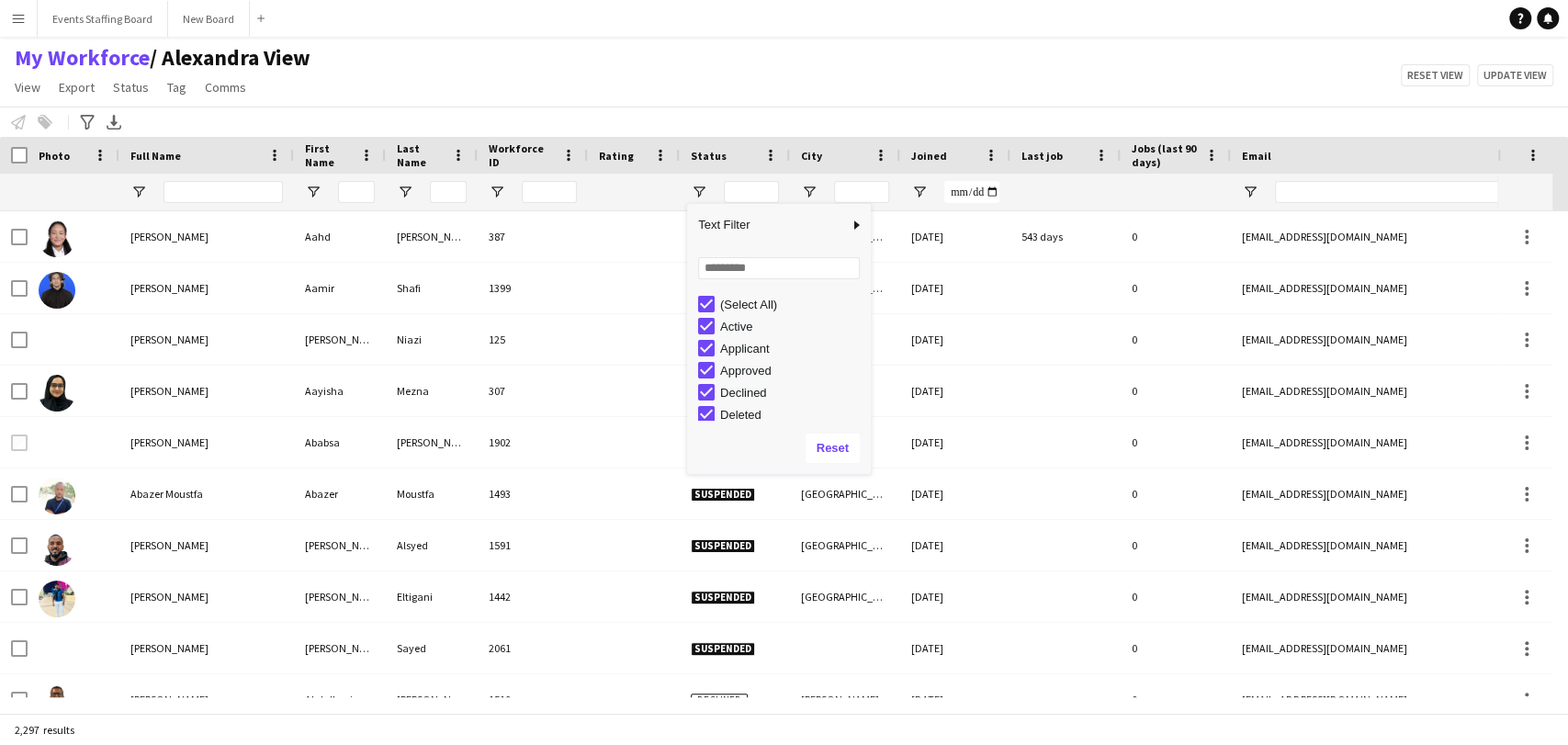
click at [722, 297] on div "(Select All)" at bounding box center [793, 304] width 145 height 13
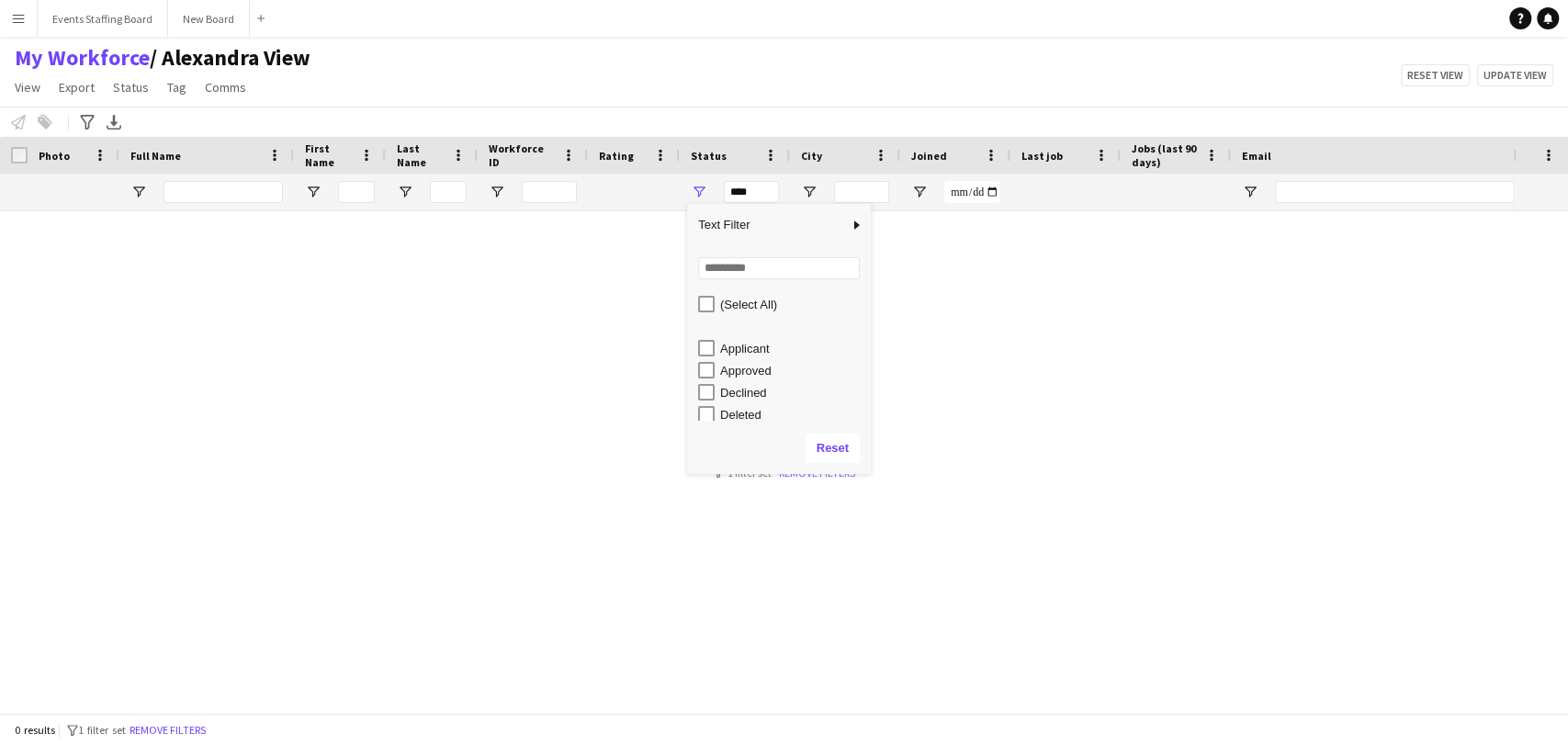
scroll to position [116, 0]
click at [746, 411] on div "Waiting list" at bounding box center [793, 409] width 145 height 13
type input "**********"
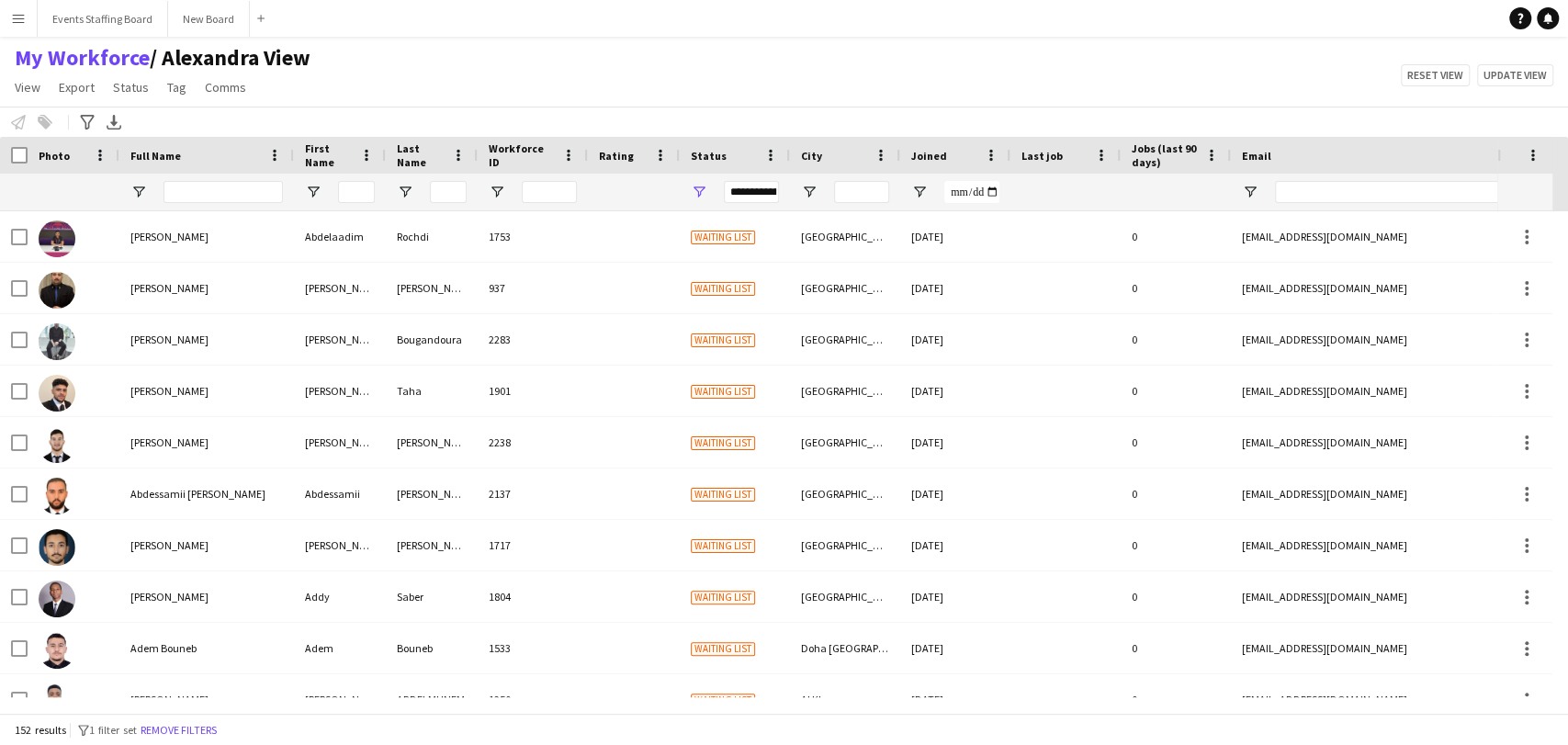
click at [464, 53] on div "My Workforce / Alexandra View View Views Default view Alexandra View April Live…" at bounding box center [784, 75] width 1568 height 62
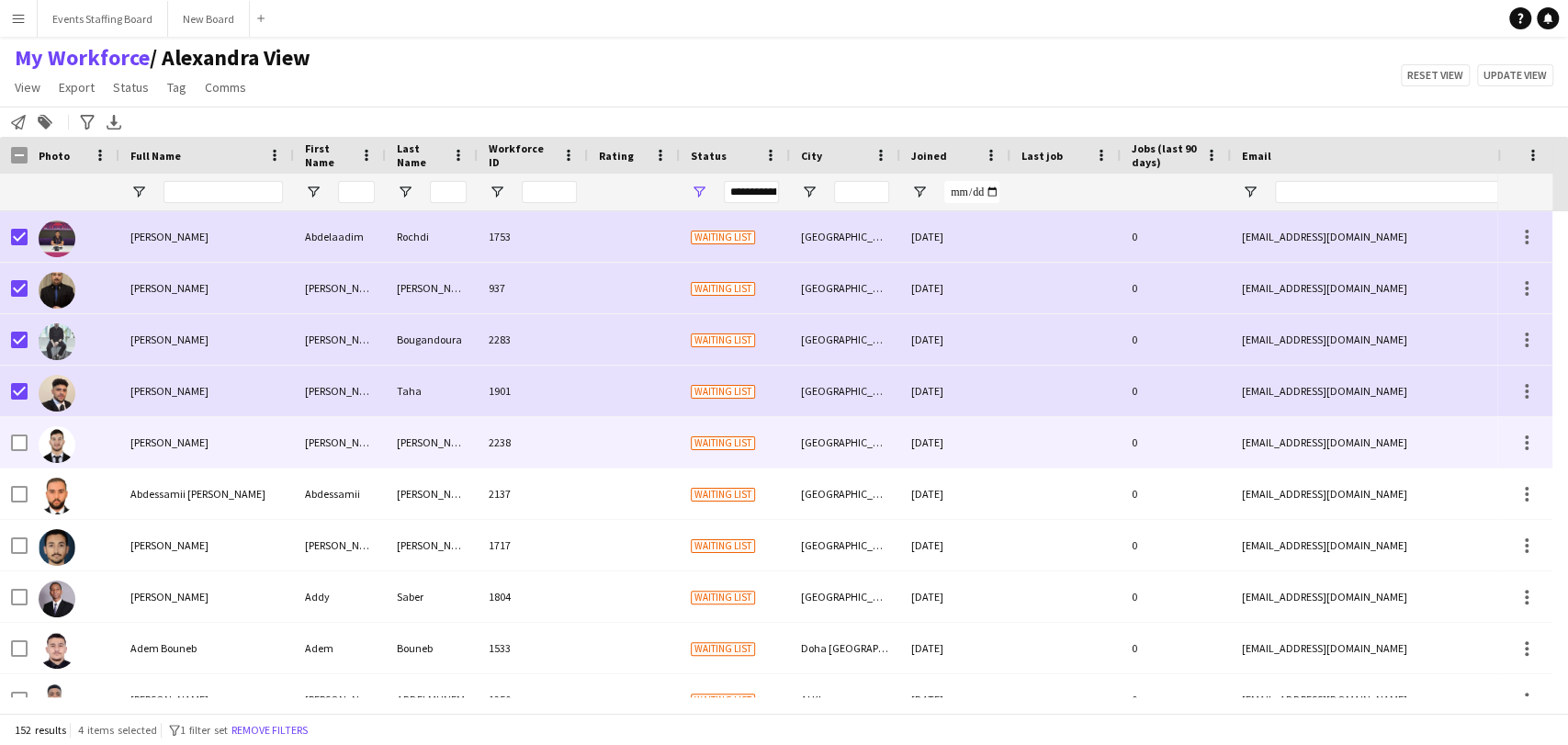
click at [22, 432] on div at bounding box center [19, 443] width 16 height 52
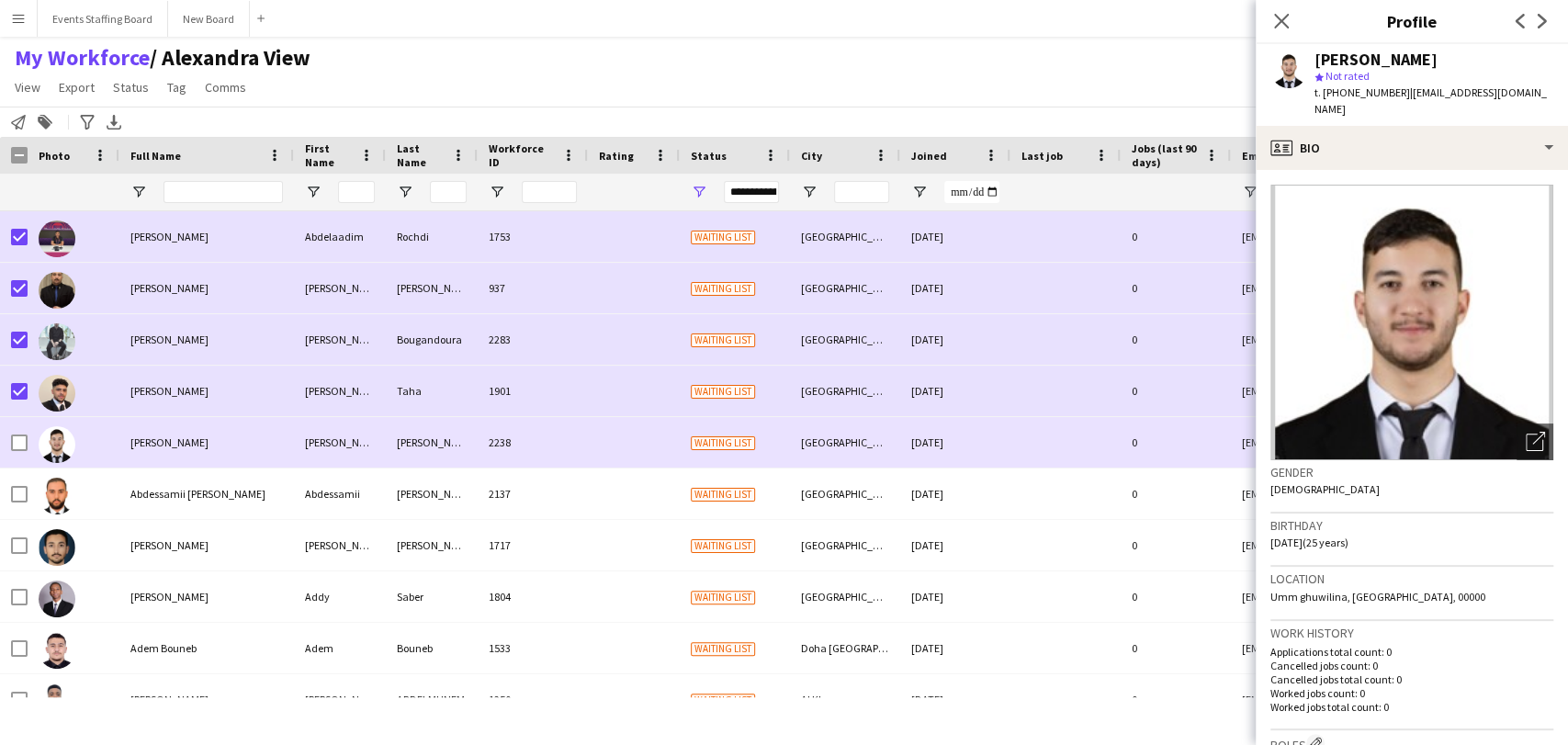
click at [5, 433] on div at bounding box center [13, 442] width 28 height 51
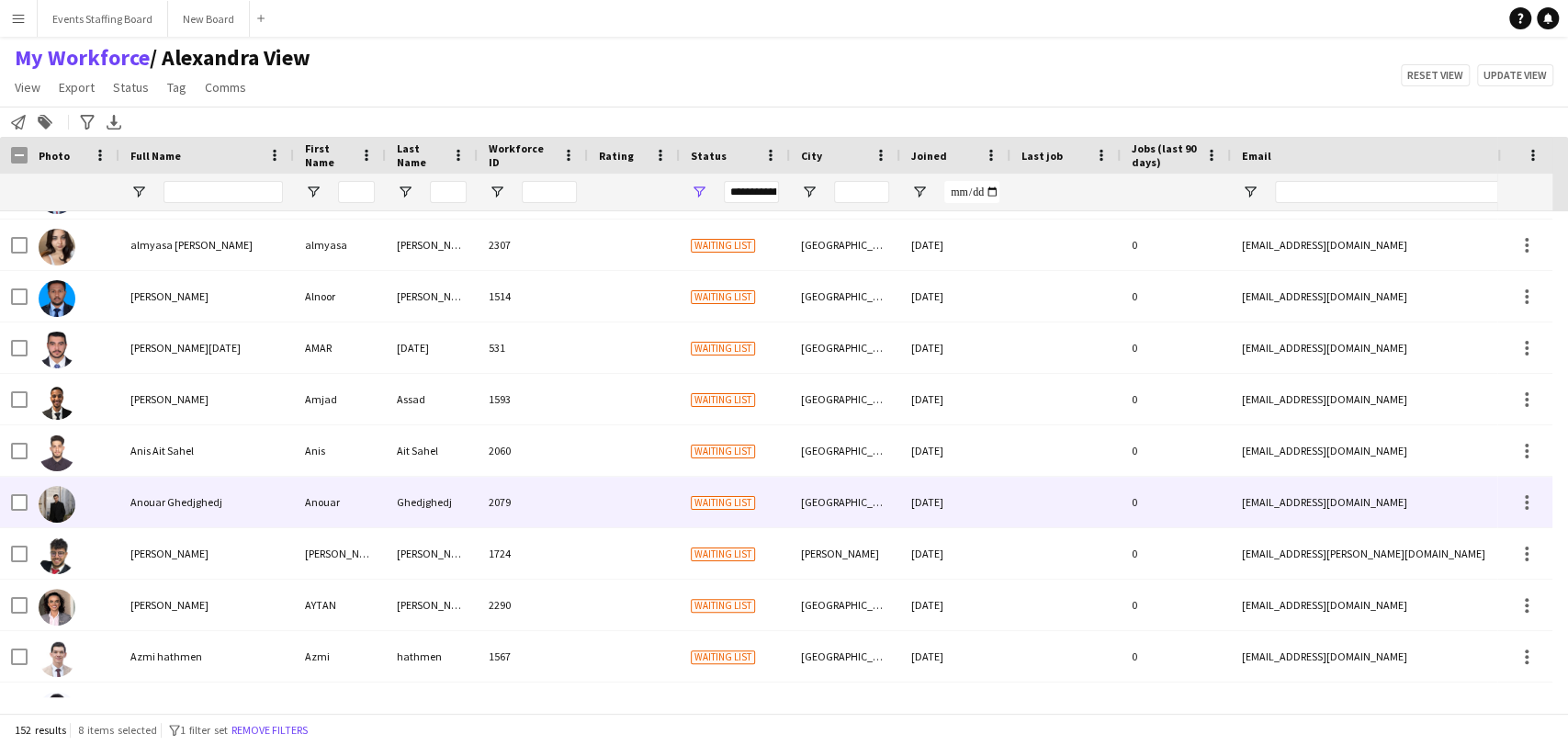
scroll to position [1632, 0]
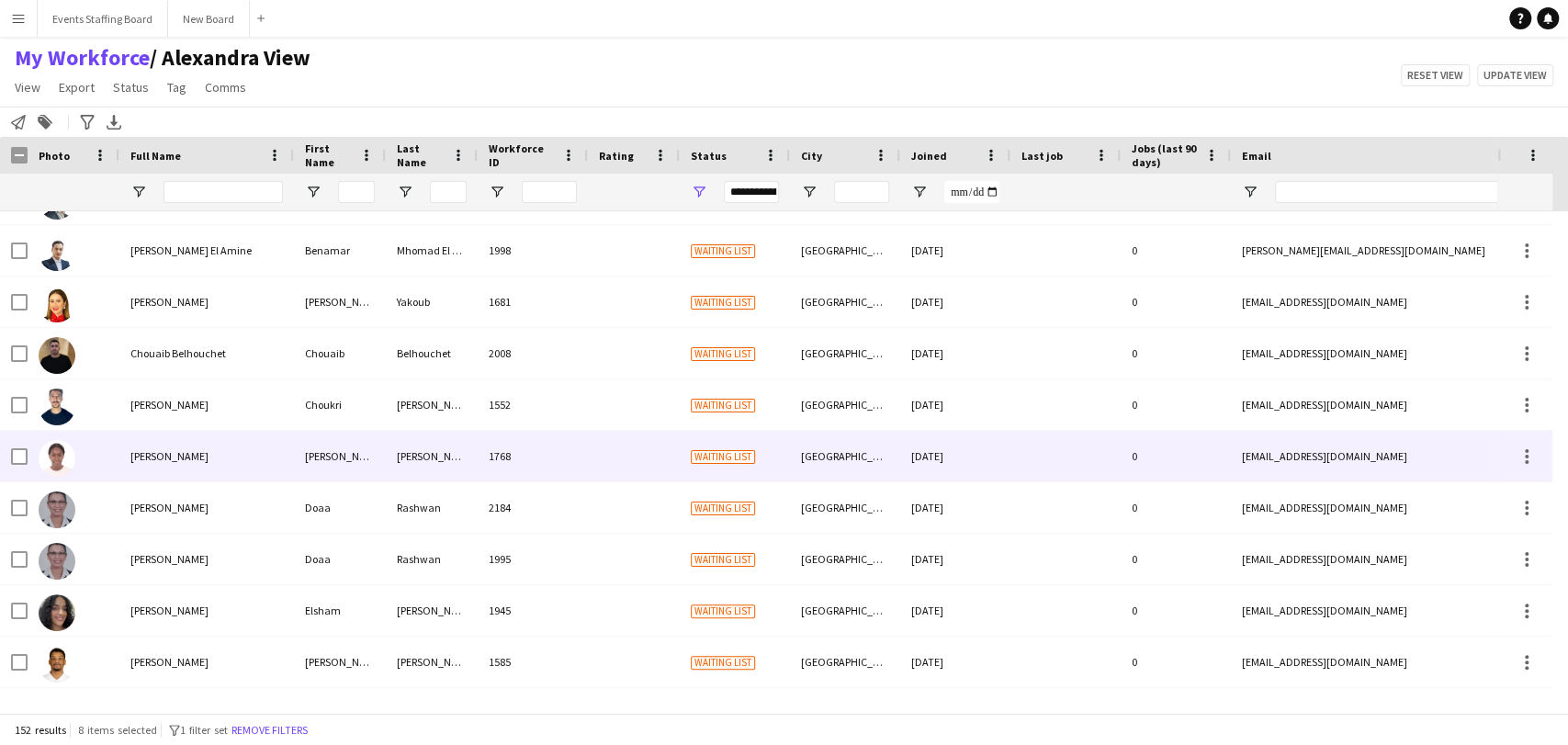
click at [125, 430] on div "[PERSON_NAME]" at bounding box center [207, 455] width 174 height 51
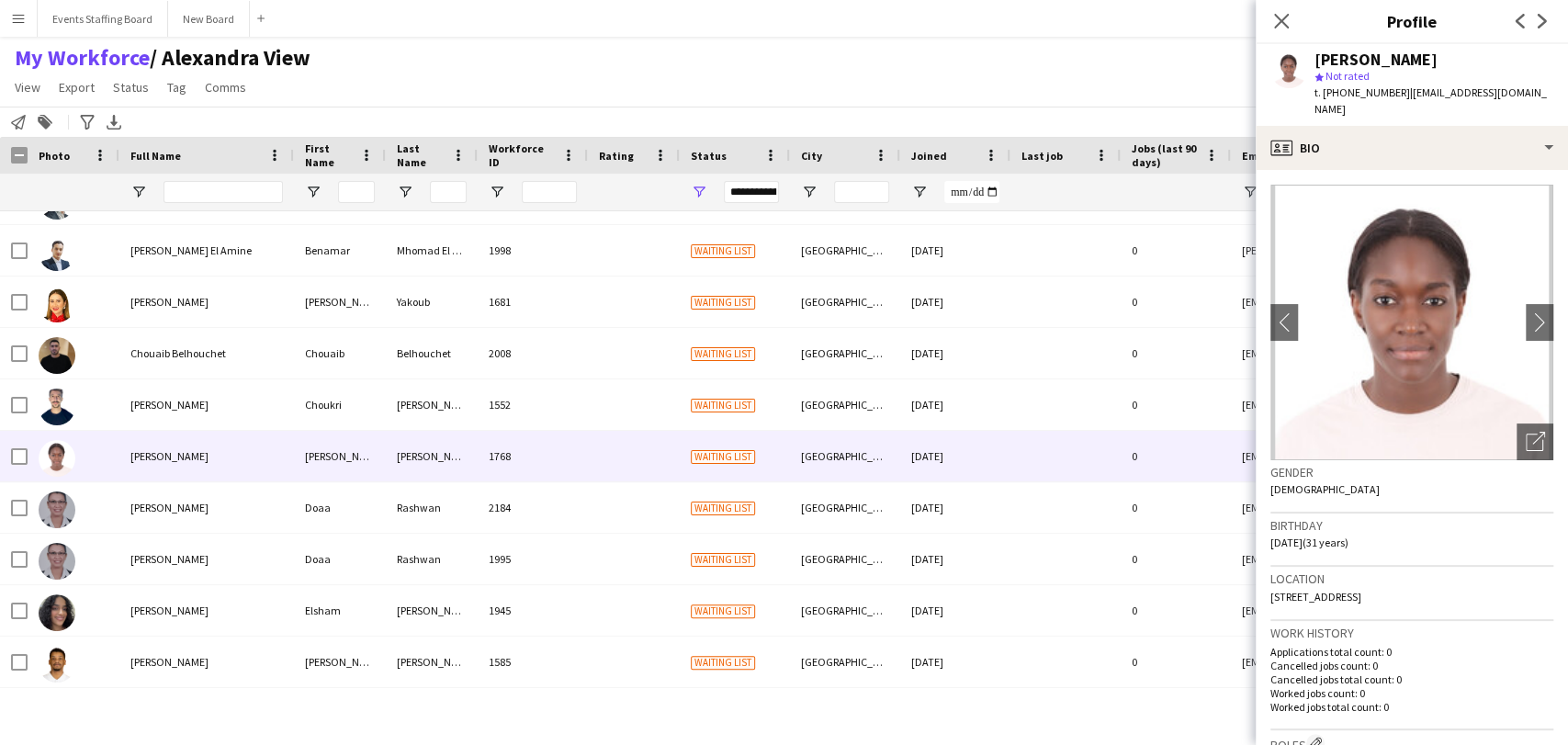
drag, startPoint x: 1512, startPoint y: 413, endPoint x: 1400, endPoint y: 421, distance: 112.3
click at [1516, 424] on div "Open photos pop-in" at bounding box center [1535, 442] width 36 height 36
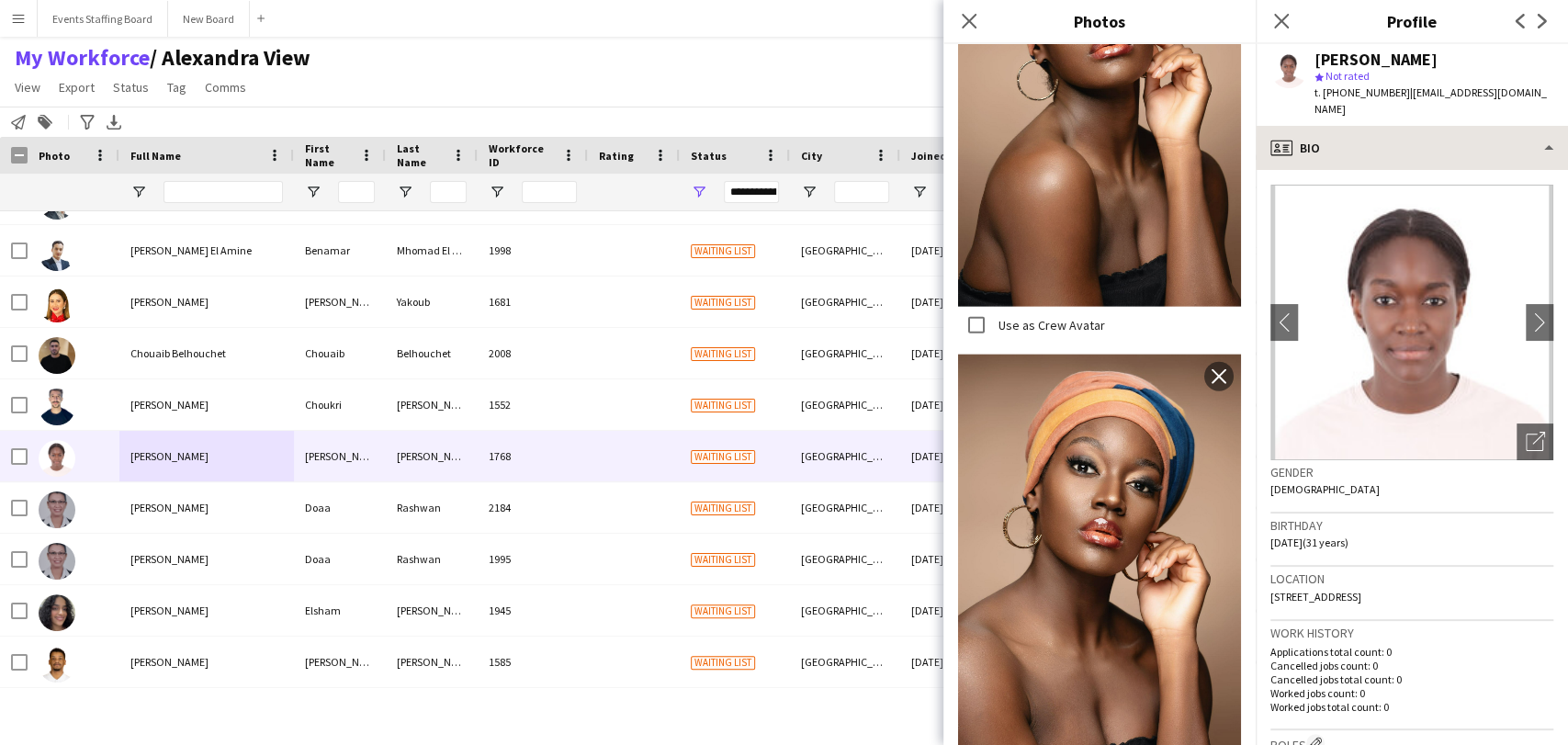
scroll to position [3061, 0]
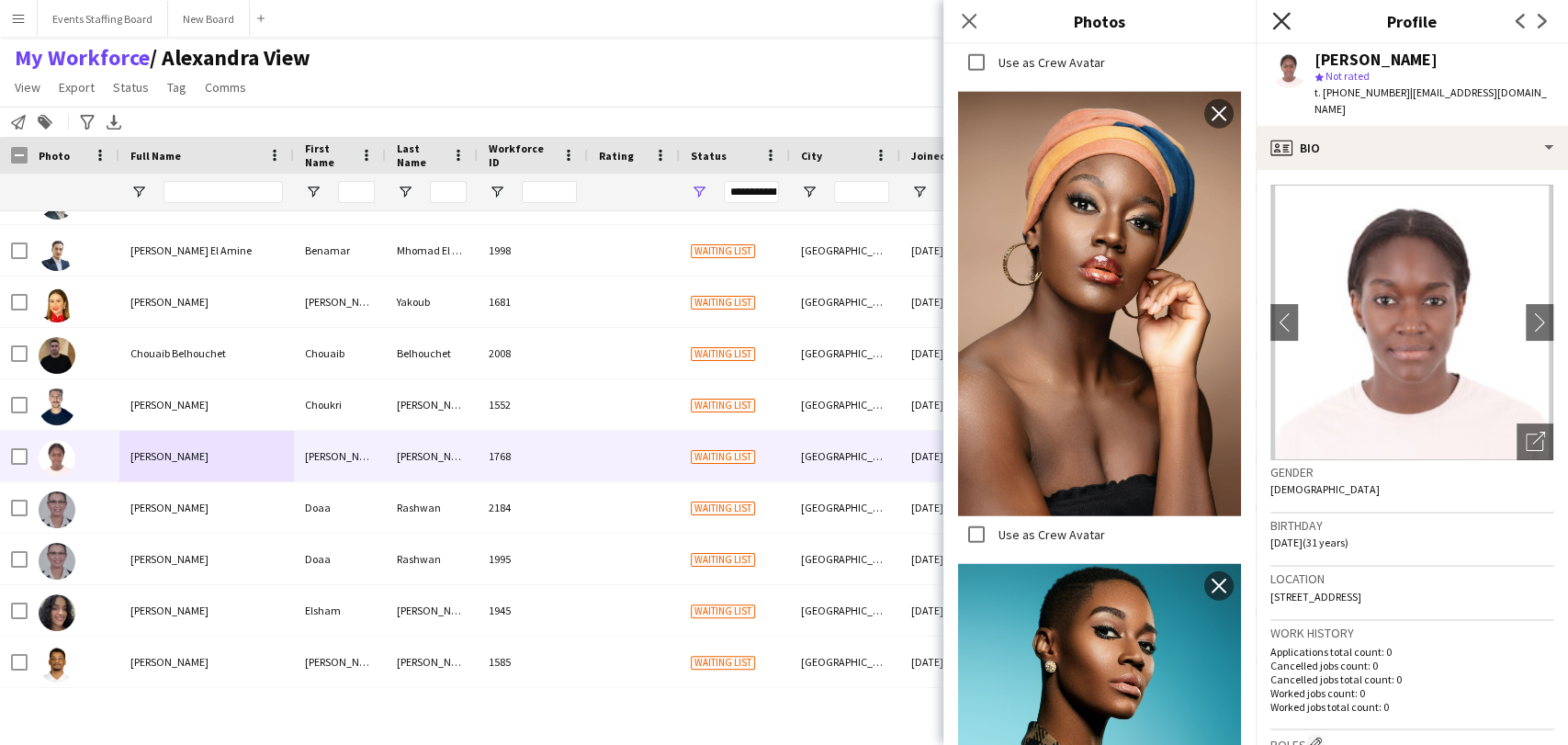
click at [1276, 16] on icon at bounding box center [1281, 20] width 17 height 17
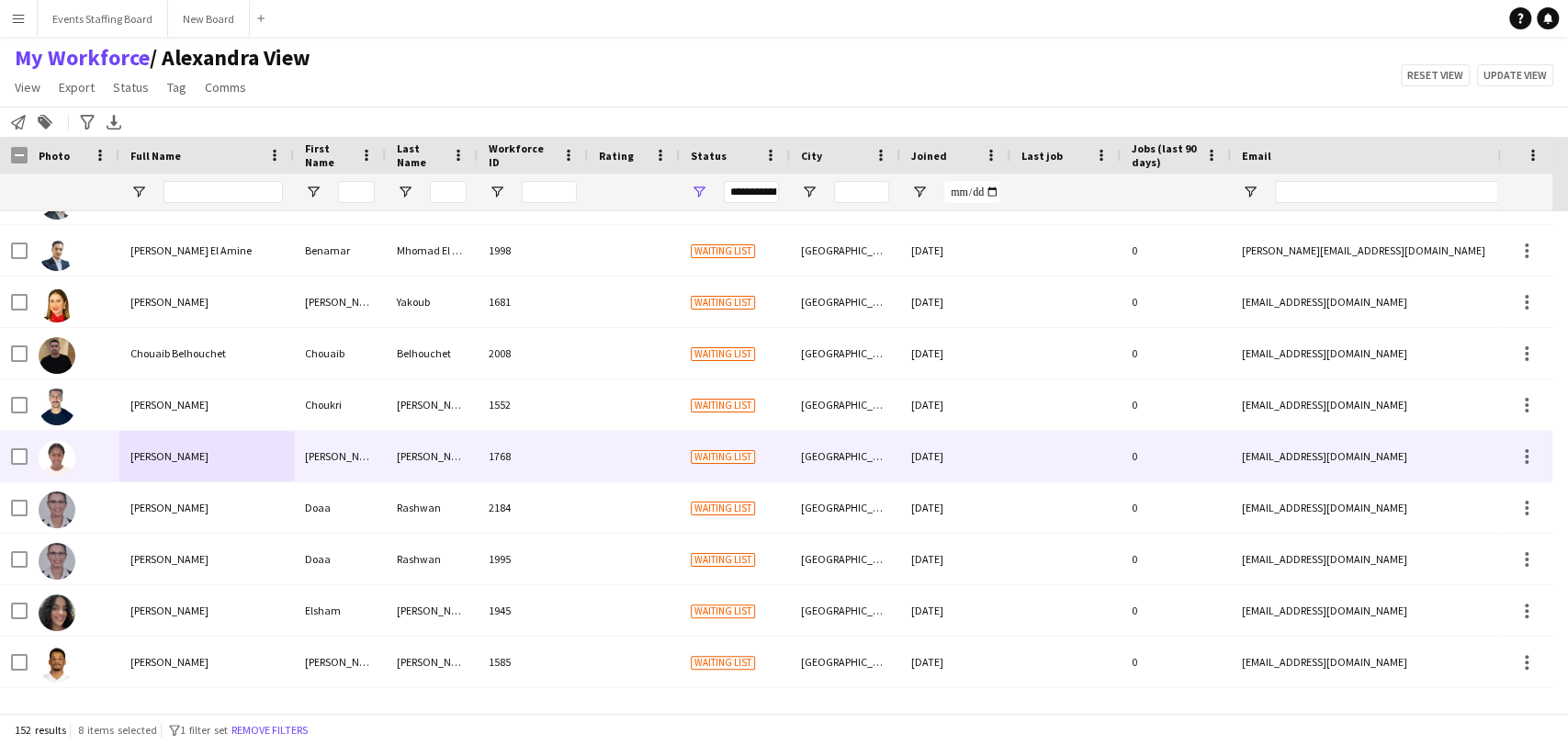
click at [153, 458] on span "[PERSON_NAME]" at bounding box center [169, 456] width 78 height 13
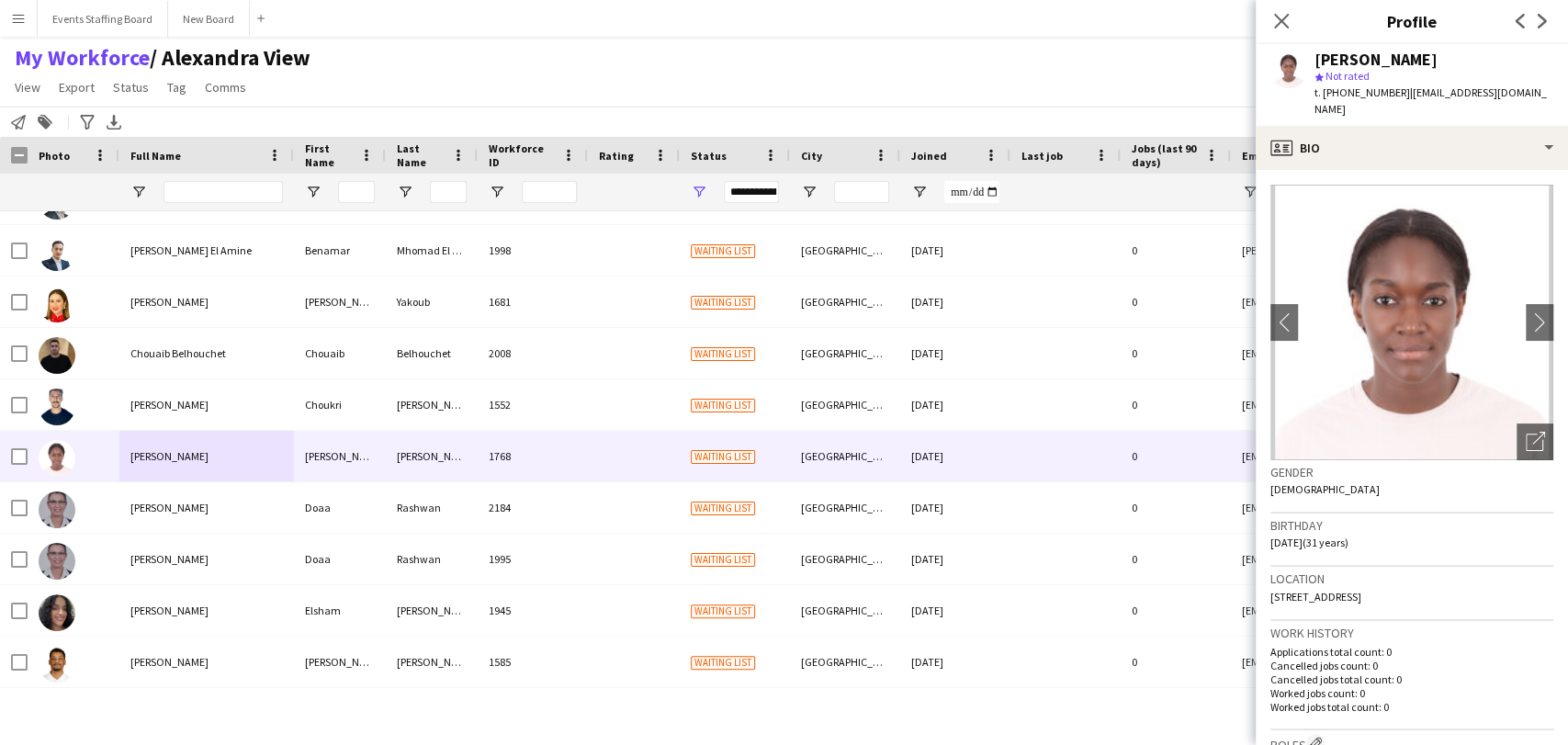
click at [1353, 96] on span "t. +97450917656" at bounding box center [1362, 92] width 96 height 13
copy span "97450917656"
